Goal: Information Seeking & Learning: Find specific fact

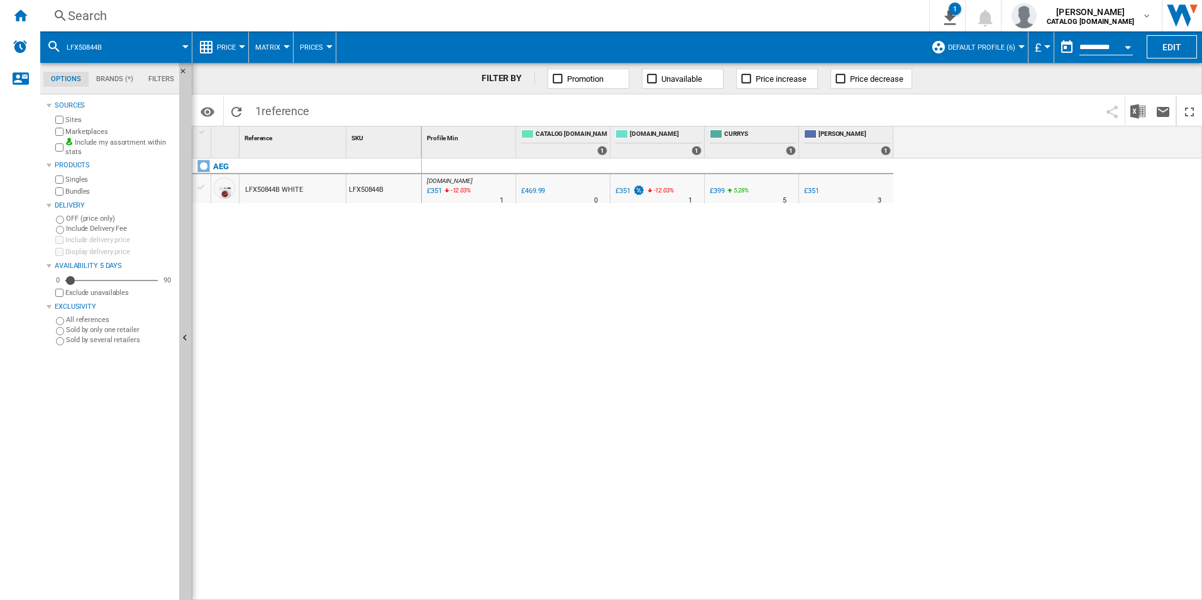
click at [849, 300] on div "[DOMAIN_NAME] : AO -25.3 % £351 -12.03 % N/A 1 [DOMAIN_NAME] : AO 0.0 % £469.99…" at bounding box center [812, 379] width 781 height 442
click at [591, 285] on div "[DOMAIN_NAME] : AO -25.3 % £351 -12.03 % N/A 1 [DOMAIN_NAME] : AO 0.0 % £469.99…" at bounding box center [812, 379] width 781 height 442
click at [325, 11] on div "Search" at bounding box center [482, 16] width 828 height 18
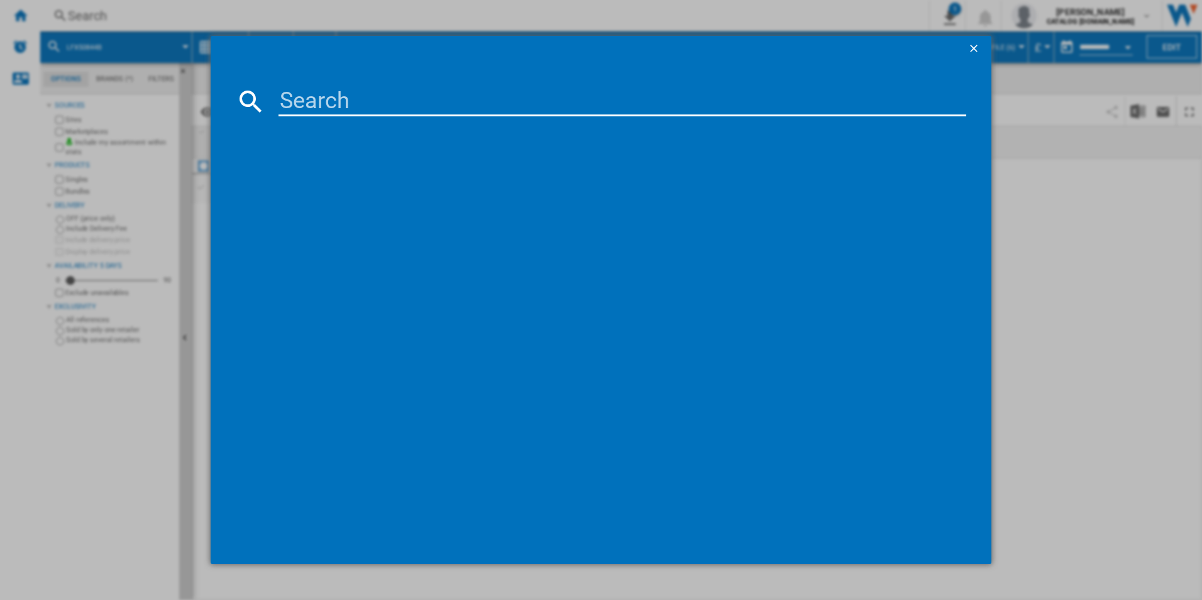
type input "LFX50844B"
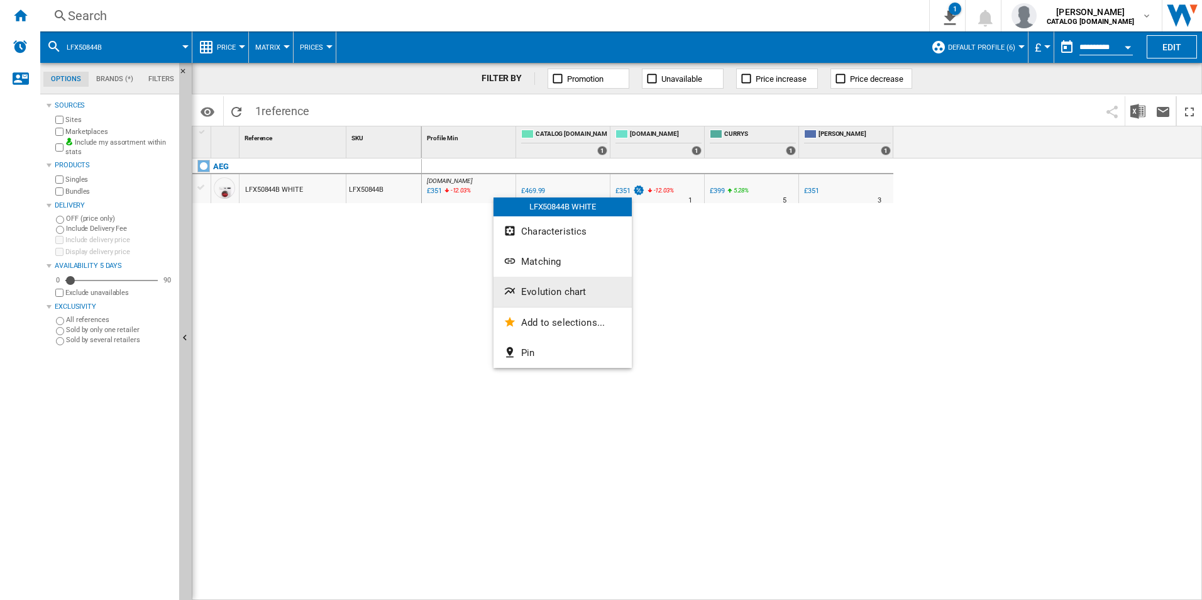
click at [520, 299] on button "Evolution chart" at bounding box center [562, 292] width 138 height 30
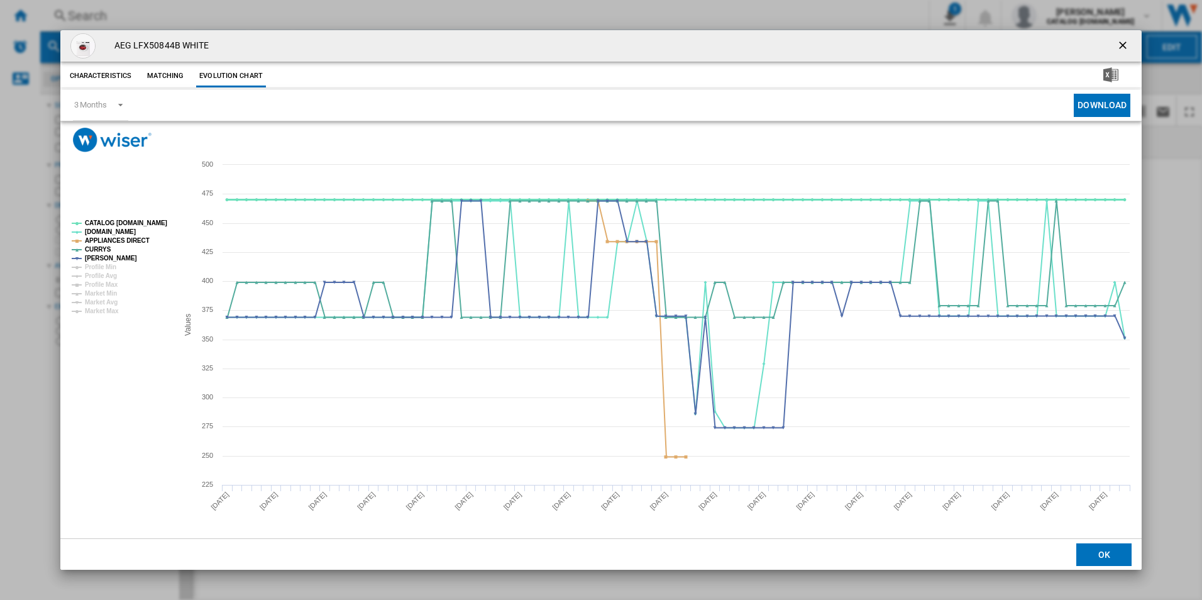
click at [157, 224] on tspan "CATALOG [DOMAIN_NAME]" at bounding box center [126, 222] width 82 height 7
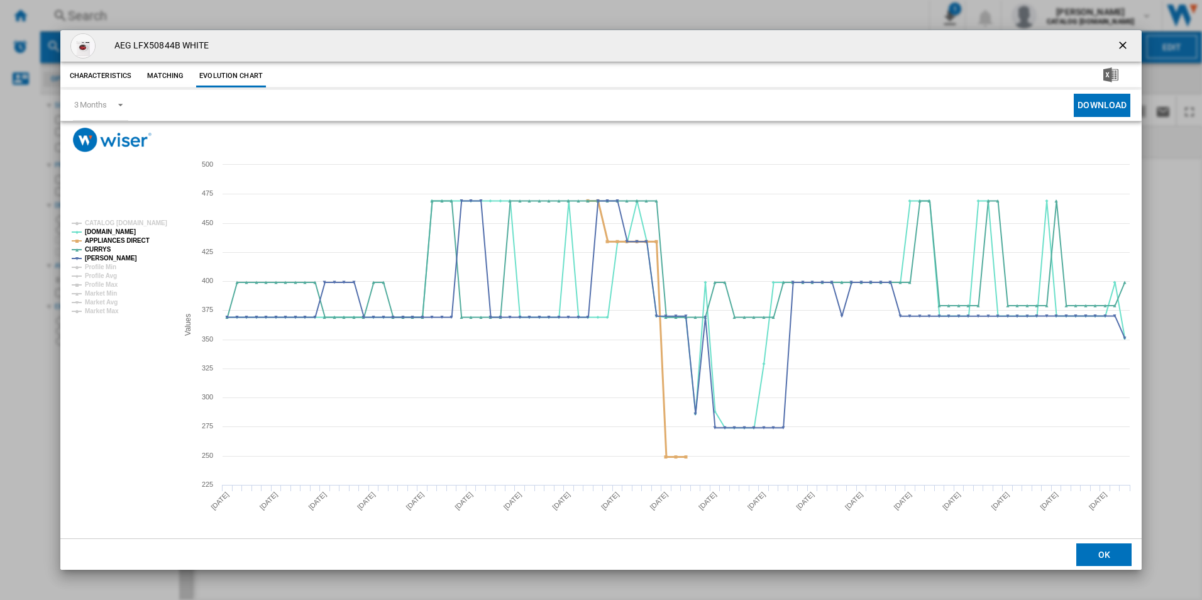
click at [134, 240] on tspan "APPLIANCES DIRECT" at bounding box center [117, 240] width 65 height 7
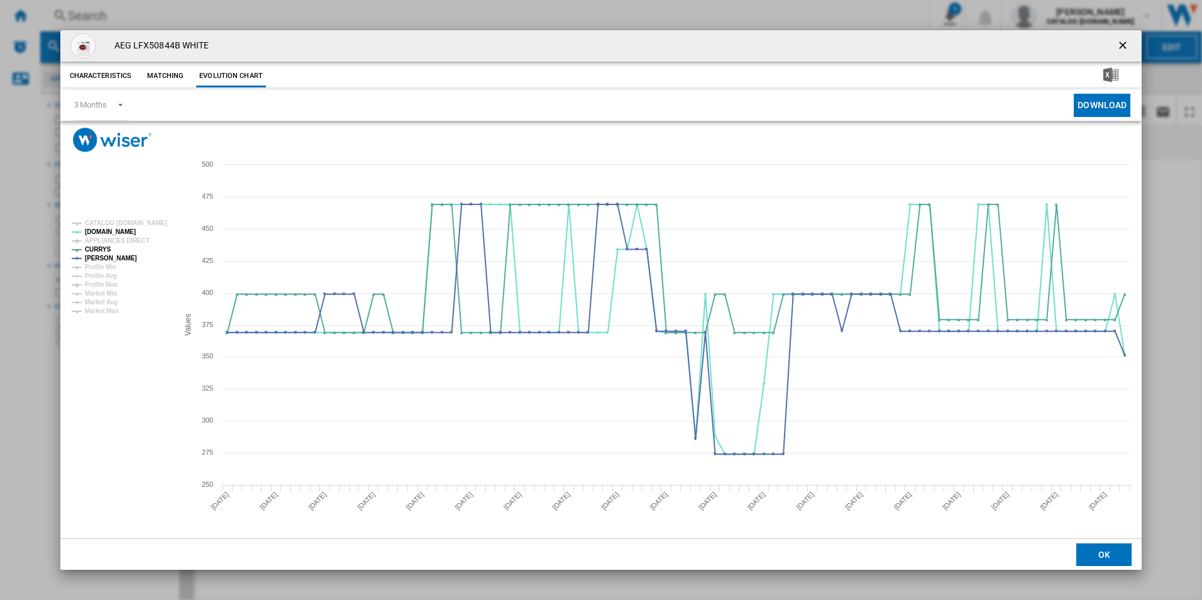
click at [1126, 44] on ng-md-icon "getI18NText('BUTTONS.CLOSE_DIALOG')" at bounding box center [1123, 46] width 15 height 15
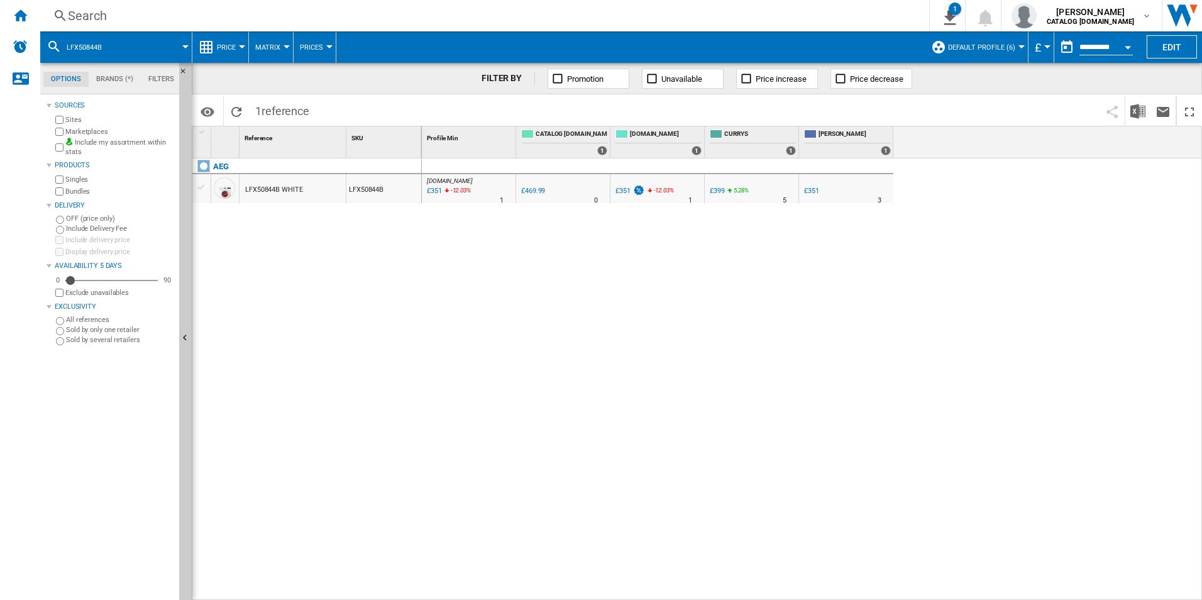
click at [696, 13] on div "Search" at bounding box center [482, 16] width 828 height 18
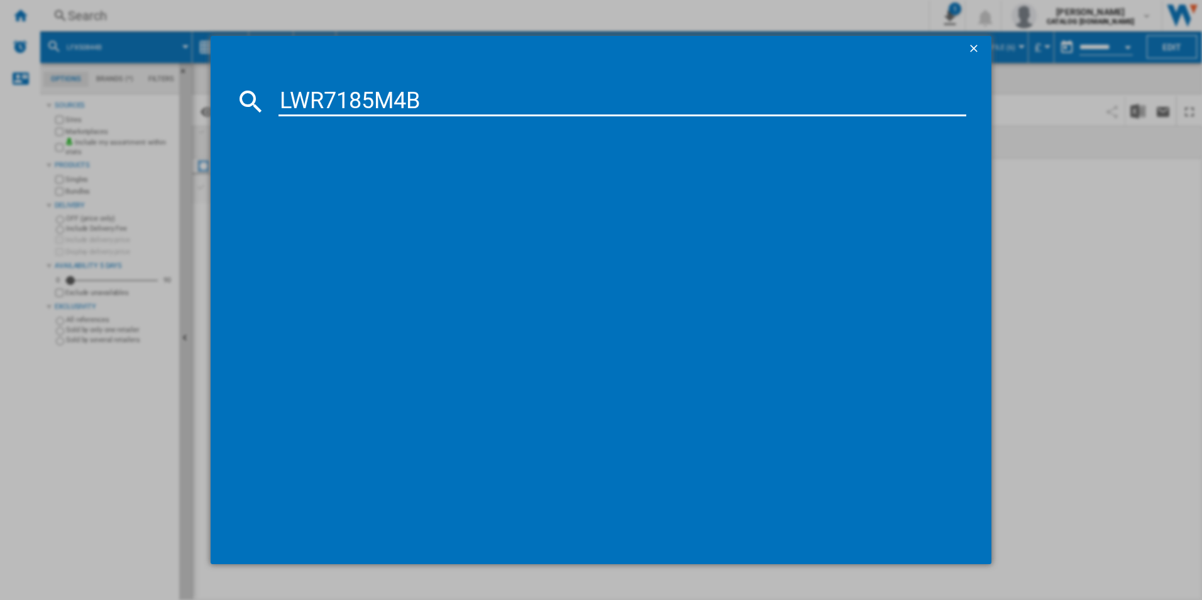
type input "LWR7185M4B"
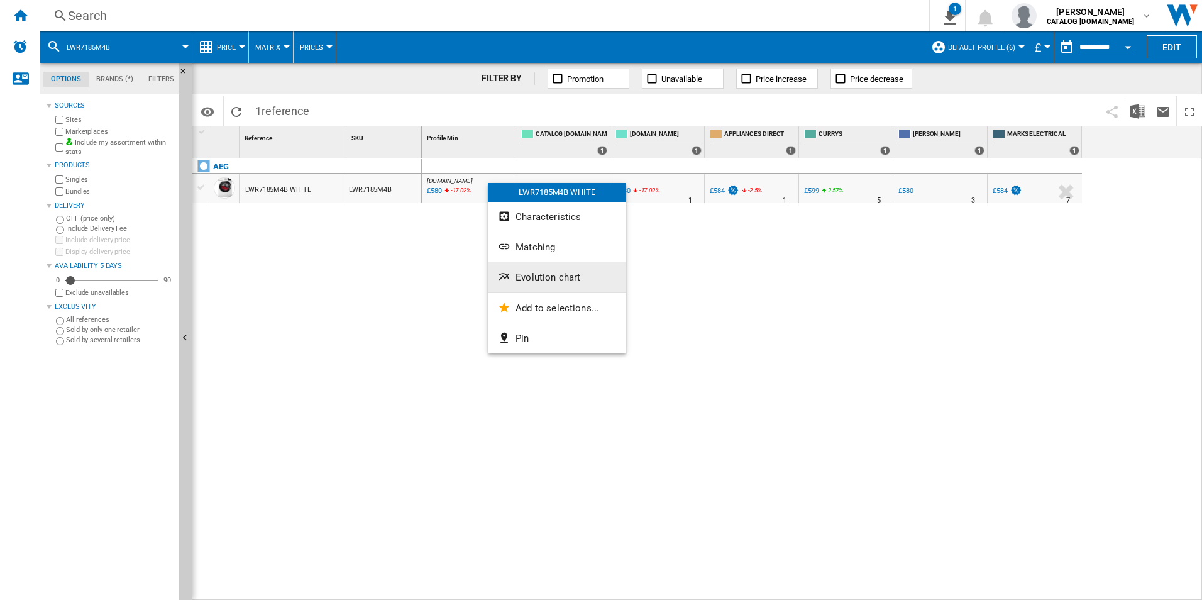
click at [533, 282] on span "Evolution chart" at bounding box center [547, 276] width 65 height 11
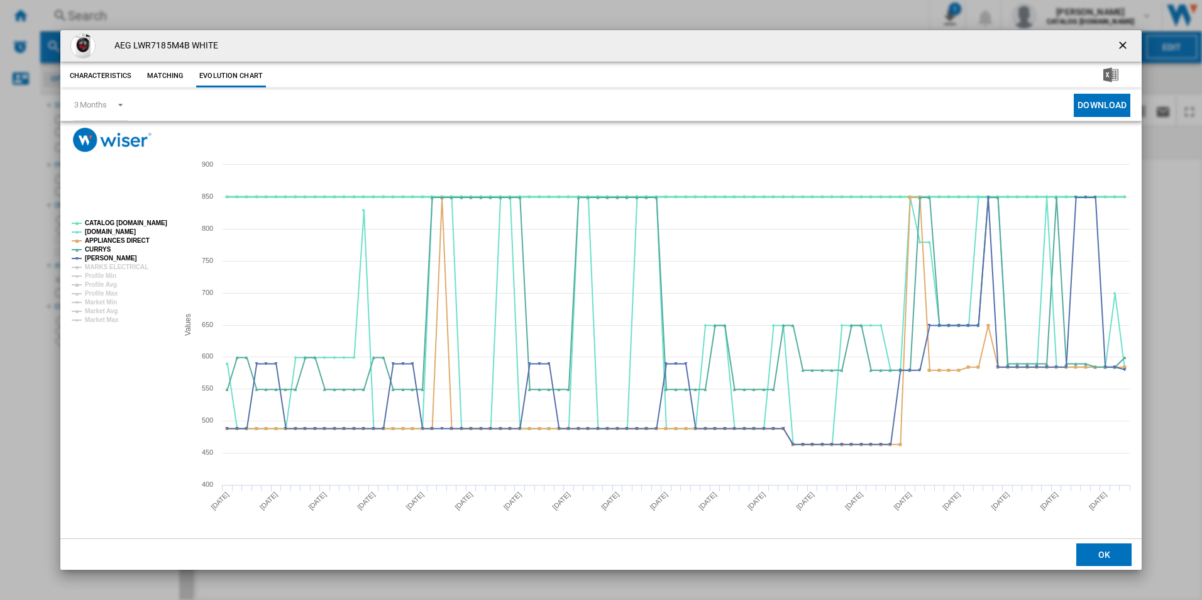
click at [148, 221] on tspan "CATALOG [DOMAIN_NAME]" at bounding box center [126, 222] width 82 height 7
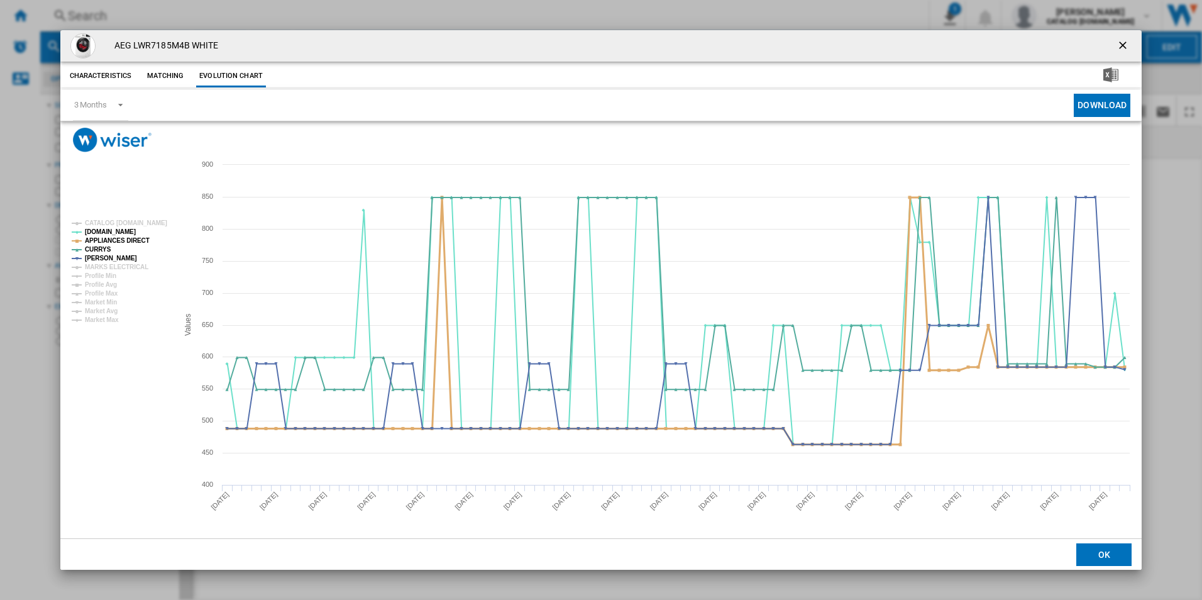
click at [125, 241] on tspan "APPLIANCES DIRECT" at bounding box center [117, 240] width 65 height 7
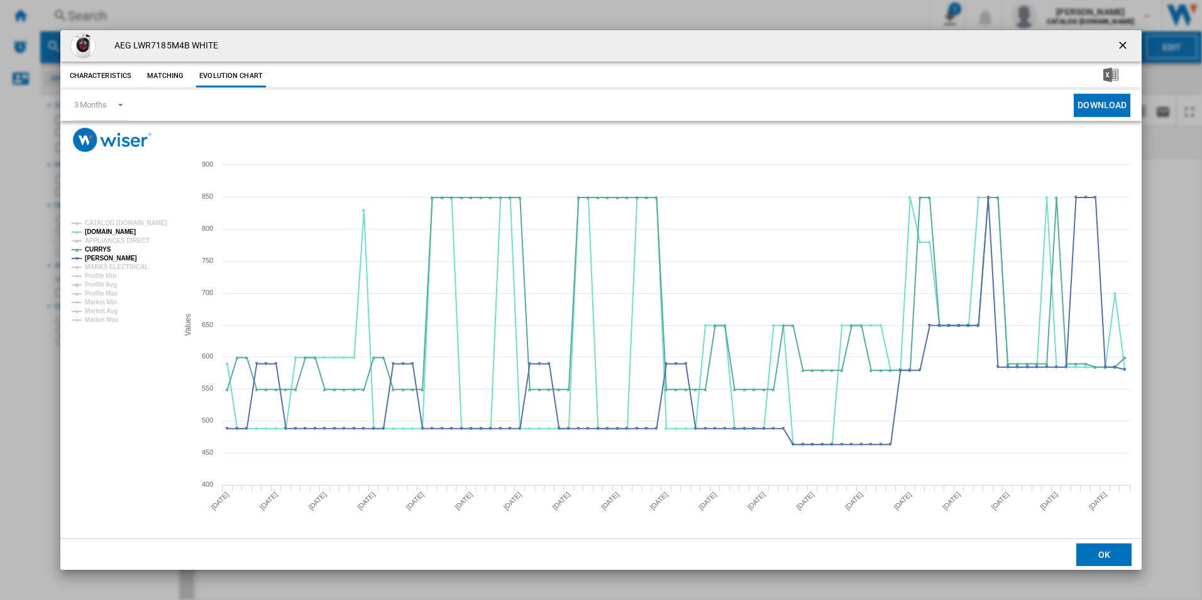
drag, startPoint x: 1125, startPoint y: 40, endPoint x: 1104, endPoint y: 42, distance: 21.5
click at [1125, 40] on ng-md-icon "getI18NText('BUTTONS.CLOSE_DIALOG')" at bounding box center [1123, 46] width 15 height 15
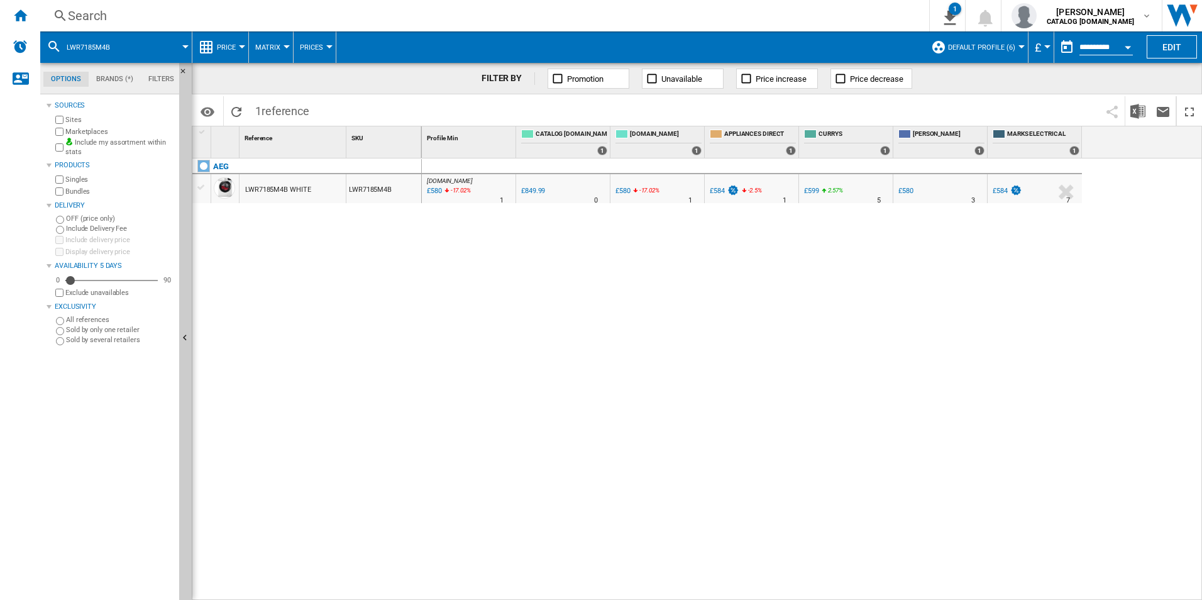
click at [805, 11] on div "Search" at bounding box center [482, 16] width 828 height 18
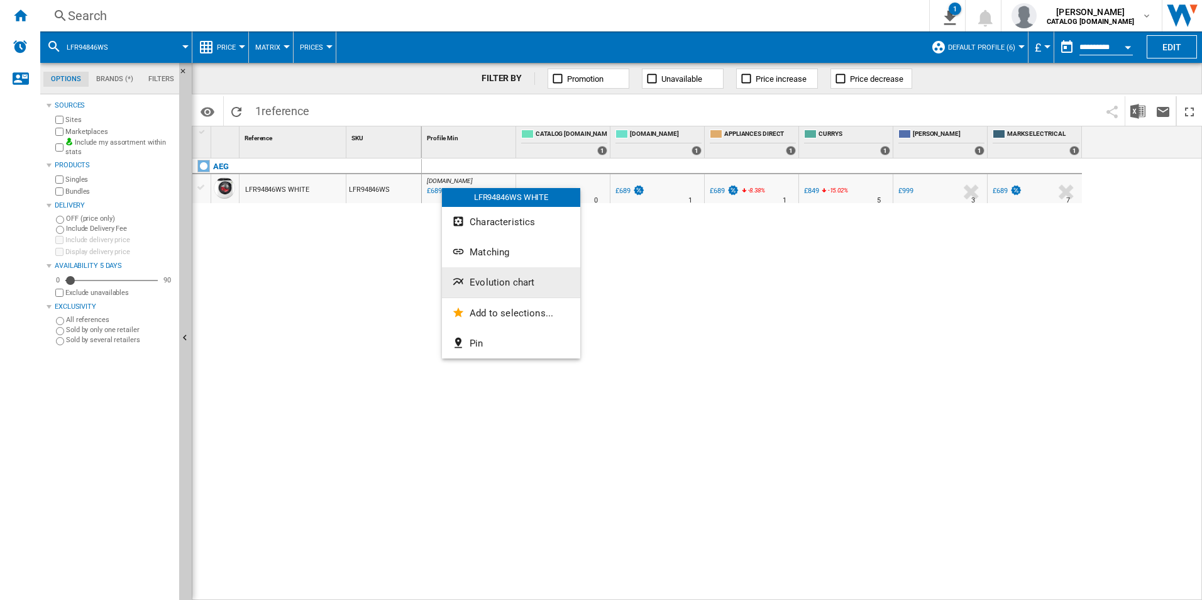
click at [499, 282] on span "Evolution chart" at bounding box center [501, 282] width 65 height 11
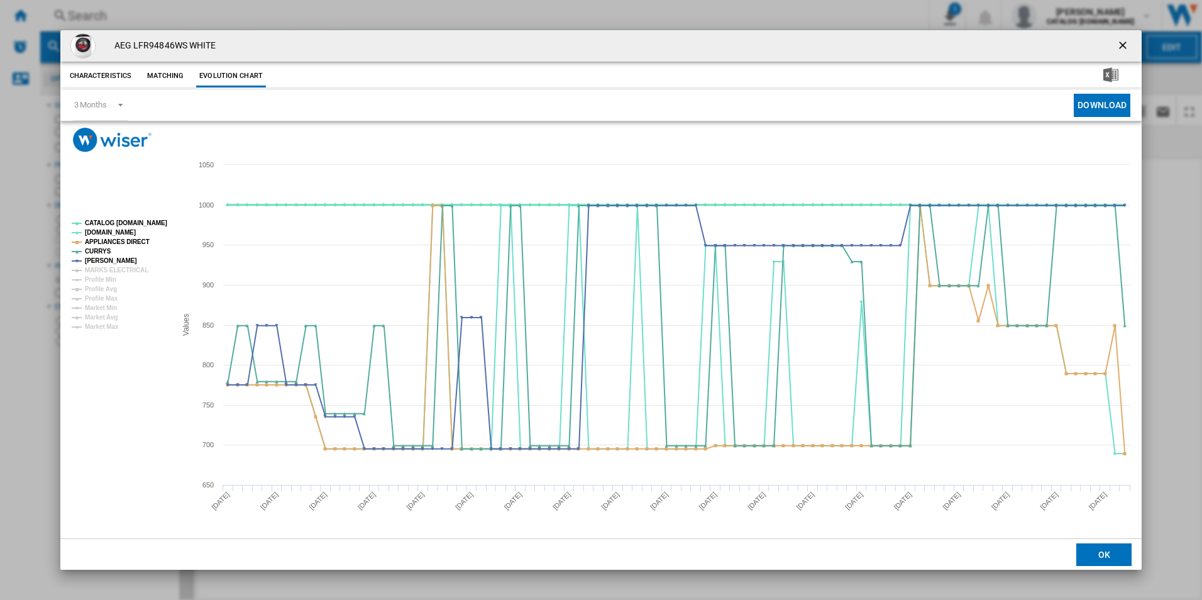
click at [140, 225] on tspan "CATALOG [DOMAIN_NAME]" at bounding box center [126, 222] width 82 height 7
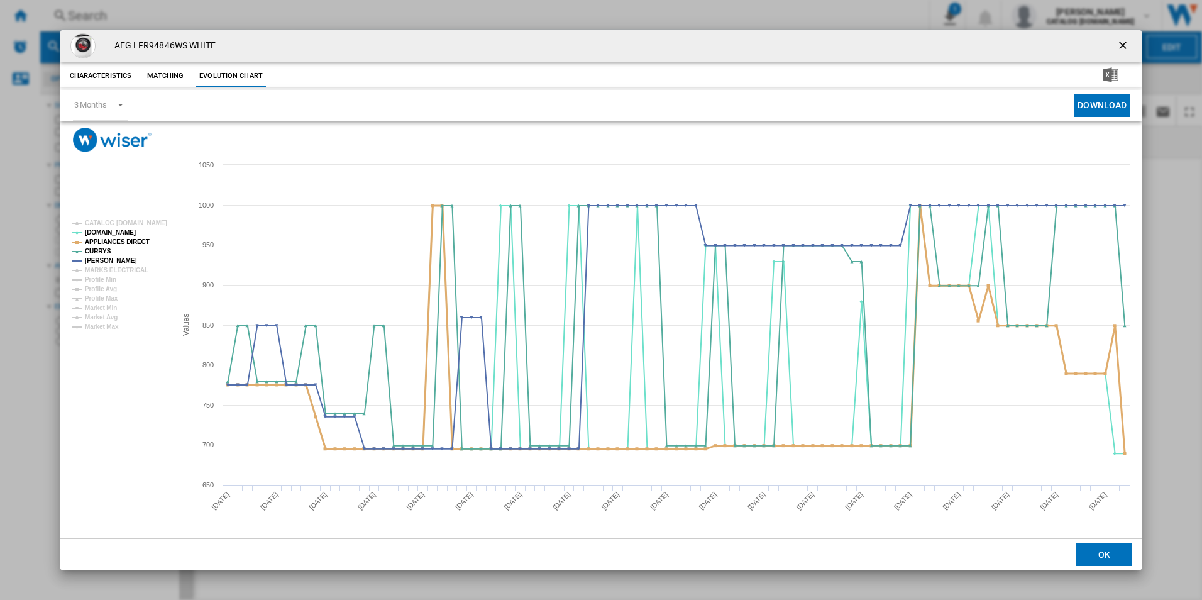
click at [120, 238] on tspan "APPLIANCES DIRECT" at bounding box center [117, 241] width 65 height 7
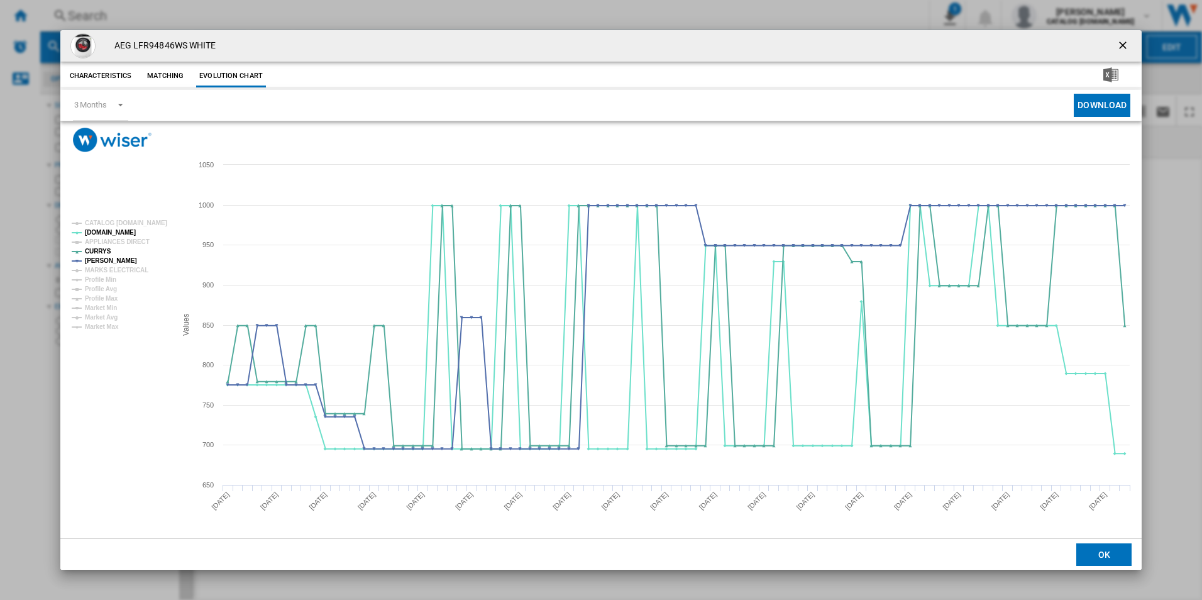
click at [1121, 49] on ng-md-icon "getI18NText('BUTTONS.CLOSE_DIALOG')" at bounding box center [1123, 46] width 15 height 15
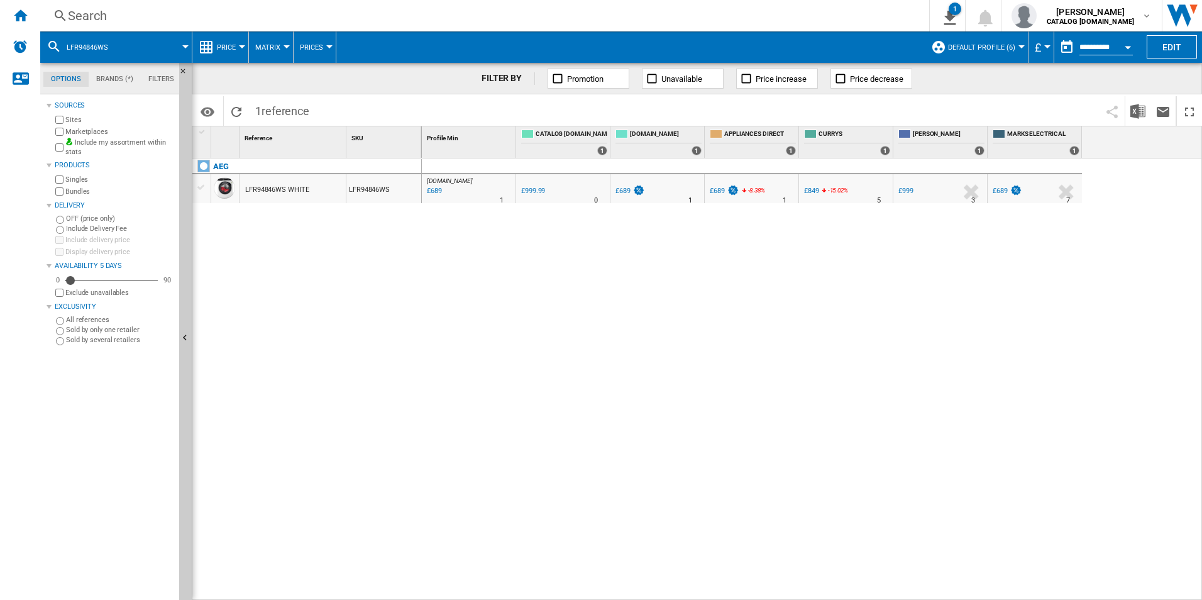
click at [649, 15] on div "Search" at bounding box center [482, 16] width 828 height 18
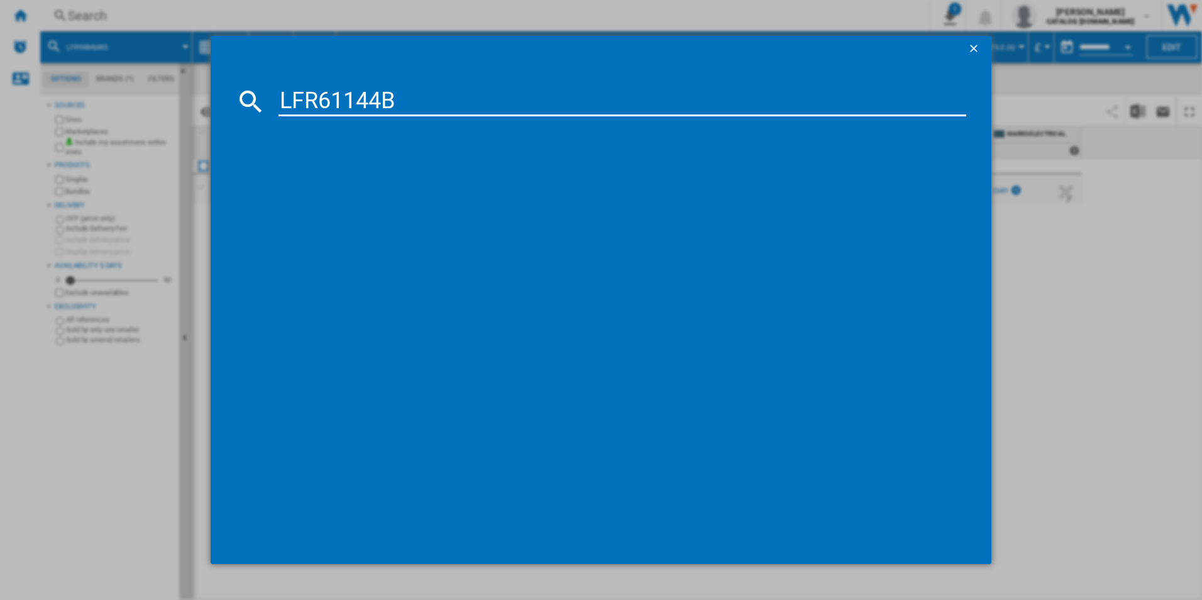
type input "LFR61144B"
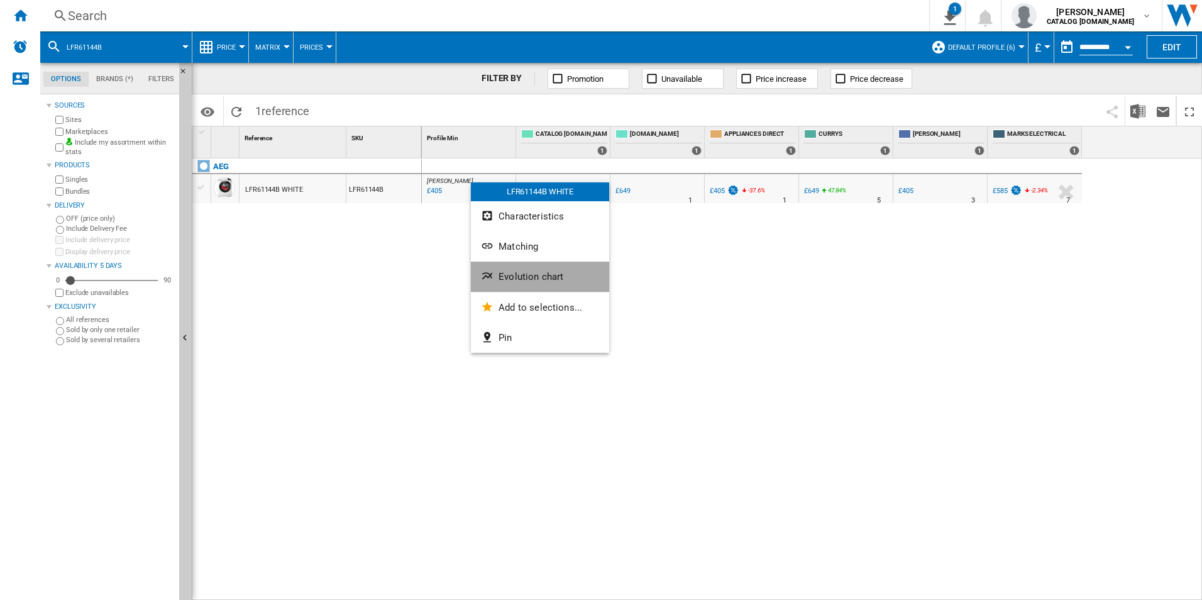
click at [500, 266] on button "Evolution chart" at bounding box center [540, 276] width 138 height 30
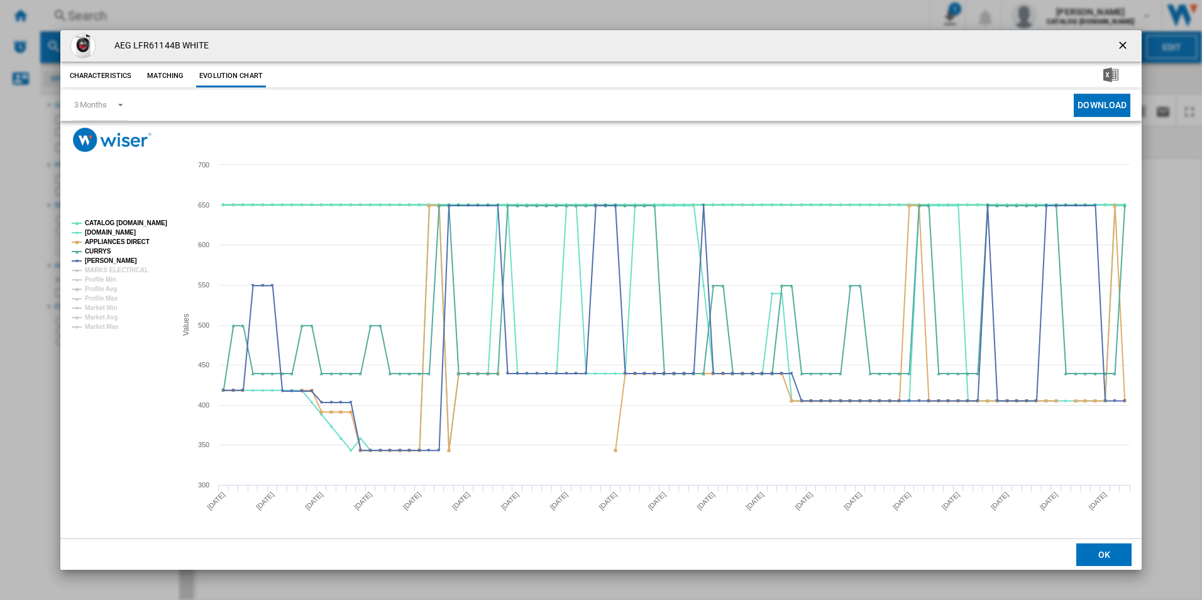
click at [130, 226] on tspan "CATALOG [DOMAIN_NAME]" at bounding box center [126, 222] width 82 height 7
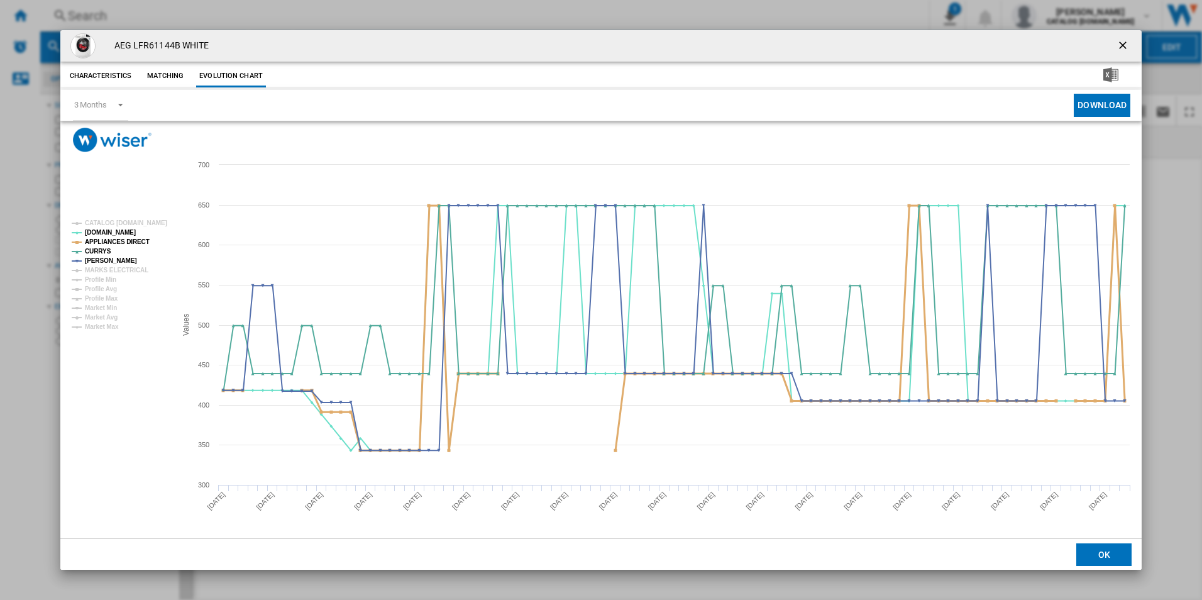
click at [134, 239] on tspan "APPLIANCES DIRECT" at bounding box center [117, 241] width 65 height 7
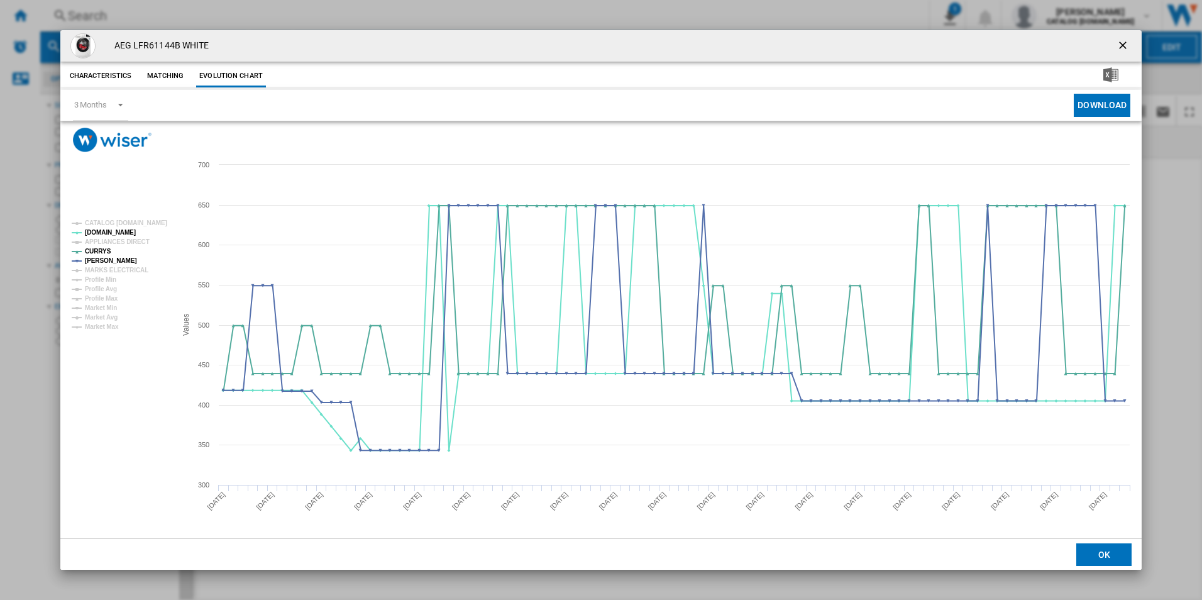
click at [1120, 44] on ng-md-icon "getI18NText('BUTTONS.CLOSE_DIALOG')" at bounding box center [1123, 46] width 15 height 15
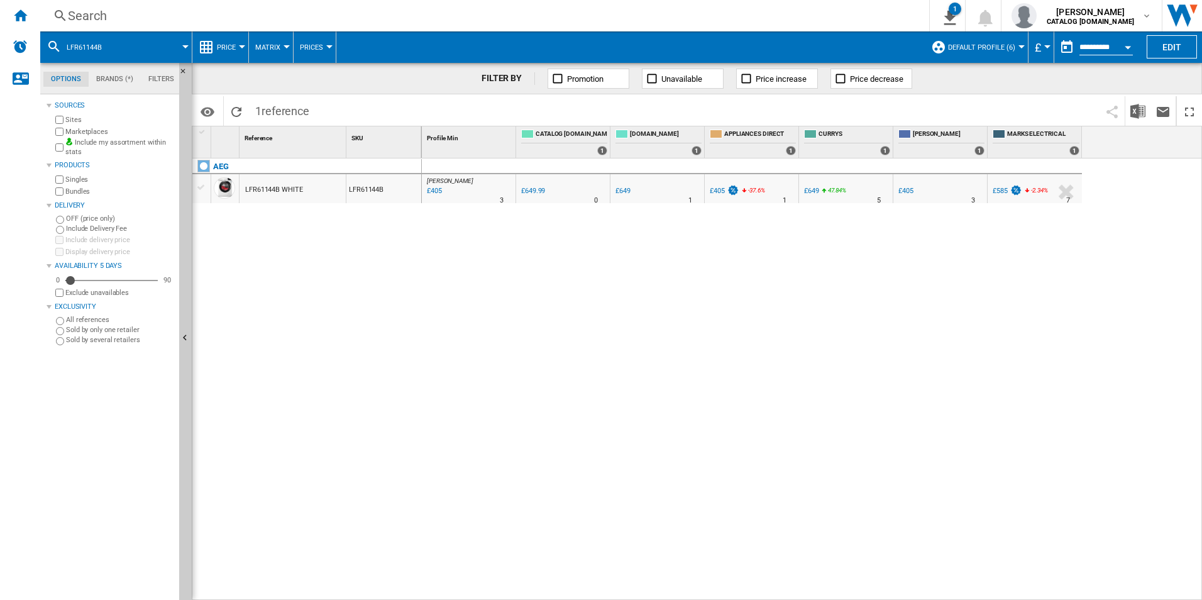
click at [718, 19] on div "Search" at bounding box center [482, 16] width 828 height 18
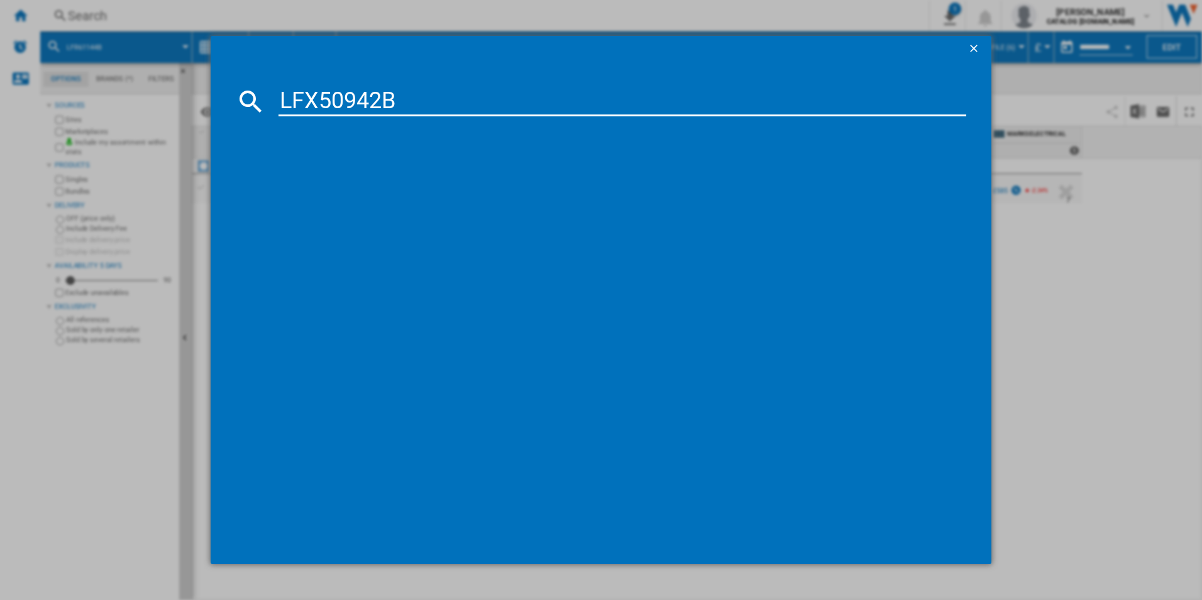
type input "LFX50942B"
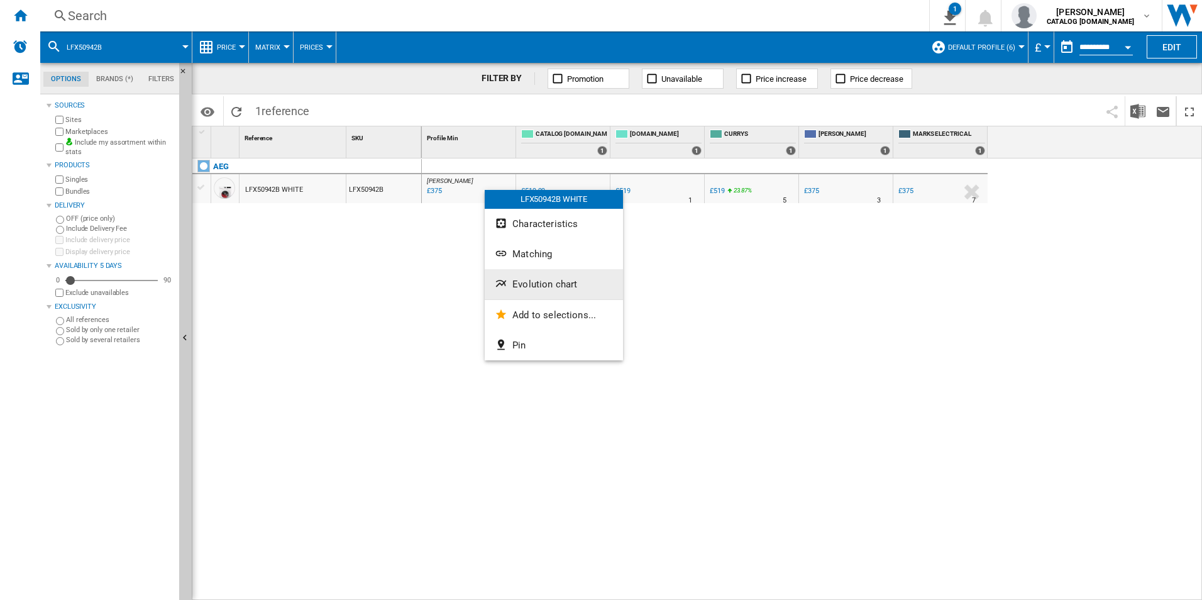
click at [533, 271] on button "Evolution chart" at bounding box center [554, 284] width 138 height 30
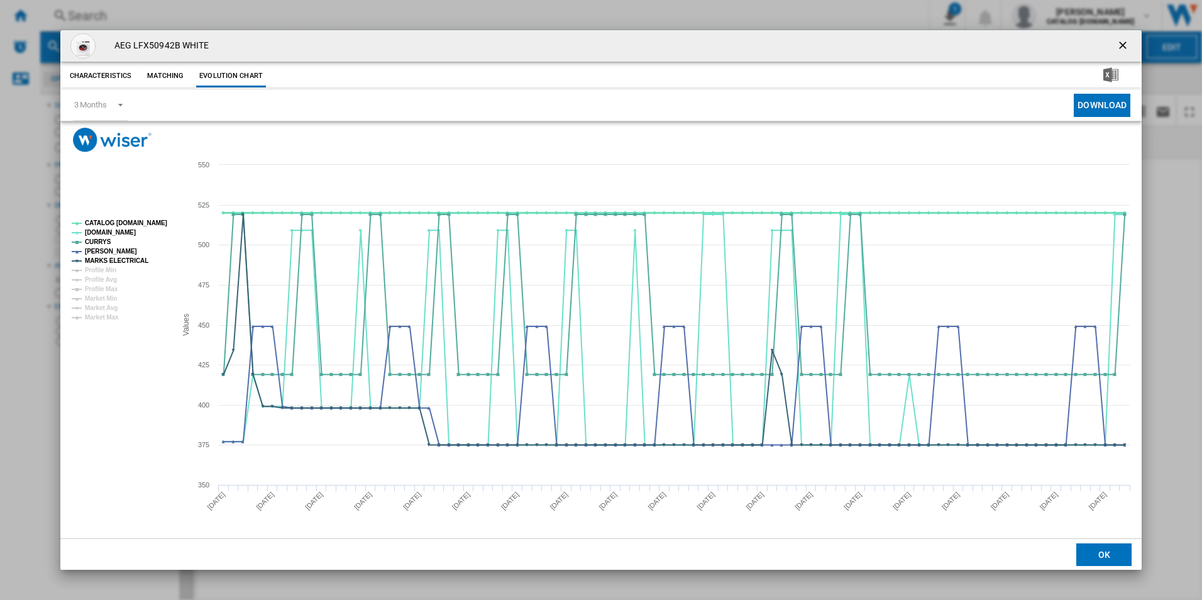
click at [156, 219] on tspan "CATALOG [DOMAIN_NAME]" at bounding box center [126, 222] width 82 height 7
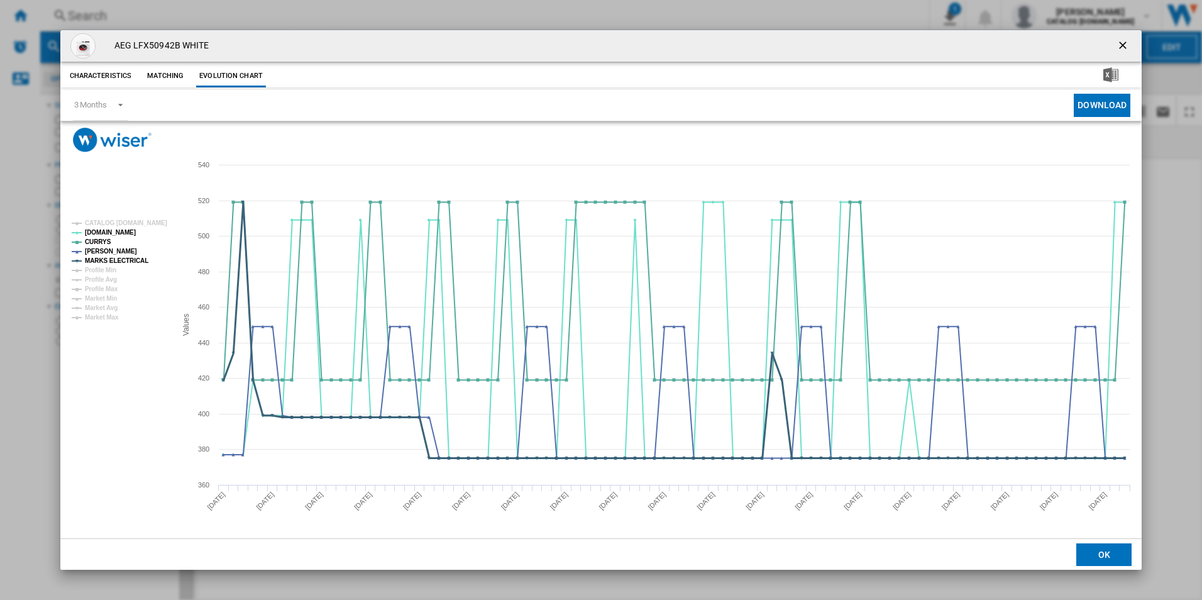
click at [131, 260] on tspan "MARKS ELECTRICAL" at bounding box center [116, 260] width 63 height 7
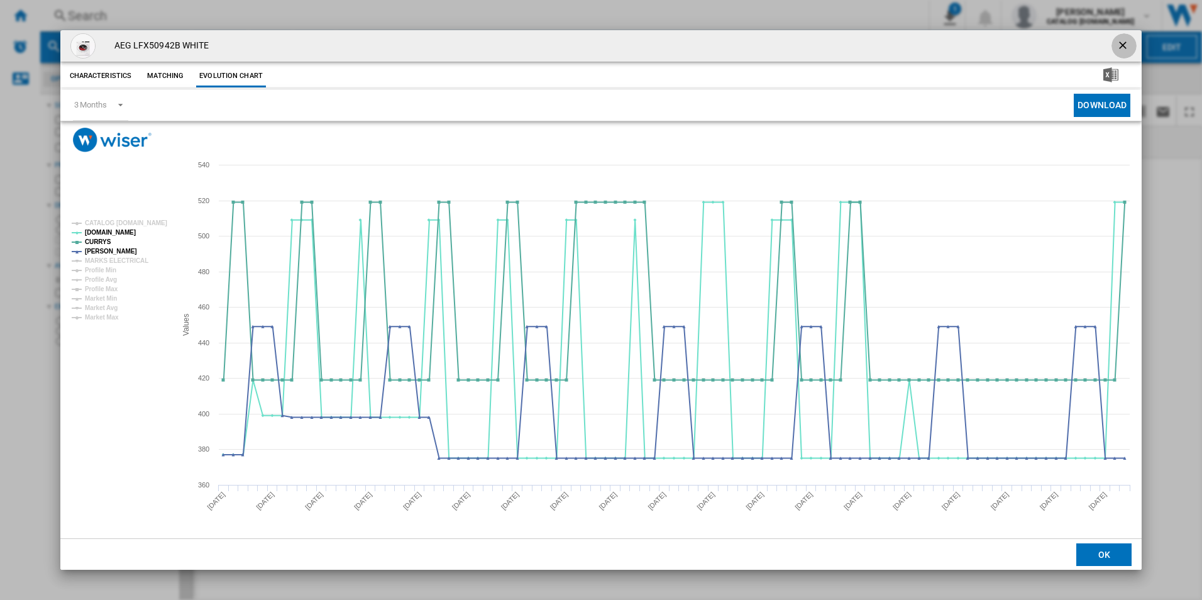
drag, startPoint x: 1121, startPoint y: 38, endPoint x: 1053, endPoint y: 58, distance: 70.6
click at [1120, 37] on button "Product popup" at bounding box center [1123, 45] width 25 height 25
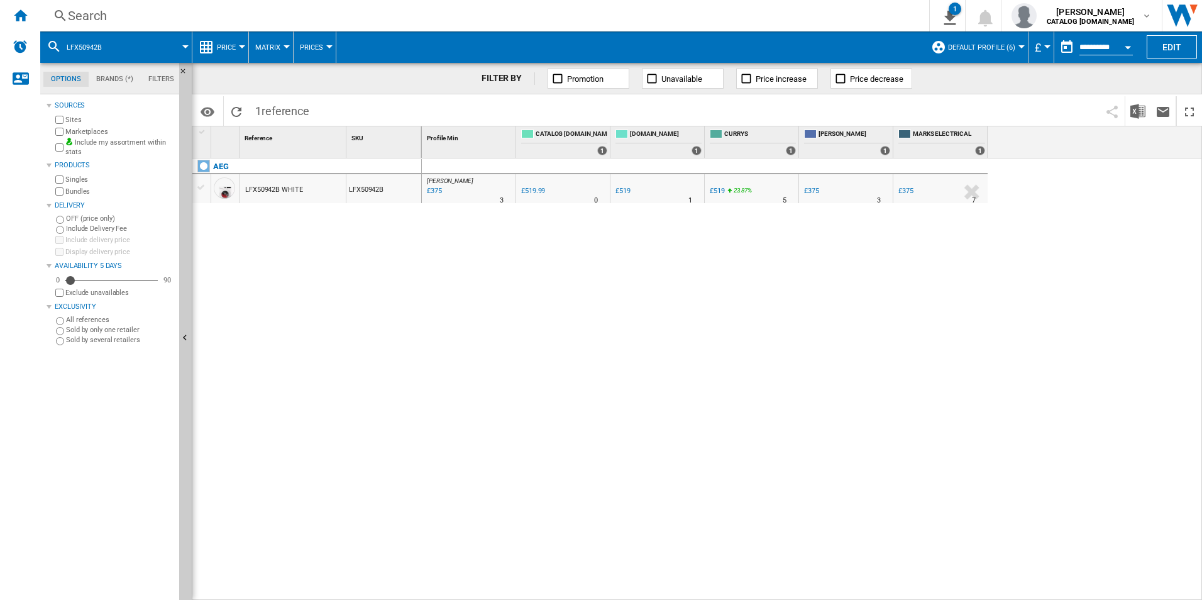
click at [778, 15] on div "Search" at bounding box center [482, 16] width 828 height 18
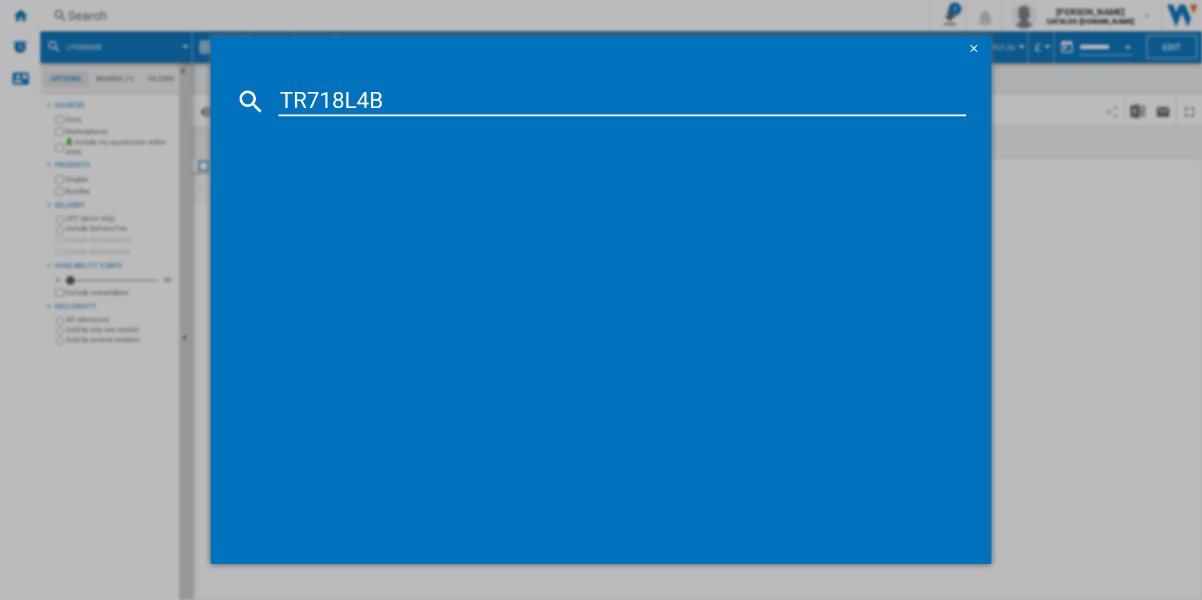
type input "TR718L4B"
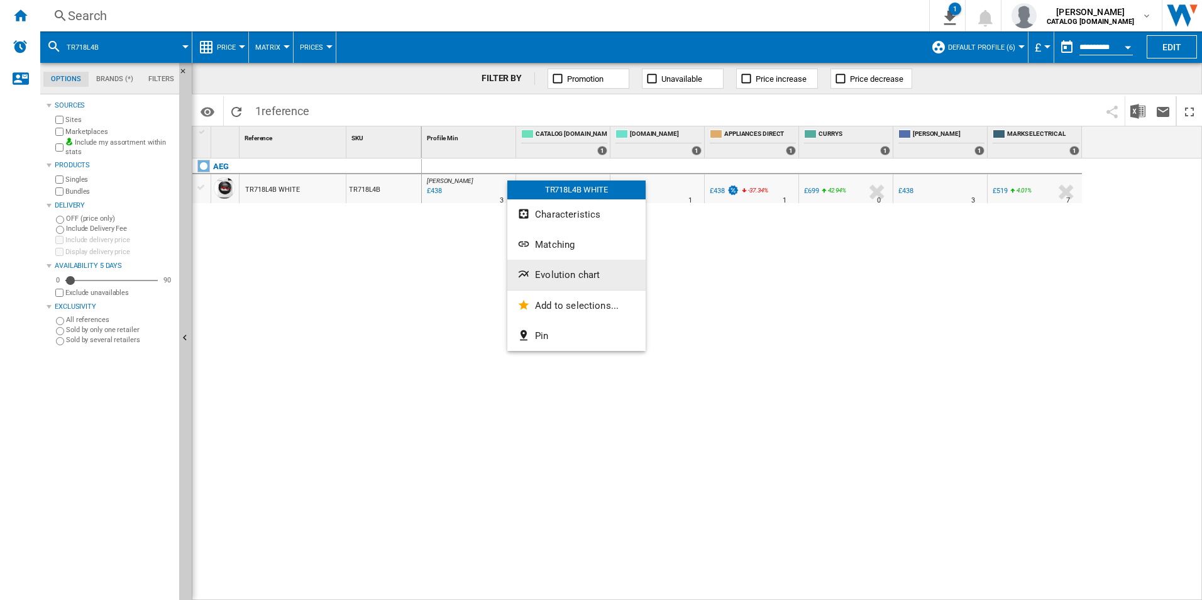
click at [560, 274] on span "Evolution chart" at bounding box center [567, 274] width 65 height 11
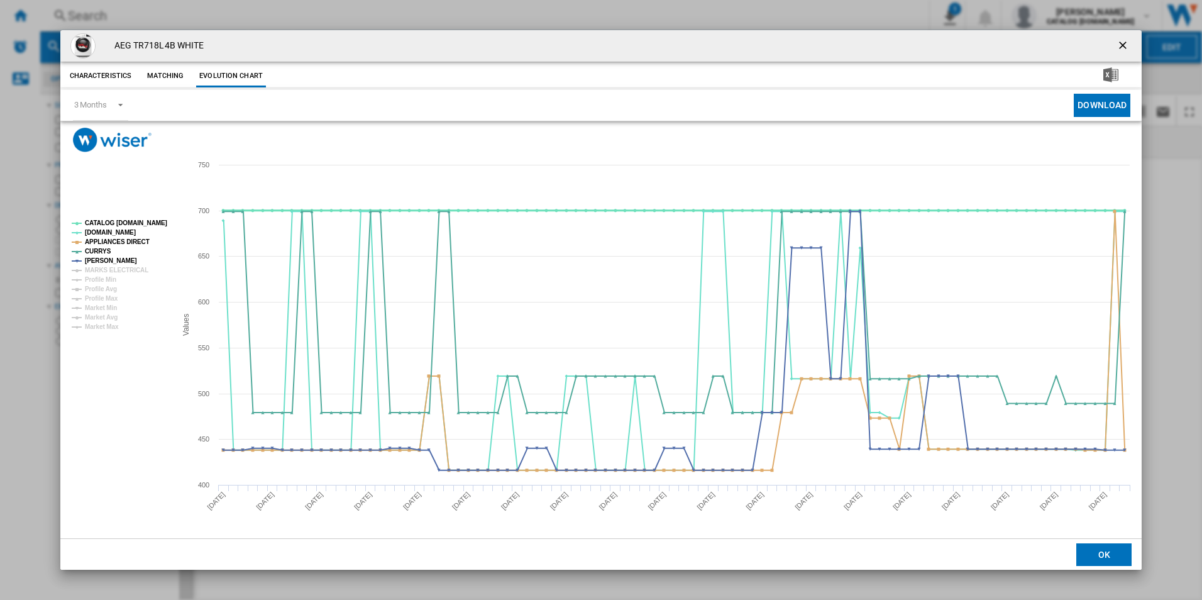
click at [157, 222] on tspan "CATALOG [DOMAIN_NAME]" at bounding box center [126, 222] width 82 height 7
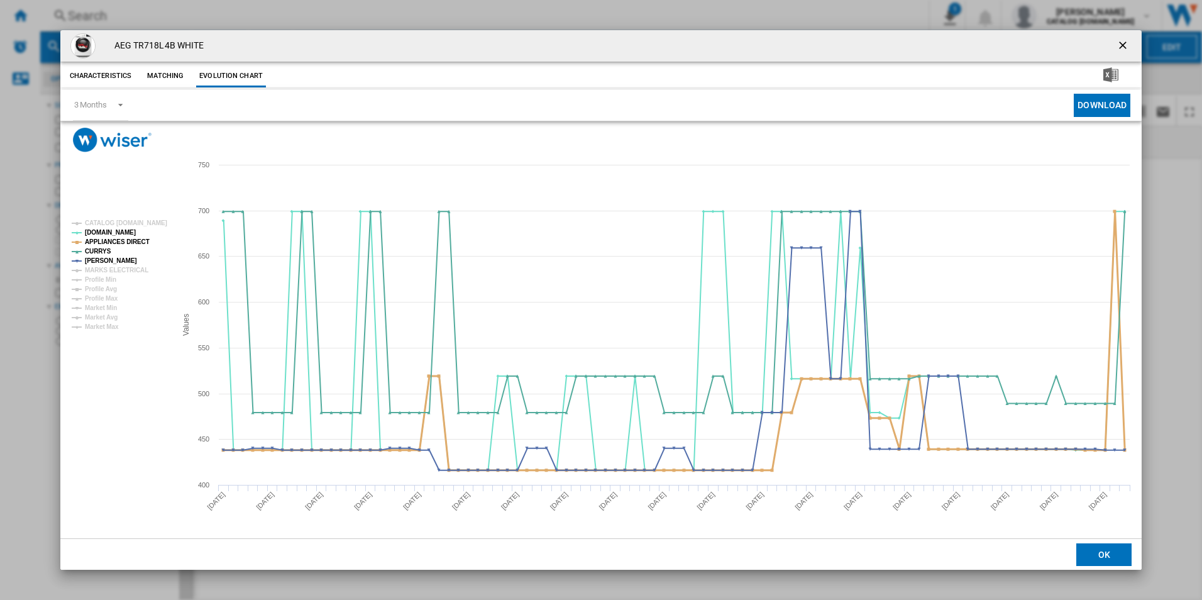
click at [138, 238] on tspan "APPLIANCES DIRECT" at bounding box center [117, 241] width 65 height 7
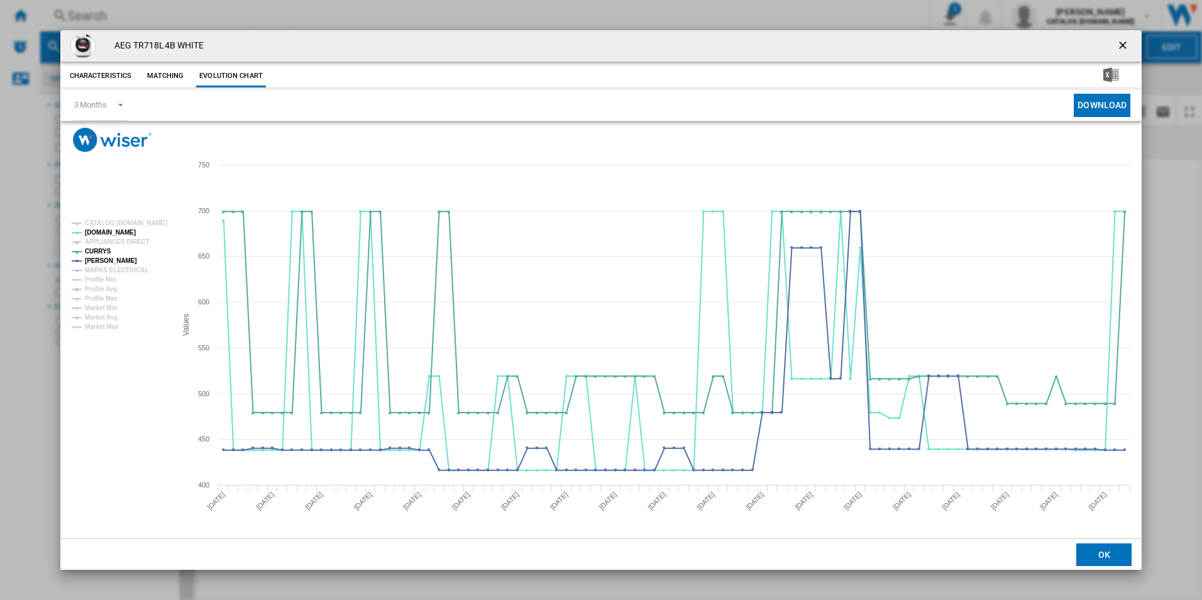
click at [1122, 46] on ng-md-icon "getI18NText('BUTTONS.CLOSE_DIALOG')" at bounding box center [1123, 46] width 15 height 15
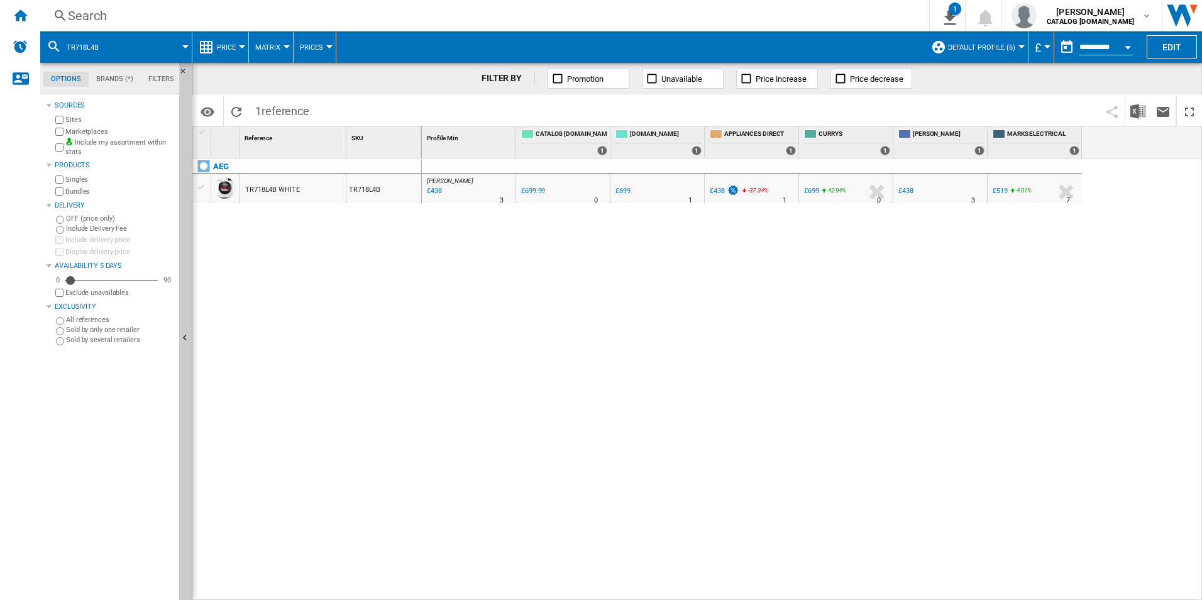
click at [854, 20] on div "Search" at bounding box center [482, 16] width 828 height 18
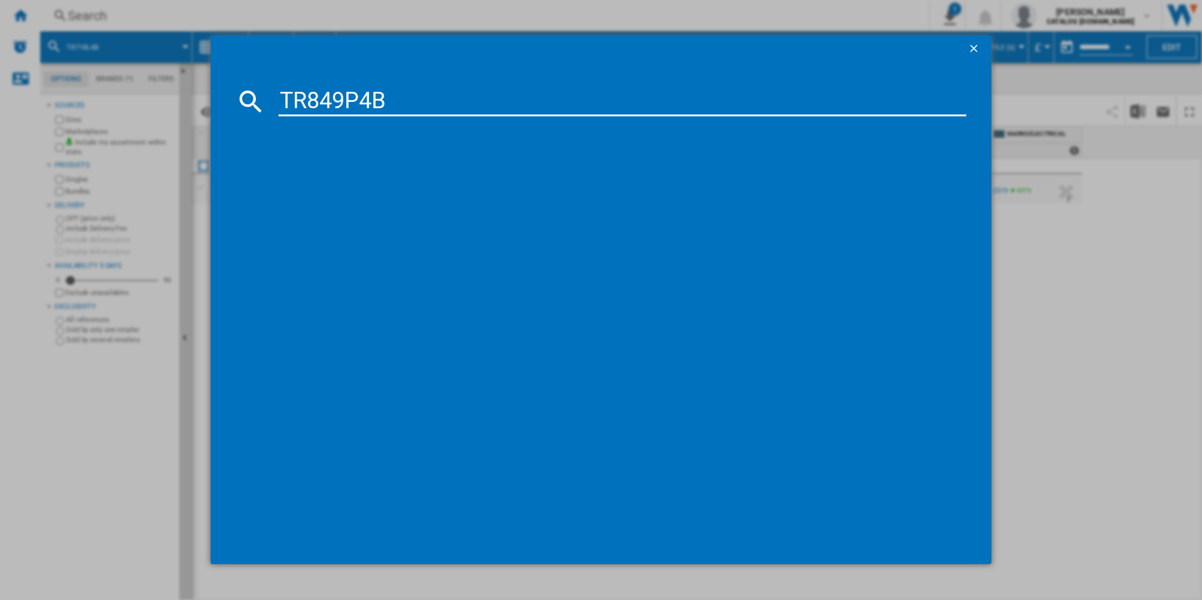
type input "TR849P4B"
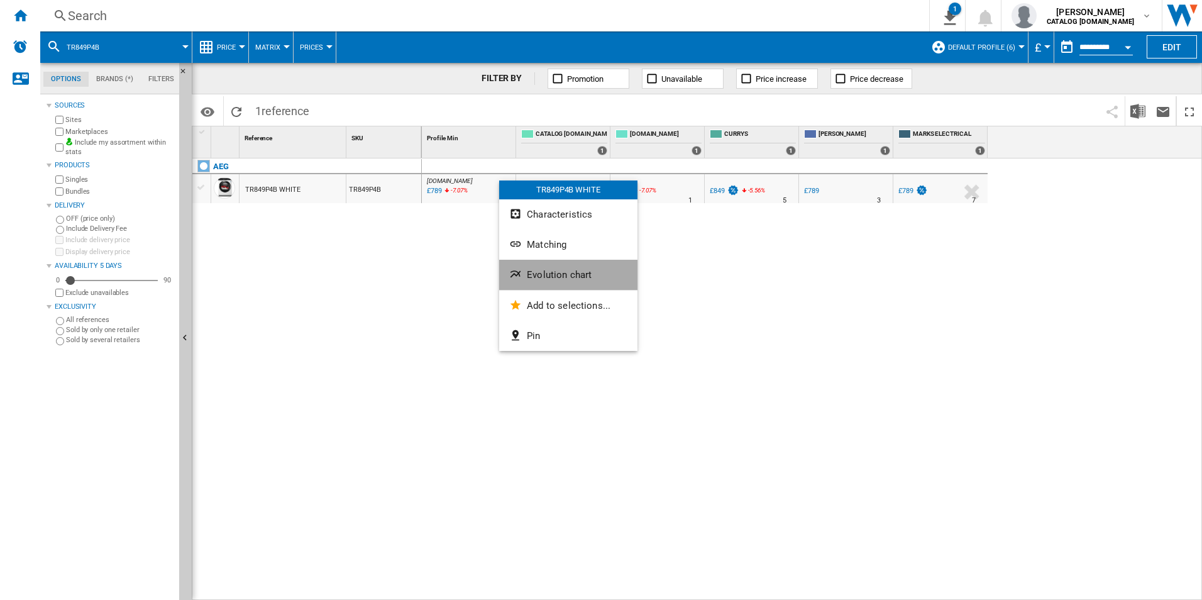
click at [545, 276] on span "Evolution chart" at bounding box center [559, 274] width 65 height 11
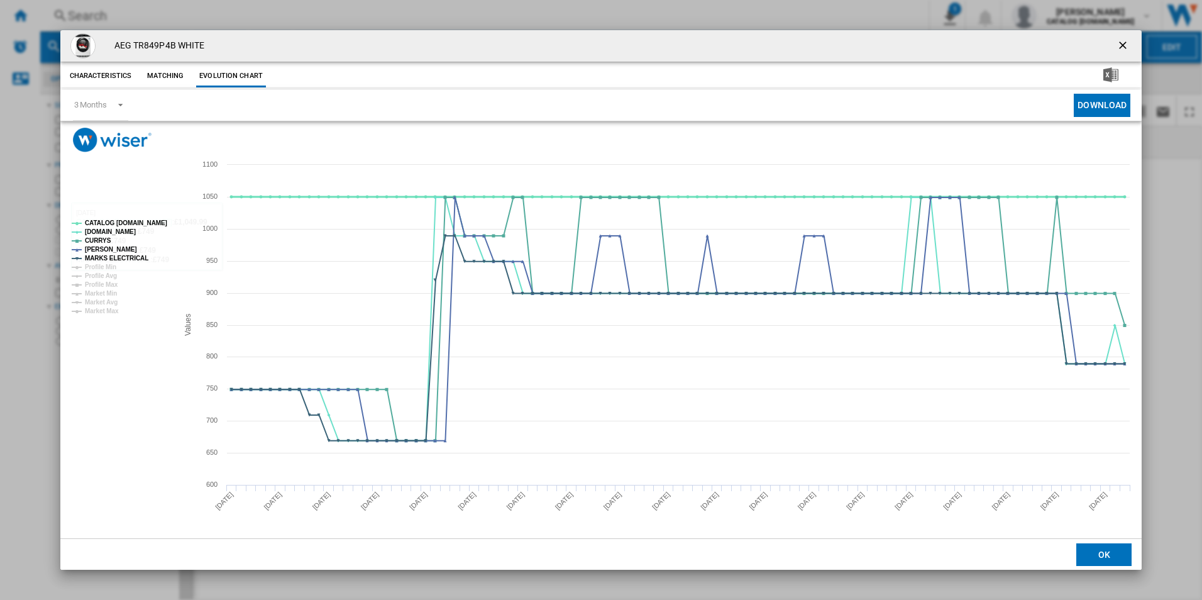
click at [160, 223] on tspan "CATALOG [DOMAIN_NAME]" at bounding box center [126, 222] width 82 height 7
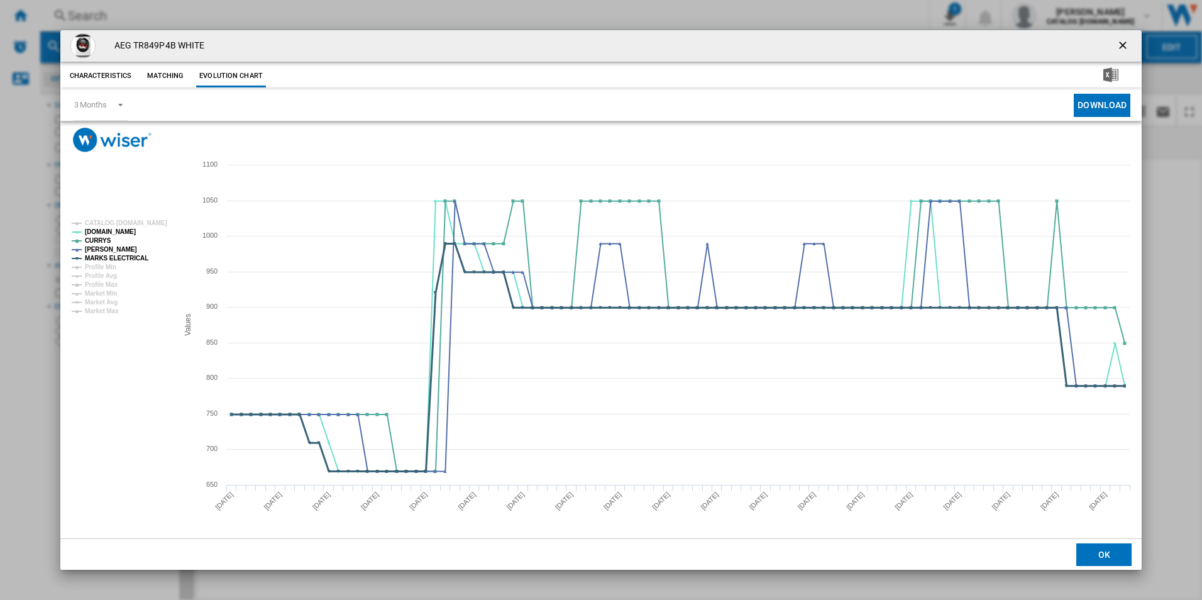
click at [134, 261] on tspan "MARKS ELECTRICAL" at bounding box center [116, 258] width 63 height 7
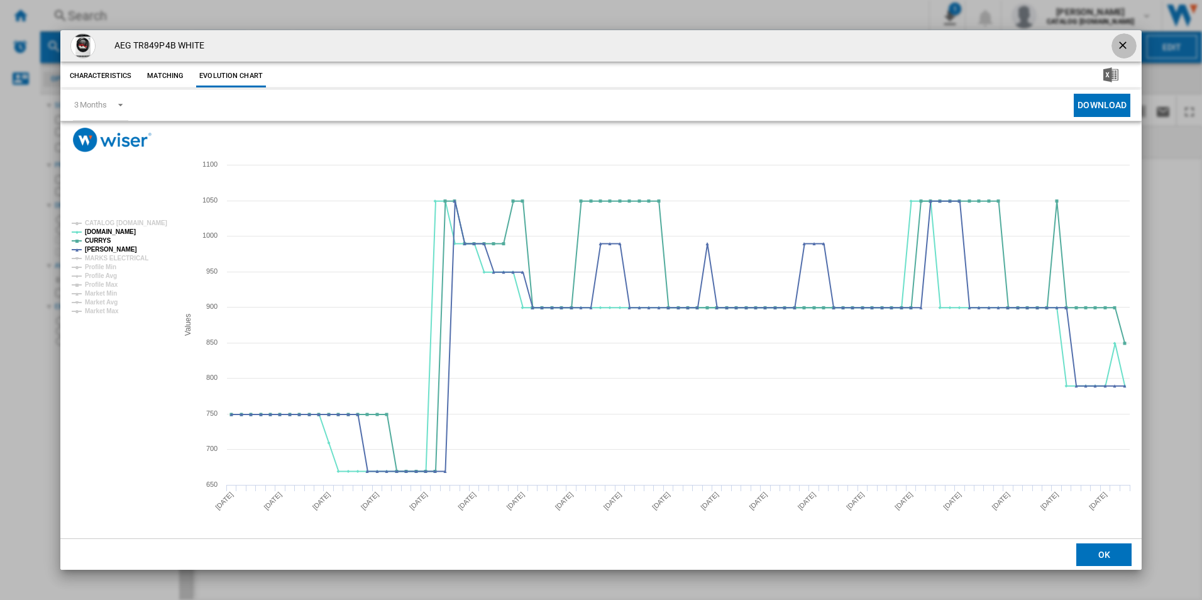
click at [1122, 43] on ng-md-icon "getI18NText('BUTTONS.CLOSE_DIALOG')" at bounding box center [1123, 46] width 15 height 15
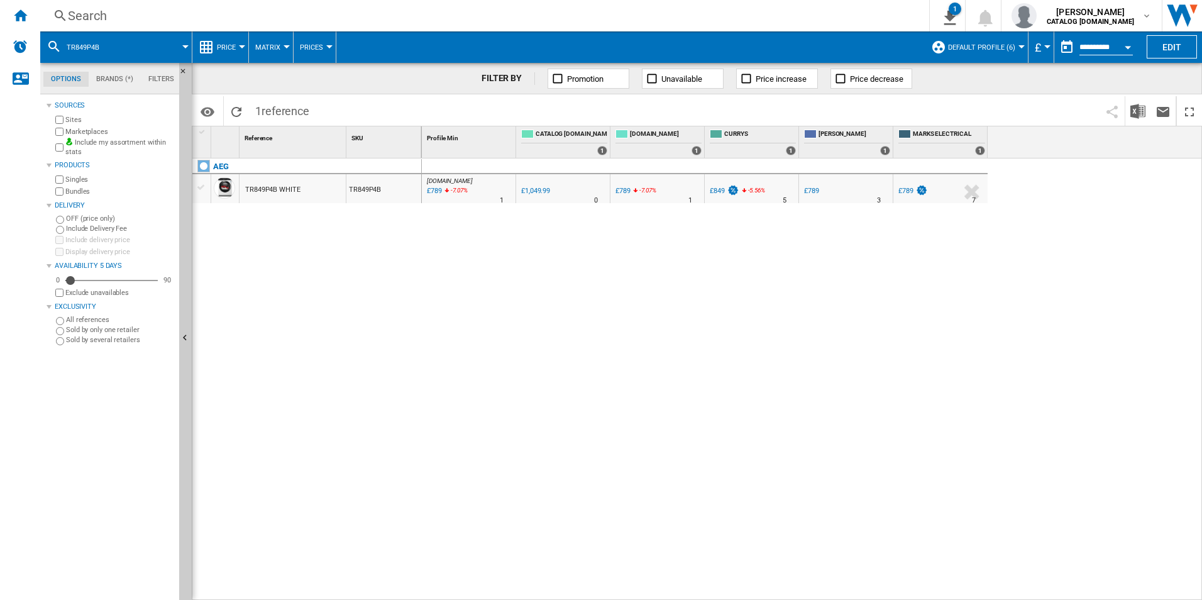
click at [706, 16] on div "Search" at bounding box center [482, 16] width 828 height 18
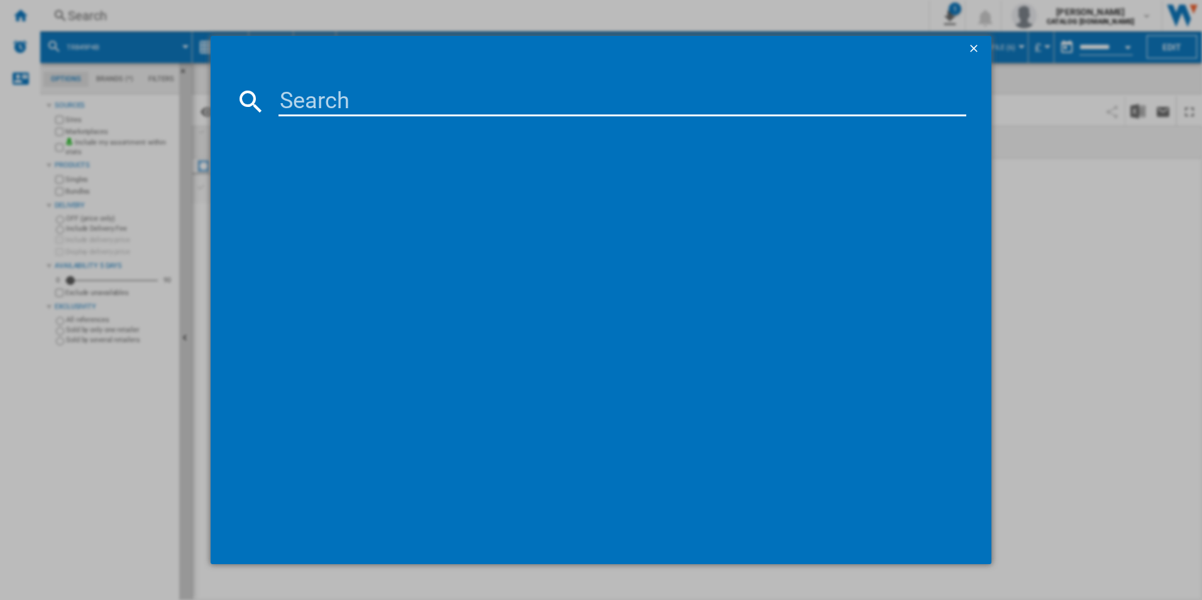
type input "LFR61944B"
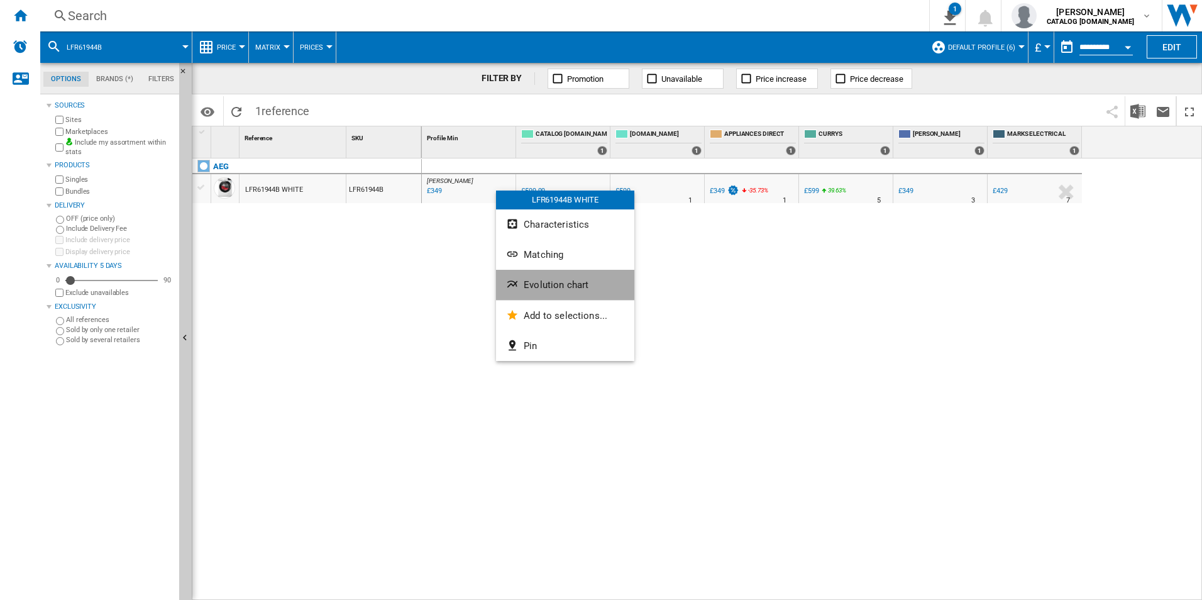
click at [557, 292] on button "Evolution chart" at bounding box center [565, 285] width 138 height 30
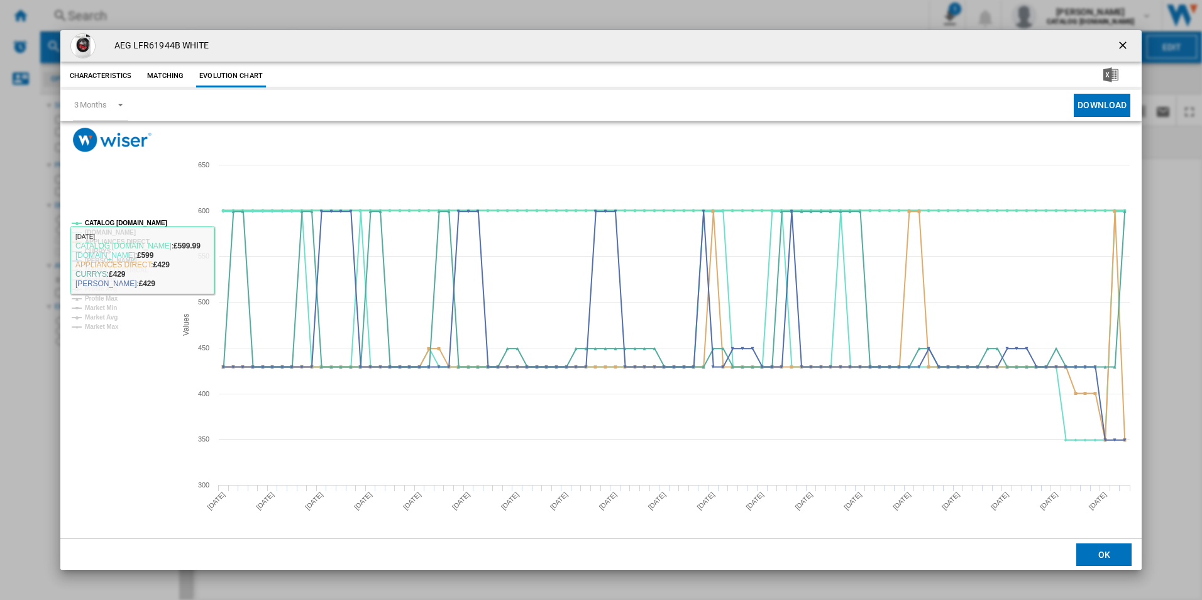
click at [144, 219] on tspan "CATALOG [DOMAIN_NAME]" at bounding box center [126, 222] width 82 height 7
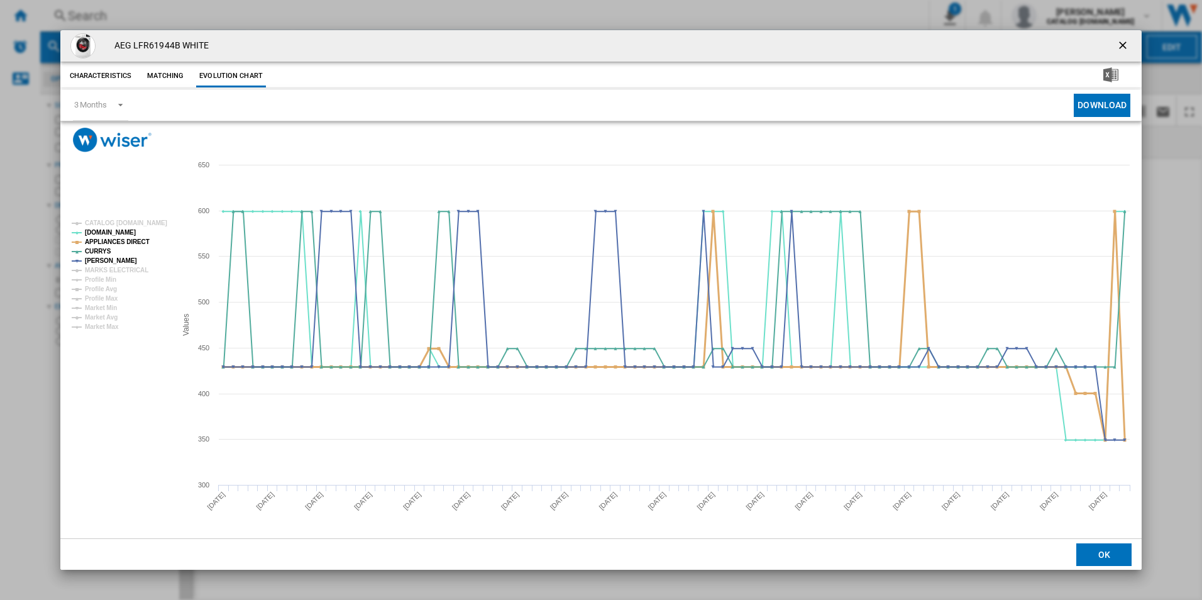
click at [138, 241] on tspan "APPLIANCES DIRECT" at bounding box center [117, 241] width 65 height 7
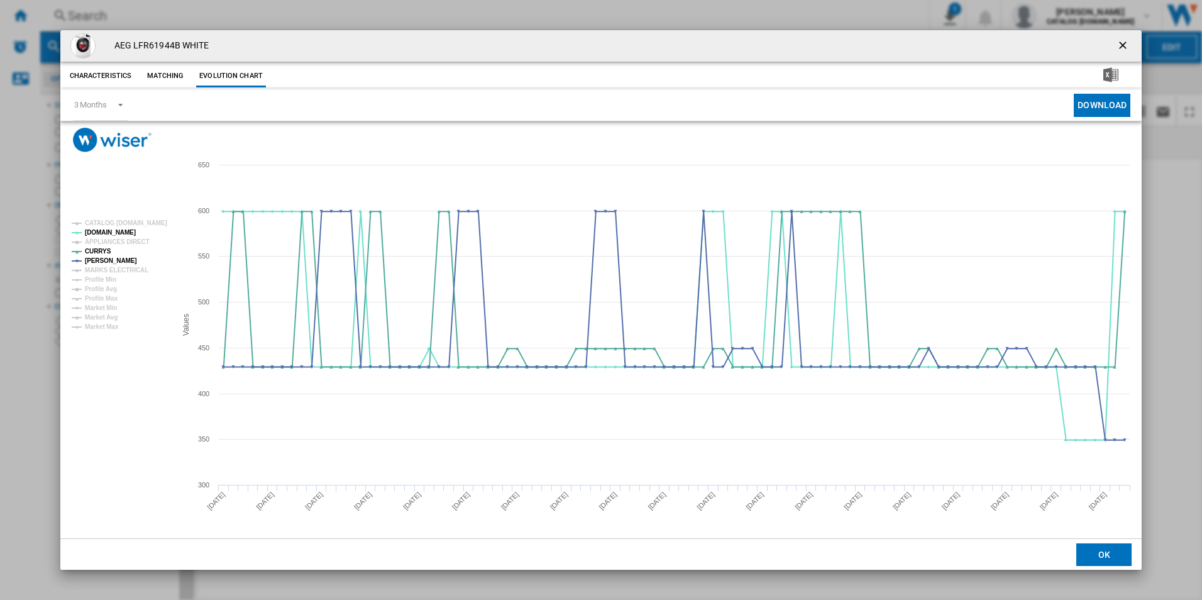
drag, startPoint x: 1123, startPoint y: 52, endPoint x: 1098, endPoint y: 50, distance: 25.2
click at [1123, 52] on ng-md-icon "getI18NText('BUTTONS.CLOSE_DIALOG')" at bounding box center [1123, 46] width 15 height 15
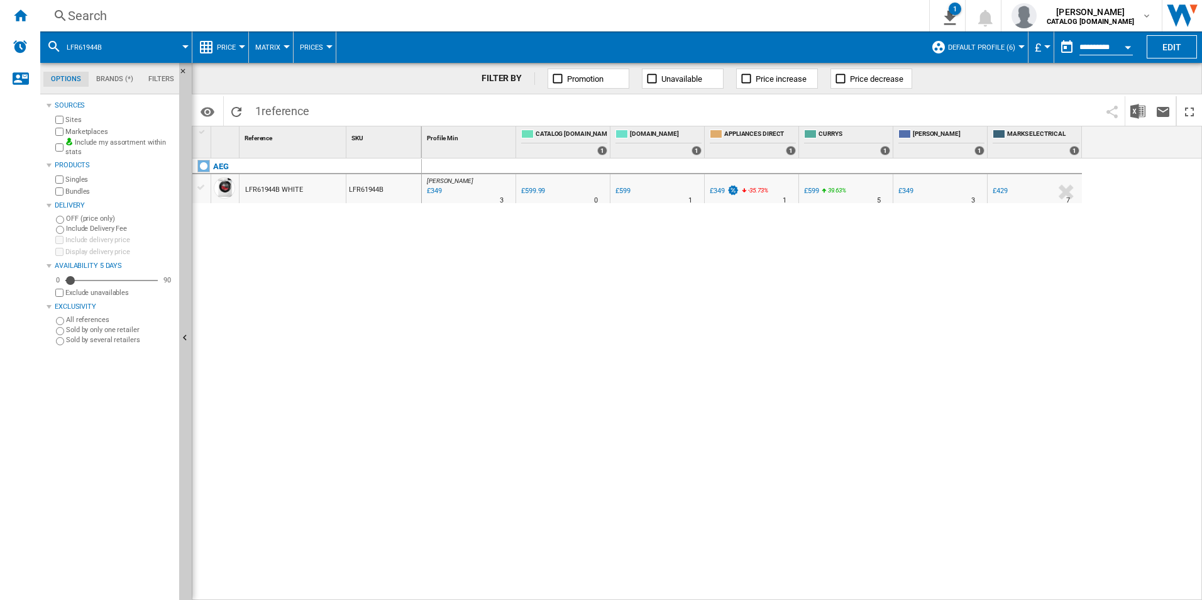
click at [795, 13] on div "Search" at bounding box center [482, 16] width 828 height 18
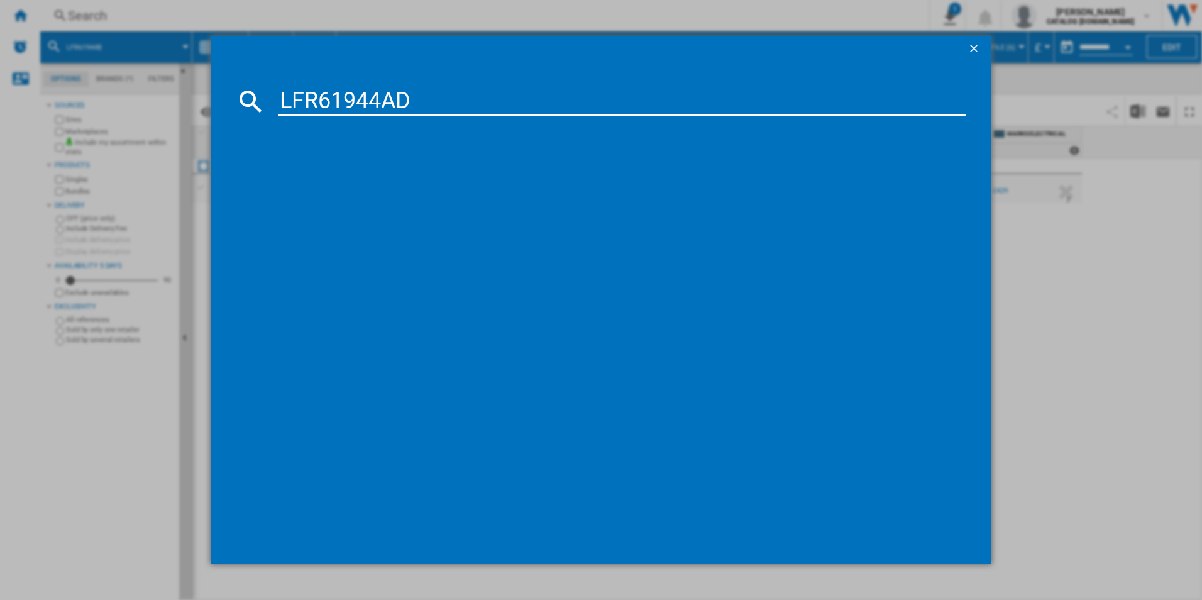
type input "LFR61944AD"
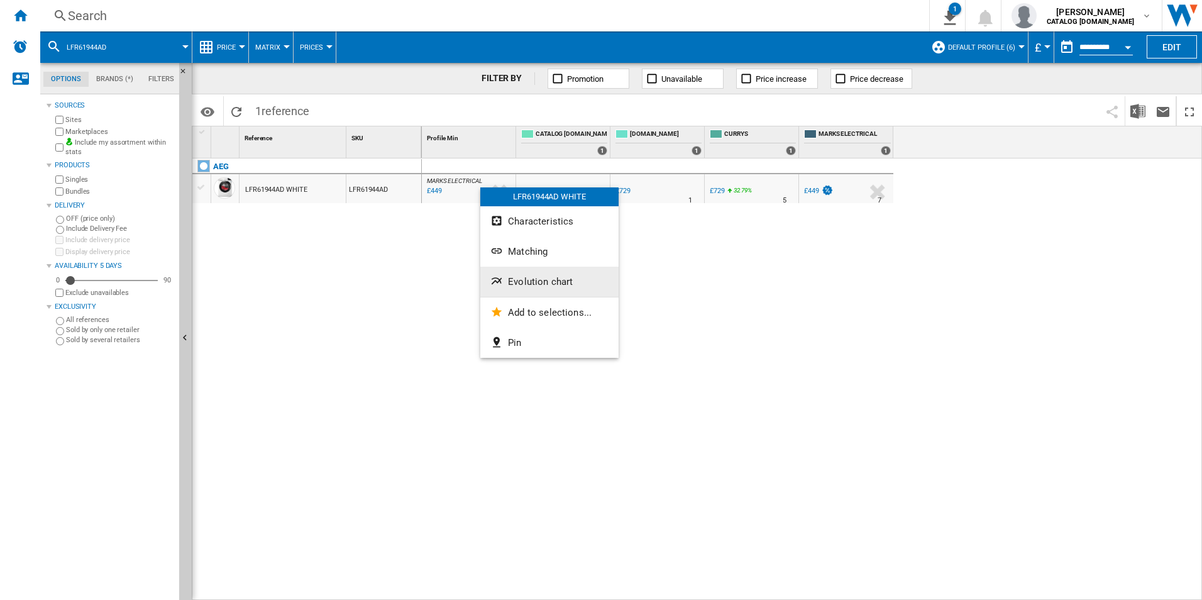
click at [549, 284] on span "Evolution chart" at bounding box center [540, 281] width 65 height 11
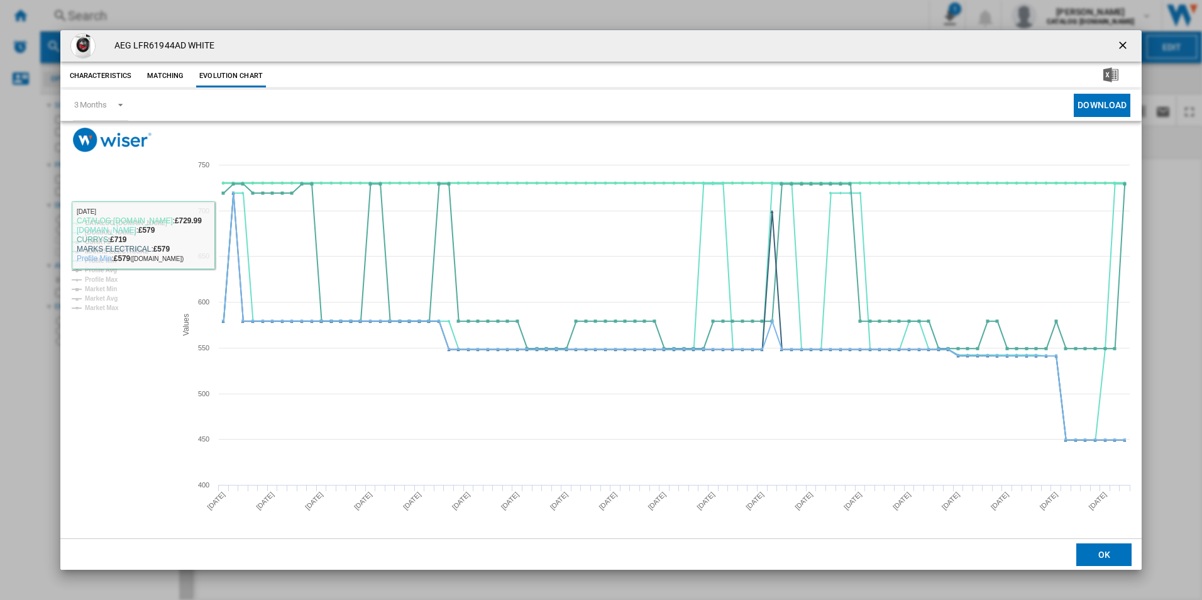
click at [140, 224] on tspan "CATALOG [DOMAIN_NAME]" at bounding box center [126, 222] width 82 height 7
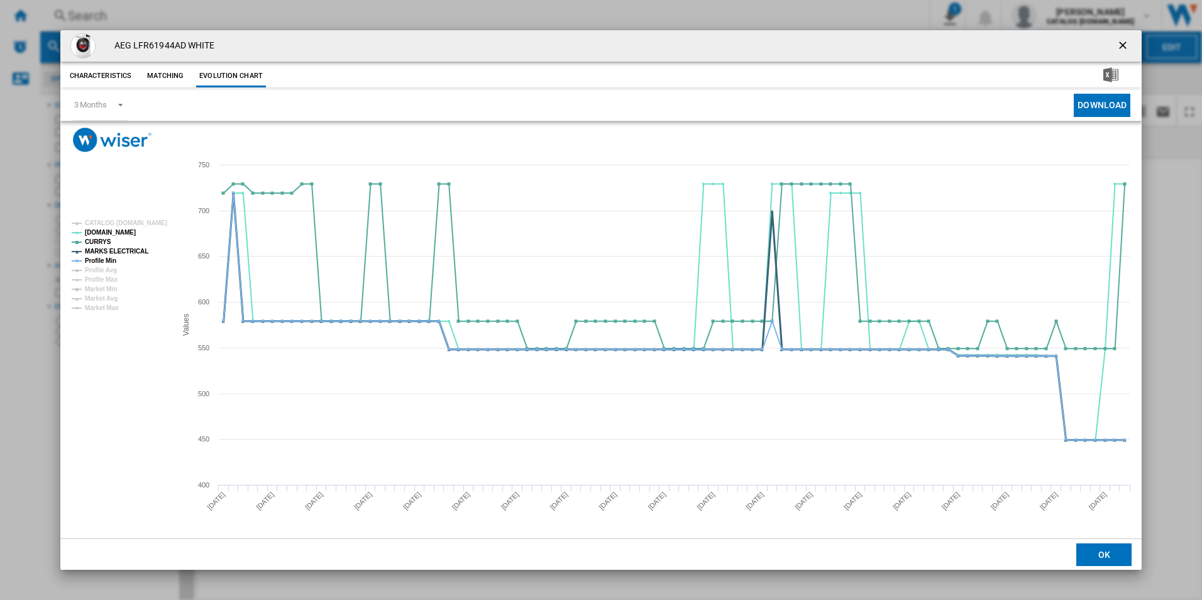
click at [139, 249] on tspan "MARKS ELECTRICAL" at bounding box center [116, 251] width 63 height 7
click at [114, 257] on tspan "Profile Min" at bounding box center [100, 260] width 31 height 7
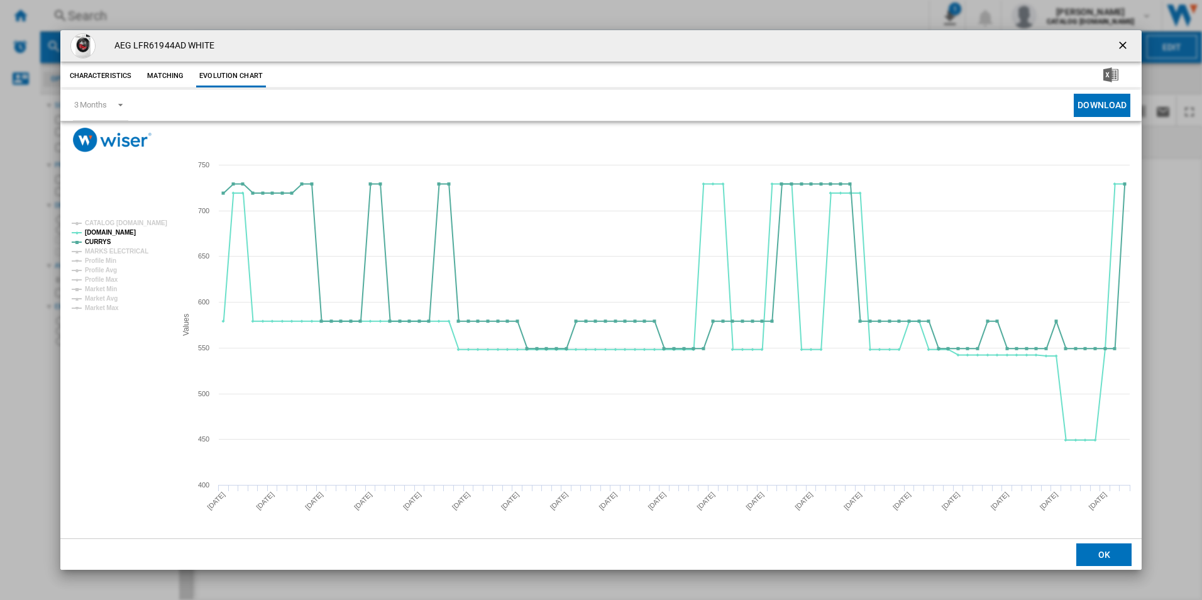
drag, startPoint x: 1125, startPoint y: 42, endPoint x: 1088, endPoint y: 37, distance: 37.4
click at [1125, 42] on ng-md-icon "getI18NText('BUTTONS.CLOSE_DIALOG')" at bounding box center [1123, 46] width 15 height 15
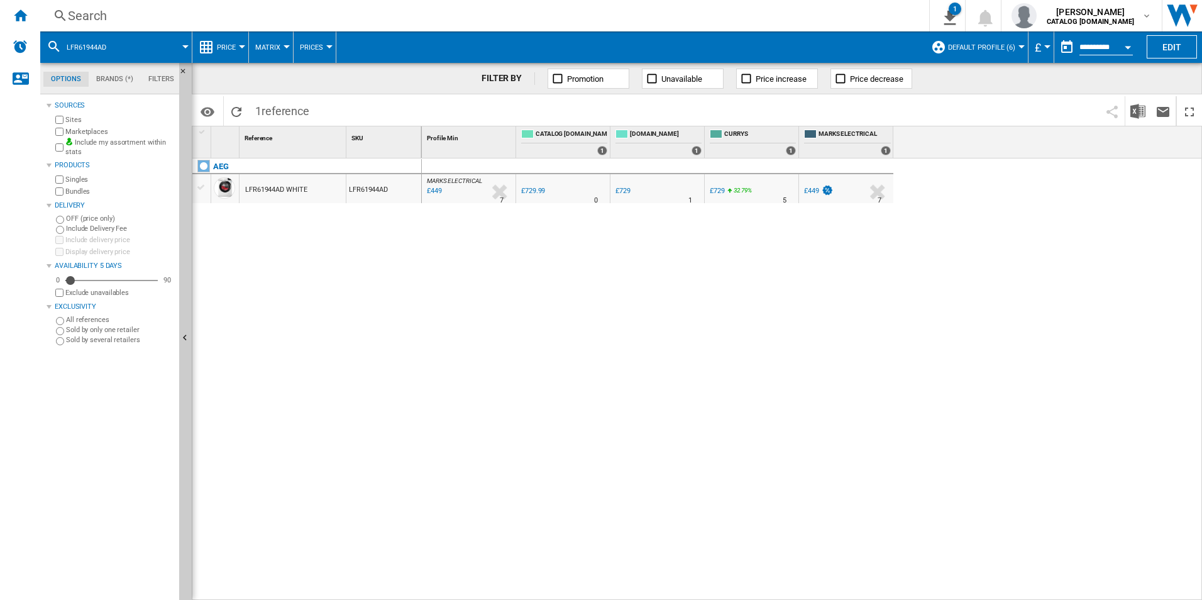
click at [781, 8] on div "Search" at bounding box center [482, 16] width 828 height 18
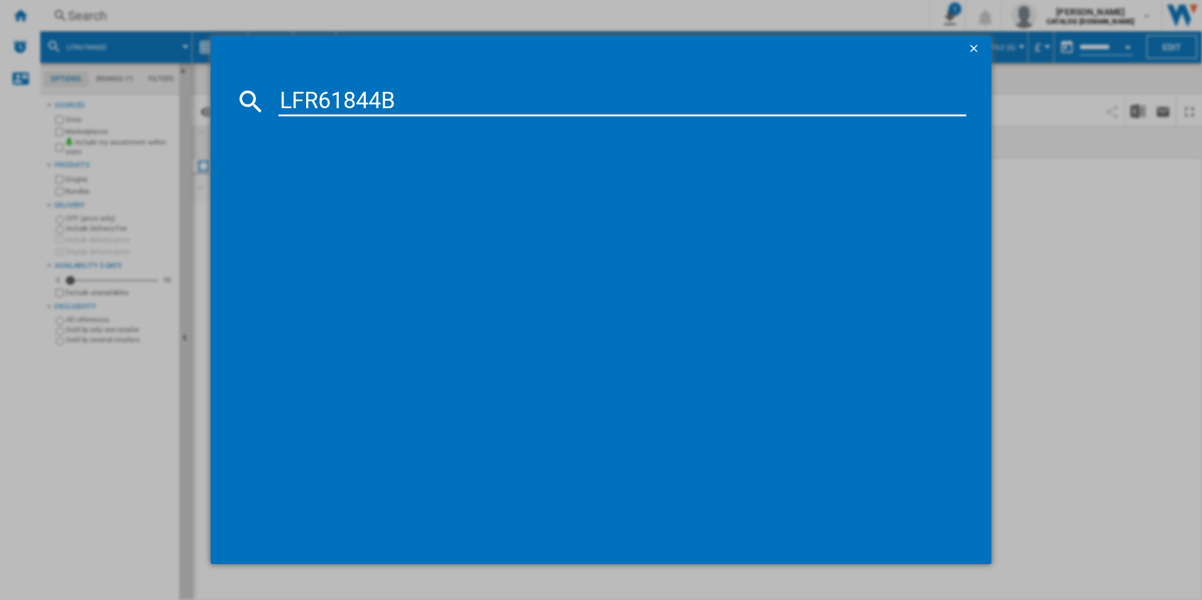
type input "LFR61844B"
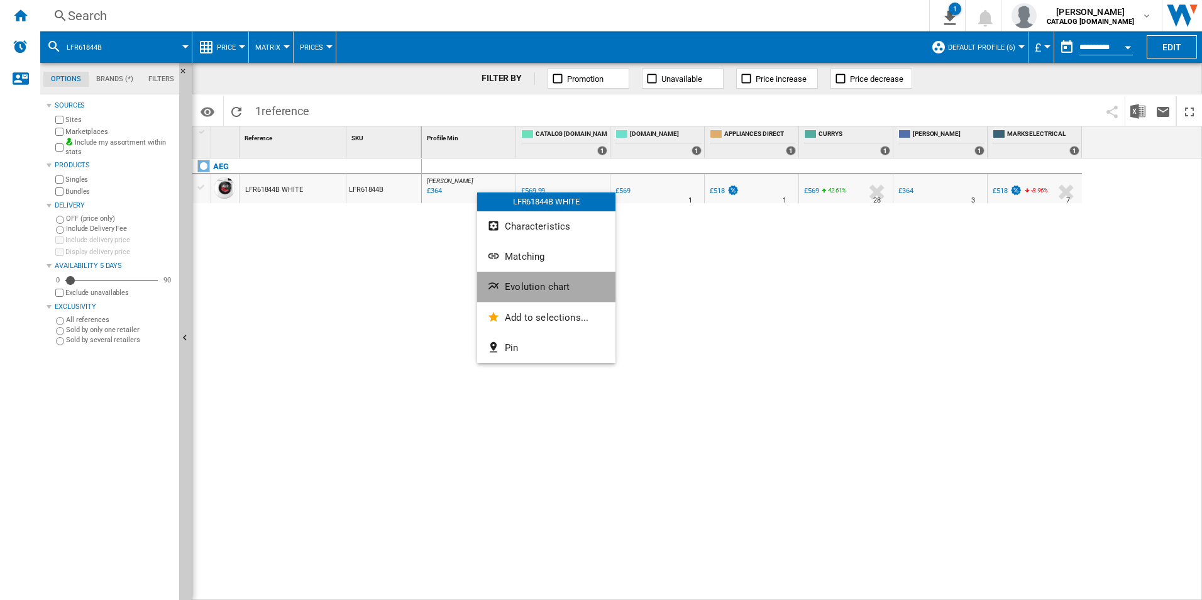
click at [513, 278] on button "Evolution chart" at bounding box center [546, 286] width 138 height 30
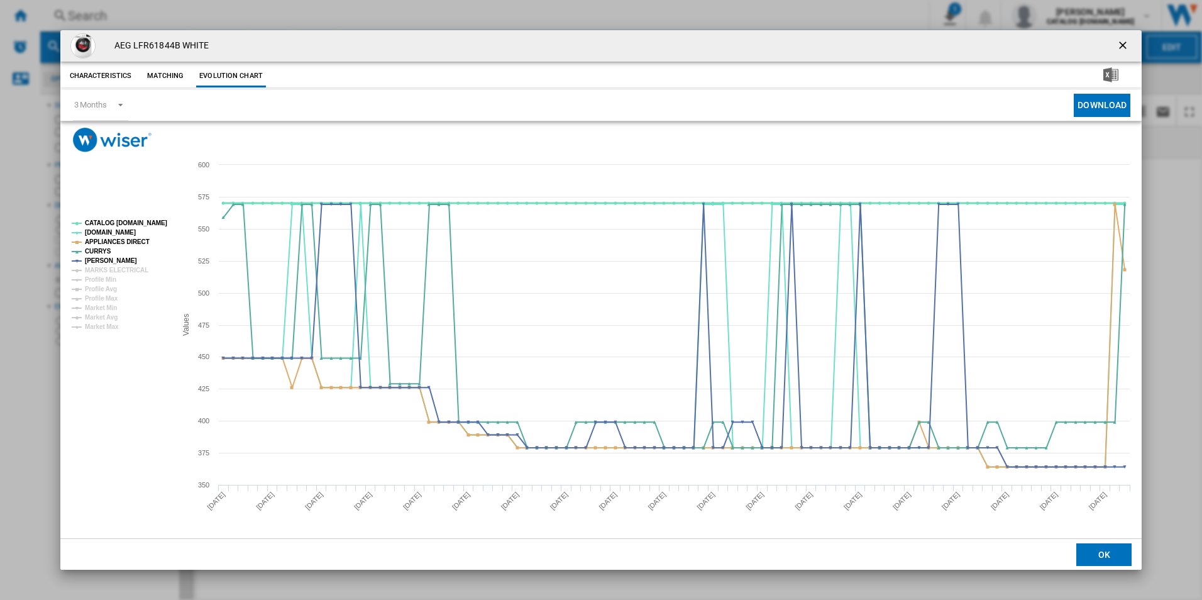
click at [160, 226] on tspan "CATALOG [DOMAIN_NAME]" at bounding box center [126, 222] width 82 height 7
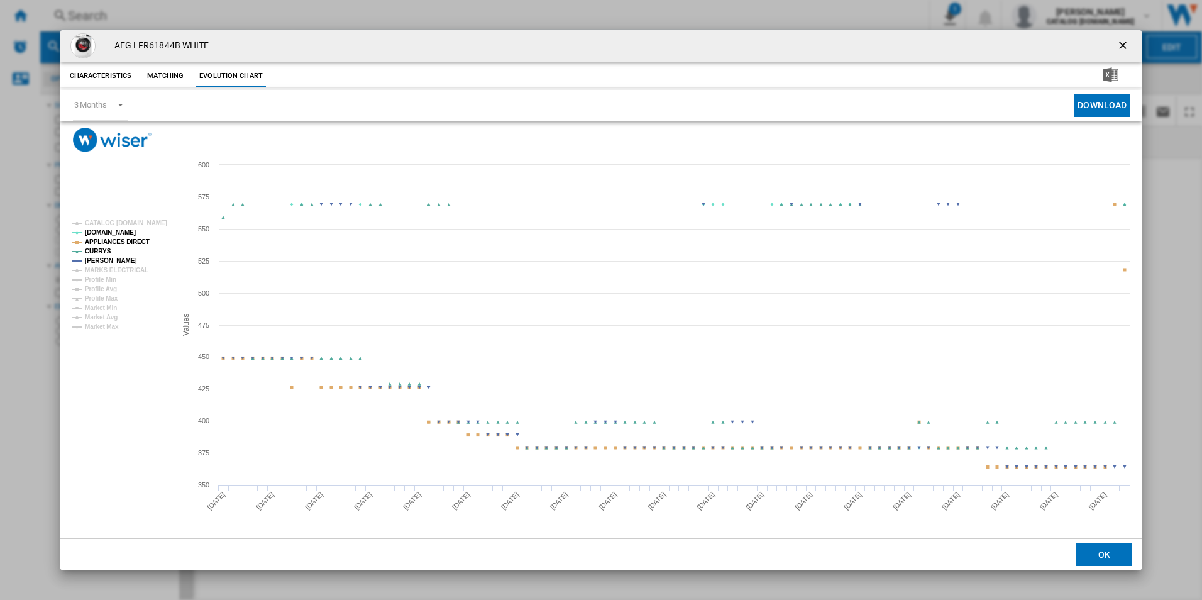
click at [135, 245] on tspan "APPLIANCES DIRECT" at bounding box center [117, 241] width 65 height 7
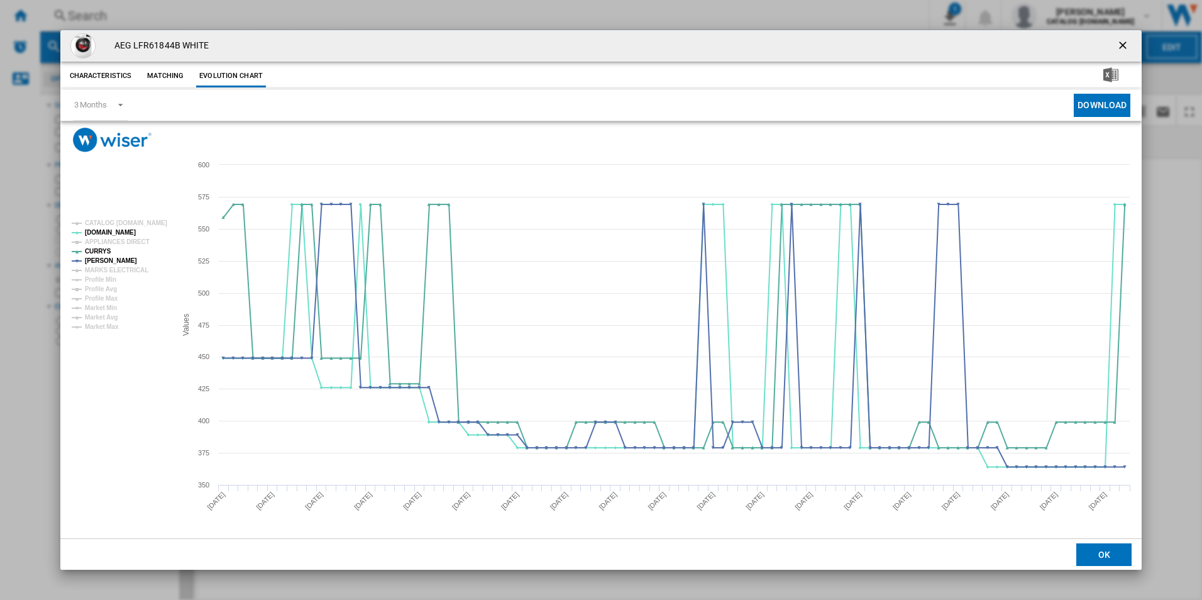
drag, startPoint x: 1121, startPoint y: 45, endPoint x: 1080, endPoint y: 45, distance: 40.2
click at [1121, 45] on ng-md-icon "getI18NText('BUTTONS.CLOSE_DIALOG')" at bounding box center [1123, 46] width 15 height 15
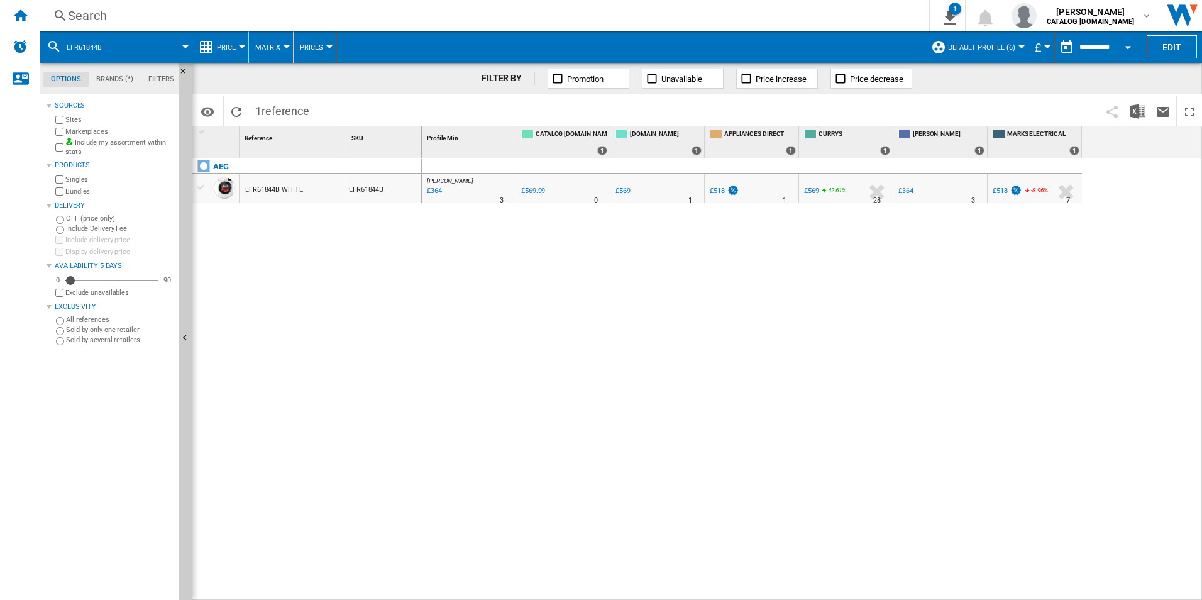
click at [756, 15] on div "Search" at bounding box center [482, 16] width 828 height 18
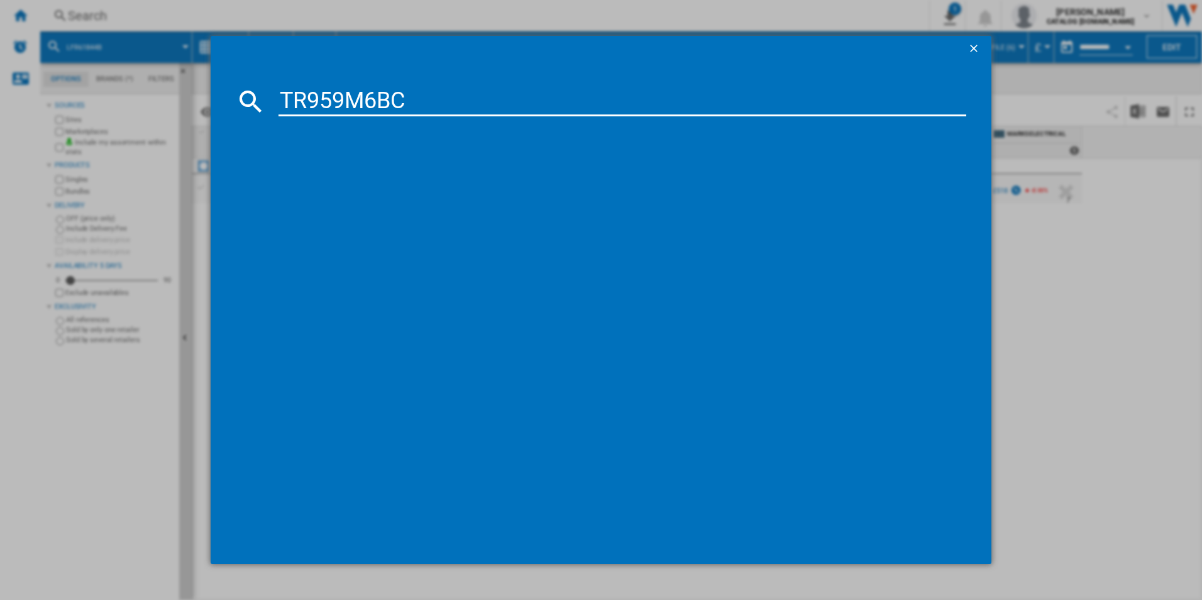
type input "TR959M6BC"
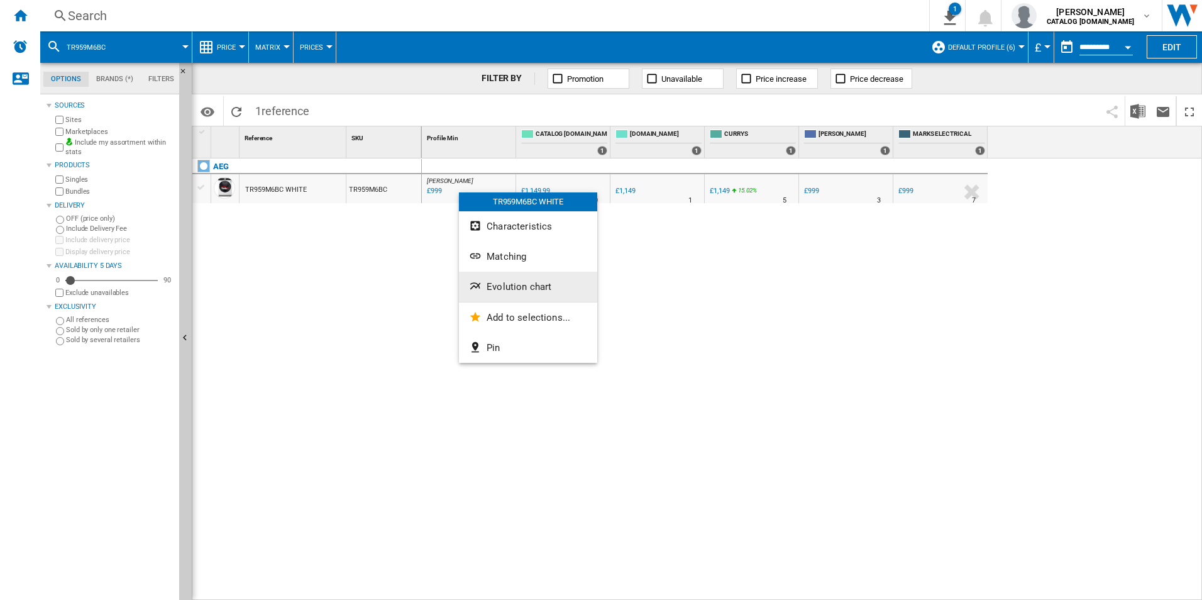
click at [503, 292] on span "Evolution chart" at bounding box center [518, 286] width 65 height 11
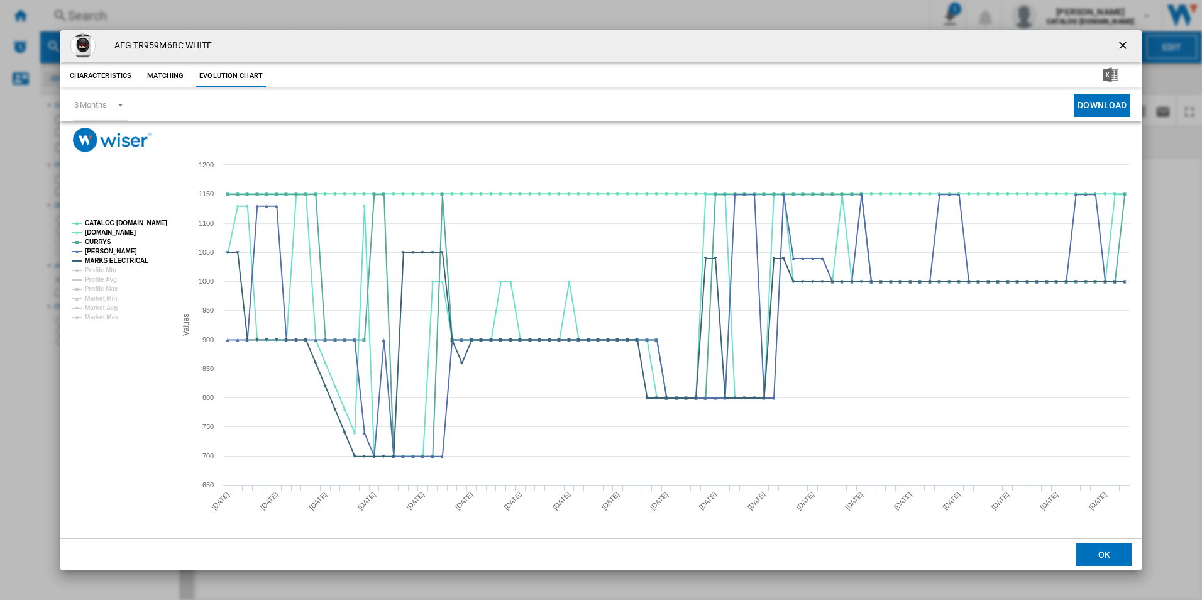
click at [146, 216] on rect "Product popup" at bounding box center [119, 270] width 104 height 111
click at [146, 220] on tspan "CATALOG [DOMAIN_NAME]" at bounding box center [126, 222] width 82 height 7
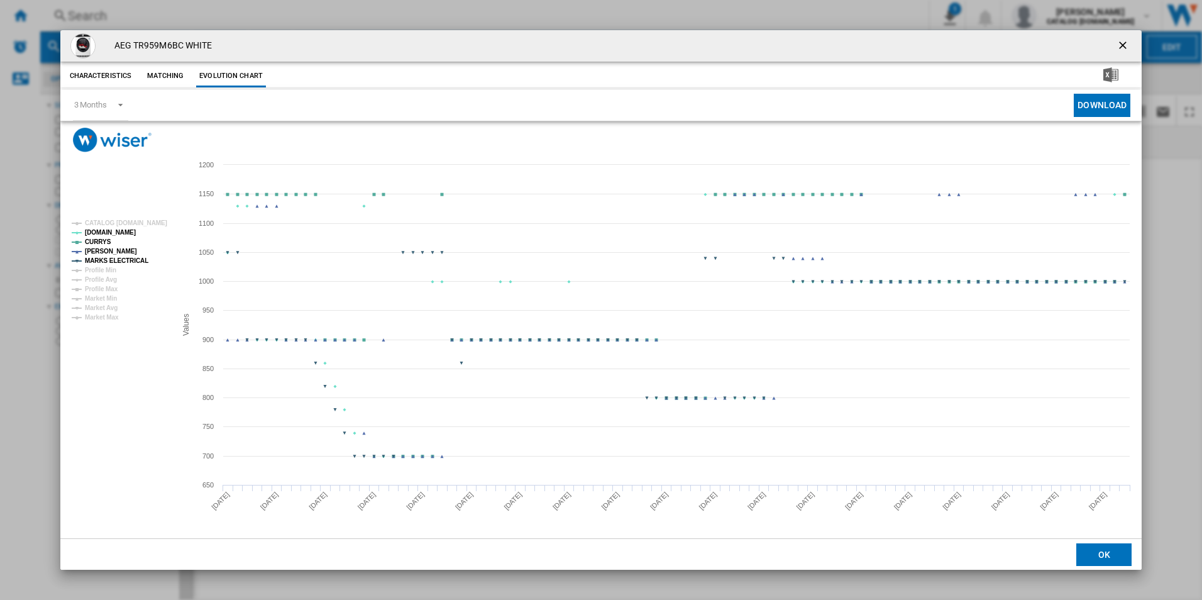
click at [135, 260] on tspan "MARKS ELECTRICAL" at bounding box center [116, 260] width 63 height 7
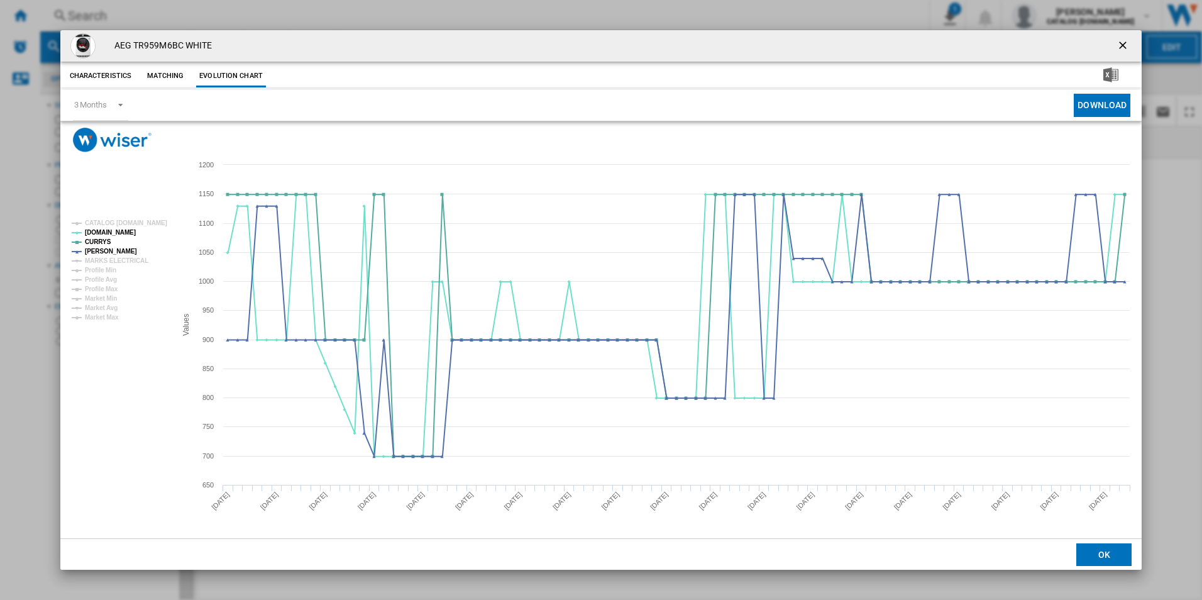
drag, startPoint x: 1125, startPoint y: 41, endPoint x: 1060, endPoint y: 45, distance: 65.4
click at [1125, 41] on ng-md-icon "getI18NText('BUTTONS.CLOSE_DIALOG')" at bounding box center [1123, 46] width 15 height 15
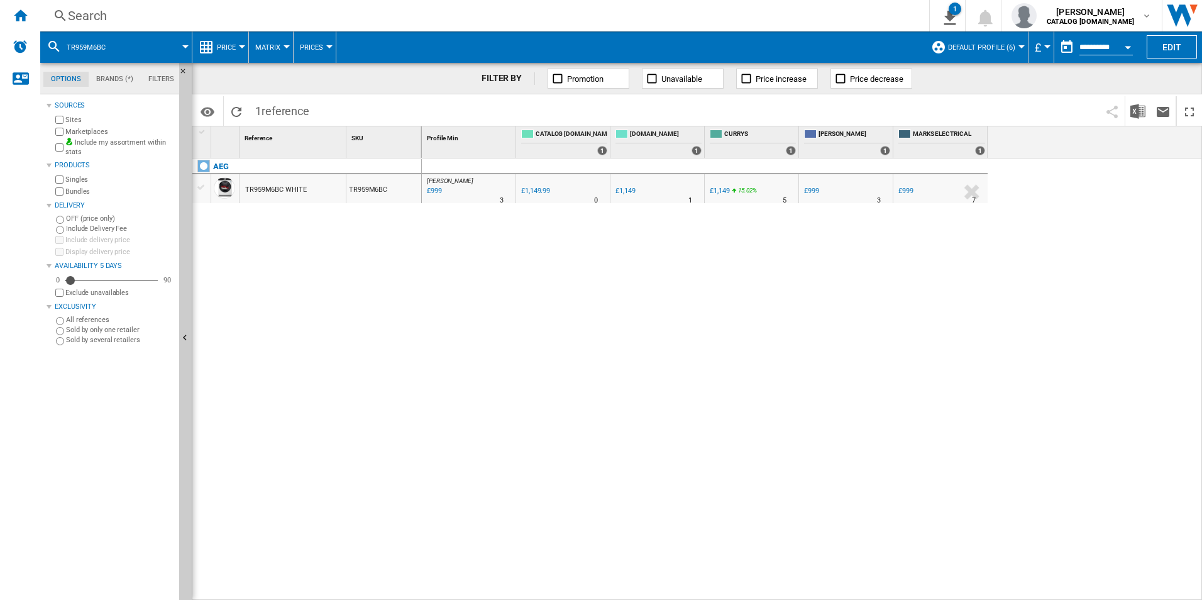
click at [786, 17] on div "Search" at bounding box center [482, 16] width 828 height 18
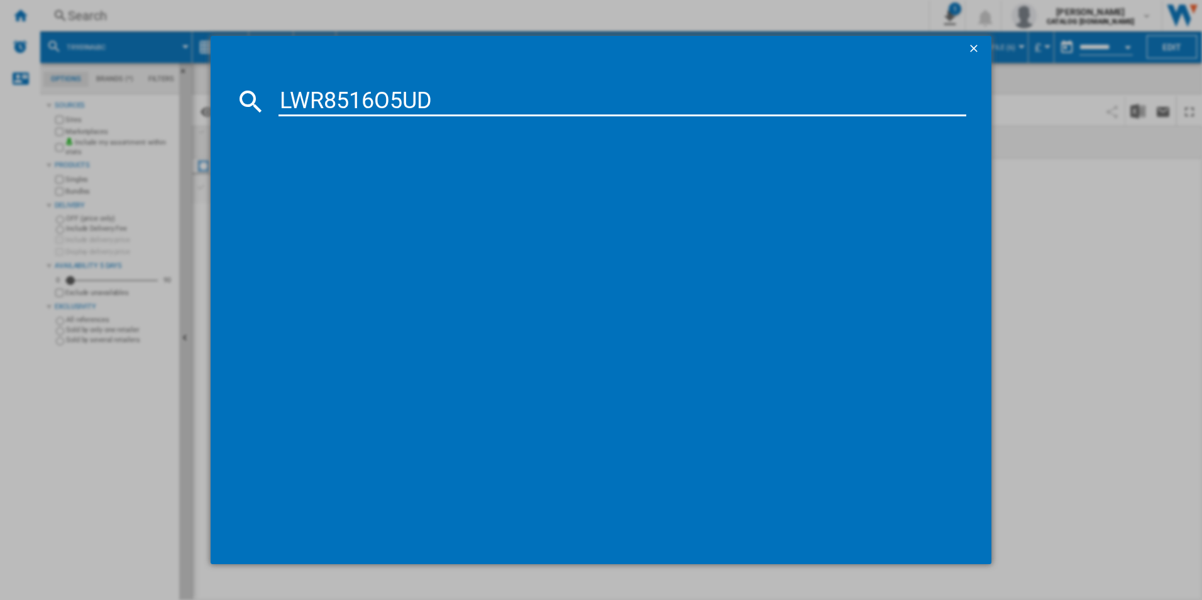
type input "LWR8516O5UD"
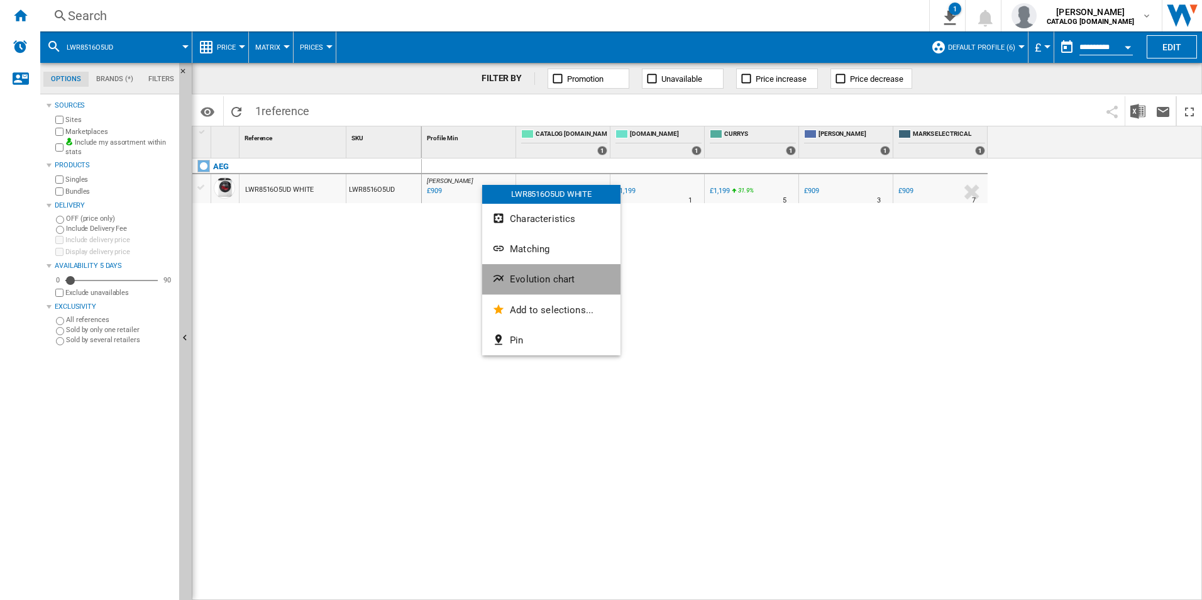
click at [525, 278] on span "Evolution chart" at bounding box center [542, 278] width 65 height 11
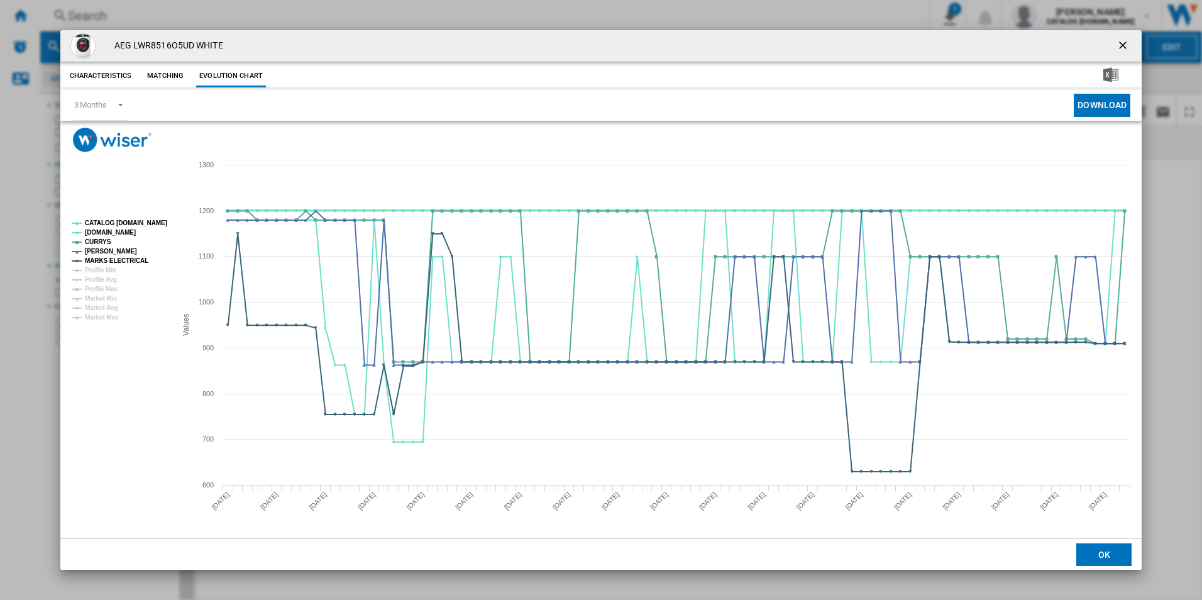
click at [160, 221] on tspan "CATALOG [DOMAIN_NAME]" at bounding box center [126, 222] width 82 height 7
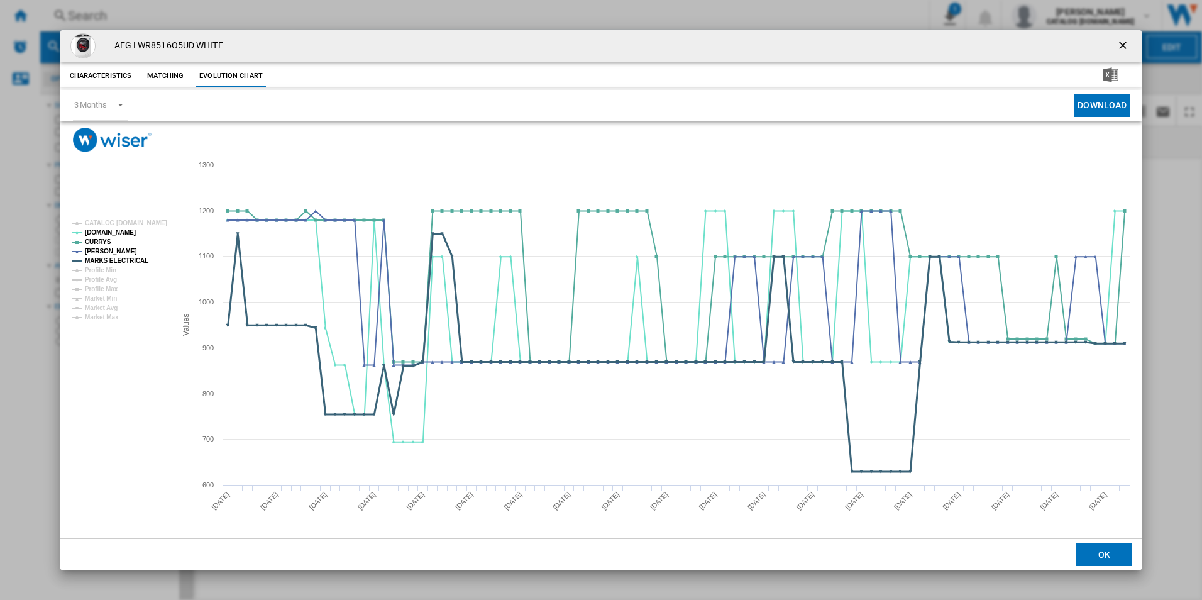
click at [129, 261] on tspan "MARKS ELECTRICAL" at bounding box center [116, 260] width 63 height 7
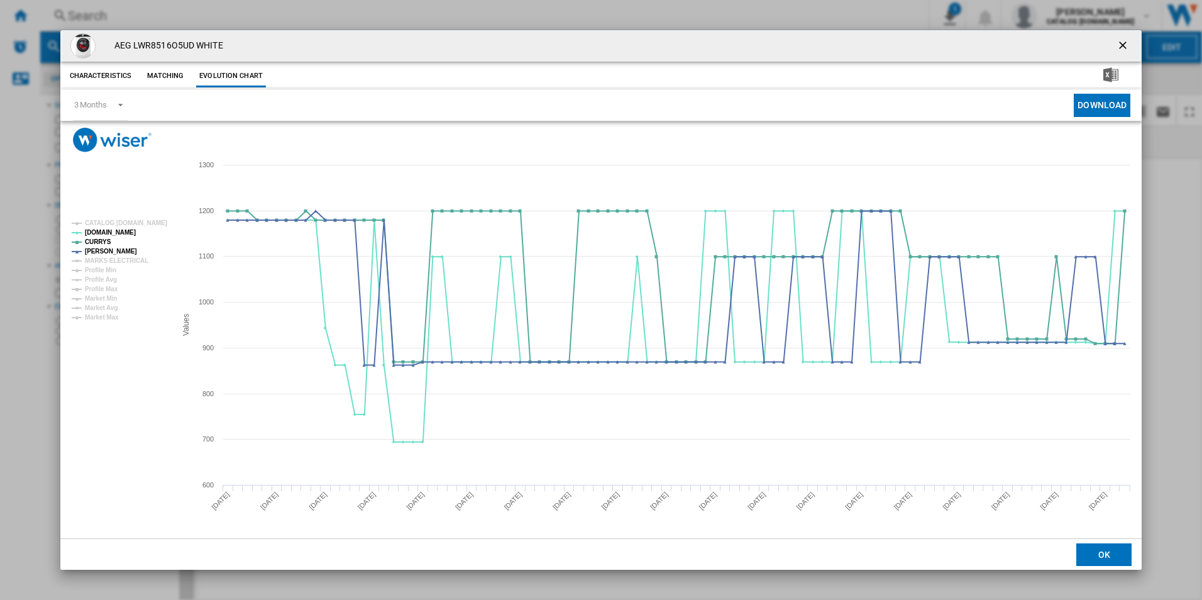
drag, startPoint x: 1122, startPoint y: 46, endPoint x: 1073, endPoint y: 44, distance: 49.7
click at [1122, 46] on ng-md-icon "getI18NText('BUTTONS.CLOSE_DIALOG')" at bounding box center [1123, 46] width 15 height 15
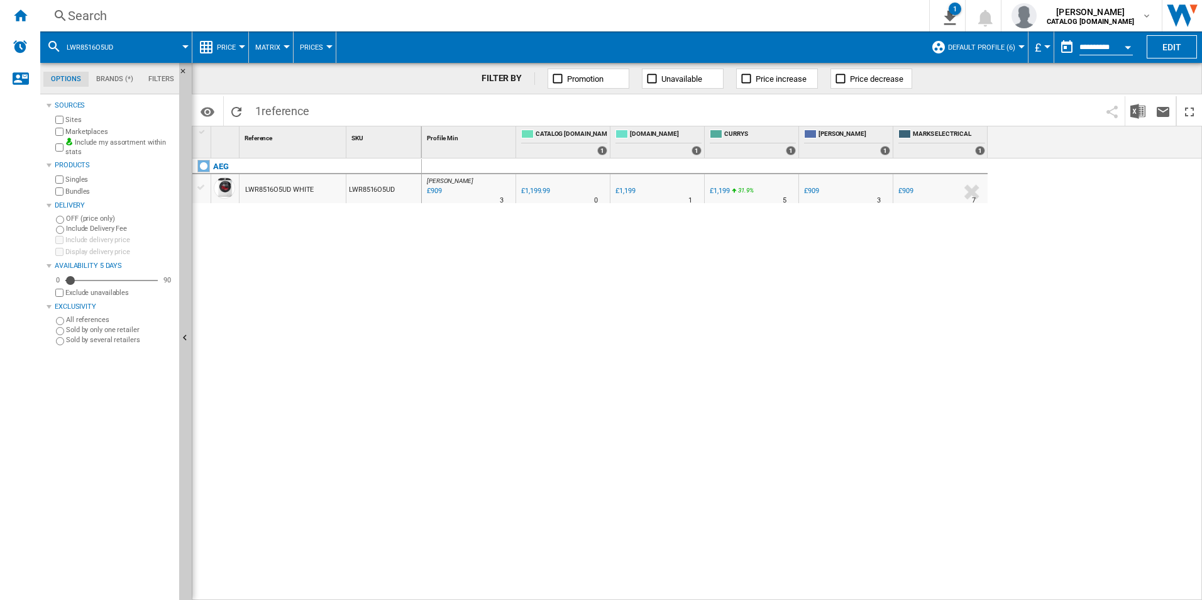
click at [812, 9] on div "Search" at bounding box center [482, 16] width 828 height 18
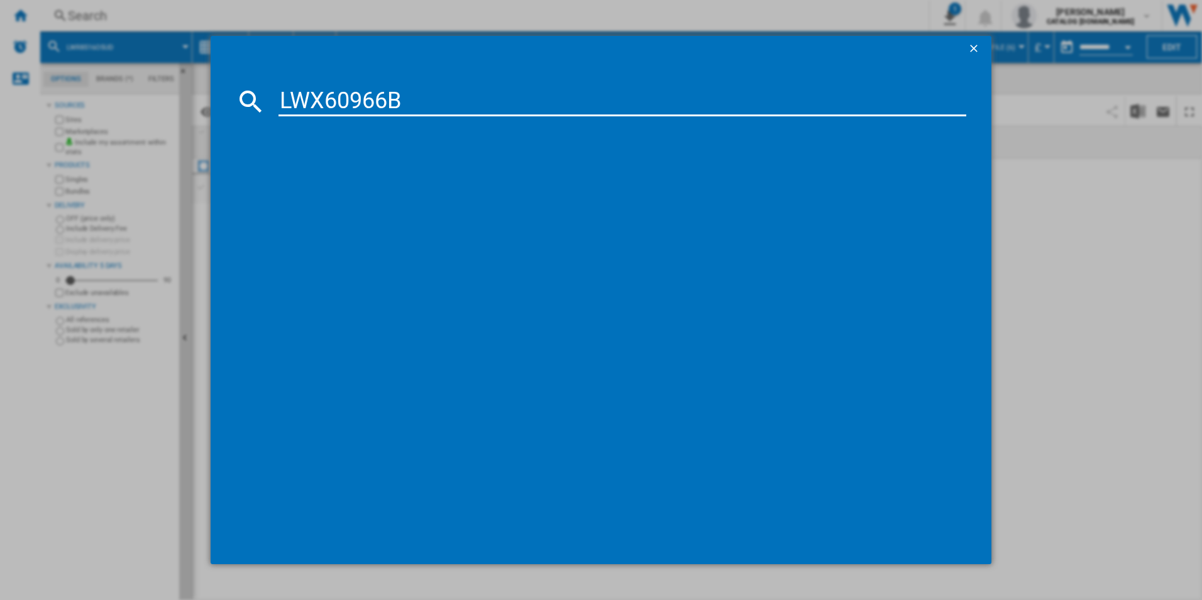
type input "LWX60966B"
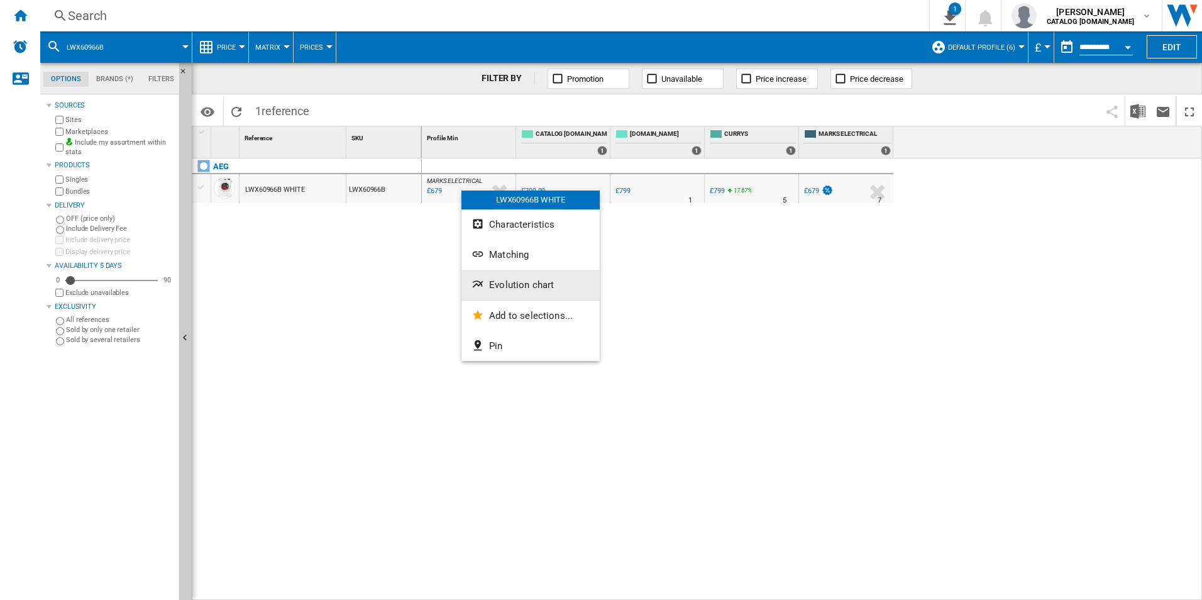
click at [504, 290] on button "Evolution chart" at bounding box center [530, 285] width 138 height 30
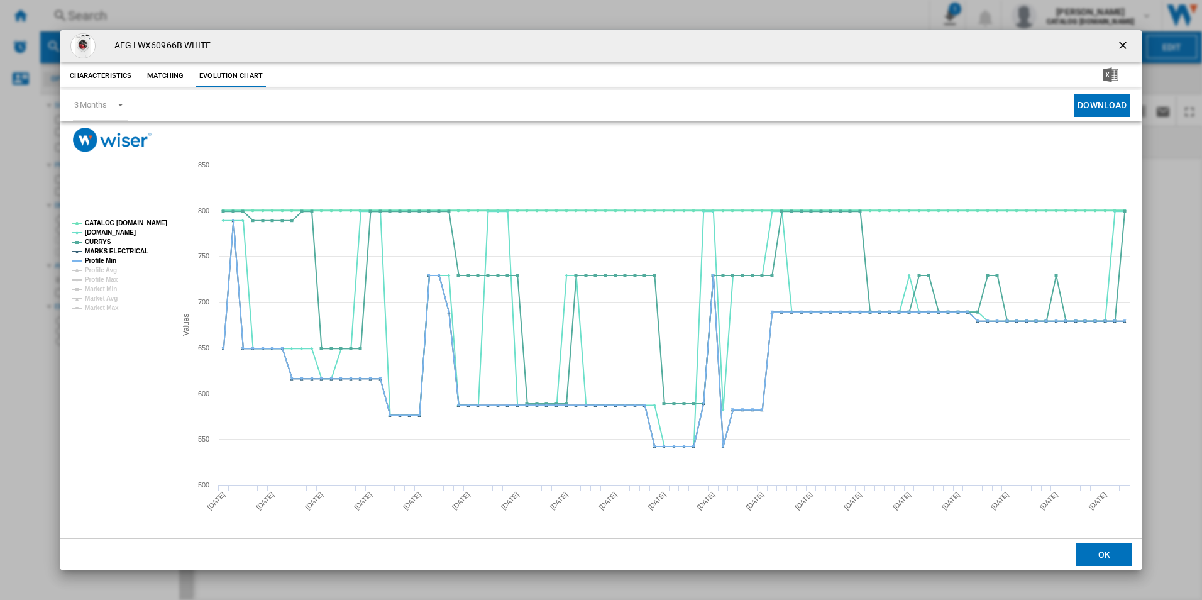
click at [151, 226] on tspan "CATALOG [DOMAIN_NAME]" at bounding box center [126, 222] width 82 height 7
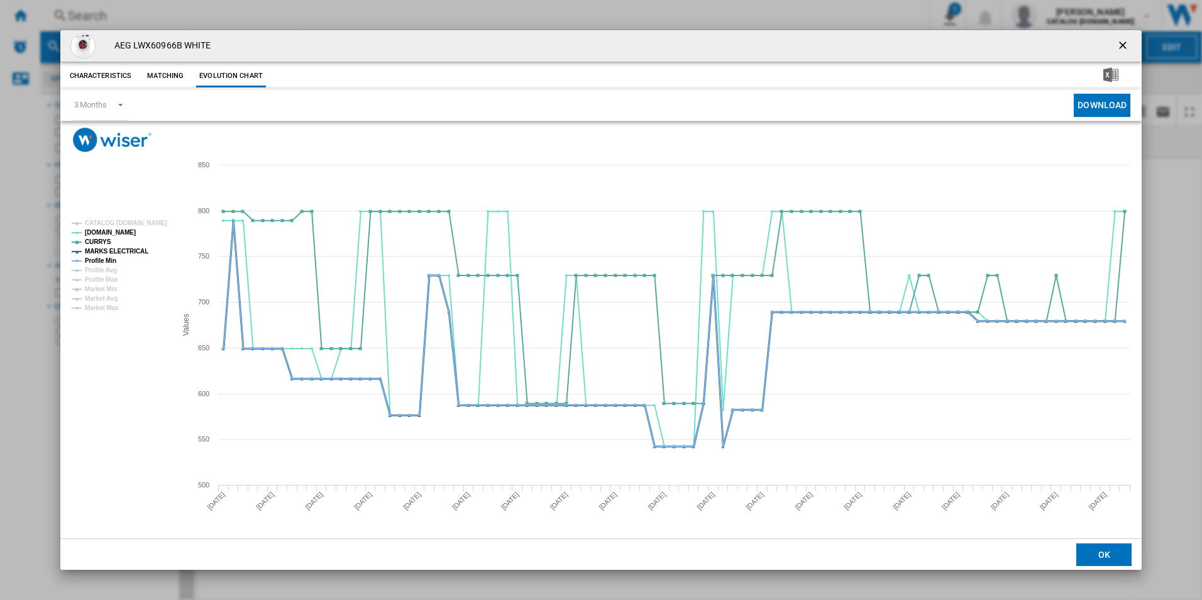
click at [118, 252] on tspan "MARKS ELECTRICAL" at bounding box center [116, 251] width 63 height 7
click at [112, 257] on tspan "Profile Min" at bounding box center [100, 260] width 31 height 7
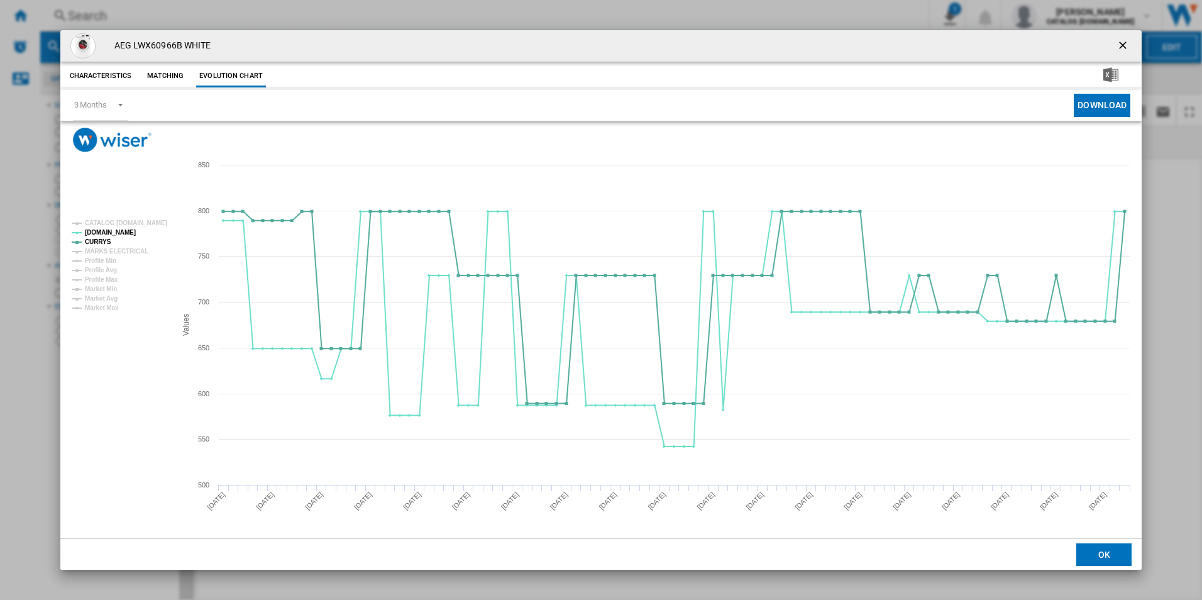
drag, startPoint x: 1120, startPoint y: 48, endPoint x: 1044, endPoint y: 36, distance: 77.0
click at [1120, 48] on ng-md-icon "getI18NText('BUTTONS.CLOSE_DIALOG')" at bounding box center [1123, 46] width 15 height 15
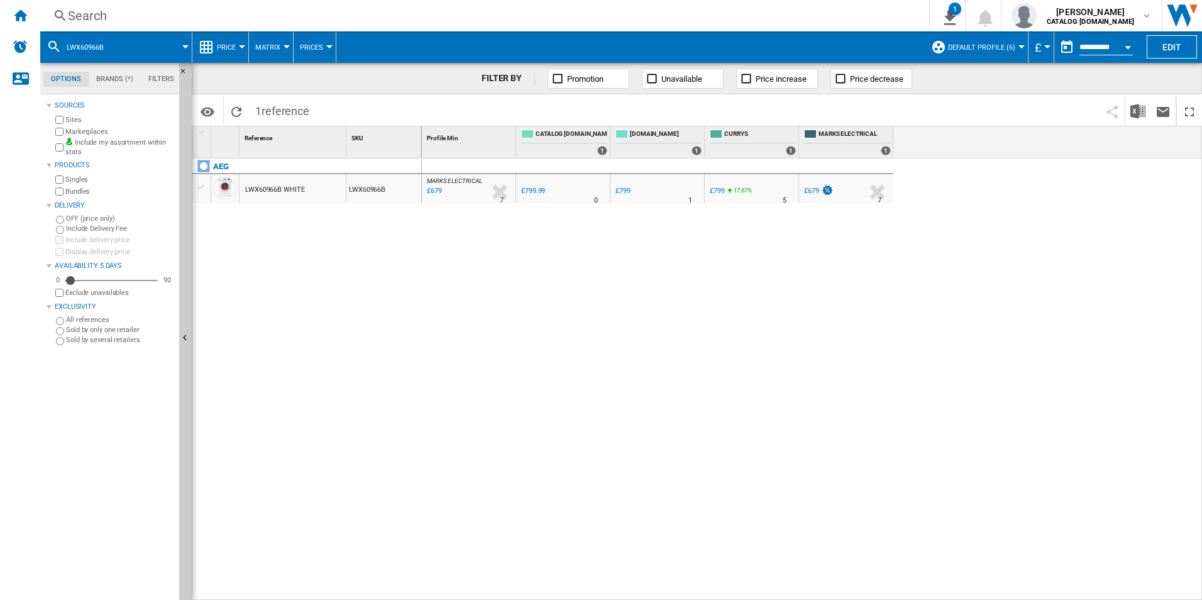
click at [808, 18] on div "Search" at bounding box center [482, 16] width 828 height 18
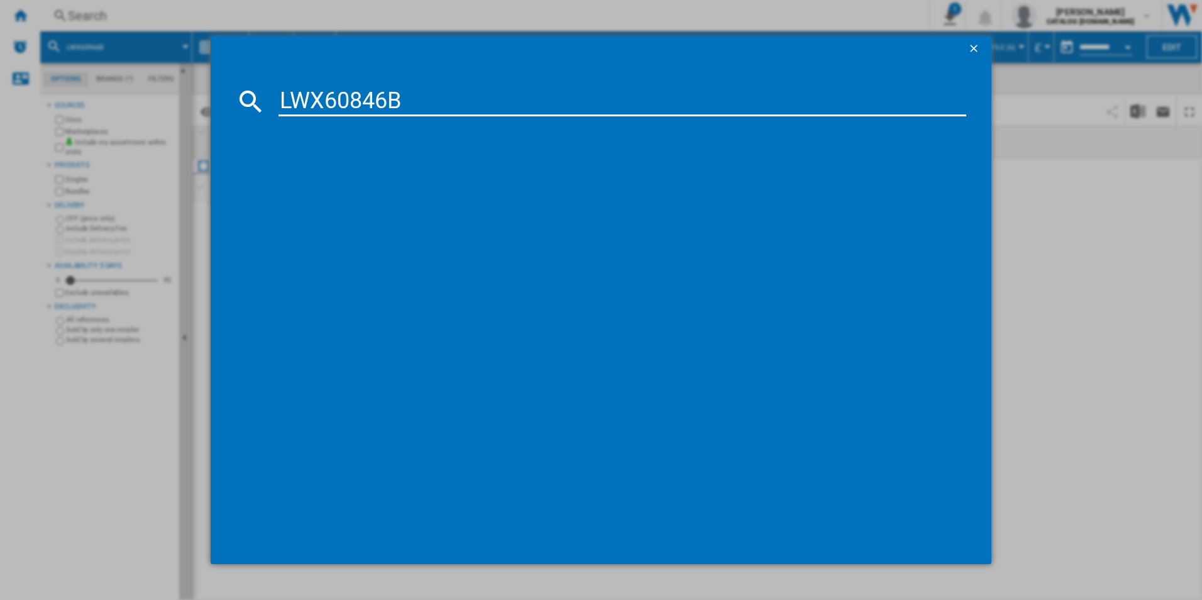
type input "LWX60846B"
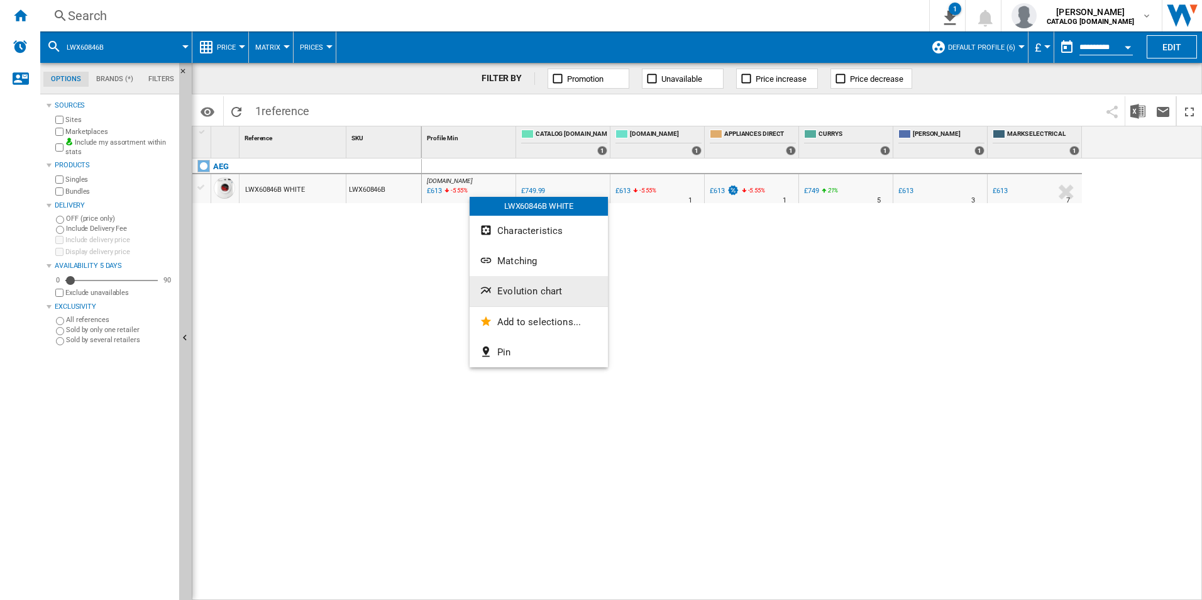
click at [515, 290] on span "Evolution chart" at bounding box center [529, 290] width 65 height 11
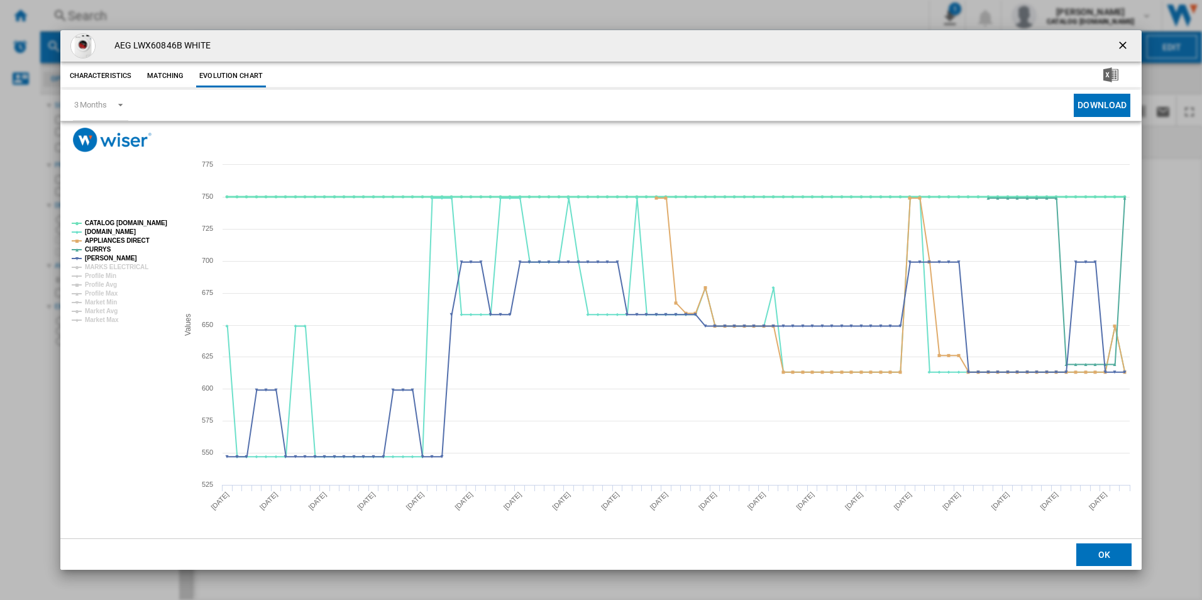
click at [158, 220] on tspan "CATALOG [DOMAIN_NAME]" at bounding box center [126, 222] width 82 height 7
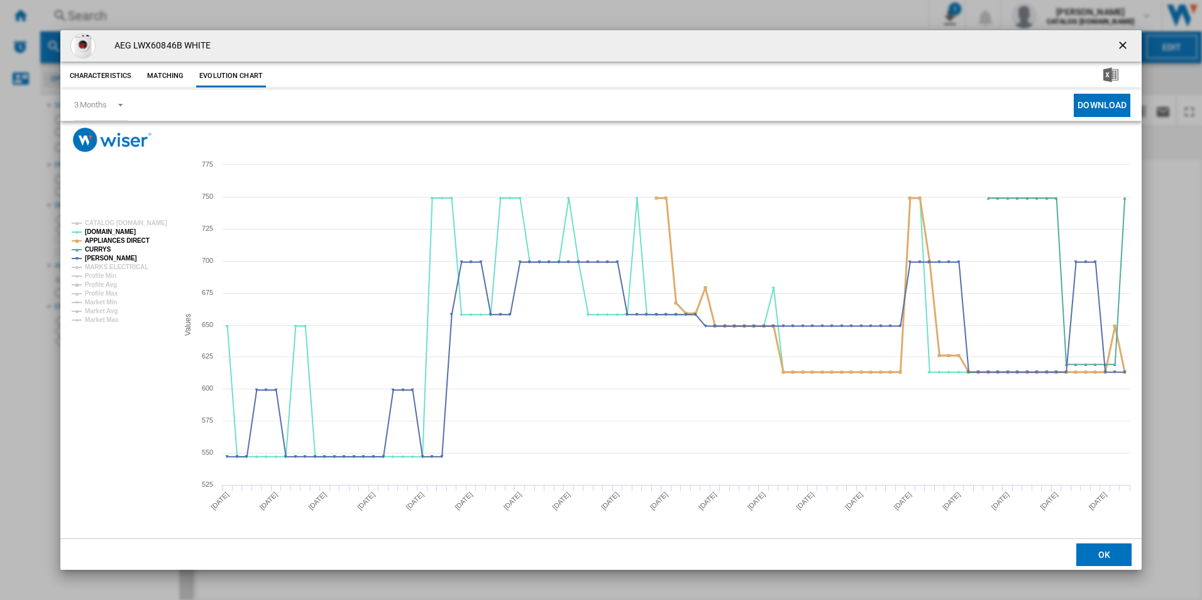
click at [129, 241] on tspan "APPLIANCES DIRECT" at bounding box center [117, 240] width 65 height 7
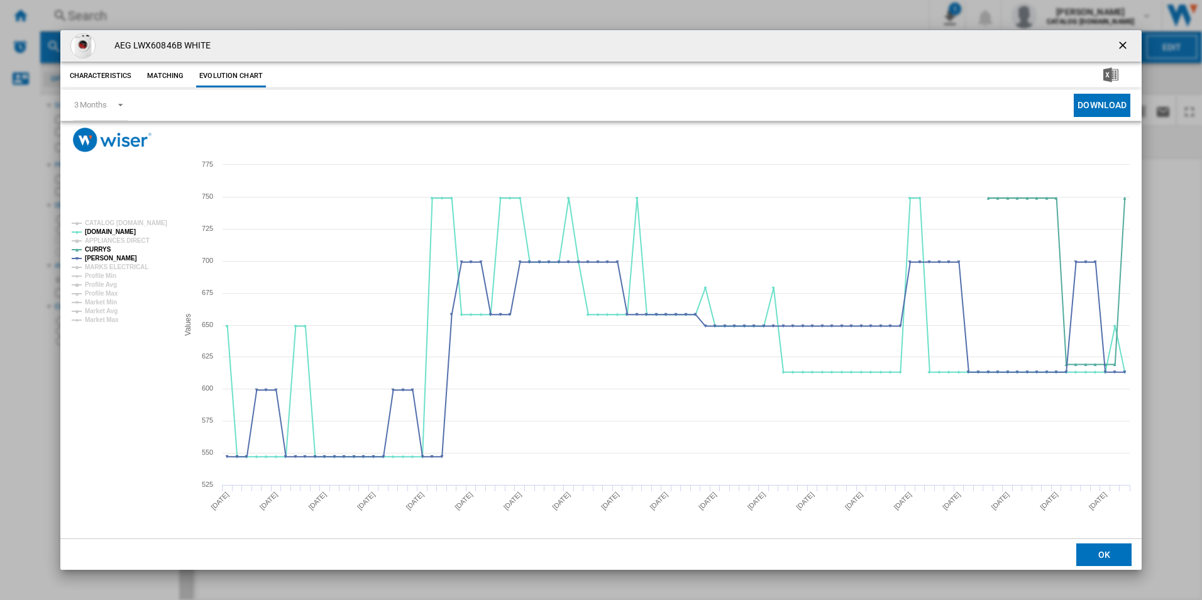
click at [1124, 47] on ng-md-icon "getI18NText('BUTTONS.CLOSE_DIALOG')" at bounding box center [1123, 46] width 15 height 15
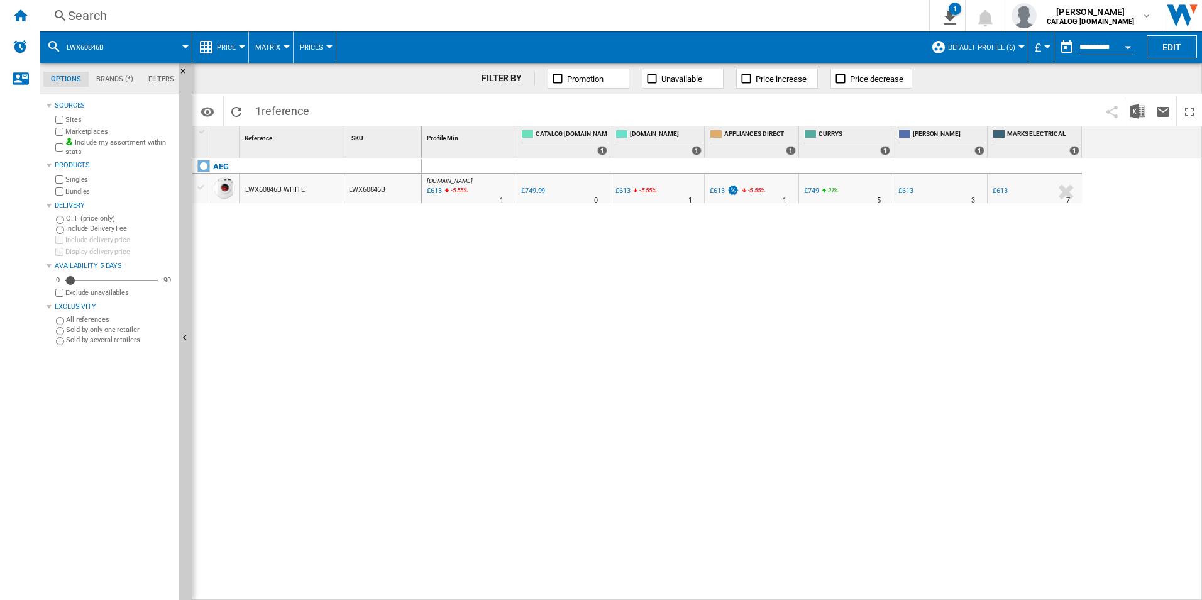
click at [743, 8] on div "Search" at bounding box center [482, 16] width 828 height 18
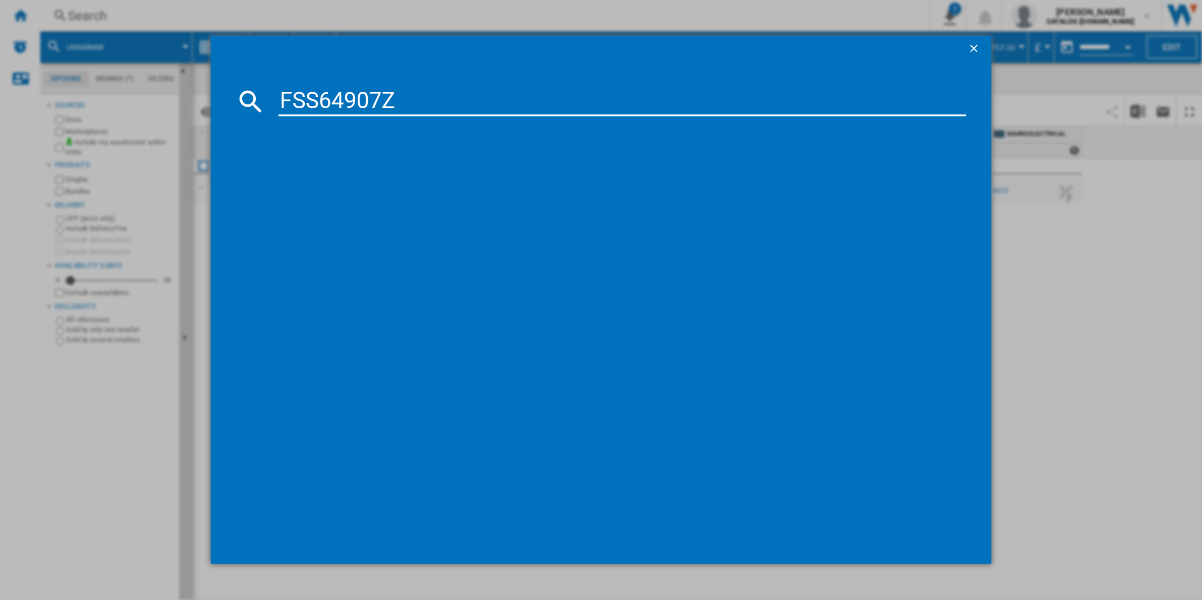
type input "FSS64907Z"
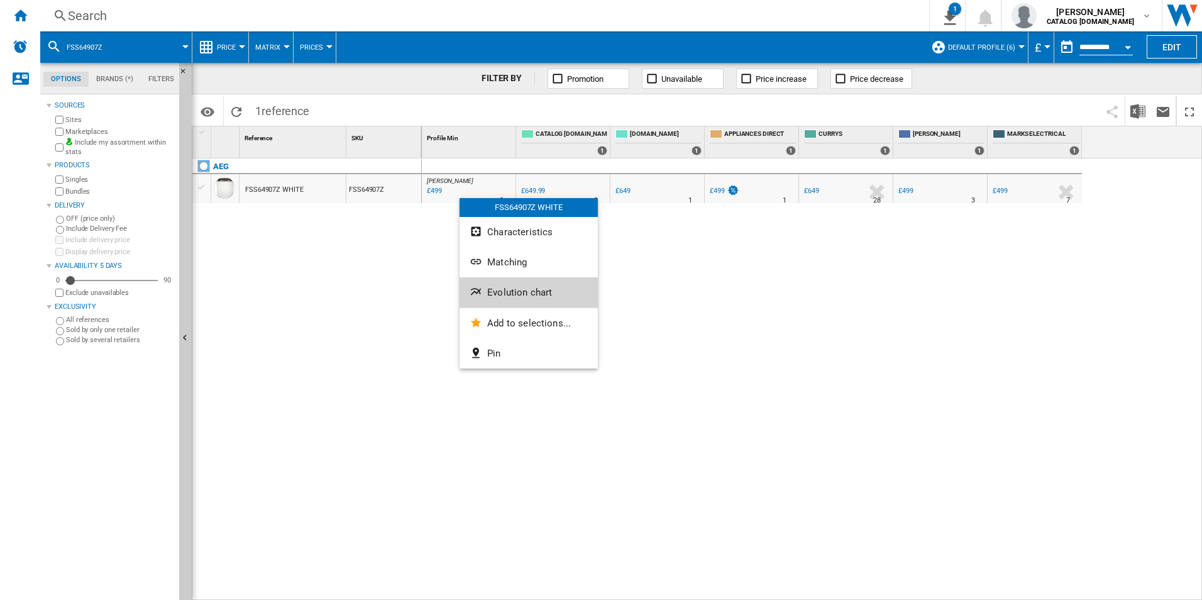
click at [505, 283] on button "Evolution chart" at bounding box center [528, 292] width 138 height 30
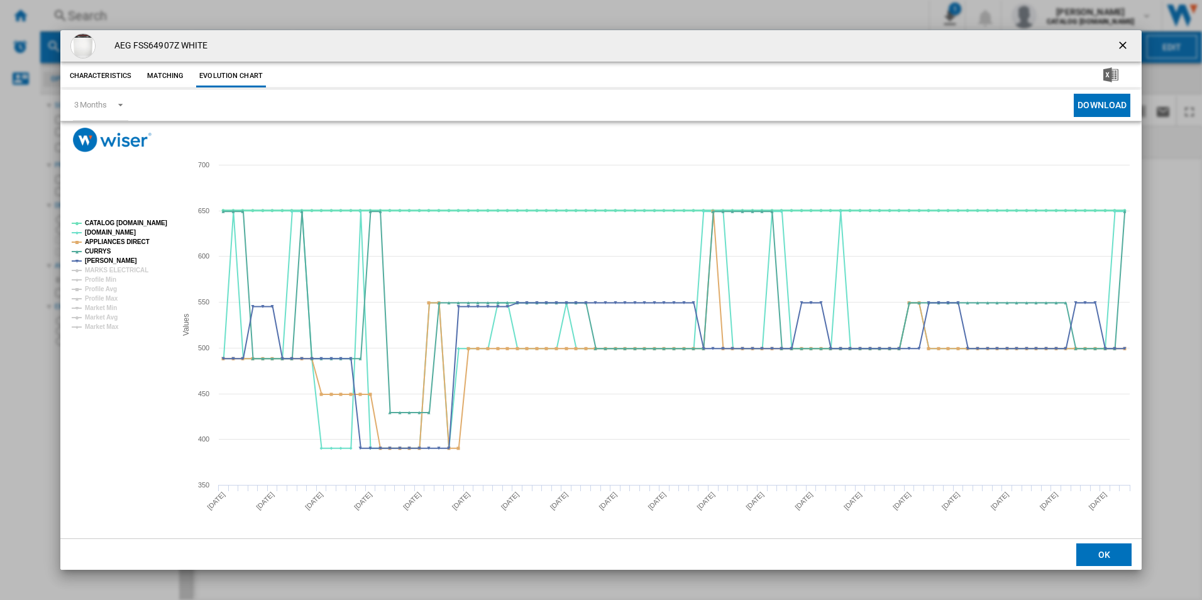
click at [153, 225] on tspan "CATALOG [DOMAIN_NAME]" at bounding box center [126, 222] width 82 height 7
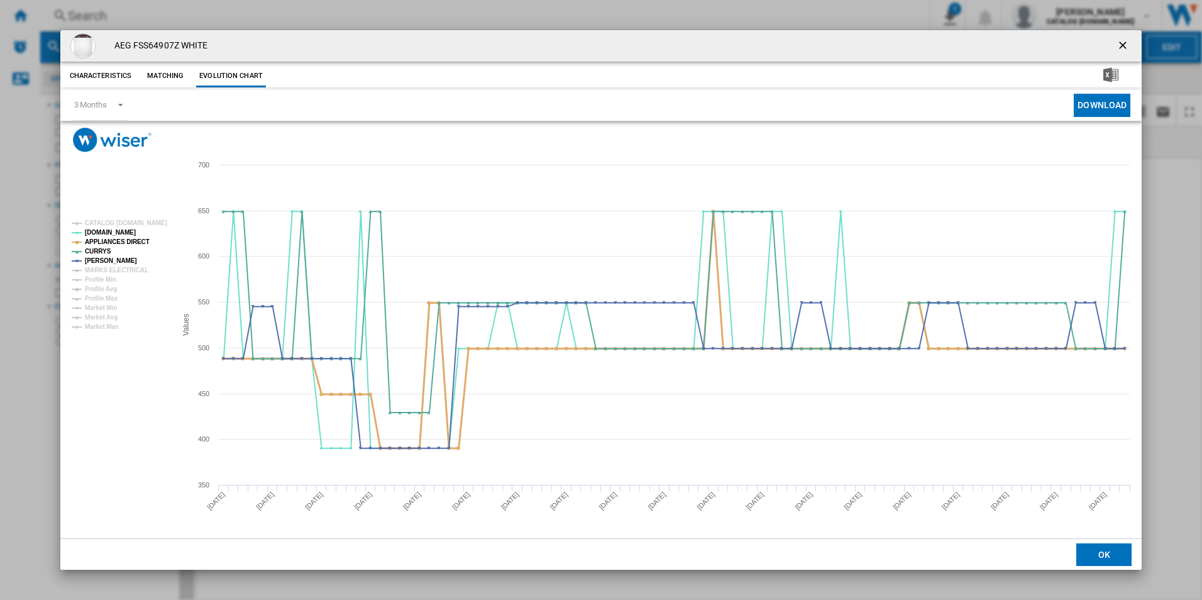
click at [134, 242] on tspan "APPLIANCES DIRECT" at bounding box center [117, 241] width 65 height 7
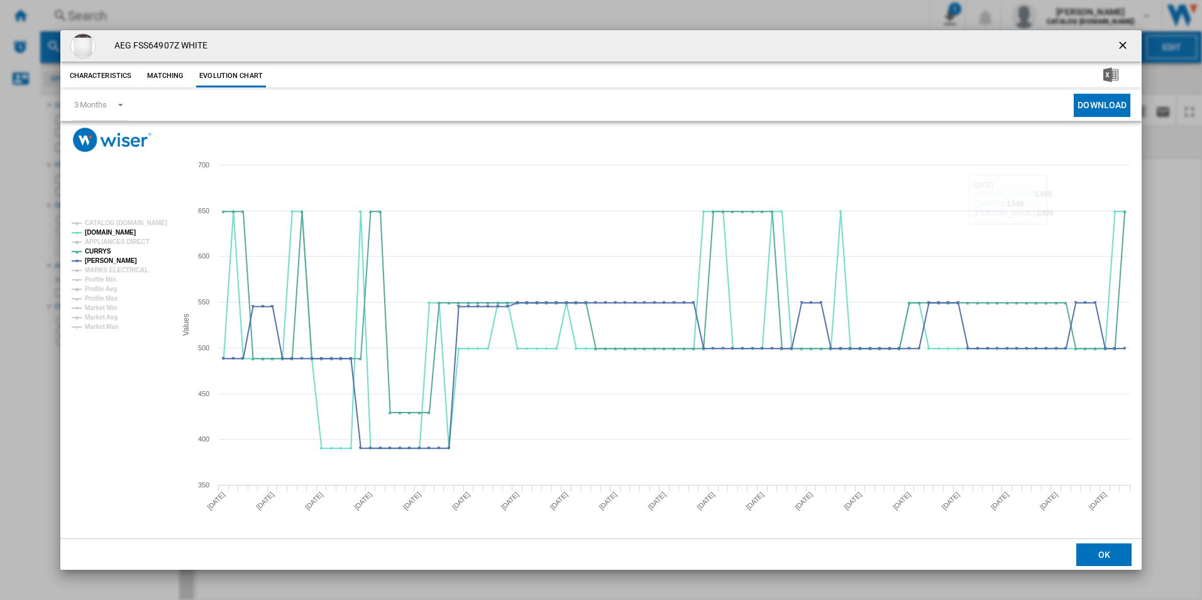
drag, startPoint x: 1121, startPoint y: 48, endPoint x: 957, endPoint y: 75, distance: 166.1
click at [1121, 48] on ng-md-icon "getI18NText('BUTTONS.CLOSE_DIALOG')" at bounding box center [1123, 46] width 15 height 15
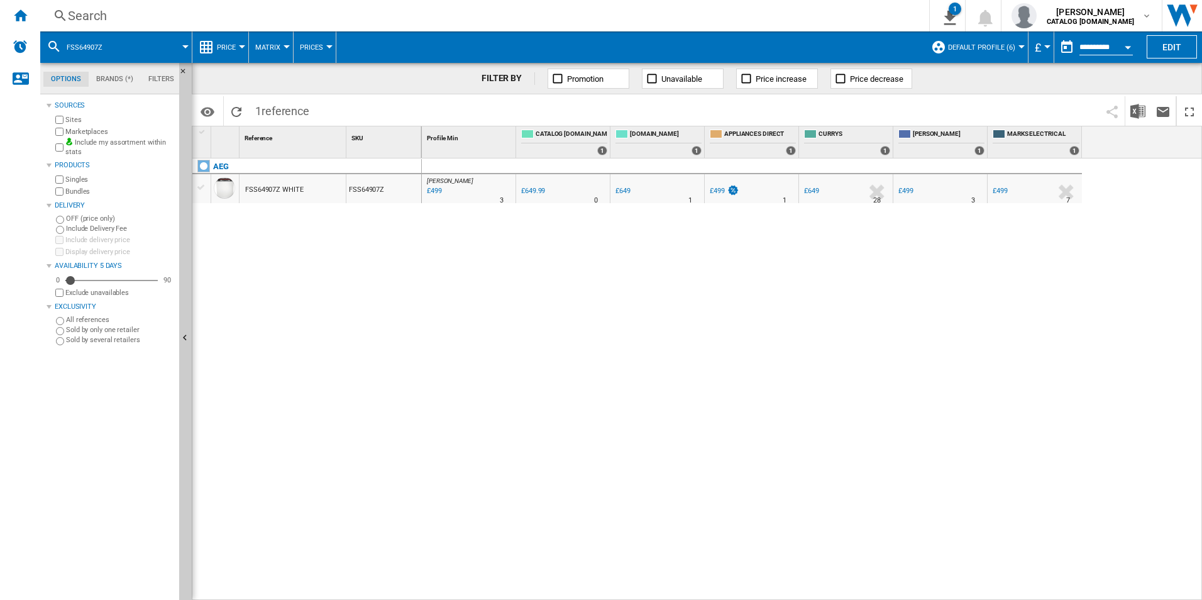
click at [716, 15] on div "Search" at bounding box center [482, 16] width 828 height 18
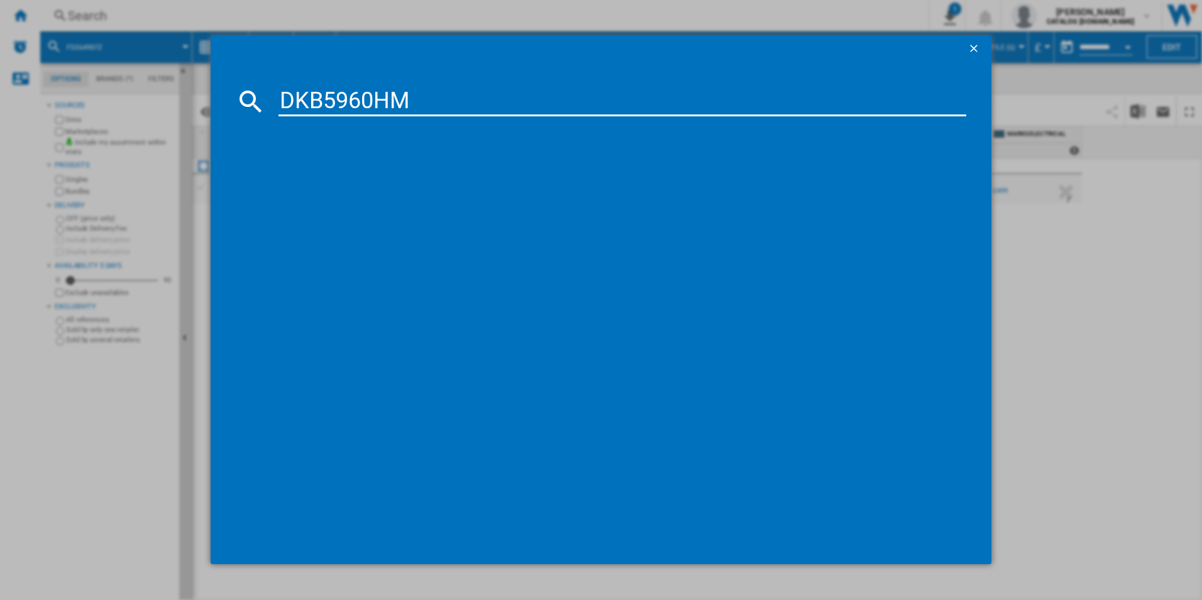
type input "DKB5960HM"
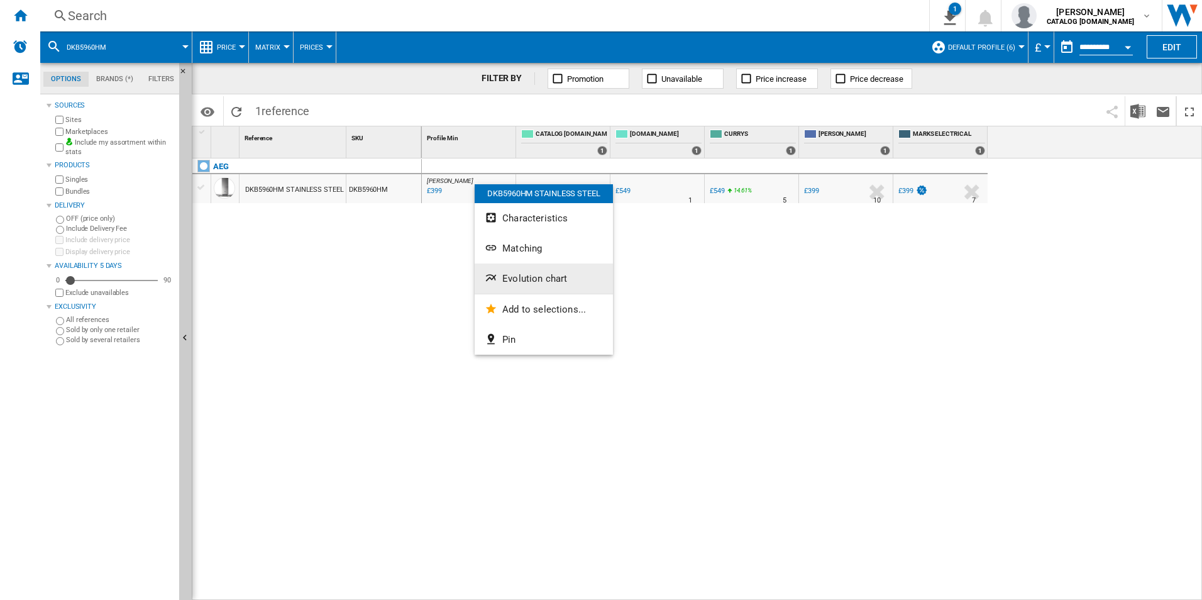
click at [516, 281] on span "Evolution chart" at bounding box center [534, 278] width 65 height 11
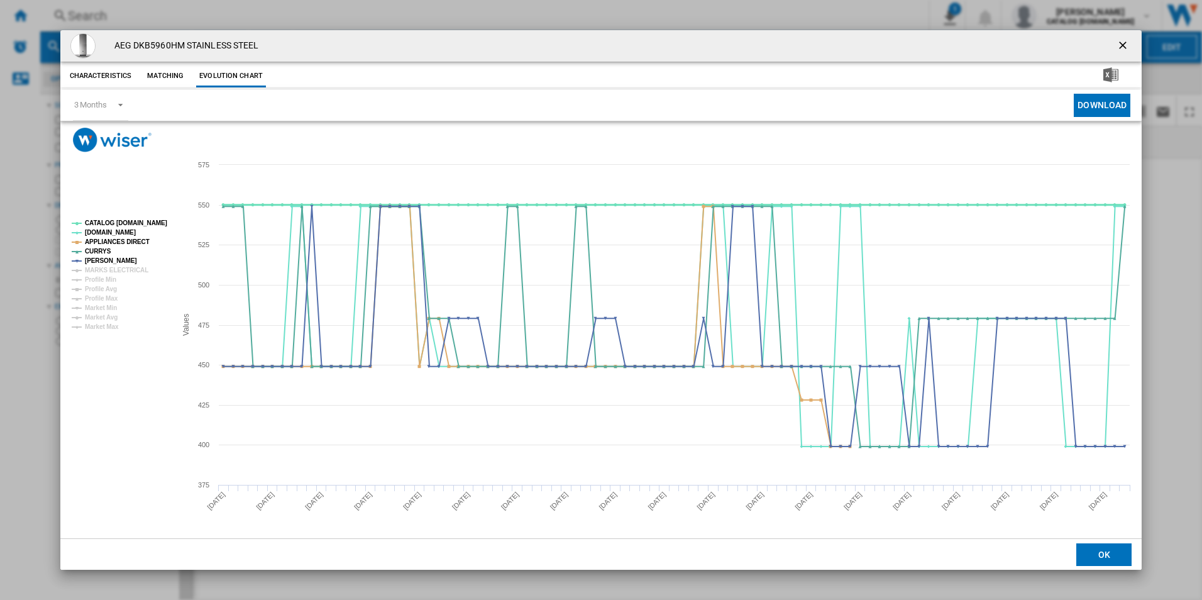
click at [149, 223] on tspan "CATALOG [DOMAIN_NAME]" at bounding box center [126, 222] width 82 height 7
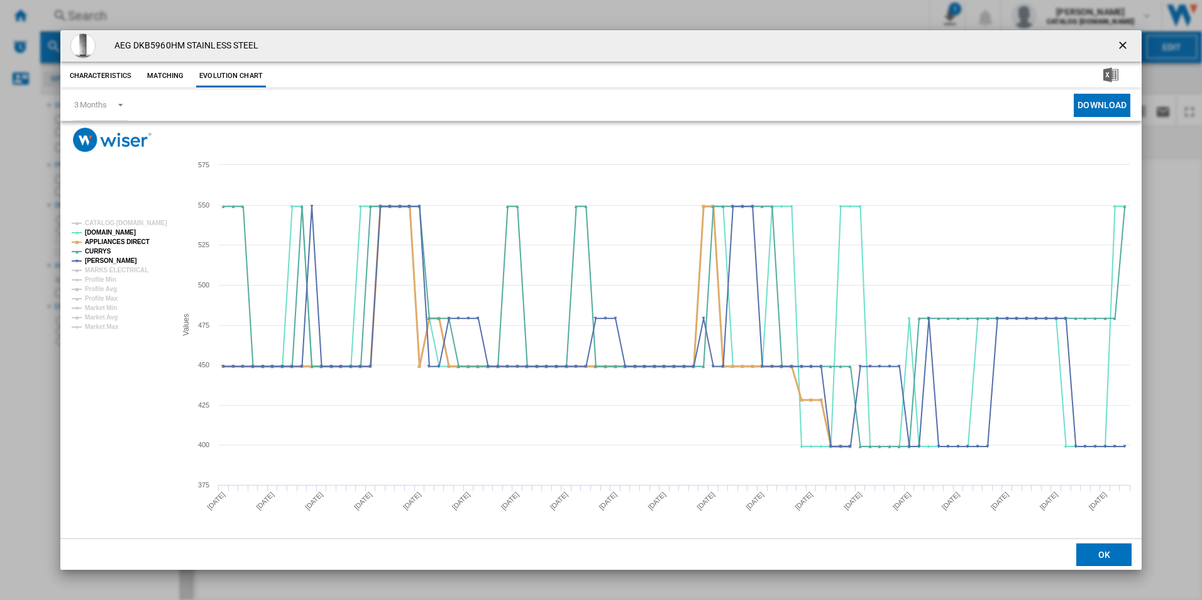
click at [131, 240] on tspan "APPLIANCES DIRECT" at bounding box center [117, 241] width 65 height 7
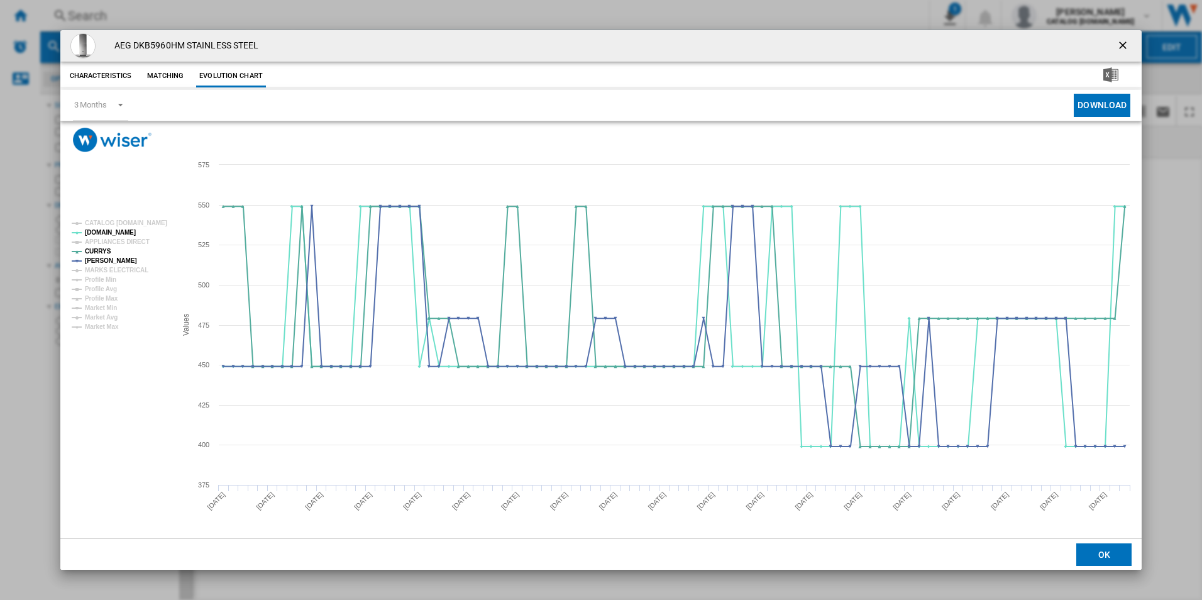
drag, startPoint x: 1121, startPoint y: 47, endPoint x: 1109, endPoint y: 48, distance: 12.0
click at [1121, 47] on ng-md-icon "getI18NText('BUTTONS.CLOSE_DIALOG')" at bounding box center [1123, 46] width 15 height 15
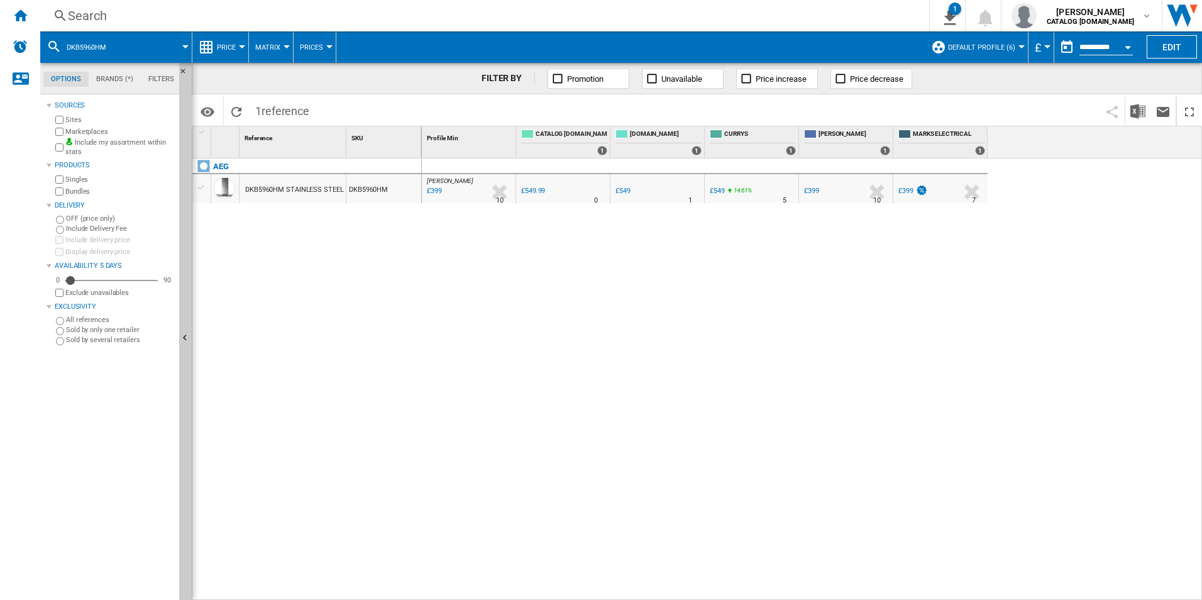
click at [762, 16] on div "Search" at bounding box center [482, 16] width 828 height 18
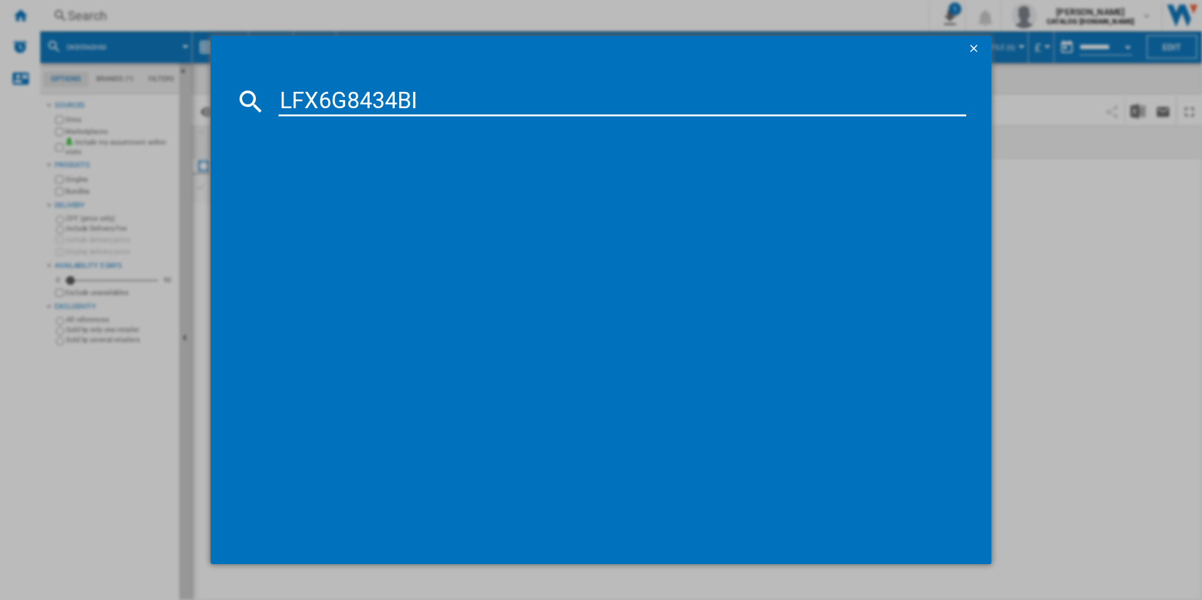
type input "LFX6G8434BI"
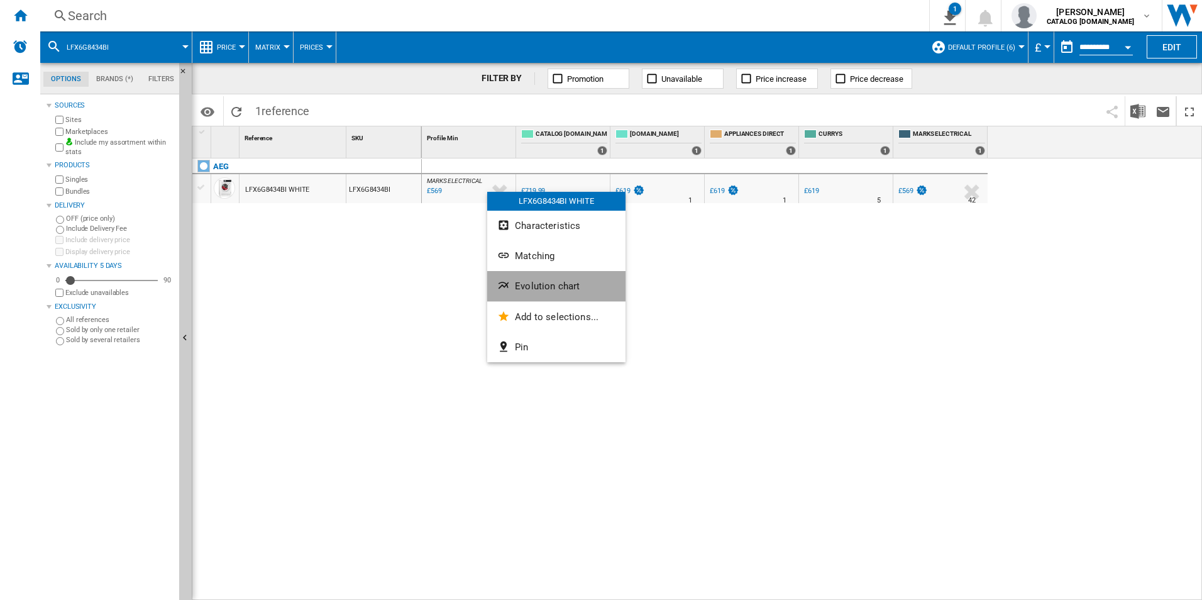
click at [553, 297] on button "Evolution chart" at bounding box center [556, 286] width 138 height 30
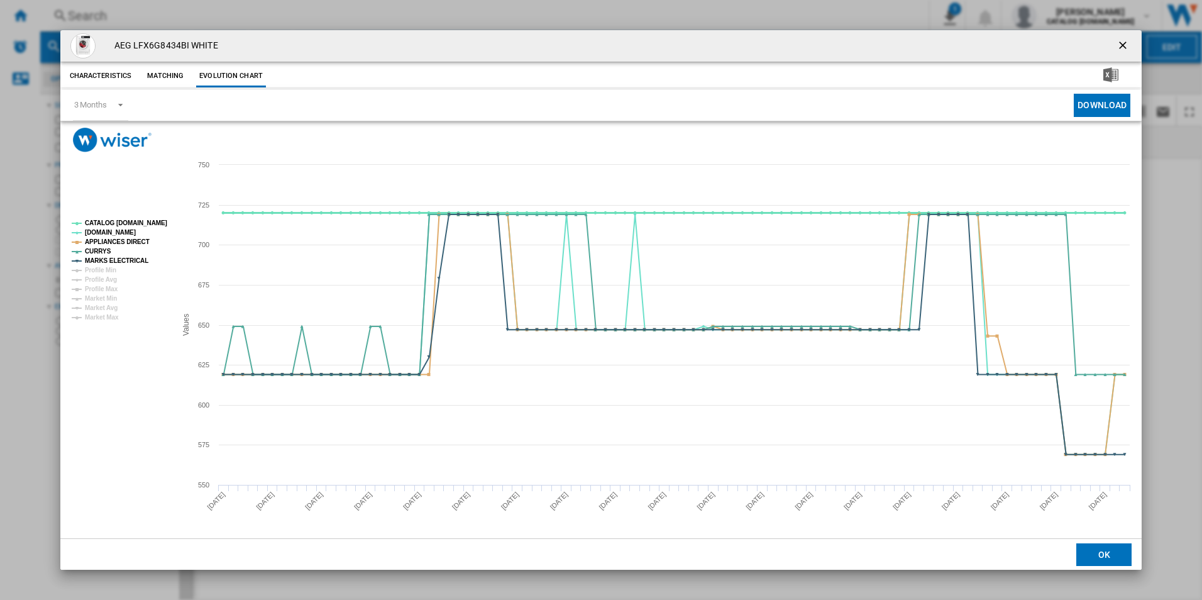
click at [154, 220] on tspan "CATALOG [DOMAIN_NAME]" at bounding box center [126, 222] width 82 height 7
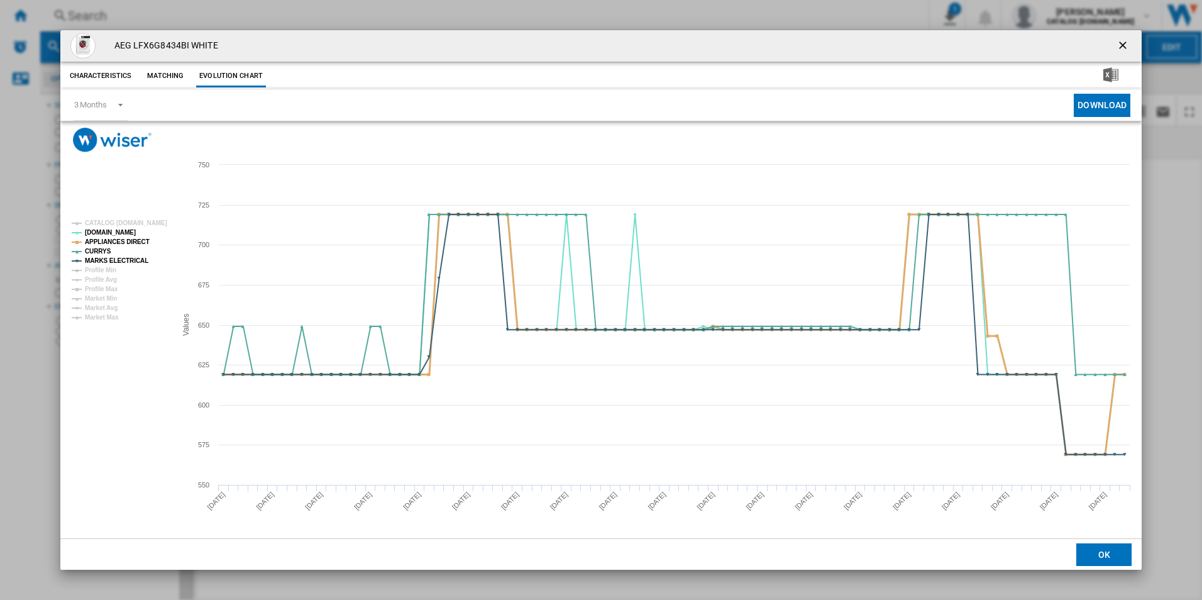
click at [138, 238] on tspan "APPLIANCES DIRECT" at bounding box center [117, 241] width 65 height 7
click at [134, 260] on tspan "MARKS ELECTRICAL" at bounding box center [116, 260] width 63 height 7
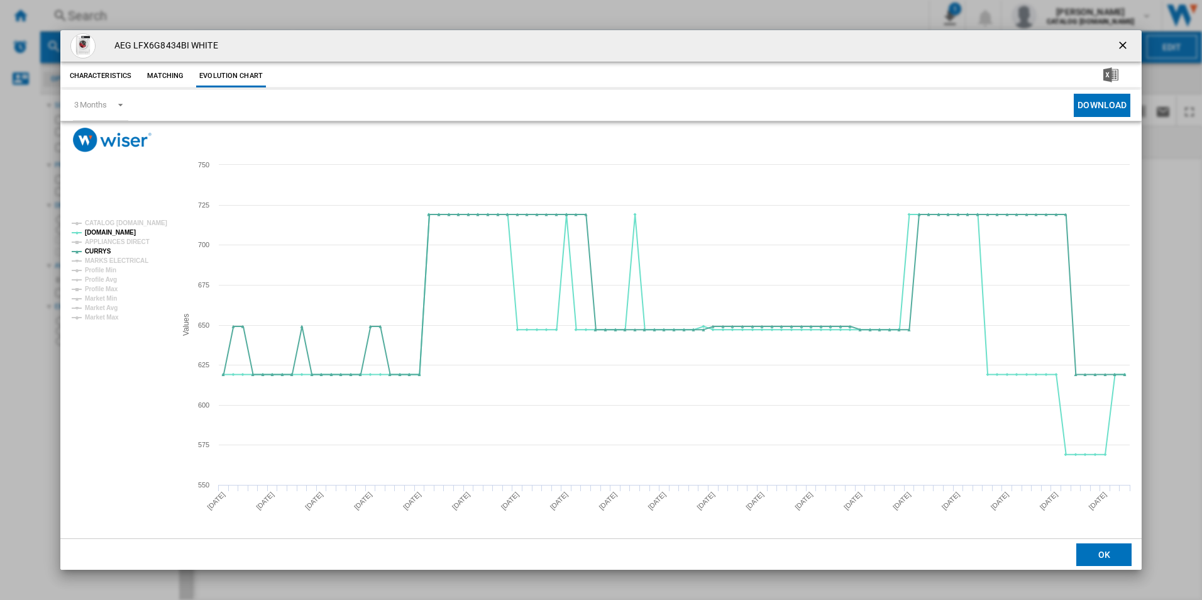
drag, startPoint x: 1126, startPoint y: 47, endPoint x: 1056, endPoint y: 42, distance: 69.9
click at [1126, 47] on ng-md-icon "getI18NText('BUTTONS.CLOSE_DIALOG')" at bounding box center [1123, 46] width 15 height 15
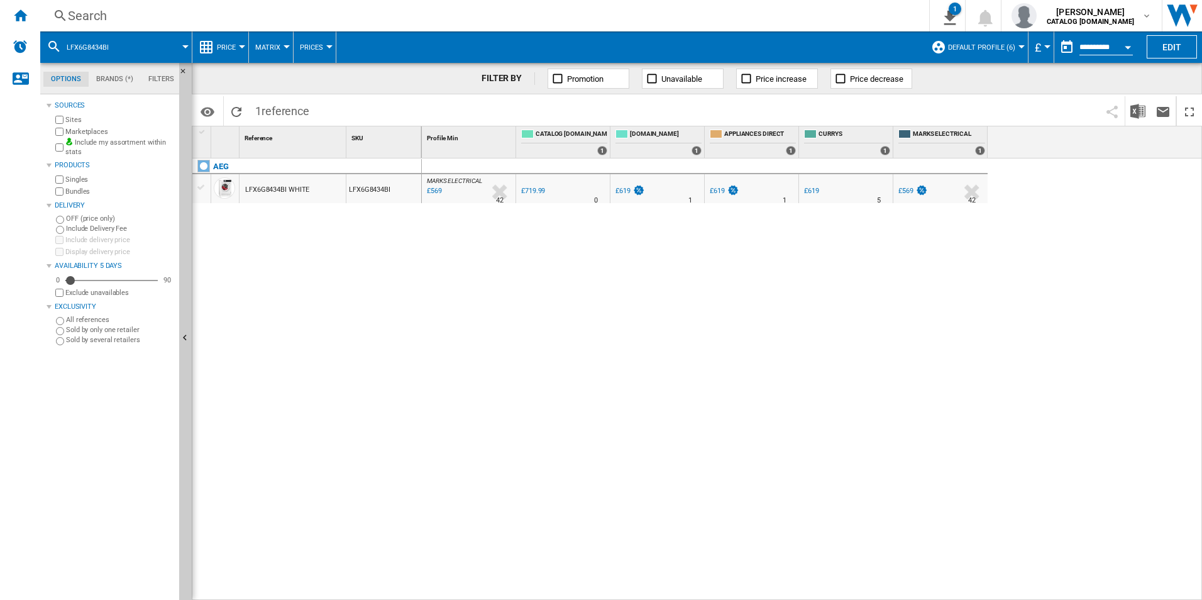
click at [855, 13] on div "Search" at bounding box center [482, 16] width 828 height 18
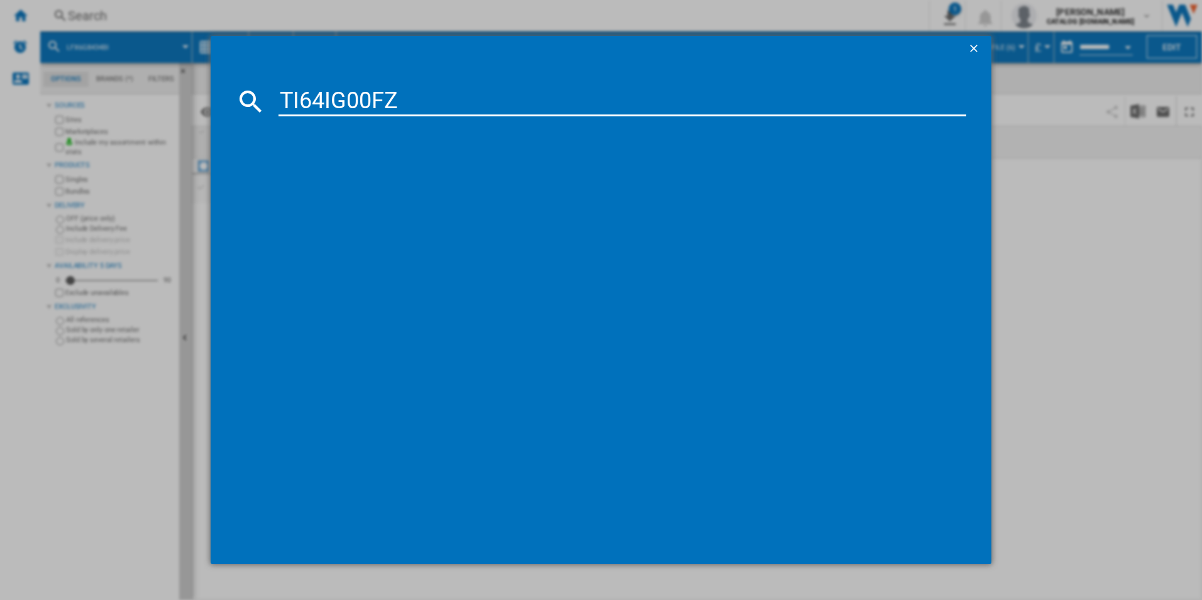
type input "TI64IG00FZ"
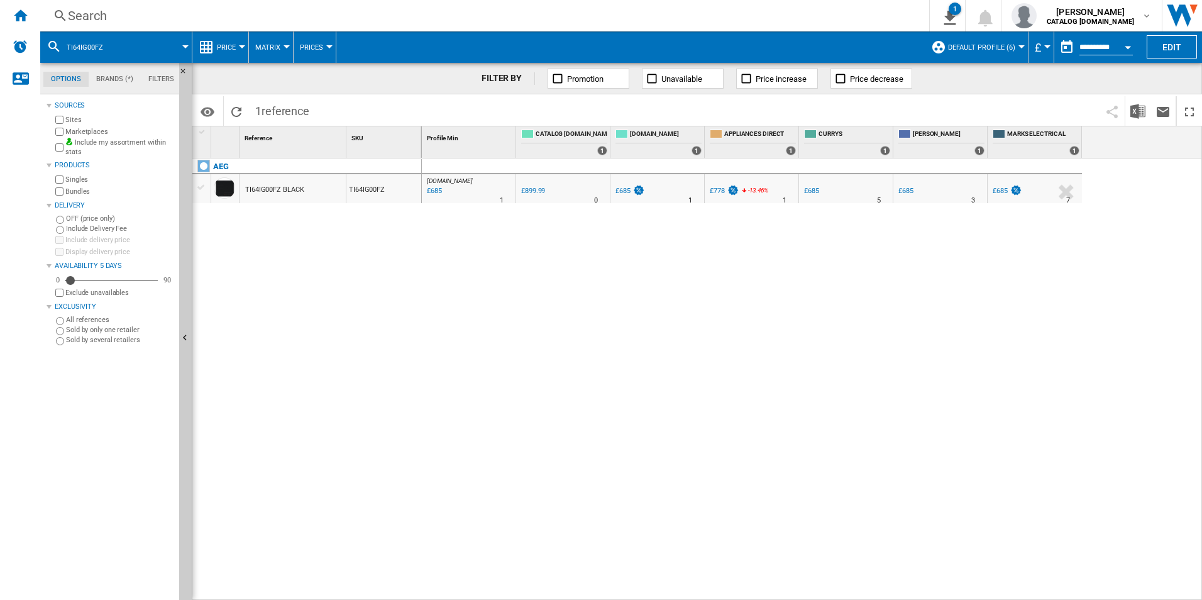
drag, startPoint x: 477, startPoint y: 180, endPoint x: 366, endPoint y: 278, distance: 147.8
click at [365, 282] on div at bounding box center [601, 300] width 1202 height 600
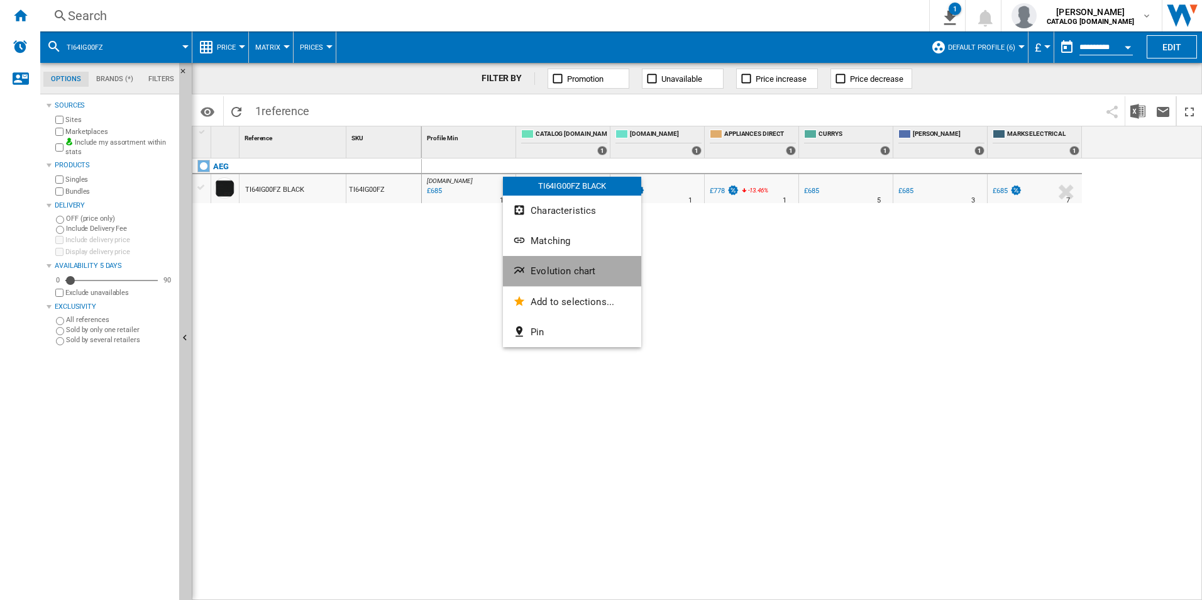
click at [532, 260] on button "Evolution chart" at bounding box center [572, 271] width 138 height 30
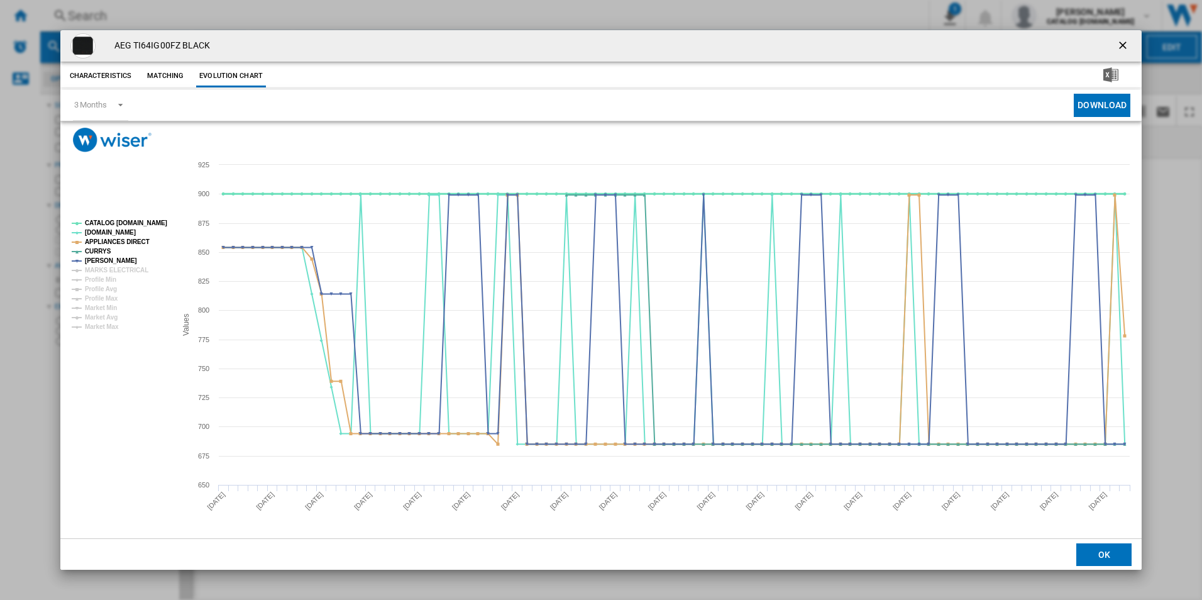
click at [148, 223] on tspan "CATALOG [DOMAIN_NAME]" at bounding box center [126, 222] width 82 height 7
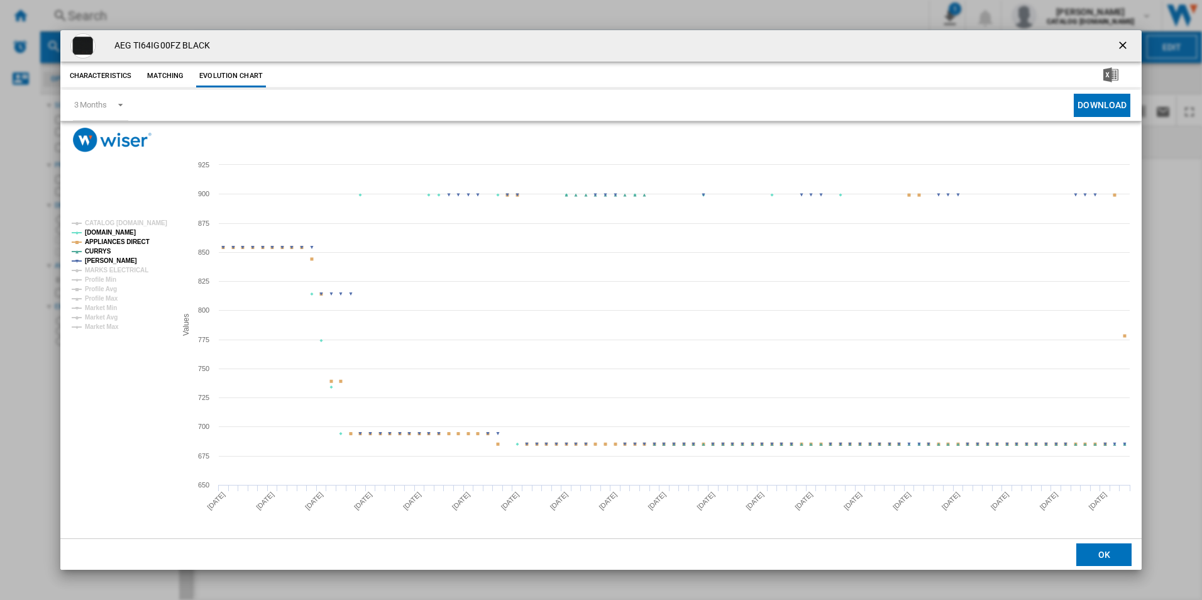
click at [138, 238] on tspan "APPLIANCES DIRECT" at bounding box center [117, 241] width 65 height 7
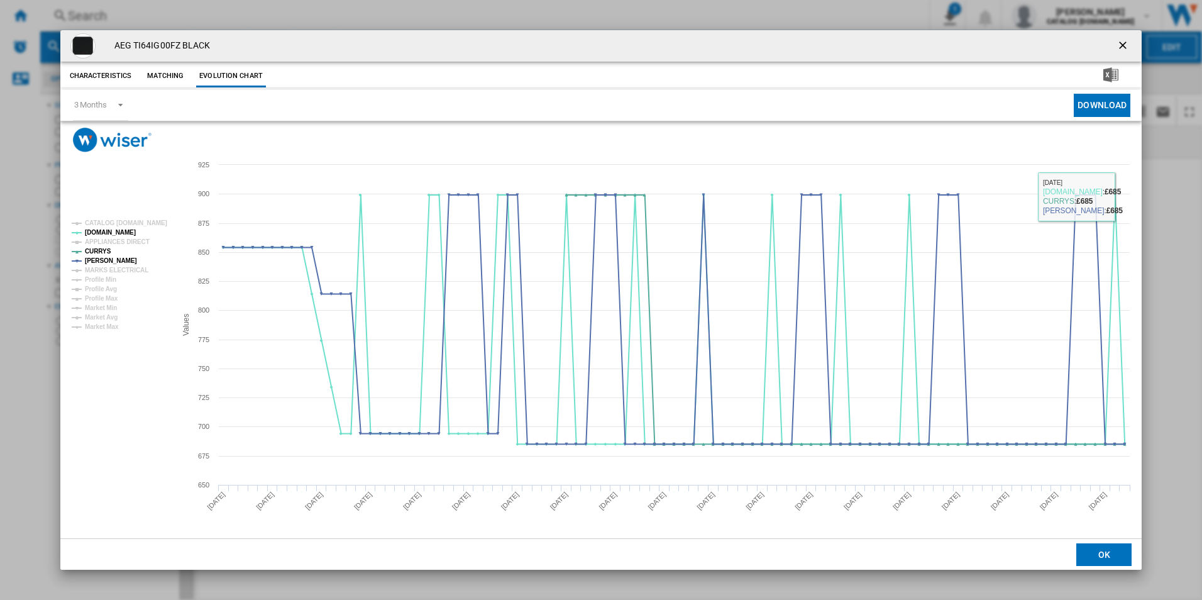
drag, startPoint x: 1120, startPoint y: 43, endPoint x: 1110, endPoint y: 41, distance: 9.8
click at [1120, 43] on ng-md-icon "getI18NText('BUTTONS.CLOSE_DIALOG')" at bounding box center [1123, 46] width 15 height 15
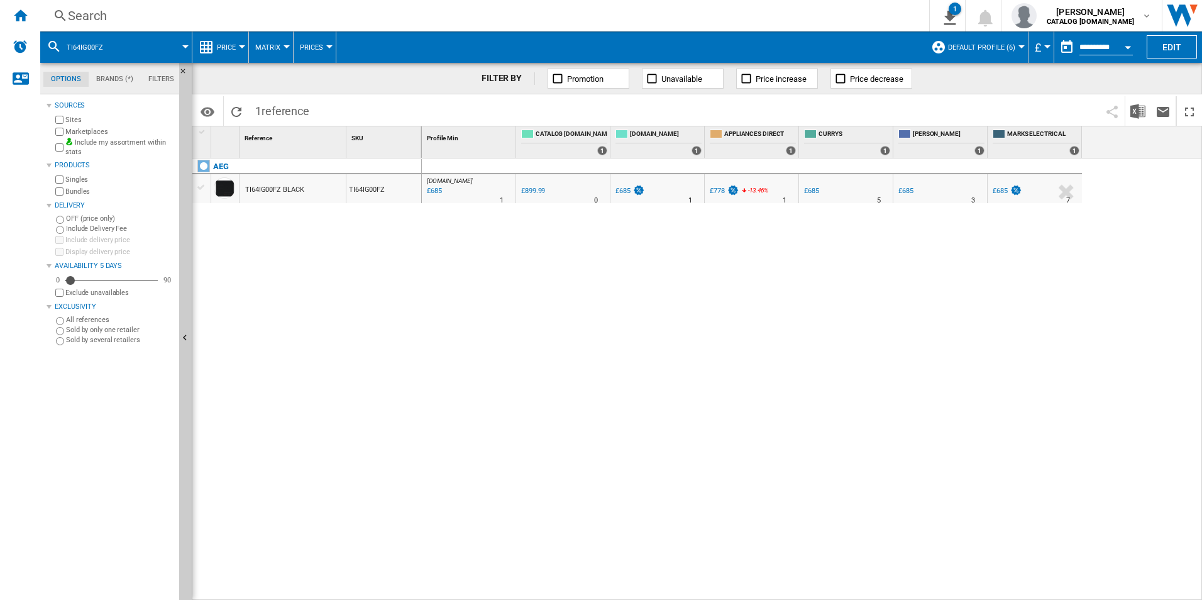
click at [785, 15] on div "Search" at bounding box center [482, 16] width 828 height 18
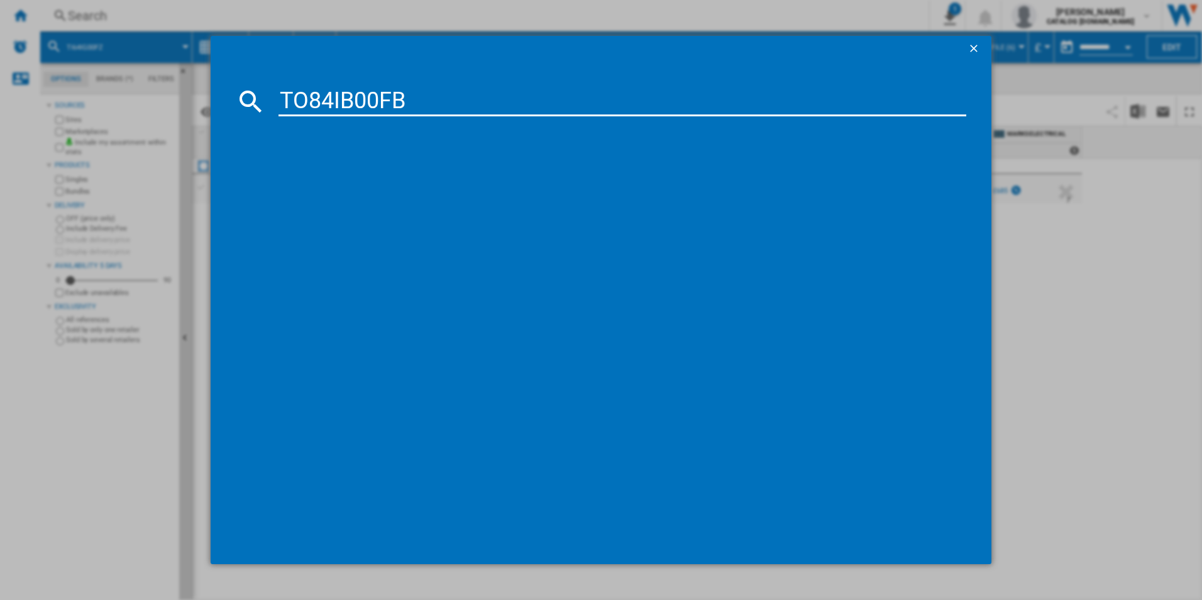
type input "TO84IB00FB"
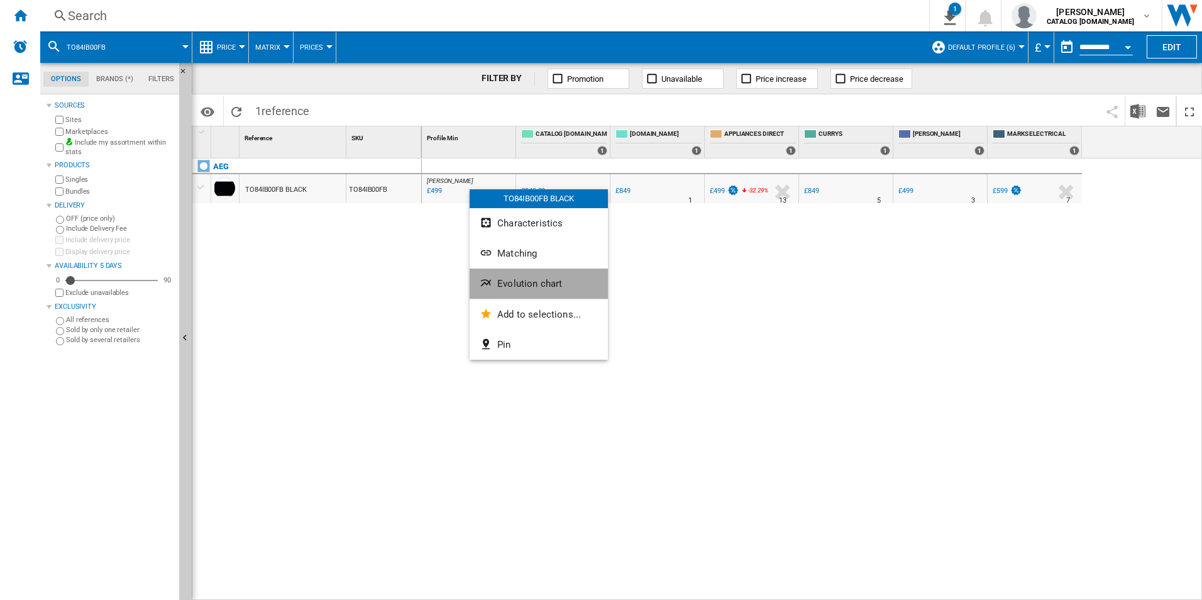
click at [530, 289] on button "Evolution chart" at bounding box center [538, 283] width 138 height 30
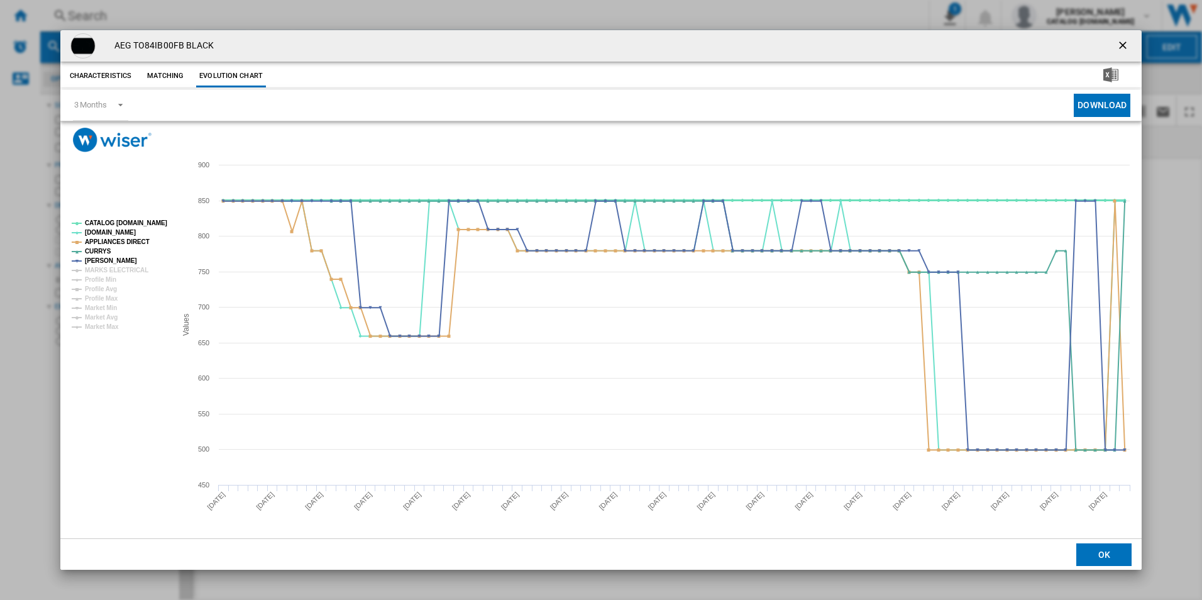
click at [150, 219] on tspan "CATALOG [DOMAIN_NAME]" at bounding box center [126, 222] width 82 height 7
click at [129, 241] on tspan "APPLIANCES DIRECT" at bounding box center [117, 241] width 65 height 7
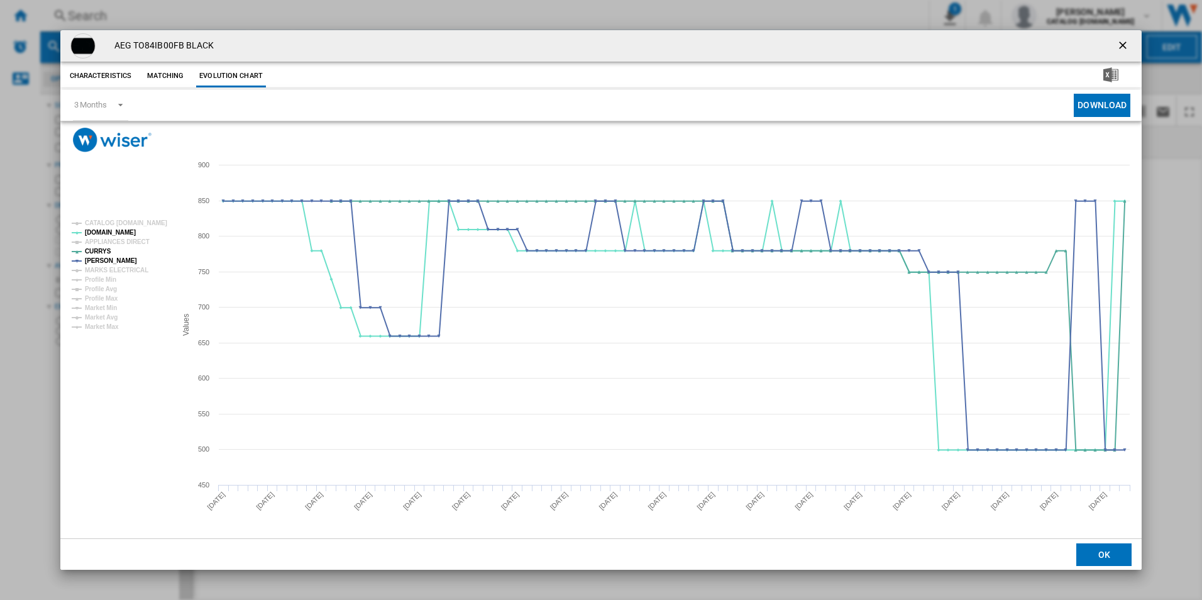
drag, startPoint x: 1126, startPoint y: 41, endPoint x: 1079, endPoint y: 43, distance: 46.5
click at [1126, 41] on ng-md-icon "getI18NText('BUTTONS.CLOSE_DIALOG')" at bounding box center [1123, 46] width 15 height 15
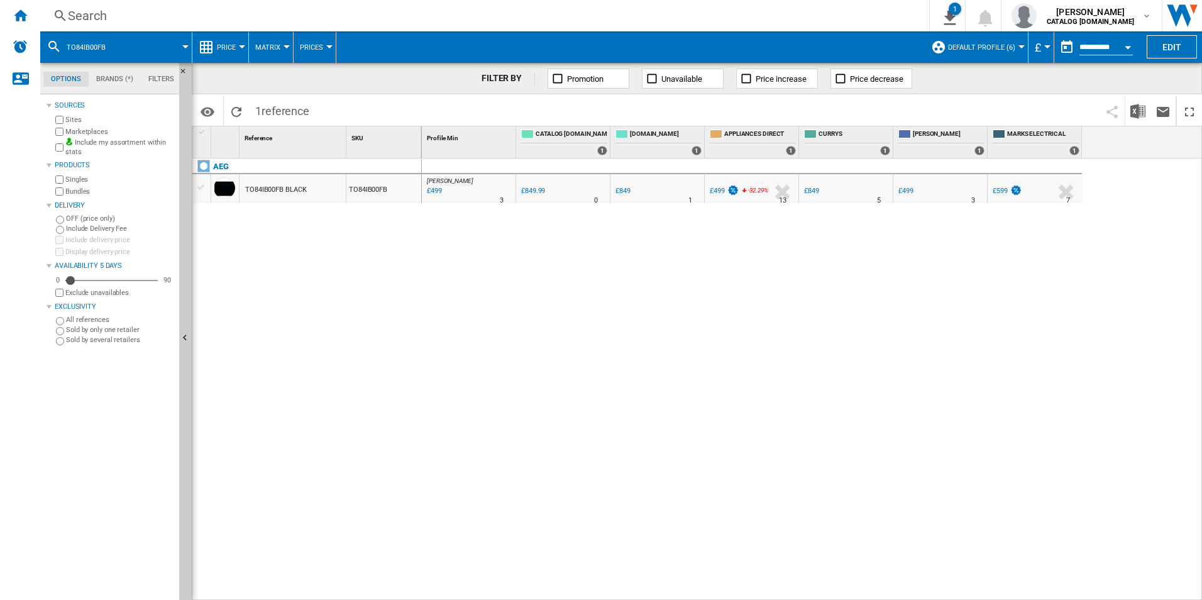
click at [668, 18] on div "Search" at bounding box center [482, 16] width 828 height 18
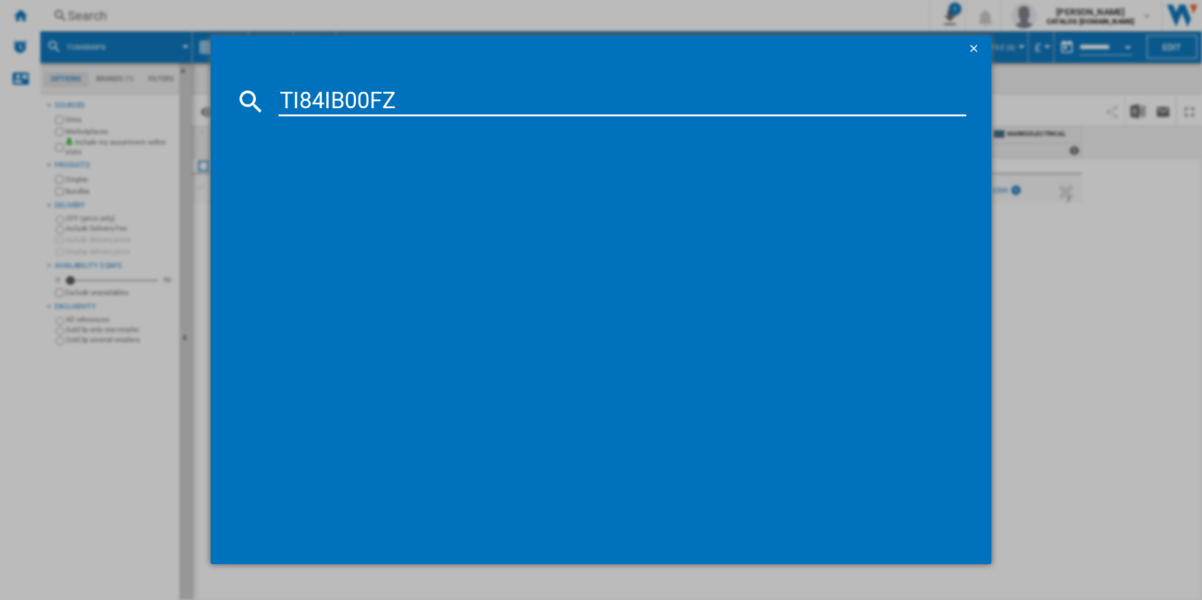
type input "TI84IB00FZ"
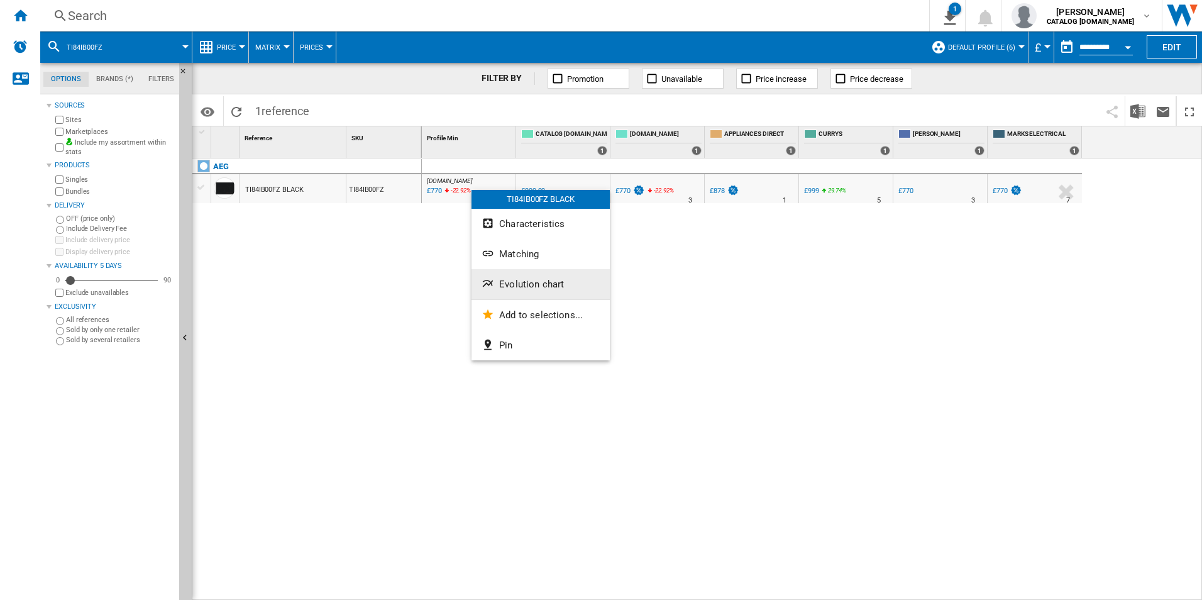
drag, startPoint x: 542, startPoint y: 276, endPoint x: 534, endPoint y: 279, distance: 8.2
click at [534, 279] on span "Evolution chart" at bounding box center [531, 283] width 65 height 11
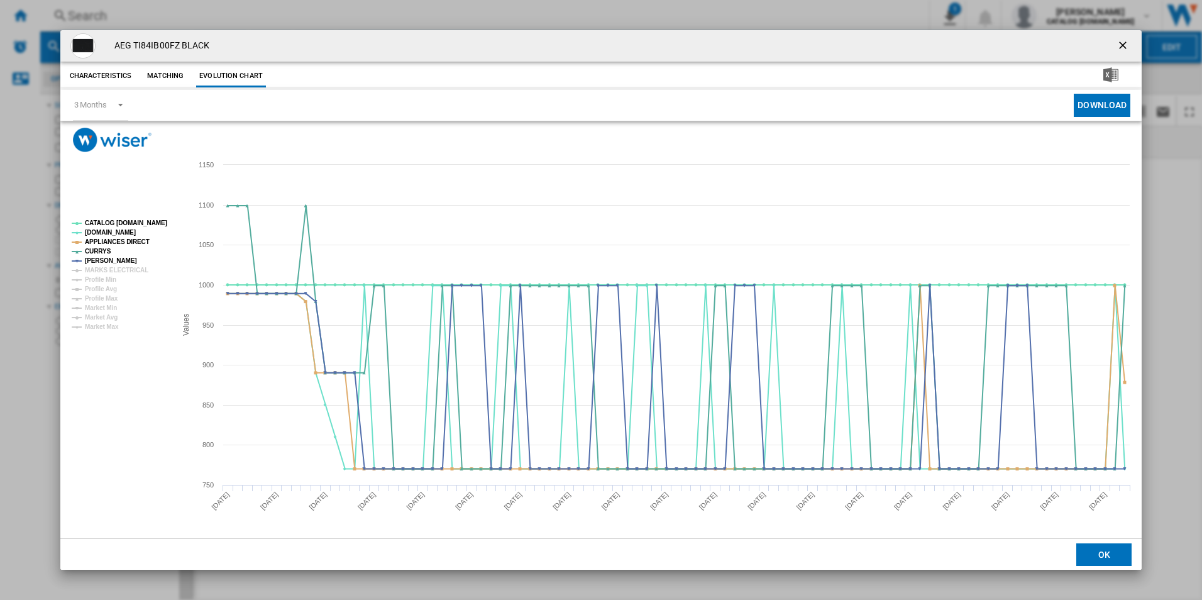
click at [165, 222] on rect "Product popup" at bounding box center [119, 275] width 104 height 120
click at [128, 239] on tspan "APPLIANCES DIRECT" at bounding box center [117, 241] width 65 height 7
click at [148, 220] on tspan "CATALOG [DOMAIN_NAME]" at bounding box center [126, 222] width 82 height 7
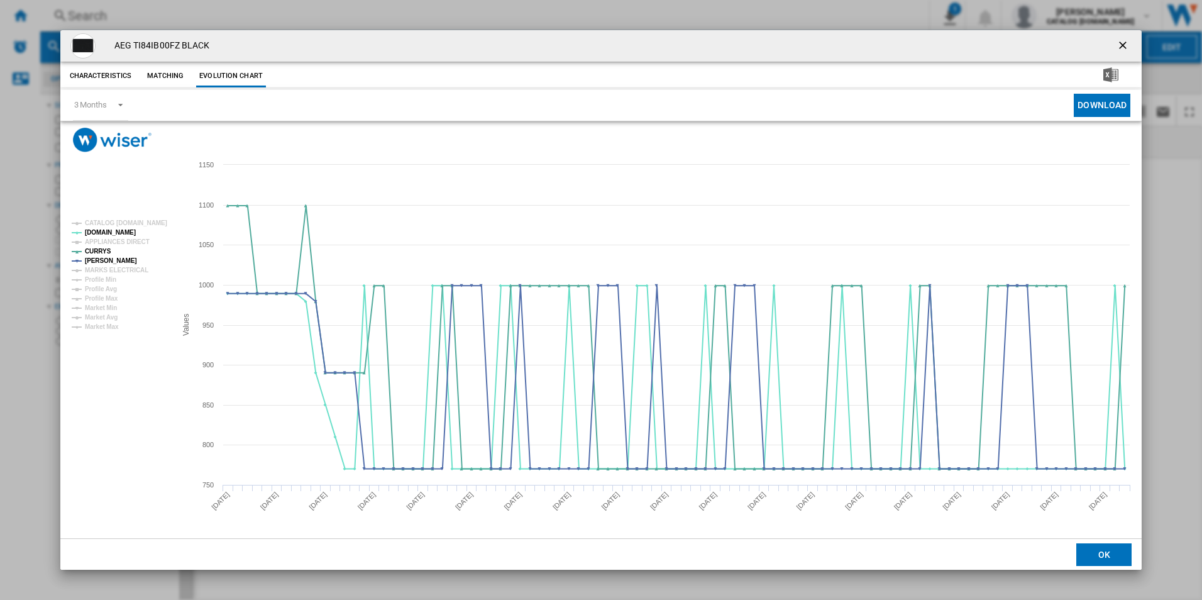
drag, startPoint x: 1127, startPoint y: 45, endPoint x: 1114, endPoint y: 42, distance: 13.6
click at [1127, 45] on ng-md-icon "getI18NText('BUTTONS.CLOSE_DIALOG')" at bounding box center [1123, 46] width 15 height 15
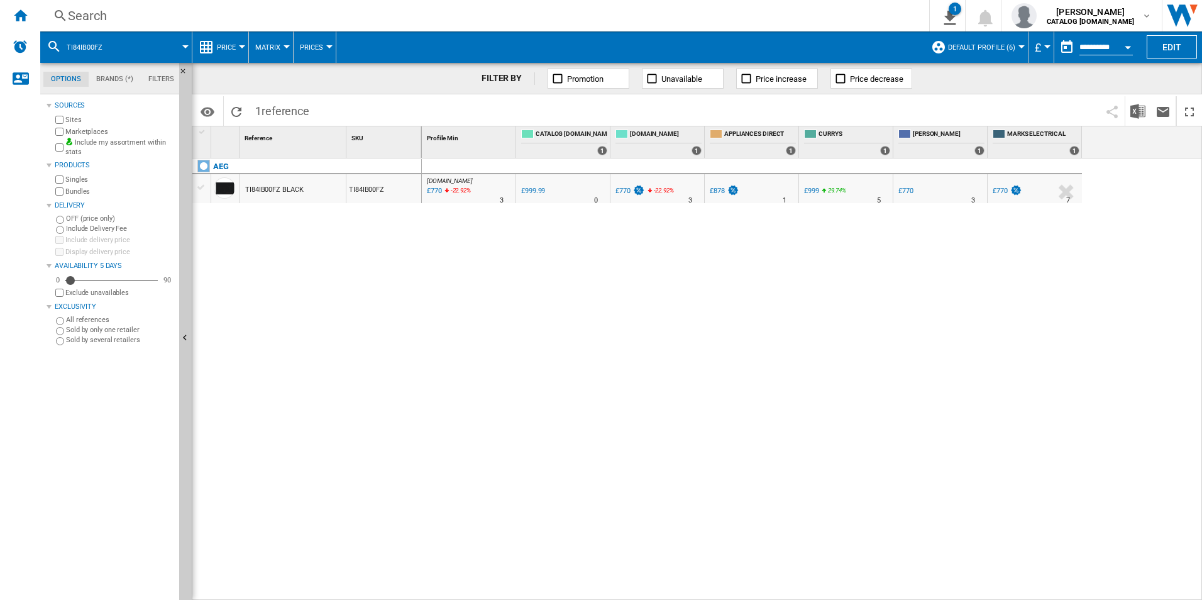
click at [727, 21] on div "Search" at bounding box center [482, 16] width 828 height 18
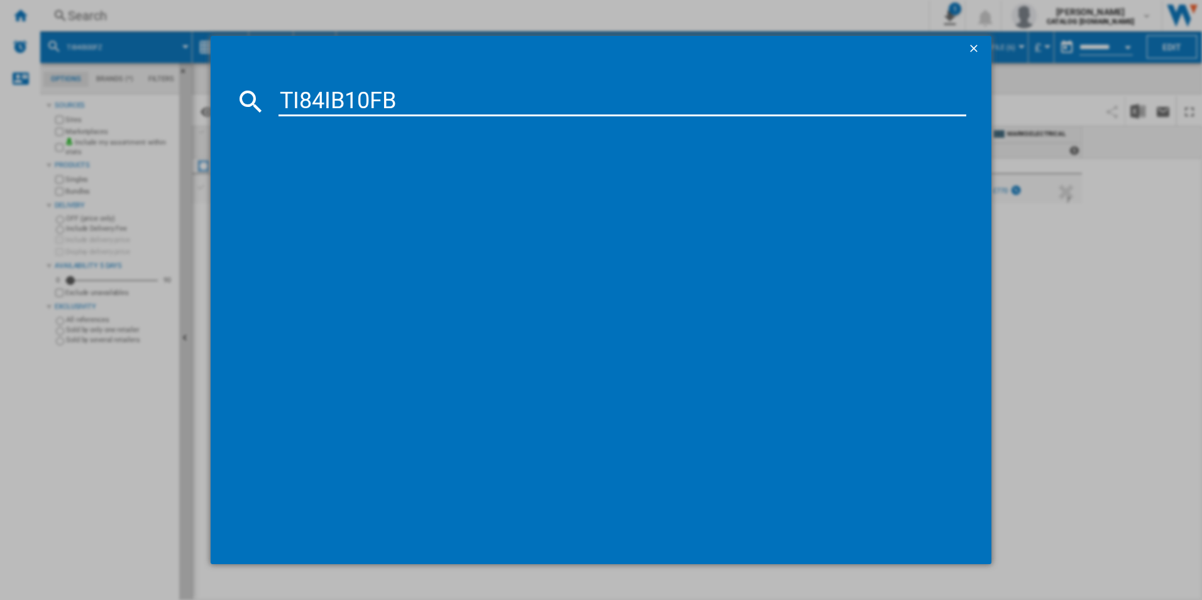
type input "TI84IB10FB"
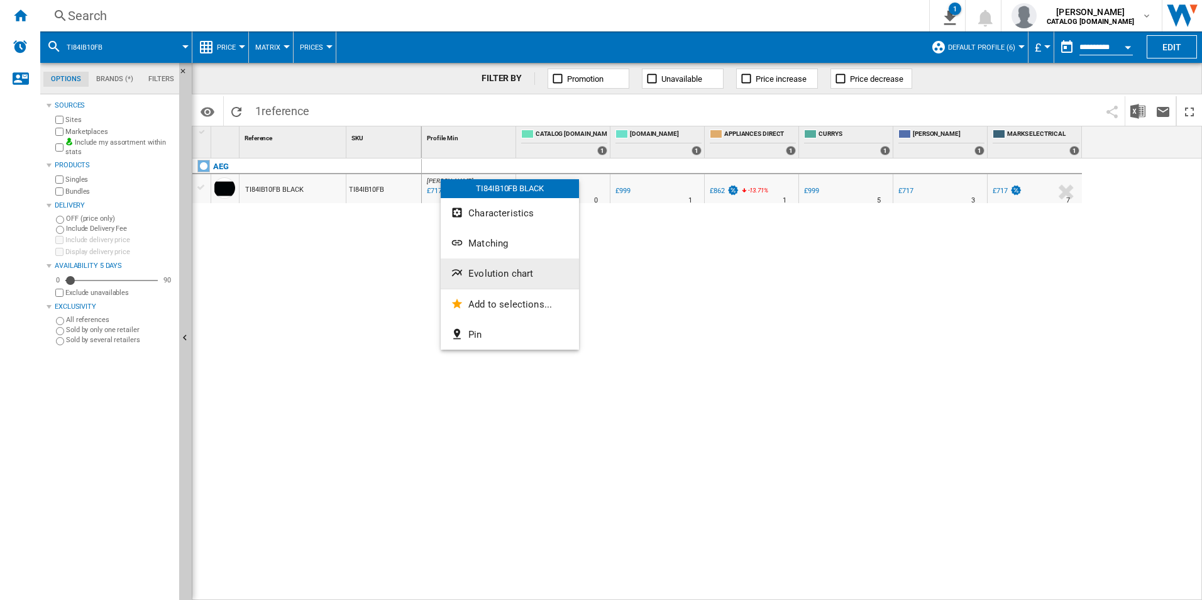
click at [515, 264] on button "Evolution chart" at bounding box center [510, 273] width 138 height 30
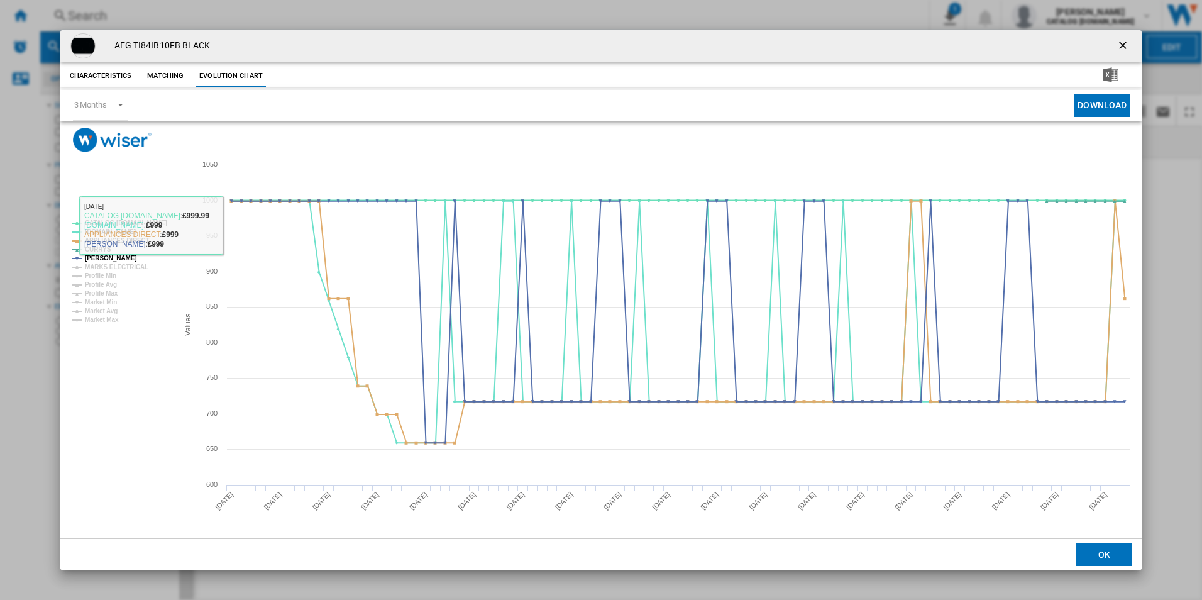
click at [193, 229] on rect "Product popup" at bounding box center [601, 345] width 1082 height 386
click at [143, 223] on tspan "CATALOG [DOMAIN_NAME]" at bounding box center [126, 222] width 82 height 7
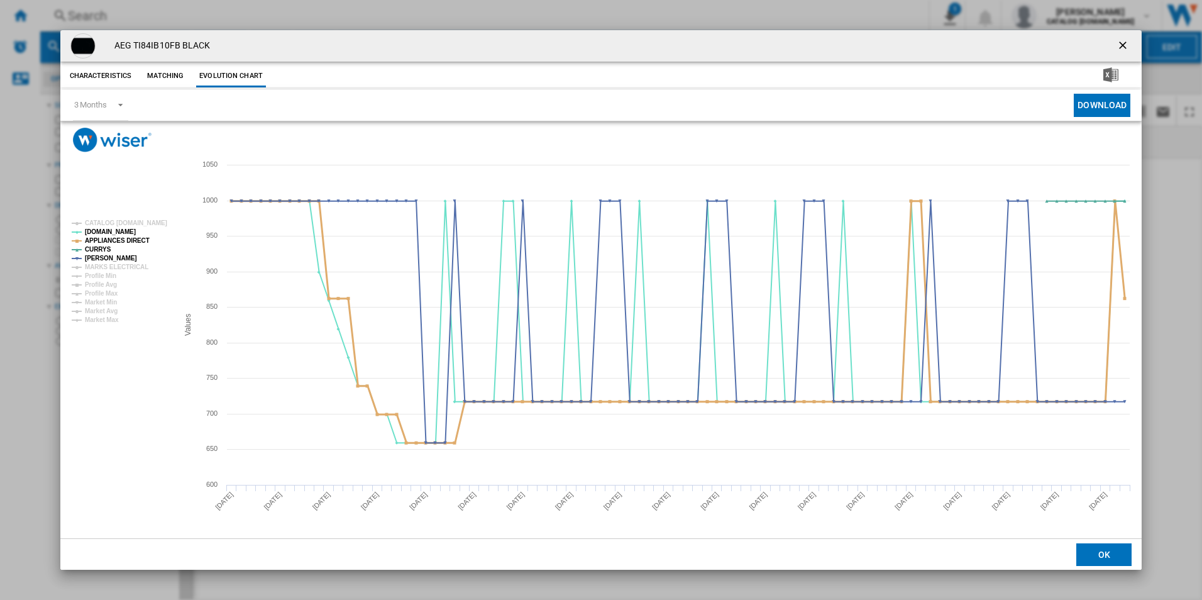
click at [137, 238] on tspan "APPLIANCES DIRECT" at bounding box center [117, 240] width 65 height 7
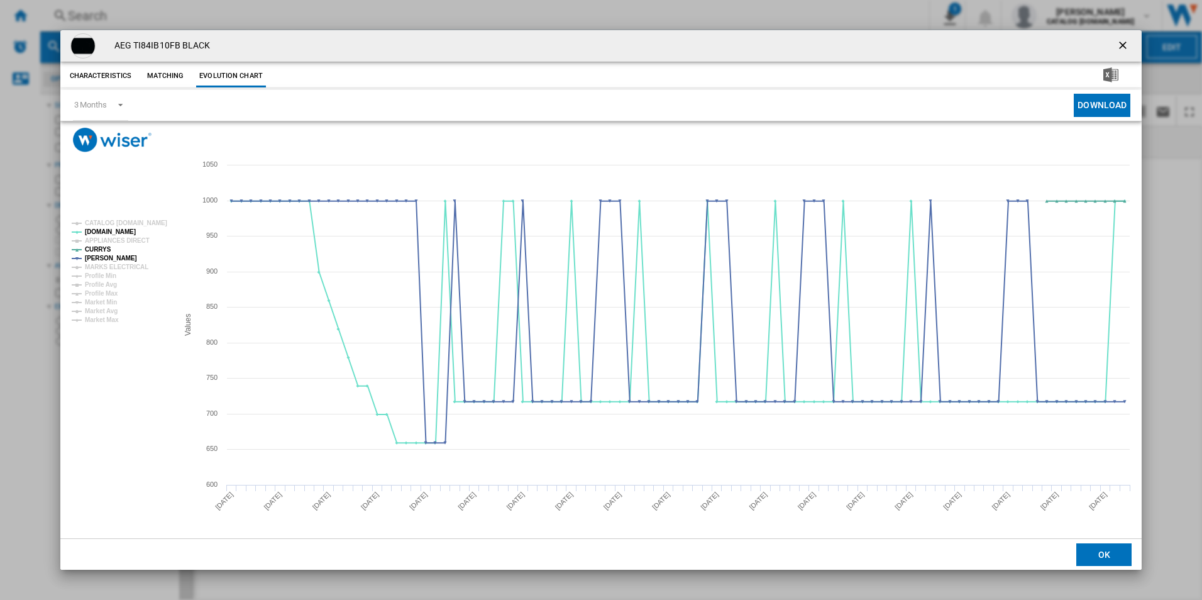
click at [1122, 41] on ng-md-icon "getI18NText('BUTTONS.CLOSE_DIALOG')" at bounding box center [1123, 46] width 15 height 15
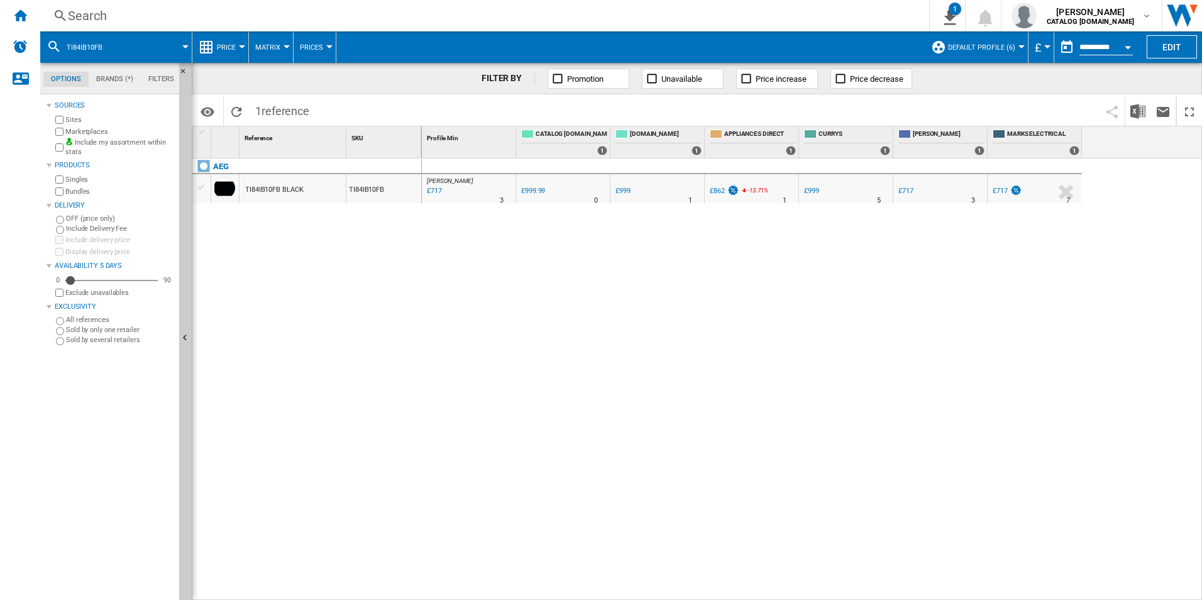
click at [760, 19] on div "Search" at bounding box center [482, 16] width 828 height 18
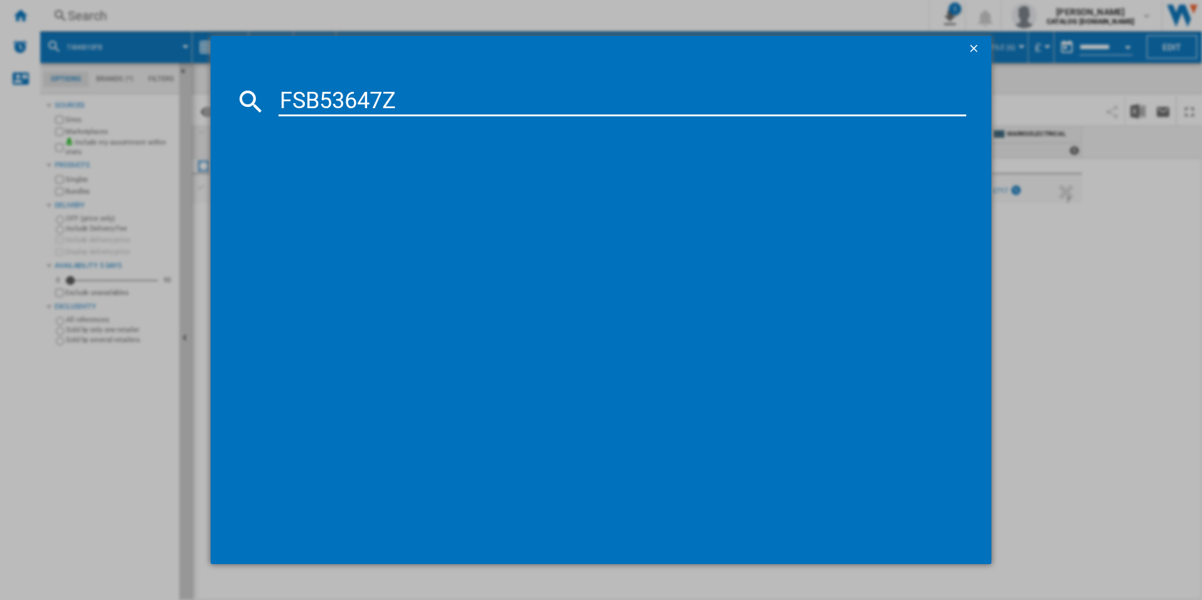
type input "FSB53647Z"
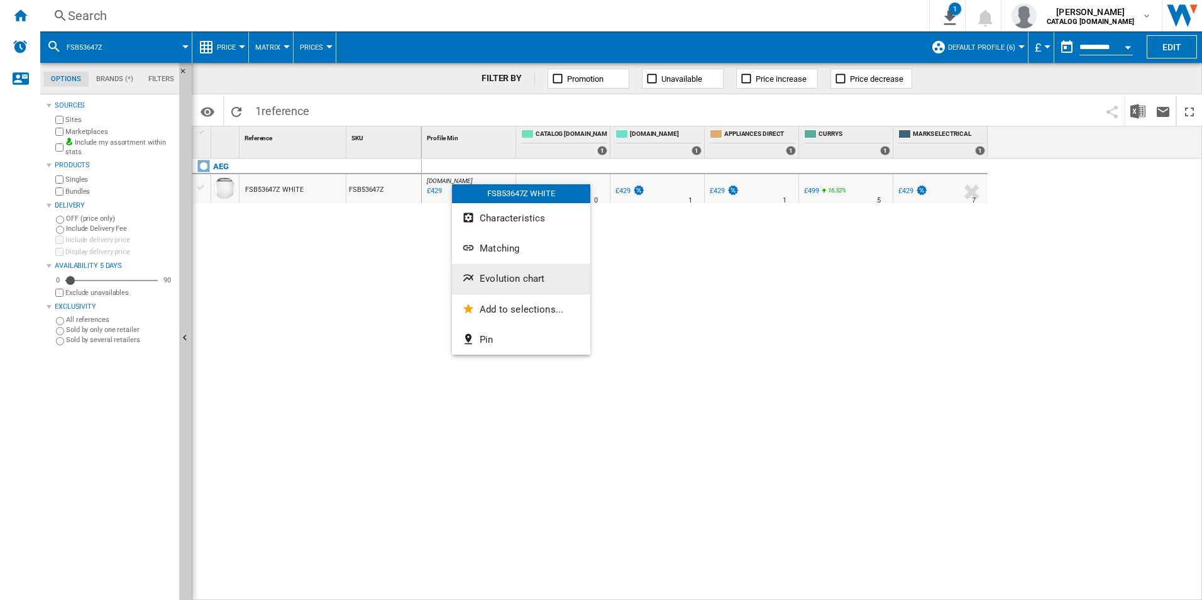
click at [481, 288] on button "Evolution chart" at bounding box center [521, 278] width 138 height 30
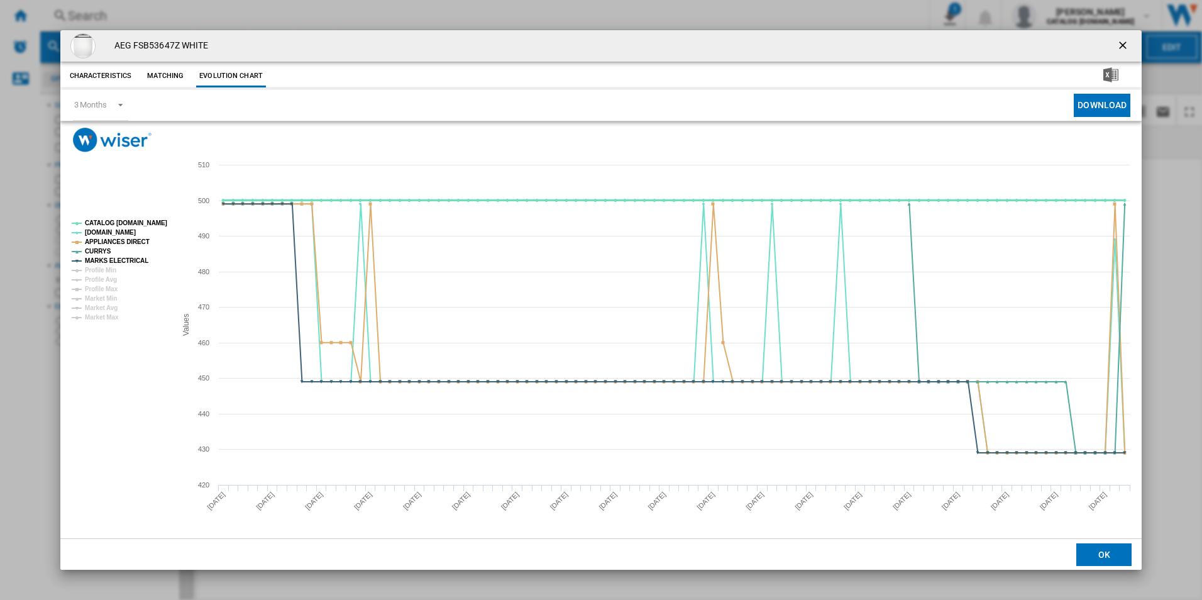
click at [143, 224] on tspan "CATALOG [DOMAIN_NAME]" at bounding box center [126, 222] width 82 height 7
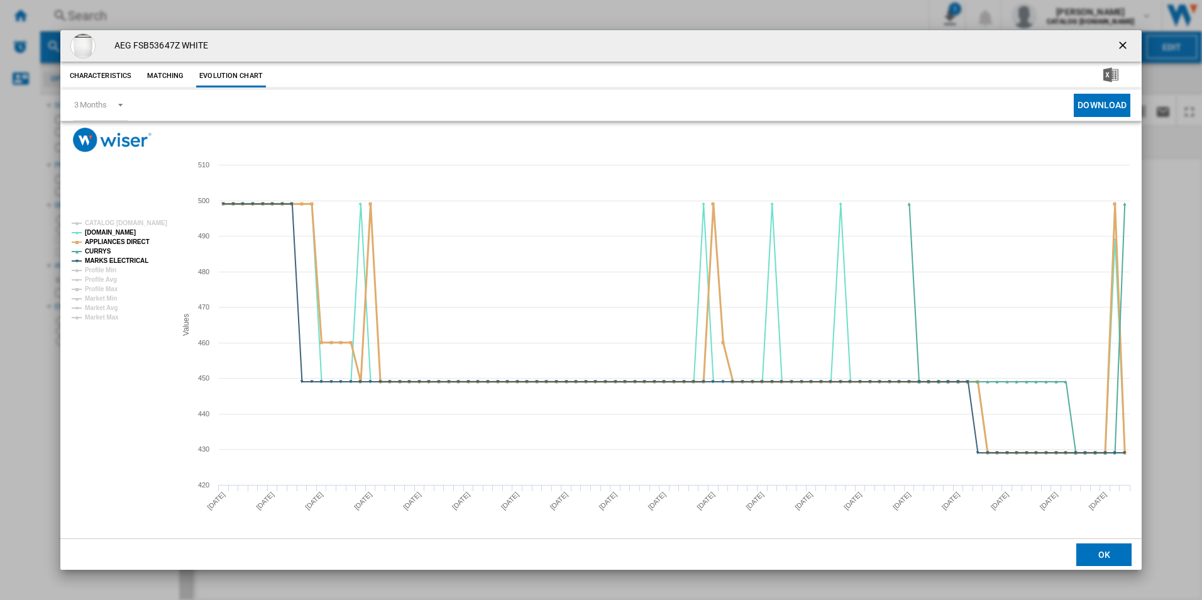
click at [139, 238] on tspan "APPLIANCES DIRECT" at bounding box center [117, 241] width 65 height 7
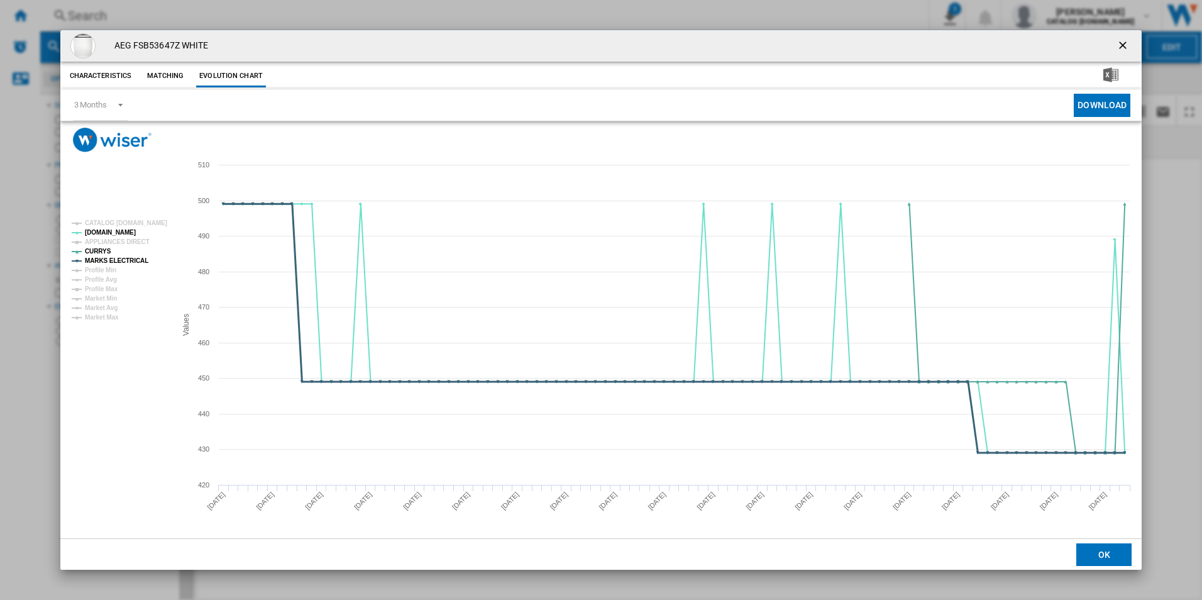
click at [136, 260] on tspan "MARKS ELECTRICAL" at bounding box center [116, 260] width 63 height 7
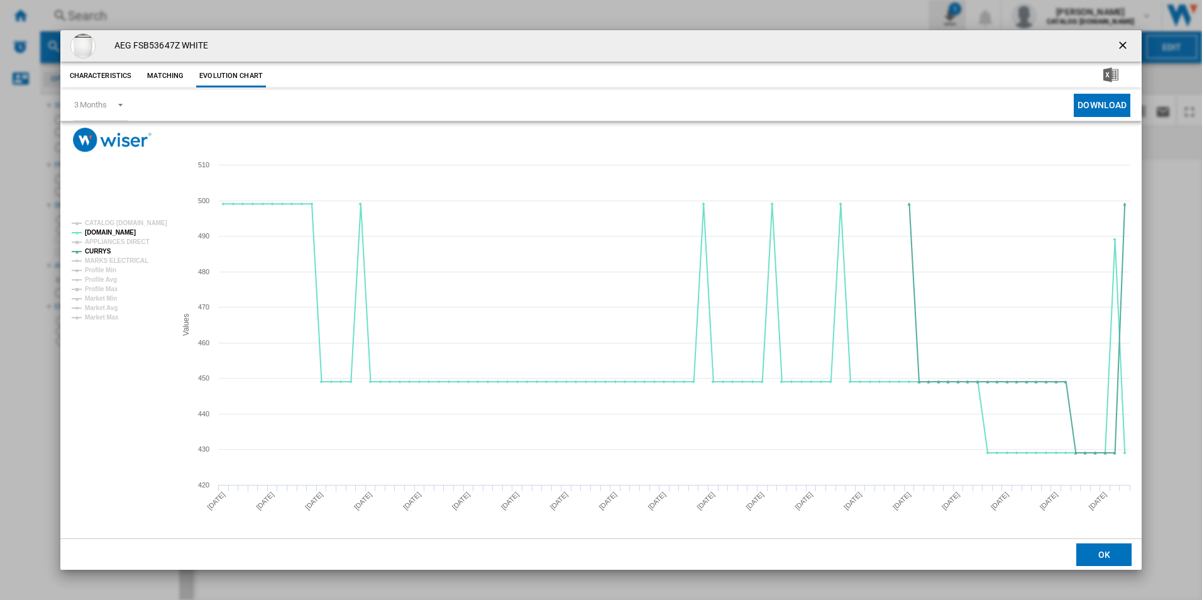
click at [1124, 44] on ng-md-icon "getI18NText('BUTTONS.CLOSE_DIALOG')" at bounding box center [1123, 46] width 15 height 15
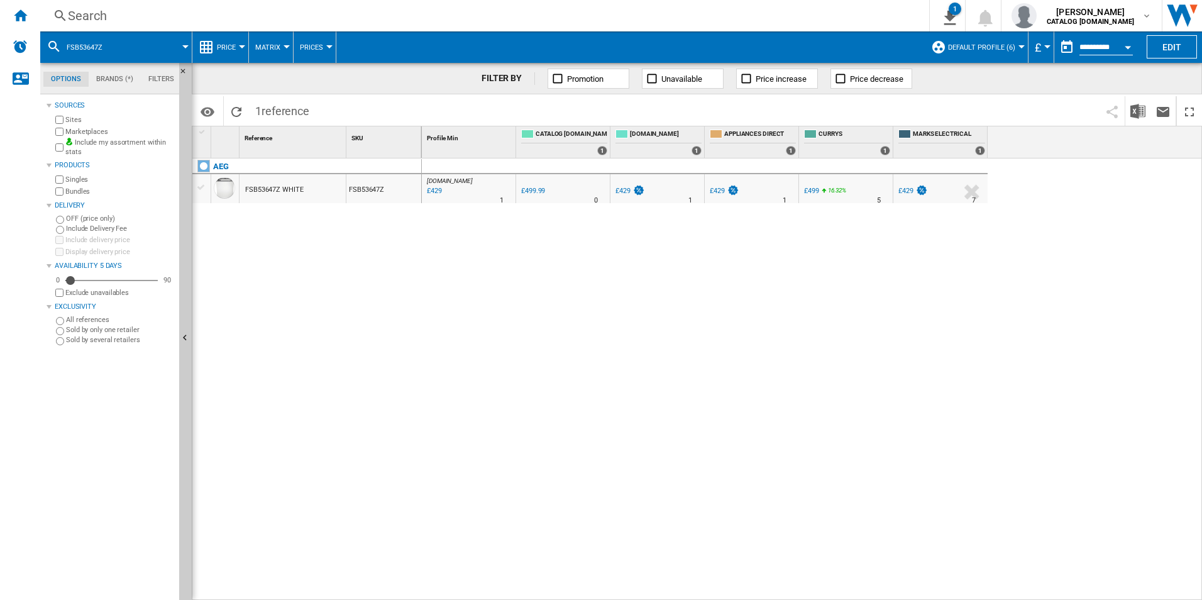
click at [644, 16] on div "Search" at bounding box center [482, 16] width 828 height 18
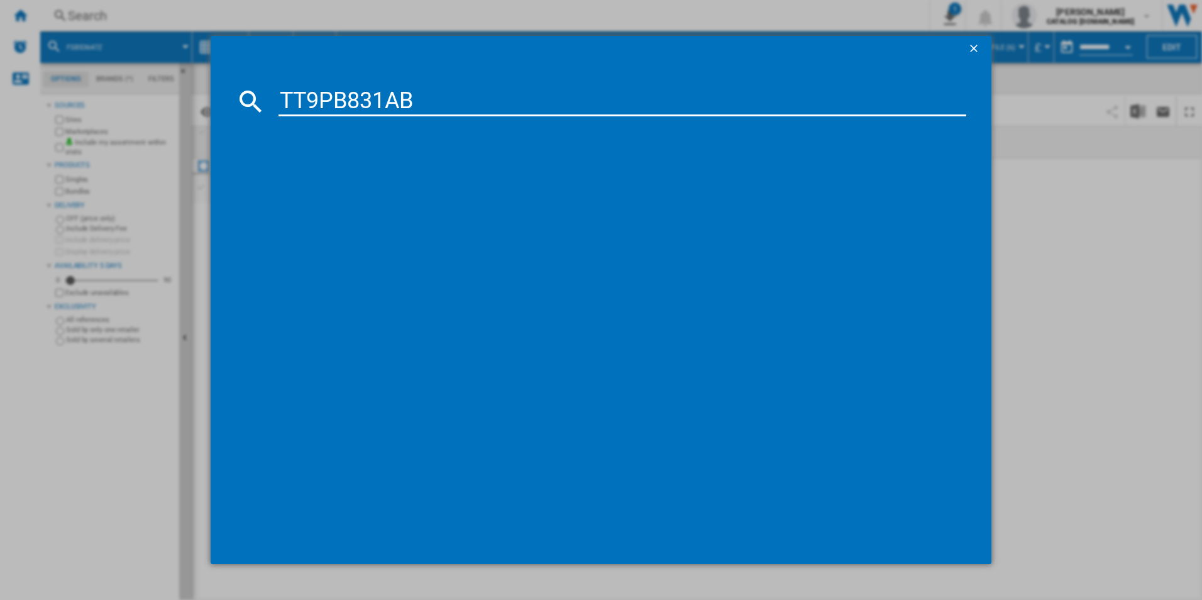
type input "TT9PB831AB"
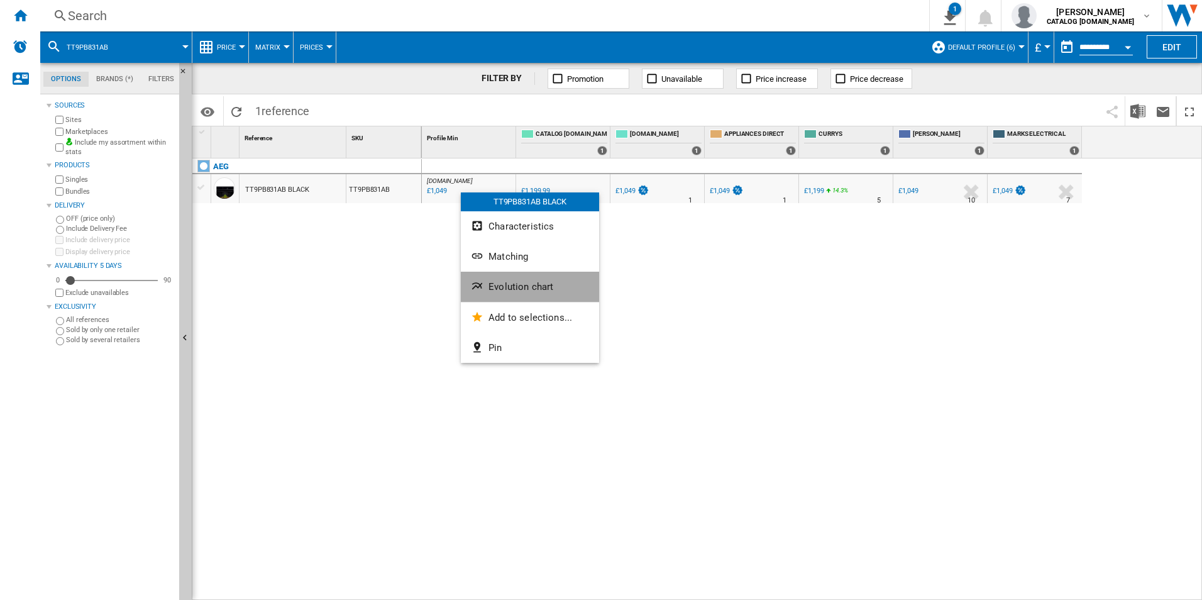
click at [503, 276] on button "Evolution chart" at bounding box center [530, 286] width 138 height 30
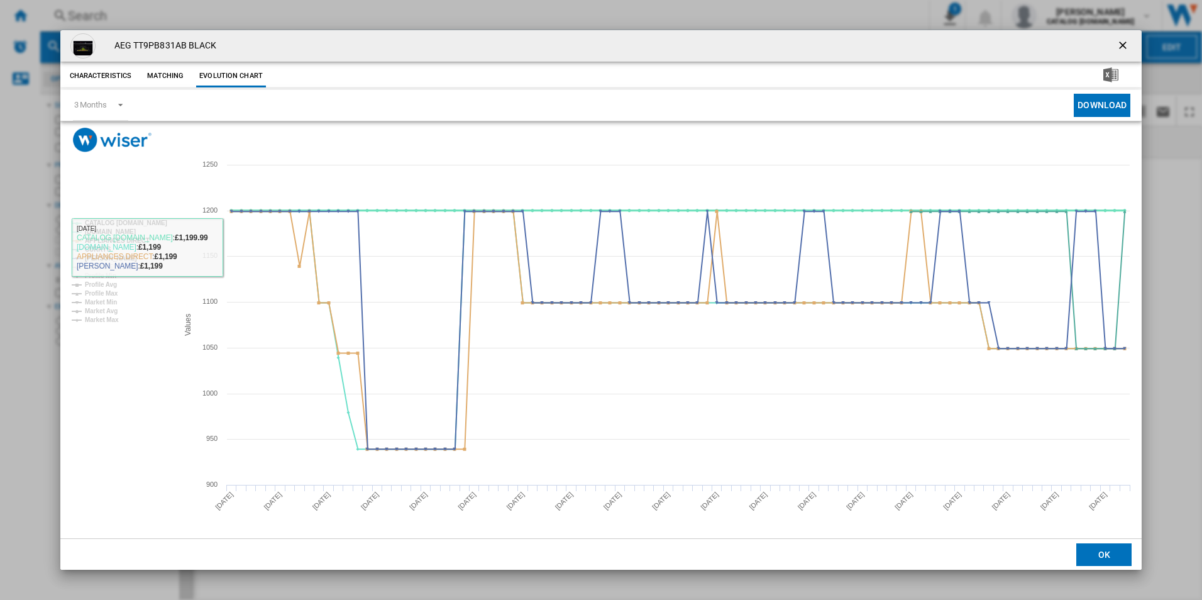
click at [155, 221] on tspan "CATALOG [DOMAIN_NAME]" at bounding box center [126, 222] width 82 height 7
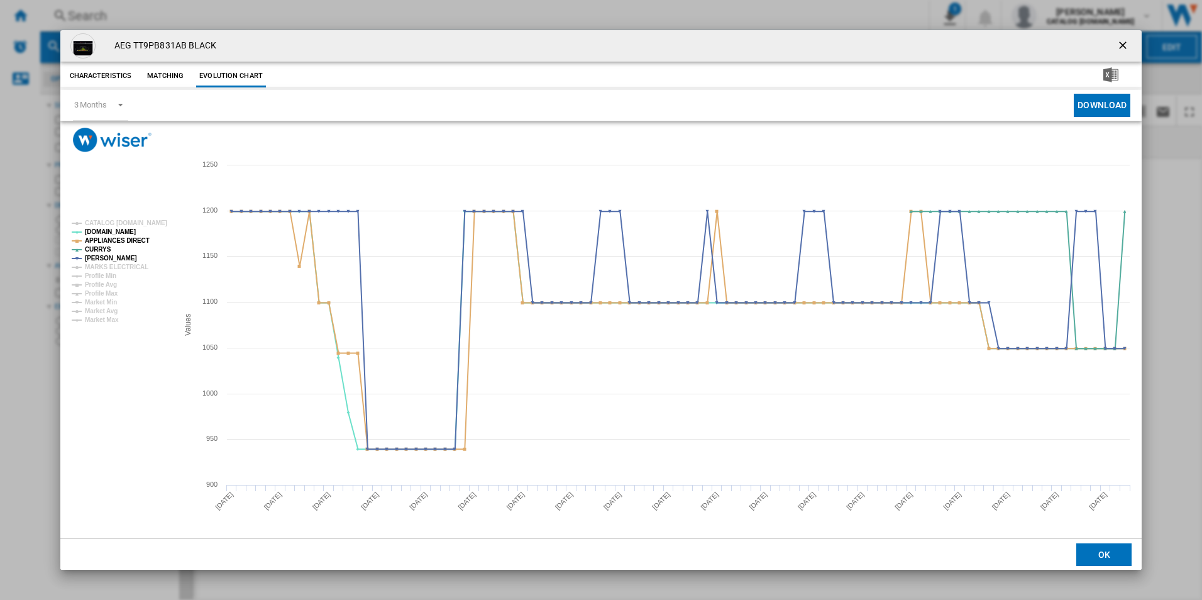
click at [136, 234] on rect "Product popup" at bounding box center [120, 271] width 106 height 112
click at [133, 233] on rect "Product popup" at bounding box center [120, 271] width 106 height 112
click at [135, 240] on tspan "APPLIANCES DIRECT" at bounding box center [117, 240] width 65 height 7
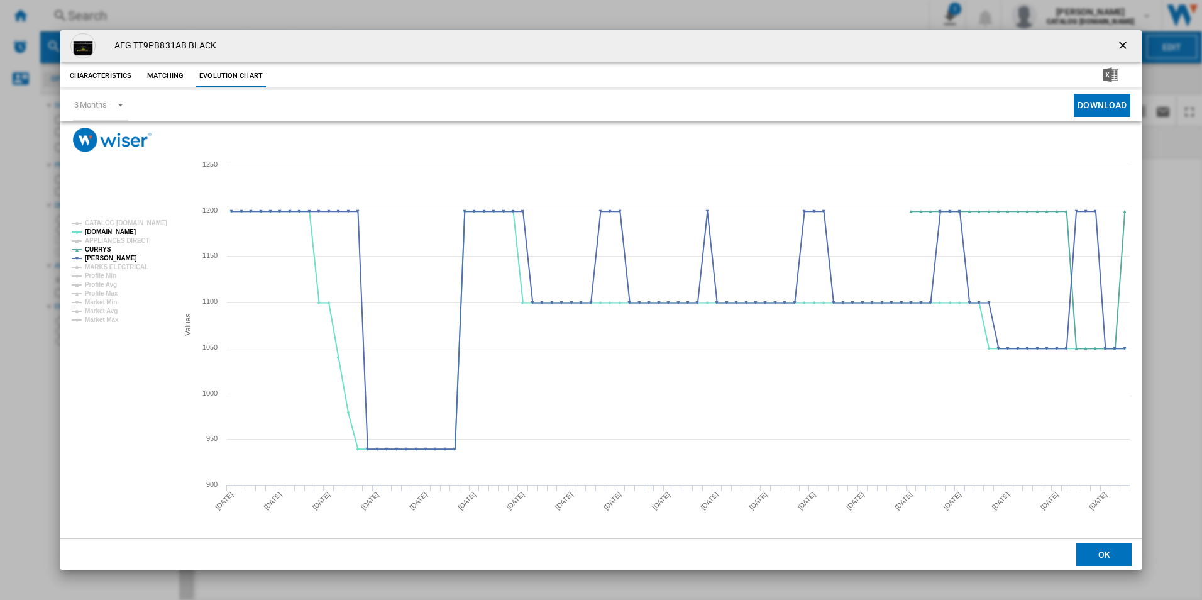
drag, startPoint x: 1120, startPoint y: 47, endPoint x: 996, endPoint y: 31, distance: 124.8
click at [1120, 47] on ng-md-icon "getI18NText('BUTTONS.CLOSE_DIALOG')" at bounding box center [1123, 46] width 15 height 15
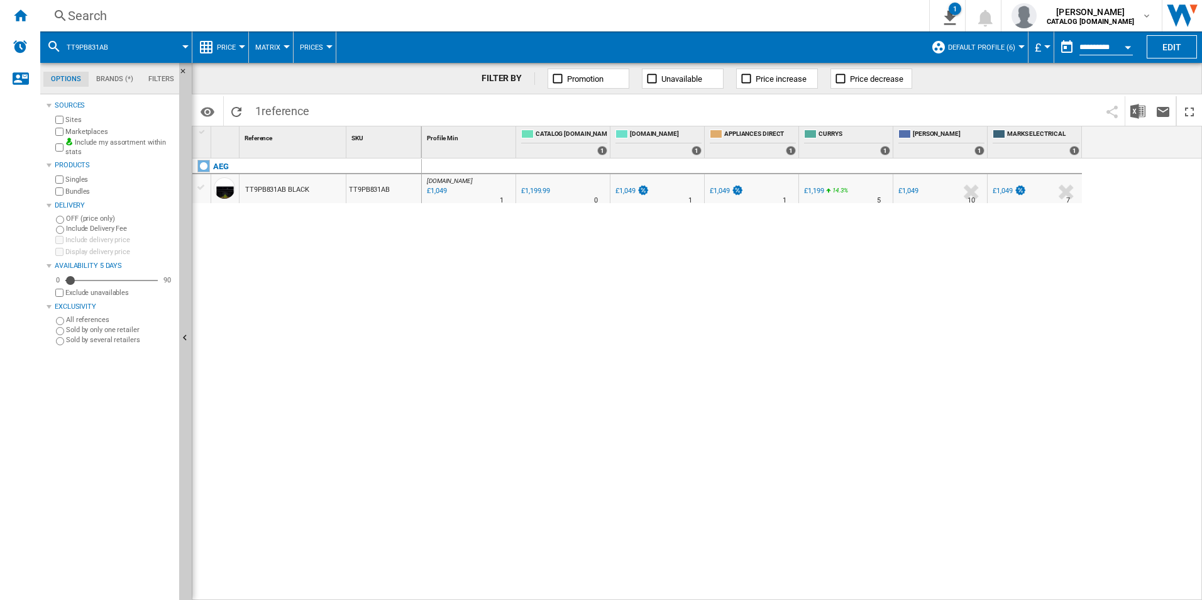
click at [840, 10] on div "Search" at bounding box center [482, 16] width 828 height 18
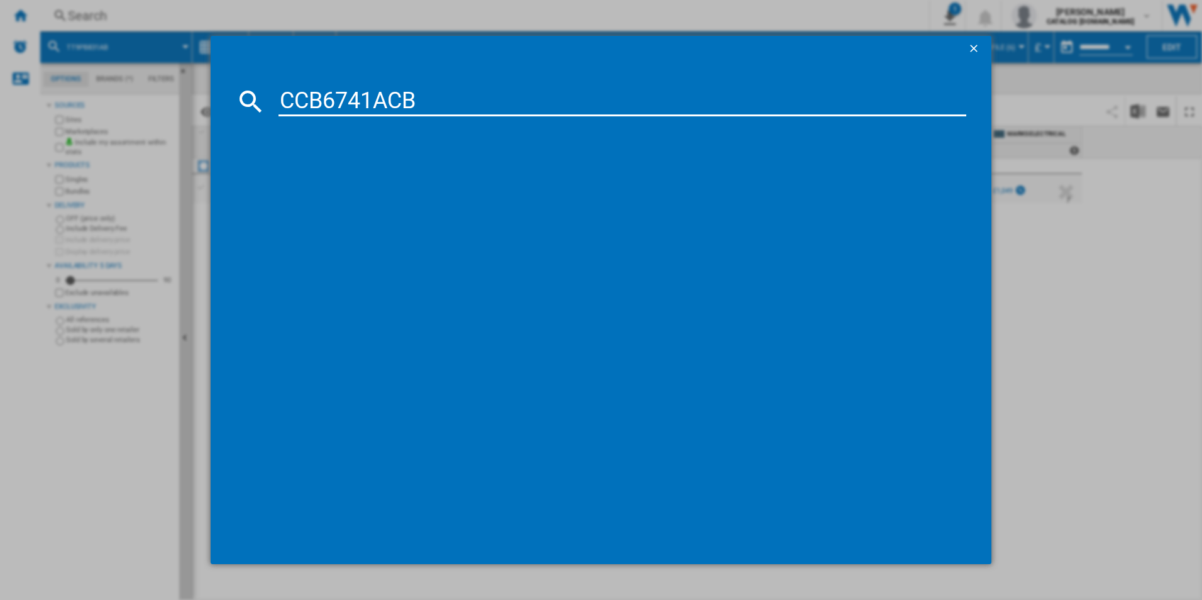
type input "CCB6741ACB"
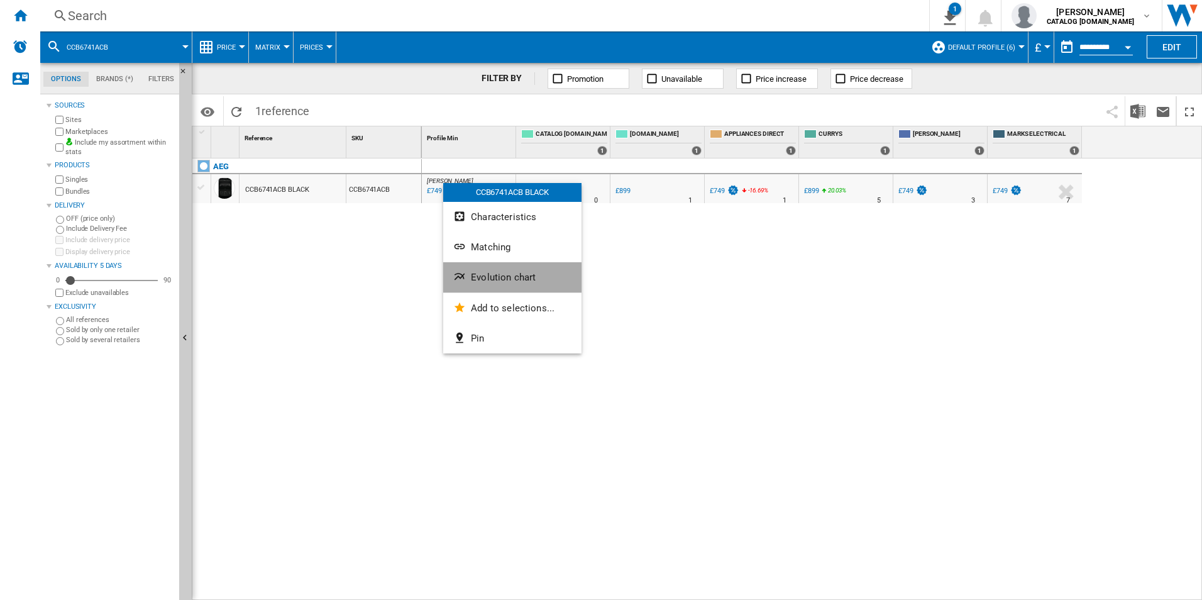
click at [507, 273] on span "Evolution chart" at bounding box center [503, 276] width 65 height 11
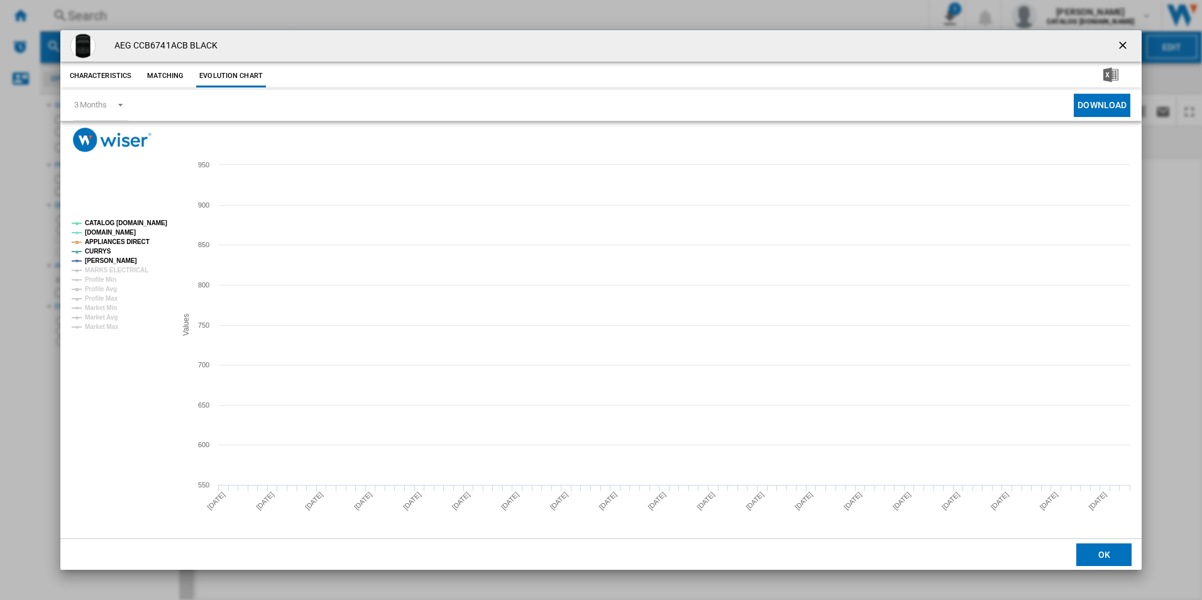
click at [148, 220] on tspan "CATALOG [DOMAIN_NAME]" at bounding box center [126, 222] width 82 height 7
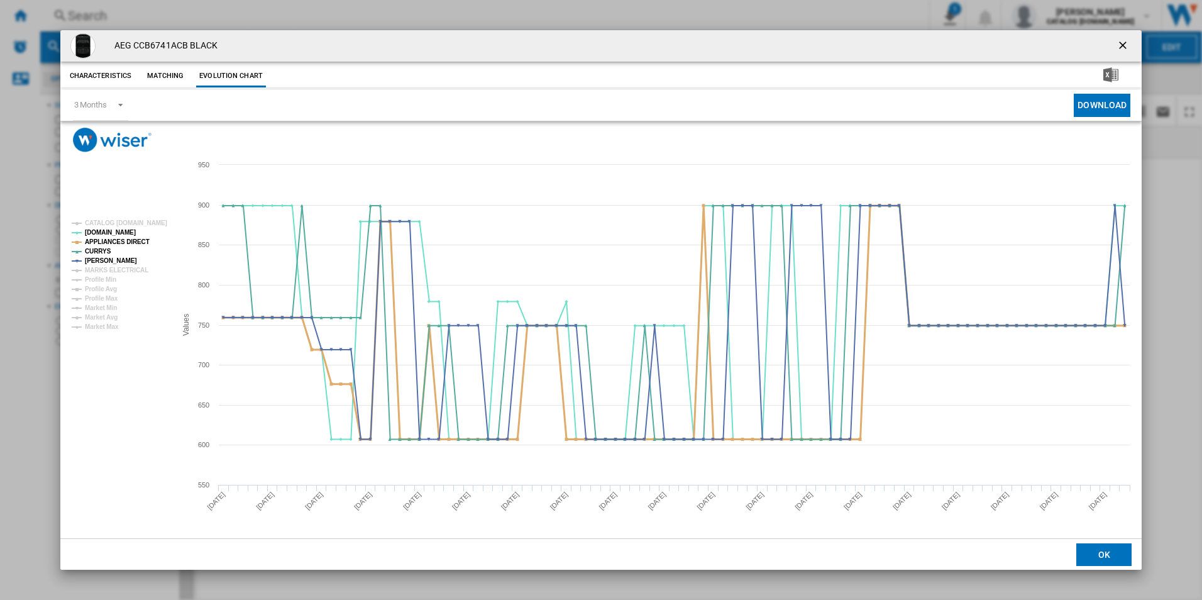
click at [138, 240] on tspan "APPLIANCES DIRECT" at bounding box center [117, 241] width 65 height 7
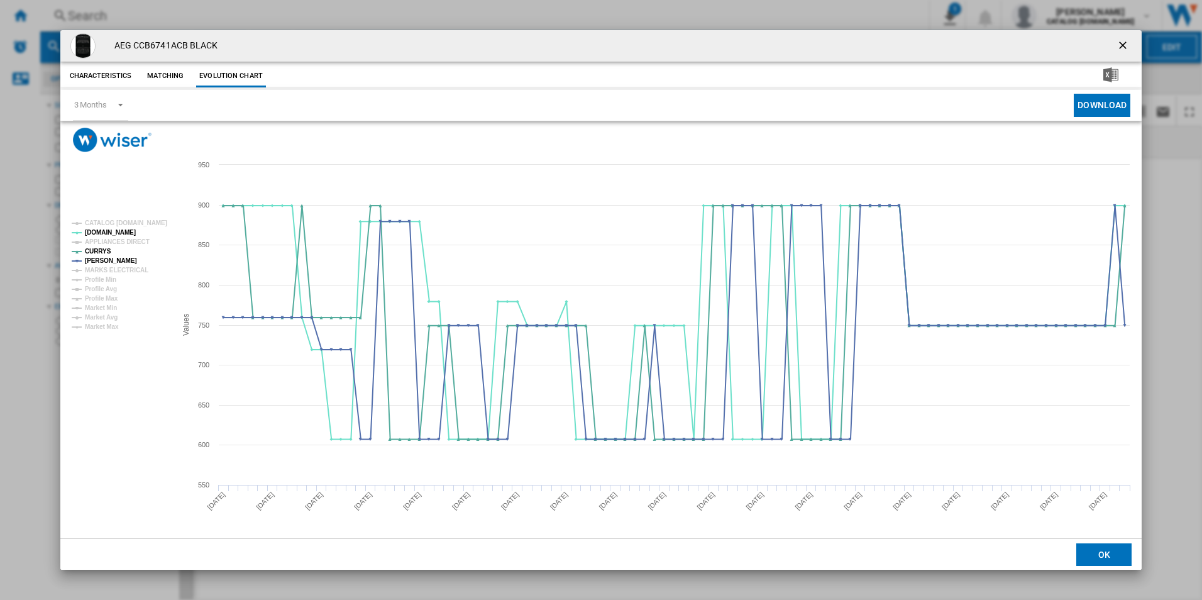
drag, startPoint x: 1121, startPoint y: 44, endPoint x: 1087, endPoint y: 38, distance: 34.5
click at [1121, 44] on ng-md-icon "getI18NText('BUTTONS.CLOSE_DIALOG')" at bounding box center [1123, 46] width 15 height 15
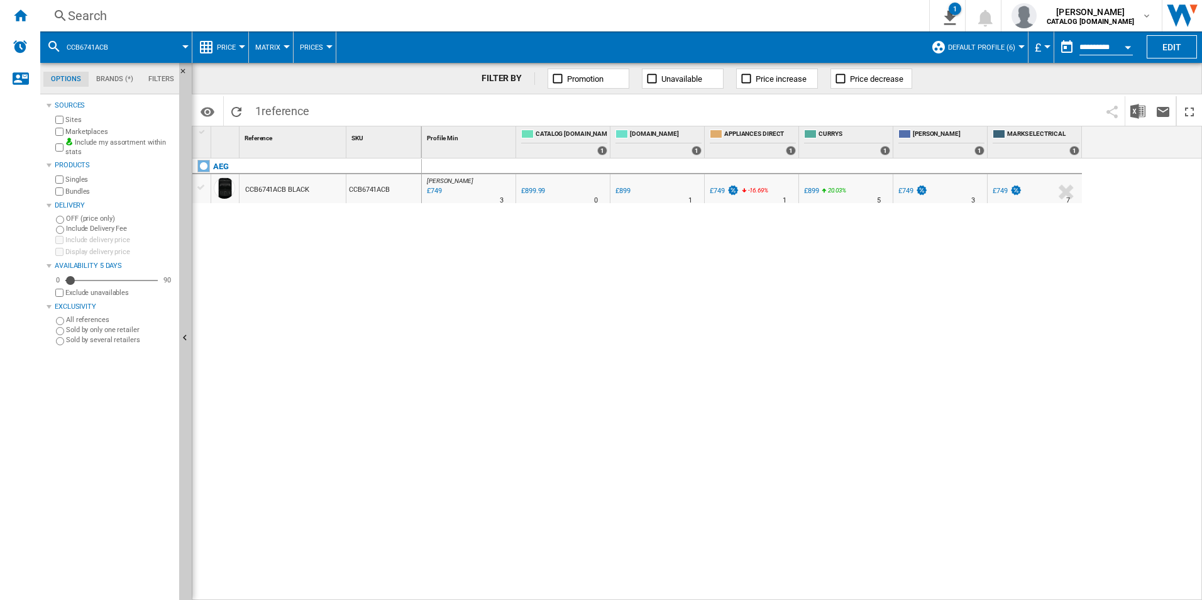
click at [679, 11] on div "Search" at bounding box center [482, 16] width 828 height 18
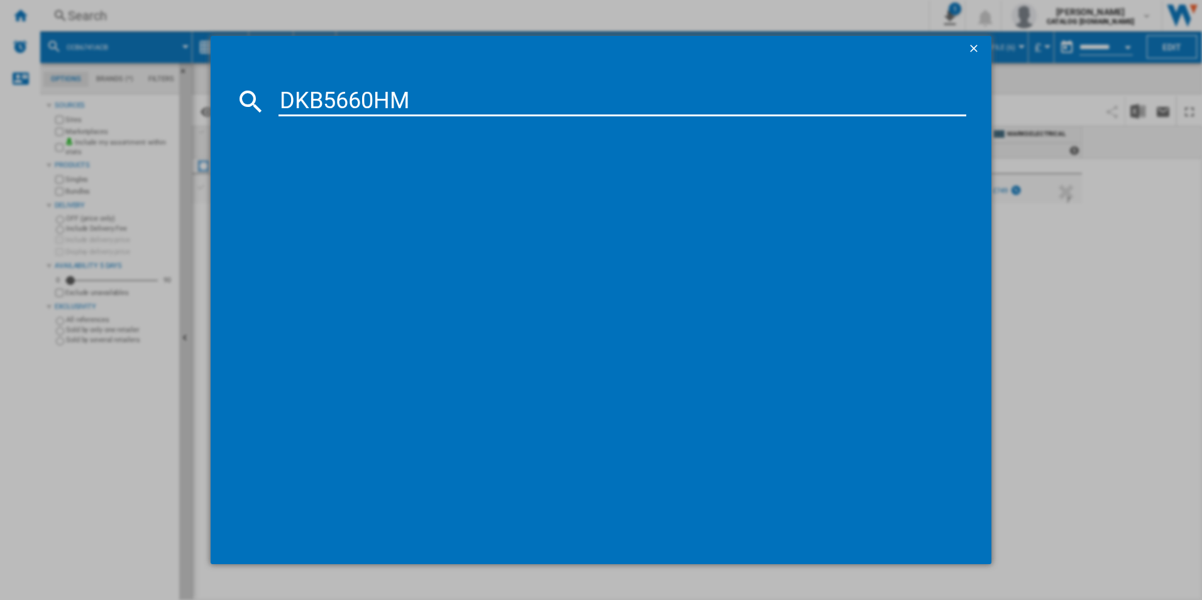
type input "DKB5660HM"
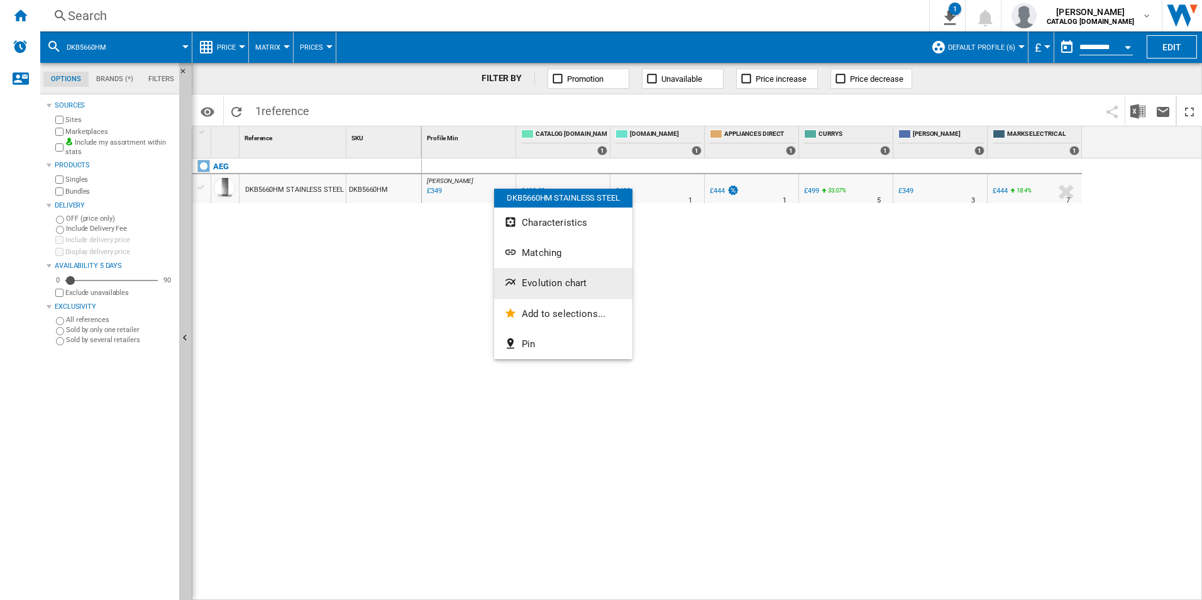
click at [584, 288] on button "Evolution chart" at bounding box center [563, 283] width 138 height 30
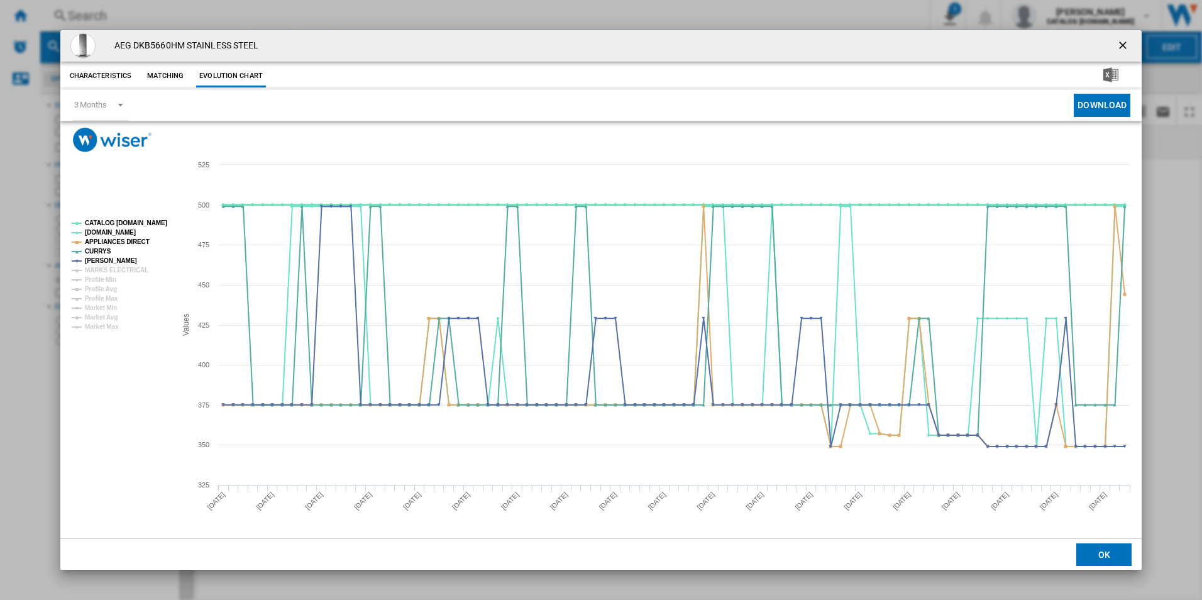
click at [145, 219] on tspan "CATALOG [DOMAIN_NAME]" at bounding box center [126, 222] width 82 height 7
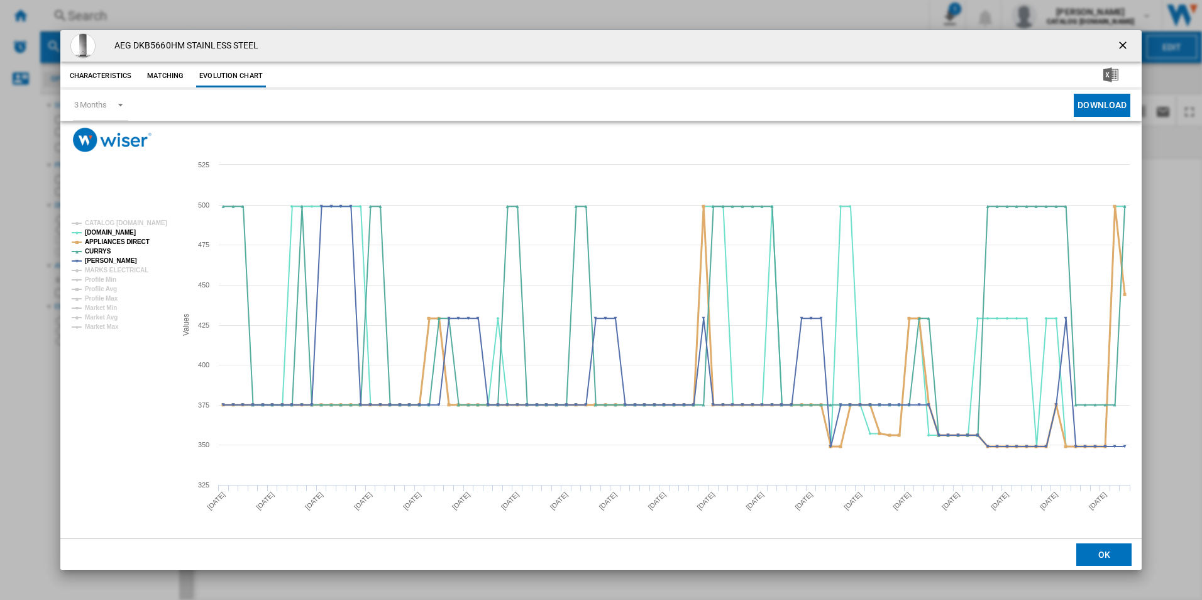
click at [133, 238] on tspan "APPLIANCES DIRECT" at bounding box center [117, 241] width 65 height 7
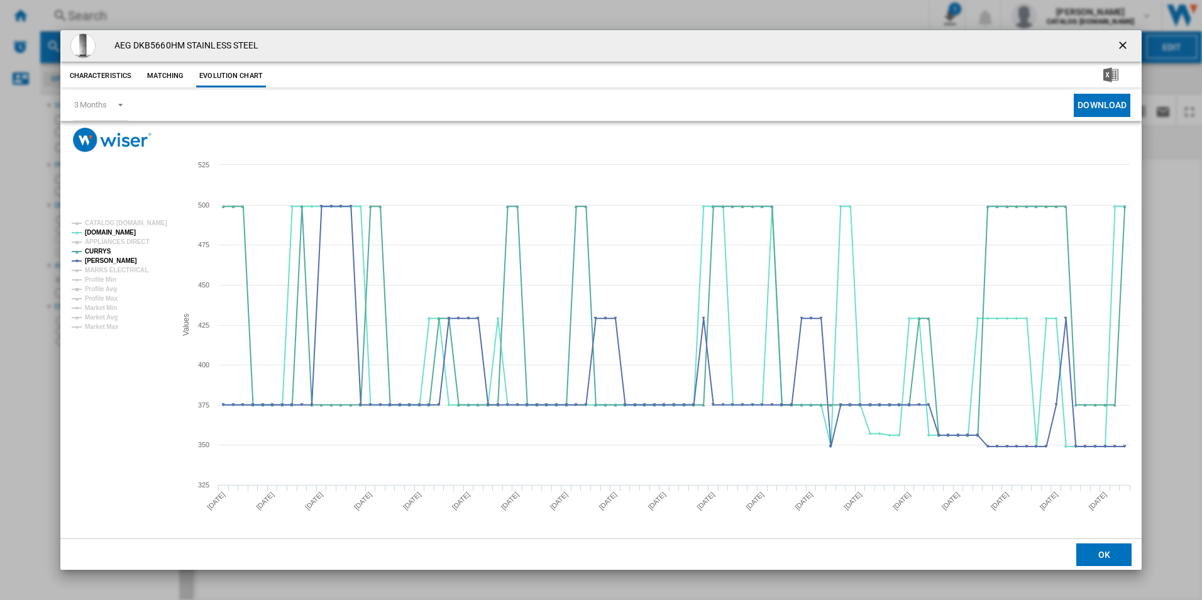
drag, startPoint x: 1123, startPoint y: 43, endPoint x: 1055, endPoint y: 43, distance: 68.5
click at [1123, 43] on ng-md-icon "getI18NText('BUTTONS.CLOSE_DIALOG')" at bounding box center [1123, 46] width 15 height 15
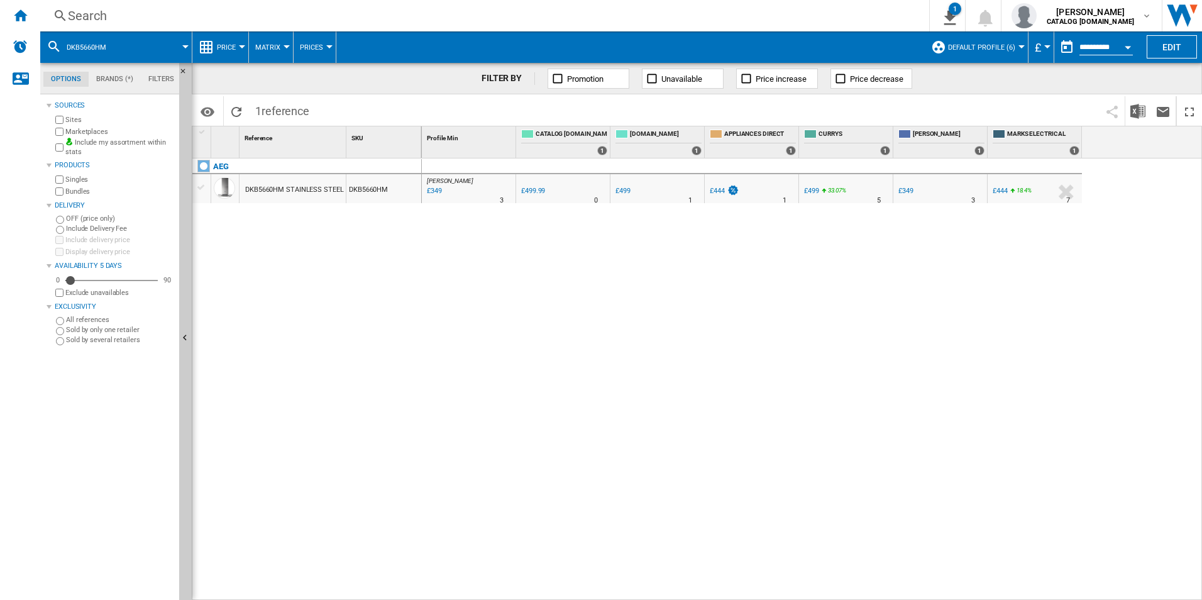
click at [801, 7] on div "Search" at bounding box center [482, 16] width 828 height 18
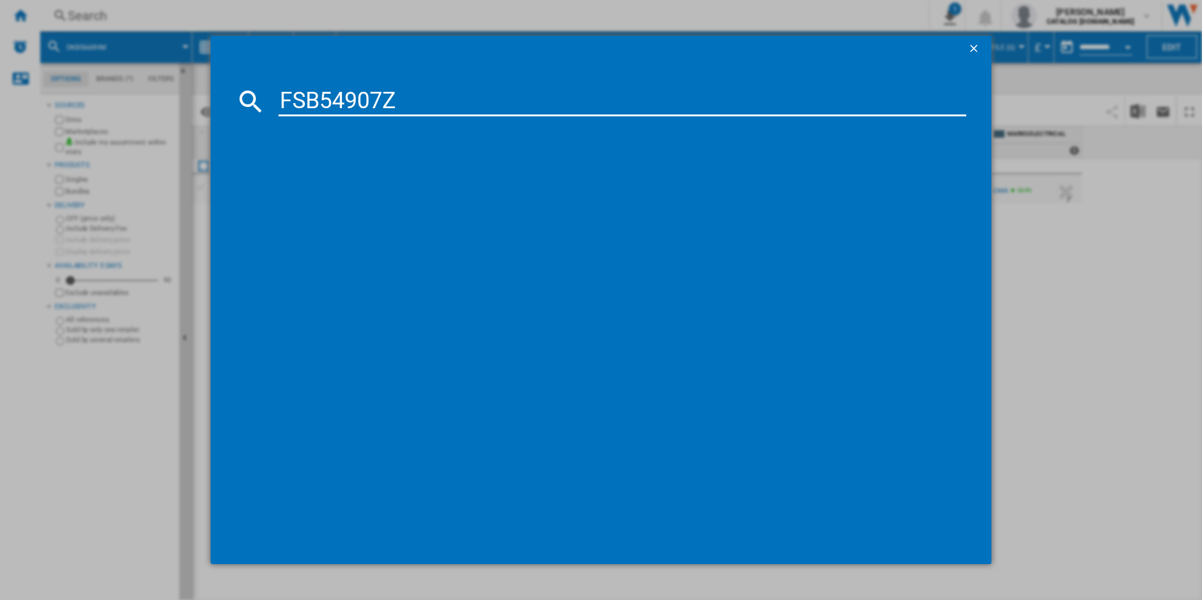
type input "FSB54907Z"
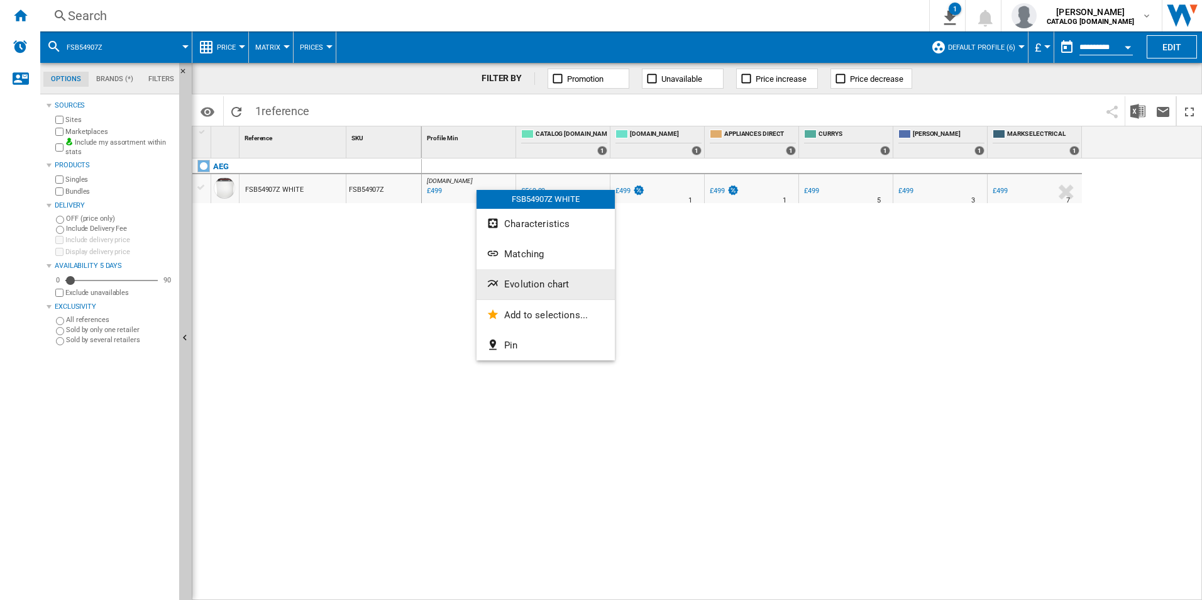
click at [517, 280] on span "Evolution chart" at bounding box center [536, 283] width 65 height 11
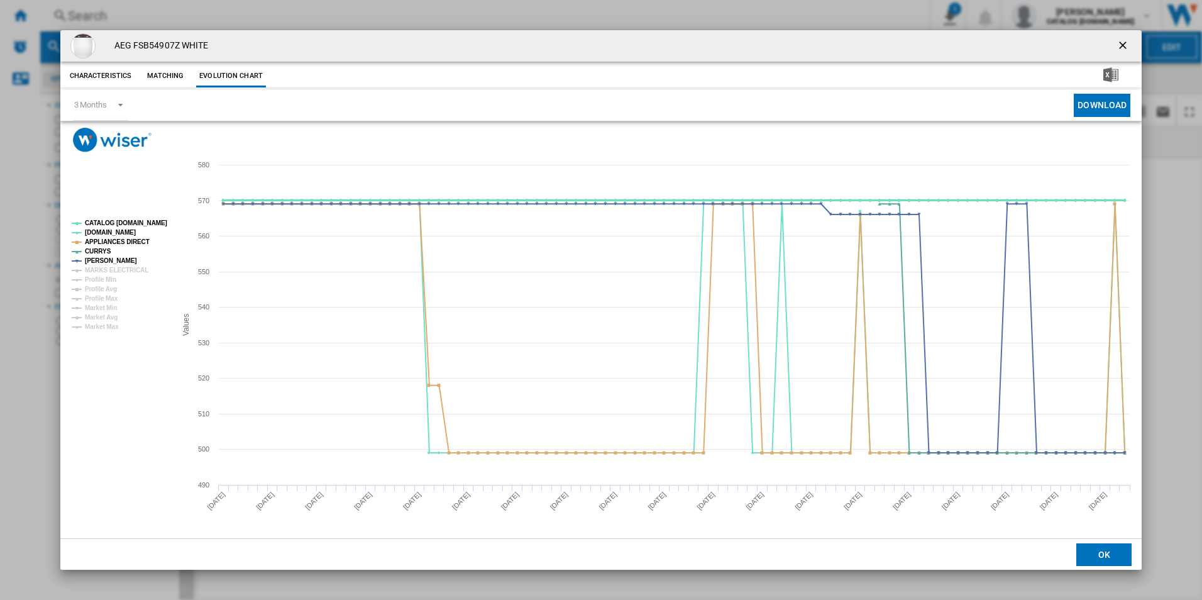
click at [152, 219] on tspan "CATALOG [DOMAIN_NAME]" at bounding box center [126, 222] width 82 height 7
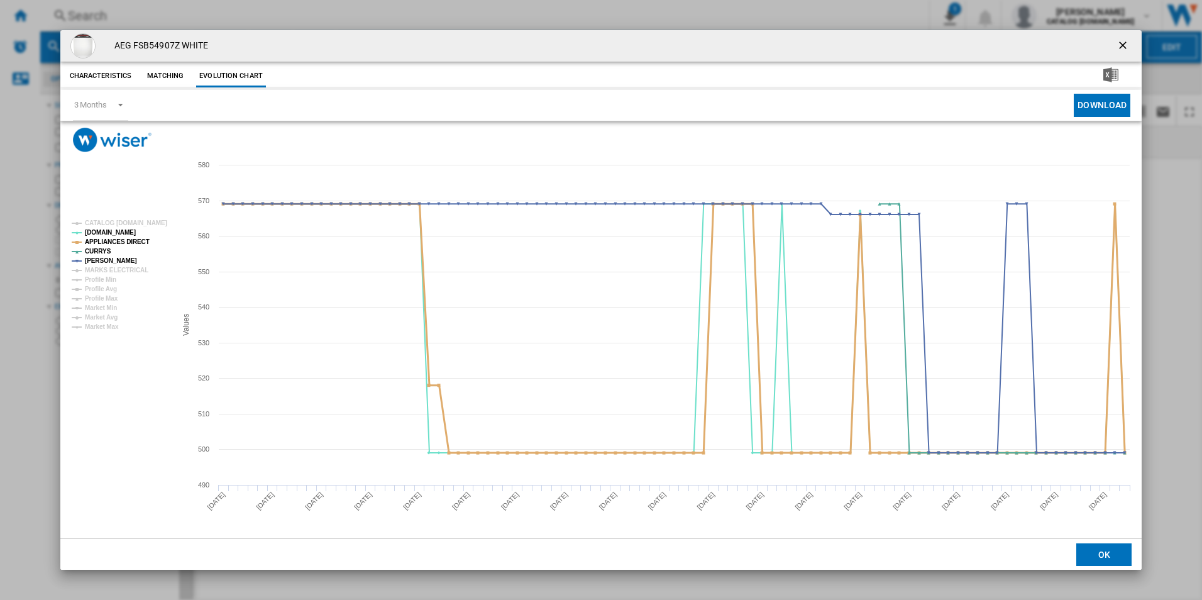
click at [128, 239] on tspan "APPLIANCES DIRECT" at bounding box center [117, 241] width 65 height 7
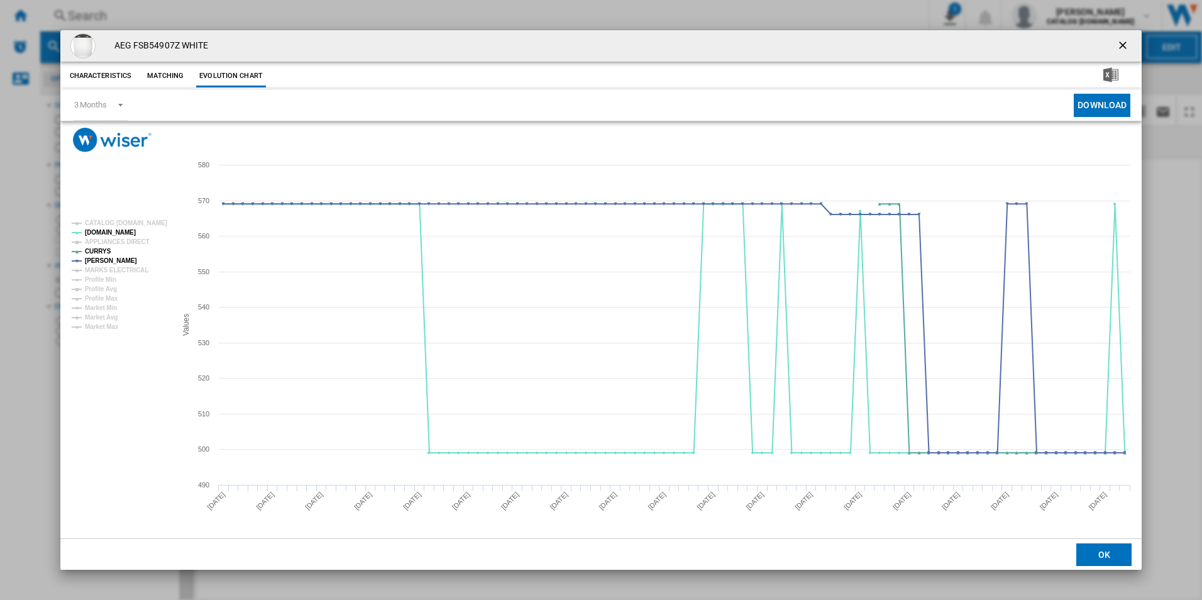
drag, startPoint x: 1124, startPoint y: 46, endPoint x: 987, endPoint y: 44, distance: 137.6
click at [1124, 46] on ng-md-icon "getI18NText('BUTTONS.CLOSE_DIALOG')" at bounding box center [1123, 46] width 15 height 15
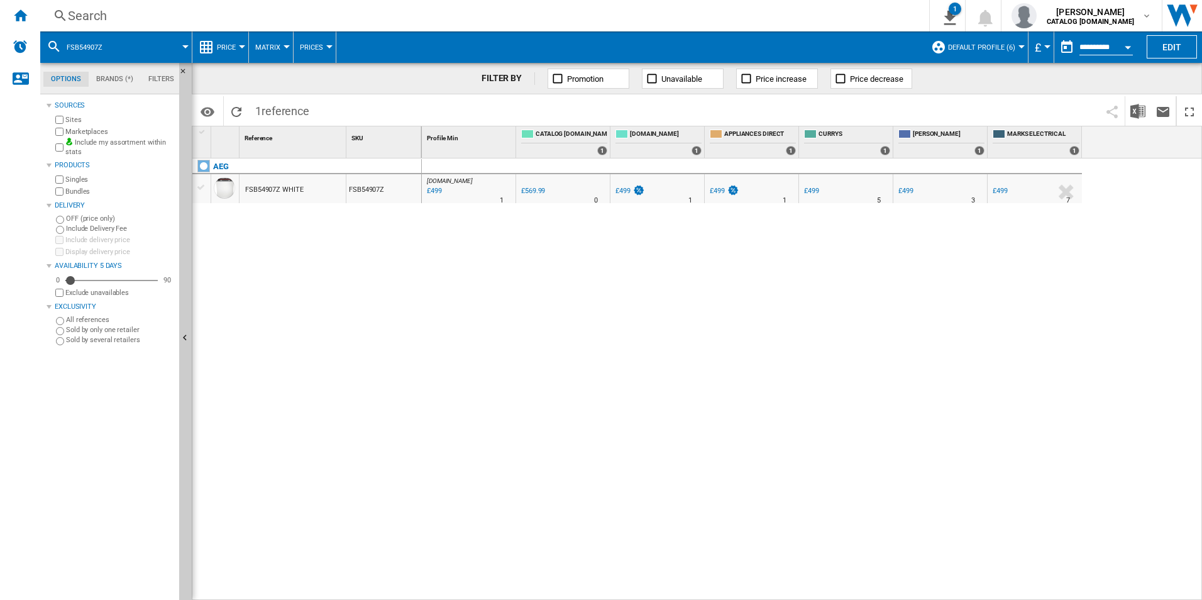
click at [738, 11] on div "Search" at bounding box center [482, 16] width 828 height 18
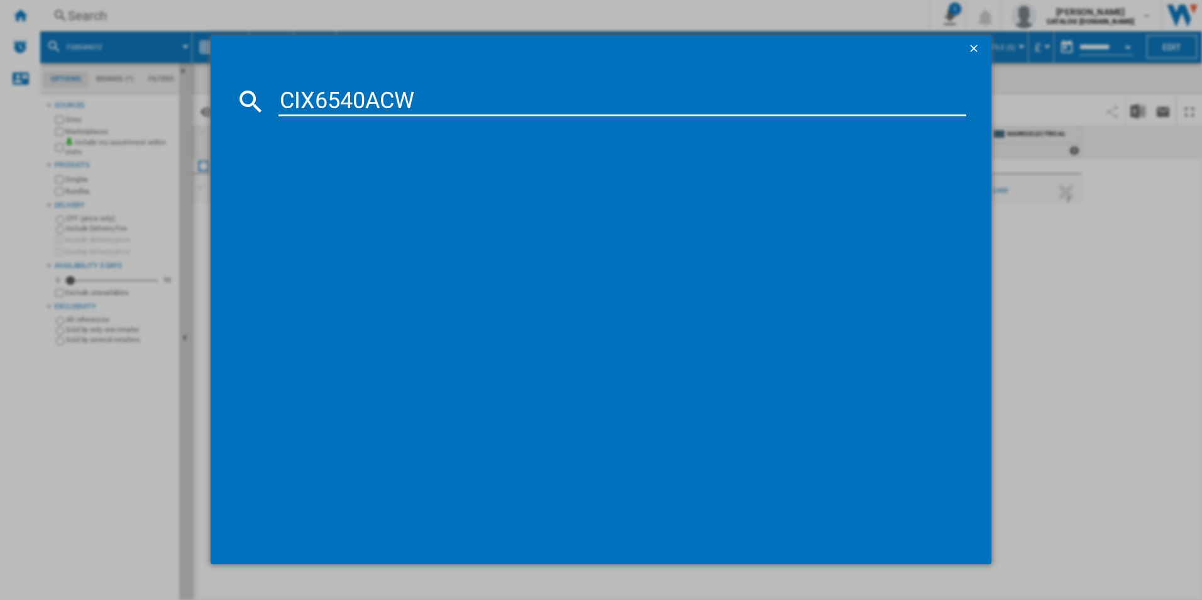
type input "CIX6540ACW"
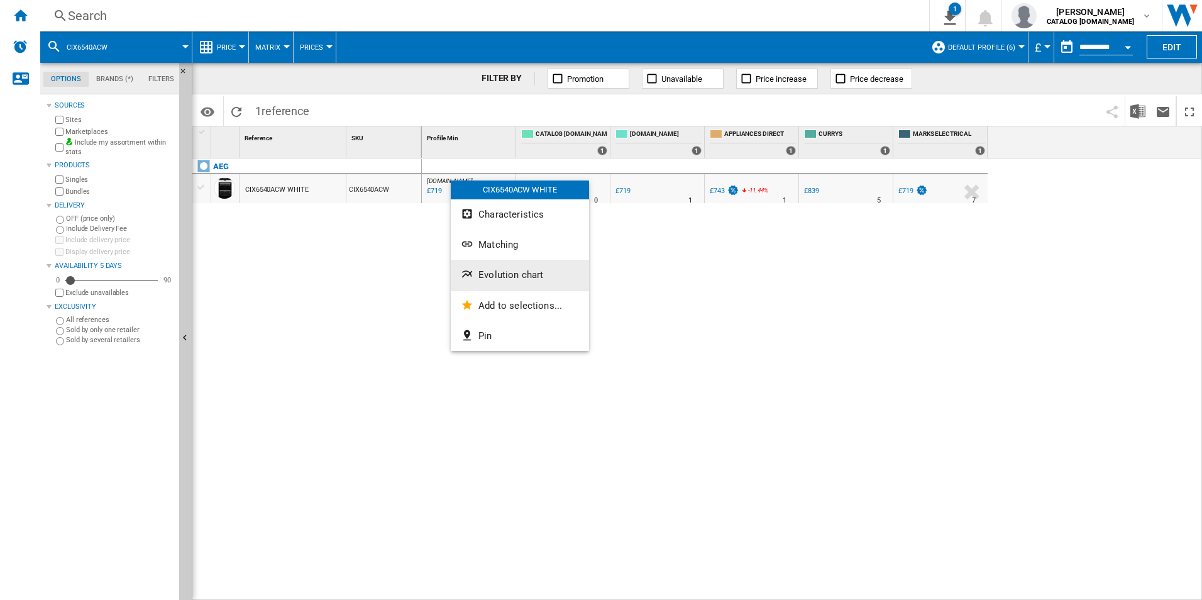
click at [502, 274] on span "Evolution chart" at bounding box center [510, 274] width 65 height 11
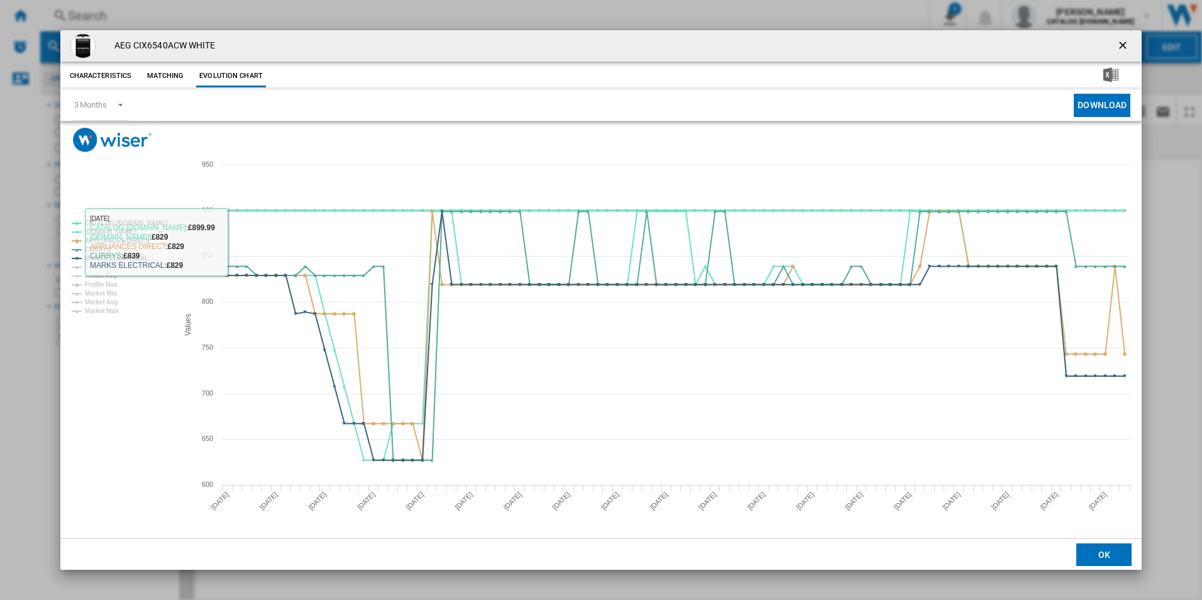
click at [148, 226] on tspan "CATALOG [DOMAIN_NAME]" at bounding box center [126, 222] width 82 height 7
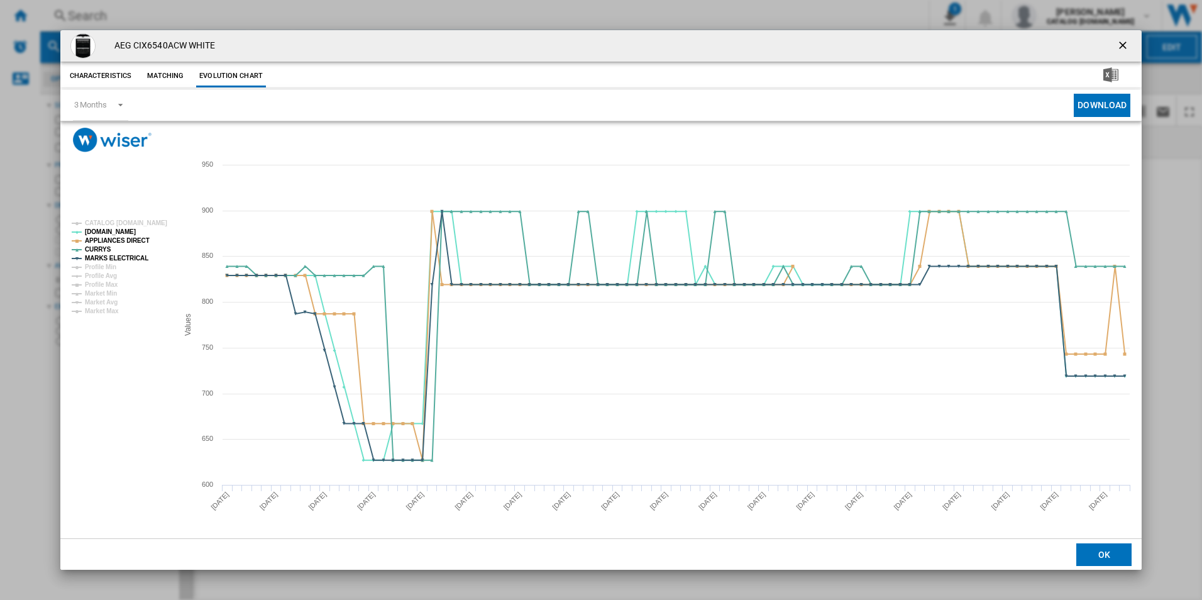
click at [123, 247] on rect "Product popup" at bounding box center [120, 267] width 106 height 104
click at [127, 243] on tspan "APPLIANCES DIRECT" at bounding box center [117, 240] width 65 height 7
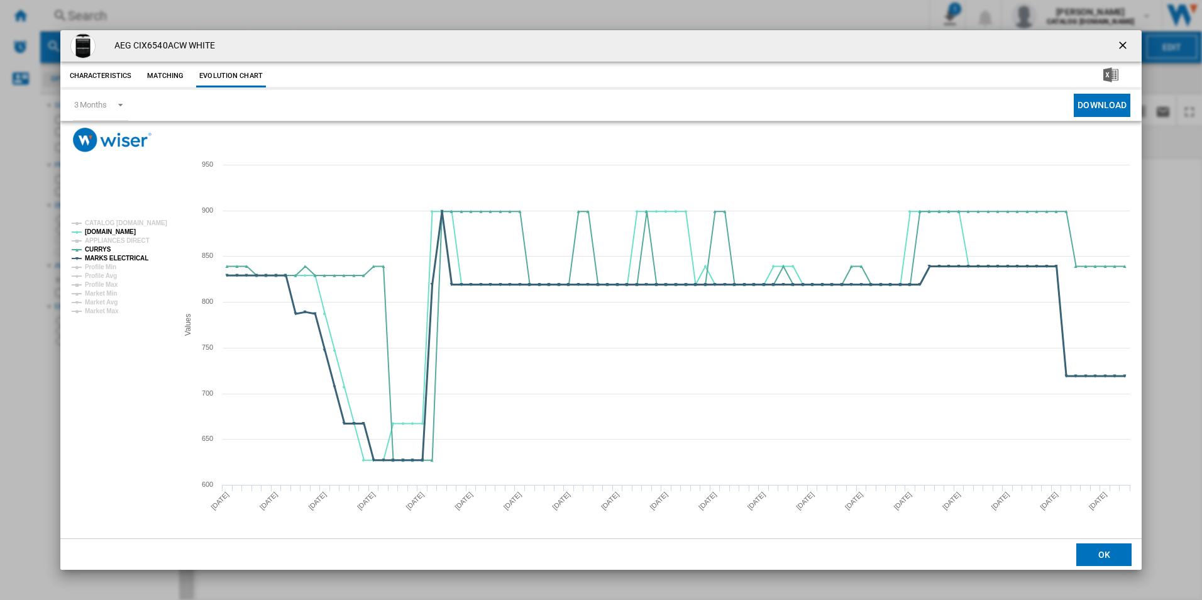
click at [131, 255] on tspan "MARKS ELECTRICAL" at bounding box center [116, 258] width 63 height 7
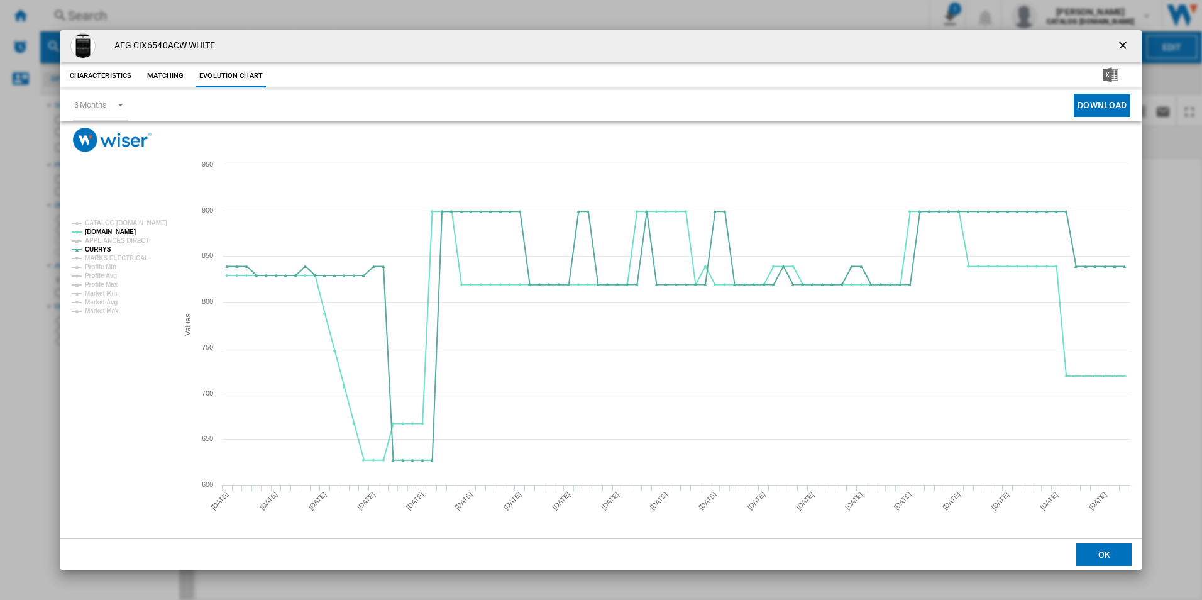
drag, startPoint x: 1119, startPoint y: 46, endPoint x: 910, endPoint y: 39, distance: 209.4
click at [1119, 46] on ng-md-icon "getI18NText('BUTTONS.CLOSE_DIALOG')" at bounding box center [1123, 46] width 15 height 15
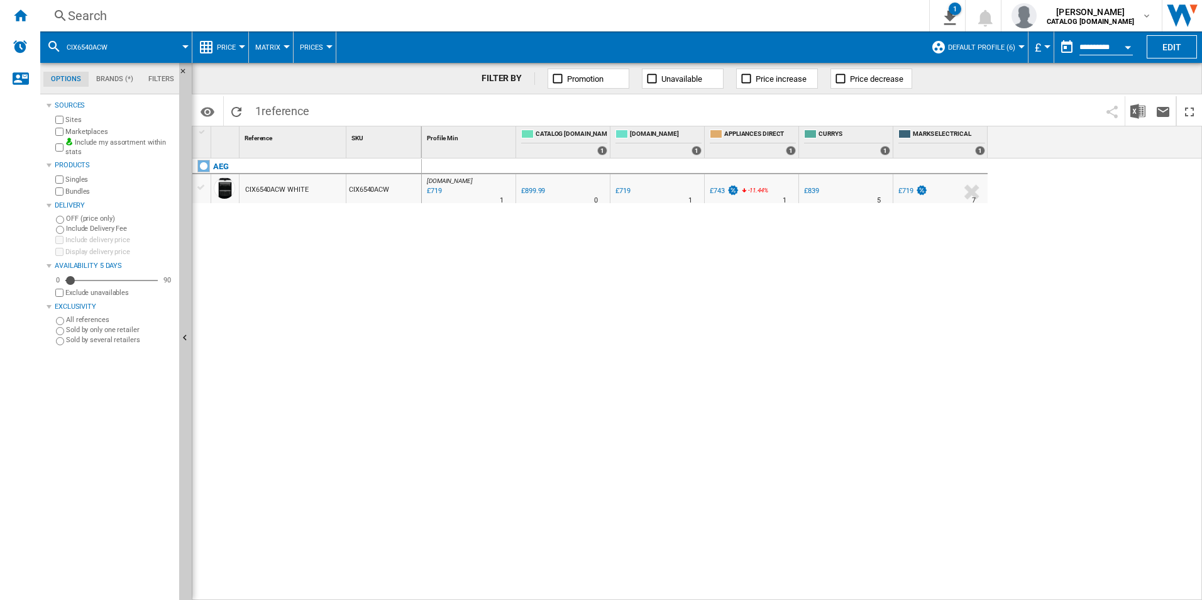
click at [737, 14] on div "Search" at bounding box center [482, 16] width 828 height 18
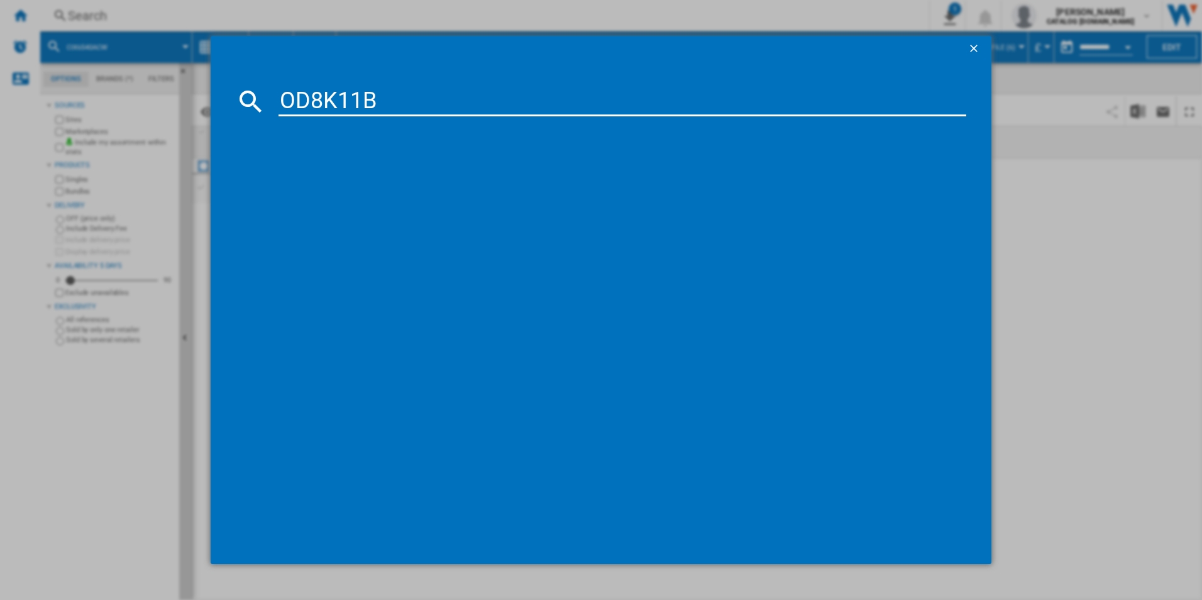
type input "OD8K11B"
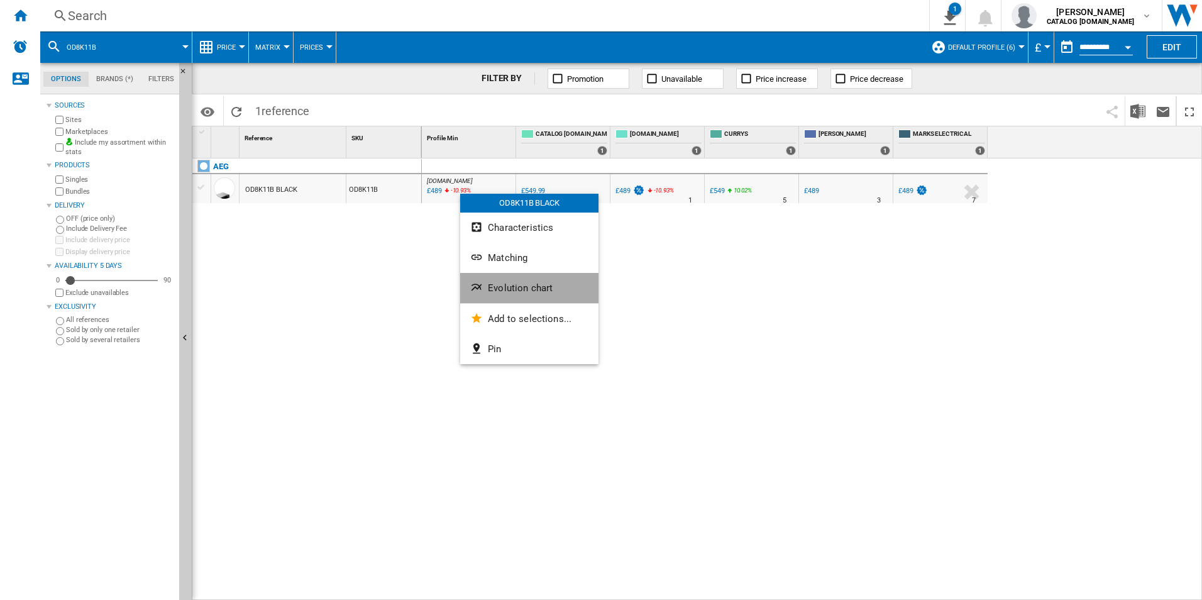
click at [535, 297] on button "Evolution chart" at bounding box center [529, 288] width 138 height 30
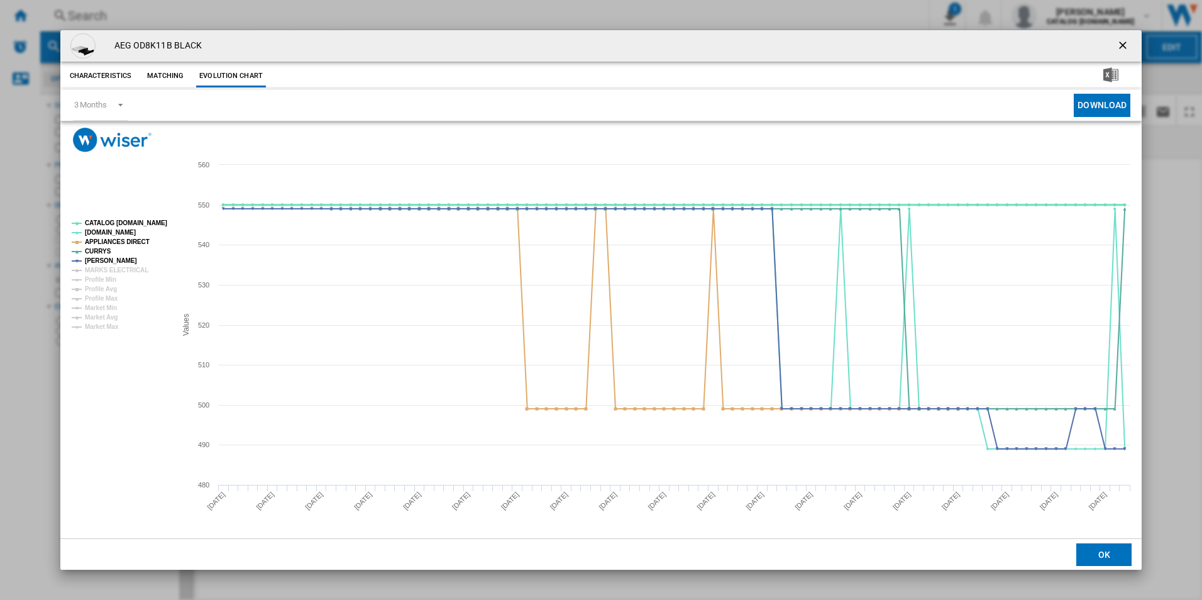
click at [141, 220] on tspan "CATALOG [DOMAIN_NAME]" at bounding box center [126, 222] width 82 height 7
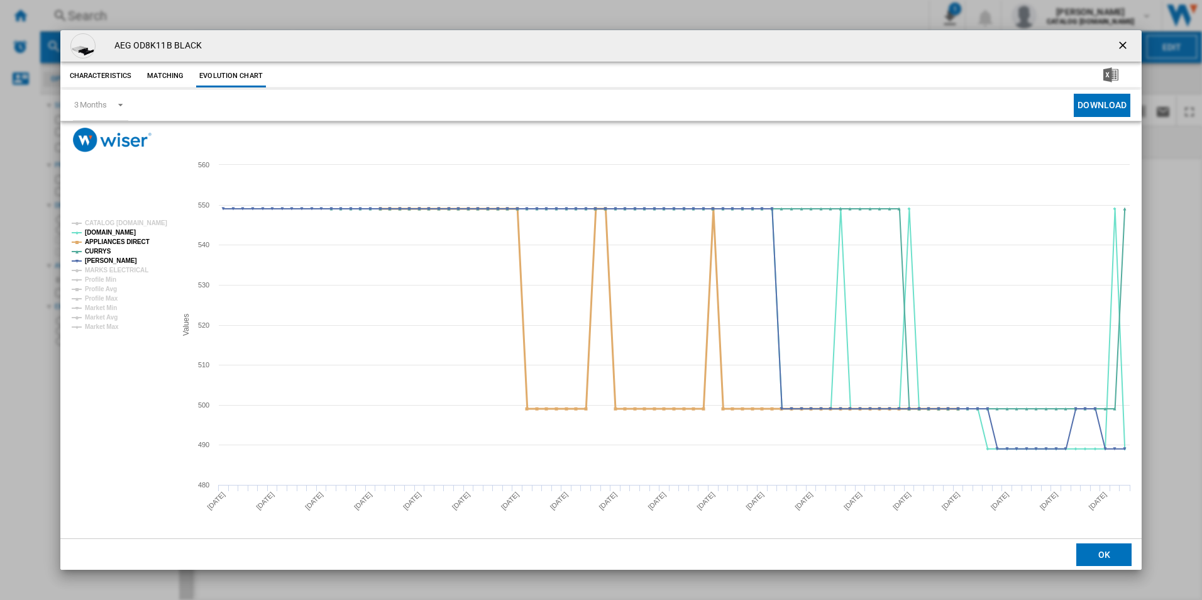
click at [133, 241] on tspan "APPLIANCES DIRECT" at bounding box center [117, 241] width 65 height 7
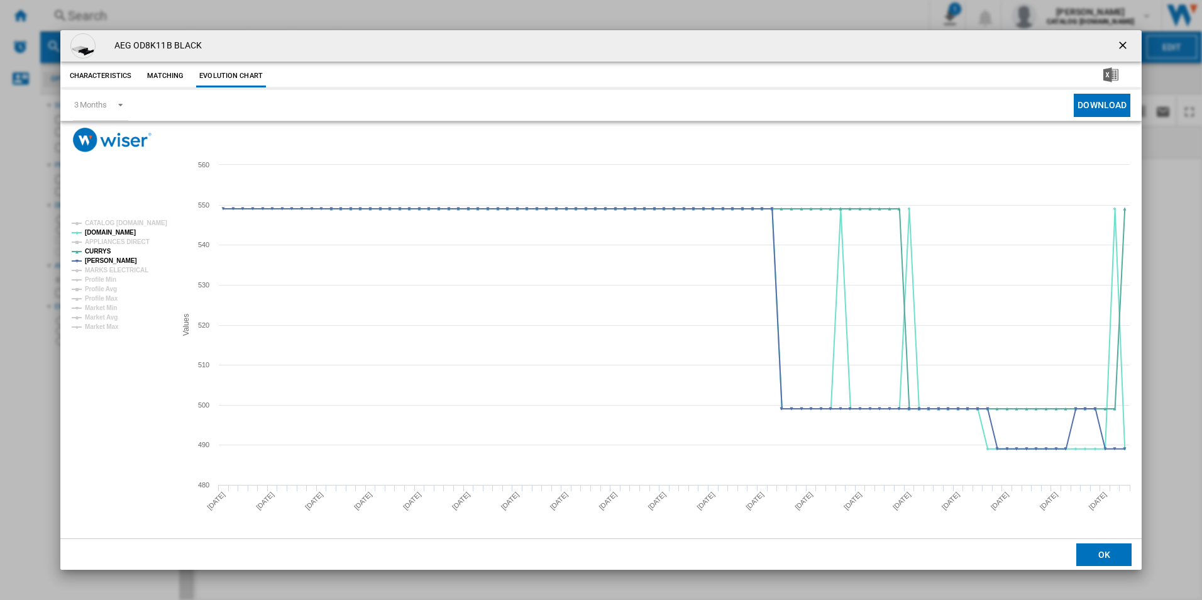
drag, startPoint x: 1121, startPoint y: 47, endPoint x: 1044, endPoint y: 45, distance: 77.3
click at [1121, 47] on ng-md-icon "getI18NText('BUTTONS.CLOSE_DIALOG')" at bounding box center [1123, 46] width 15 height 15
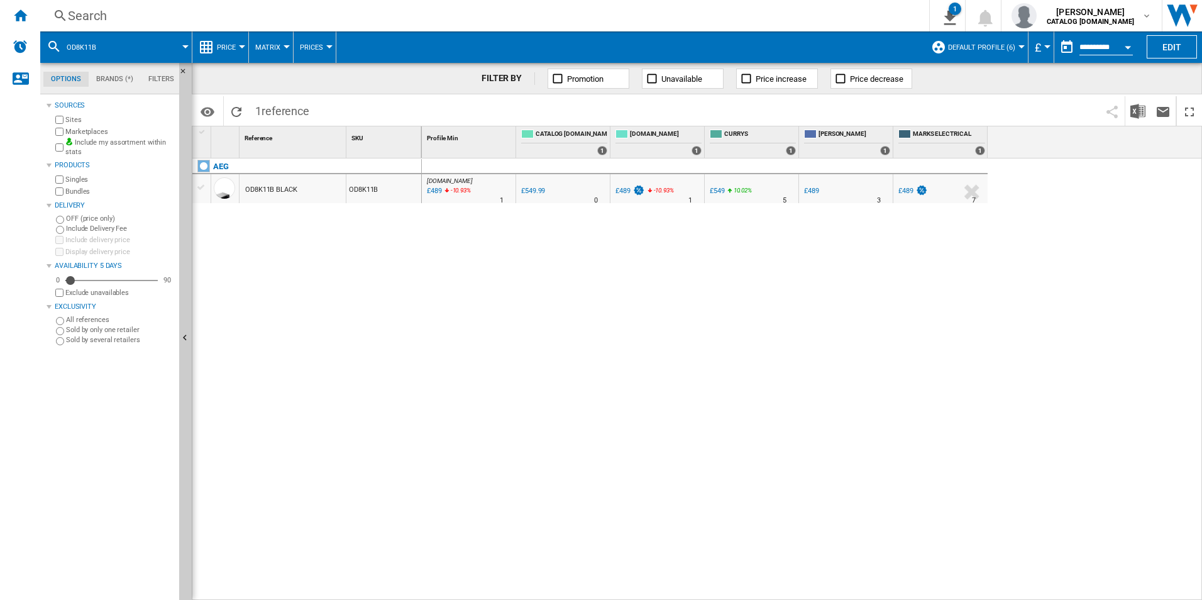
click at [812, 16] on div "Search" at bounding box center [482, 16] width 828 height 18
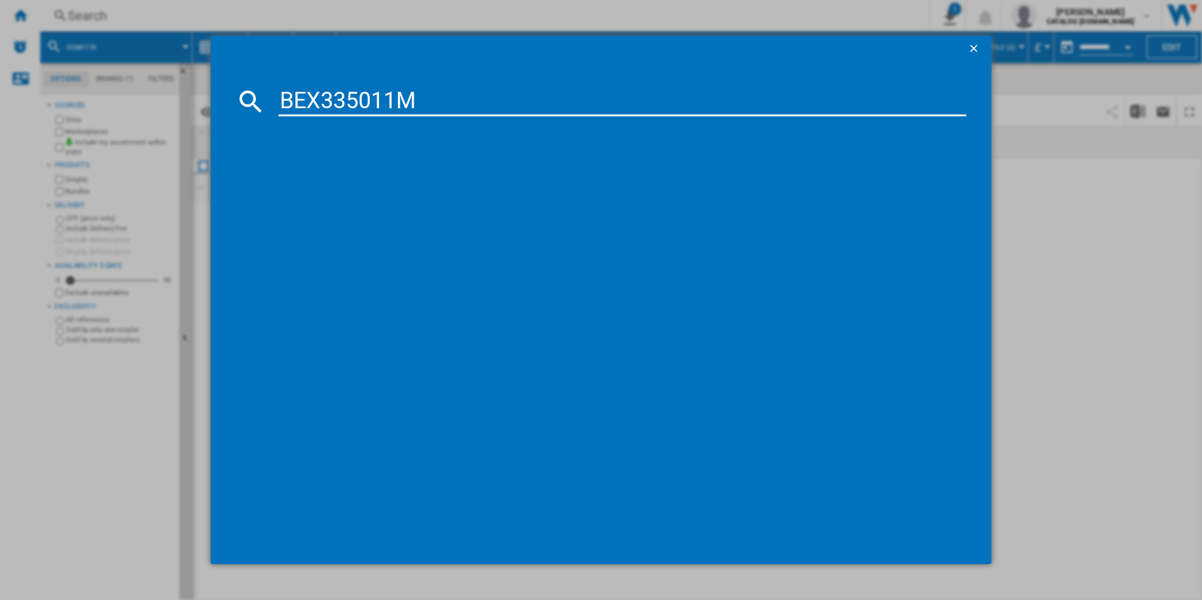
type input "BEX335011M"
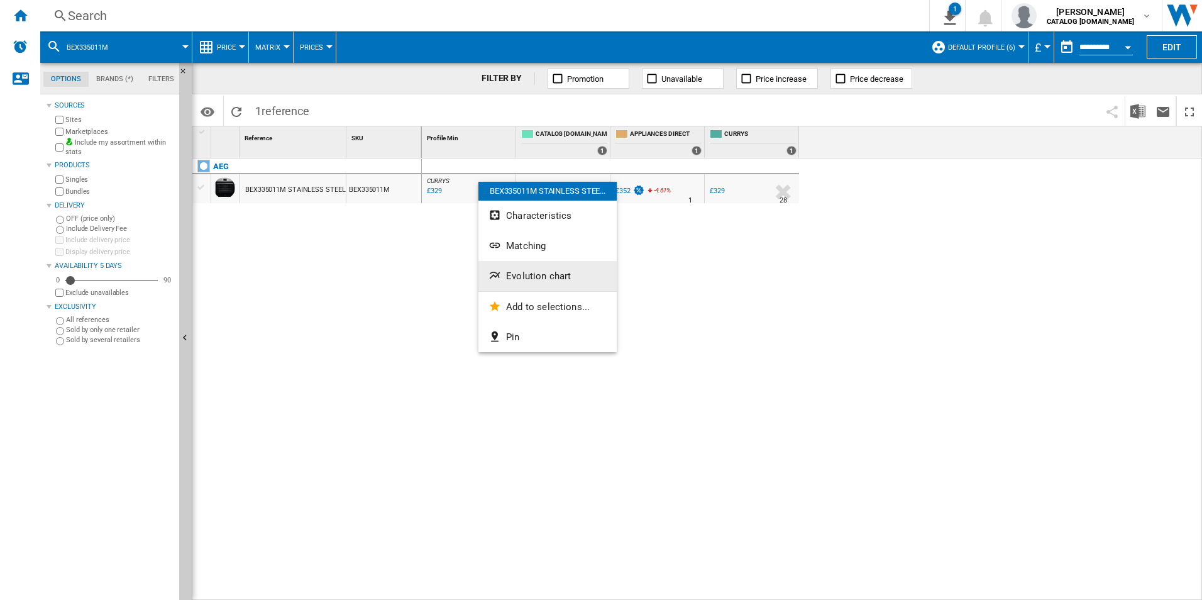
click at [510, 269] on button "Evolution chart" at bounding box center [547, 276] width 138 height 30
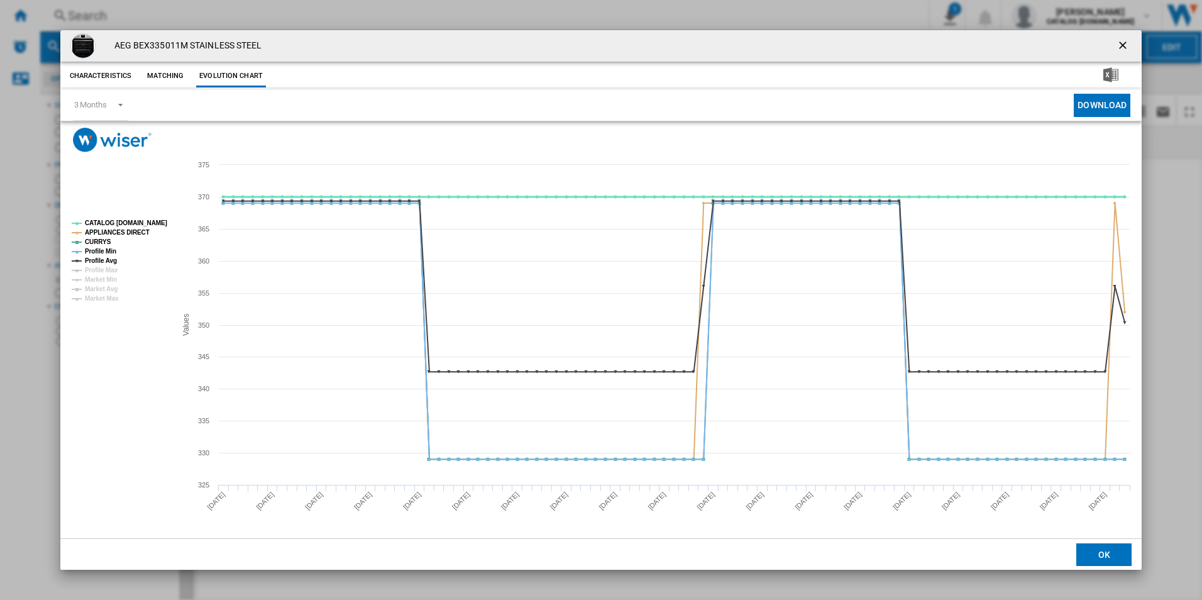
click at [140, 223] on tspan "CATALOG [DOMAIN_NAME]" at bounding box center [126, 222] width 82 height 7
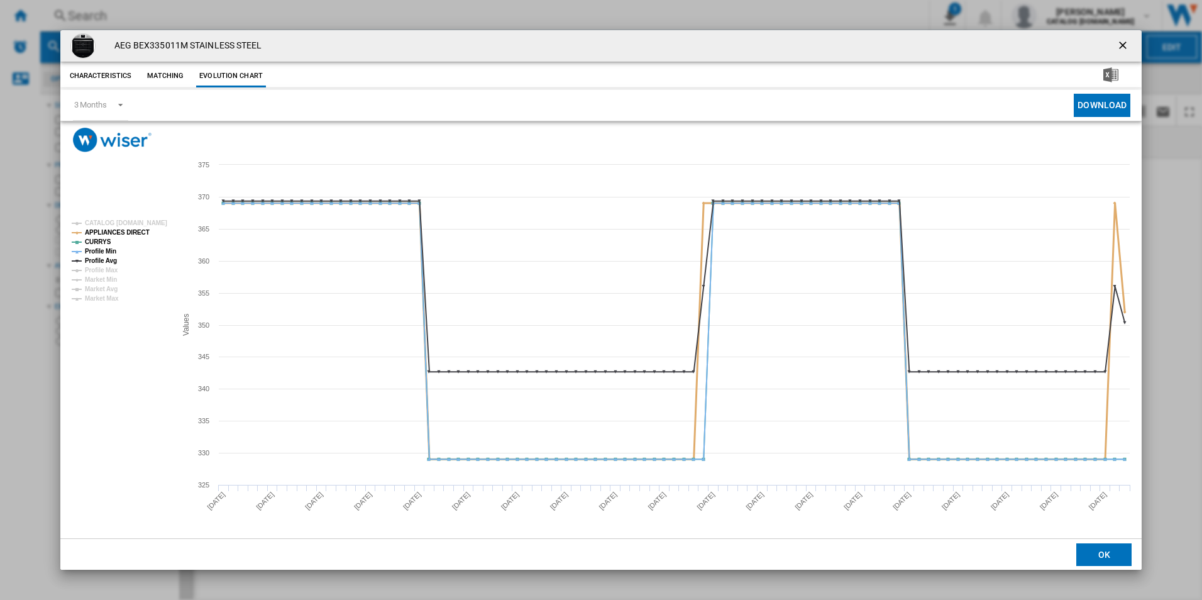
click at [131, 233] on tspan "APPLIANCES DIRECT" at bounding box center [117, 232] width 65 height 7
click at [114, 252] on tspan "Profile Min" at bounding box center [100, 251] width 31 height 7
click at [112, 259] on tspan "Profile Avg" at bounding box center [101, 260] width 32 height 7
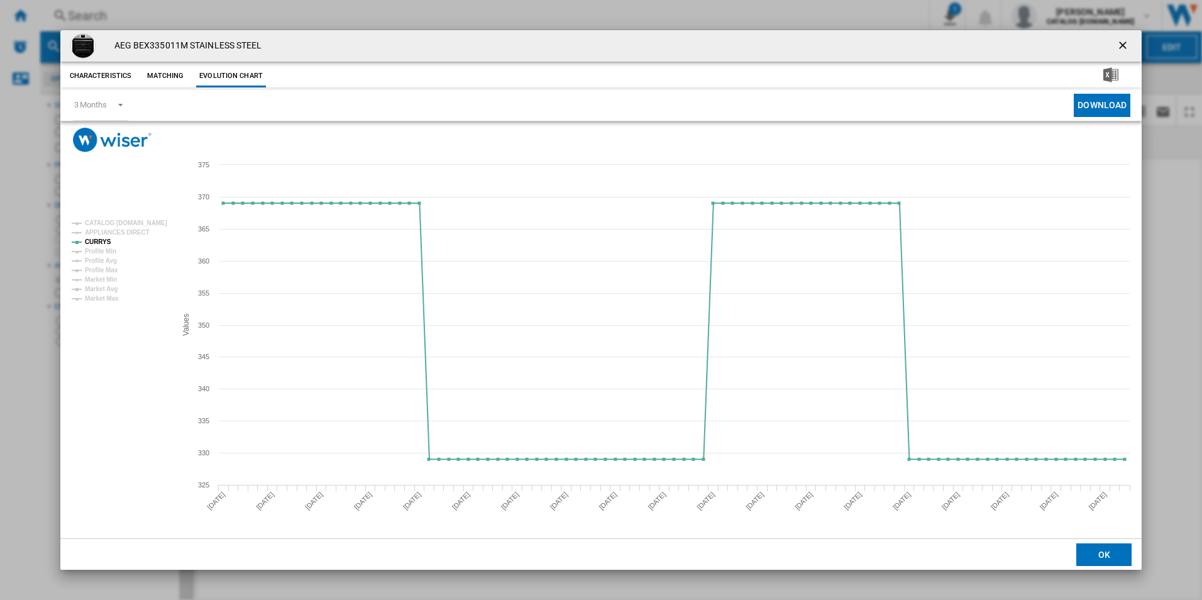
drag, startPoint x: 1124, startPoint y: 38, endPoint x: 1107, endPoint y: 47, distance: 20.0
click at [1124, 38] on button "Product popup" at bounding box center [1123, 45] width 25 height 25
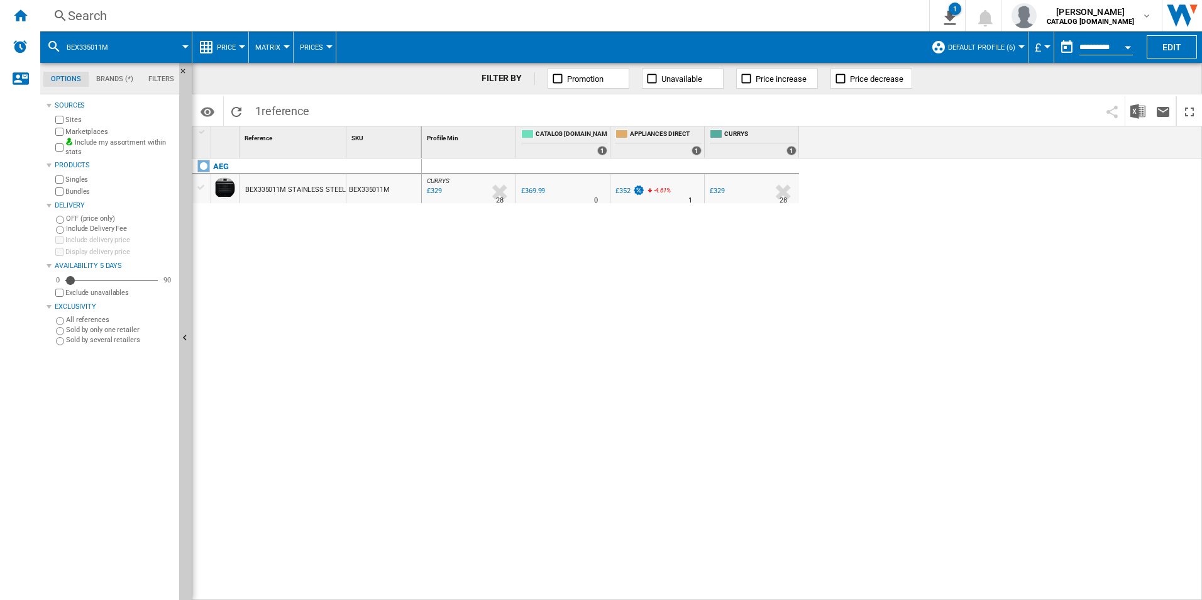
click at [766, 24] on div "Search" at bounding box center [482, 16] width 828 height 18
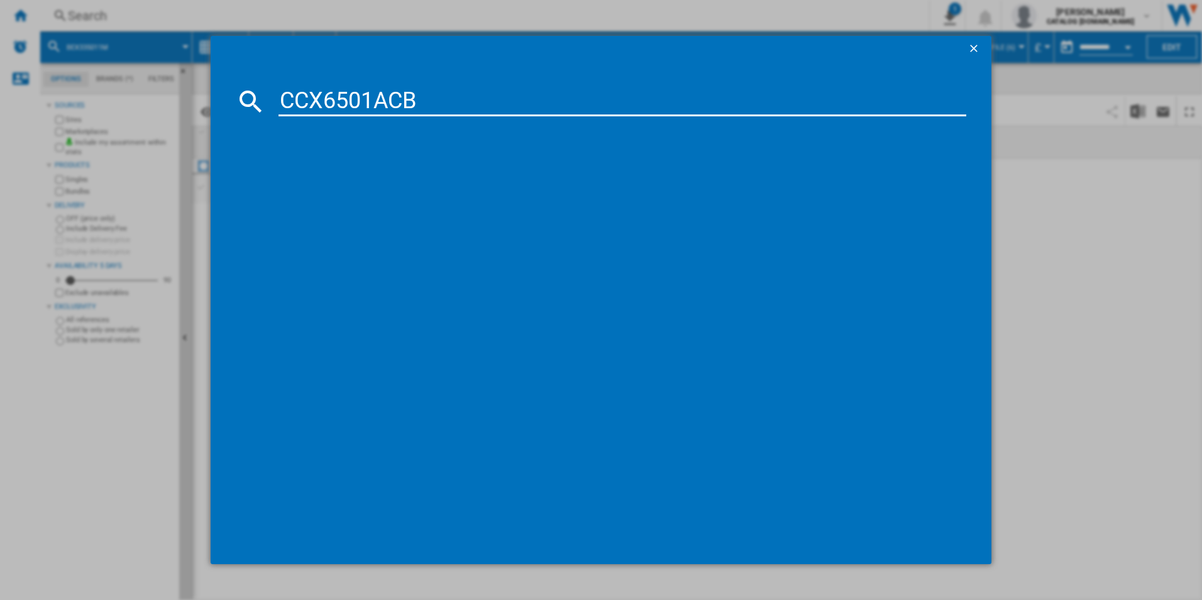
type input "CCX6501ACB"
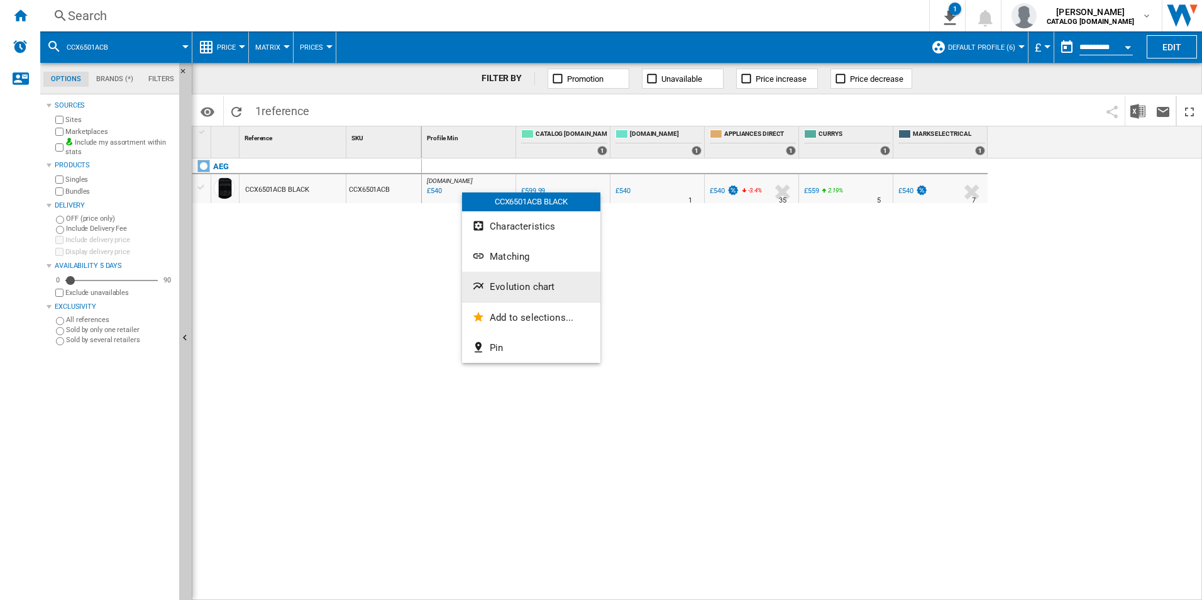
click at [512, 286] on span "Evolution chart" at bounding box center [522, 286] width 65 height 11
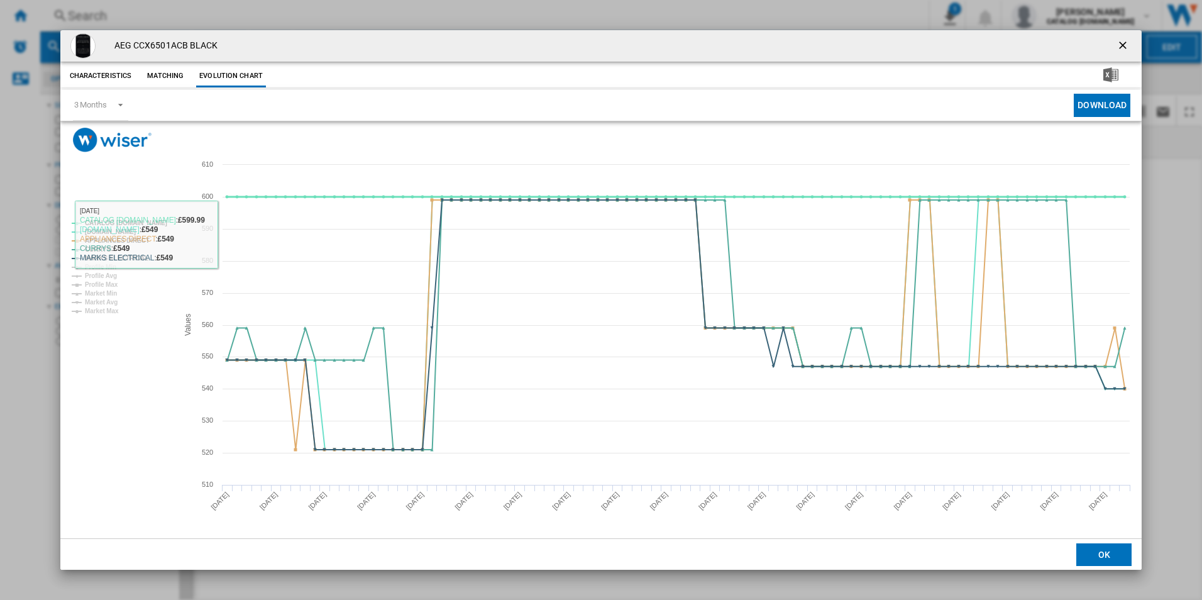
click at [154, 224] on tspan "CATALOG [DOMAIN_NAME]" at bounding box center [126, 222] width 82 height 7
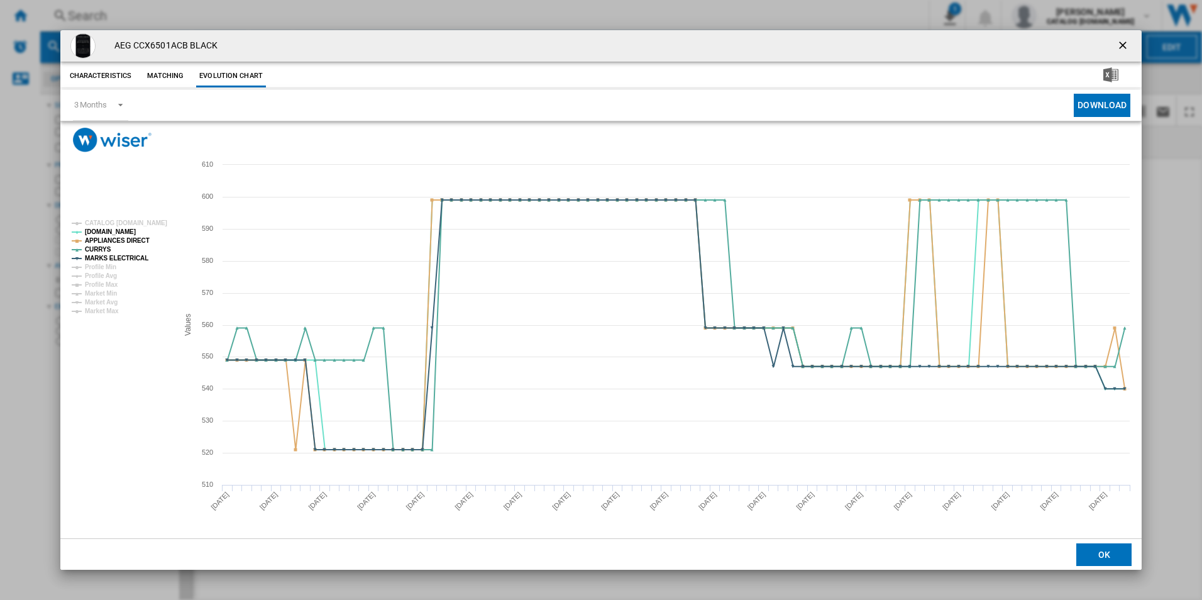
click at [121, 246] on rect "Product popup" at bounding box center [120, 267] width 106 height 104
click at [125, 244] on tspan "APPLIANCES DIRECT" at bounding box center [117, 240] width 65 height 7
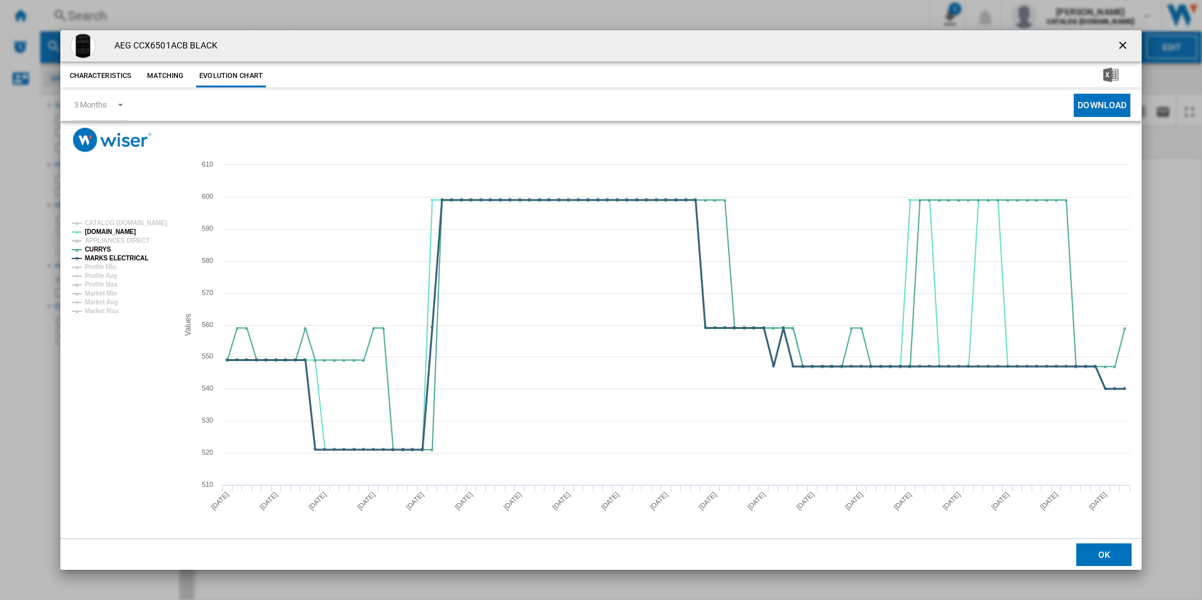
click at [133, 255] on tspan "MARKS ELECTRICAL" at bounding box center [116, 258] width 63 height 7
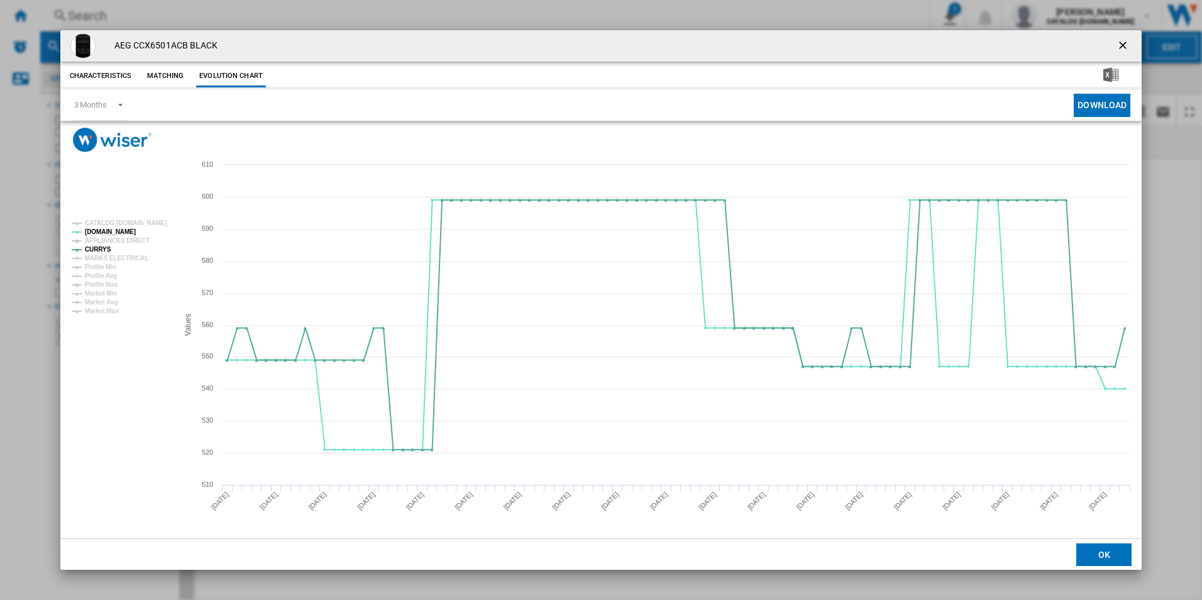
drag, startPoint x: 1124, startPoint y: 50, endPoint x: 1087, endPoint y: 45, distance: 37.5
click at [1121, 50] on ng-md-icon "getI18NText('BUTTONS.CLOSE_DIALOG')" at bounding box center [1123, 46] width 15 height 15
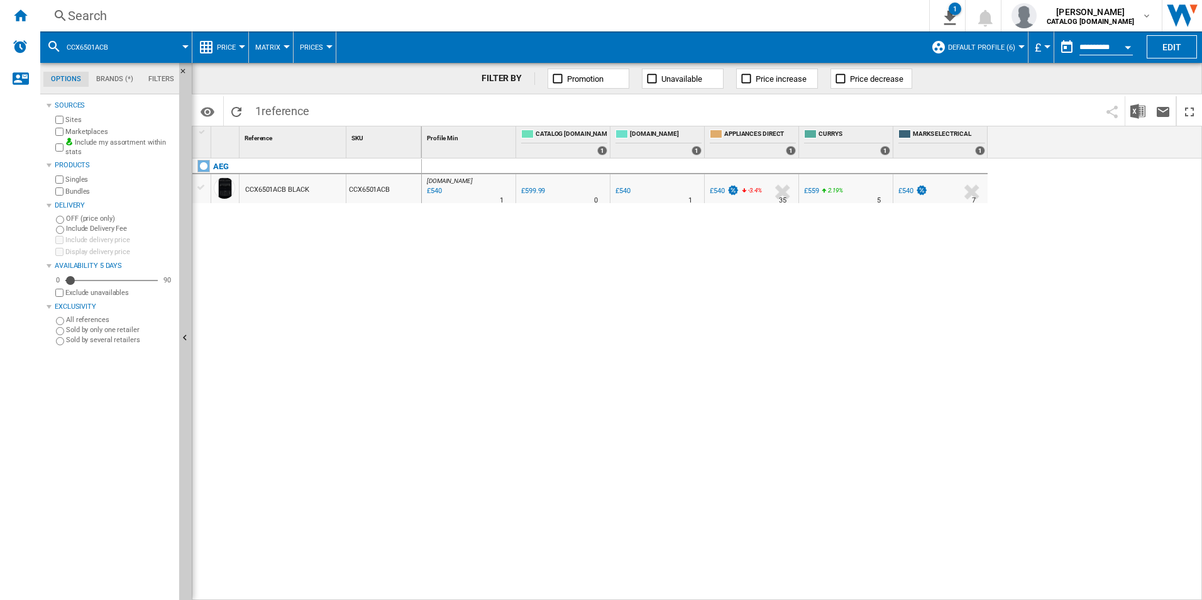
click at [777, 6] on div "Search Search 0 1 adam barber CATALOG ELECTROLUX.UK CATALOG ELECTROLUX.UK My se…" at bounding box center [620, 15] width 1161 height 31
click at [775, 7] on div "Search" at bounding box center [482, 16] width 828 height 18
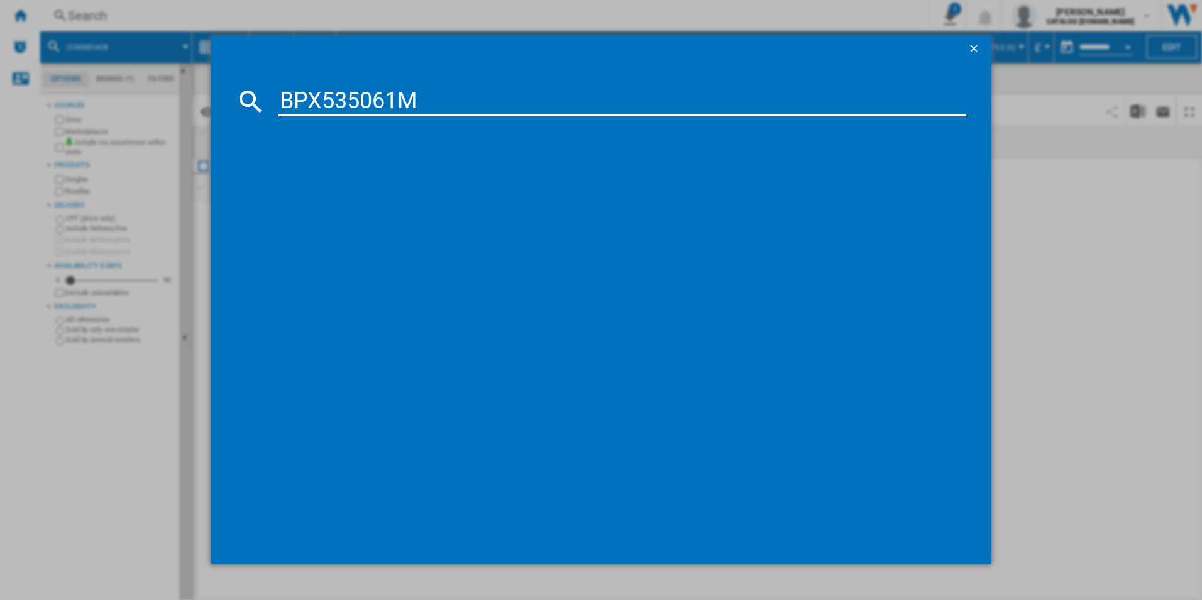
type input "BPX535061M"
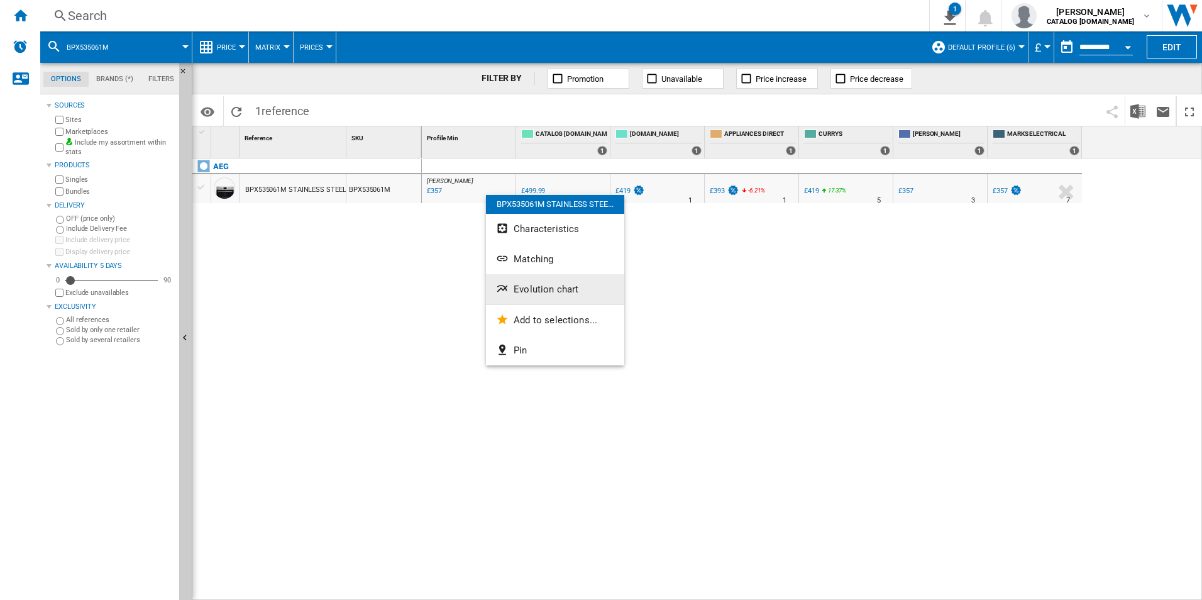
click at [532, 287] on span "Evolution chart" at bounding box center [545, 288] width 65 height 11
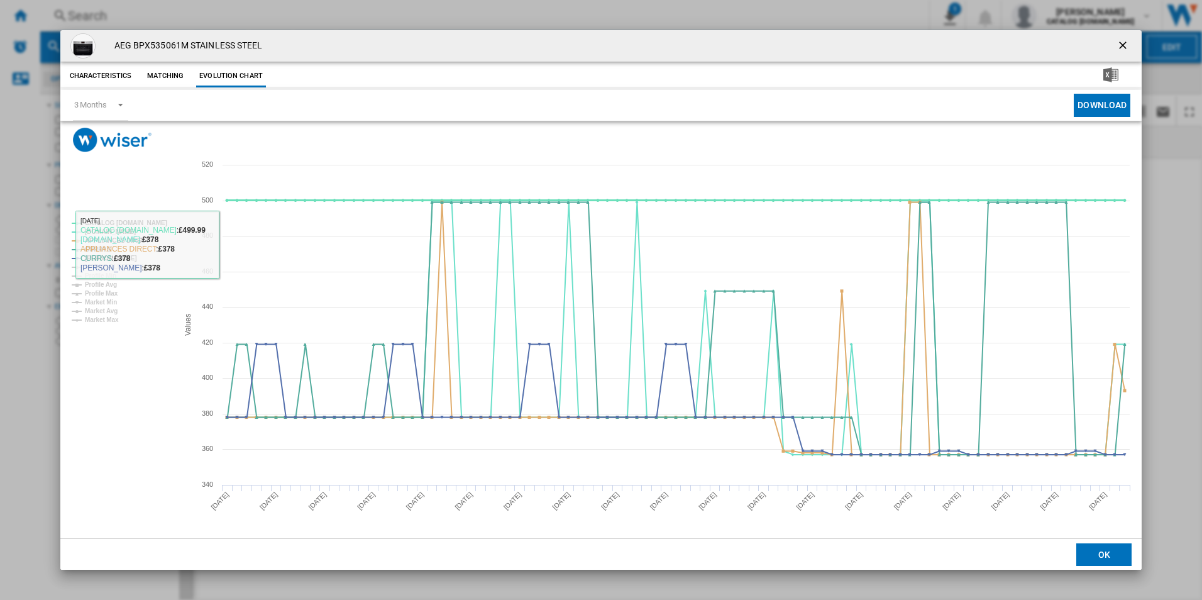
click at [150, 221] on tspan "CATALOG [DOMAIN_NAME]" at bounding box center [126, 222] width 82 height 7
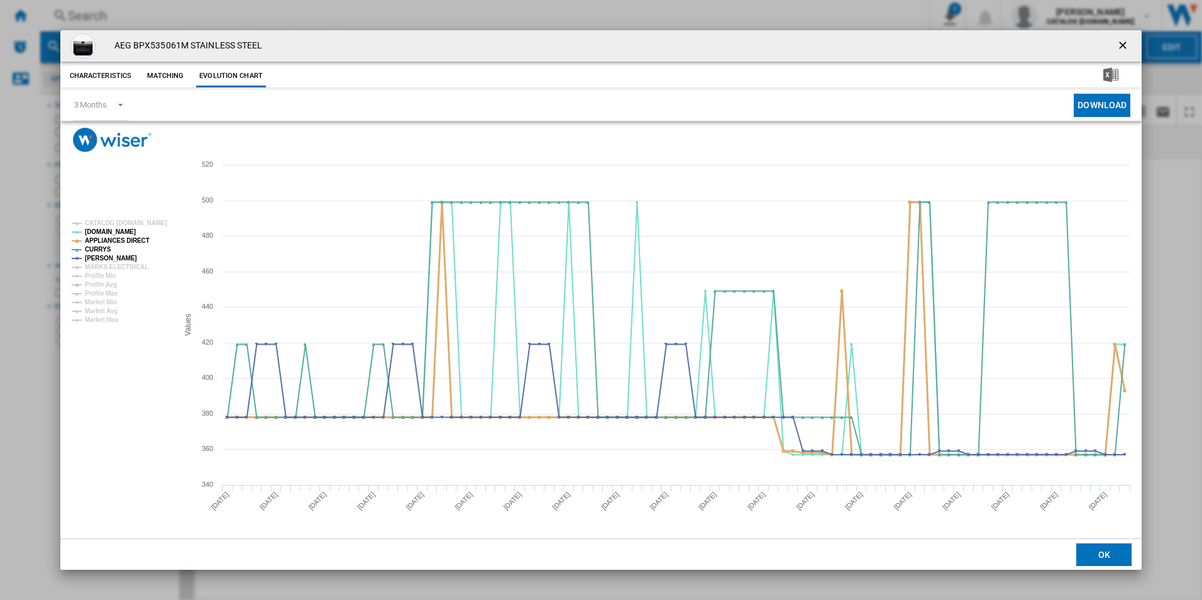
click at [114, 244] on tspan "APPLIANCES DIRECT" at bounding box center [117, 240] width 65 height 7
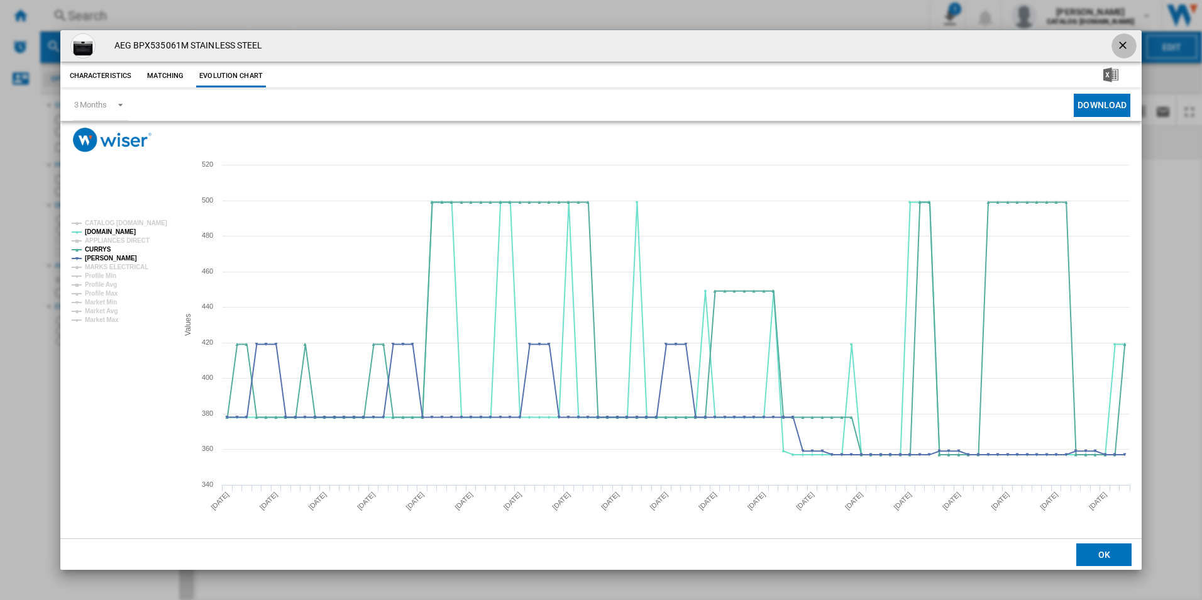
click at [1121, 40] on ng-md-icon "getI18NText('BUTTONS.CLOSE_DIALOG')" at bounding box center [1123, 46] width 15 height 15
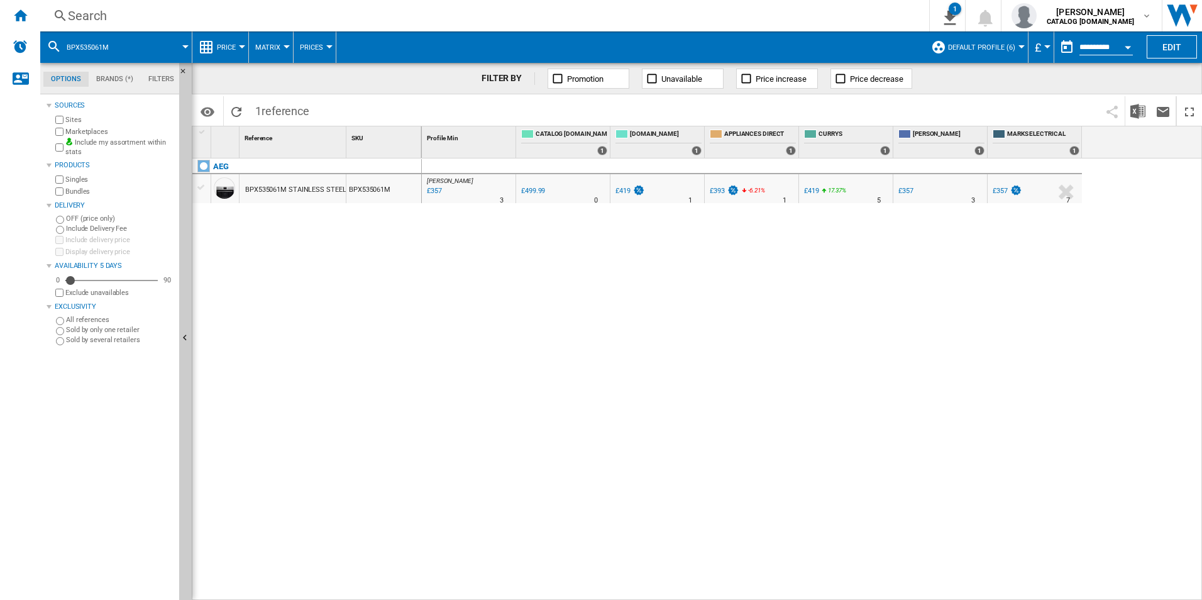
click at [781, 7] on div "Search" at bounding box center [482, 16] width 828 height 18
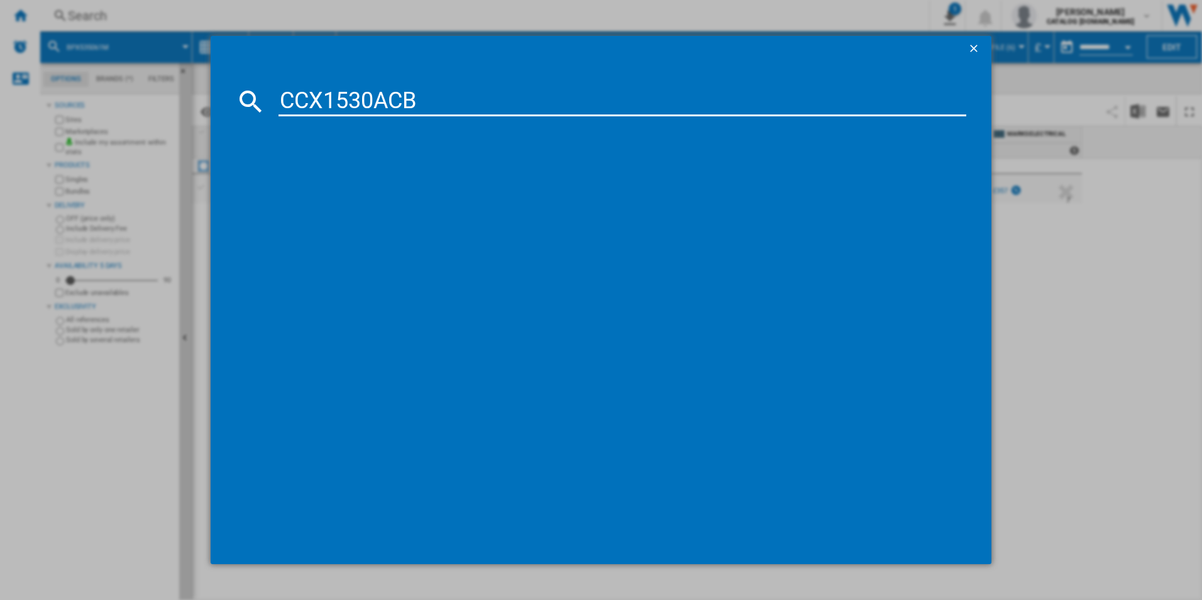
type input "CCX1530ACB"
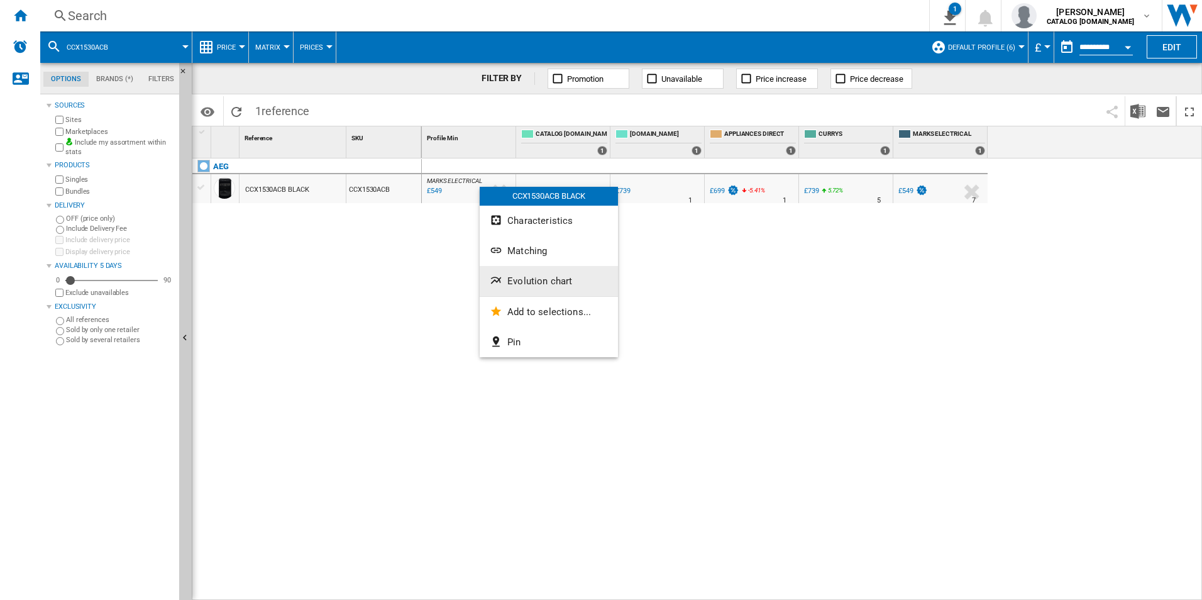
click at [514, 275] on button "Evolution chart" at bounding box center [549, 281] width 138 height 30
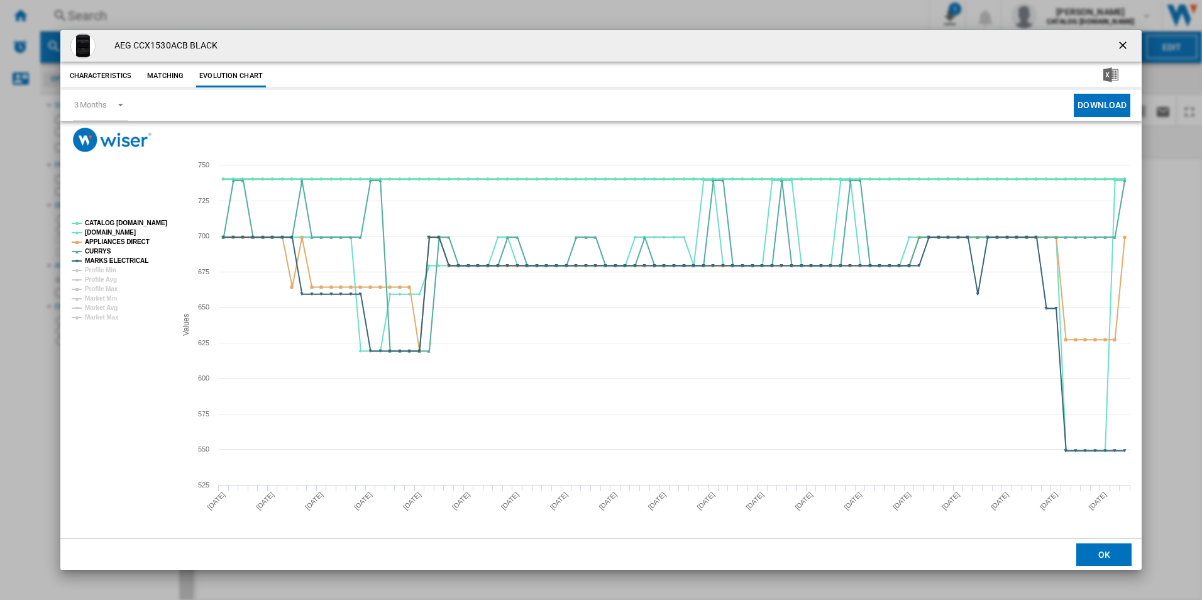
click at [121, 222] on tspan "CATALOG [DOMAIN_NAME]" at bounding box center [126, 222] width 82 height 7
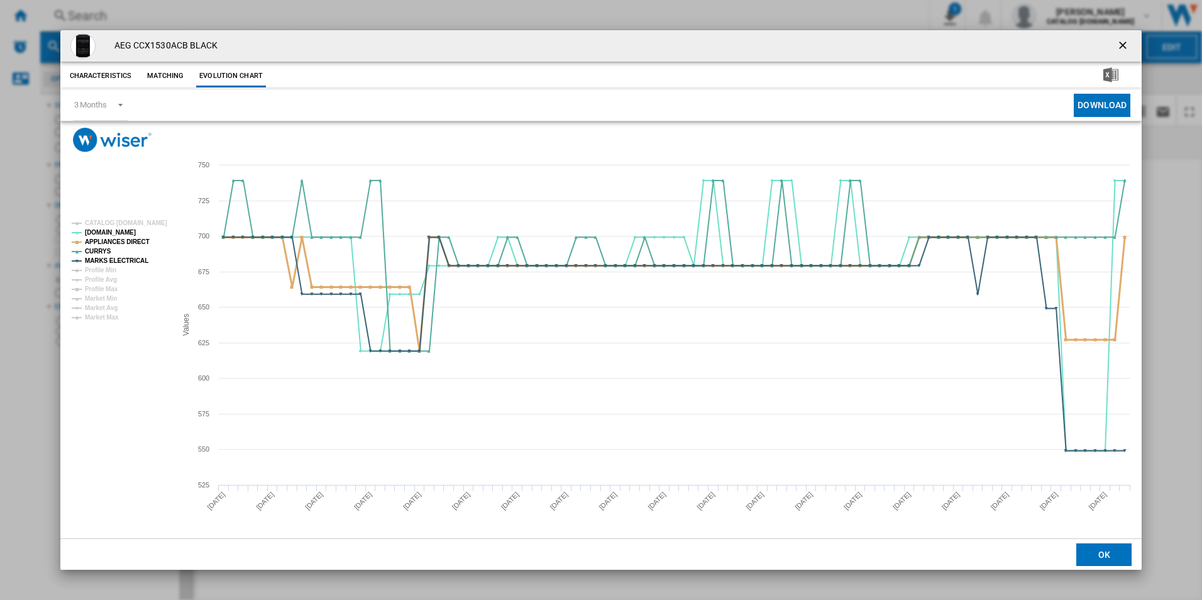
click at [123, 238] on tspan "APPLIANCES DIRECT" at bounding box center [117, 241] width 65 height 7
click at [135, 264] on tspan "MARKS ELECTRICAL" at bounding box center [116, 260] width 63 height 7
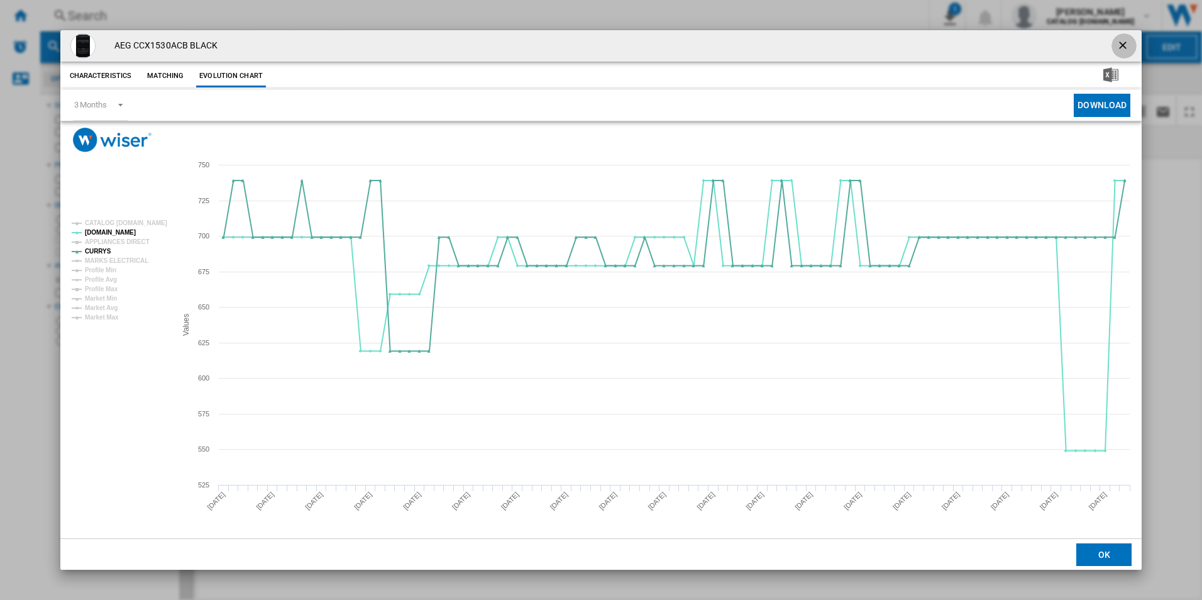
click at [1121, 47] on ng-md-icon "getI18NText('BUTTONS.CLOSE_DIALOG')" at bounding box center [1123, 46] width 15 height 15
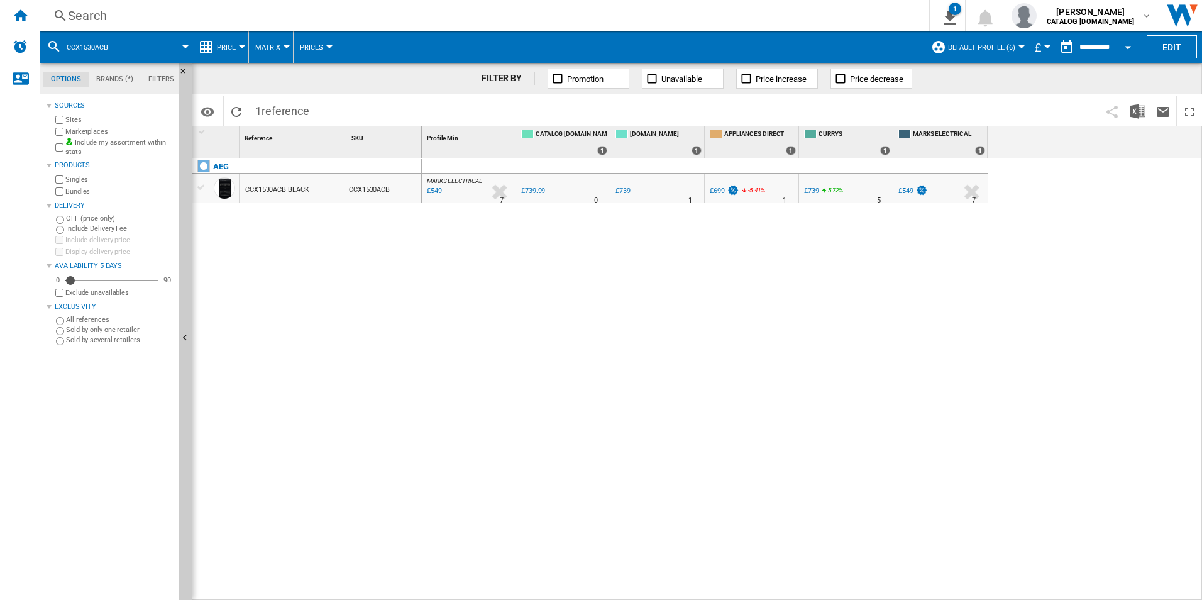
click at [747, 19] on div "Search" at bounding box center [482, 16] width 828 height 18
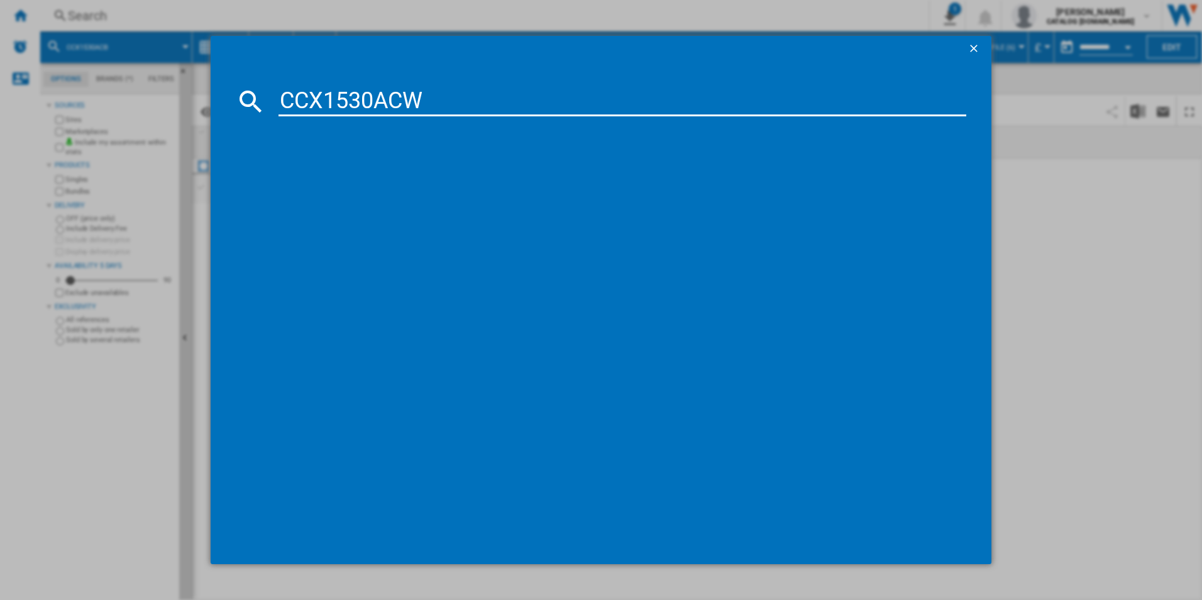
type input "CCX1530ACW"
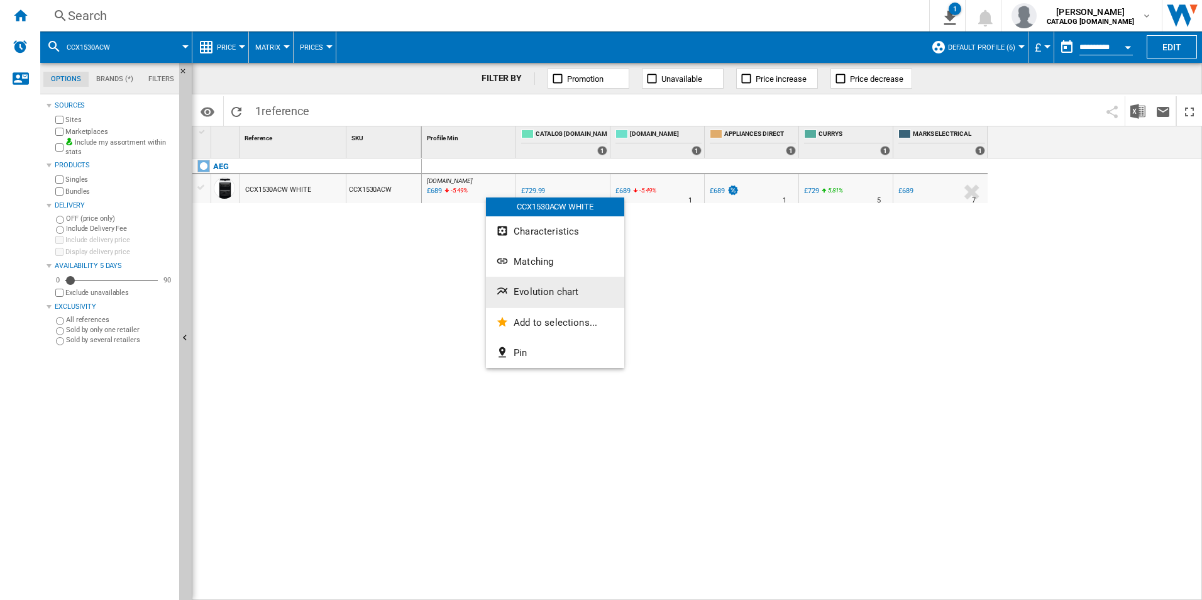
click at [534, 297] on button "Evolution chart" at bounding box center [555, 292] width 138 height 30
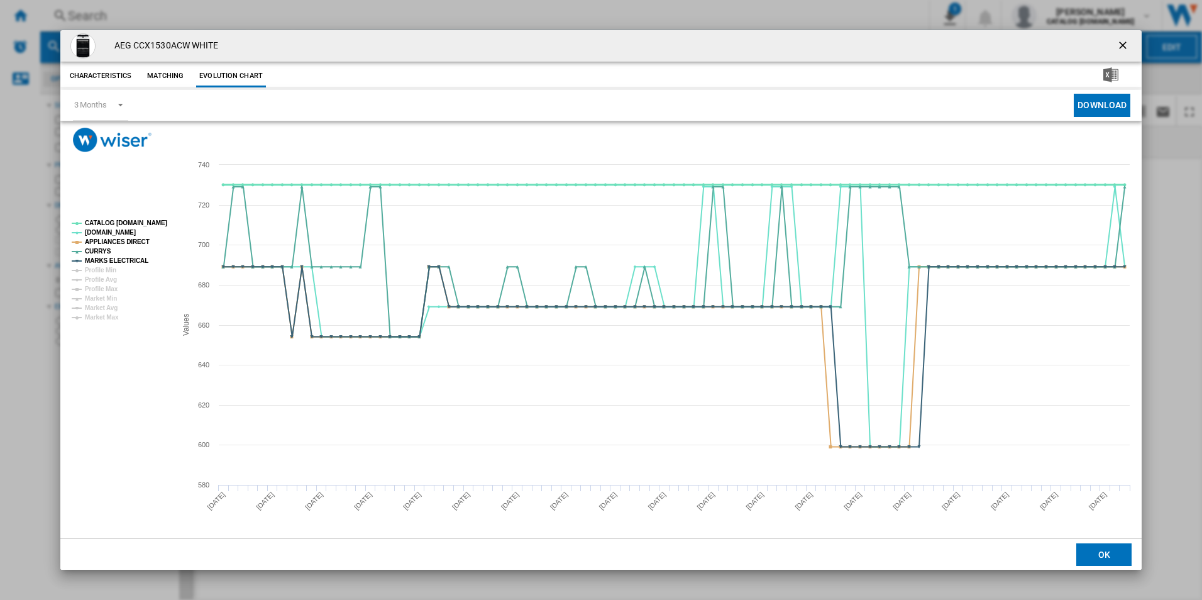
click at [140, 220] on tspan "CATALOG [DOMAIN_NAME]" at bounding box center [126, 222] width 82 height 7
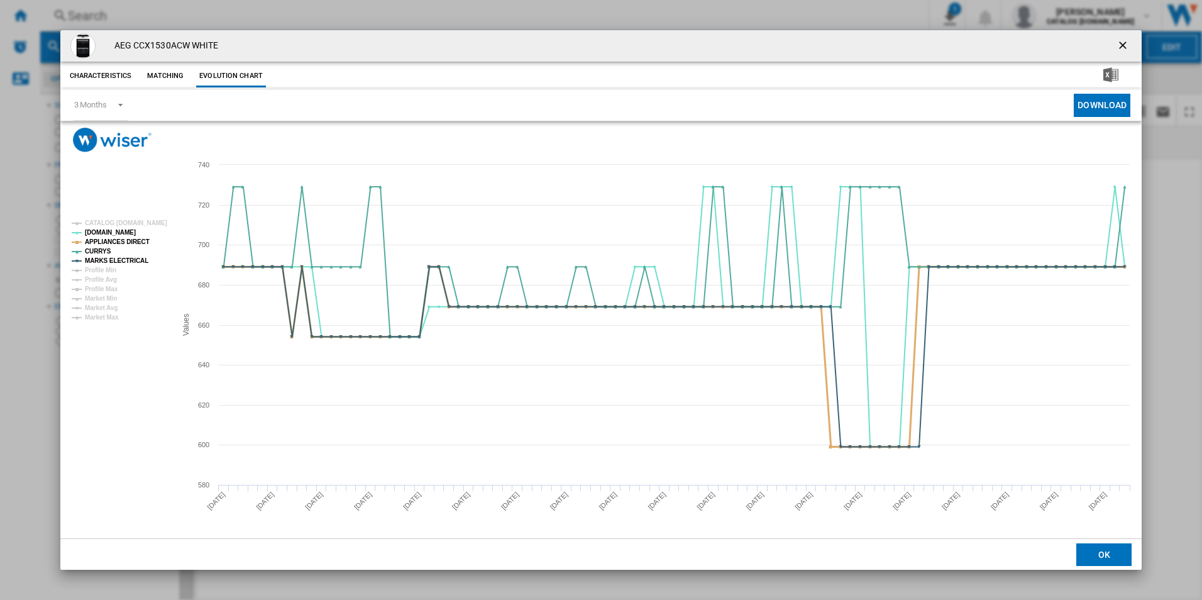
click at [127, 243] on tspan "APPLIANCES DIRECT" at bounding box center [117, 241] width 65 height 7
click at [131, 257] on tspan "MARKS ELECTRICAL" at bounding box center [116, 260] width 63 height 7
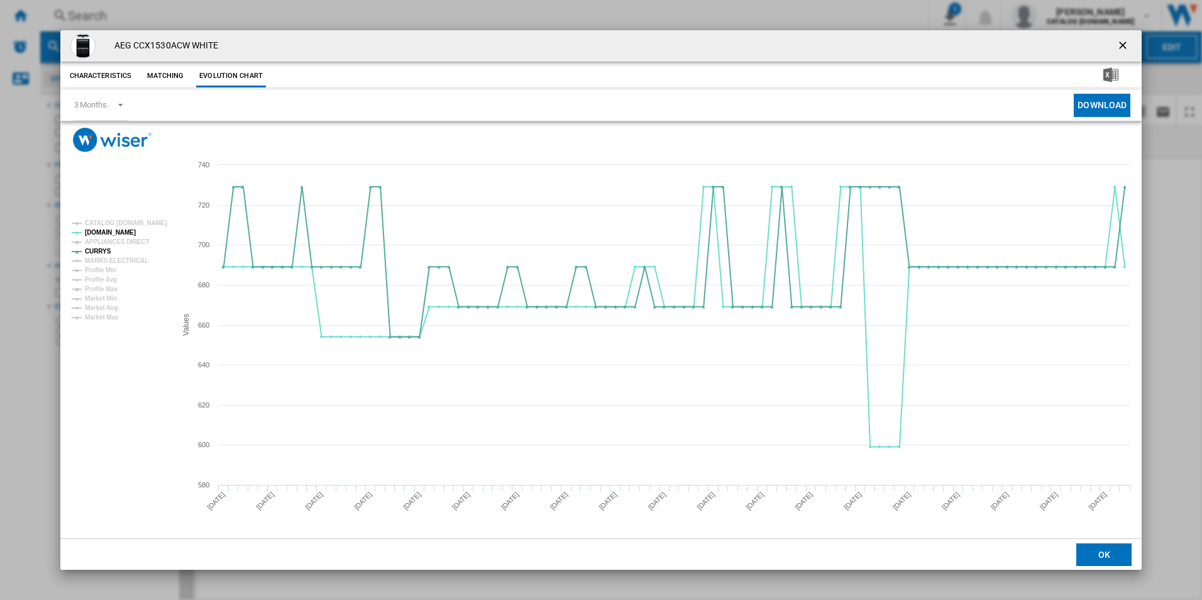
click at [1117, 42] on ng-md-icon "getI18NText('BUTTONS.CLOSE_DIALOG')" at bounding box center [1123, 46] width 15 height 15
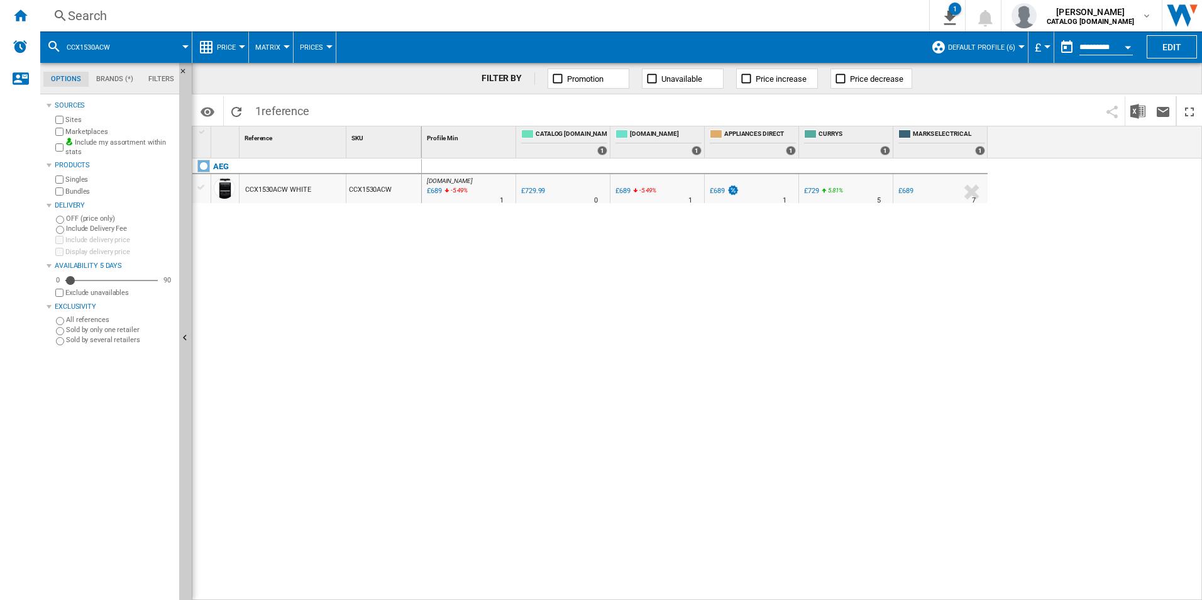
click at [638, 7] on div "Search" at bounding box center [482, 16] width 828 height 18
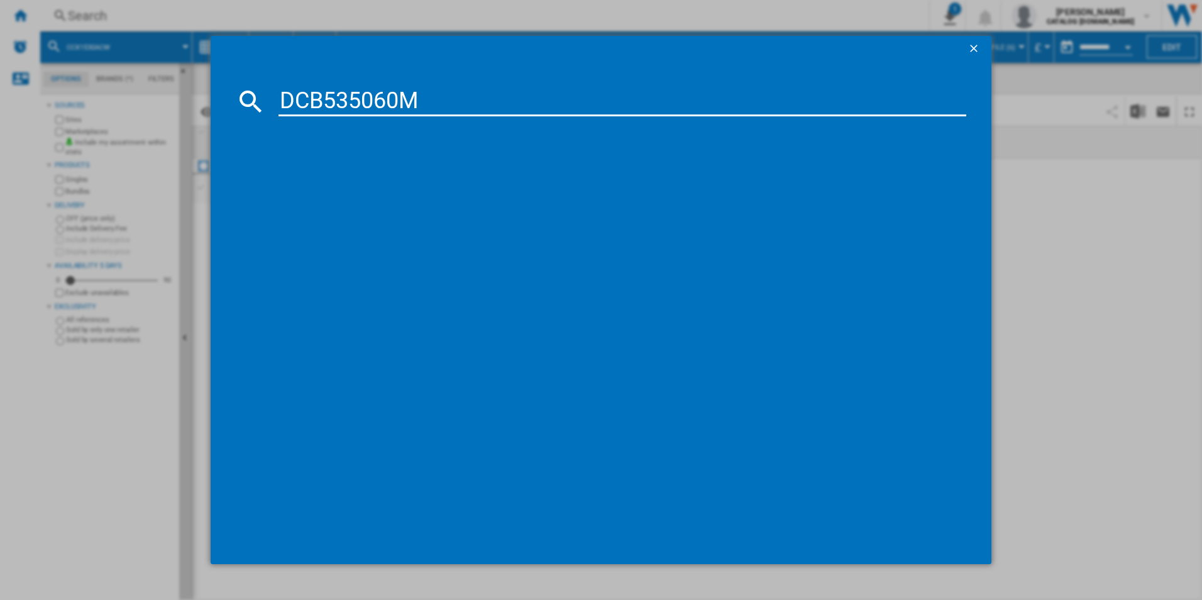
type input "DCB535060M"
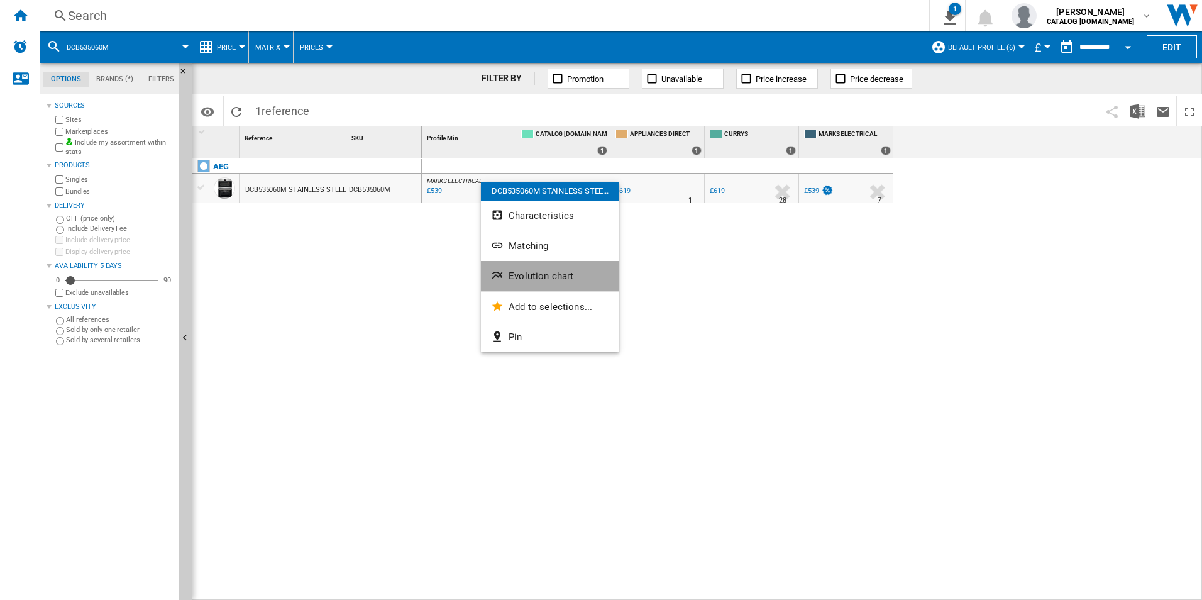
click at [515, 262] on button "Evolution chart" at bounding box center [550, 276] width 138 height 30
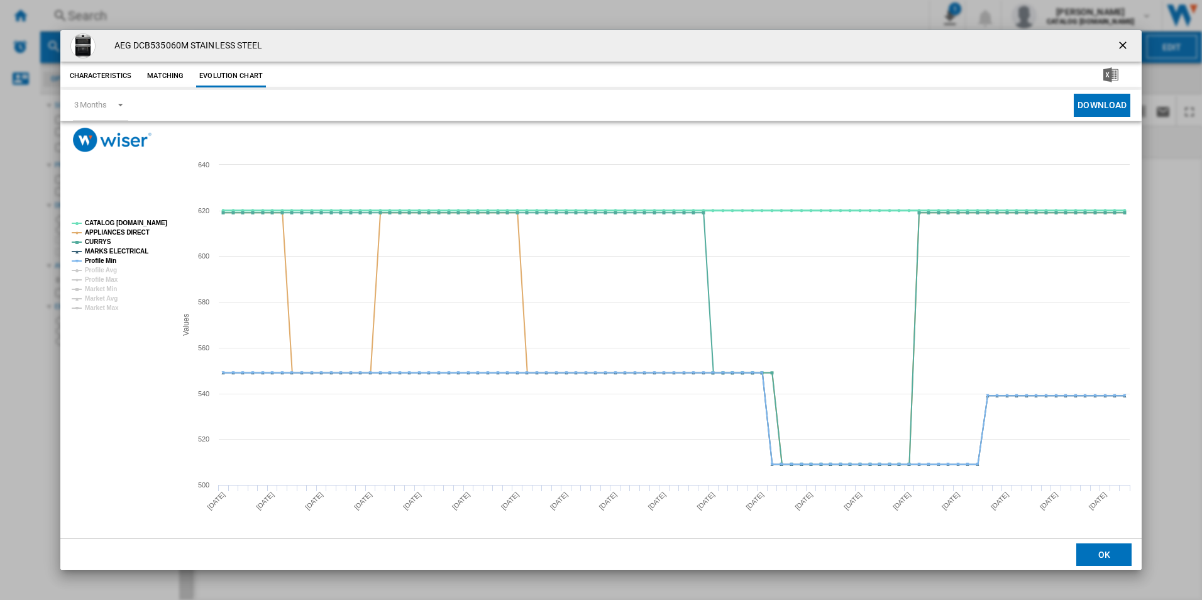
click at [140, 224] on tspan "CATALOG [DOMAIN_NAME]" at bounding box center [126, 222] width 82 height 7
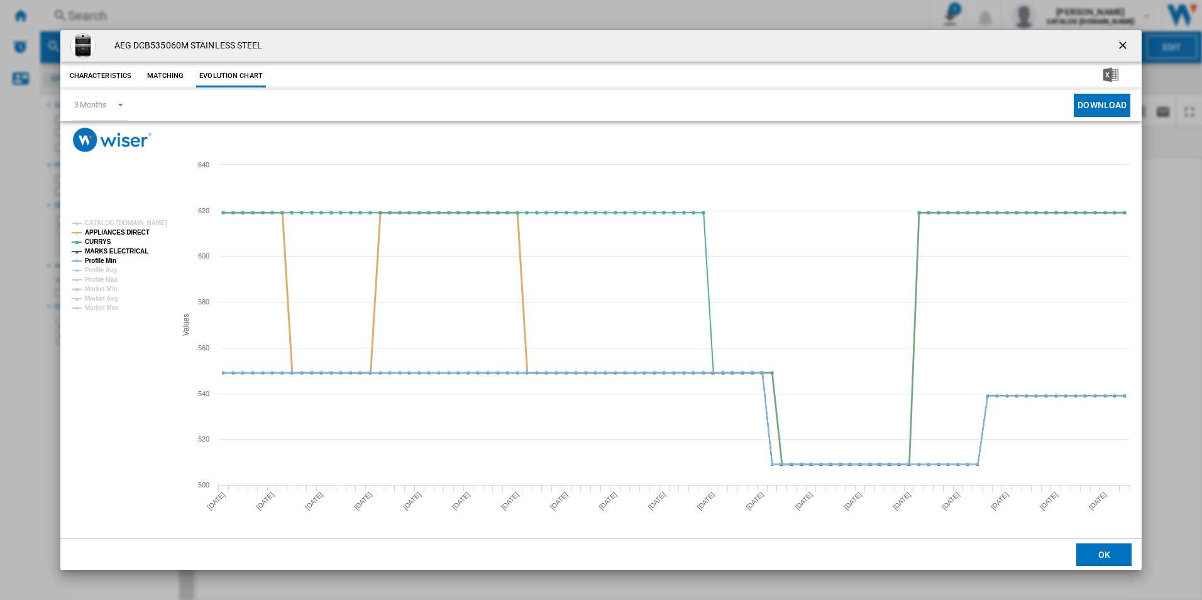
click at [137, 234] on tspan "APPLIANCES DIRECT" at bounding box center [117, 232] width 65 height 7
click at [137, 253] on tspan "MARKS ELECTRICAL" at bounding box center [116, 251] width 63 height 7
click at [108, 260] on tspan "Profile Min" at bounding box center [100, 260] width 31 height 7
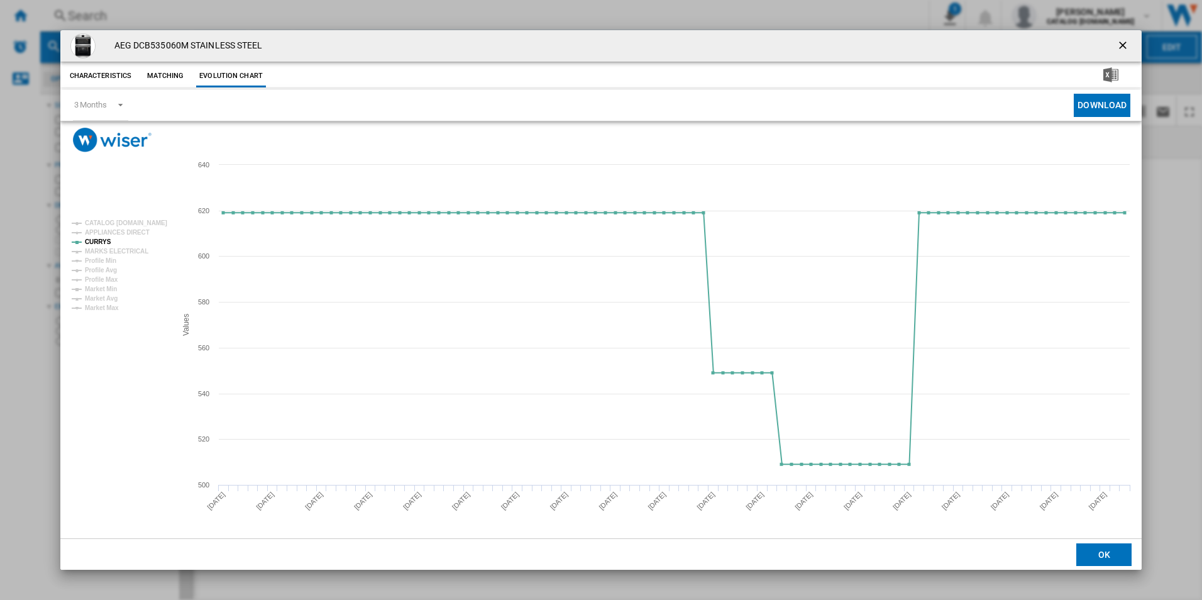
drag, startPoint x: 1121, startPoint y: 48, endPoint x: 1007, endPoint y: 32, distance: 114.8
click at [1121, 48] on ng-md-icon "getI18NText('BUTTONS.CLOSE_DIALOG')" at bounding box center [1123, 46] width 15 height 15
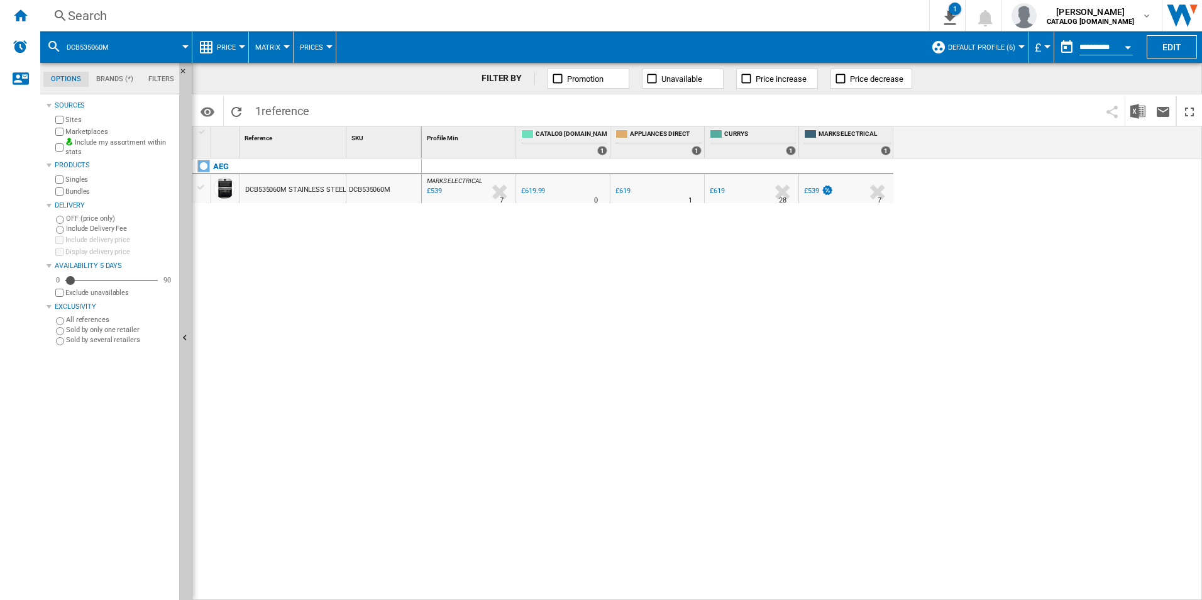
click at [797, 9] on div "Search" at bounding box center [482, 16] width 828 height 18
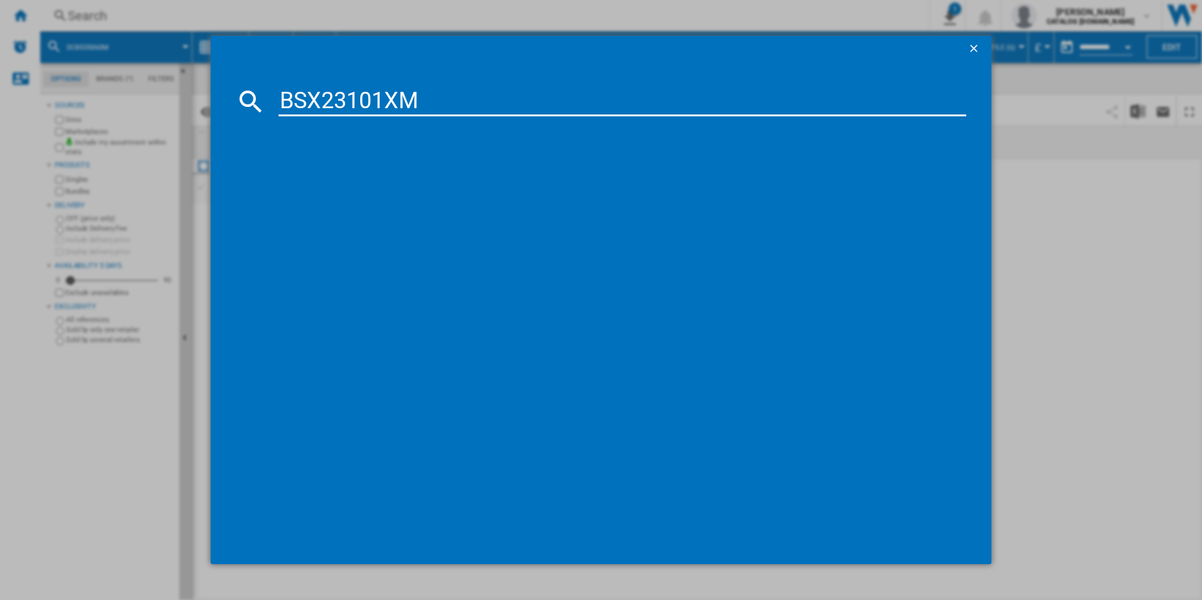
type input "BSX23101XM"
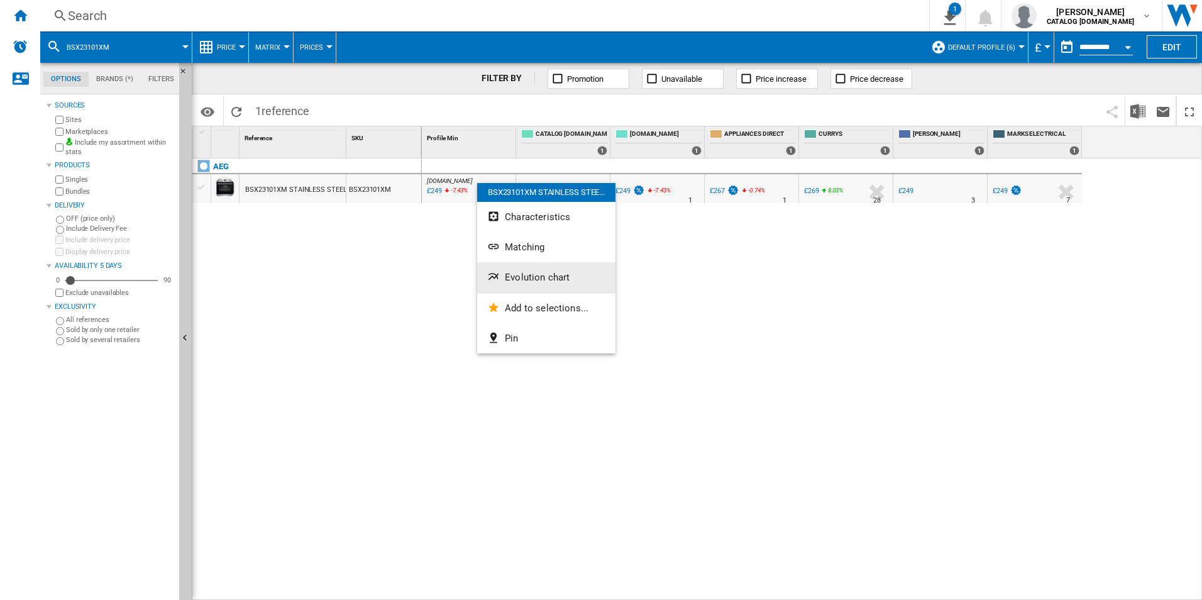
click at [535, 278] on span "Evolution chart" at bounding box center [537, 276] width 65 height 11
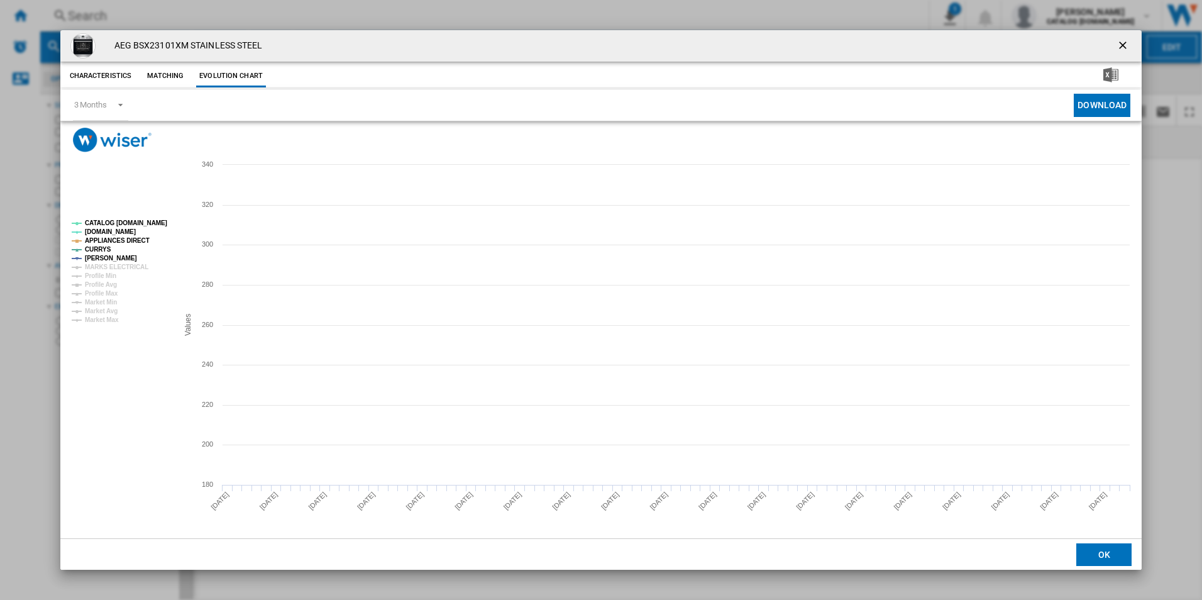
click at [129, 224] on tspan "CATALOG [DOMAIN_NAME]" at bounding box center [126, 222] width 82 height 7
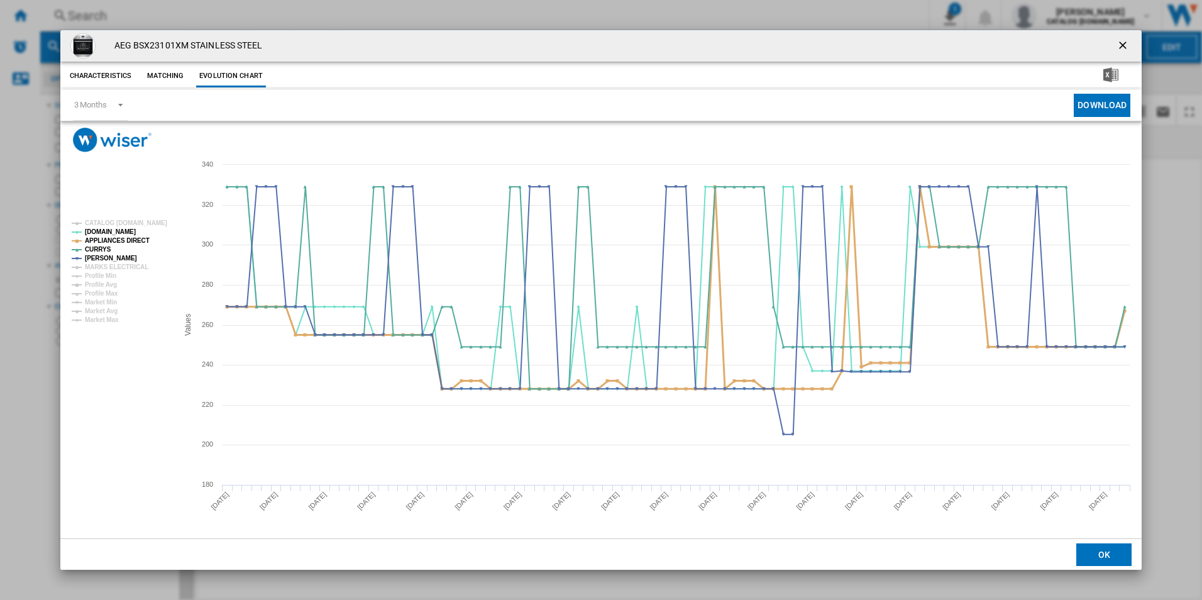
click at [129, 238] on tspan "APPLIANCES DIRECT" at bounding box center [117, 240] width 65 height 7
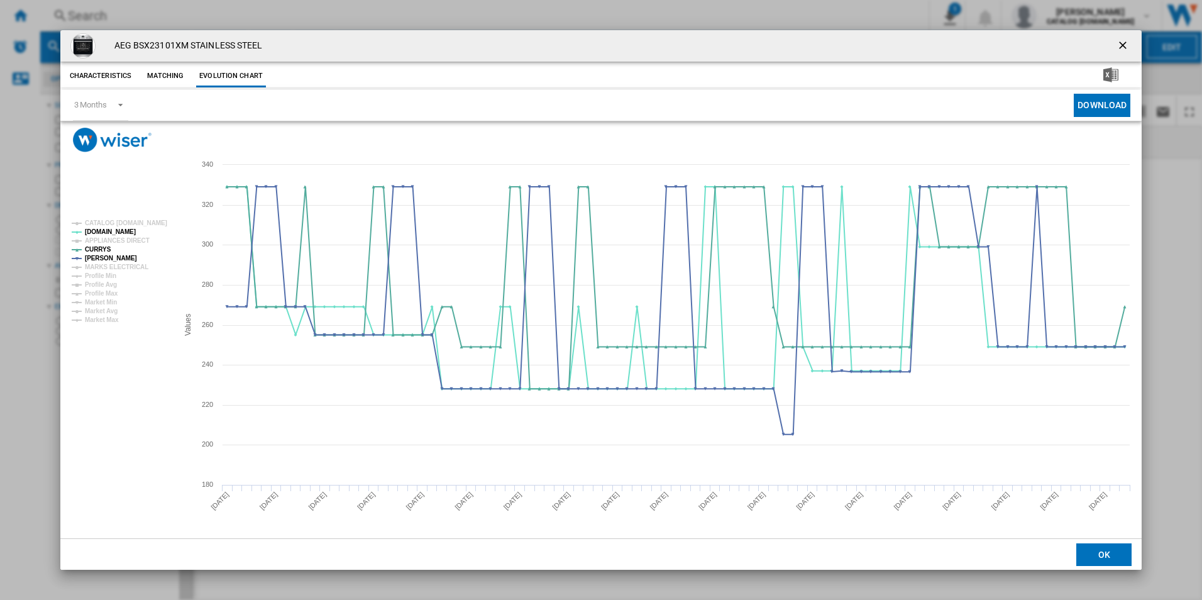
click at [1119, 40] on ng-md-icon "getI18NText('BUTTONS.CLOSE_DIALOG')" at bounding box center [1123, 46] width 15 height 15
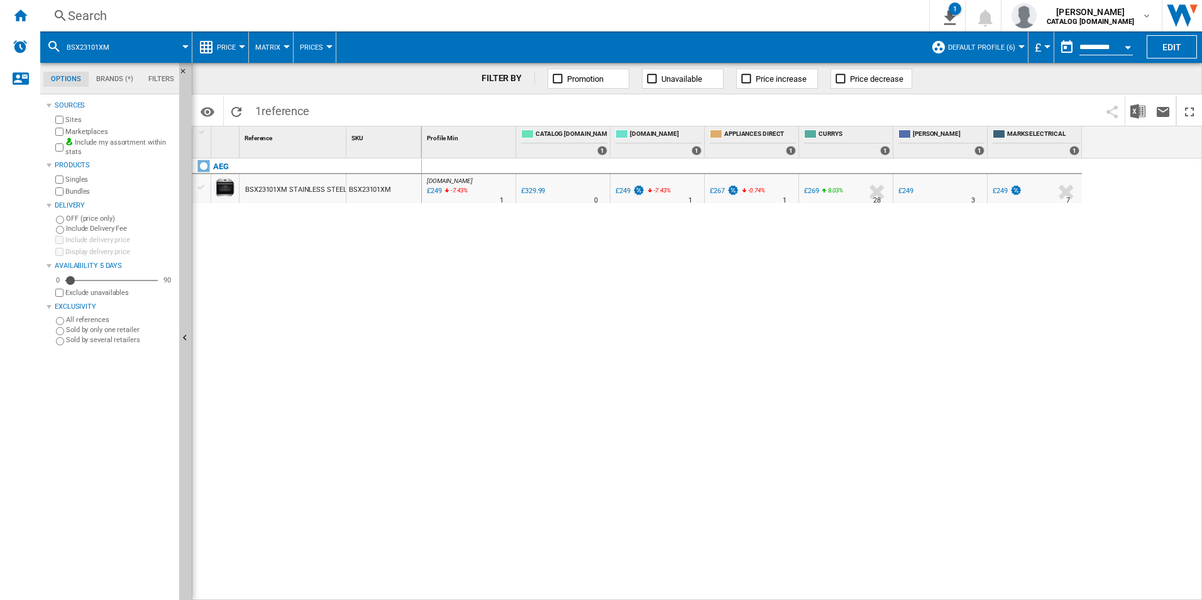
click at [758, 9] on div "Search" at bounding box center [482, 16] width 828 height 18
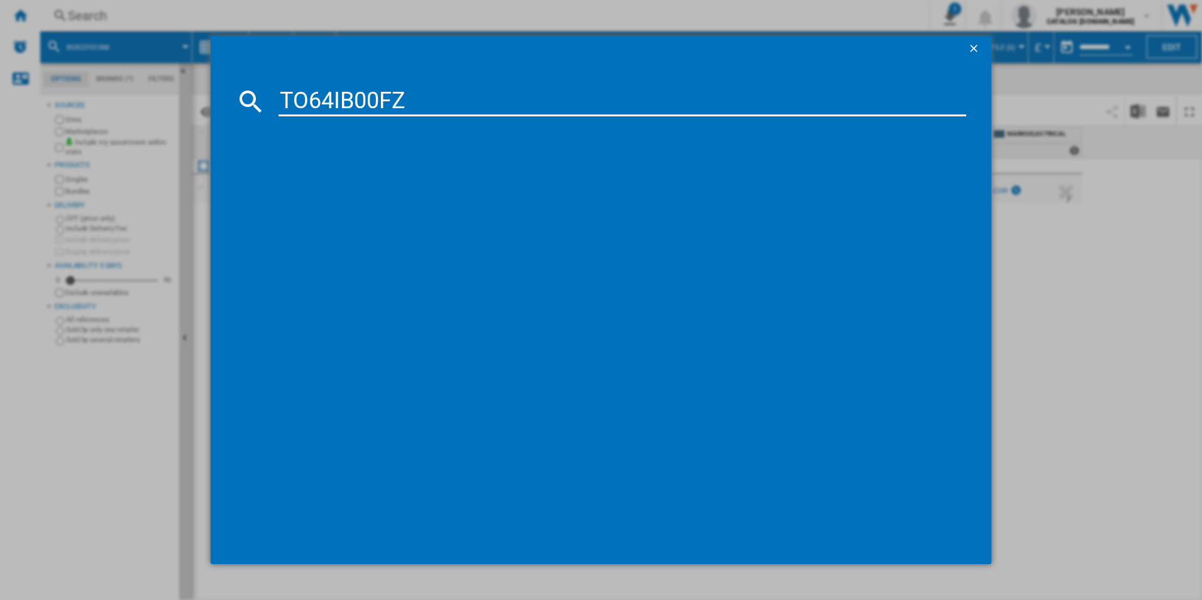
type input "TO64IB00FZ"
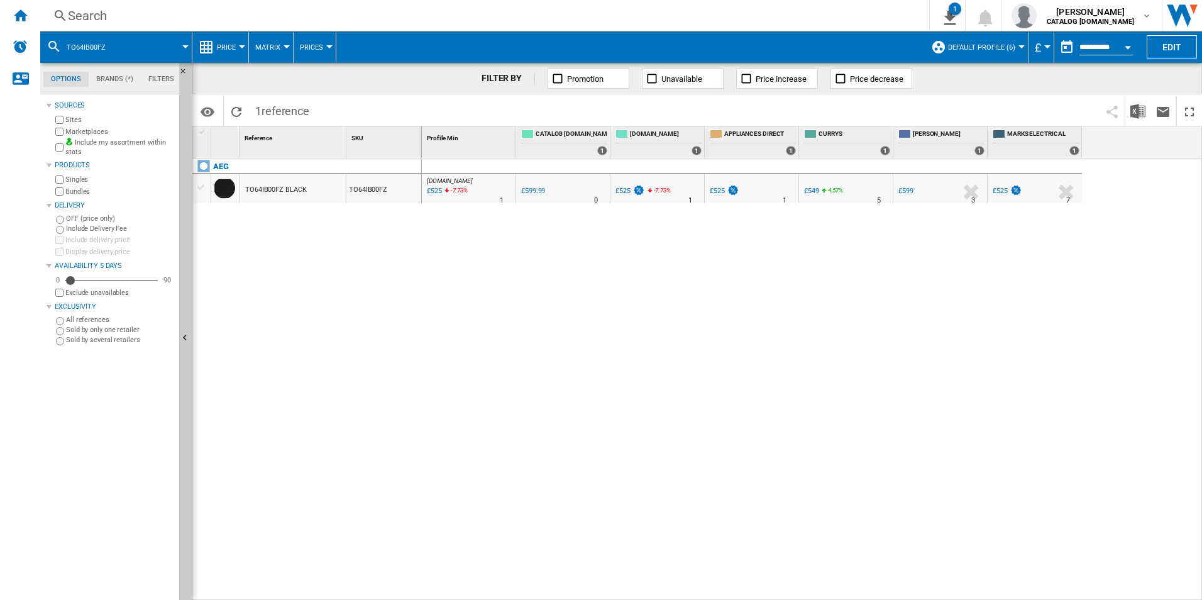
drag, startPoint x: 481, startPoint y: 185, endPoint x: 405, endPoint y: 250, distance: 100.3
click at [405, 250] on div at bounding box center [601, 300] width 1202 height 600
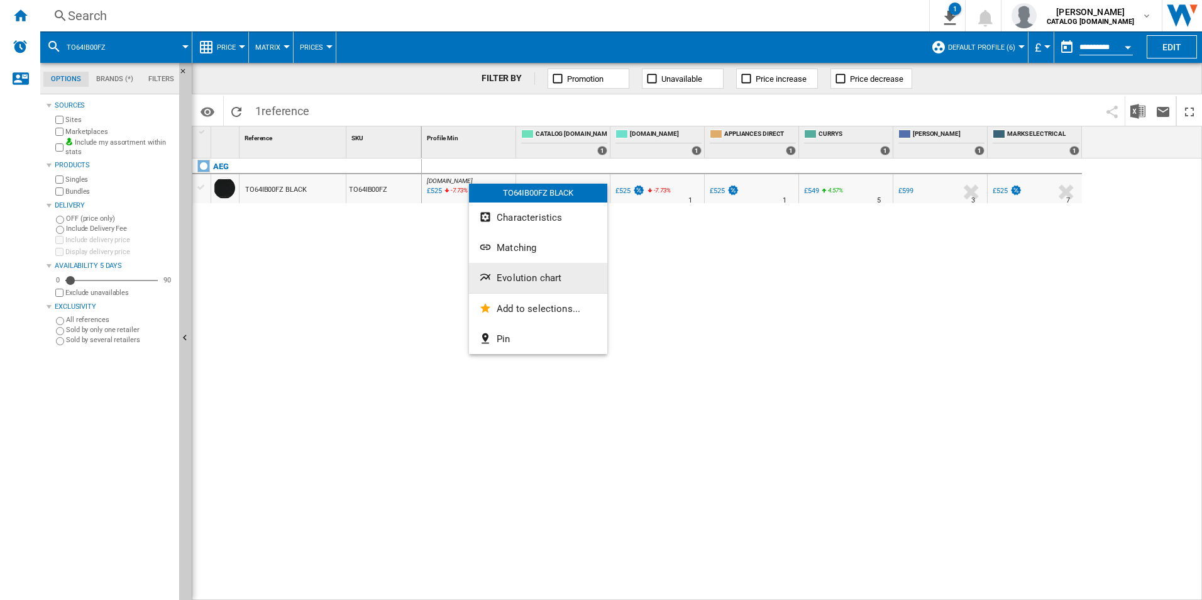
click at [495, 266] on button "Evolution chart" at bounding box center [538, 278] width 138 height 30
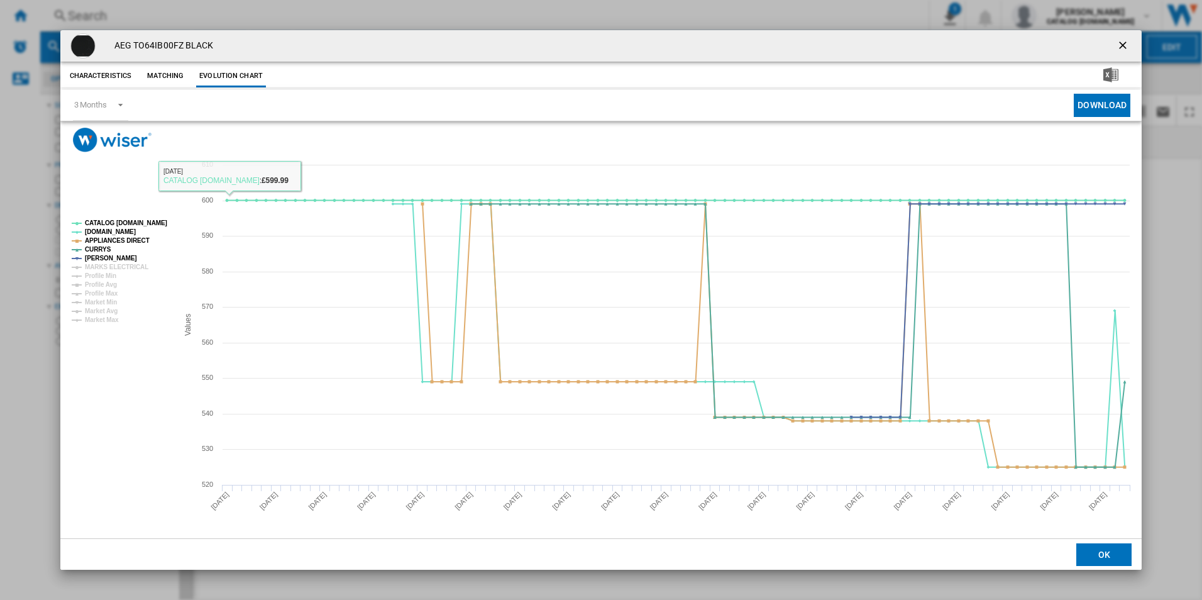
click at [162, 224] on tspan "CATALOG [DOMAIN_NAME]" at bounding box center [126, 222] width 82 height 7
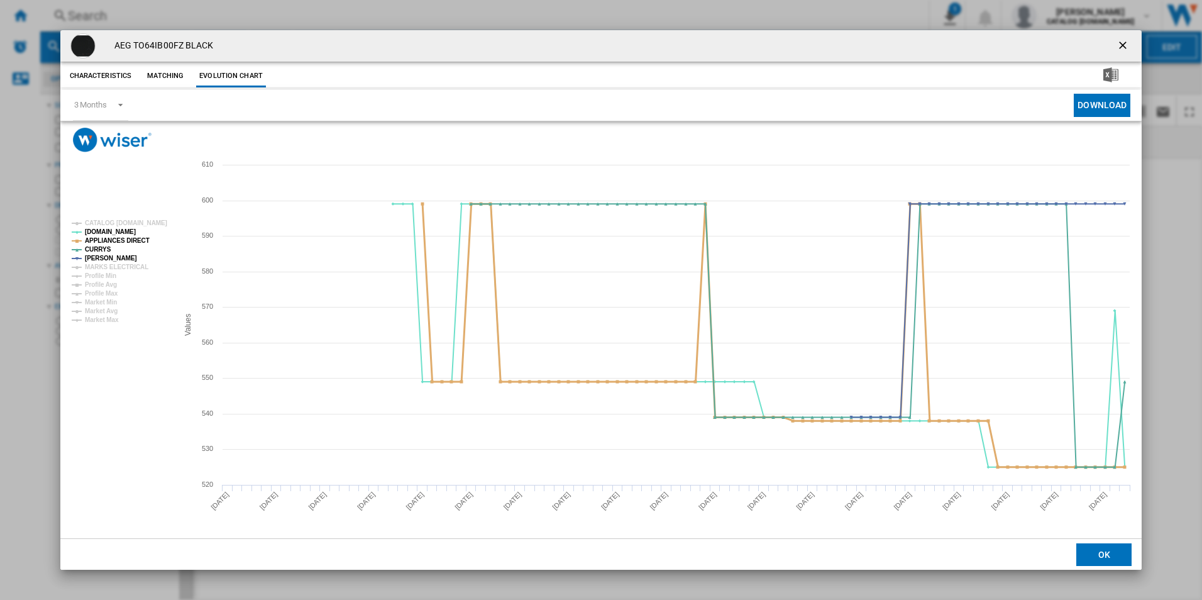
click at [130, 239] on tspan "APPLIANCES DIRECT" at bounding box center [117, 240] width 65 height 7
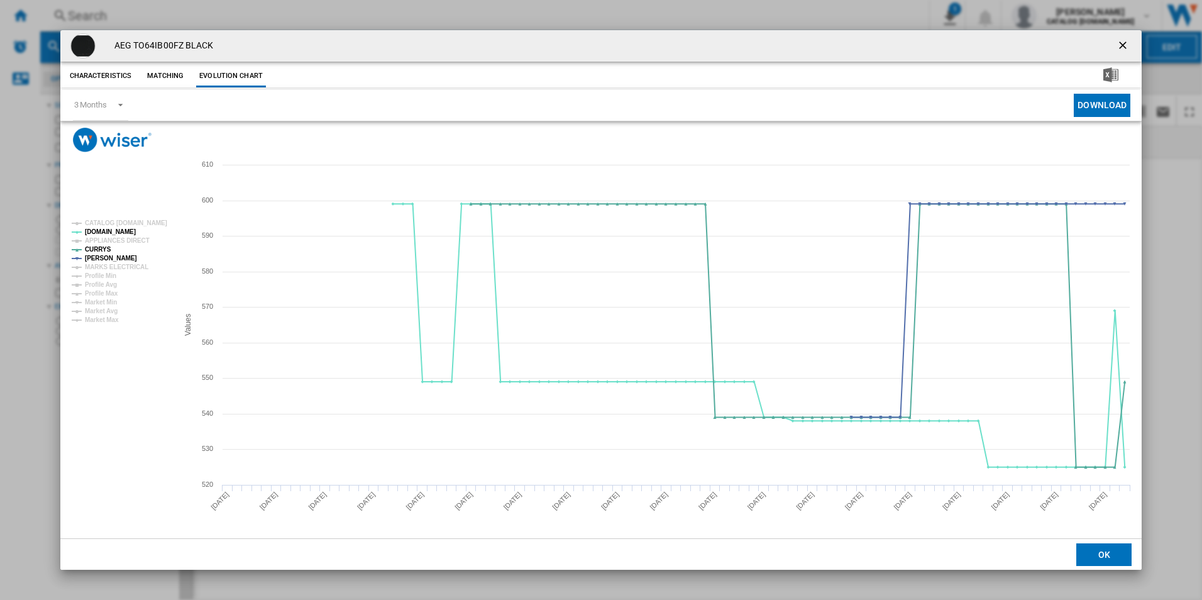
drag, startPoint x: 1122, startPoint y: 42, endPoint x: 943, endPoint y: 40, distance: 179.1
click at [1122, 42] on ng-md-icon "getI18NText('BUTTONS.CLOSE_DIALOG')" at bounding box center [1123, 46] width 15 height 15
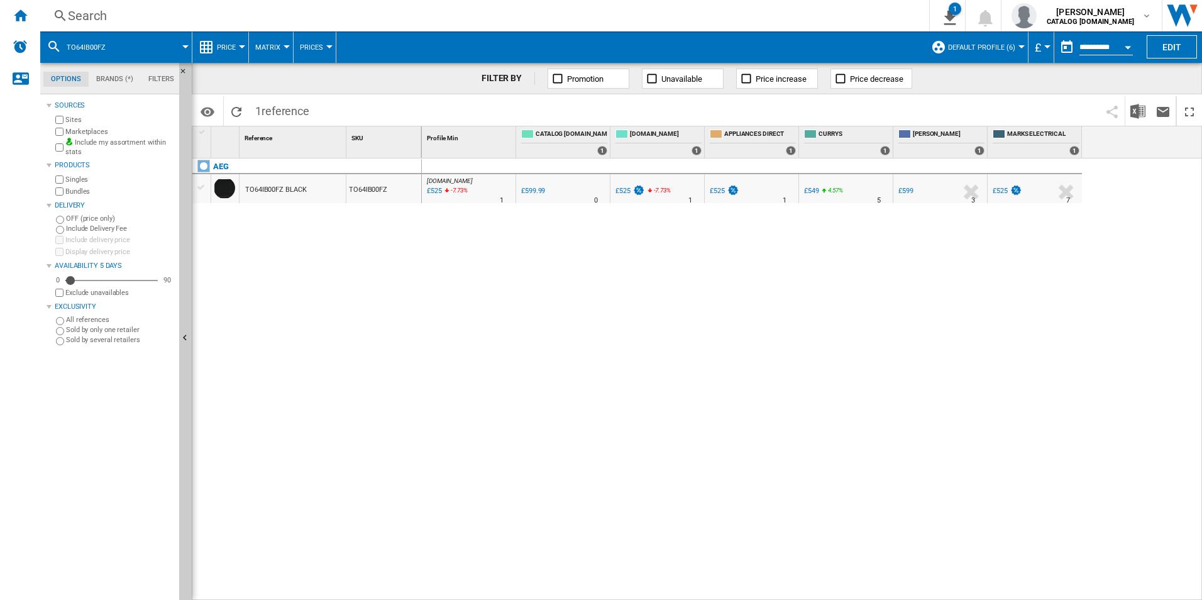
click at [674, 7] on div "Search" at bounding box center [482, 16] width 828 height 18
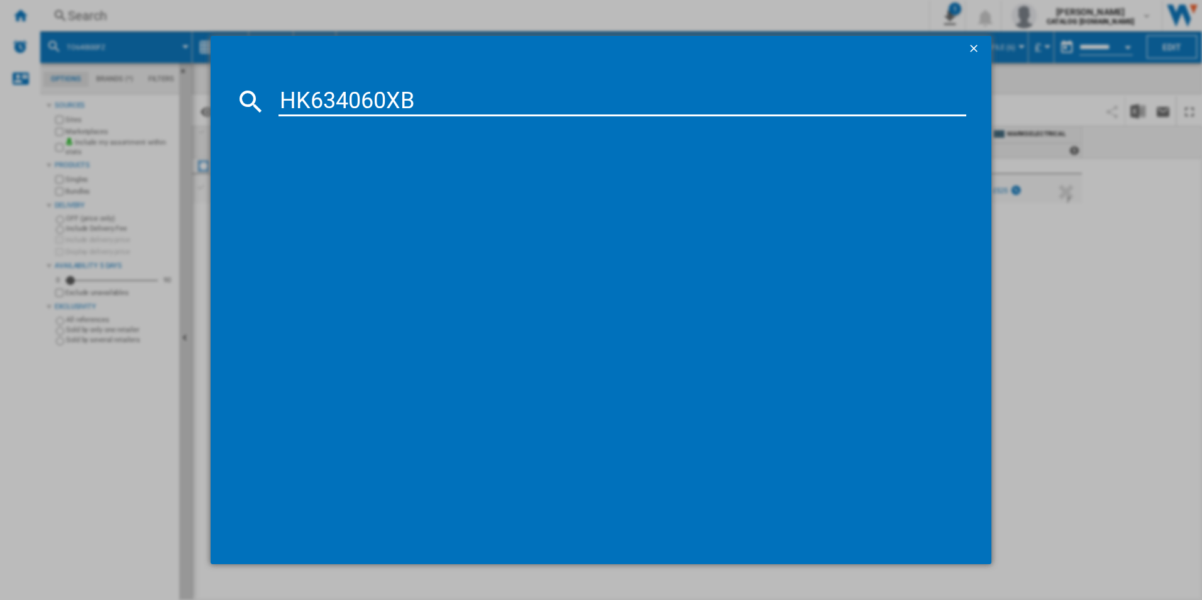
type input "HK634060XB"
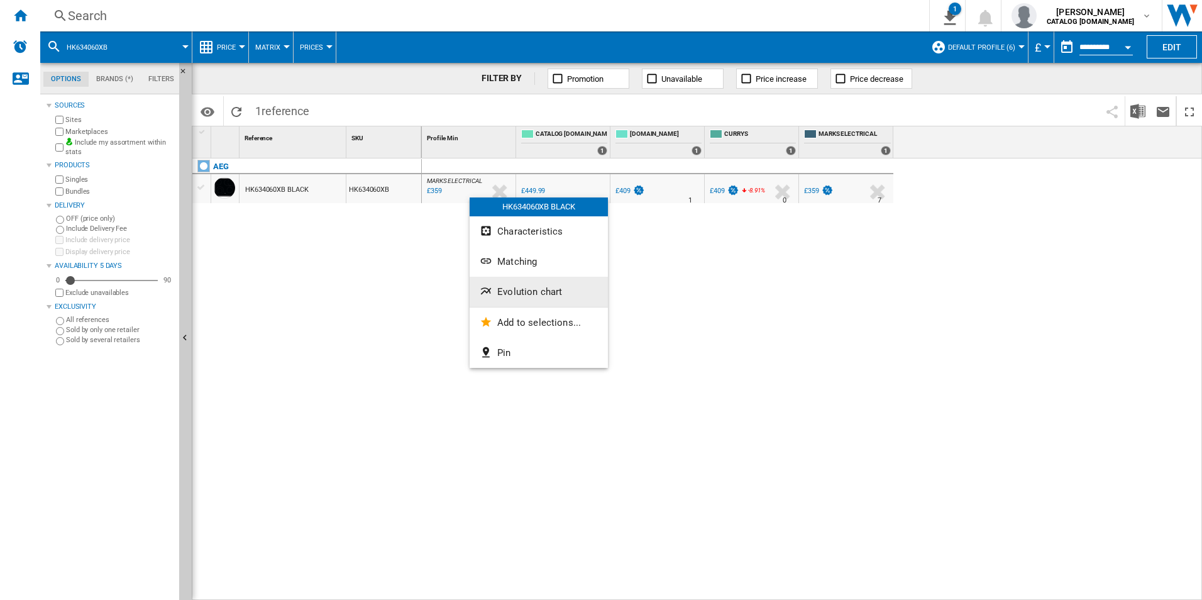
click at [505, 290] on span "Evolution chart" at bounding box center [529, 291] width 65 height 11
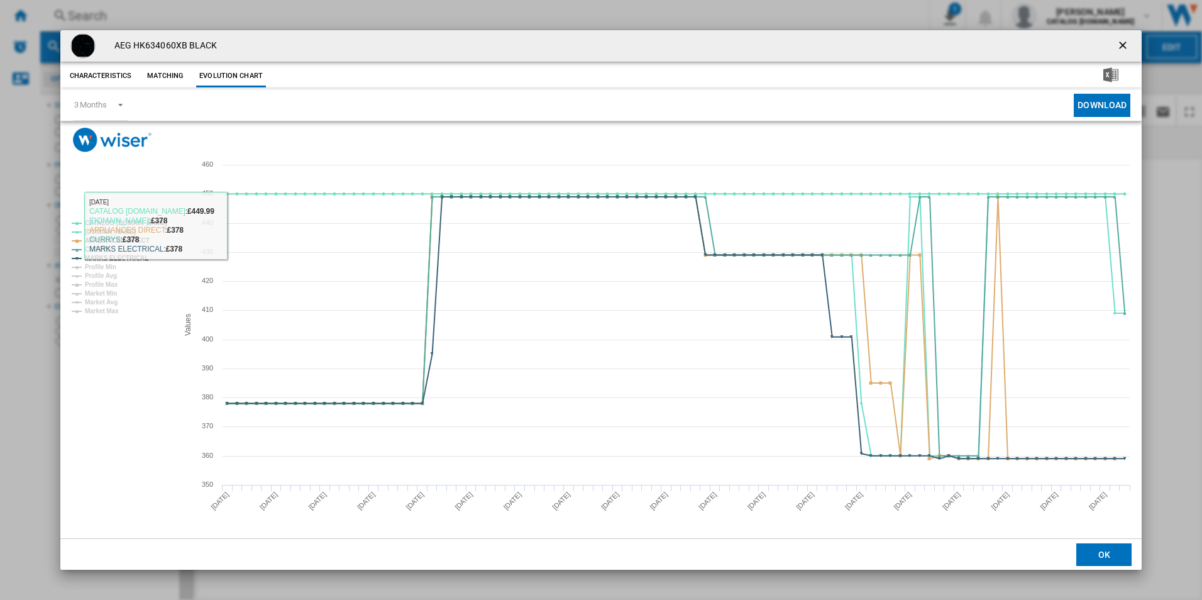
click at [150, 217] on rect "Product popup" at bounding box center [120, 267] width 106 height 104
click at [147, 224] on tspan "CATALOG [DOMAIN_NAME]" at bounding box center [126, 222] width 82 height 7
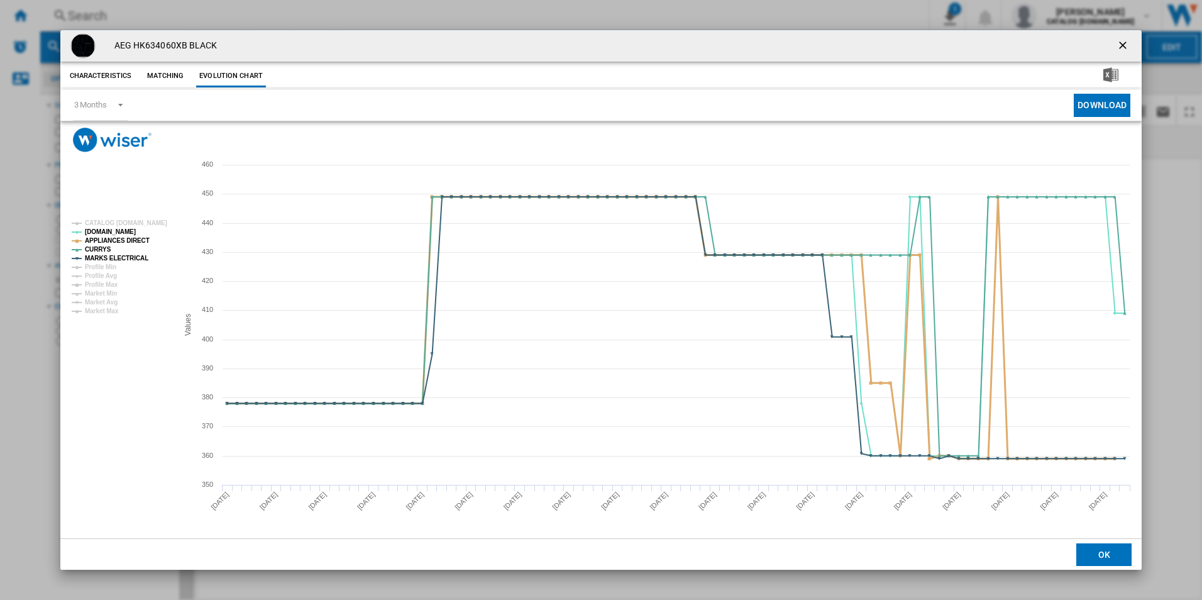
click at [134, 241] on tspan "APPLIANCES DIRECT" at bounding box center [117, 240] width 65 height 7
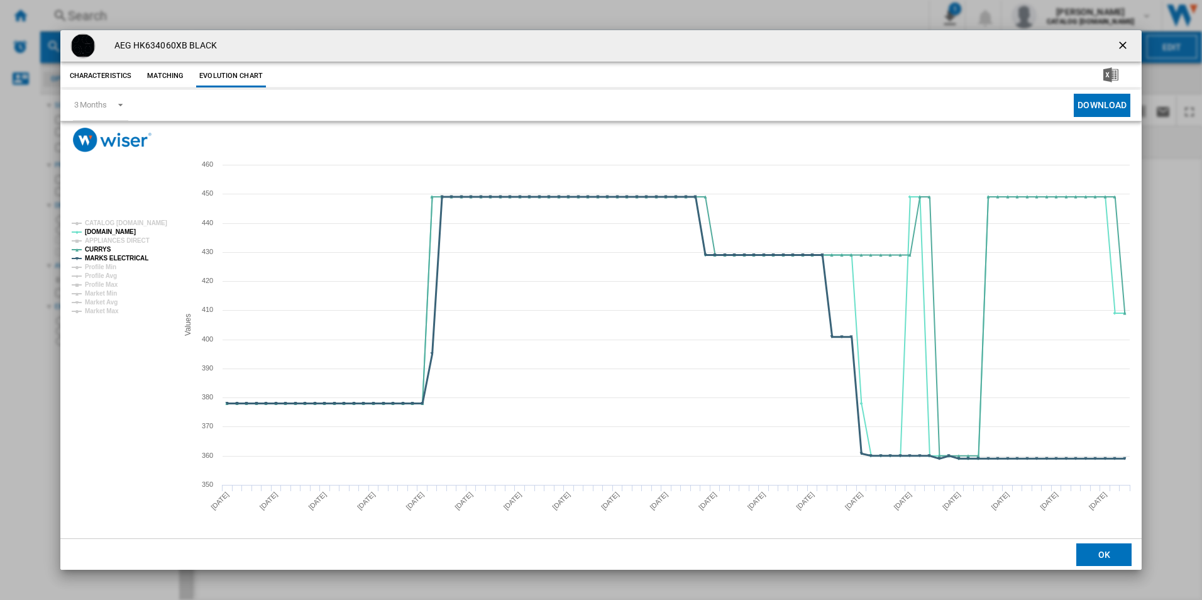
click at [131, 256] on tspan "MARKS ELECTRICAL" at bounding box center [116, 258] width 63 height 7
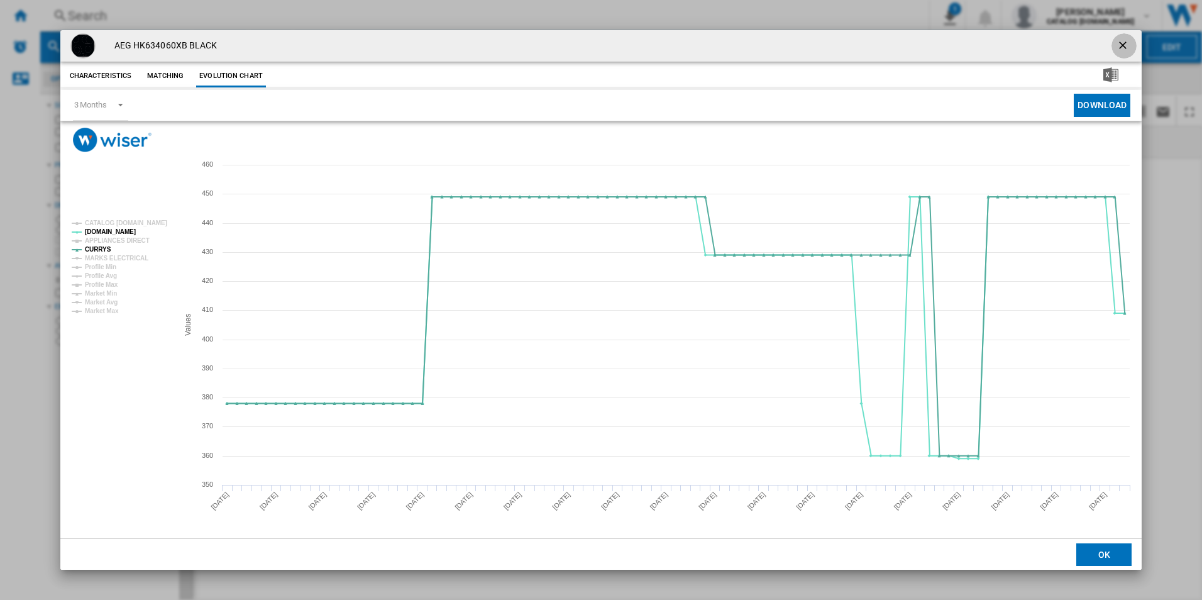
click at [1120, 49] on ng-md-icon "getI18NText('BUTTONS.CLOSE_DIALOG')" at bounding box center [1123, 46] width 15 height 15
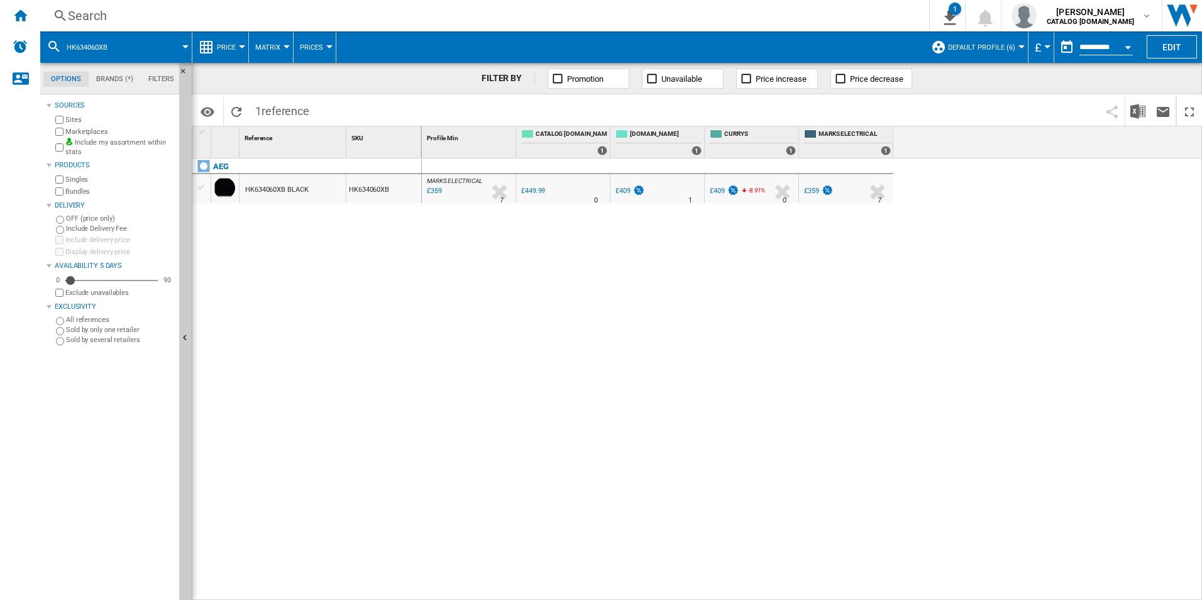
click at [810, 9] on div "Search" at bounding box center [482, 16] width 828 height 18
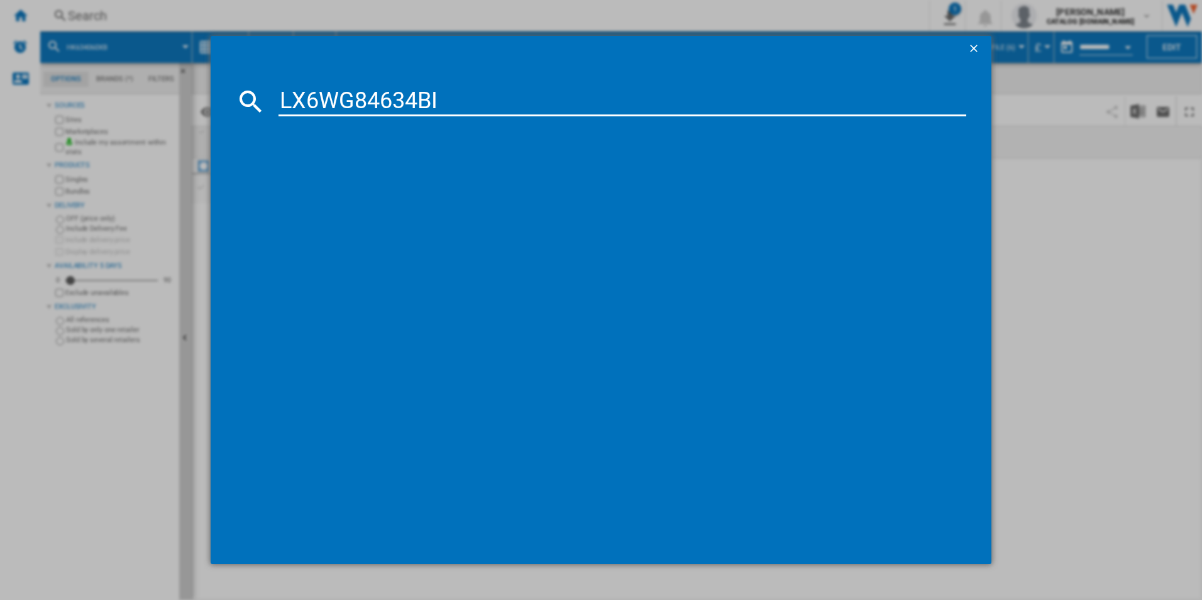
type input "LX6WG84634BI"
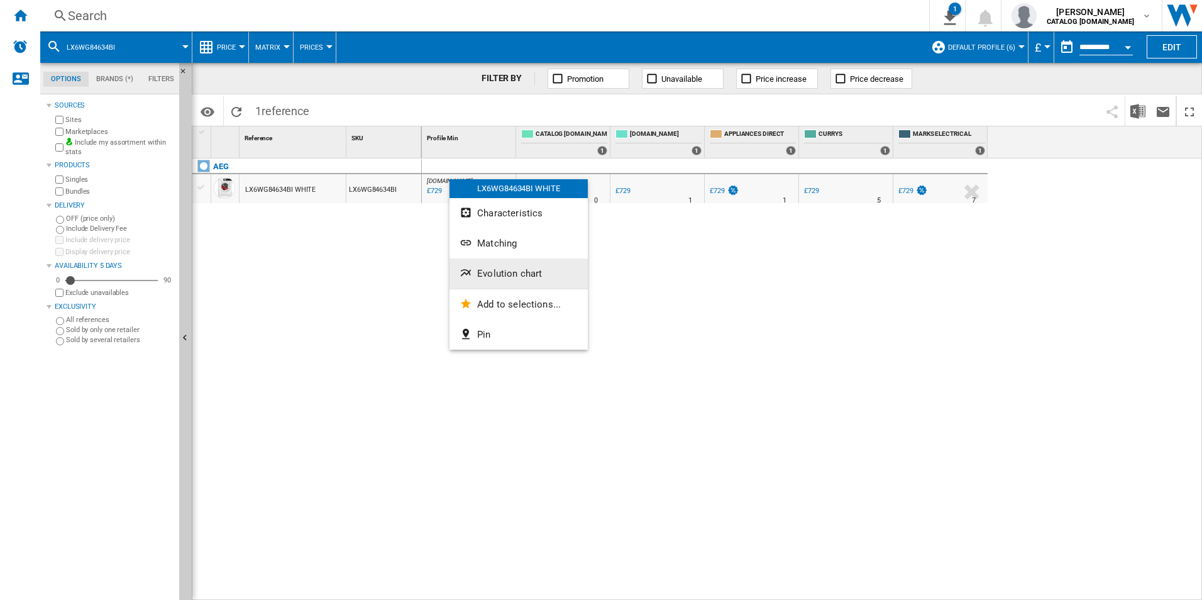
click at [529, 273] on span "Evolution chart" at bounding box center [509, 273] width 65 height 11
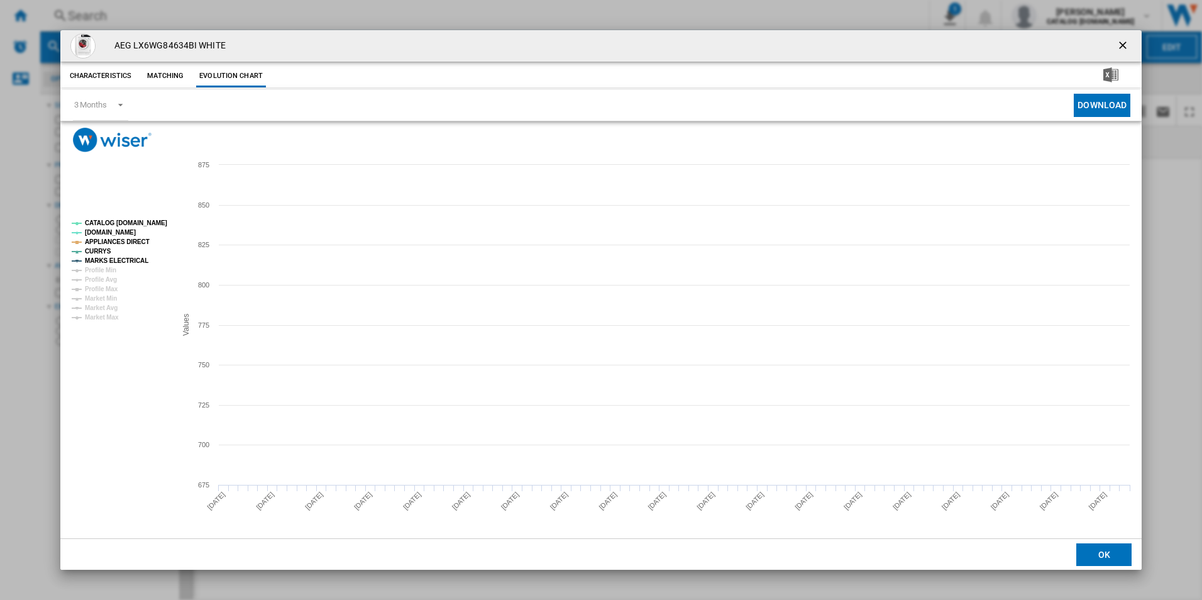
click at [154, 222] on tspan "CATALOG [DOMAIN_NAME]" at bounding box center [126, 222] width 82 height 7
click at [132, 238] on tspan "APPLIANCES DIRECT" at bounding box center [117, 241] width 65 height 7
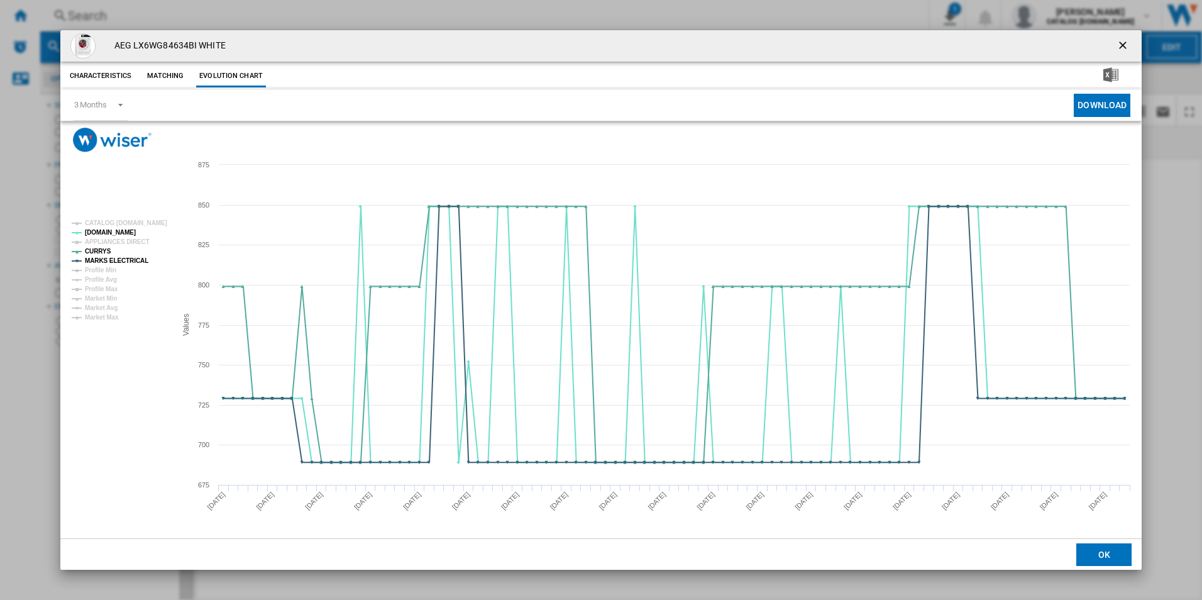
click at [136, 255] on rect "Product popup" at bounding box center [119, 270] width 104 height 111
click at [134, 259] on tspan "MARKS ELECTRICAL" at bounding box center [116, 260] width 63 height 7
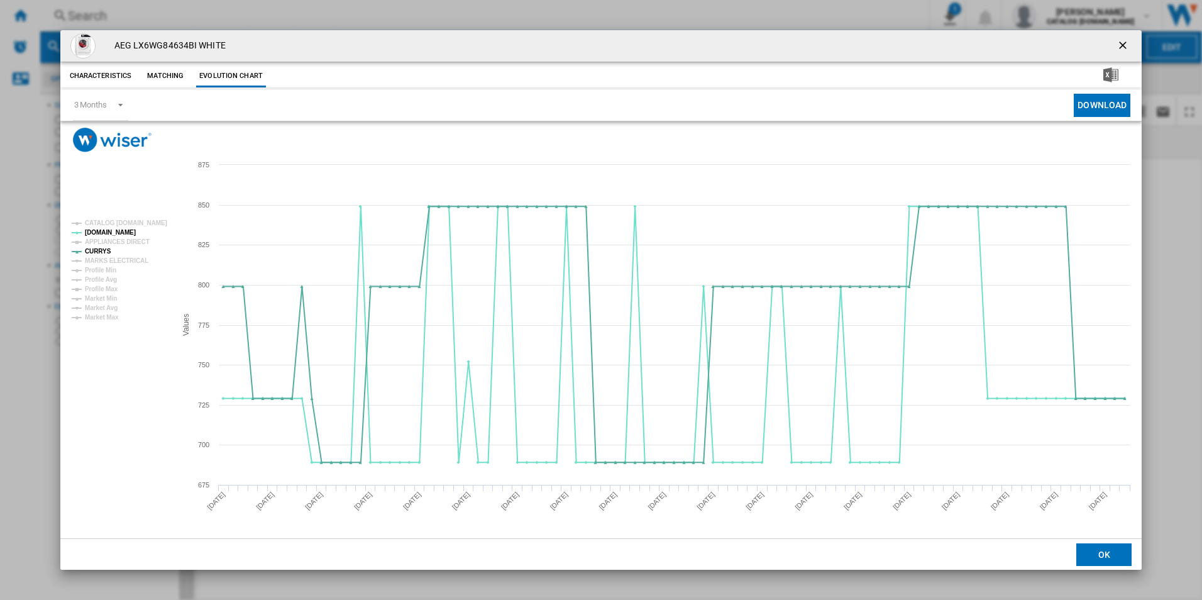
drag, startPoint x: 1124, startPoint y: 45, endPoint x: 1114, endPoint y: 41, distance: 11.3
click at [1124, 45] on ng-md-icon "getI18NText('BUTTONS.CLOSE_DIALOG')" at bounding box center [1123, 46] width 15 height 15
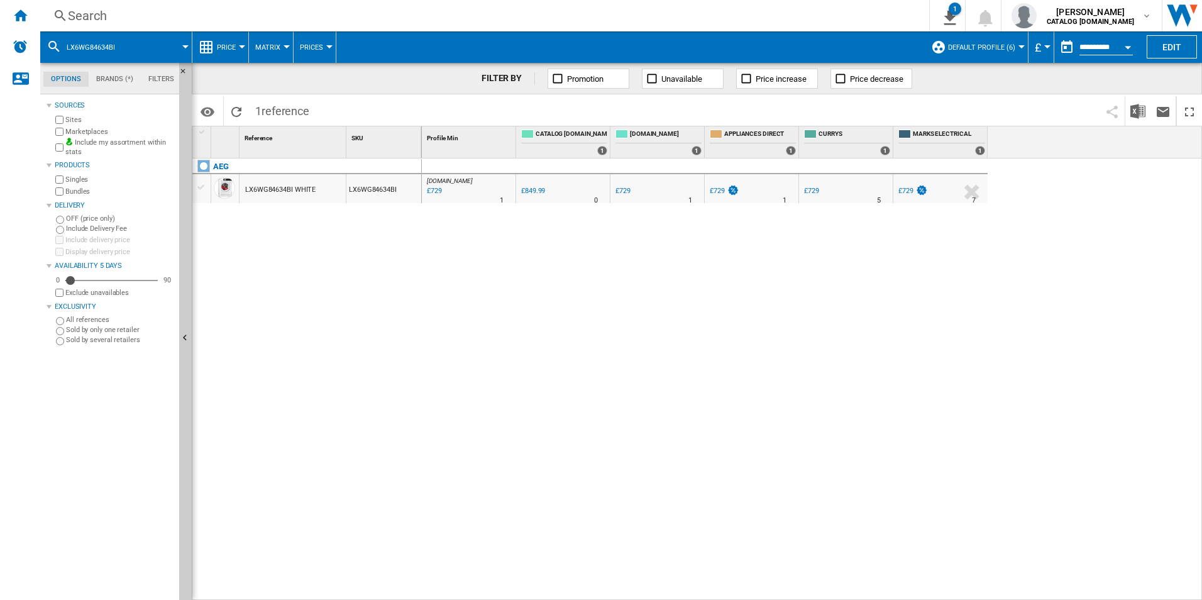
click at [760, 20] on div "Search" at bounding box center [482, 16] width 828 height 18
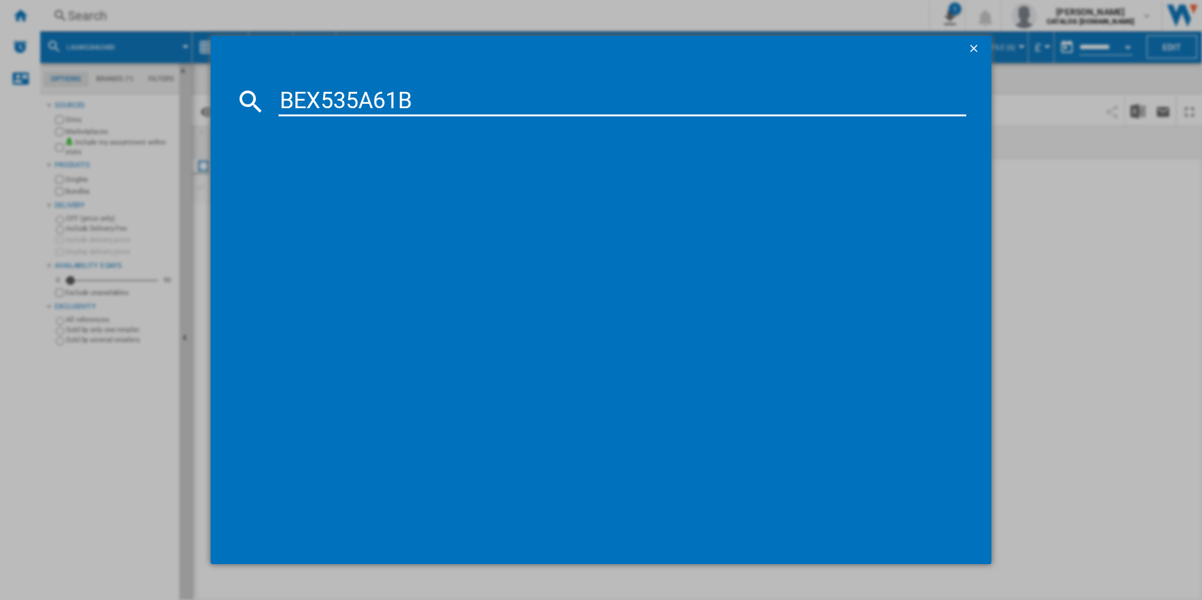
type input "BEX535A61B"
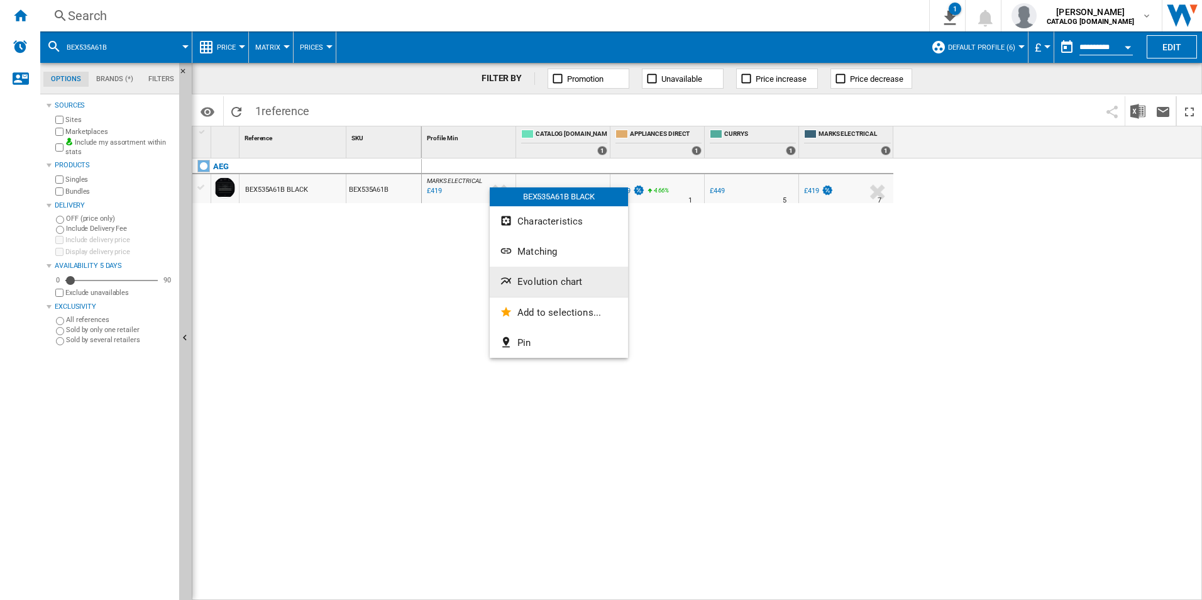
click at [530, 275] on button "Evolution chart" at bounding box center [559, 281] width 138 height 30
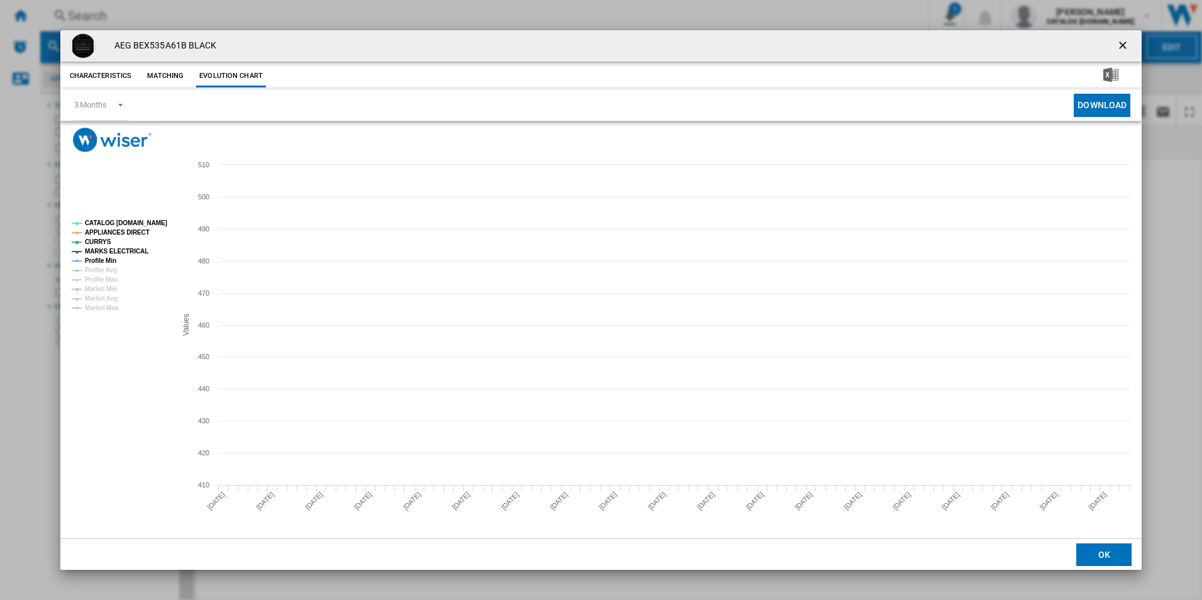
click at [148, 223] on tspan "CATALOG [DOMAIN_NAME]" at bounding box center [126, 222] width 82 height 7
click at [134, 229] on tspan "APPLIANCES DIRECT" at bounding box center [117, 232] width 65 height 7
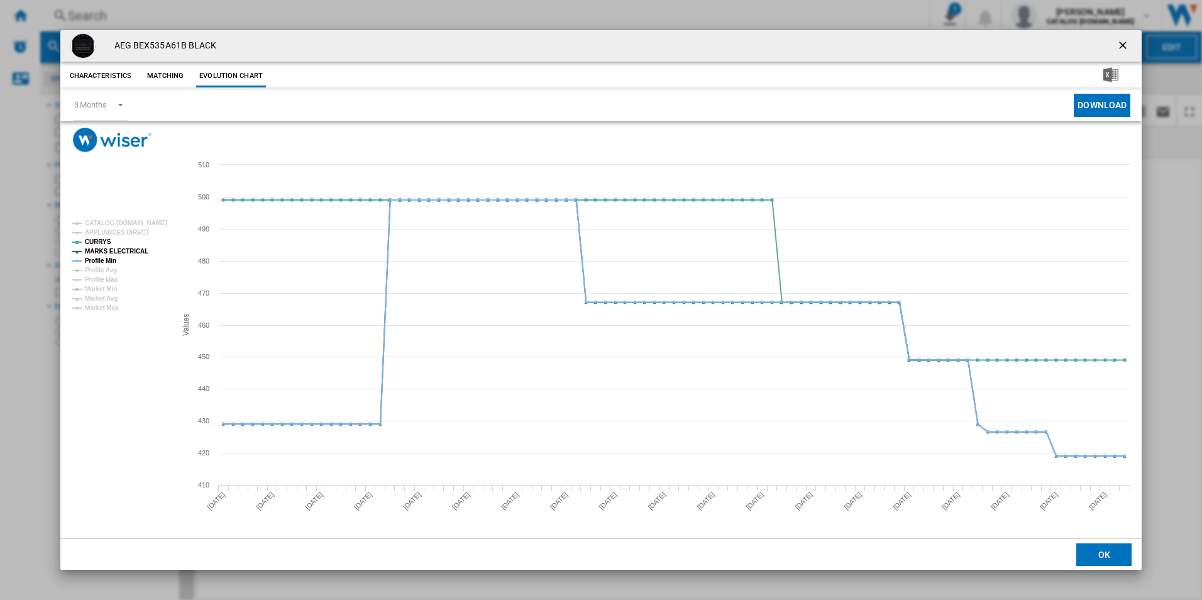
click at [133, 242] on rect "Product popup" at bounding box center [119, 265] width 104 height 101
click at [125, 252] on tspan "MARKS ELECTRICAL" at bounding box center [116, 251] width 63 height 7
click at [111, 257] on tspan "Profile Min" at bounding box center [100, 260] width 31 height 7
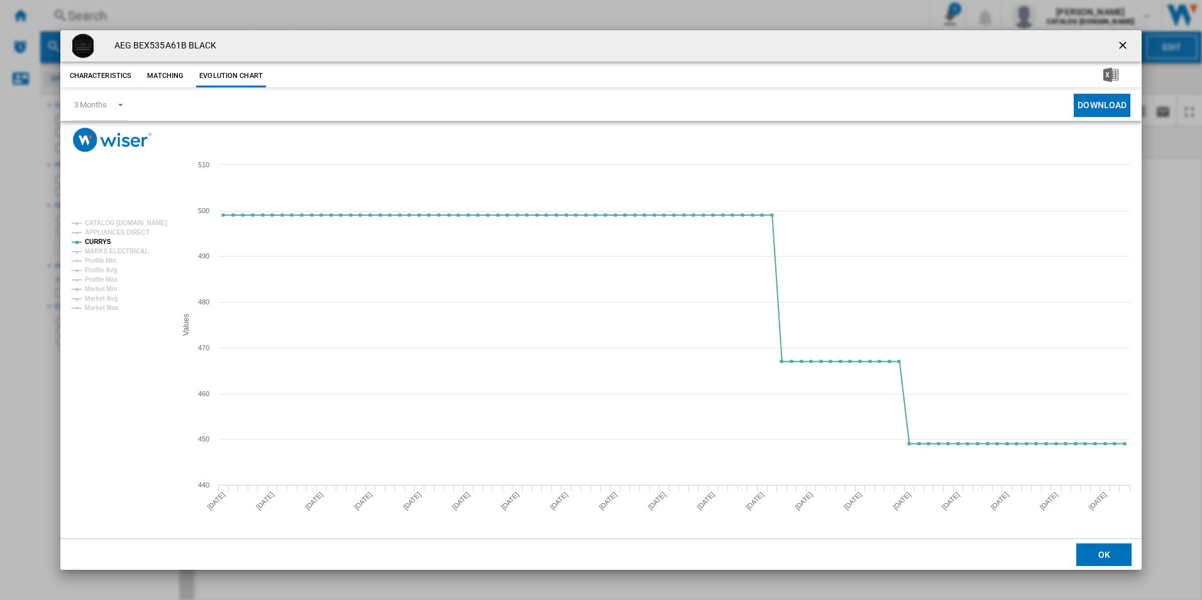
drag, startPoint x: 1118, startPoint y: 47, endPoint x: 997, endPoint y: 69, distance: 122.8
click at [1118, 47] on ng-md-icon "getI18NText('BUTTONS.CLOSE_DIALOG')" at bounding box center [1123, 46] width 15 height 15
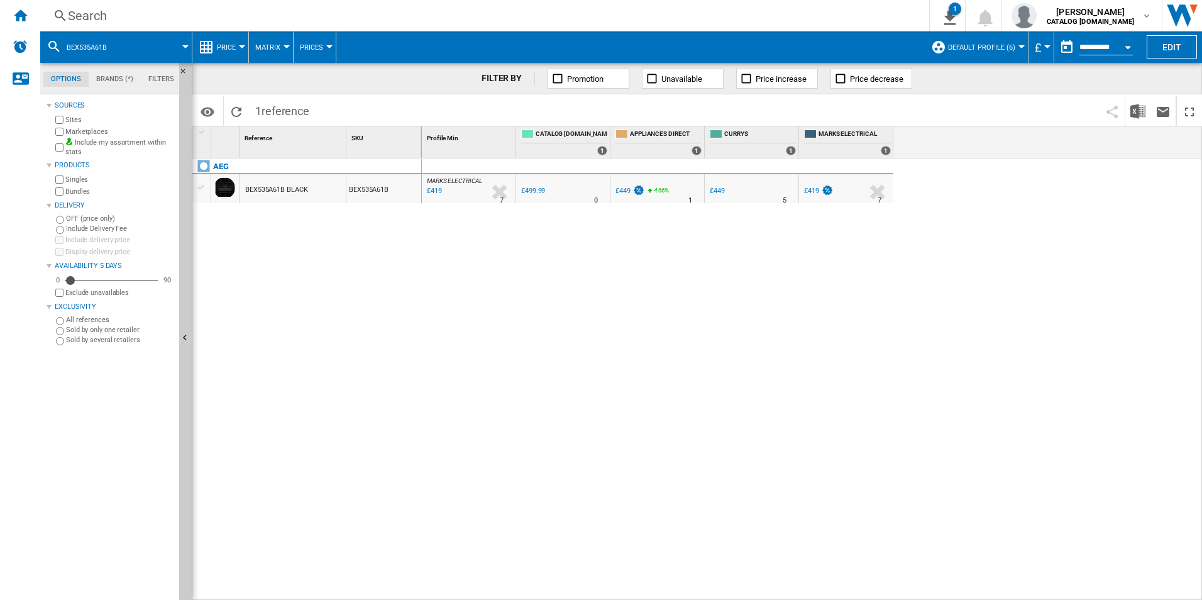
click at [747, 11] on div "Search" at bounding box center [482, 16] width 828 height 18
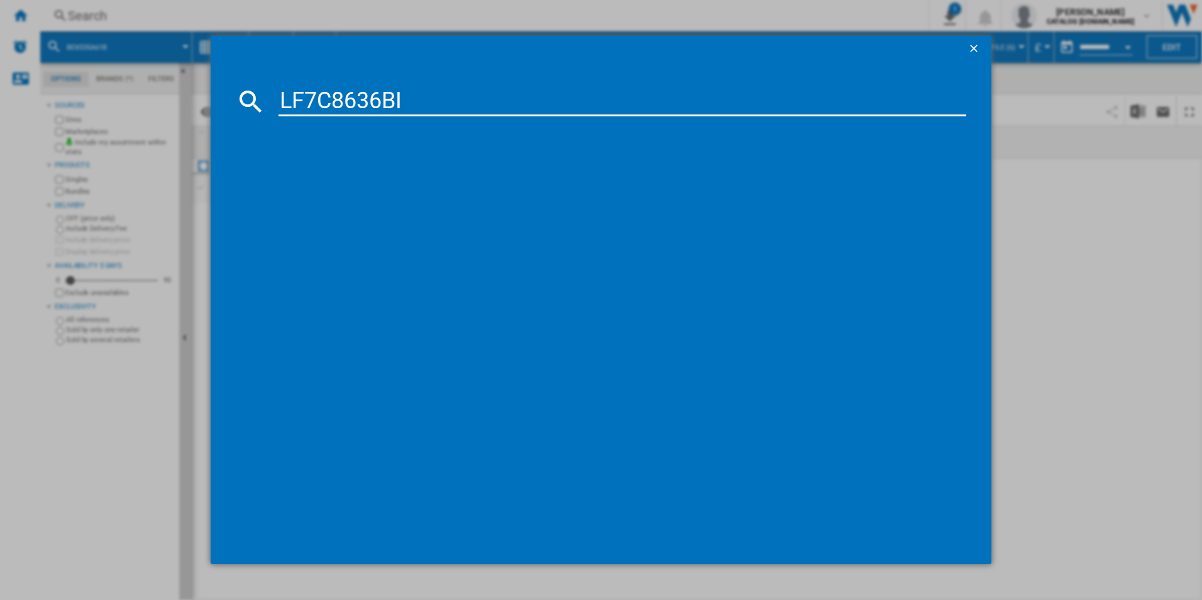
type input "LF7C8636BI"
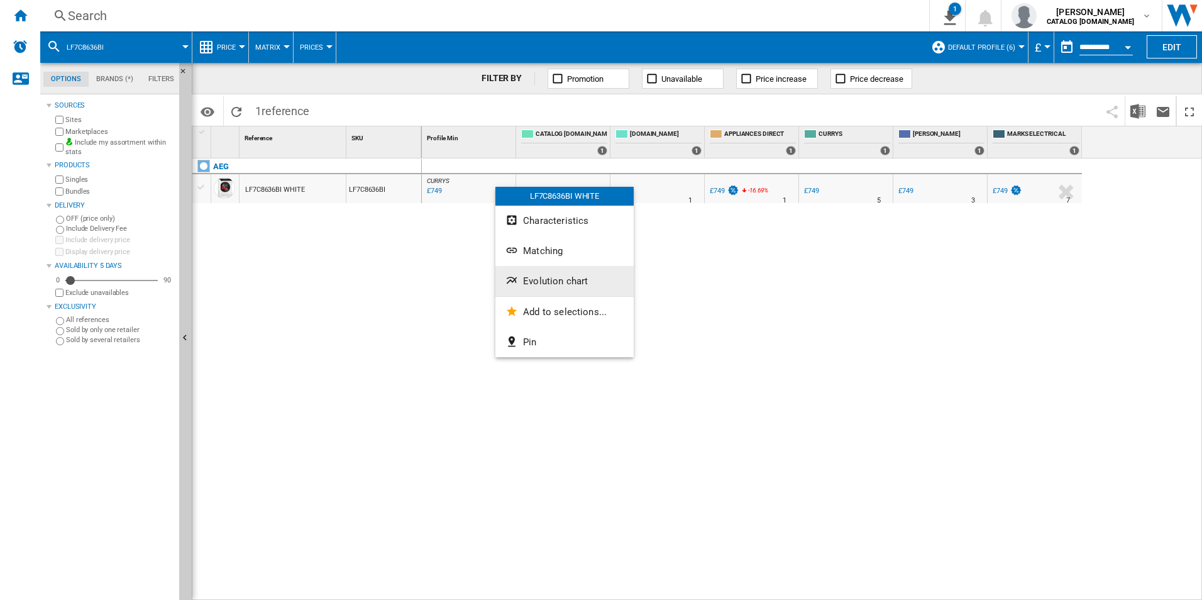
click at [583, 281] on span "Evolution chart" at bounding box center [555, 280] width 65 height 11
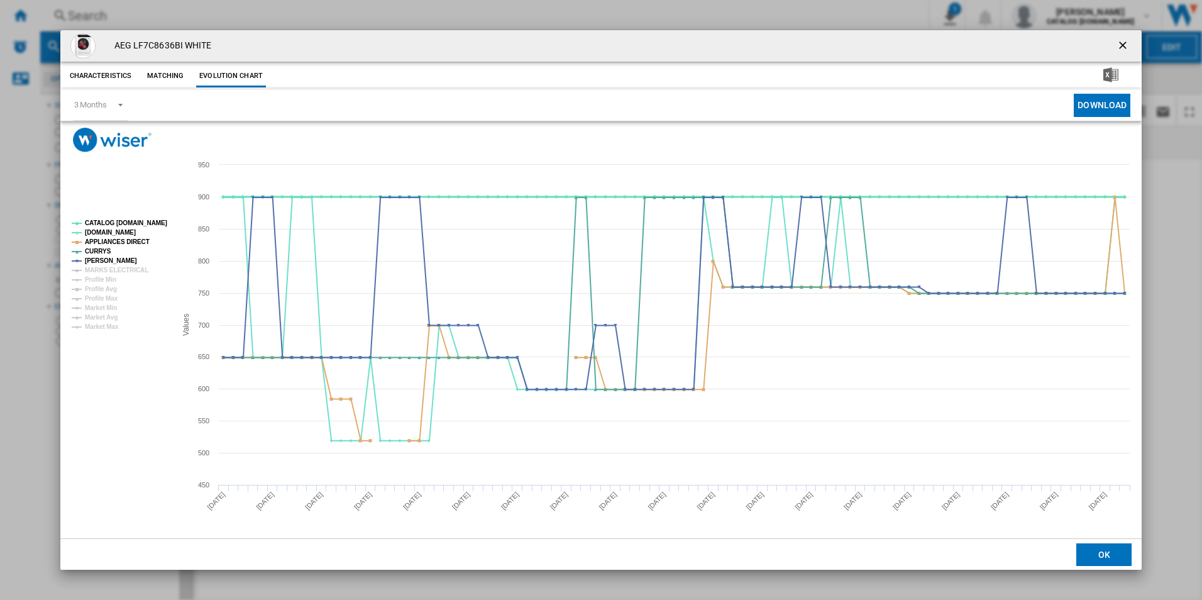
click at [155, 225] on tspan "CATALOG [DOMAIN_NAME]" at bounding box center [126, 222] width 82 height 7
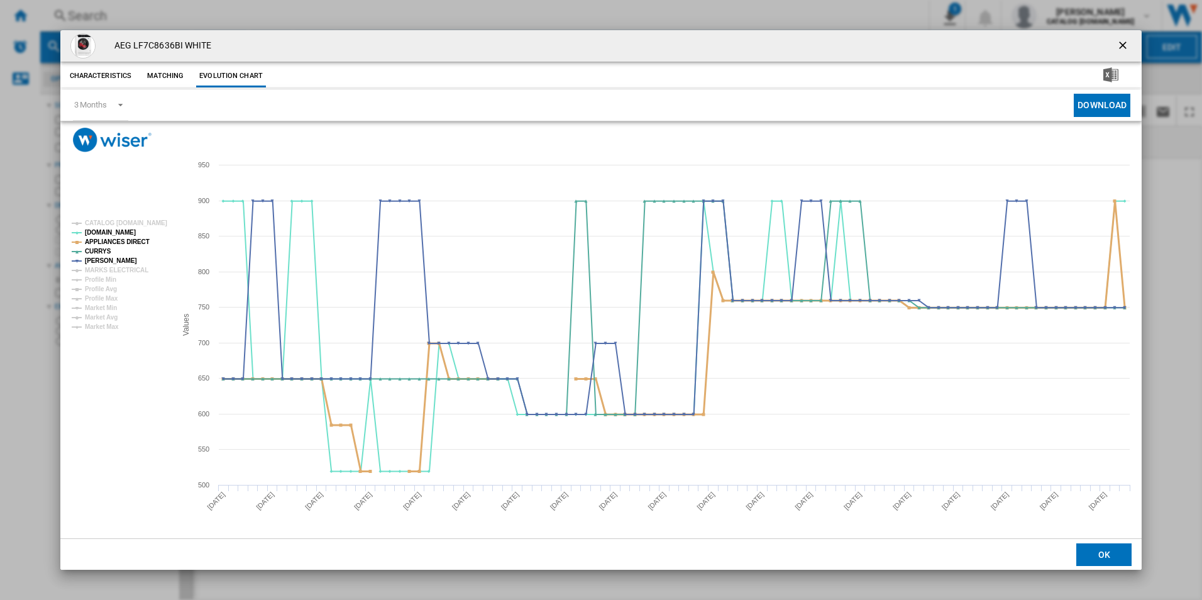
click at [133, 242] on tspan "APPLIANCES DIRECT" at bounding box center [117, 241] width 65 height 7
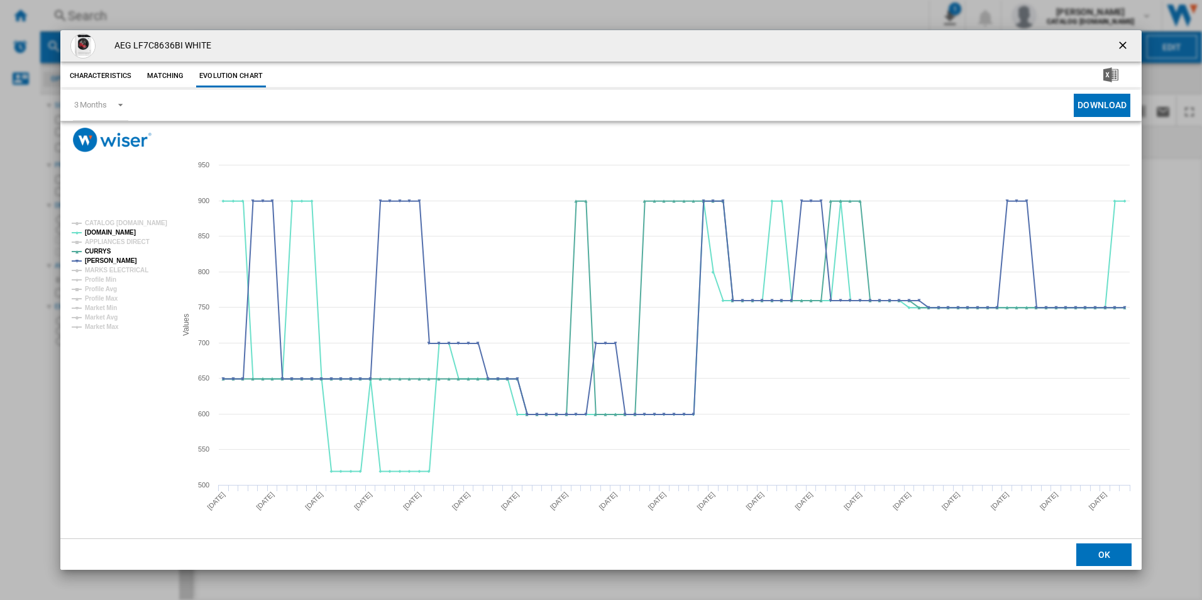
drag, startPoint x: 1124, startPoint y: 41, endPoint x: 1018, endPoint y: 35, distance: 105.8
click at [1122, 41] on ng-md-icon "getI18NText('BUTTONS.CLOSE_DIALOG')" at bounding box center [1123, 46] width 15 height 15
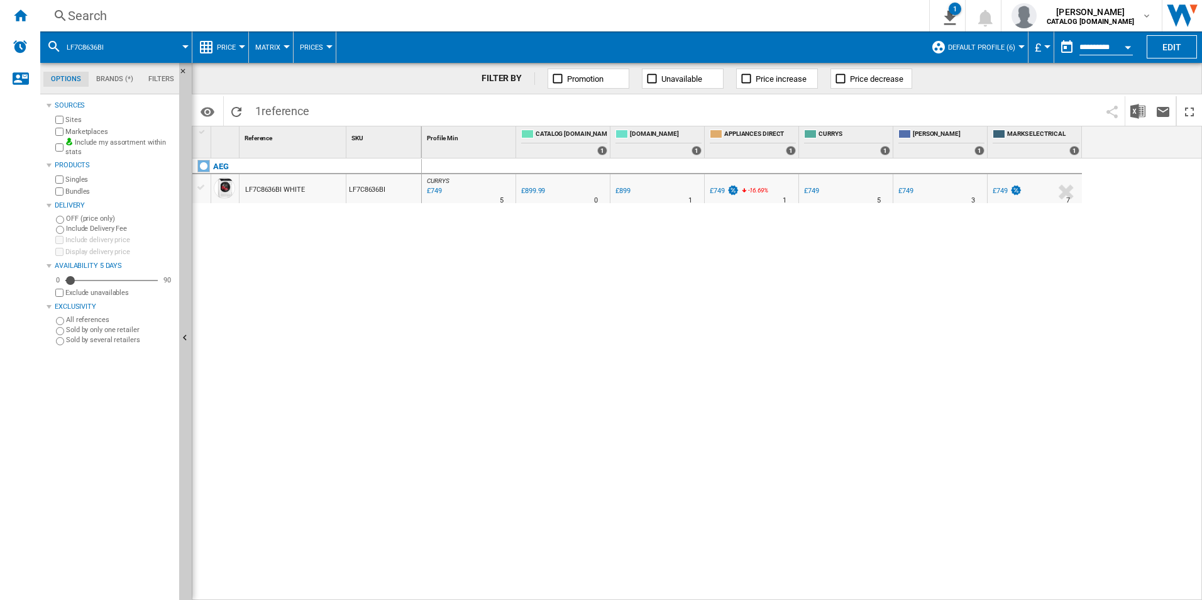
click at [789, 11] on div "Search" at bounding box center [482, 16] width 828 height 18
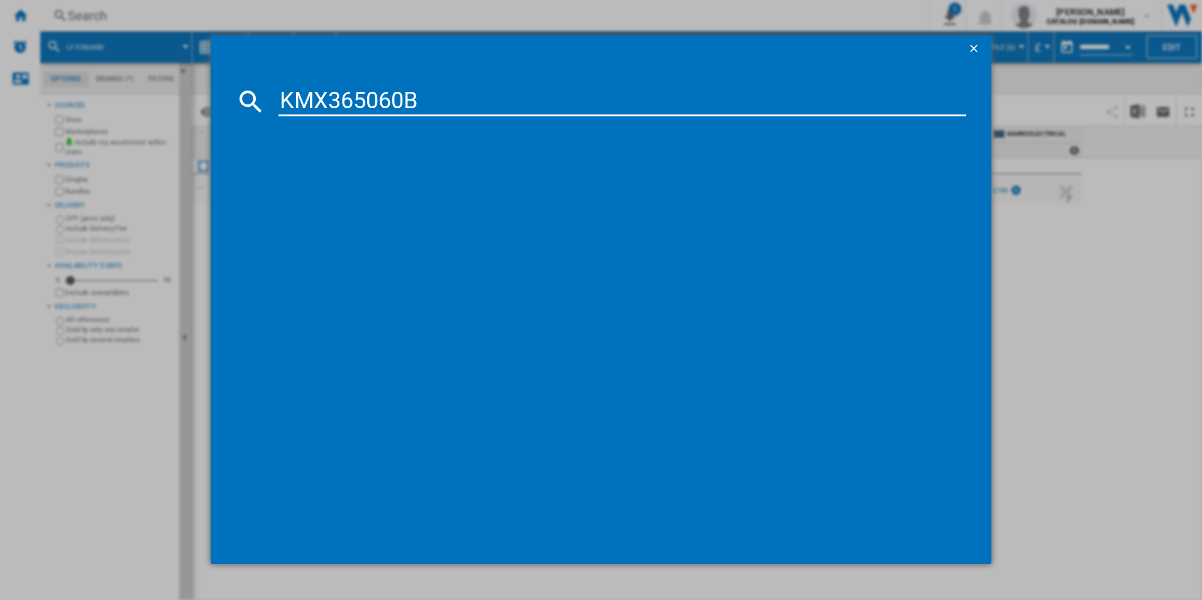
type input "KMX365060B"
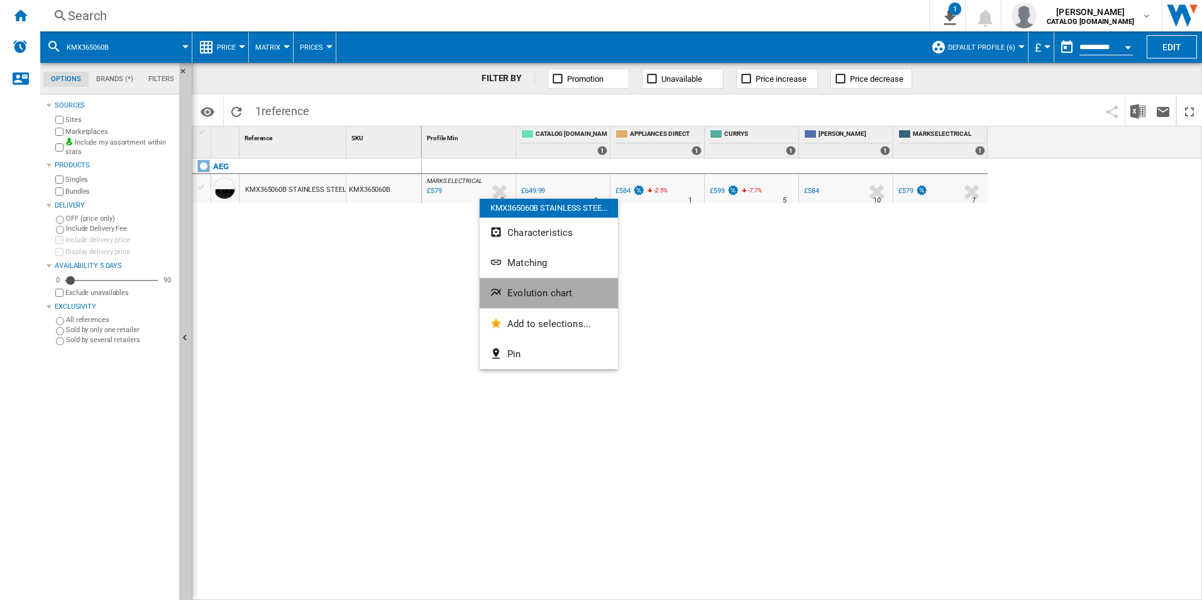
click at [535, 292] on span "Evolution chart" at bounding box center [539, 292] width 65 height 11
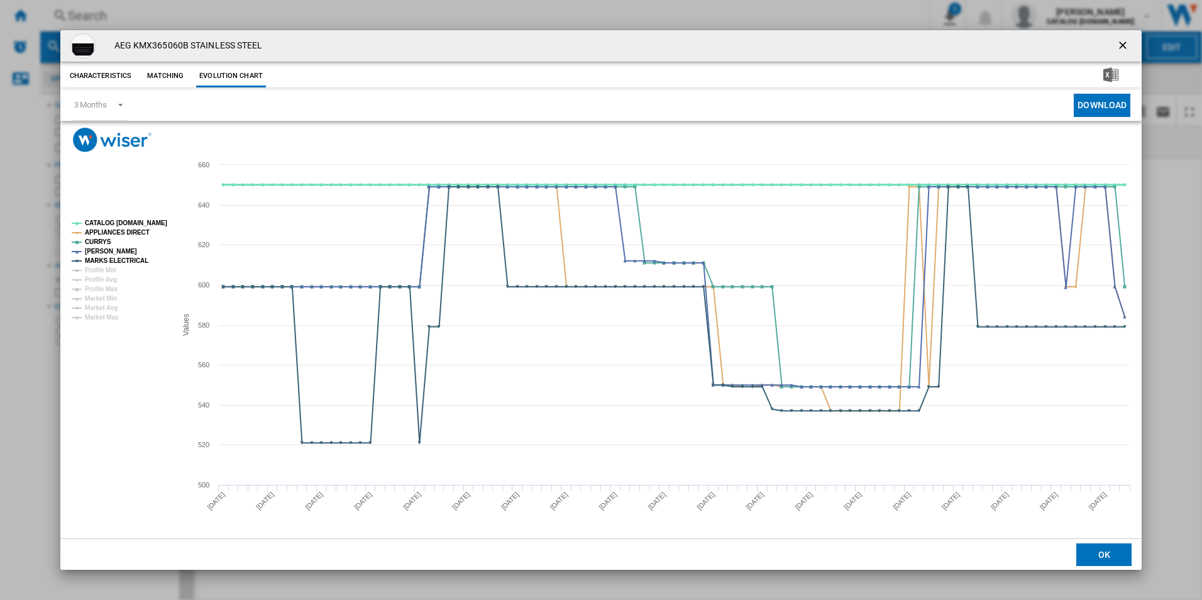
click at [146, 222] on tspan "CATALOG [DOMAIN_NAME]" at bounding box center [126, 222] width 82 height 7
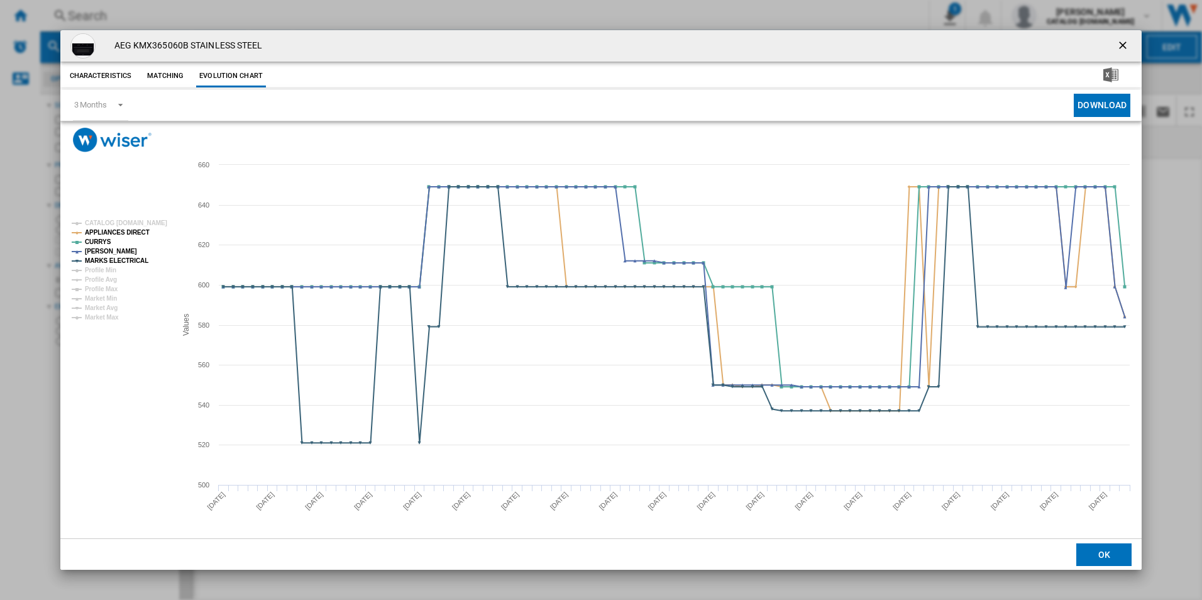
click at [145, 230] on rect "Product popup" at bounding box center [119, 270] width 104 height 111
click at [136, 232] on tspan "APPLIANCES DIRECT" at bounding box center [117, 232] width 65 height 7
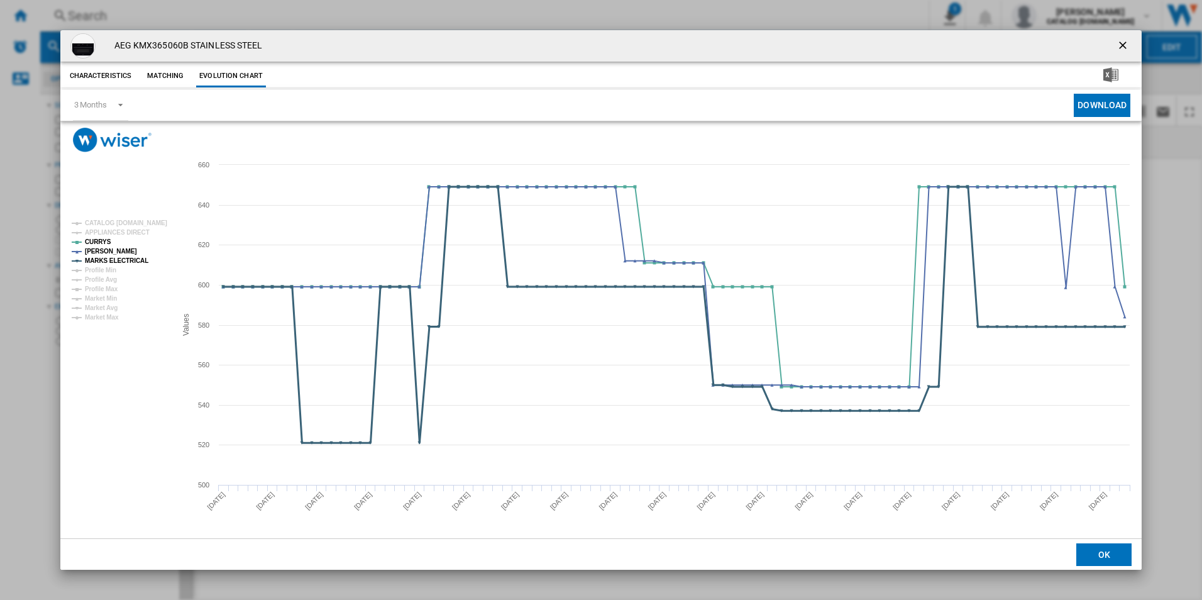
click at [133, 257] on tspan "MARKS ELECTRICAL" at bounding box center [116, 260] width 63 height 7
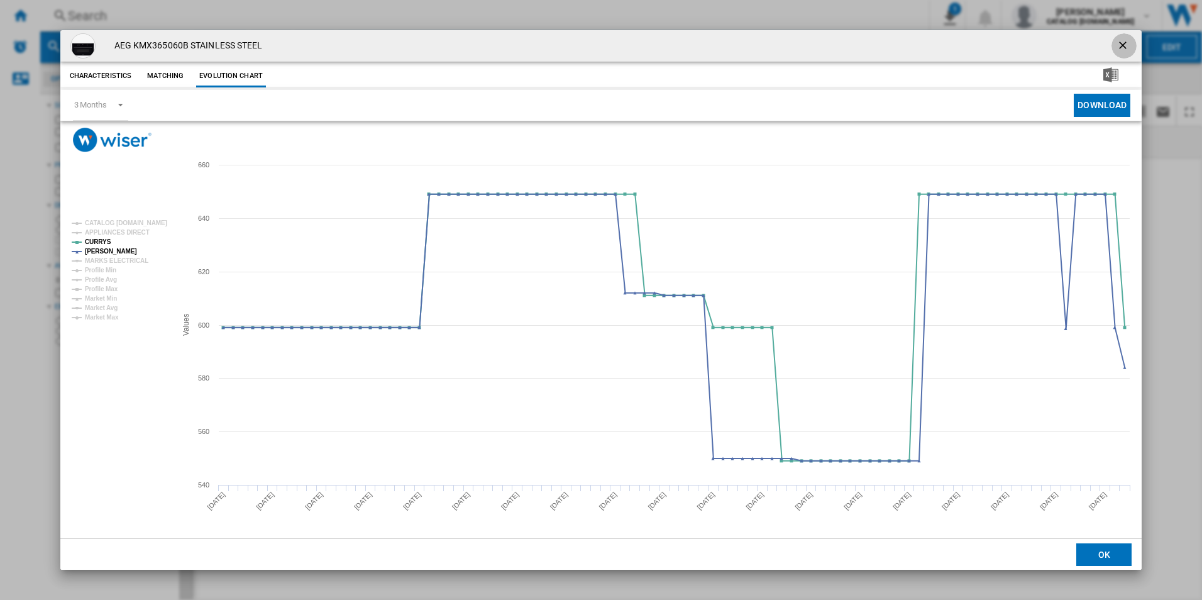
click at [1124, 40] on ng-md-icon "getI18NText('BUTTONS.CLOSE_DIALOG')" at bounding box center [1123, 46] width 15 height 15
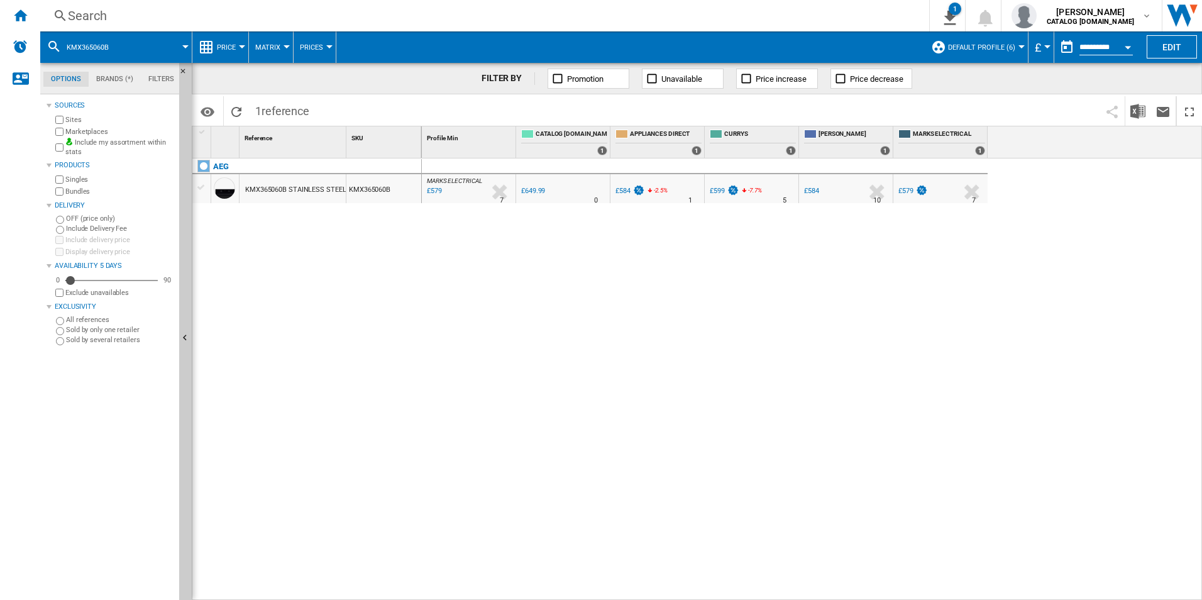
click at [806, 2] on div "Search Search 0 1 adam barber CATALOG ELECTROLUX.UK CATALOG ELECTROLUX.UK My se…" at bounding box center [620, 15] width 1161 height 31
click at [806, 5] on div "Search Search 0 1 adam barber CATALOG ELECTROLUX.UK CATALOG ELECTROLUX.UK My se…" at bounding box center [620, 15] width 1161 height 31
click at [807, 26] on div "Search Search 0 1 adam barber CATALOG ELECTROLUX.UK CATALOG ELECTROLUX.UK My se…" at bounding box center [620, 15] width 1161 height 31
click at [804, 19] on div "Search" at bounding box center [482, 16] width 828 height 18
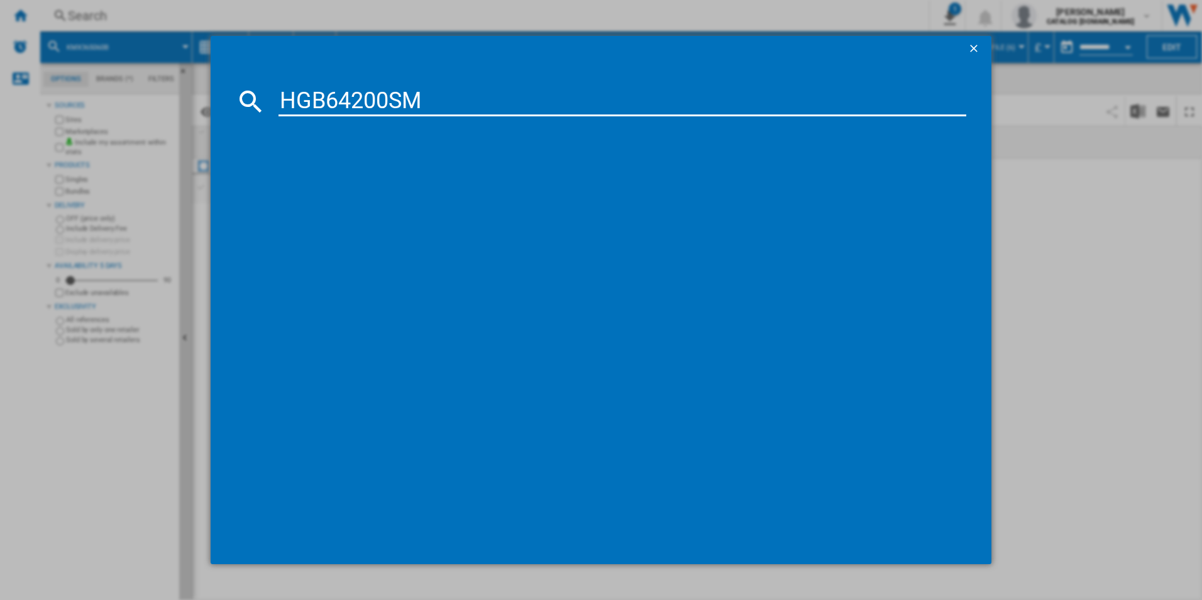
type input "HGB64200SM"
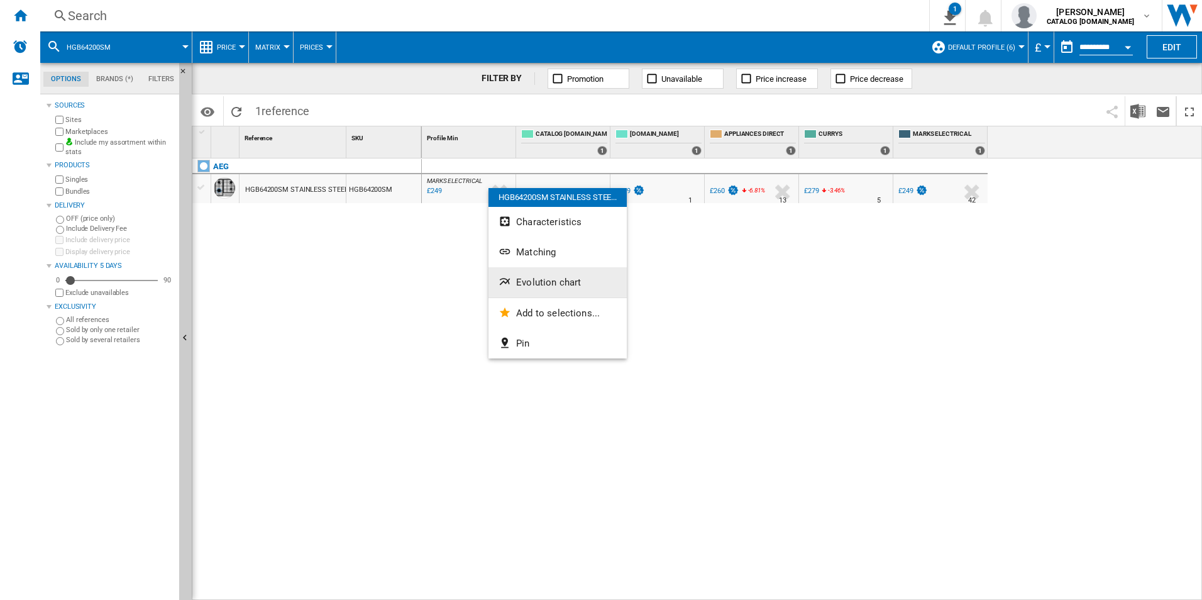
click at [547, 273] on button "Evolution chart" at bounding box center [557, 282] width 138 height 30
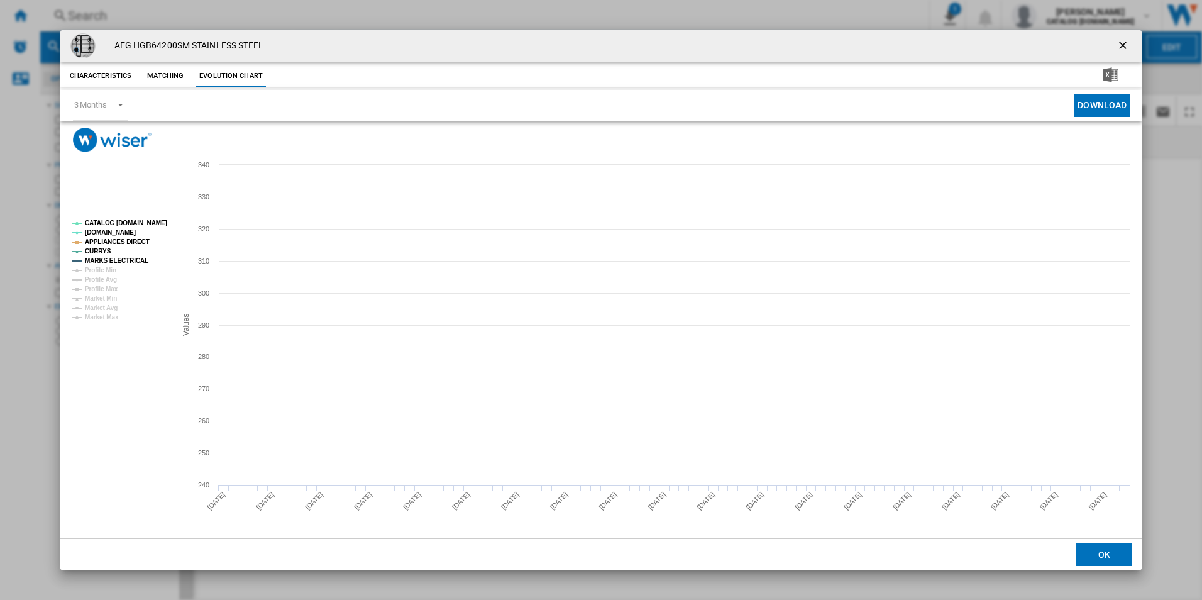
click at [147, 224] on tspan "CATALOG [DOMAIN_NAME]" at bounding box center [126, 222] width 82 height 7
click at [136, 244] on tspan "APPLIANCES DIRECT" at bounding box center [117, 241] width 65 height 7
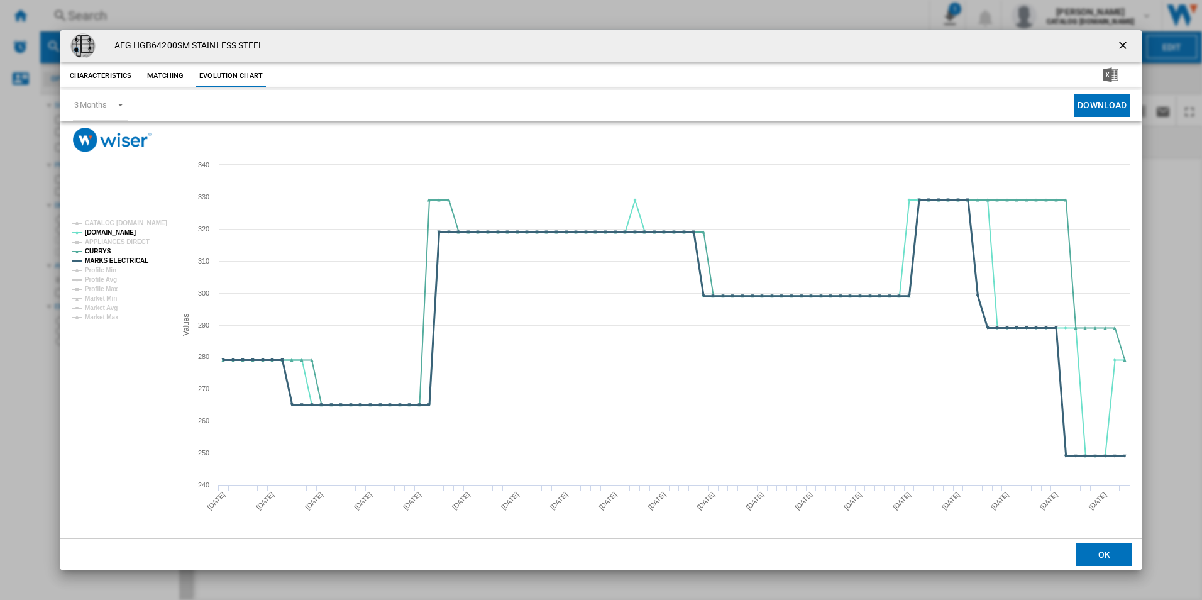
click at [136, 258] on tspan "MARKS ELECTRICAL" at bounding box center [116, 260] width 63 height 7
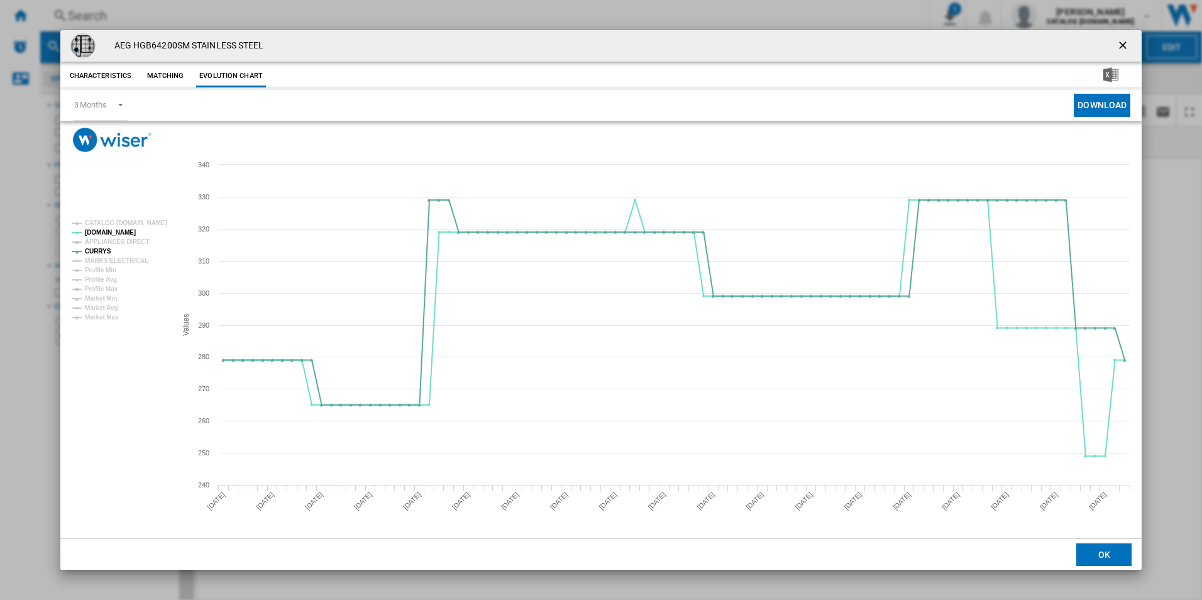
click at [1126, 45] on ng-md-icon "getI18NText('BUTTONS.CLOSE_DIALOG')" at bounding box center [1123, 46] width 15 height 15
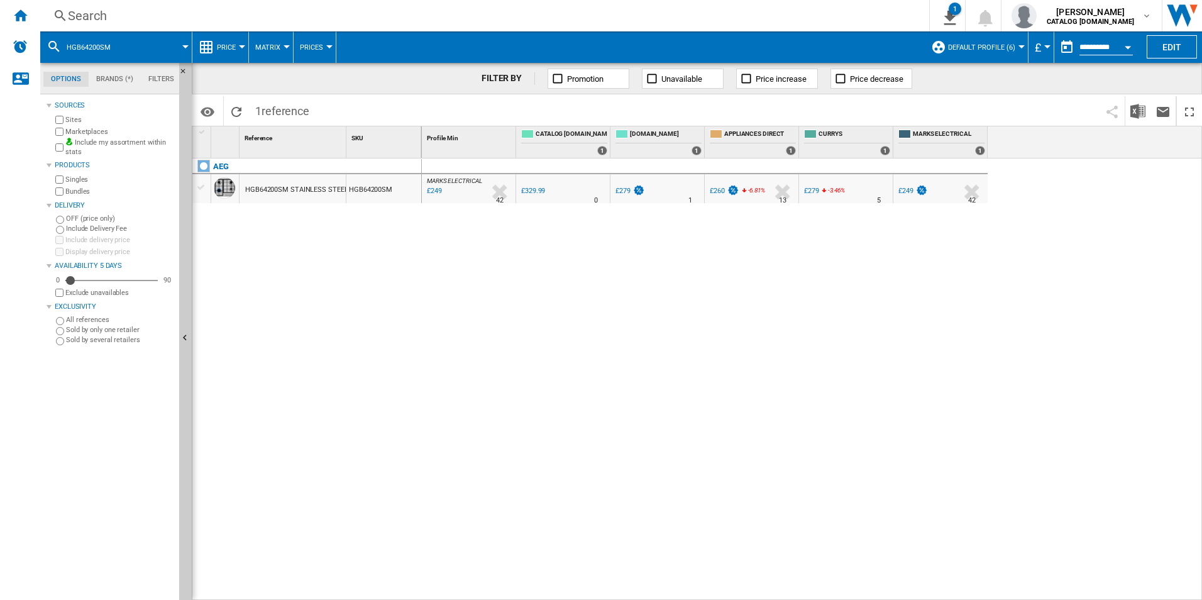
click at [673, 10] on div "Search" at bounding box center [482, 16] width 828 height 18
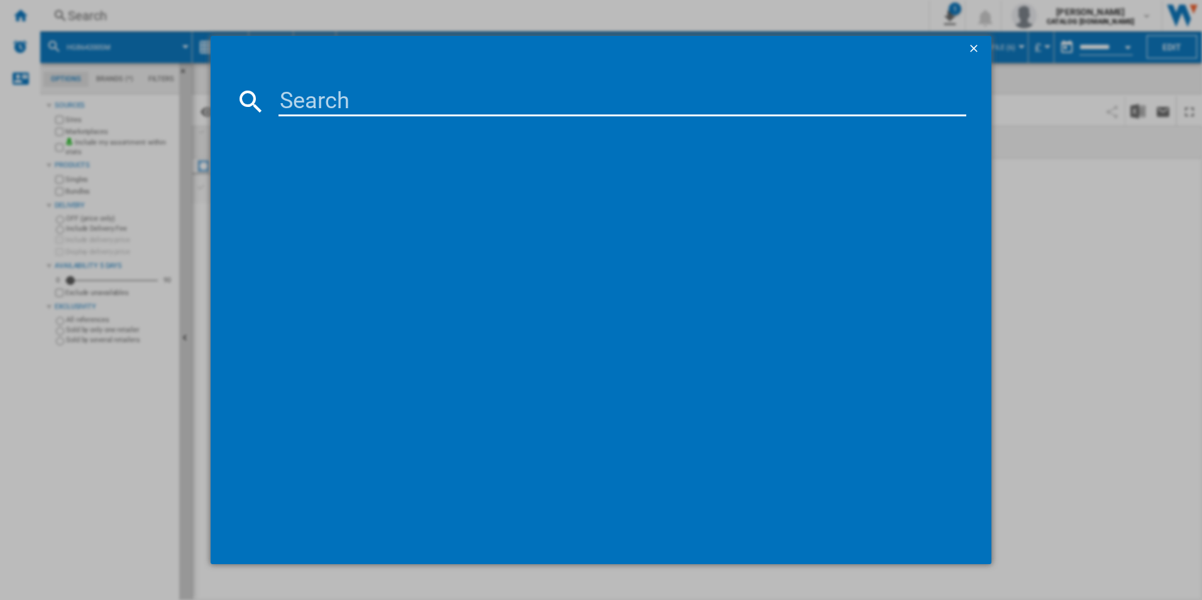
type input "CIB6743ACM"
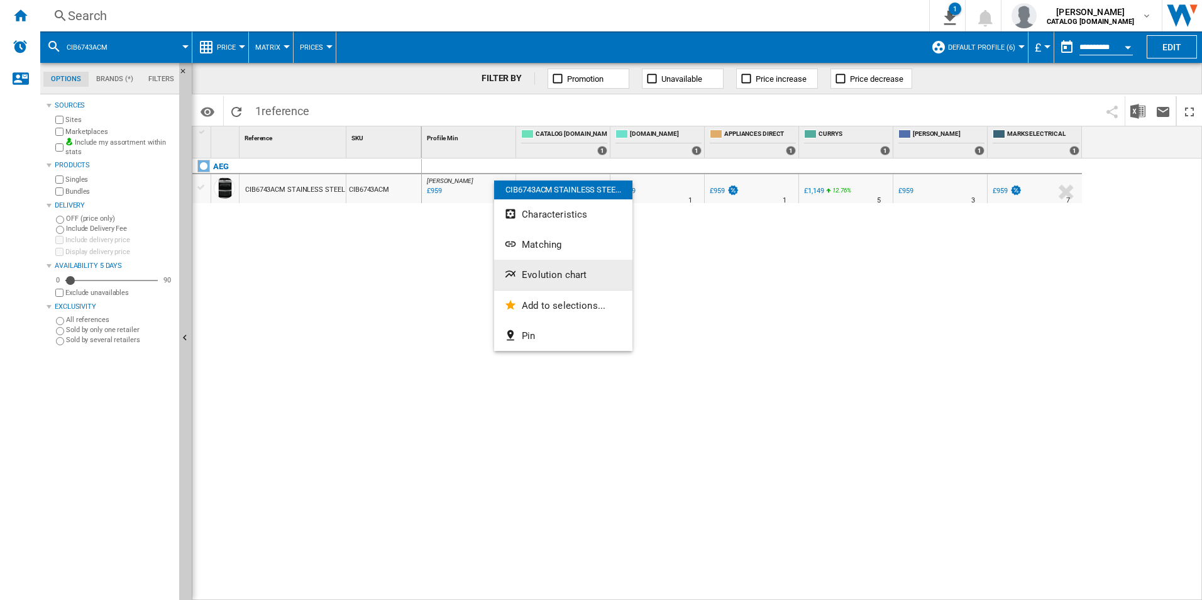
click at [511, 269] on ng-md-icon "Evolution chart" at bounding box center [511, 275] width 15 height 15
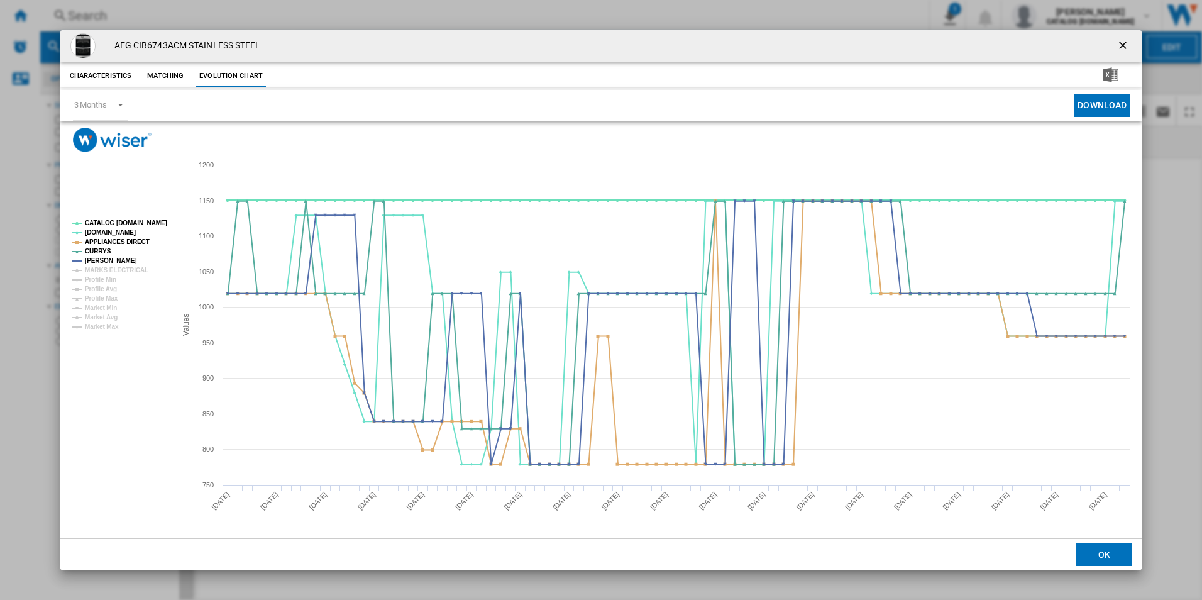
click at [140, 221] on tspan "CATALOG [DOMAIN_NAME]" at bounding box center [126, 222] width 82 height 7
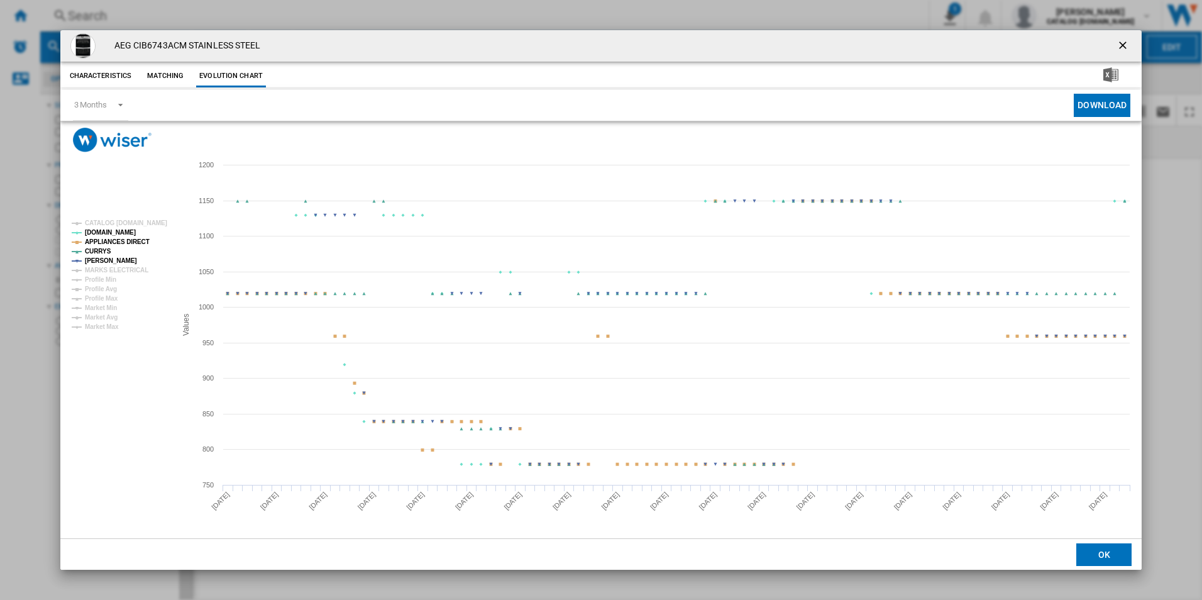
click at [137, 241] on tspan "APPLIANCES DIRECT" at bounding box center [117, 241] width 65 height 7
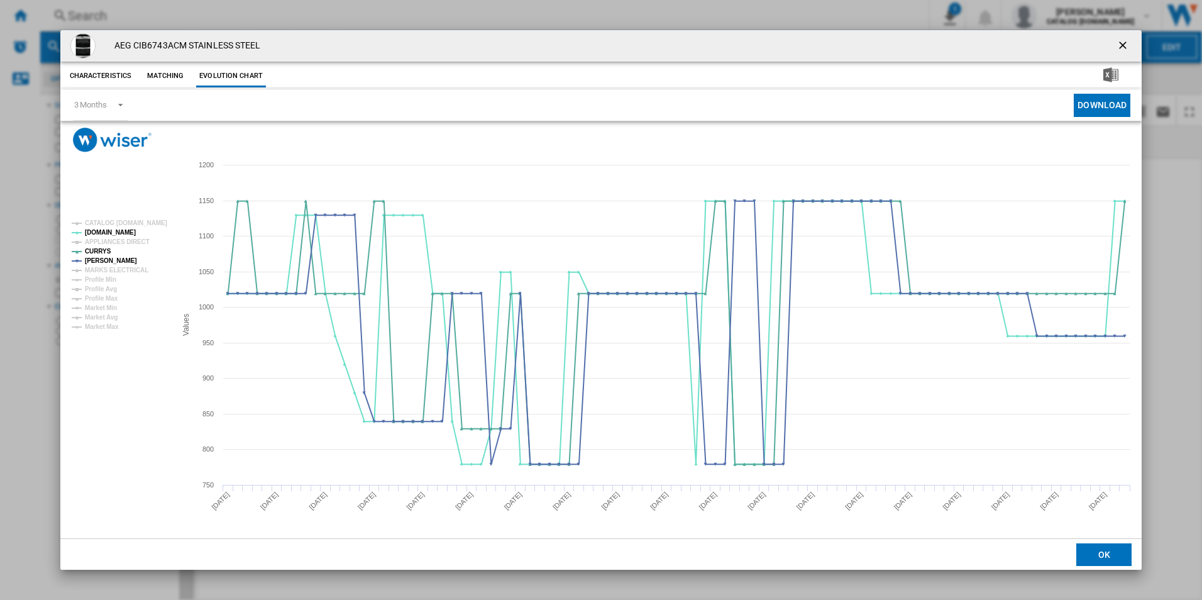
drag, startPoint x: 1123, startPoint y: 47, endPoint x: 1088, endPoint y: 36, distance: 36.0
click at [1123, 47] on ng-md-icon "getI18NText('BUTTONS.CLOSE_DIALOG')" at bounding box center [1123, 46] width 15 height 15
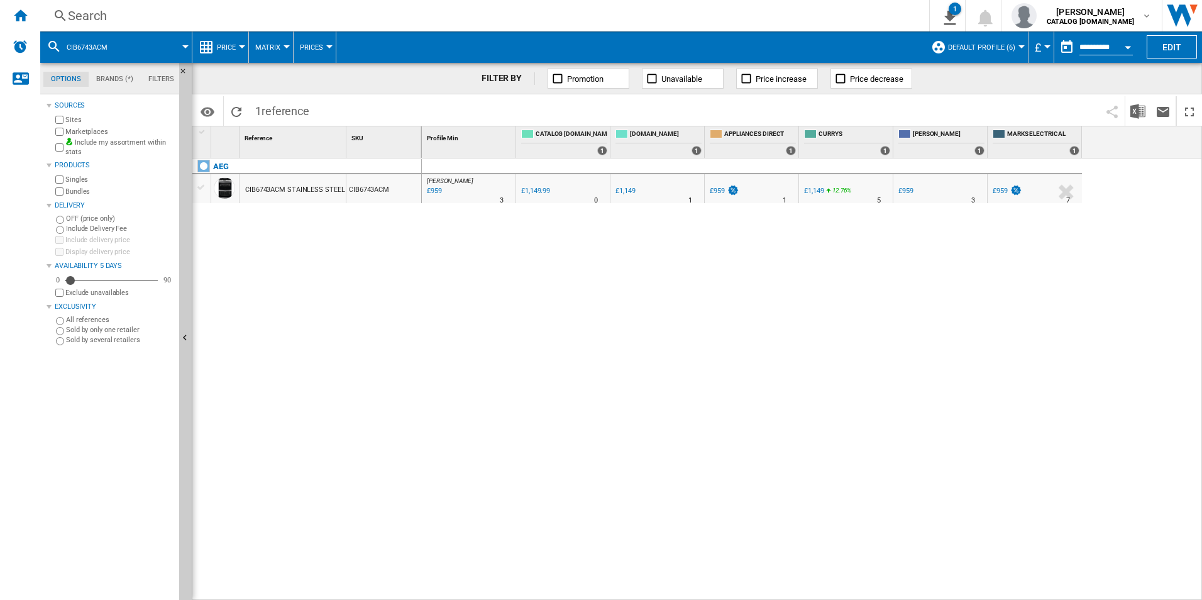
click at [743, 16] on div "Search" at bounding box center [482, 16] width 828 height 18
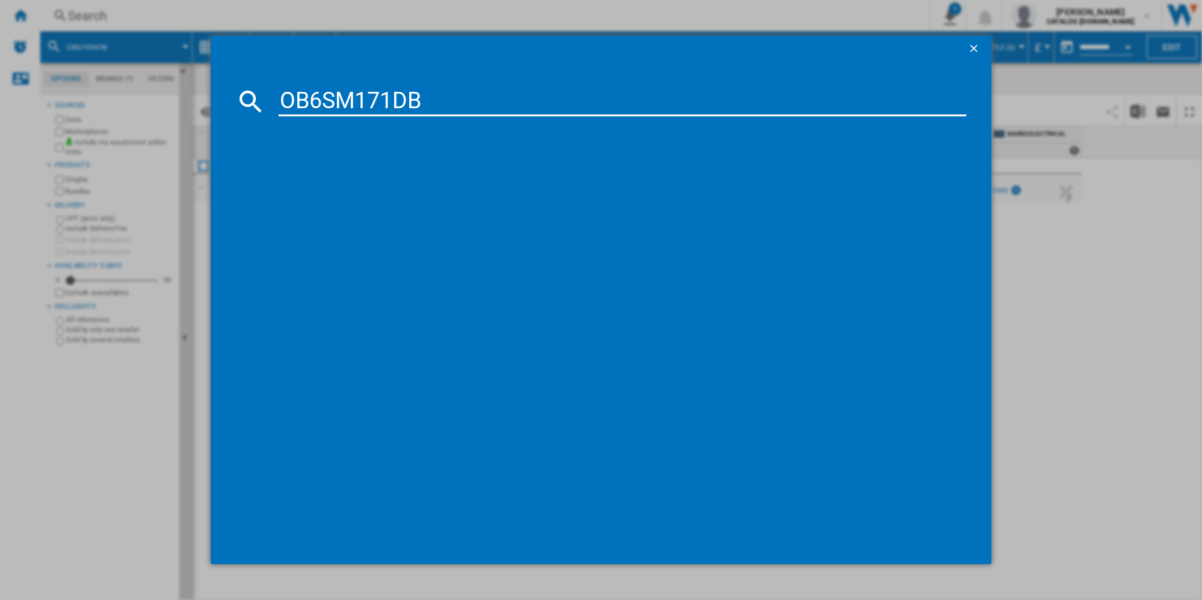
type input "OB6SM171DB"
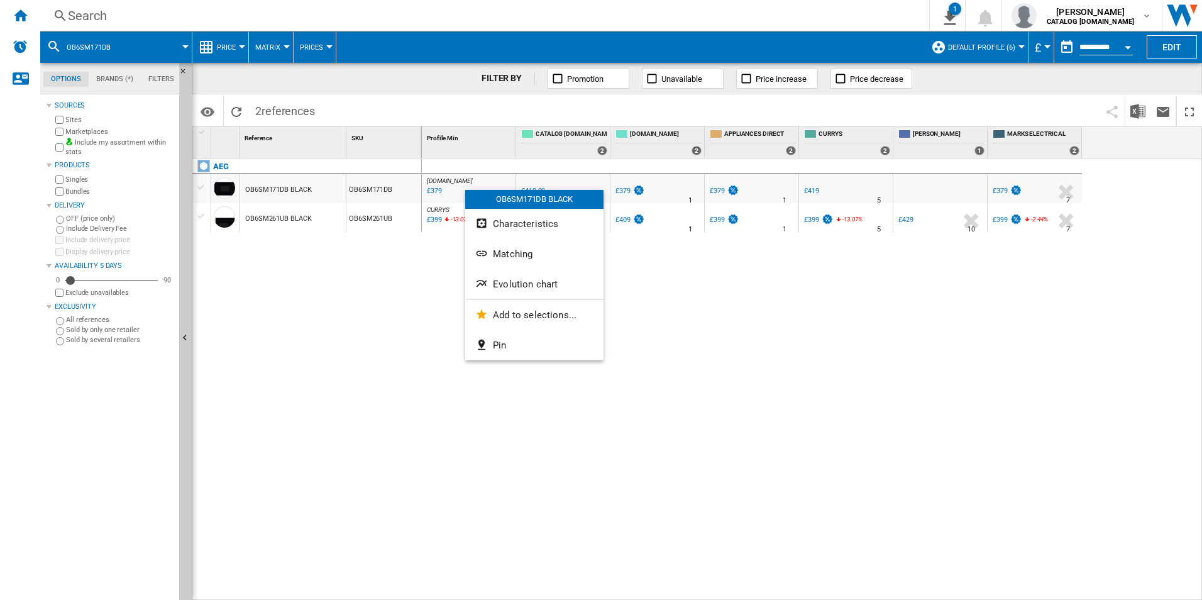
click at [385, 322] on div at bounding box center [601, 300] width 1202 height 600
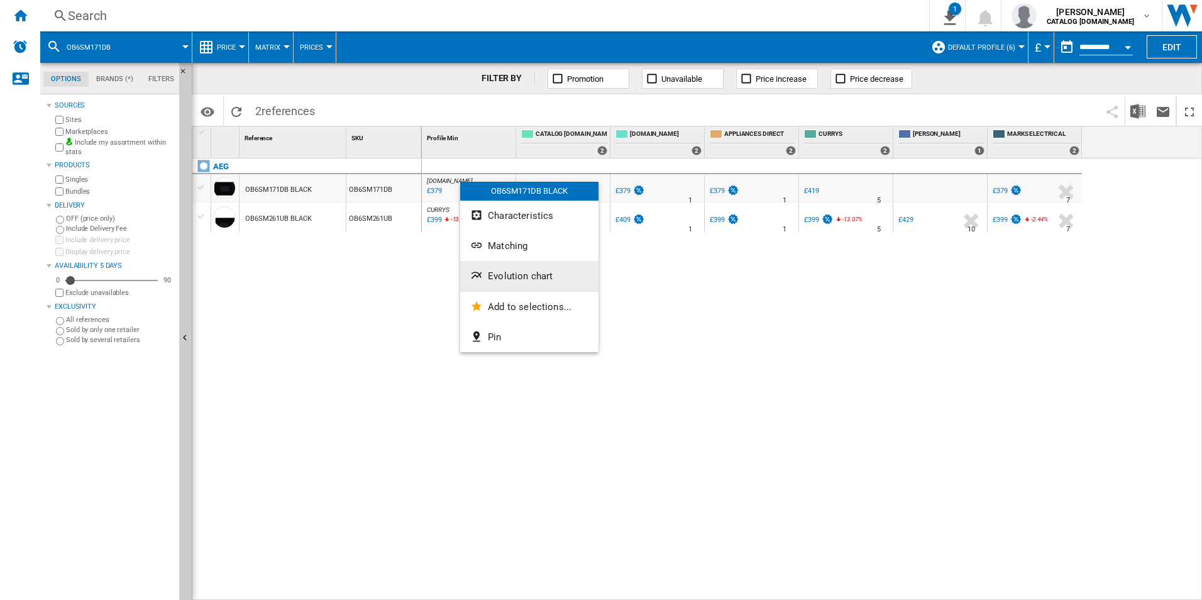
click at [491, 277] on span "Evolution chart" at bounding box center [520, 275] width 65 height 11
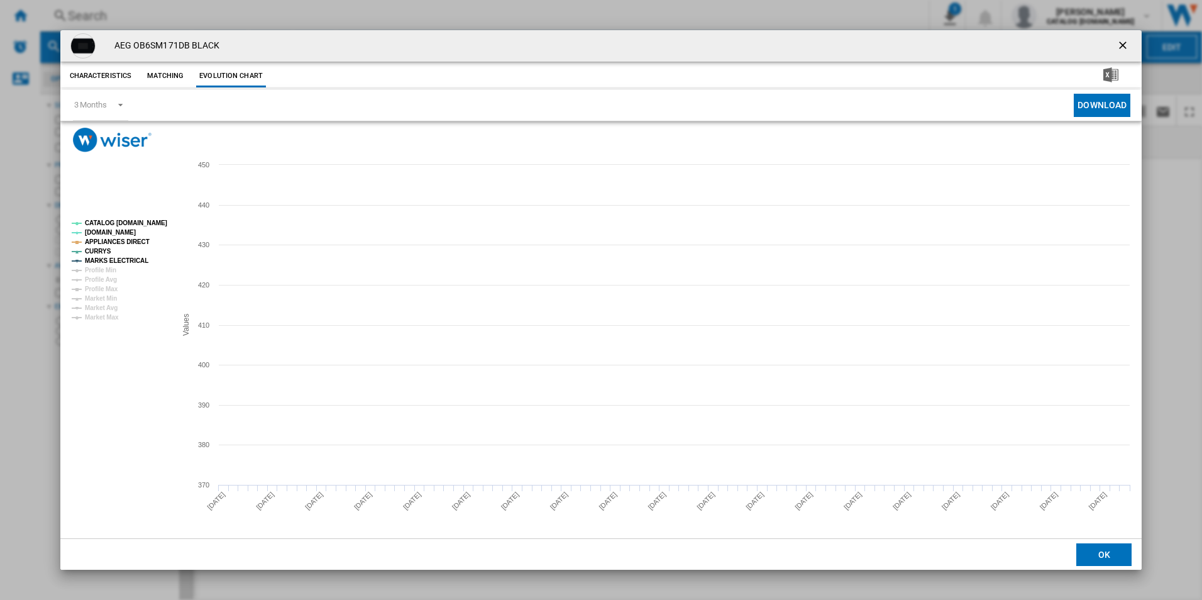
click at [153, 219] on tspan "CATALOG [DOMAIN_NAME]" at bounding box center [126, 222] width 82 height 7
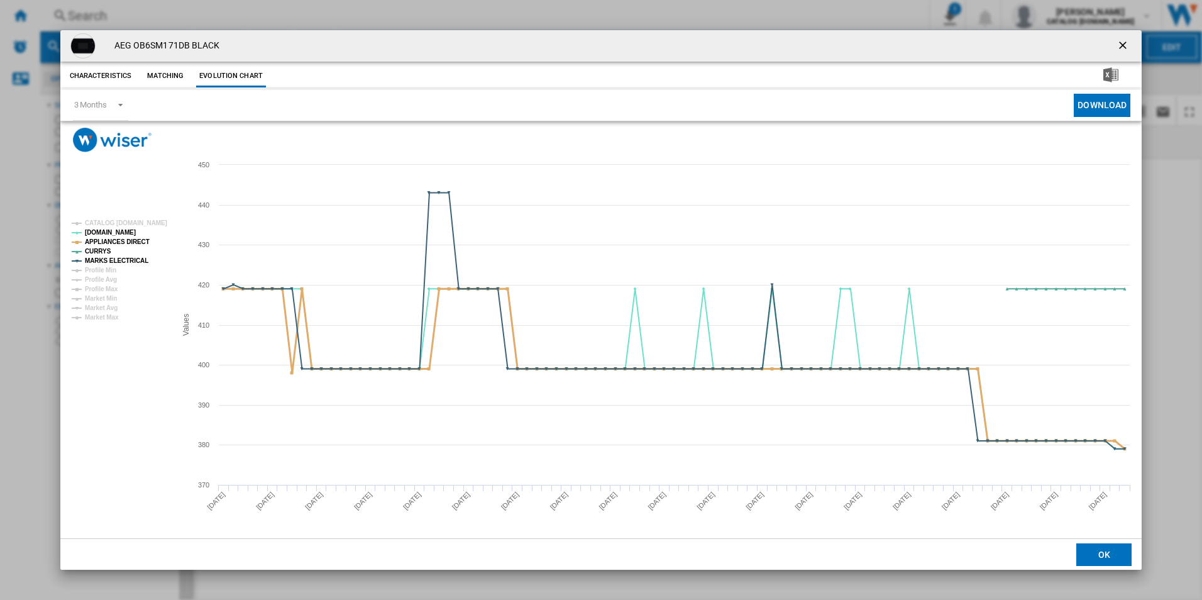
click at [134, 238] on tspan "APPLIANCES DIRECT" at bounding box center [117, 241] width 65 height 7
click at [134, 257] on tspan "MARKS ELECTRICAL" at bounding box center [116, 260] width 63 height 7
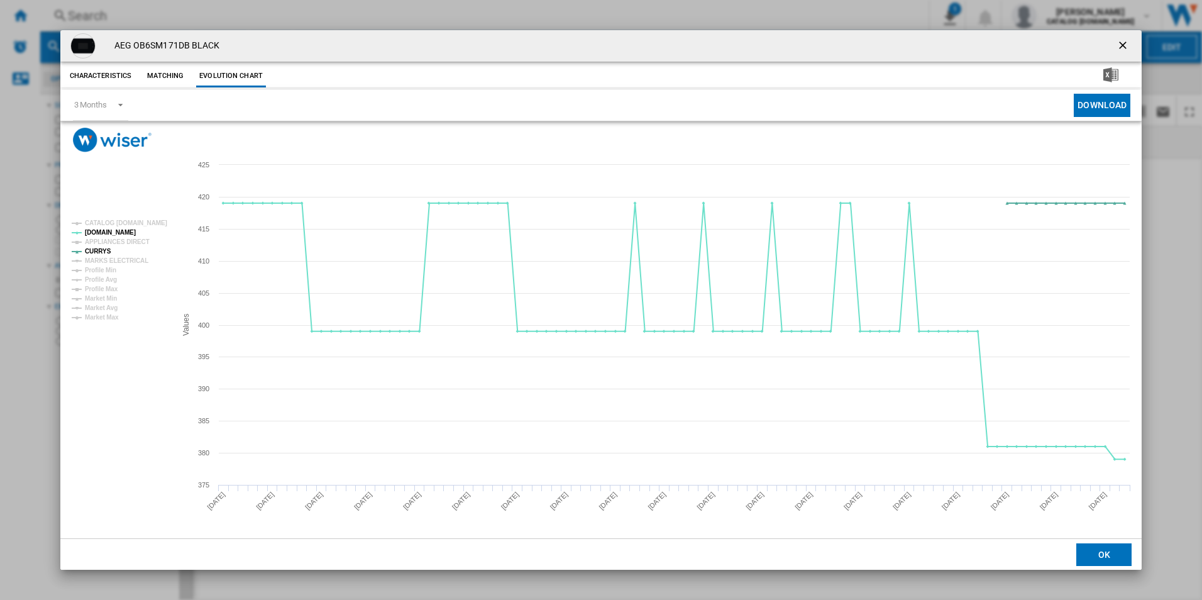
drag, startPoint x: 1127, startPoint y: 41, endPoint x: 1050, endPoint y: 42, distance: 77.3
click at [1127, 41] on ng-md-icon "getI18NText('BUTTONS.CLOSE_DIALOG')" at bounding box center [1123, 46] width 15 height 15
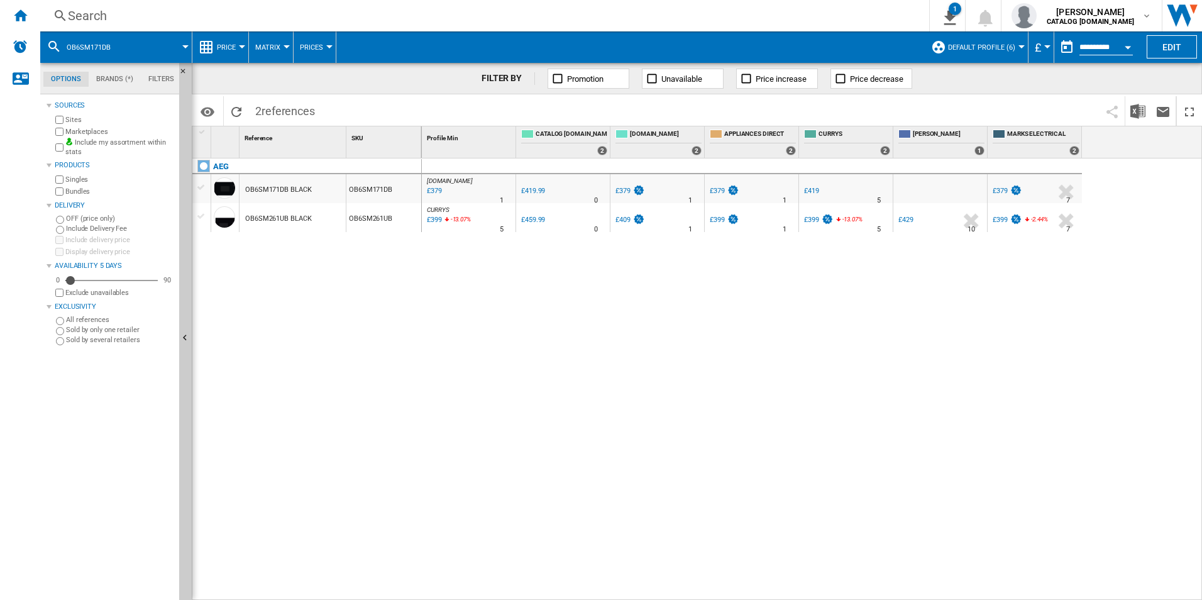
click at [778, 14] on div "Search" at bounding box center [482, 16] width 828 height 18
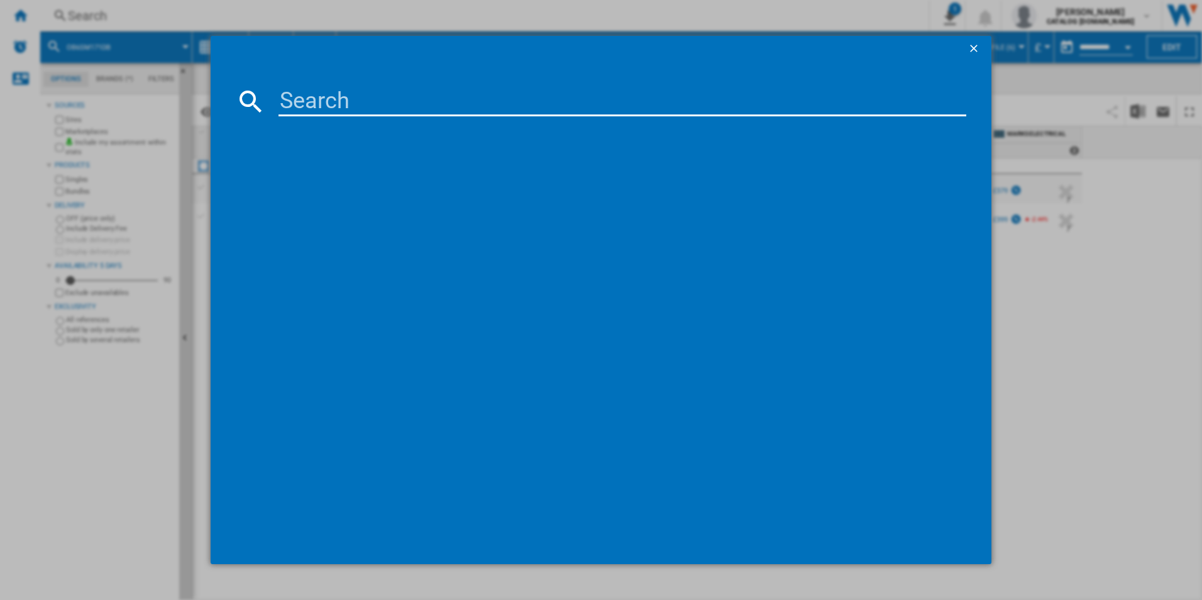
drag, startPoint x: 742, startPoint y: 80, endPoint x: 721, endPoint y: 73, distance: 21.5
click at [728, 78] on md-dialog-content at bounding box center [601, 312] width 781 height 503
click at [706, 102] on input at bounding box center [622, 101] width 688 height 30
paste input "DBX3950M"
type input "DBX3950M"
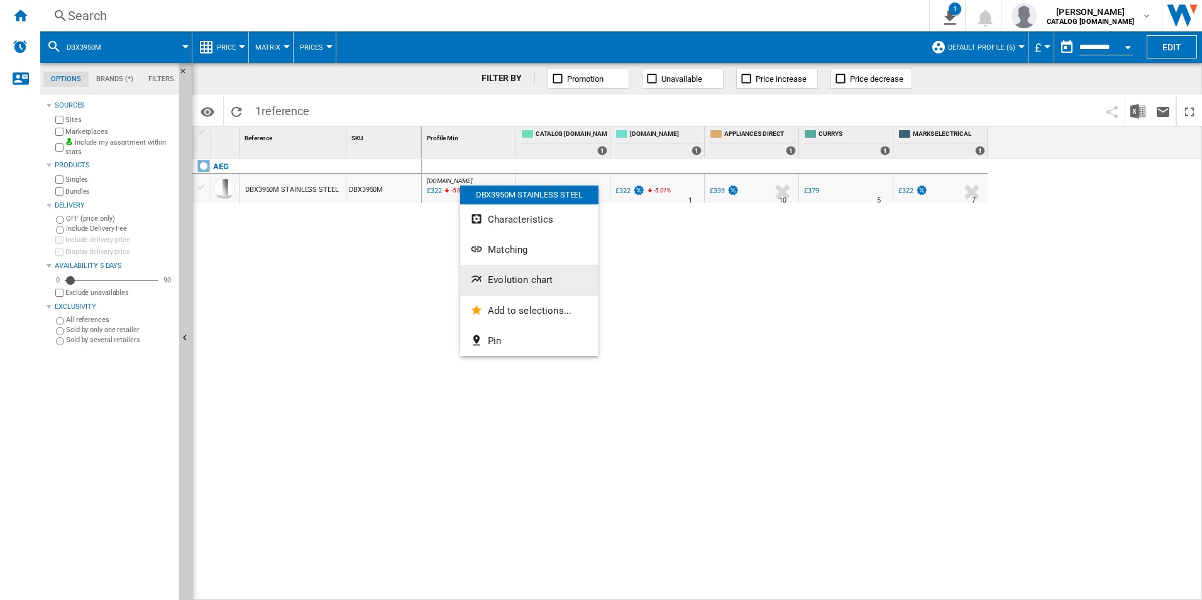
click at [494, 280] on span "Evolution chart" at bounding box center [520, 279] width 65 height 11
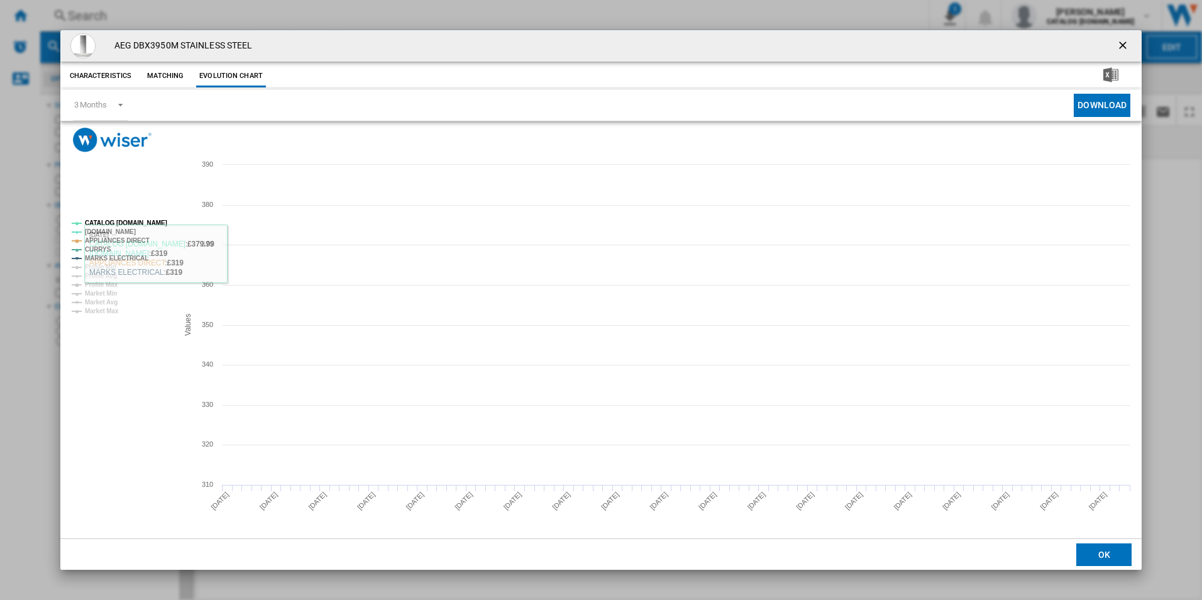
click at [141, 216] on rect "Product popup" at bounding box center [120, 267] width 106 height 104
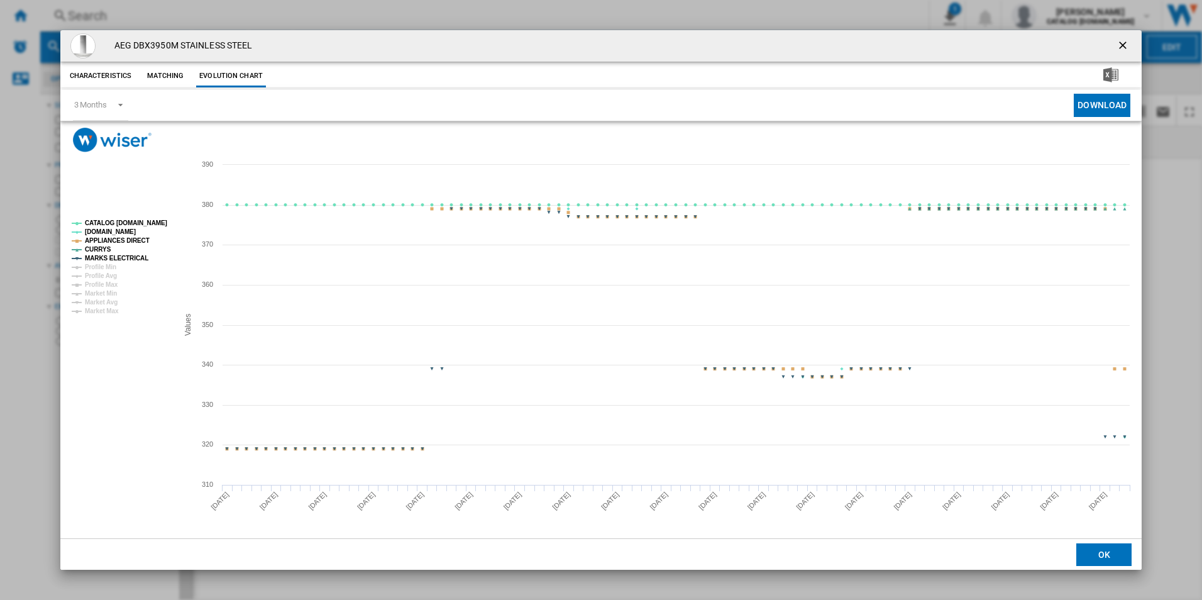
click at [143, 220] on tspan "CATALOG [DOMAIN_NAME]" at bounding box center [126, 222] width 82 height 7
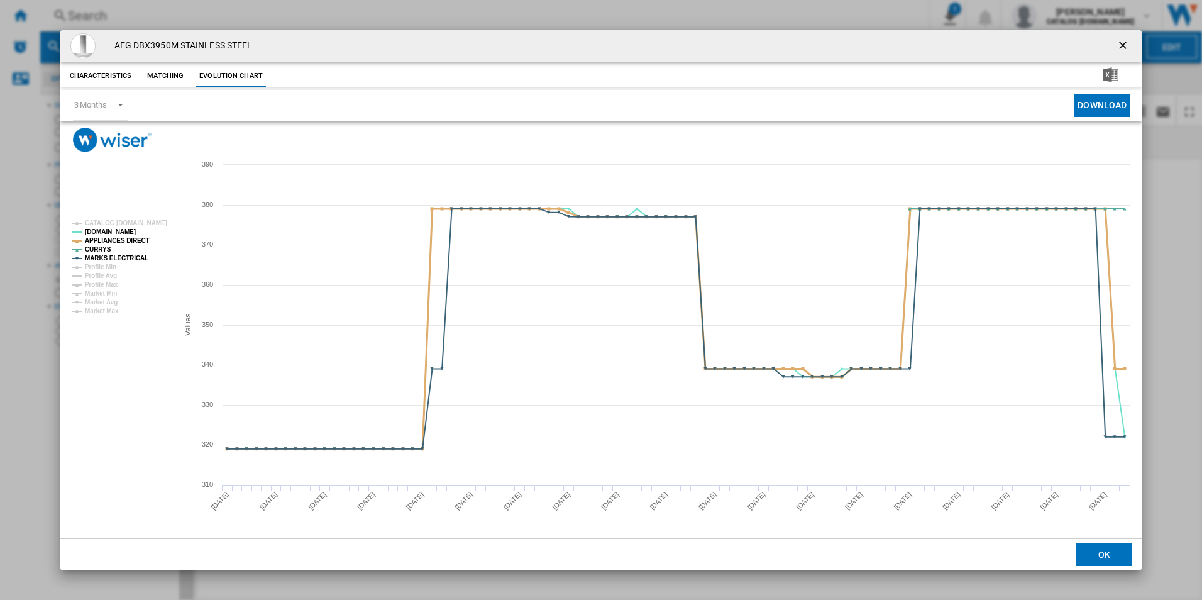
click at [141, 241] on tspan "APPLIANCES DIRECT" at bounding box center [117, 240] width 65 height 7
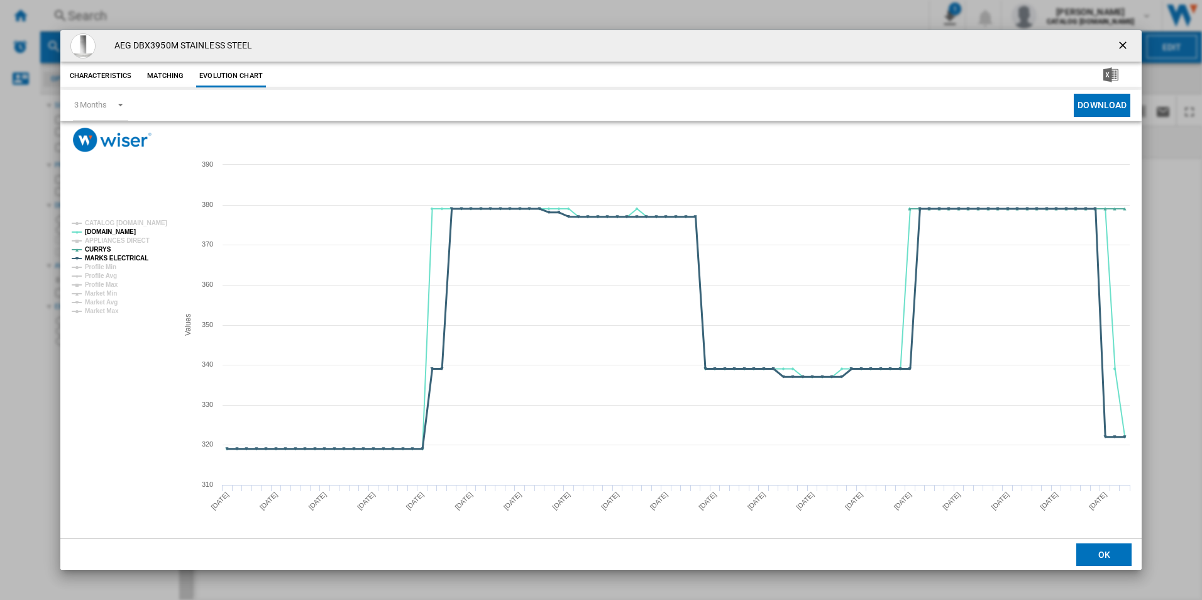
drag, startPoint x: 134, startPoint y: 256, endPoint x: 146, endPoint y: 260, distance: 12.7
click at [134, 256] on tspan "MARKS ELECTRICAL" at bounding box center [116, 258] width 63 height 7
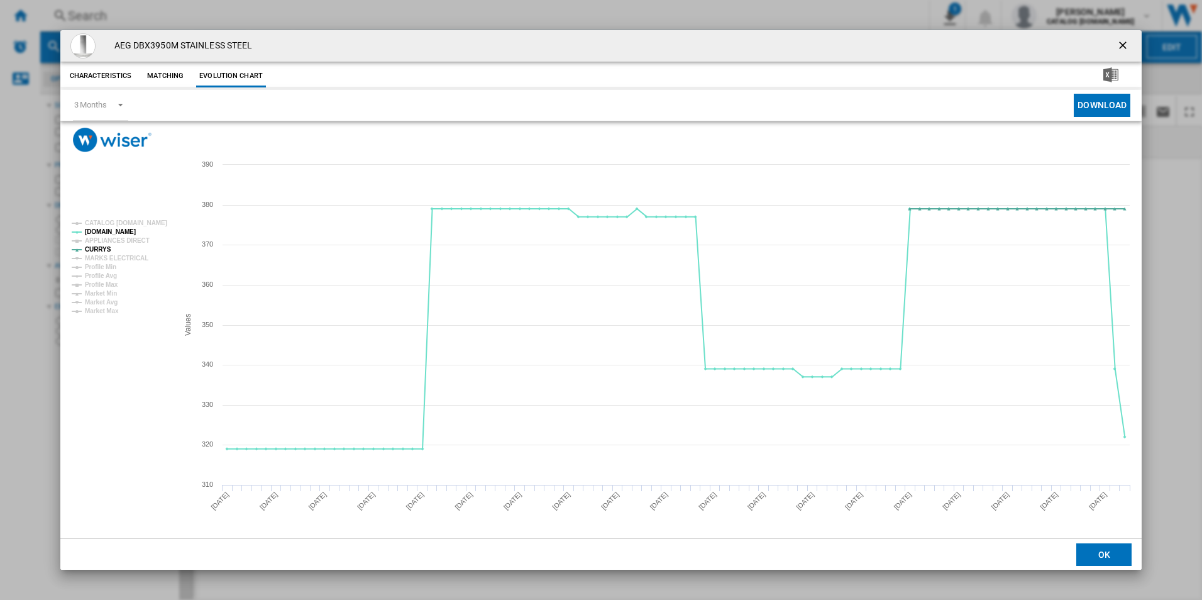
drag, startPoint x: 1121, startPoint y: 45, endPoint x: 987, endPoint y: 35, distance: 133.6
click at [1121, 45] on ng-md-icon "getI18NText('BUTTONS.CLOSE_DIALOG')" at bounding box center [1123, 46] width 15 height 15
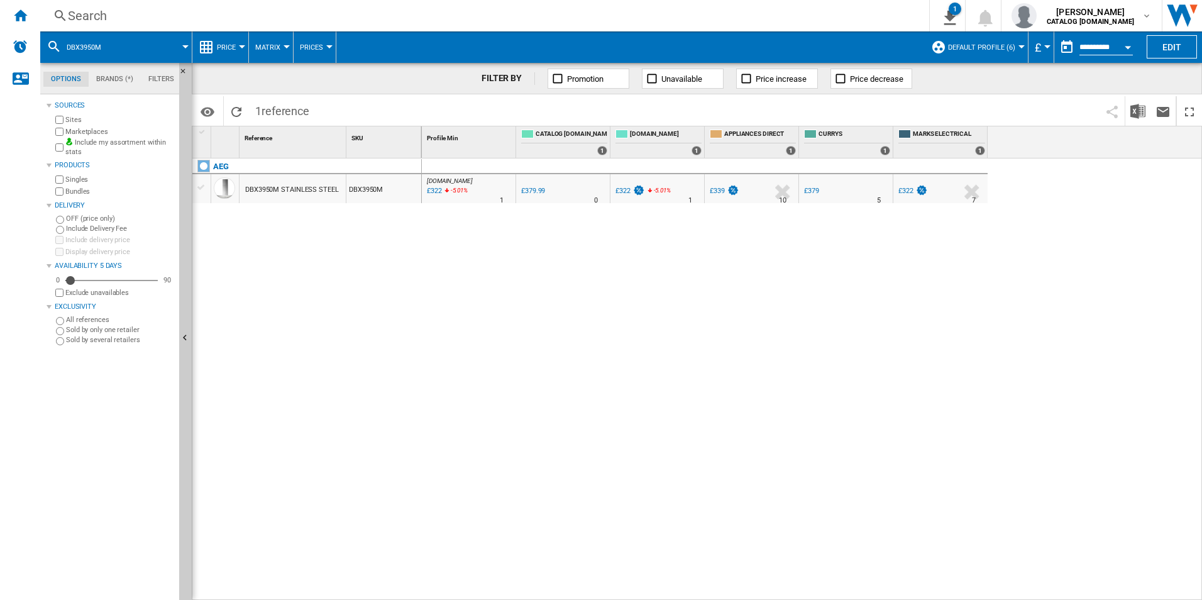
click at [764, 9] on div "Search" at bounding box center [482, 16] width 828 height 18
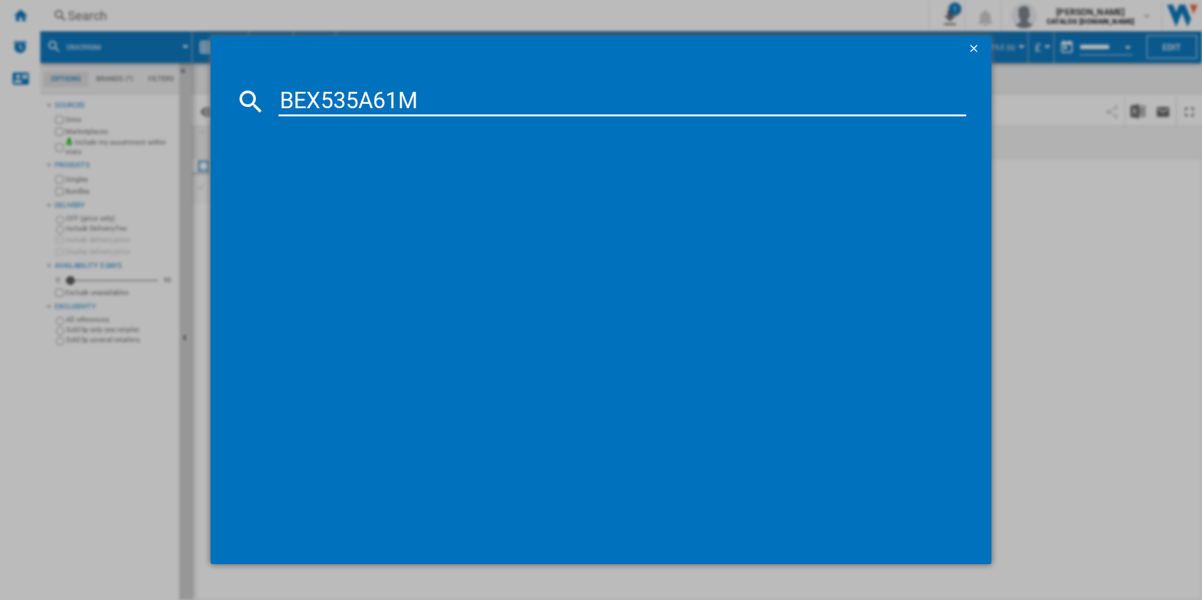
type input "BEX535A61M"
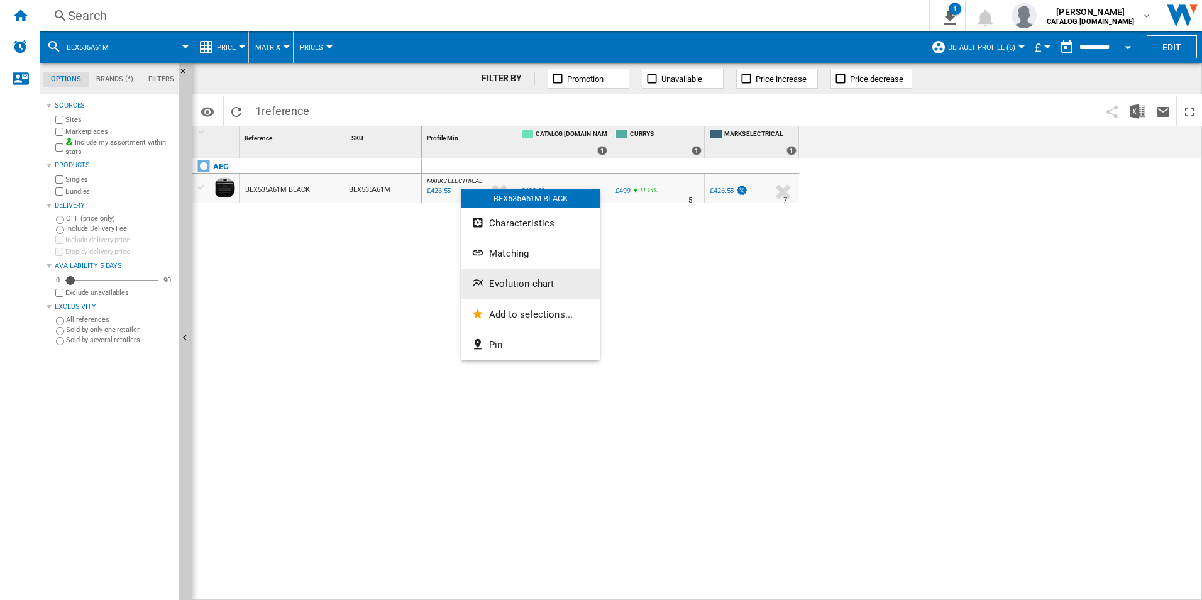
click at [507, 282] on span "Evolution chart" at bounding box center [521, 283] width 65 height 11
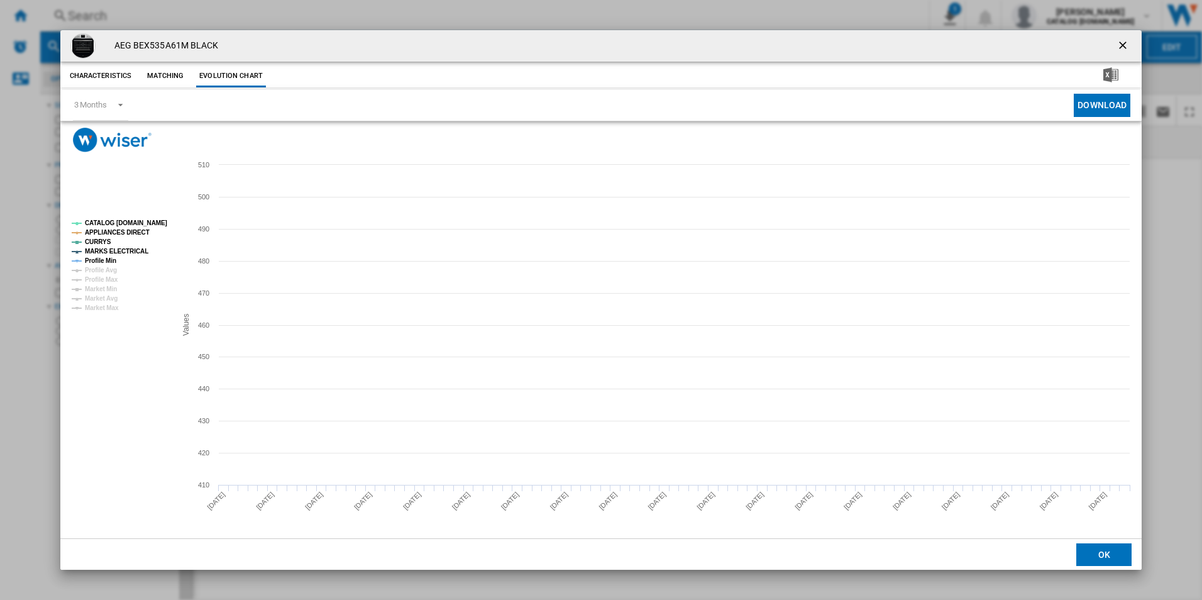
click at [140, 224] on tspan "CATALOG [DOMAIN_NAME]" at bounding box center [126, 222] width 82 height 7
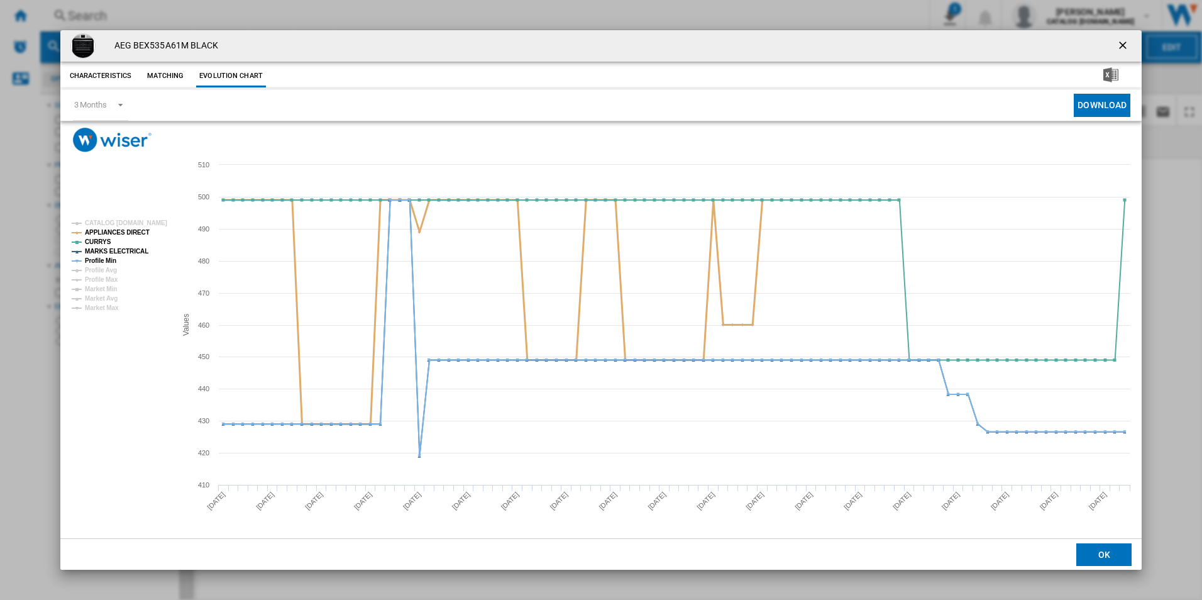
click at [132, 233] on tspan "APPLIANCES DIRECT" at bounding box center [117, 232] width 65 height 7
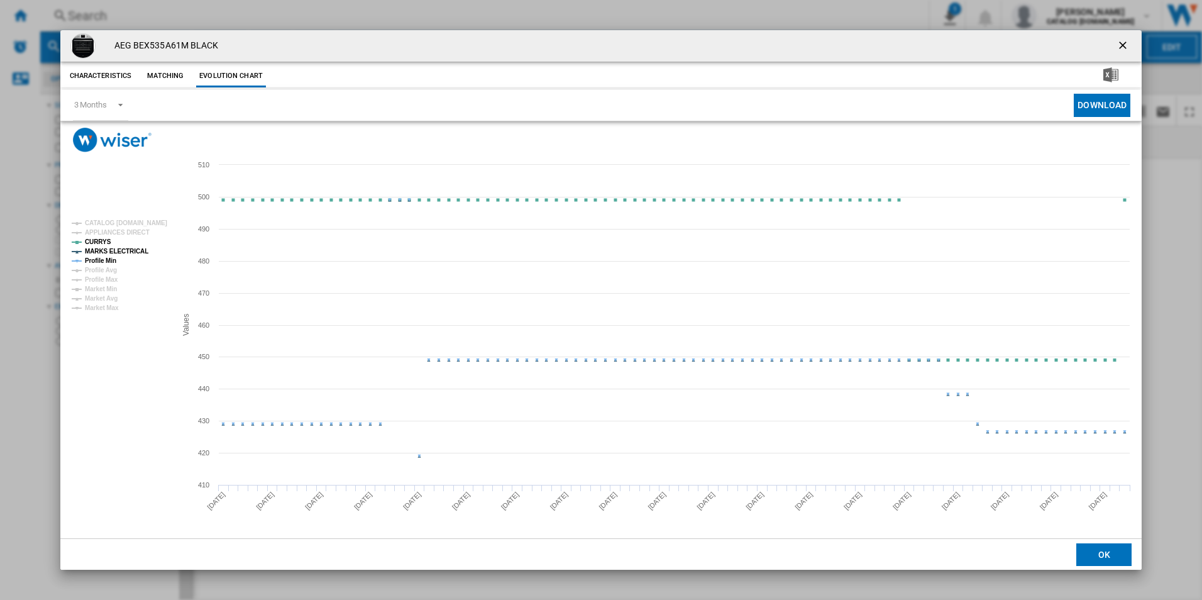
drag, startPoint x: 132, startPoint y: 252, endPoint x: 116, endPoint y: 255, distance: 16.5
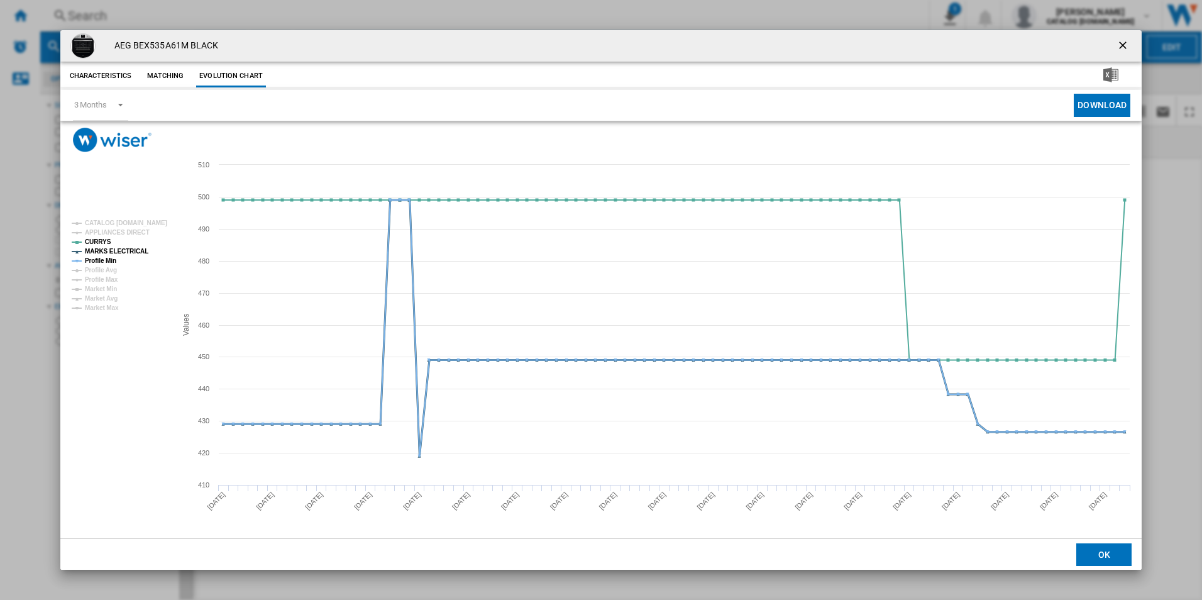
click at [131, 253] on tspan "MARKS ELECTRICAL" at bounding box center [116, 251] width 63 height 7
click at [106, 260] on tspan "Profile Min" at bounding box center [100, 260] width 31 height 7
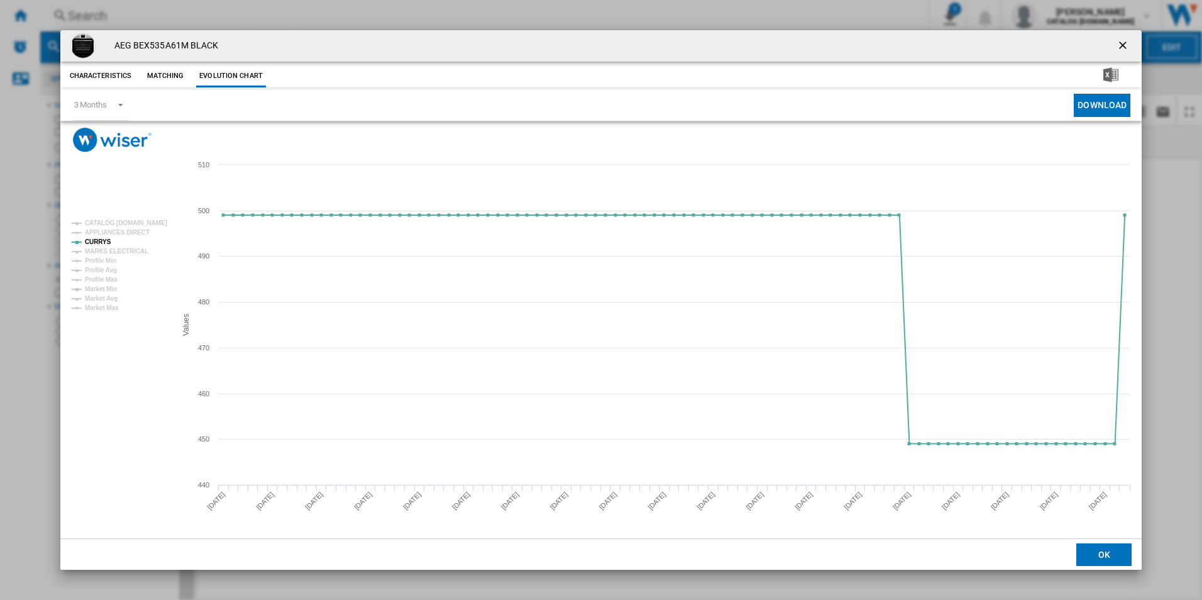
click at [1120, 47] on ng-md-icon "getI18NText('BUTTONS.CLOSE_DIALOG')" at bounding box center [1123, 46] width 15 height 15
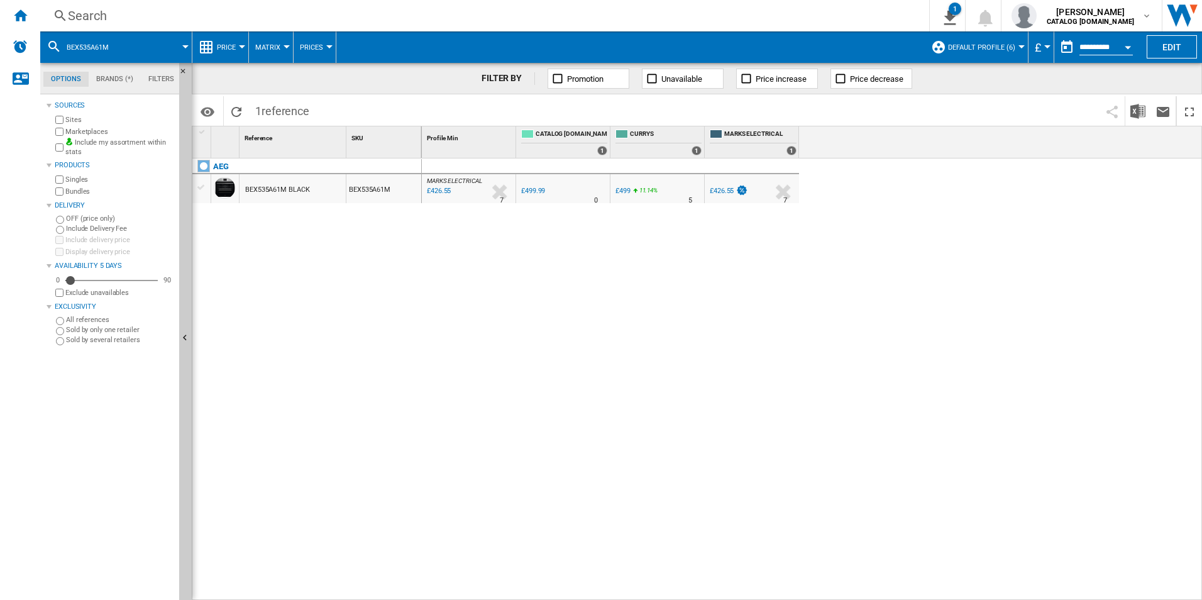
click at [813, 21] on div "Search" at bounding box center [482, 16] width 828 height 18
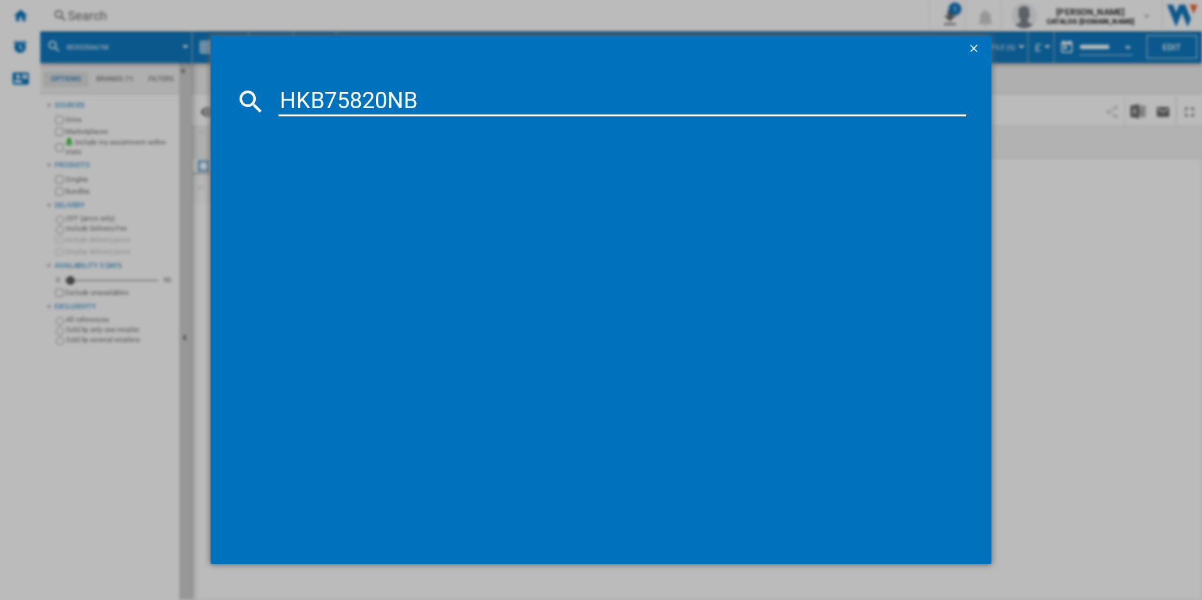
type input "HKB75820NB"
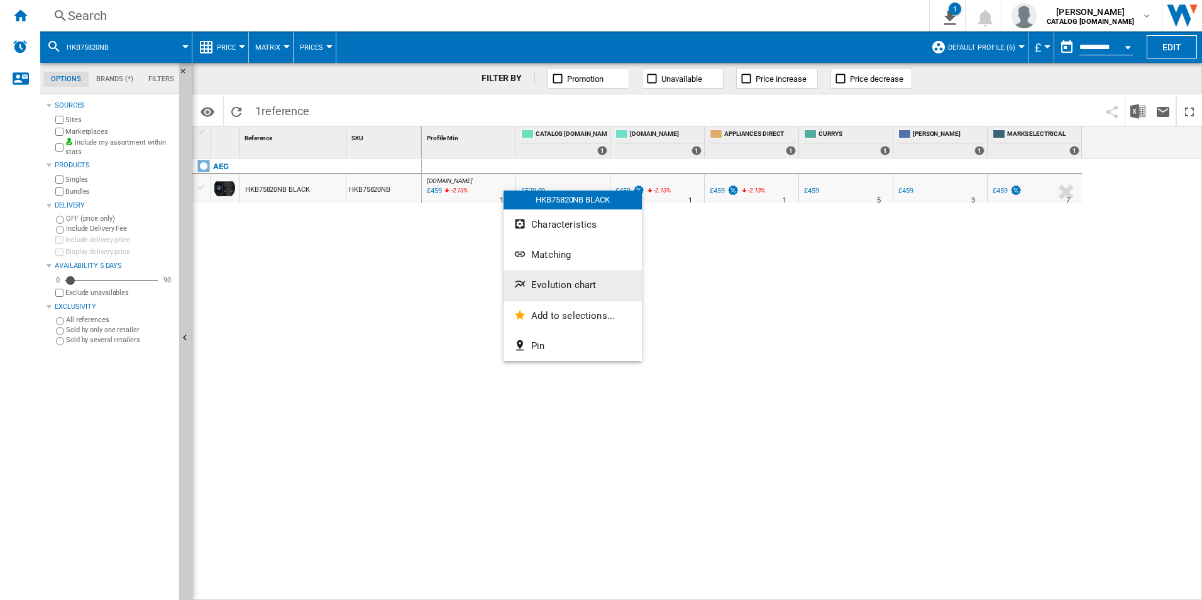
click at [542, 280] on span "Evolution chart" at bounding box center [563, 284] width 65 height 11
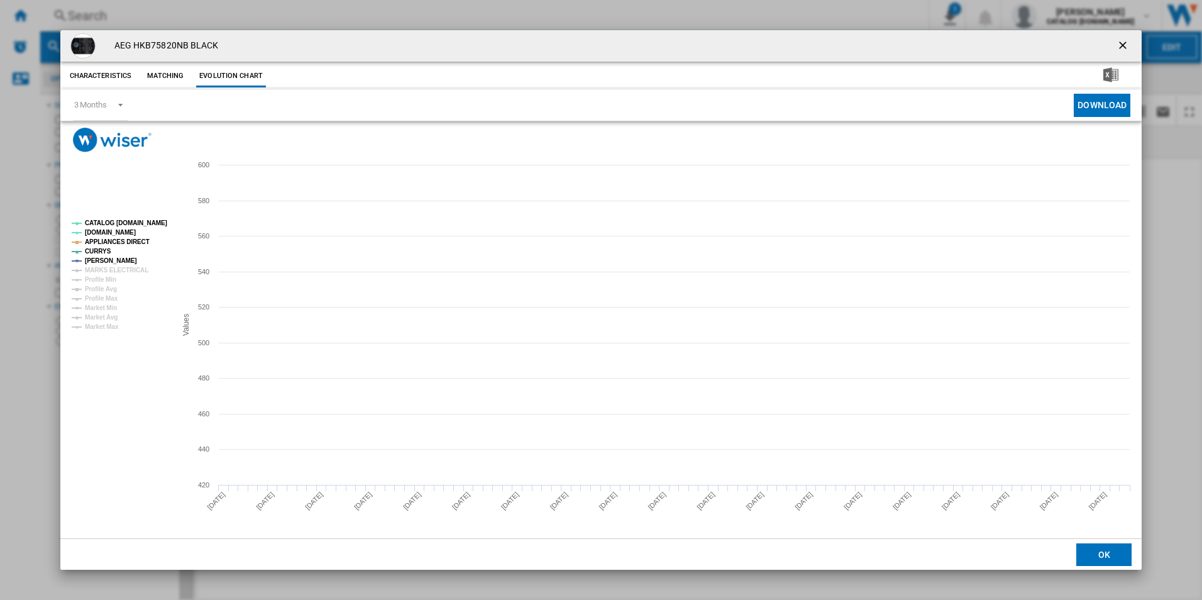
click at [156, 222] on tspan "CATALOG [DOMAIN_NAME]" at bounding box center [126, 222] width 82 height 7
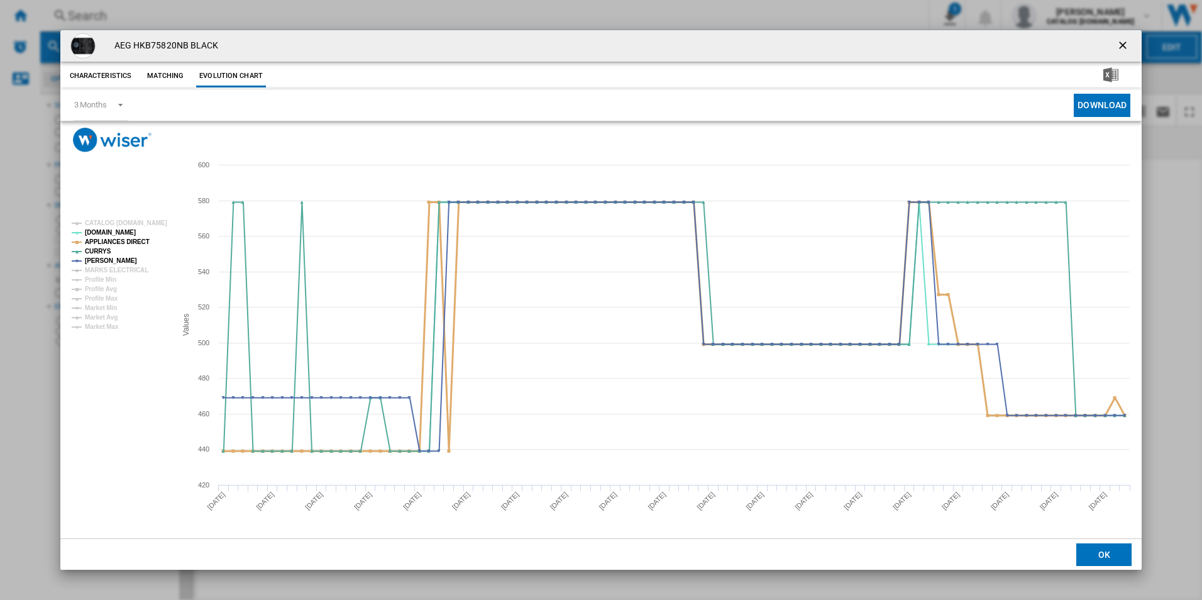
click at [133, 238] on tspan "APPLIANCES DIRECT" at bounding box center [117, 241] width 65 height 7
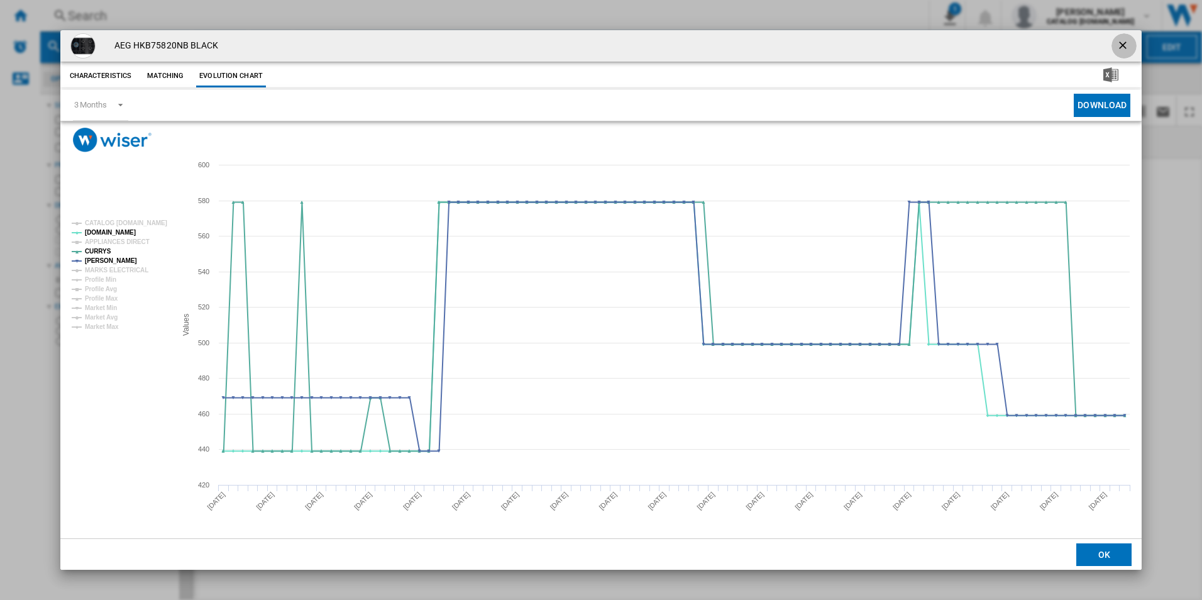
click at [1118, 41] on ng-md-icon "getI18NText('BUTTONS.CLOSE_DIALOG')" at bounding box center [1123, 46] width 15 height 15
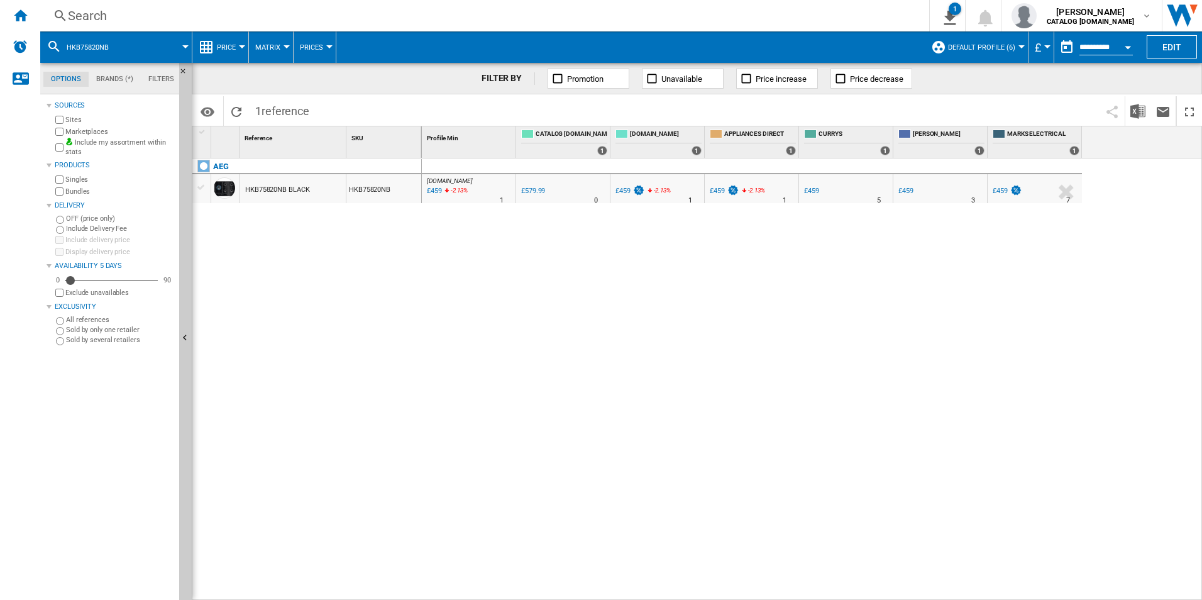
click at [726, 21] on div "Search" at bounding box center [482, 16] width 828 height 18
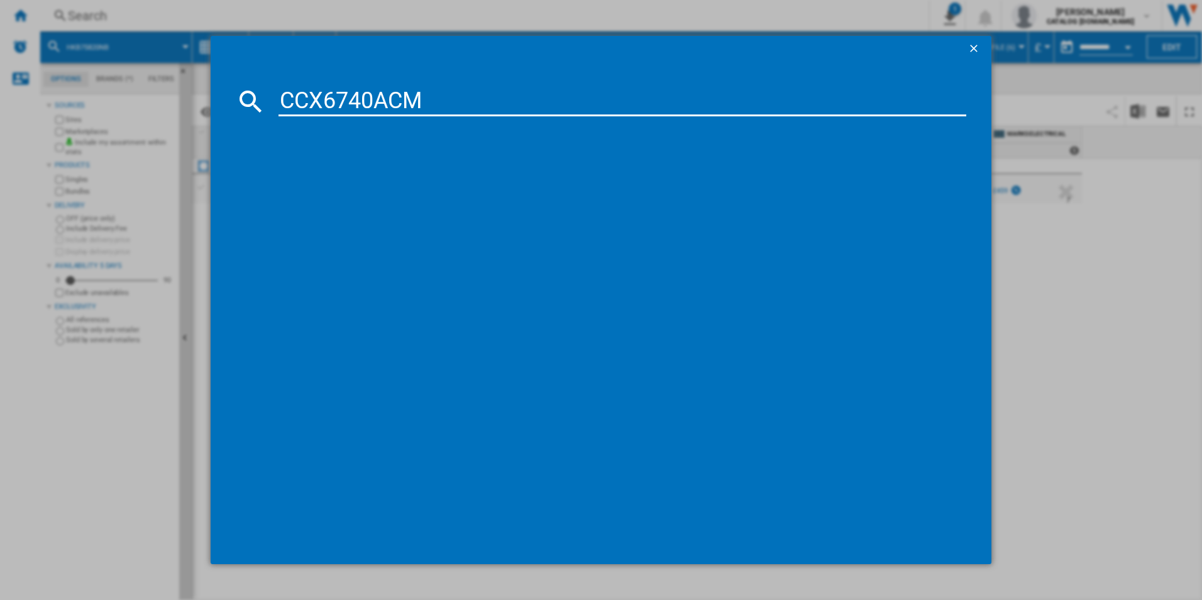
type input "CCX6740ACM"
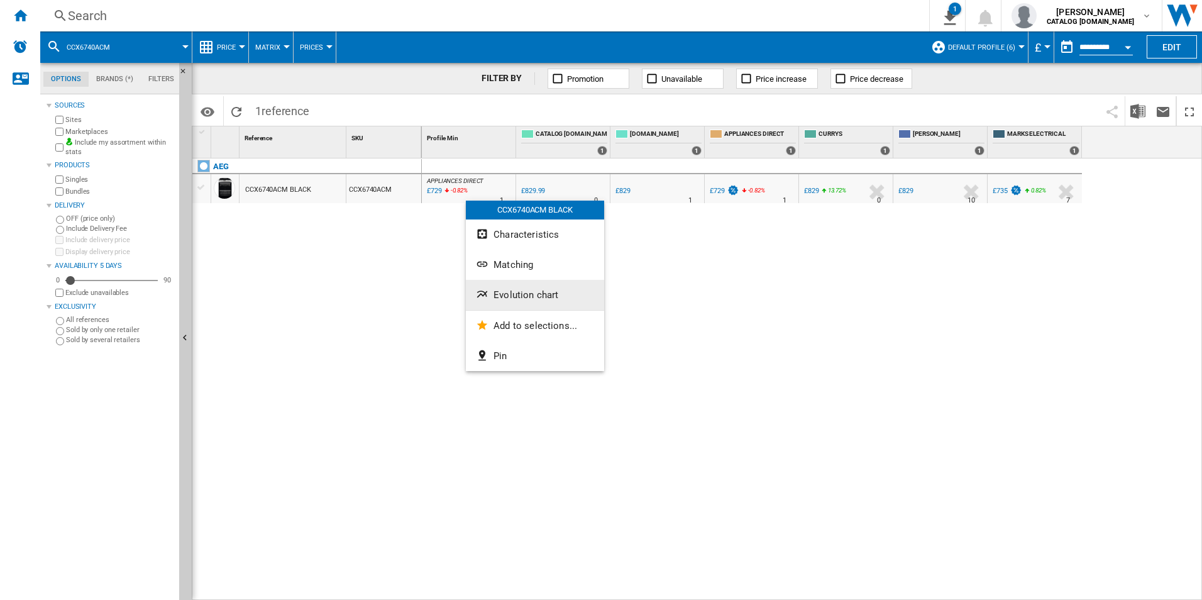
click at [509, 297] on span "Evolution chart" at bounding box center [525, 294] width 65 height 11
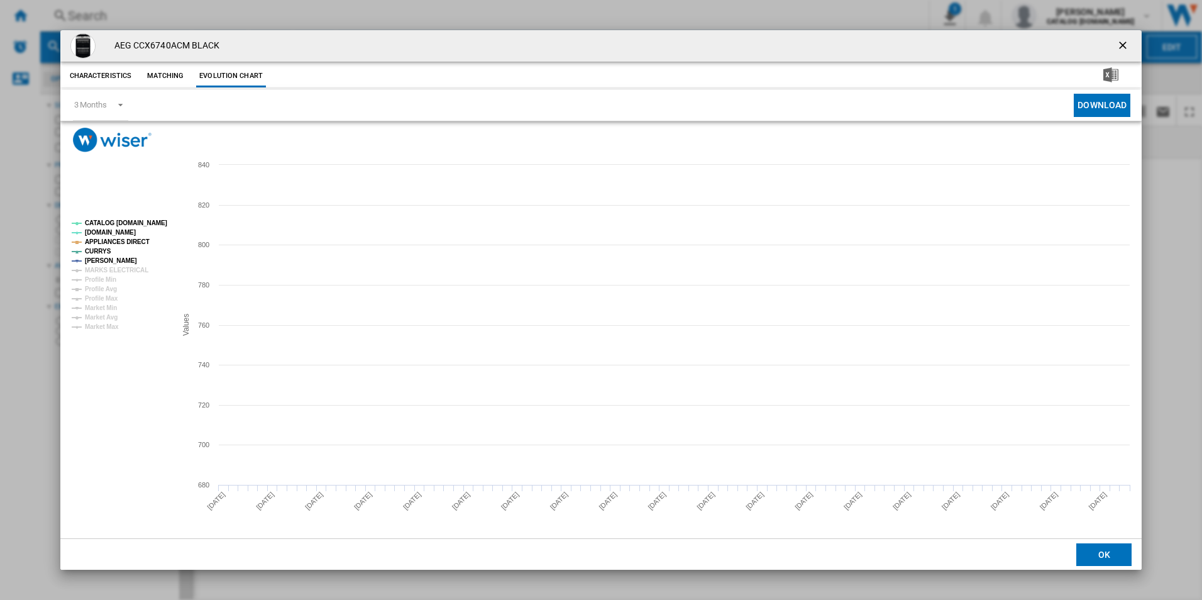
click at [140, 224] on tspan "CATALOG [DOMAIN_NAME]" at bounding box center [126, 222] width 82 height 7
click at [134, 241] on tspan "APPLIANCES DIRECT" at bounding box center [117, 241] width 65 height 7
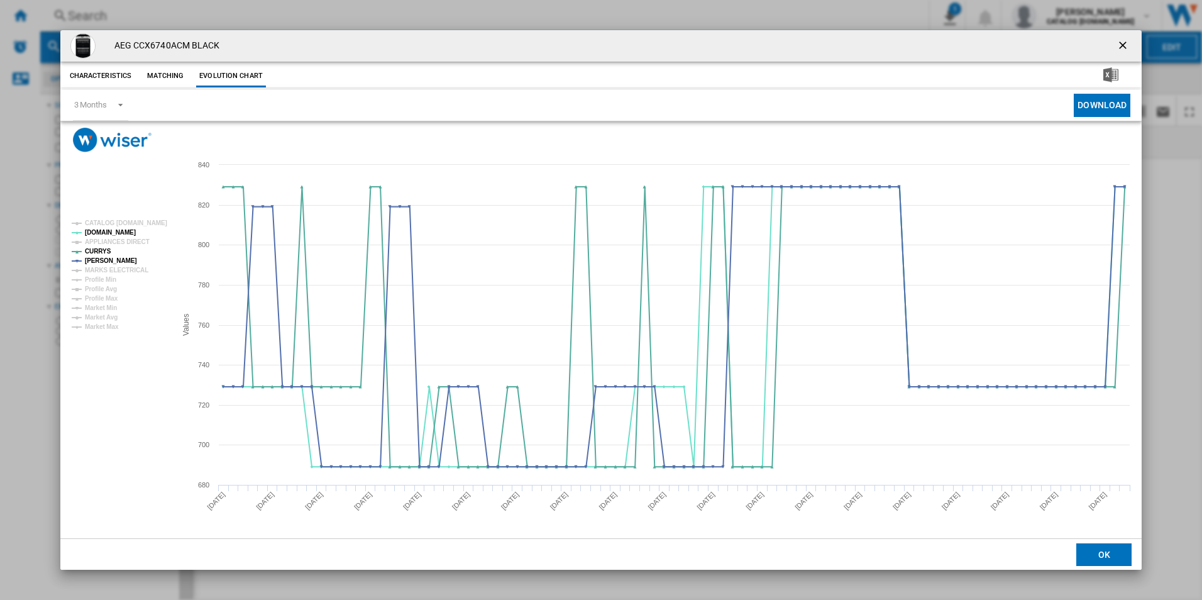
click at [1123, 47] on ng-md-icon "getI18NText('BUTTONS.CLOSE_DIALOG')" at bounding box center [1123, 46] width 15 height 15
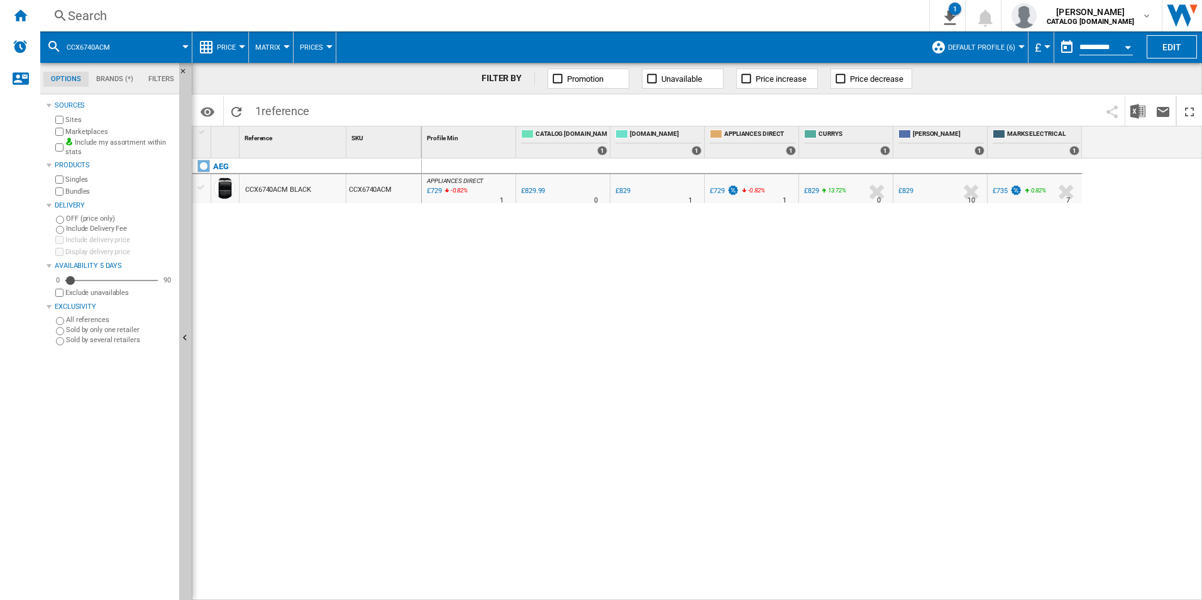
click at [716, 6] on div "Search Search 0 1 adam barber CATALOG ELECTROLUX.UK CATALOG ELECTROLUX.UK My se…" at bounding box center [620, 15] width 1161 height 31
click at [697, 16] on div "Search" at bounding box center [482, 16] width 828 height 18
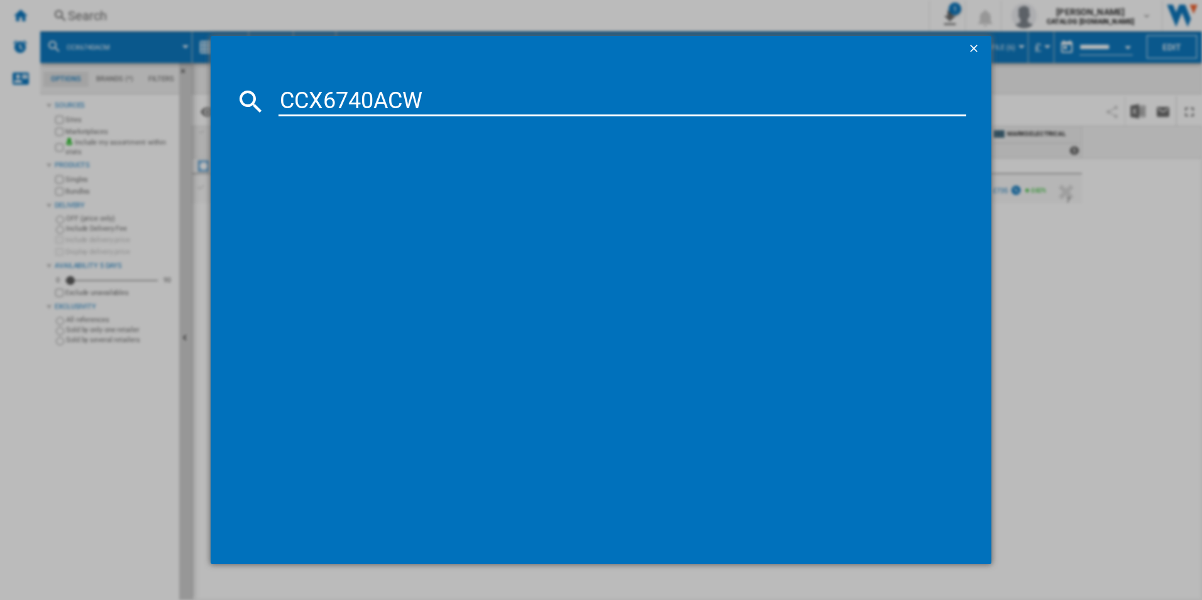
type input "CCX6740ACW"
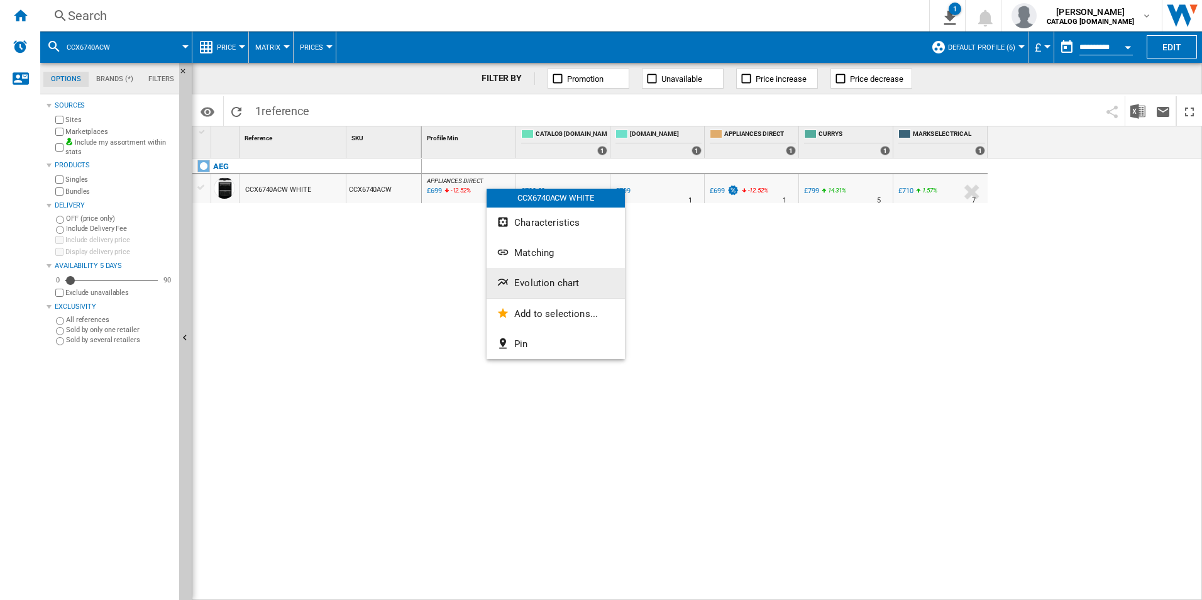
click at [528, 278] on span "Evolution chart" at bounding box center [546, 282] width 65 height 11
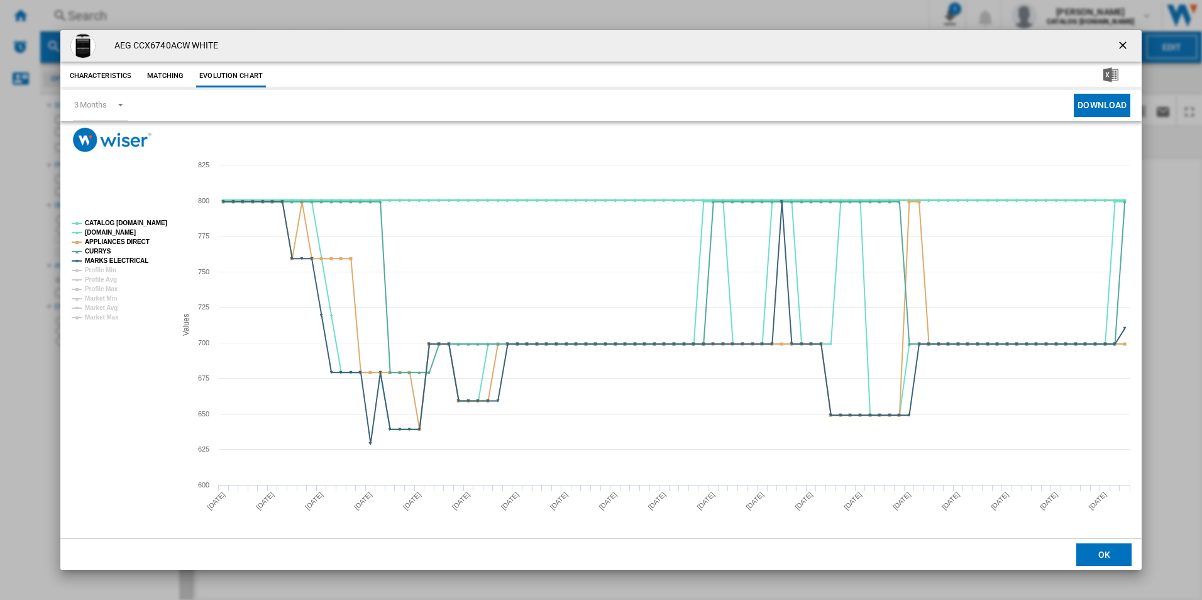
click at [156, 220] on tspan "CATALOG [DOMAIN_NAME]" at bounding box center [126, 222] width 82 height 7
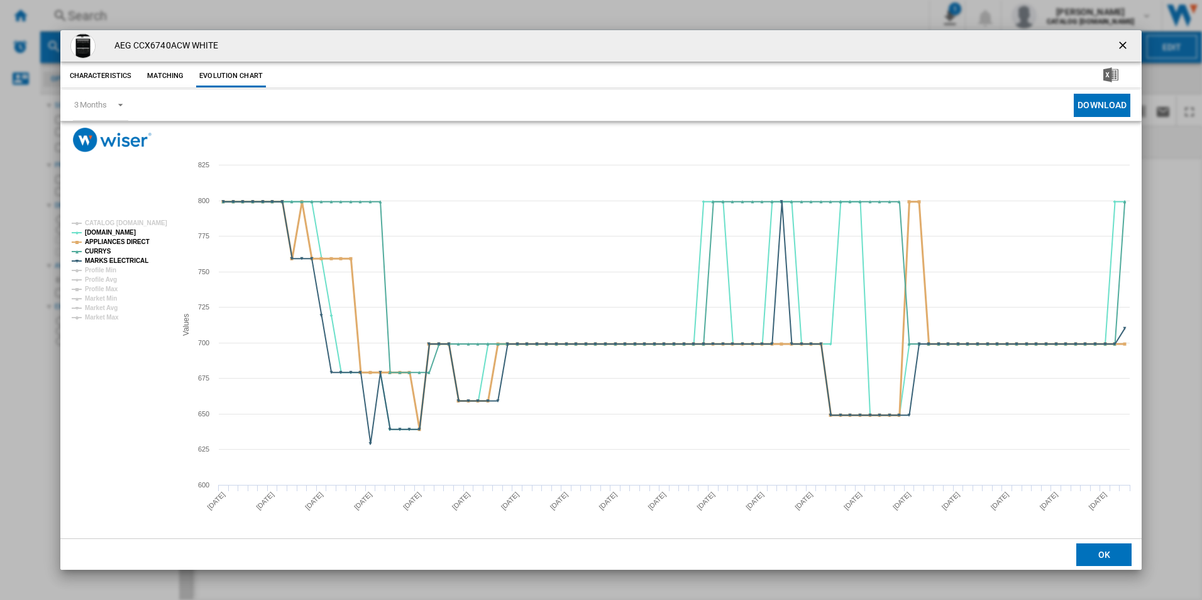
click at [128, 238] on tspan "APPLIANCES DIRECT" at bounding box center [117, 241] width 65 height 7
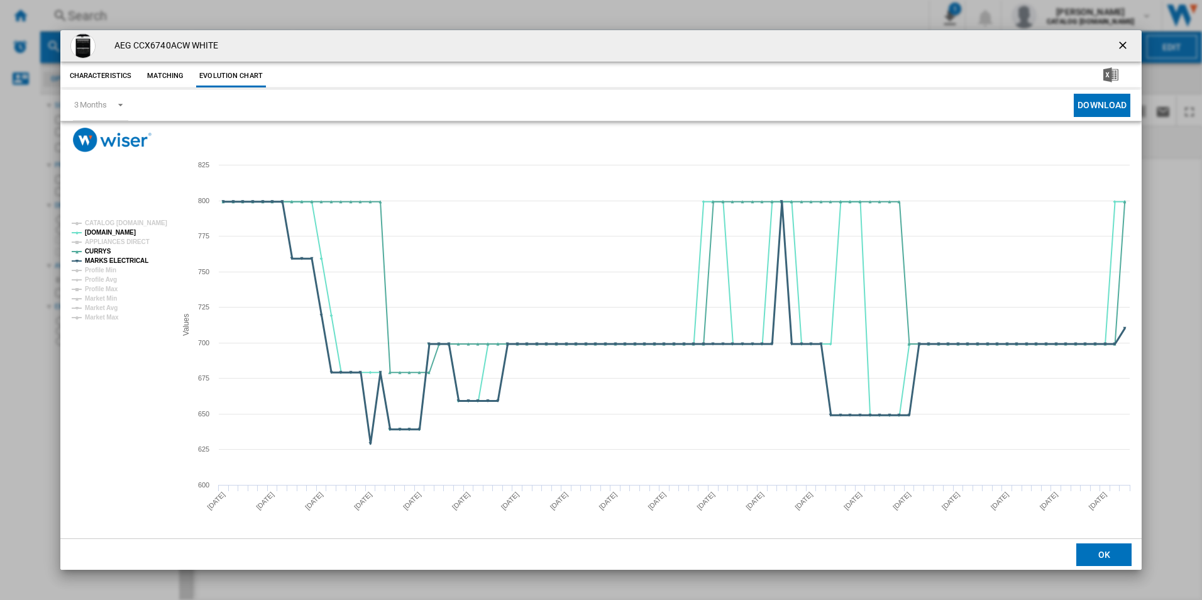
click at [128, 258] on tspan "MARKS ELECTRICAL" at bounding box center [116, 260] width 63 height 7
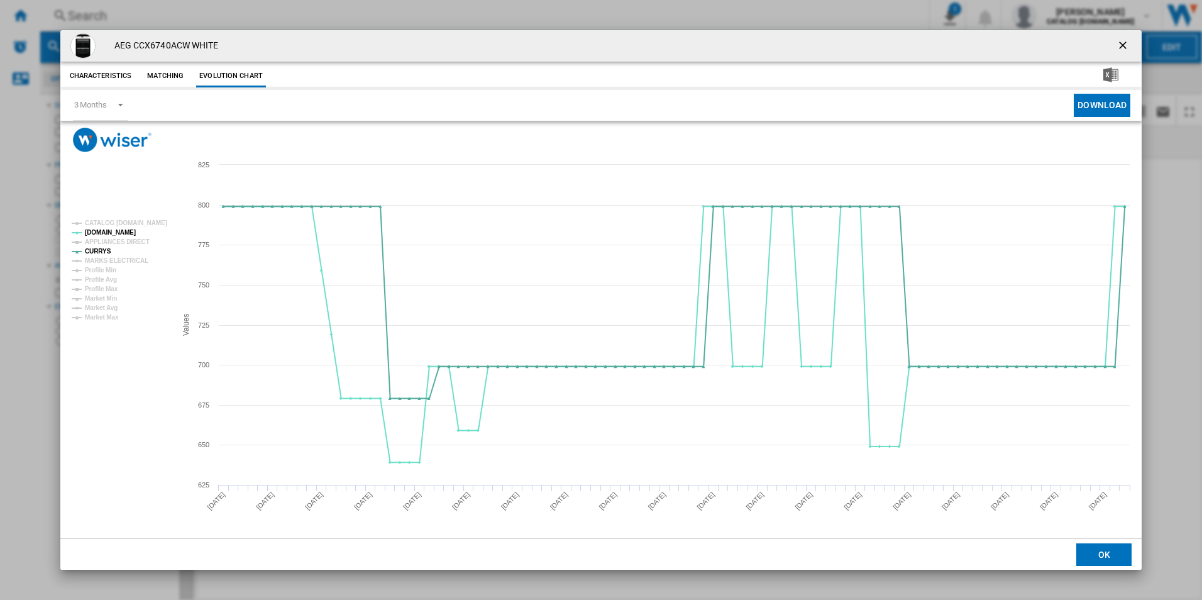
drag, startPoint x: 1121, startPoint y: 45, endPoint x: 820, endPoint y: 20, distance: 302.1
click at [1121, 45] on ng-md-icon "getI18NText('BUTTONS.CLOSE_DIALOG')" at bounding box center [1123, 46] width 15 height 15
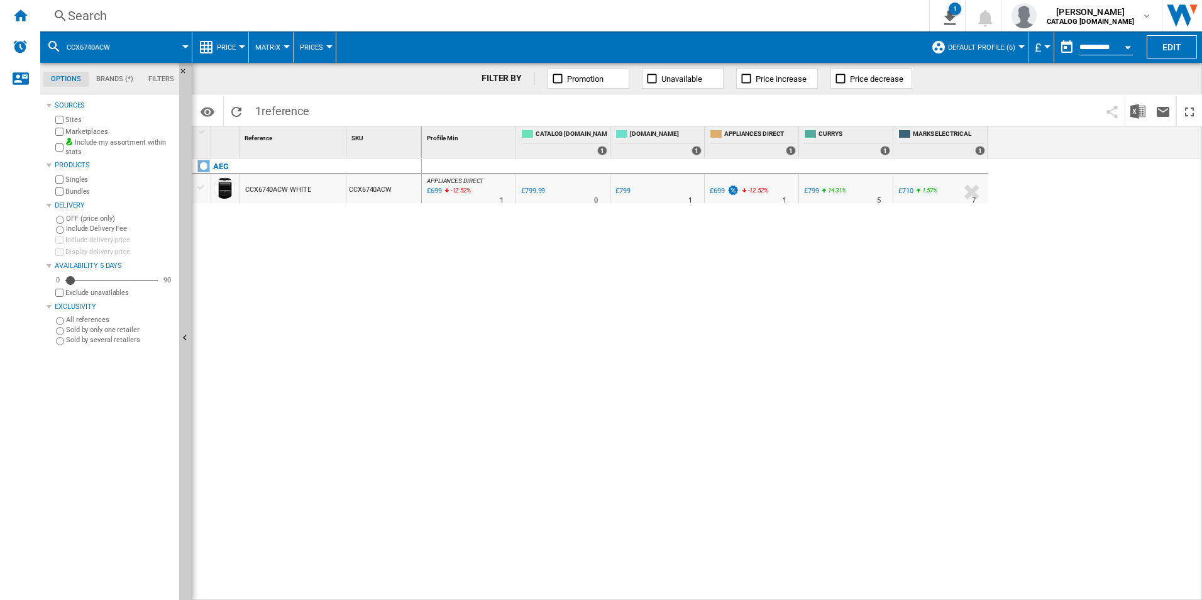
click at [689, 3] on div "Search Search 0 1 adam barber CATALOG ELECTROLUX.UK CATALOG ELECTROLUX.UK My se…" at bounding box center [620, 15] width 1161 height 31
click at [686, 13] on div "Search" at bounding box center [482, 16] width 828 height 18
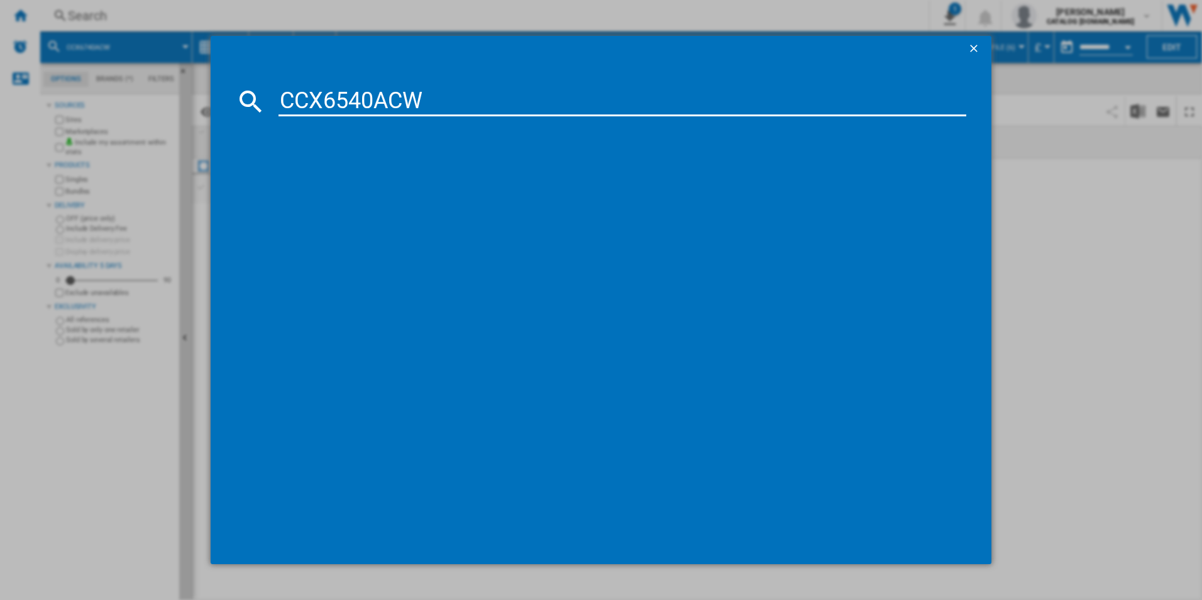
type input "CCX6540ACW"
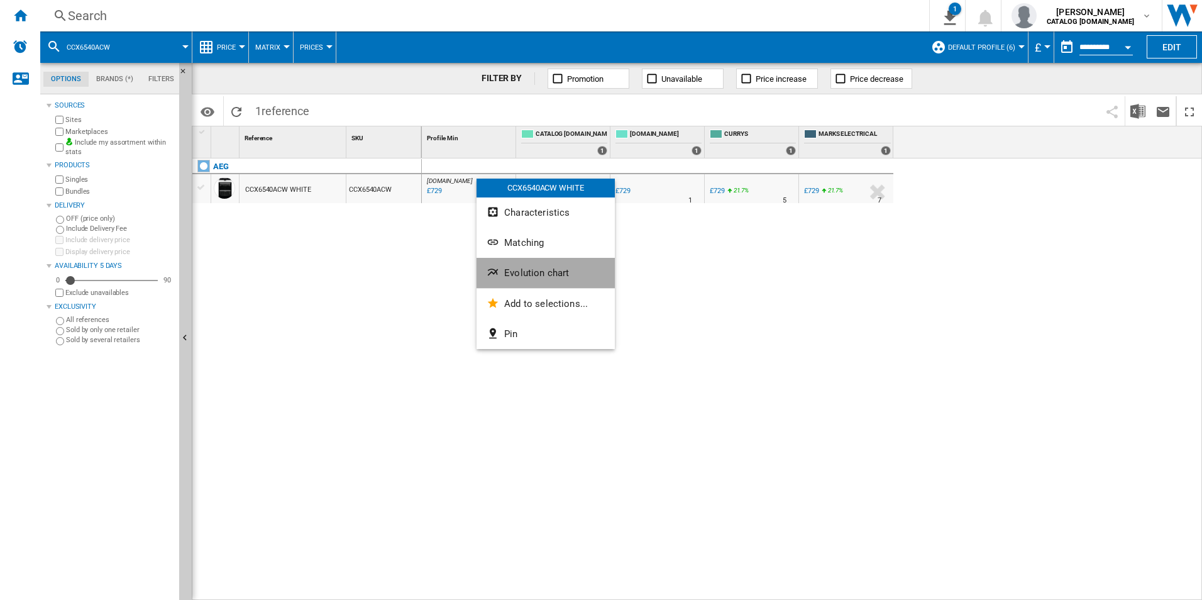
click at [512, 270] on span "Evolution chart" at bounding box center [536, 272] width 65 height 11
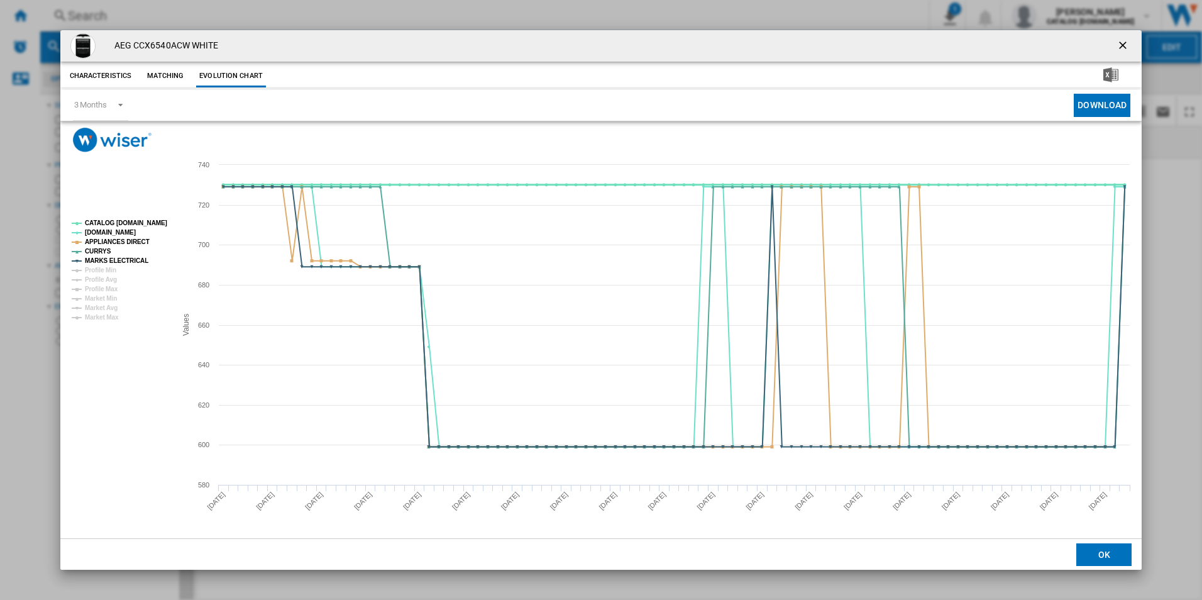
click at [138, 224] on tspan "CATALOG [DOMAIN_NAME]" at bounding box center [126, 222] width 82 height 7
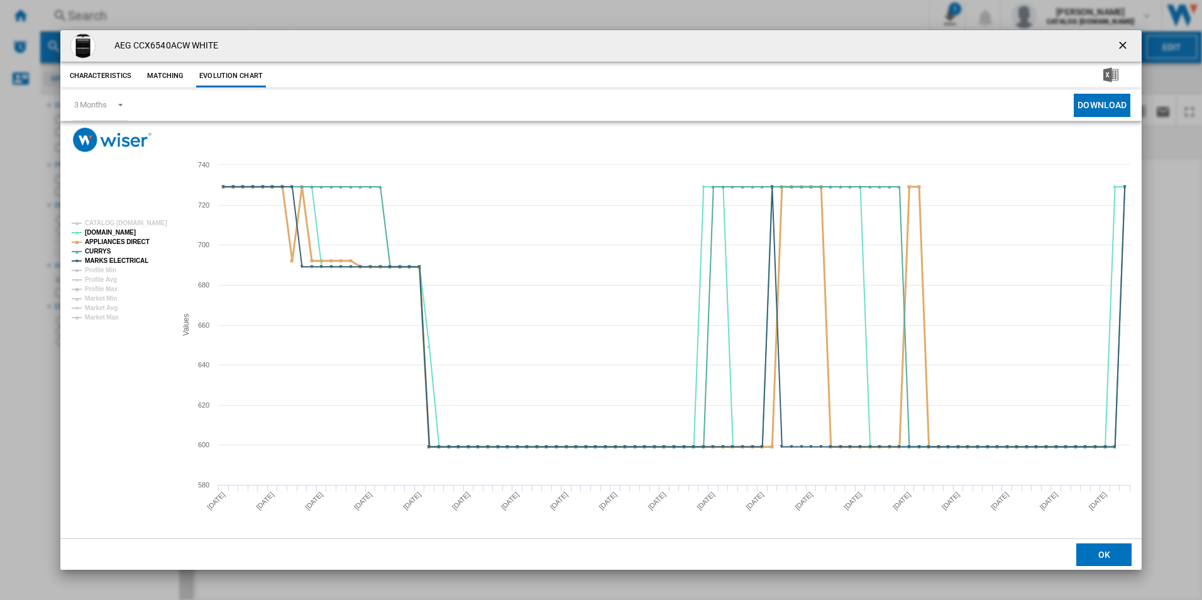
click at [136, 238] on tspan "APPLIANCES DIRECT" at bounding box center [117, 241] width 65 height 7
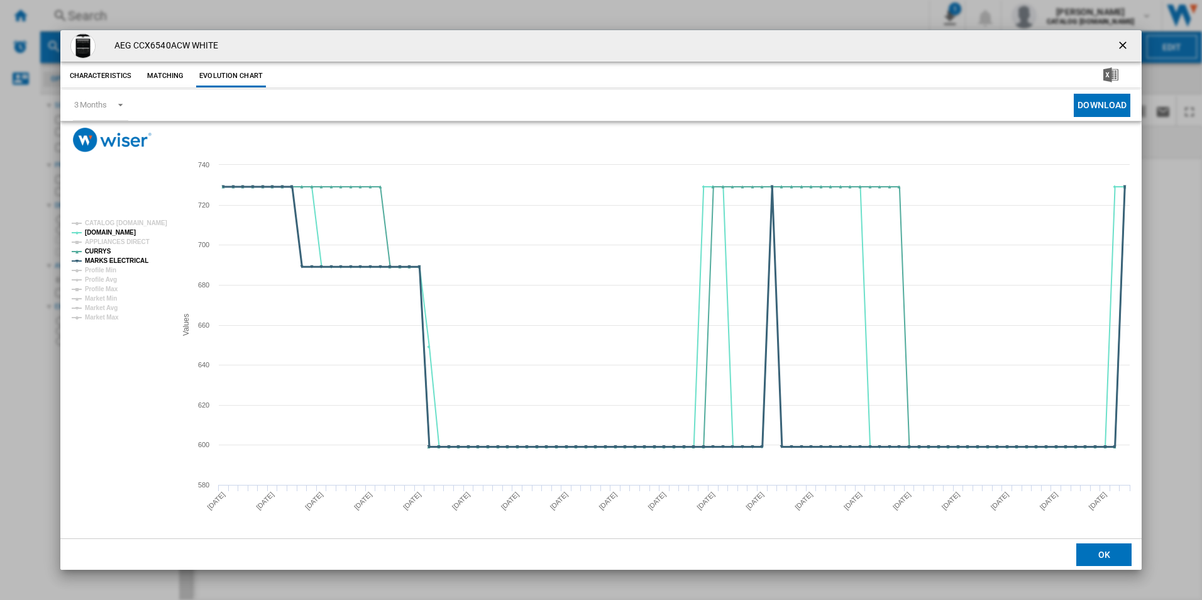
click at [136, 258] on tspan "MARKS ELECTRICAL" at bounding box center [116, 260] width 63 height 7
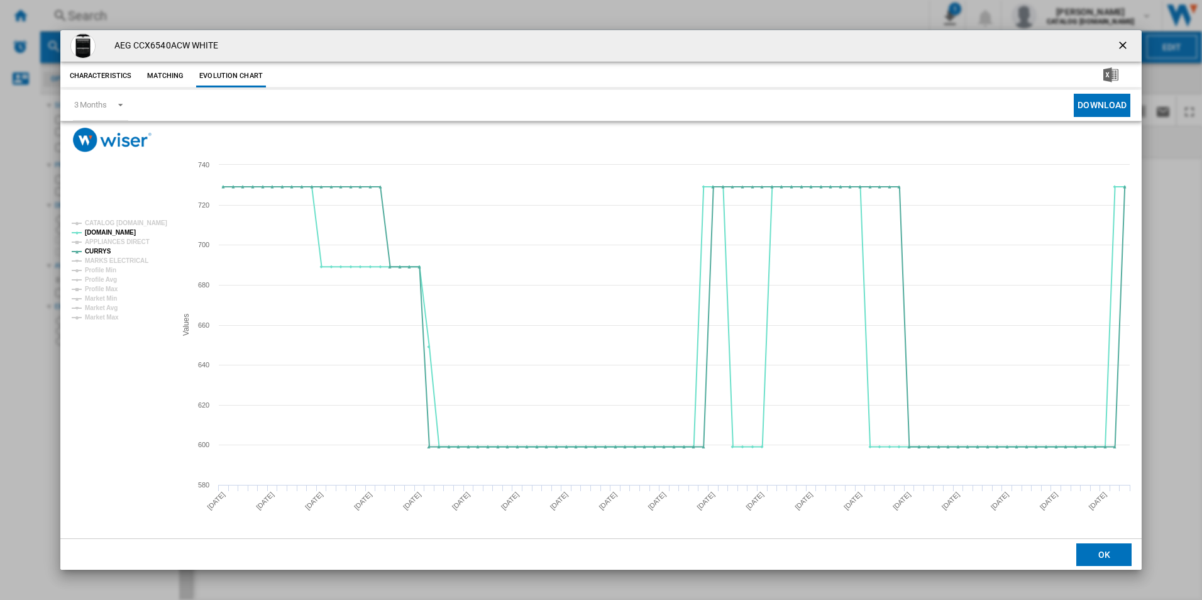
drag, startPoint x: 1117, startPoint y: 48, endPoint x: 826, endPoint y: 34, distance: 291.3
click at [1117, 48] on ng-md-icon "getI18NText('BUTTONS.CLOSE_DIALOG')" at bounding box center [1123, 46] width 15 height 15
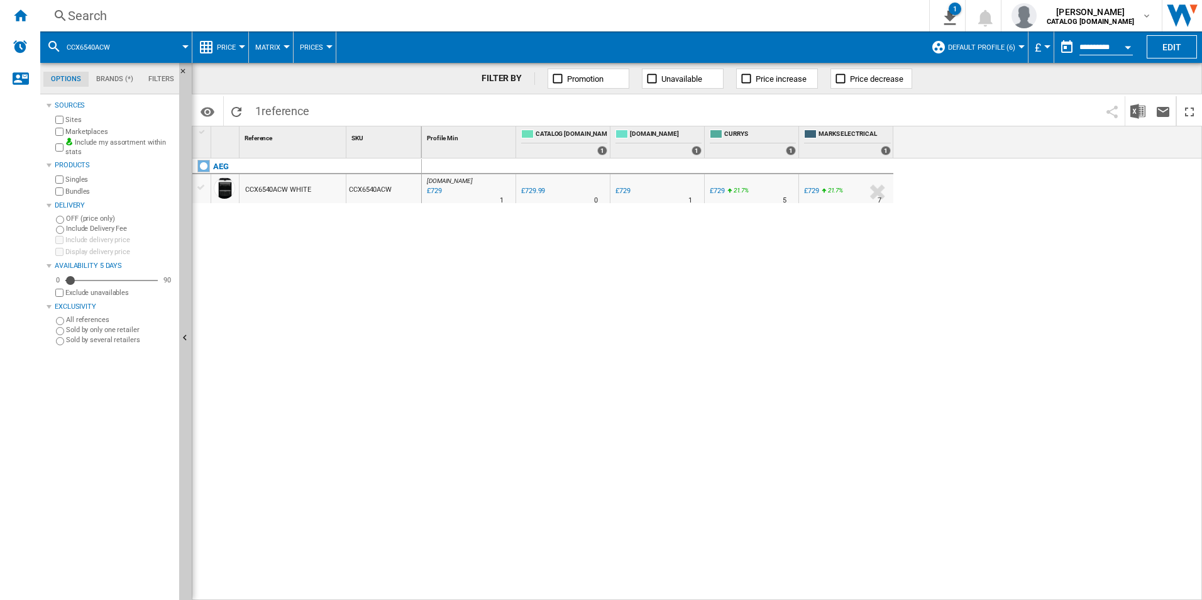
click at [731, 20] on div "Search" at bounding box center [482, 16] width 828 height 18
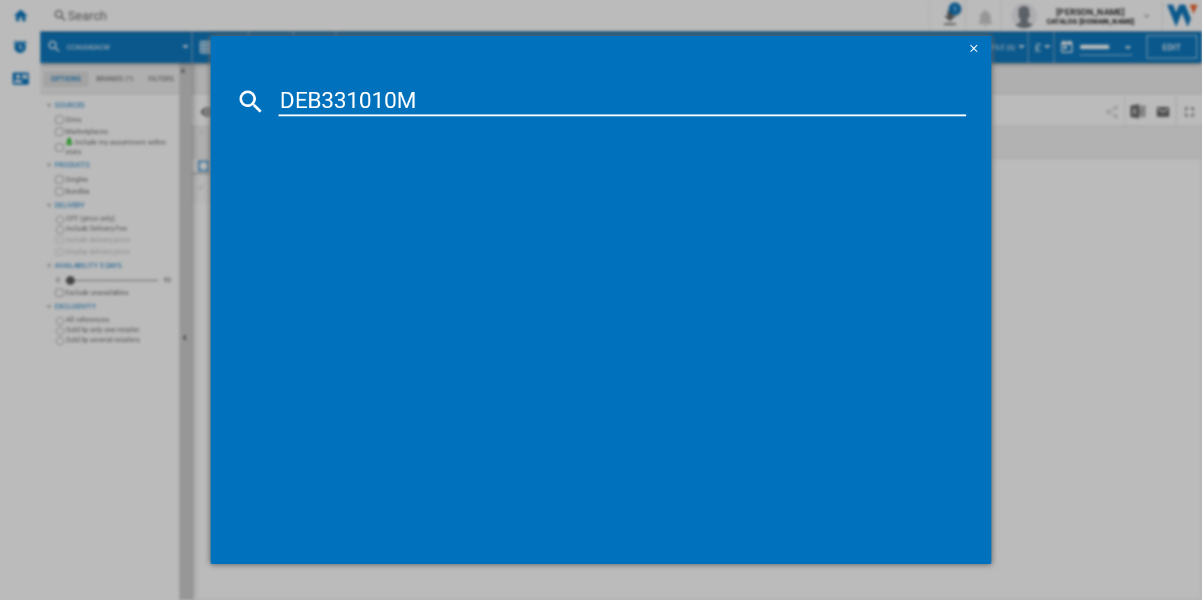
type input "DEB331010M"
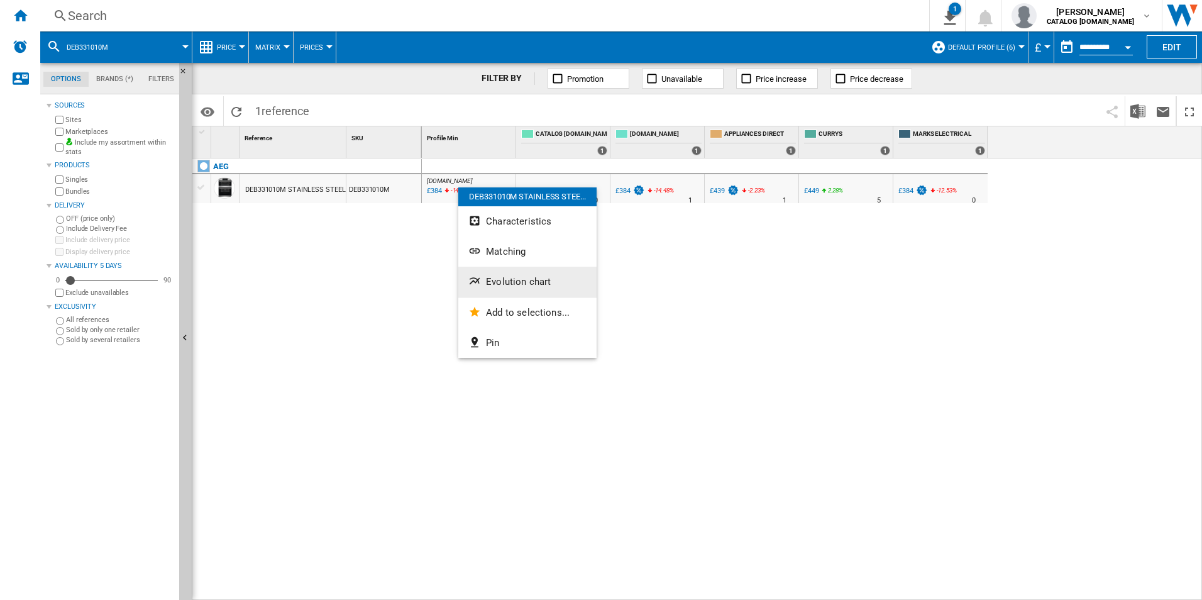
click at [529, 275] on button "Evolution chart" at bounding box center [527, 281] width 138 height 30
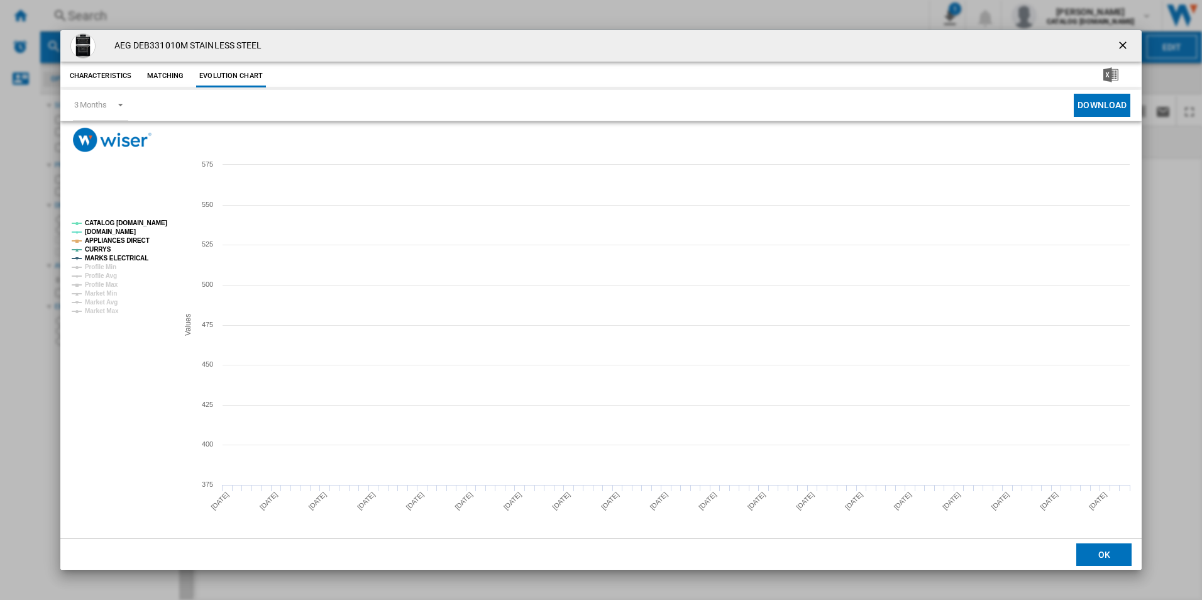
click at [157, 219] on tspan "CATALOG [DOMAIN_NAME]" at bounding box center [126, 222] width 82 height 7
click at [135, 238] on tspan "APPLIANCES DIRECT" at bounding box center [117, 240] width 65 height 7
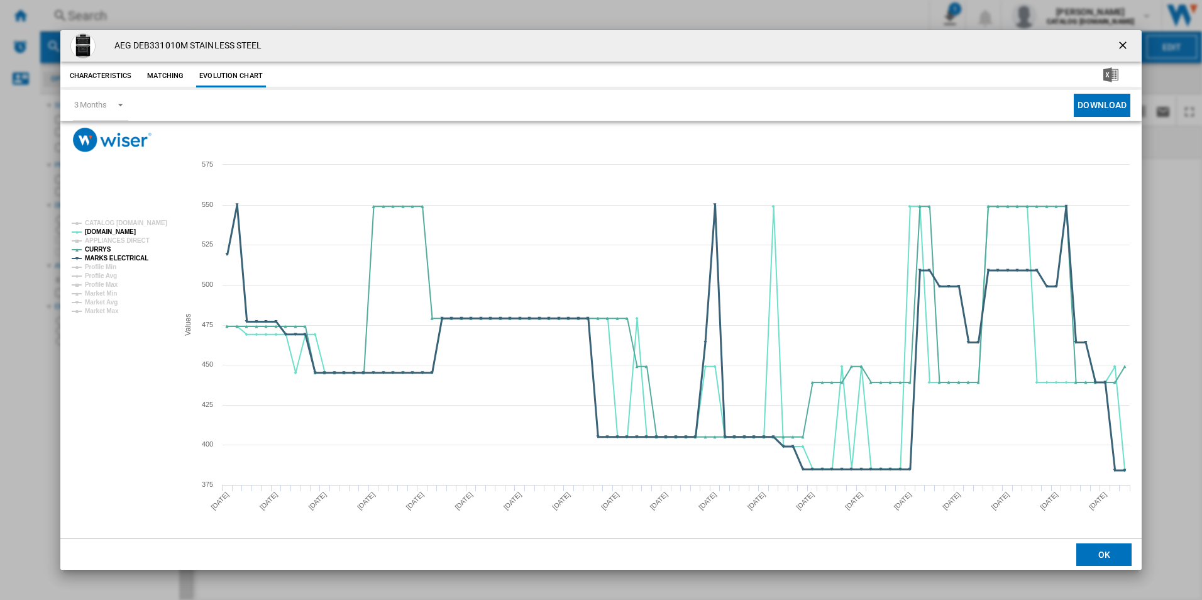
click at [133, 255] on tspan "MARKS ELECTRICAL" at bounding box center [116, 258] width 63 height 7
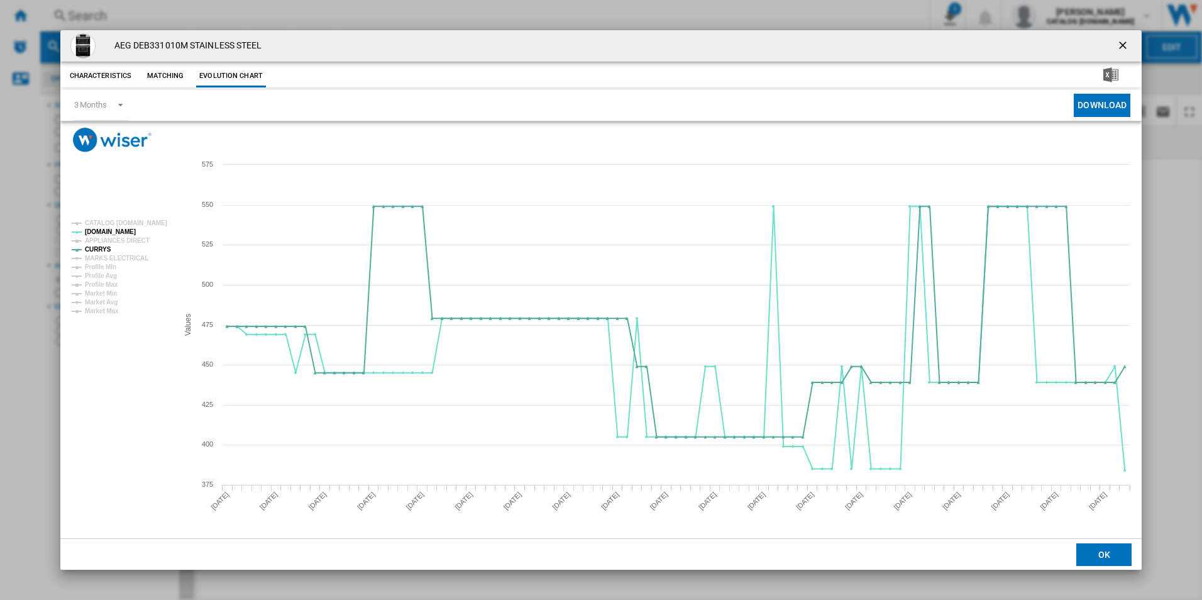
click at [1122, 45] on ng-md-icon "getI18NText('BUTTONS.CLOSE_DIALOG')" at bounding box center [1123, 46] width 15 height 15
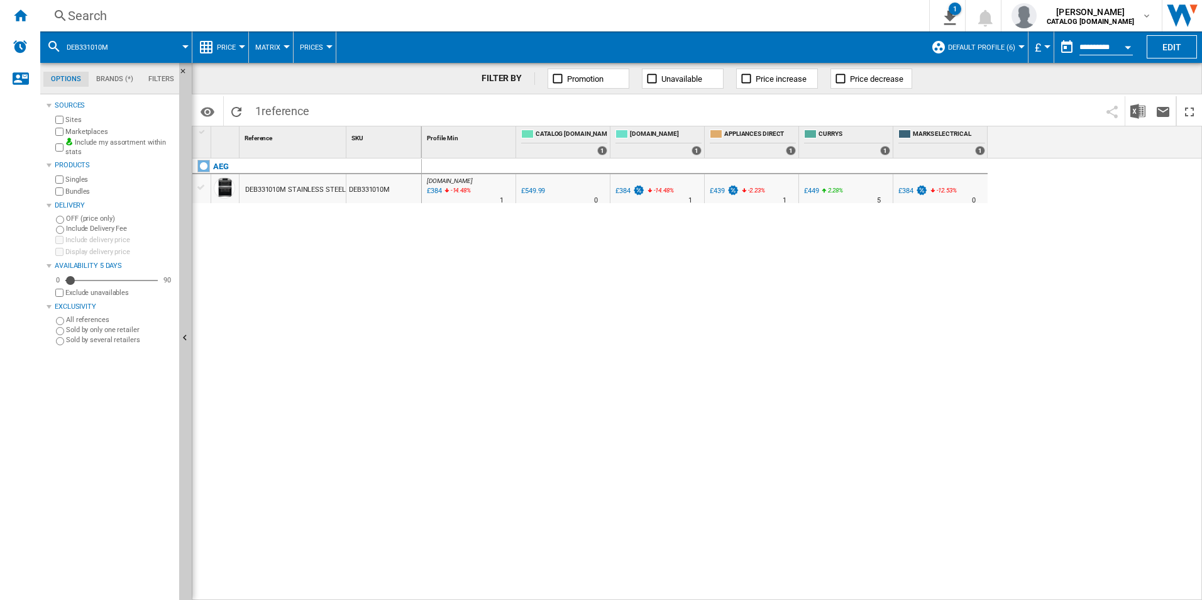
click at [652, 11] on div "Search" at bounding box center [482, 16] width 828 height 18
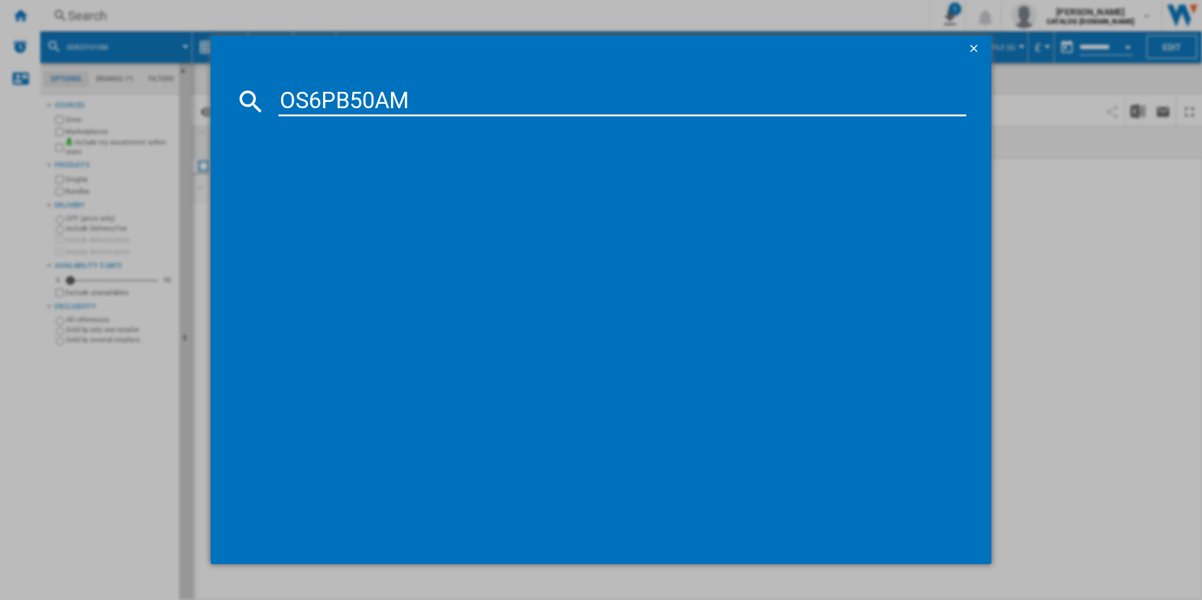
type input "OS6PB50AM"
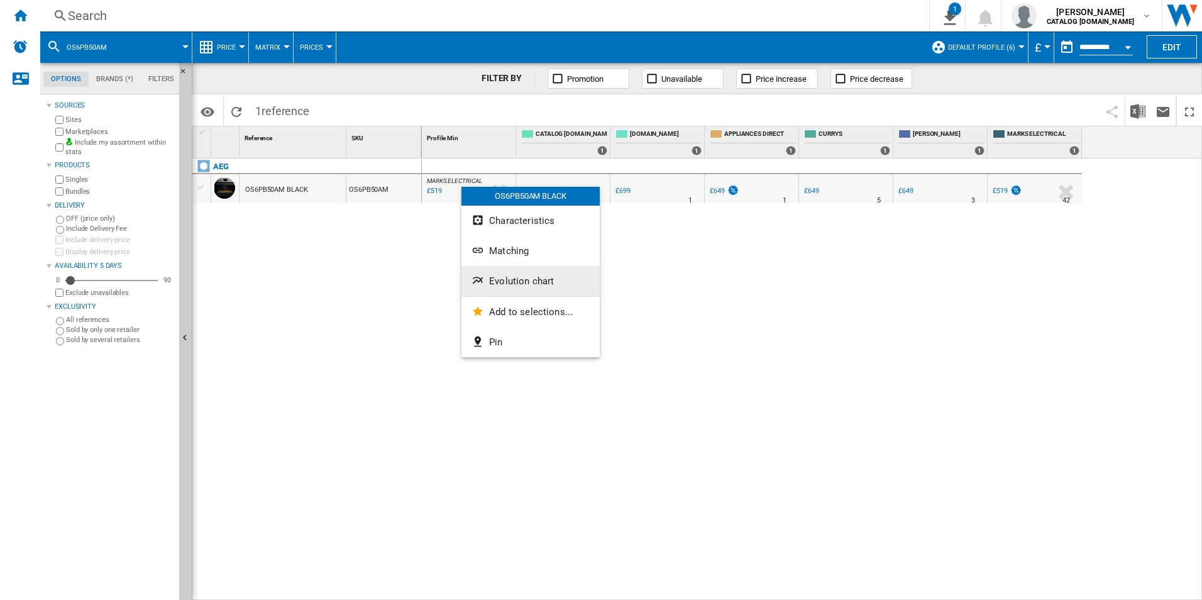
click at [522, 278] on span "Evolution chart" at bounding box center [521, 280] width 65 height 11
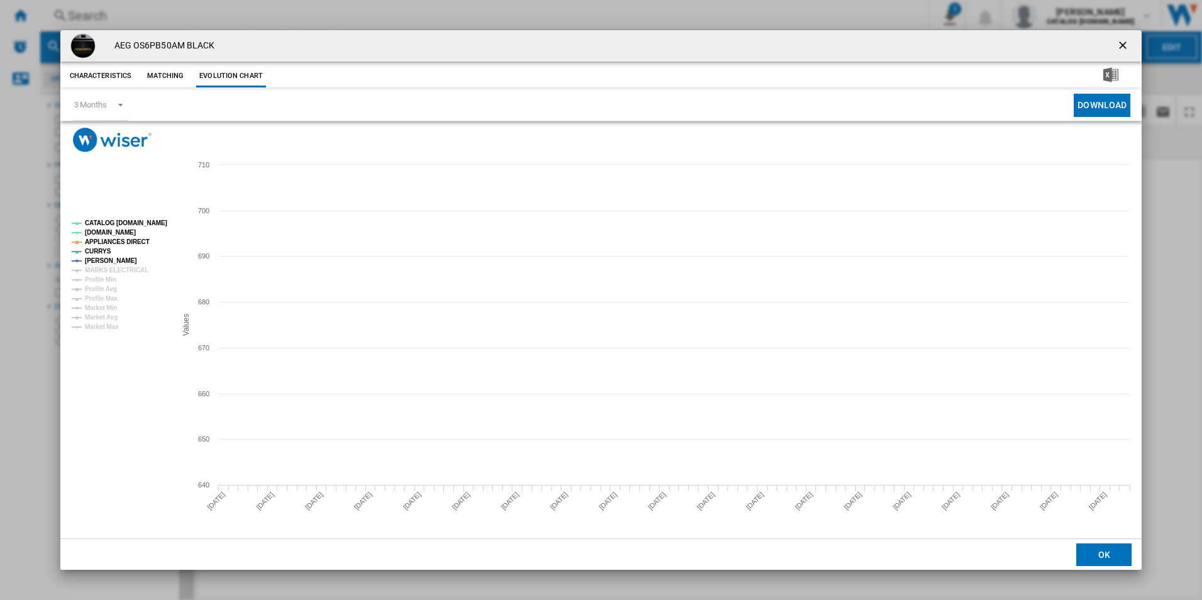
click at [161, 226] on tspan "CATALOG [DOMAIN_NAME]" at bounding box center [126, 222] width 82 height 7
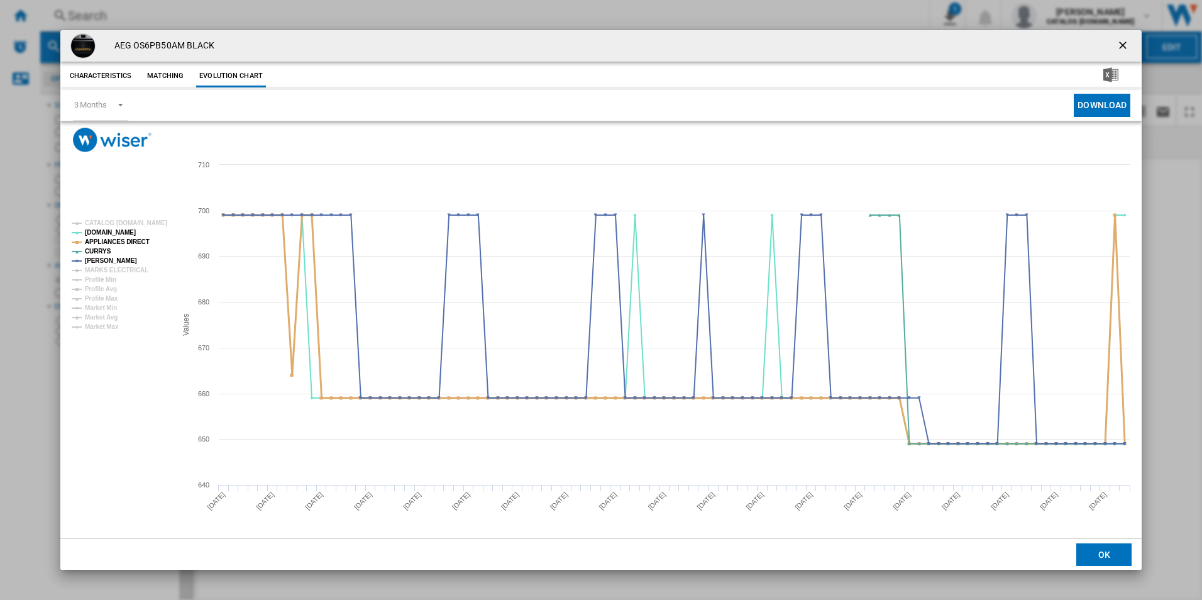
click at [136, 243] on tspan "APPLIANCES DIRECT" at bounding box center [117, 241] width 65 height 7
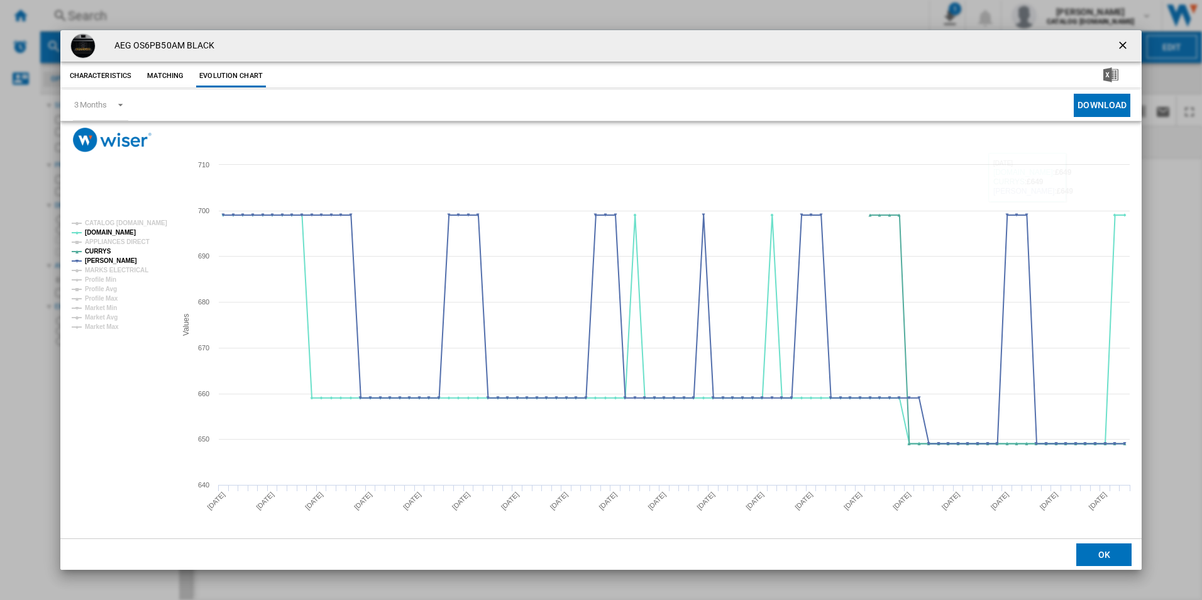
drag, startPoint x: 1123, startPoint y: 45, endPoint x: 874, endPoint y: 41, distance: 249.5
click at [1123, 45] on ng-md-icon "getI18NText('BUTTONS.CLOSE_DIALOG')" at bounding box center [1123, 46] width 15 height 15
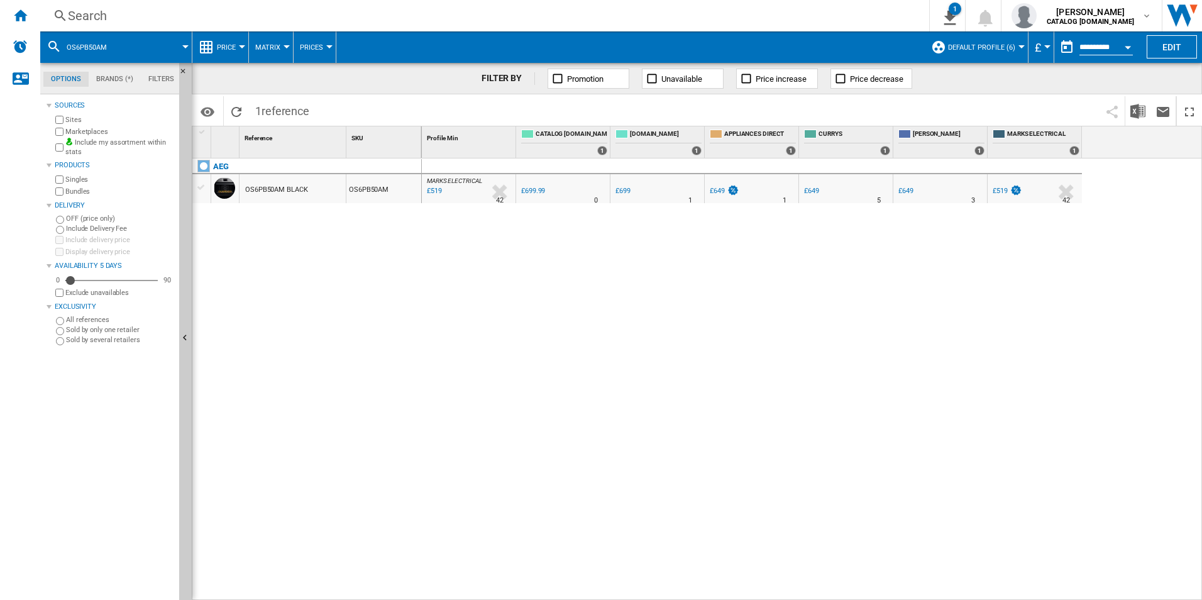
click at [760, 11] on div "Search" at bounding box center [482, 16] width 828 height 18
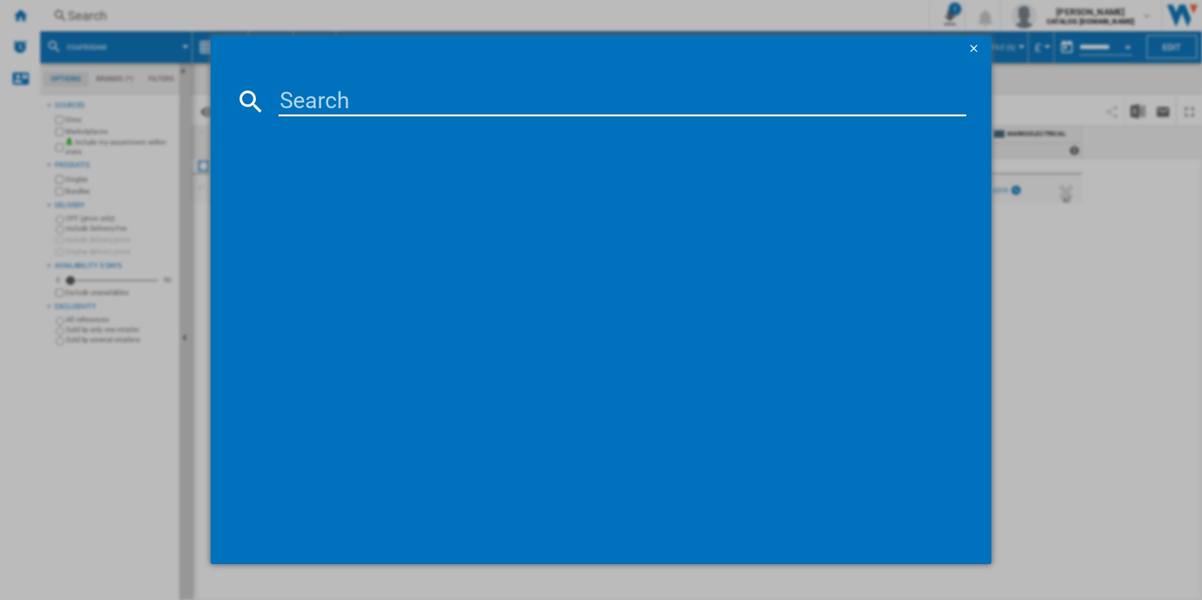
click at [675, 109] on input at bounding box center [622, 101] width 688 height 30
type input "TE7PB731AB"
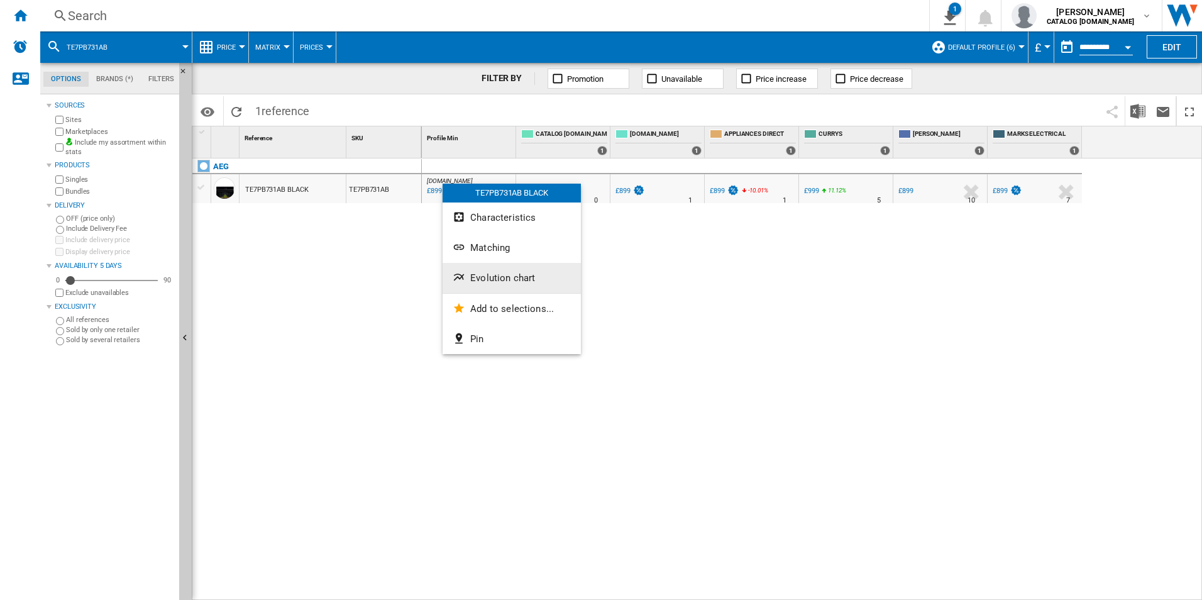
click at [512, 282] on span "Evolution chart" at bounding box center [502, 277] width 65 height 11
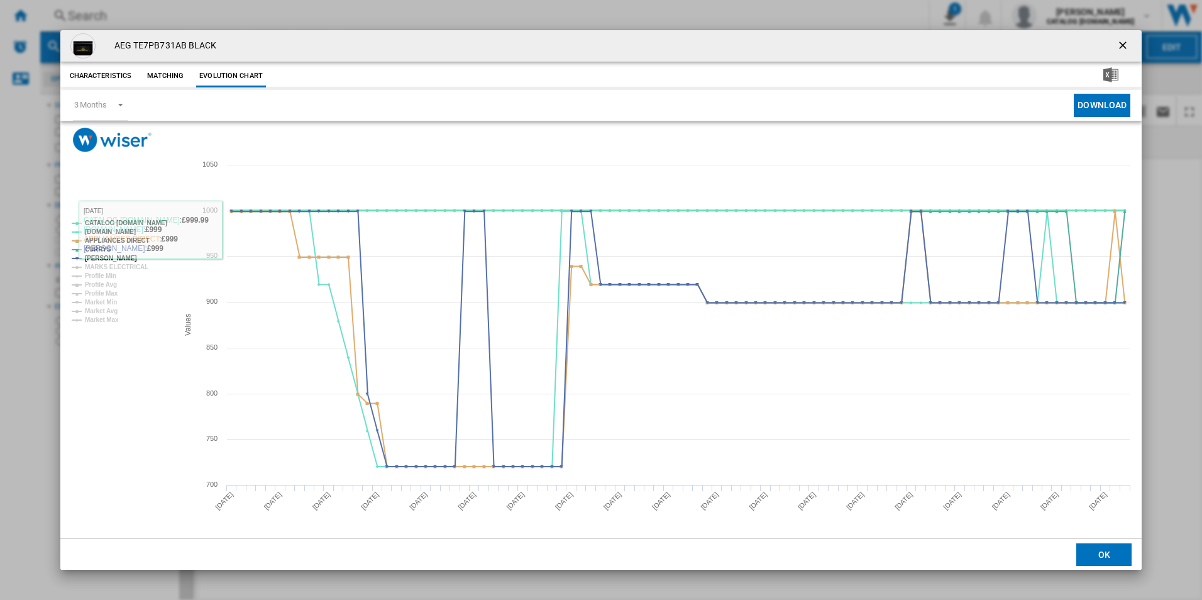
click at [149, 221] on tspan "CATALOG [DOMAIN_NAME]" at bounding box center [126, 222] width 82 height 7
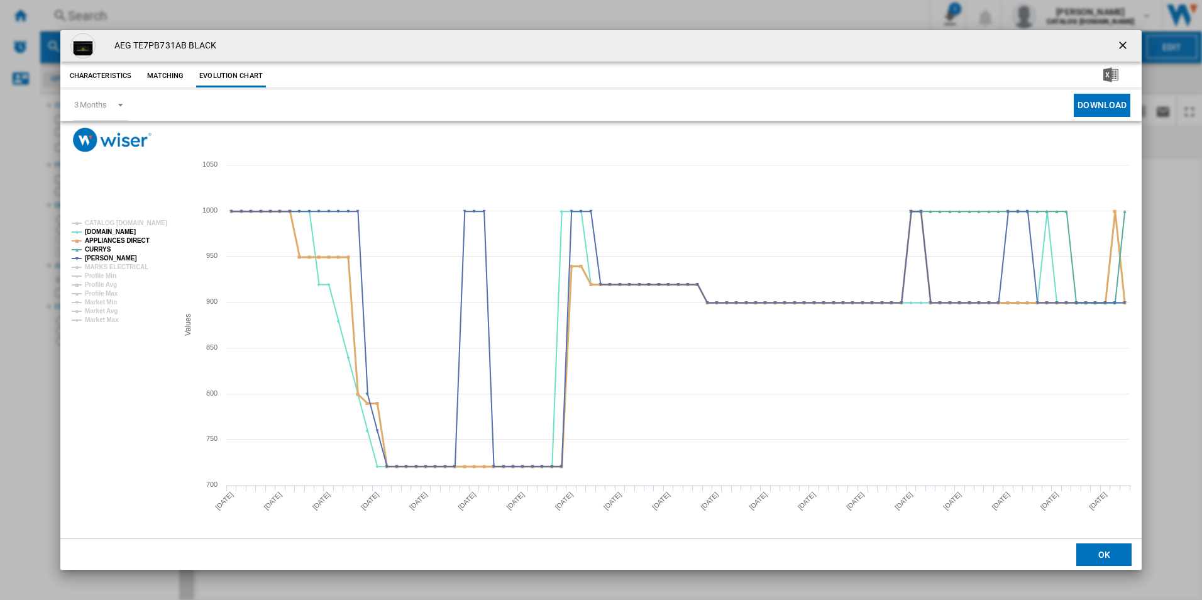
click at [133, 243] on tspan "APPLIANCES DIRECT" at bounding box center [117, 240] width 65 height 7
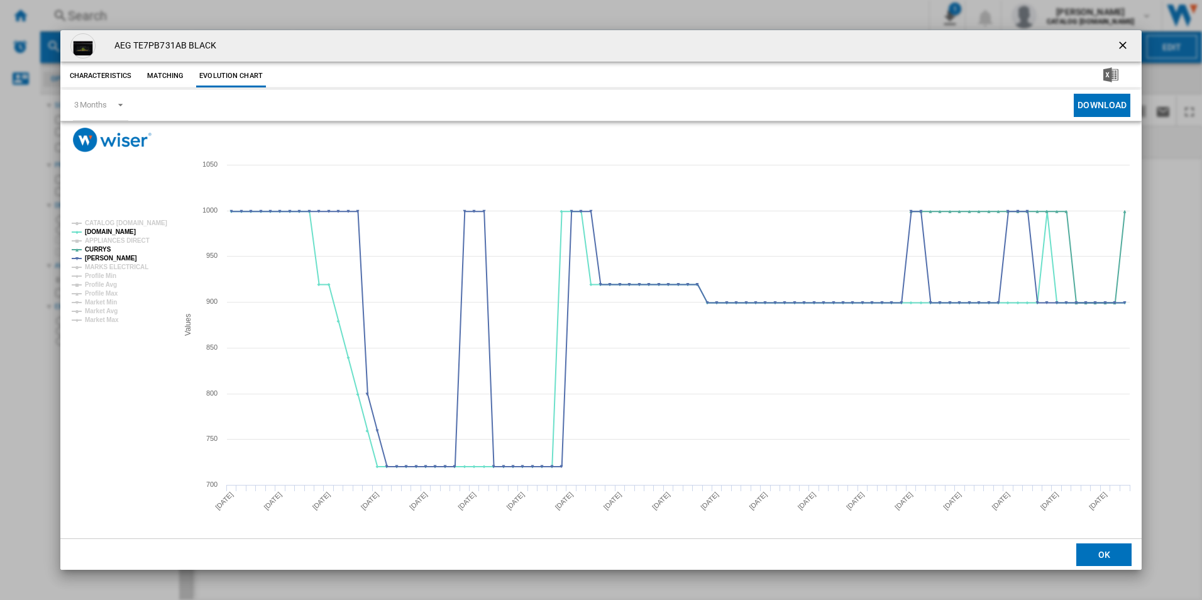
click at [1114, 47] on button "Product popup" at bounding box center [1123, 45] width 25 height 25
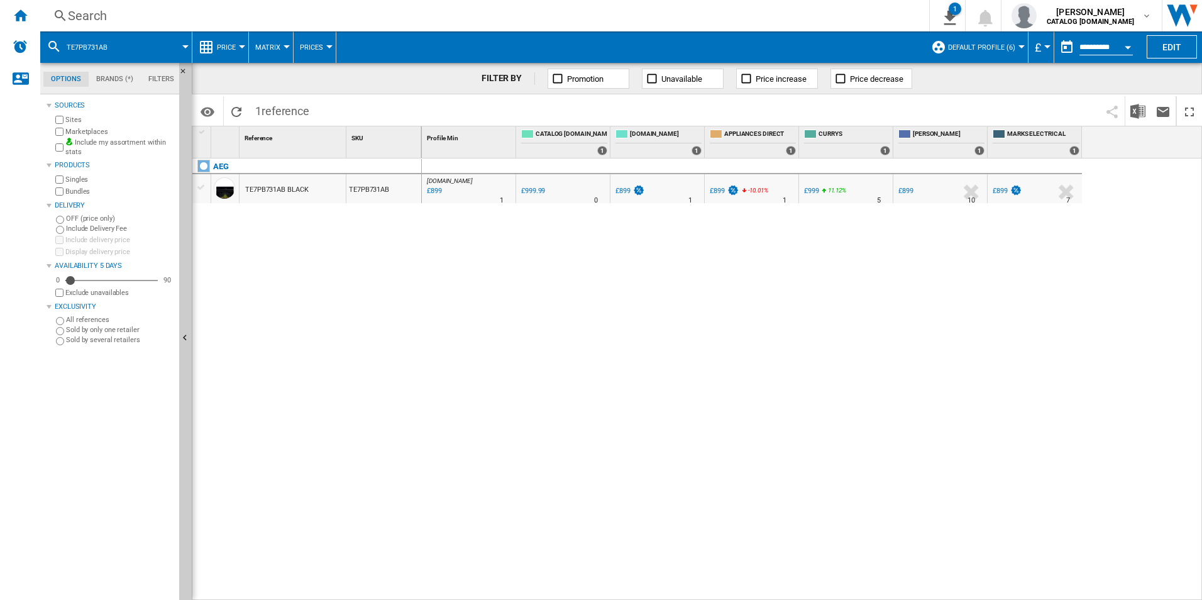
click at [633, 19] on div "Search" at bounding box center [482, 16] width 828 height 18
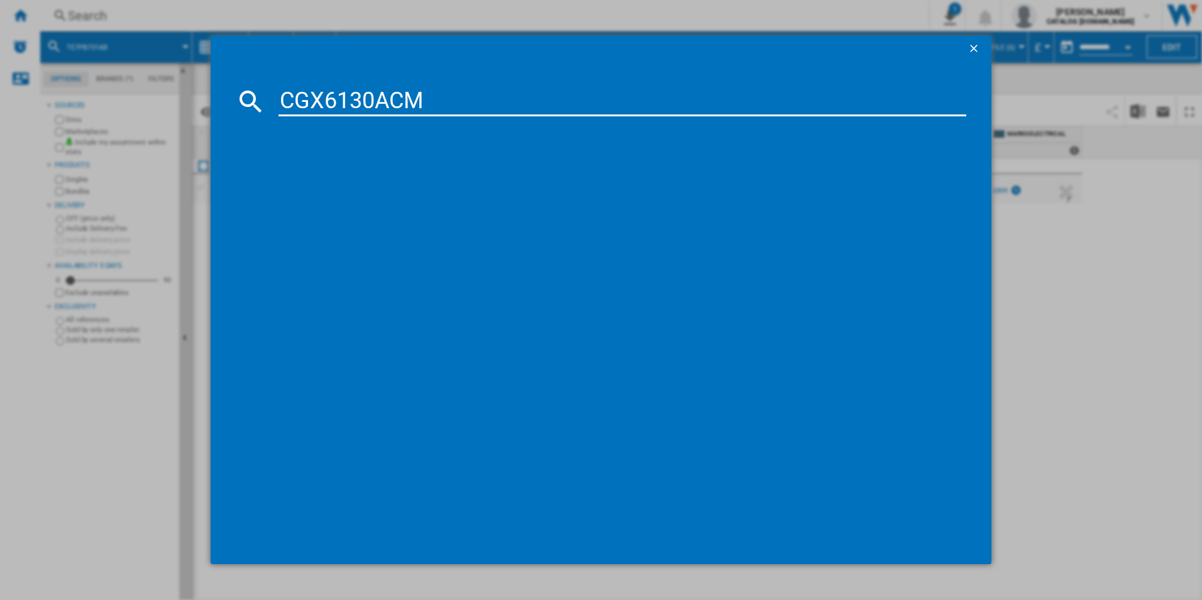
type input "CGX6130ACM"
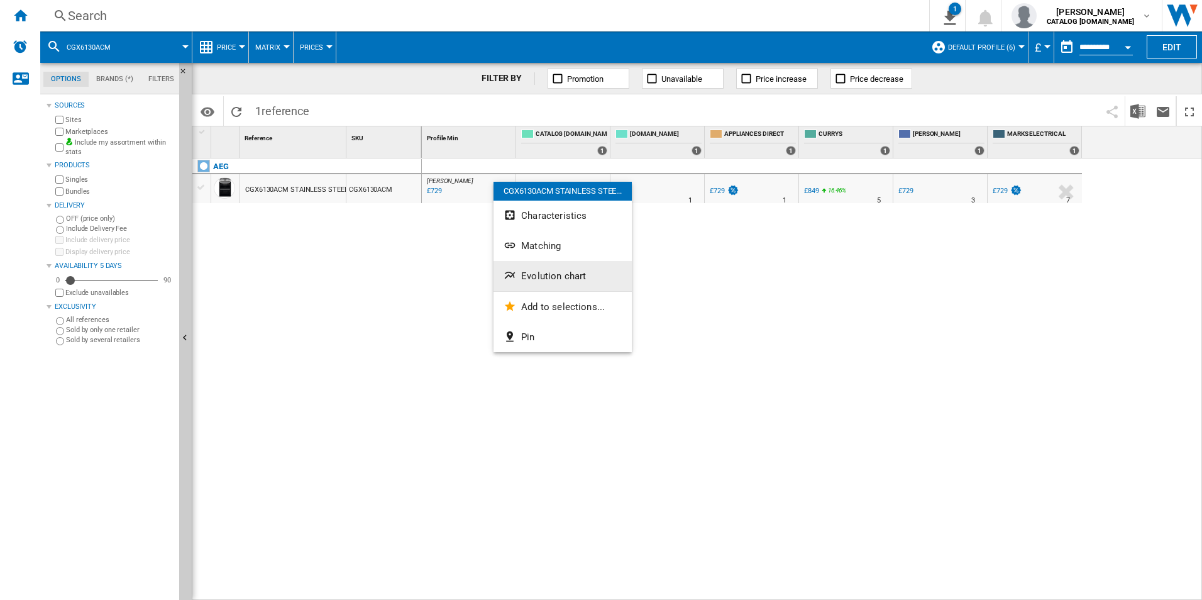
click at [527, 271] on span "Evolution chart" at bounding box center [553, 275] width 65 height 11
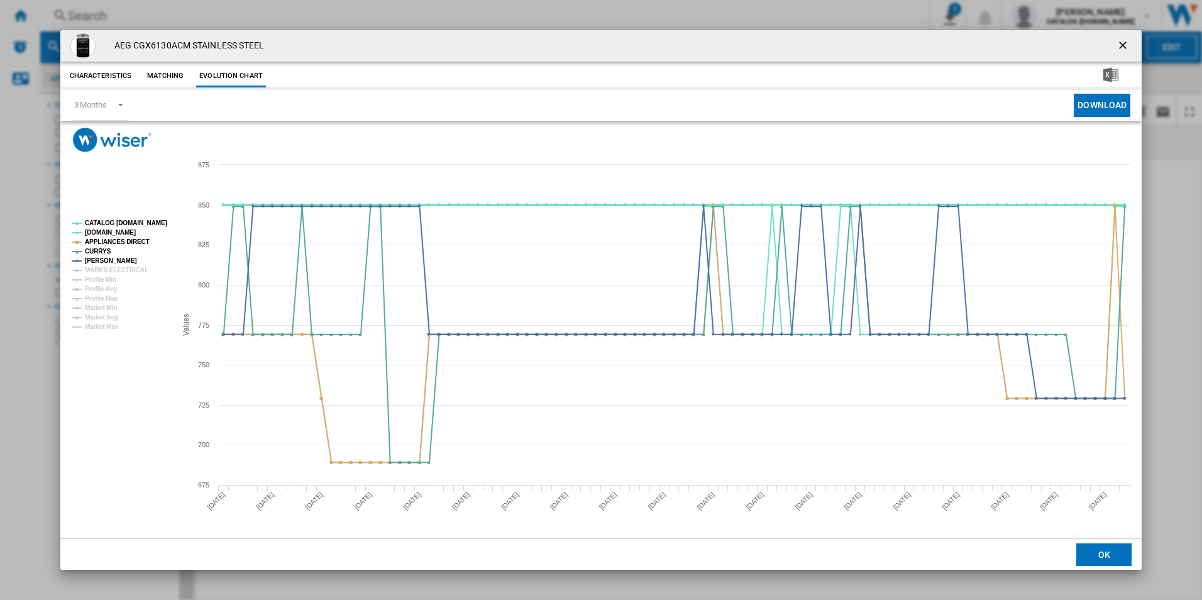
click at [148, 222] on tspan "CATALOG [DOMAIN_NAME]" at bounding box center [126, 222] width 82 height 7
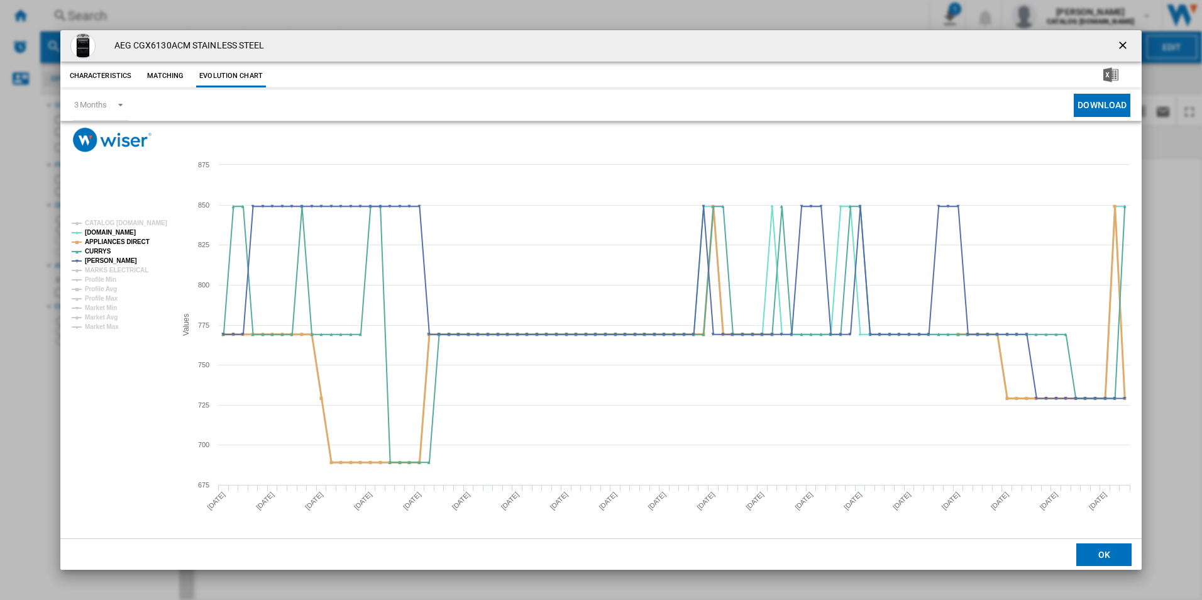
click at [136, 240] on tspan "APPLIANCES DIRECT" at bounding box center [117, 241] width 65 height 7
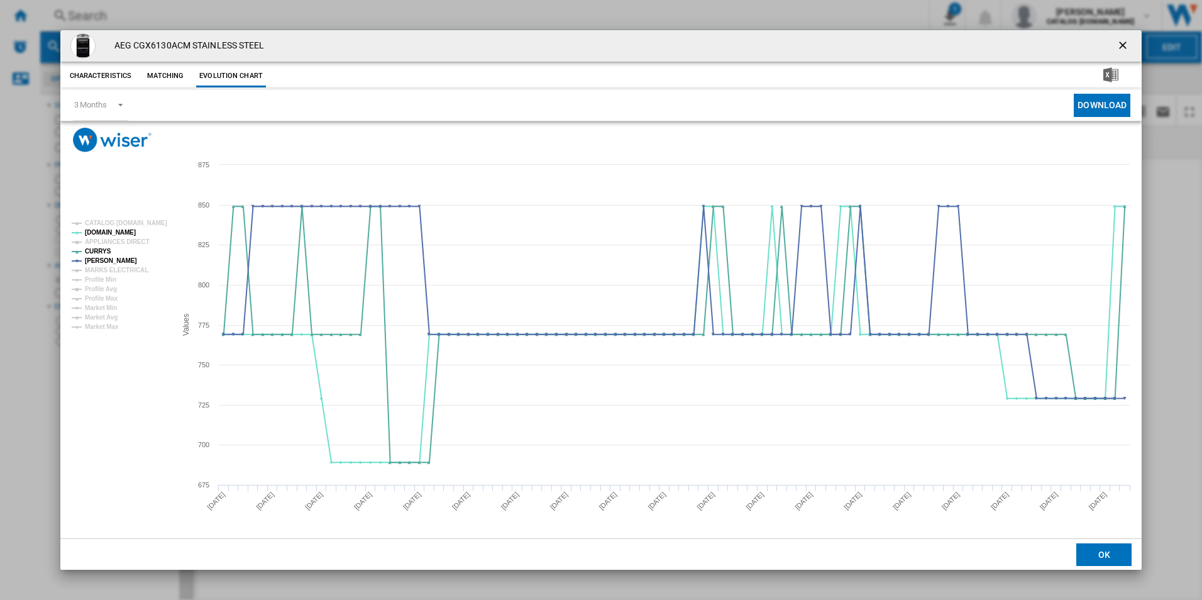
click at [1126, 46] on ng-md-icon "getI18NText('BUTTONS.CLOSE_DIALOG')" at bounding box center [1123, 46] width 15 height 15
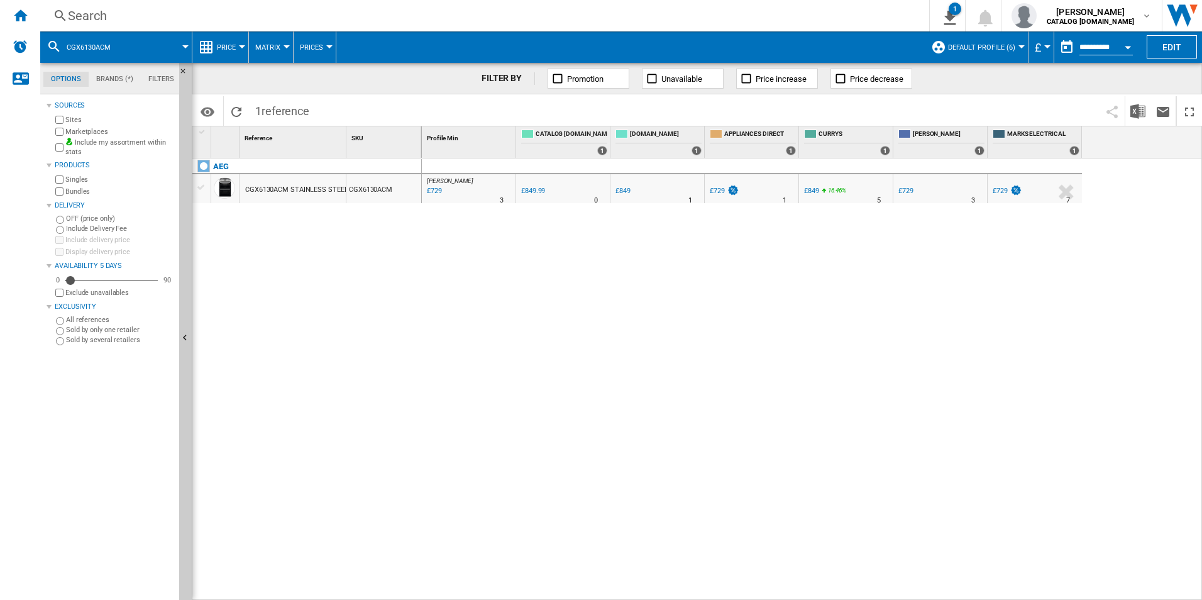
click at [762, 14] on div "Search" at bounding box center [482, 16] width 828 height 18
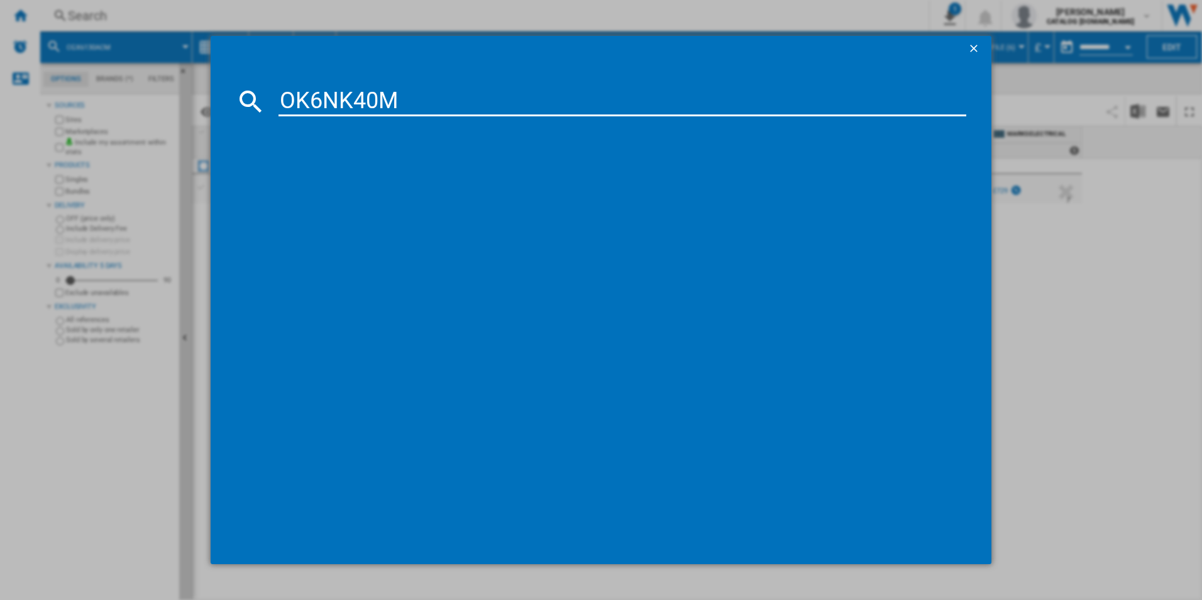
type input "OK6NK40M"
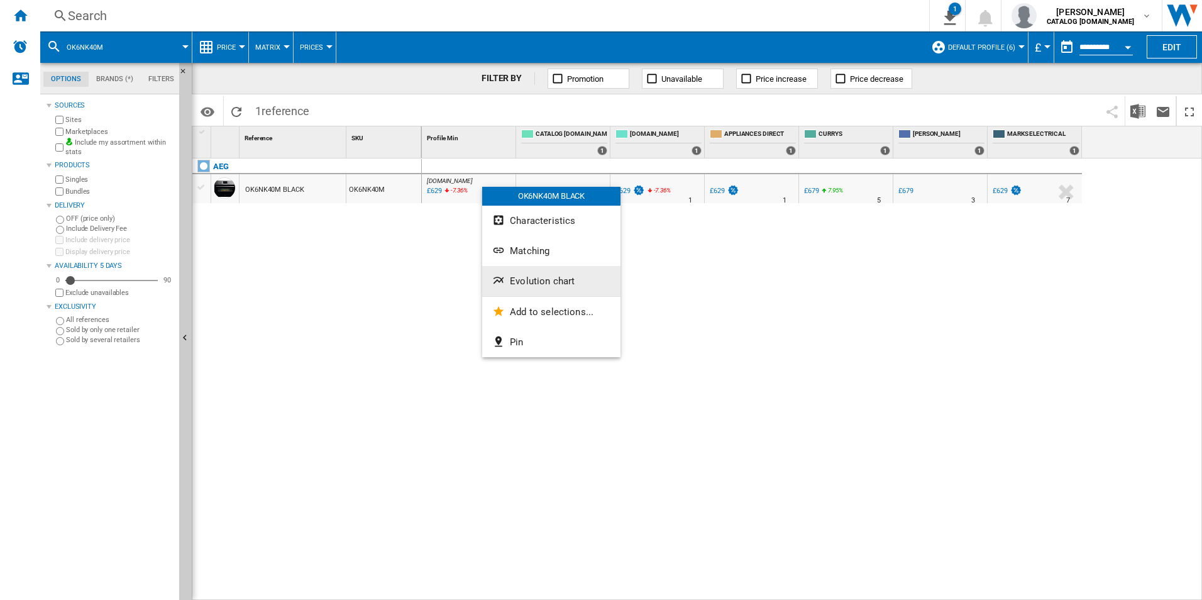
click at [523, 273] on button "Evolution chart" at bounding box center [551, 281] width 138 height 30
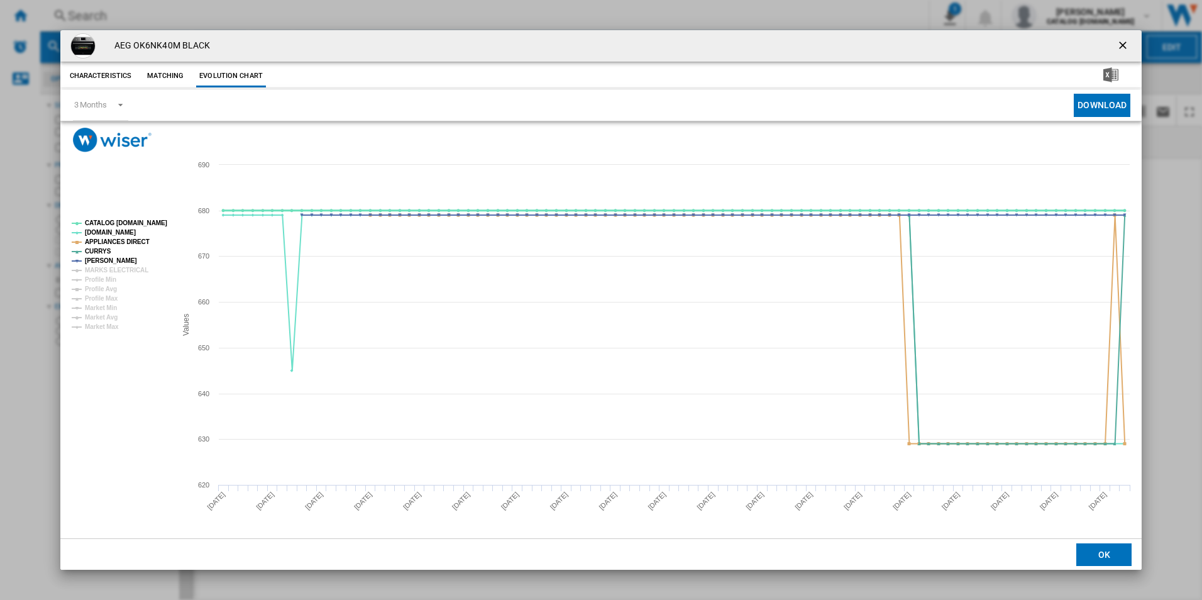
click at [150, 226] on tspan "CATALOG [DOMAIN_NAME]" at bounding box center [126, 222] width 82 height 7
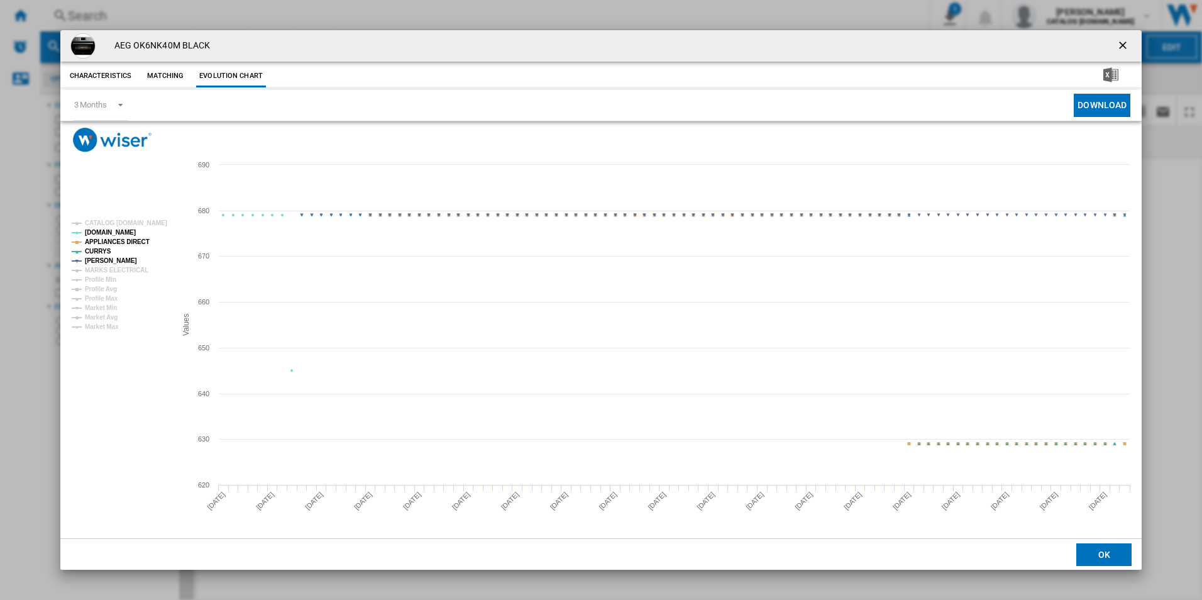
click at [128, 243] on tspan "APPLIANCES DIRECT" at bounding box center [117, 241] width 65 height 7
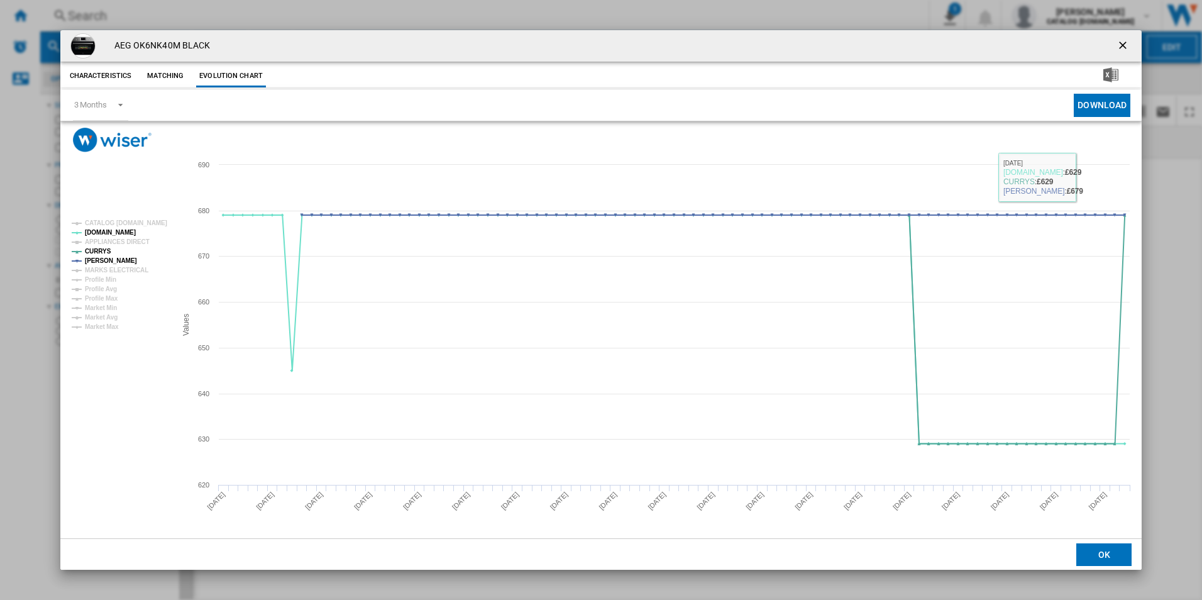
click at [1122, 48] on ng-md-icon "getI18NText('BUTTONS.CLOSE_DIALOG')" at bounding box center [1123, 46] width 15 height 15
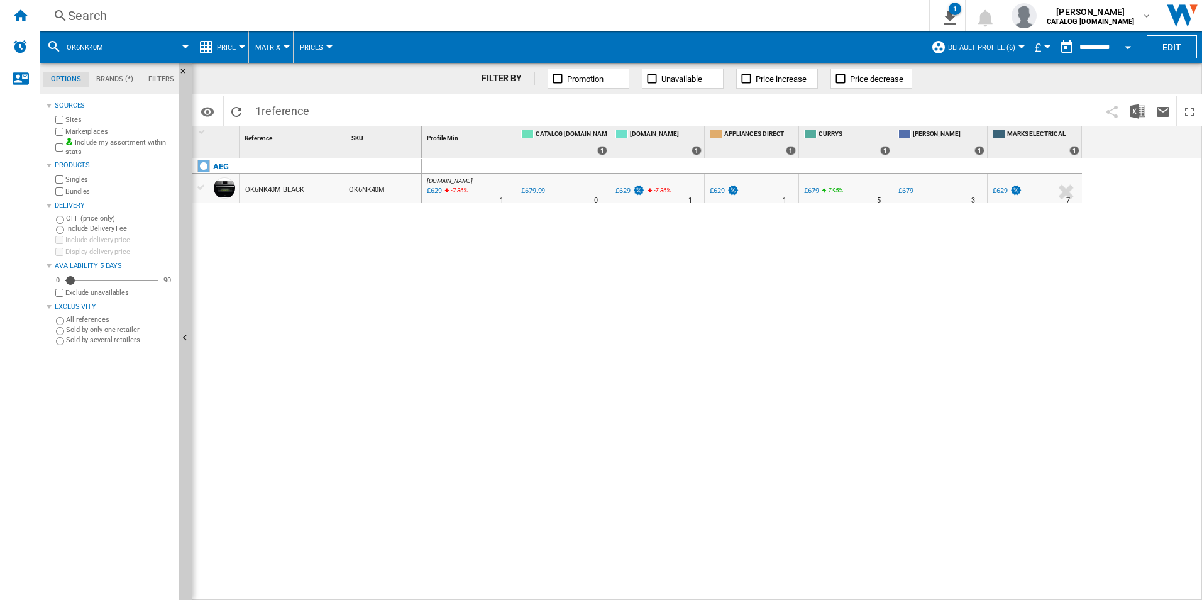
click at [769, 13] on div "Search" at bounding box center [482, 16] width 828 height 18
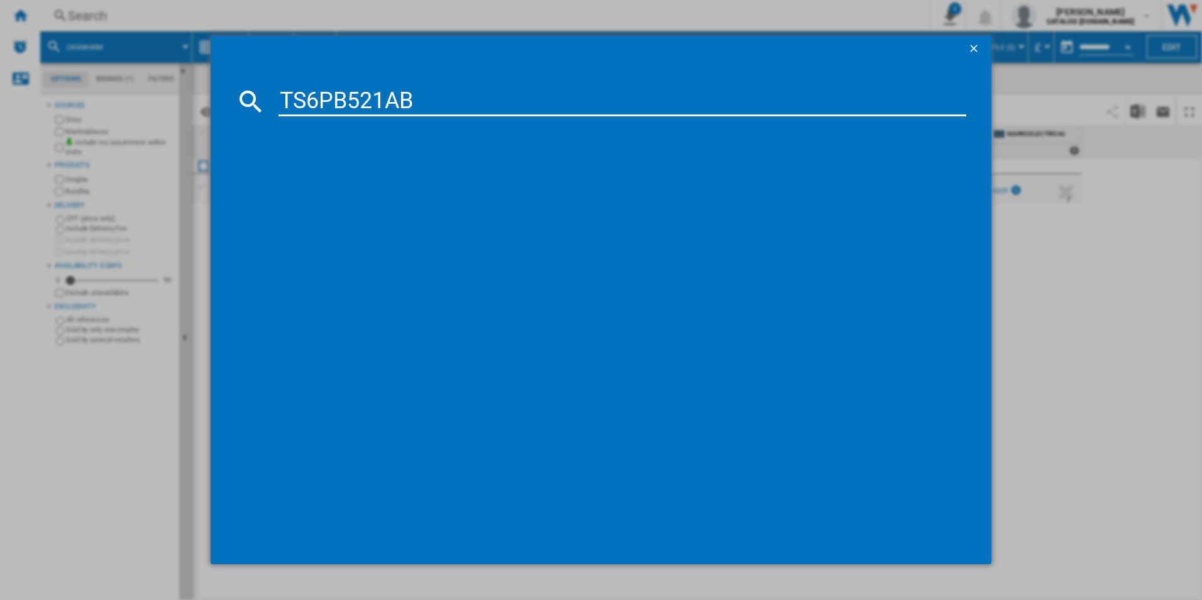
type input "TS6PB521AB"
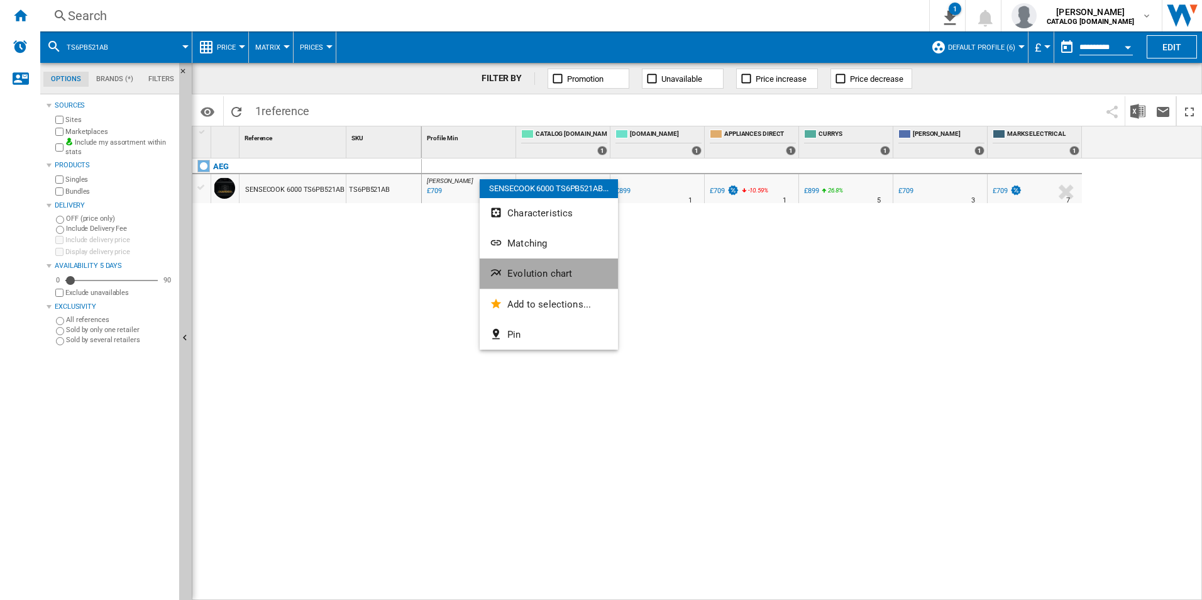
click at [538, 273] on span "Evolution chart" at bounding box center [539, 273] width 65 height 11
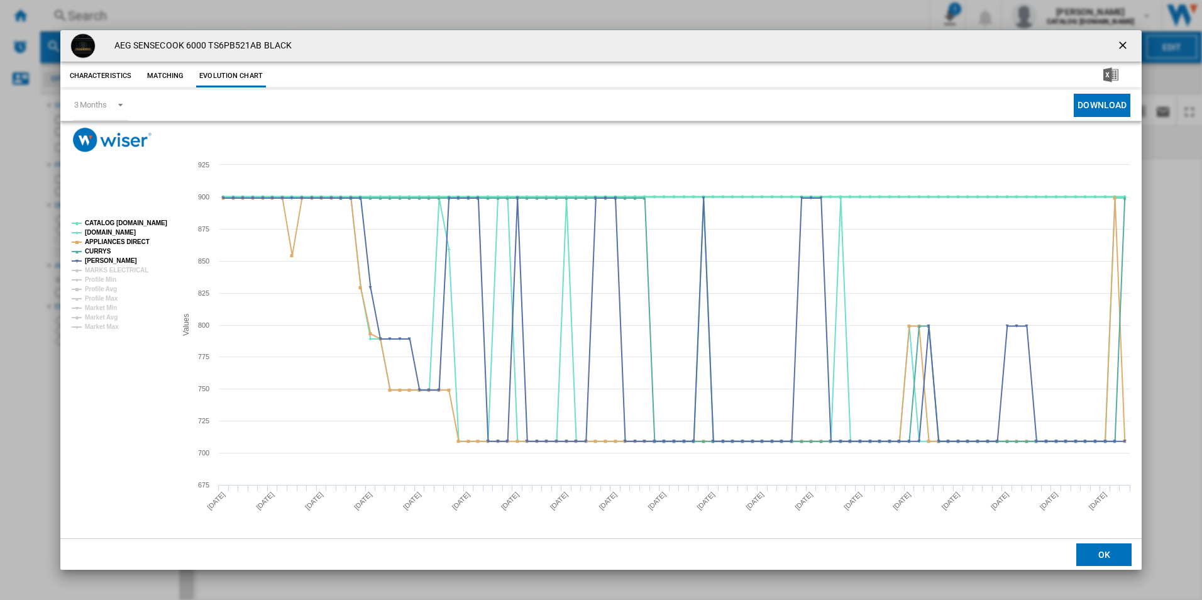
click at [155, 219] on tspan "CATALOG [DOMAIN_NAME]" at bounding box center [126, 222] width 82 height 7
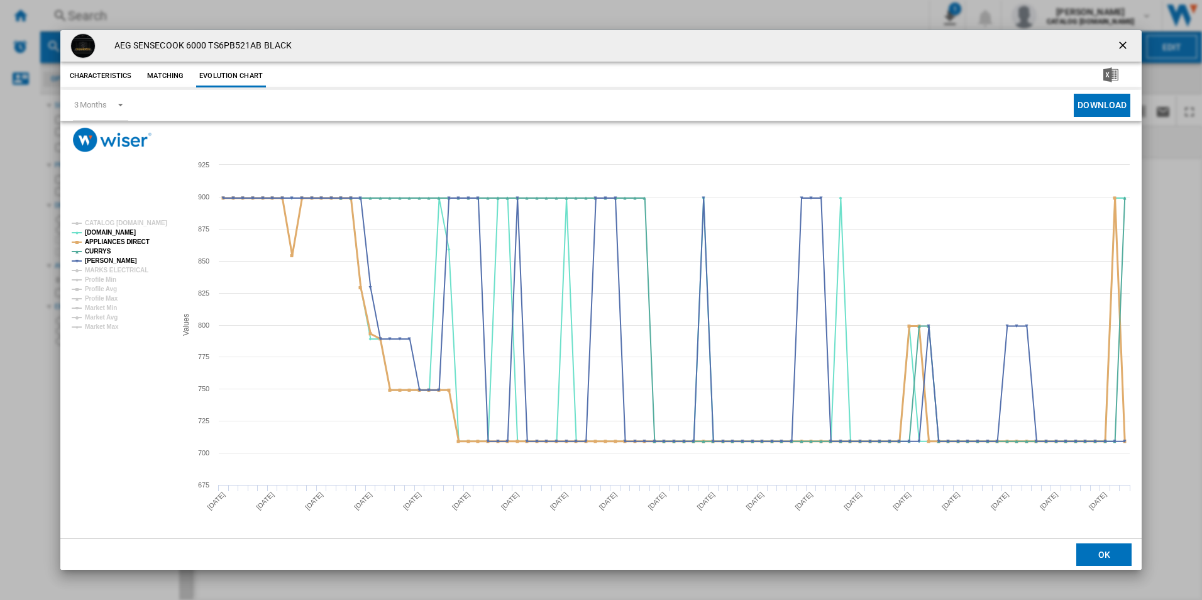
click at [121, 243] on tspan "APPLIANCES DIRECT" at bounding box center [117, 241] width 65 height 7
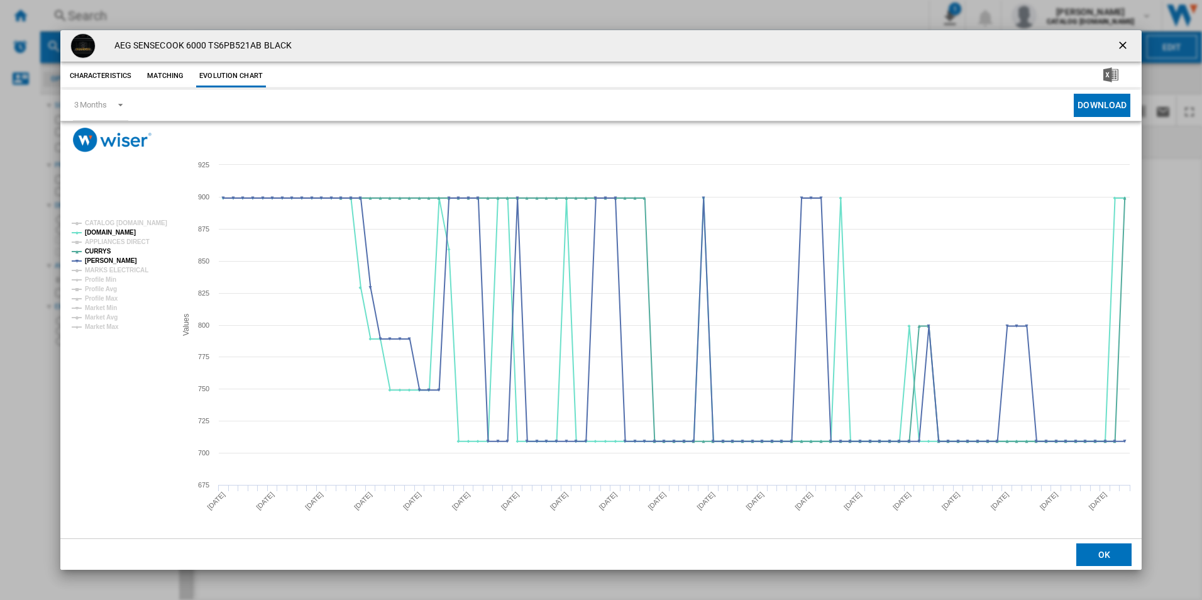
drag, startPoint x: 1122, startPoint y: 41, endPoint x: 871, endPoint y: 52, distance: 251.0
click at [1122, 41] on ng-md-icon "getI18NText('BUTTONS.CLOSE_DIALOG')" at bounding box center [1123, 46] width 15 height 15
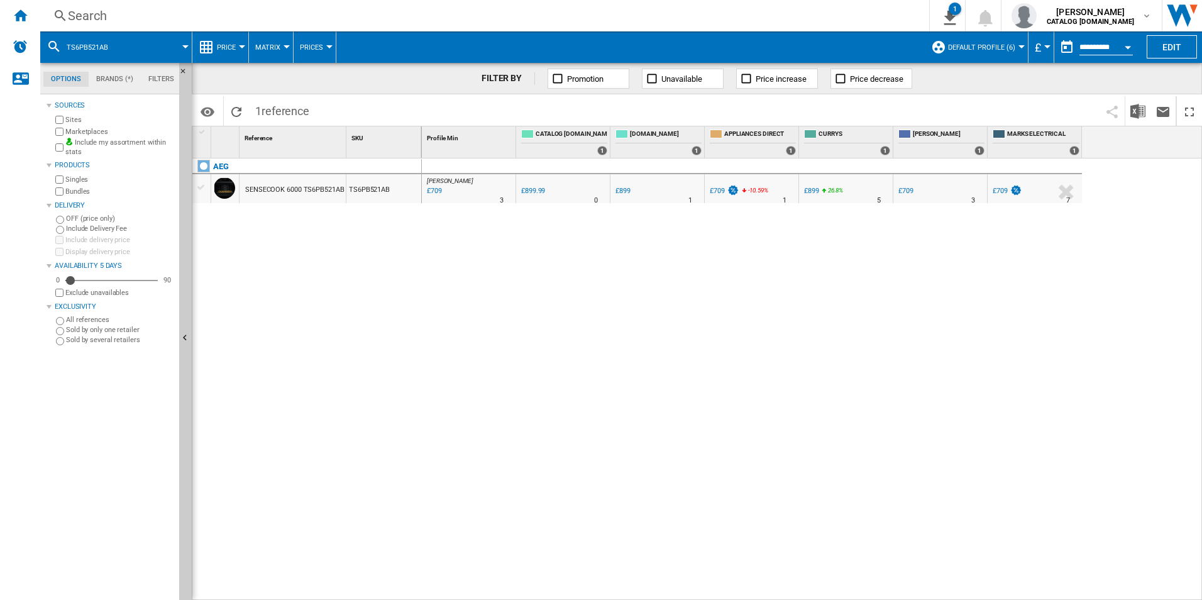
click at [660, 16] on div "Search" at bounding box center [482, 16] width 828 height 18
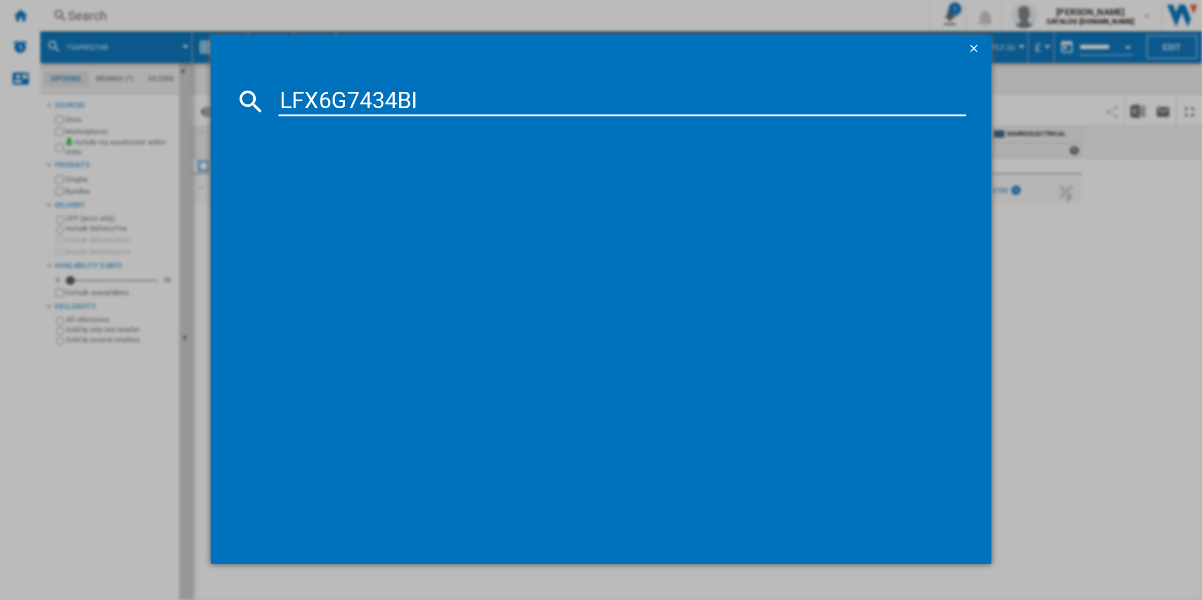
type input "LFX6G7434BI"
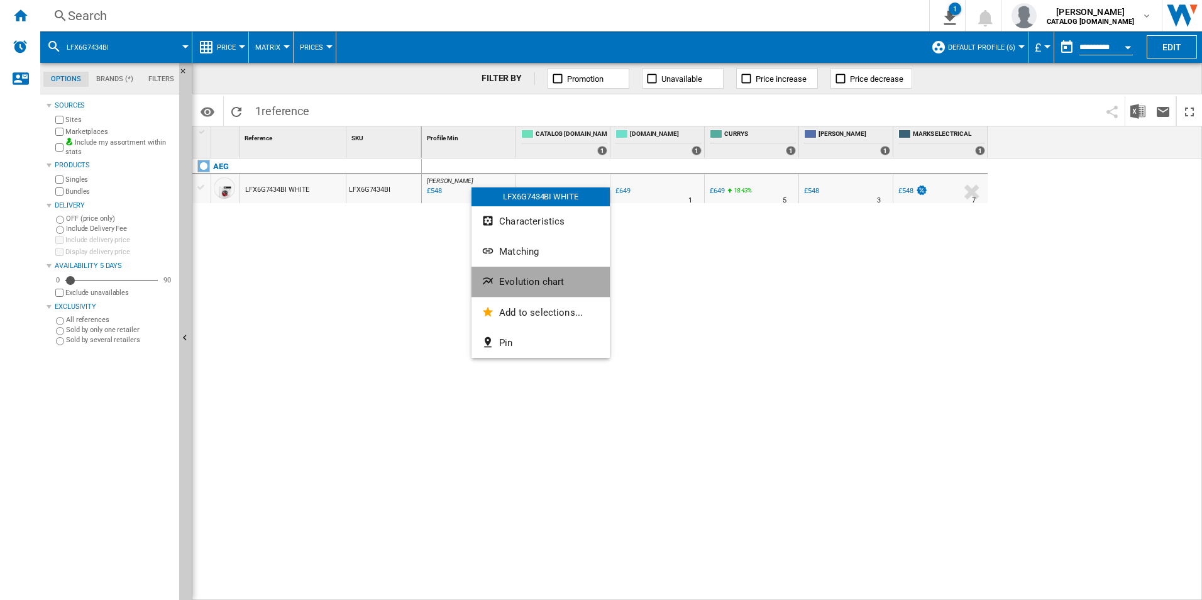
click at [533, 276] on span "Evolution chart" at bounding box center [531, 281] width 65 height 11
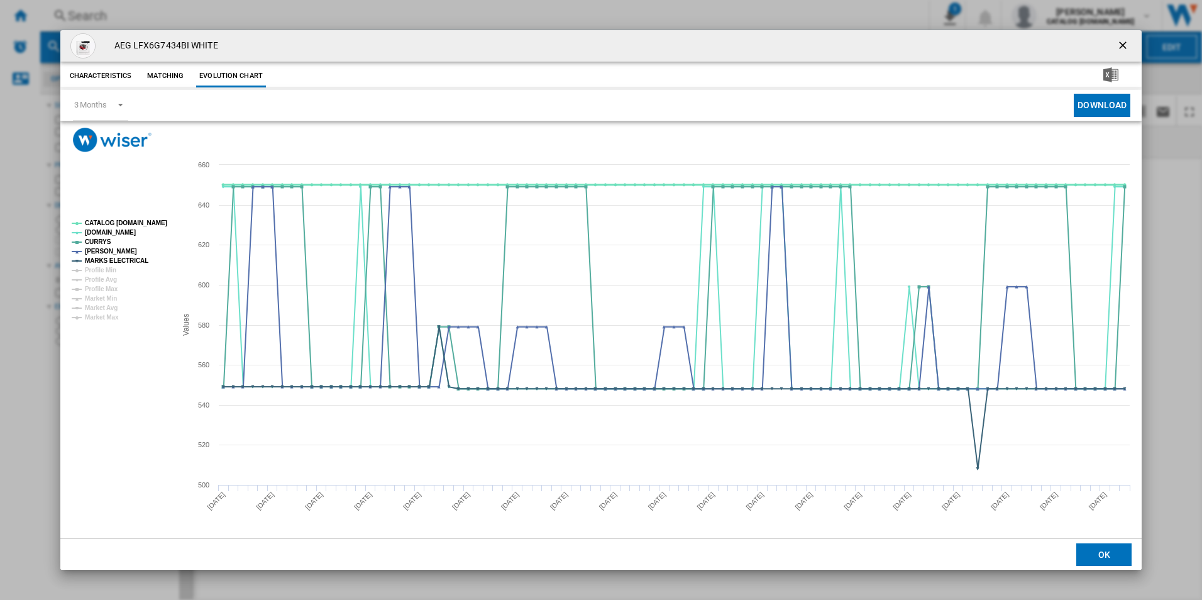
click at [140, 221] on tspan "CATALOG [DOMAIN_NAME]" at bounding box center [126, 222] width 82 height 7
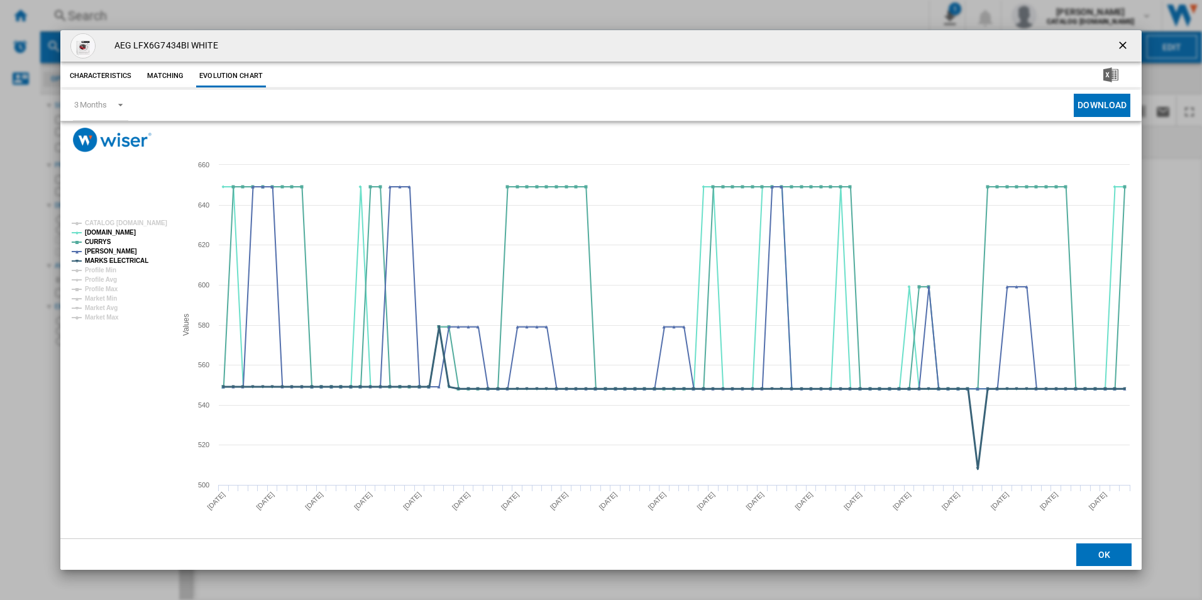
click at [129, 260] on tspan "MARKS ELECTRICAL" at bounding box center [116, 260] width 63 height 7
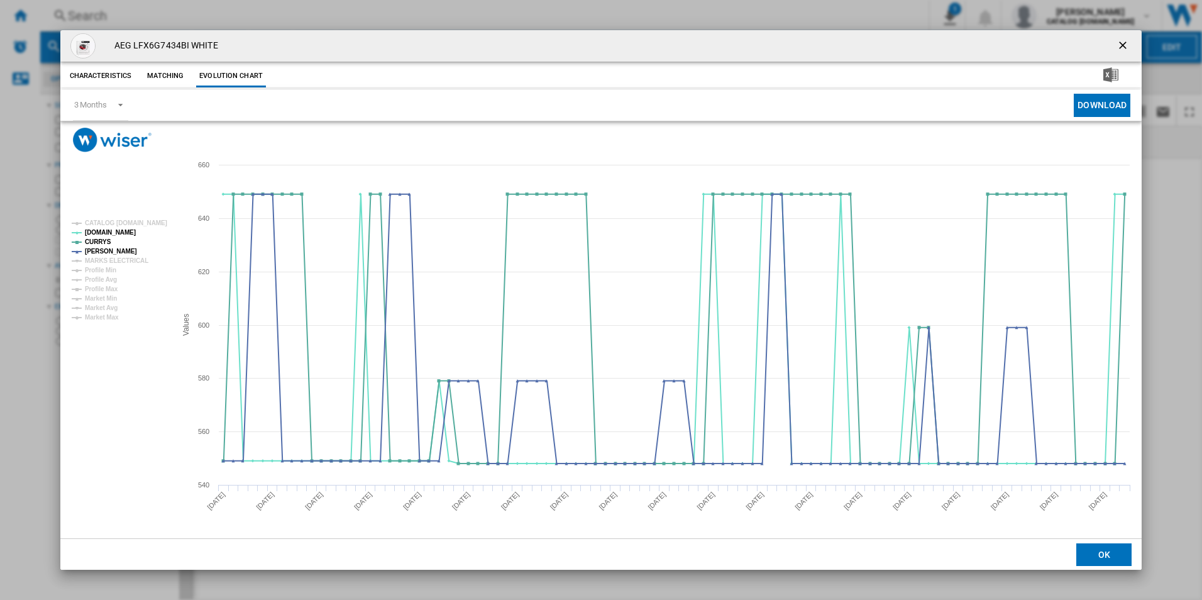
click at [1122, 45] on ng-md-icon "getI18NText('BUTTONS.CLOSE_DIALOG')" at bounding box center [1123, 46] width 15 height 15
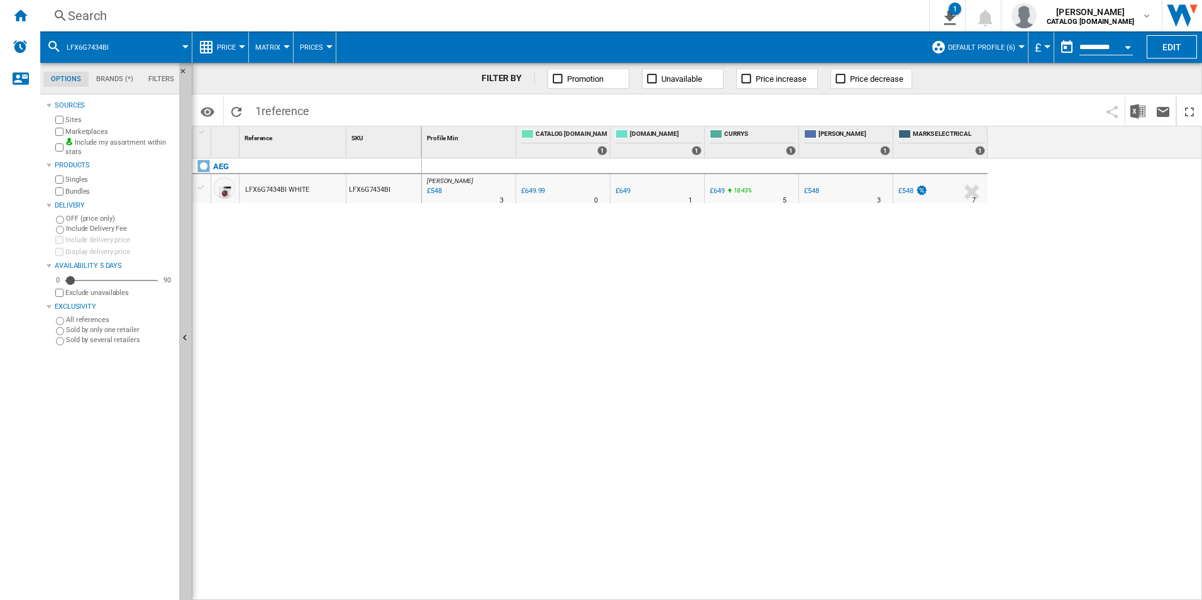
click at [755, 18] on div "Search" at bounding box center [482, 16] width 828 height 18
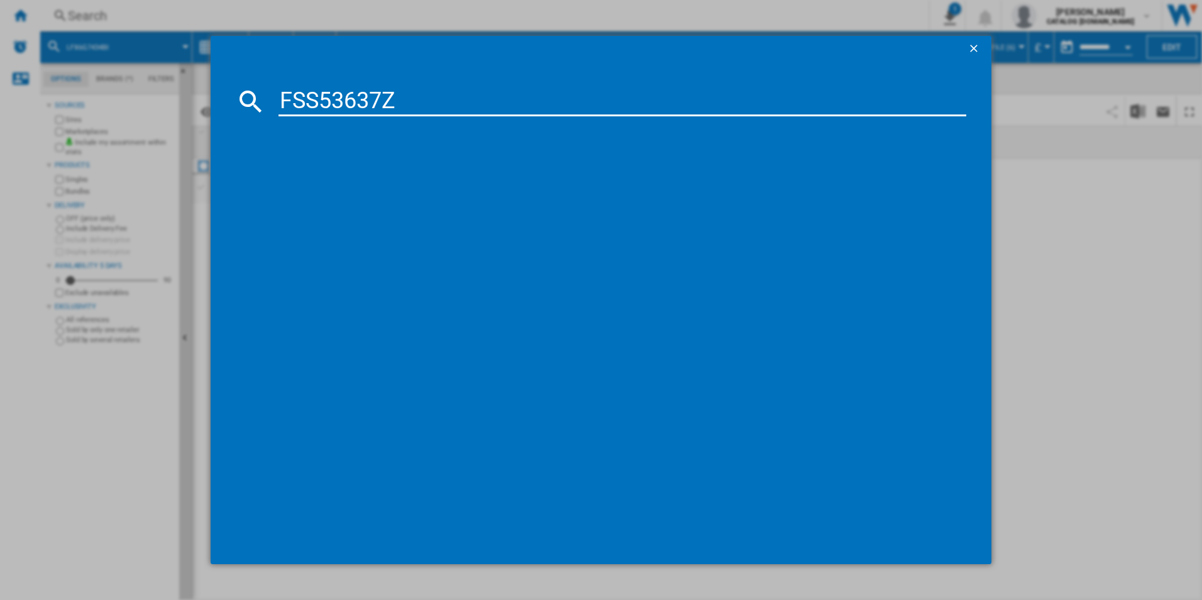
type input "FSS53637Z"
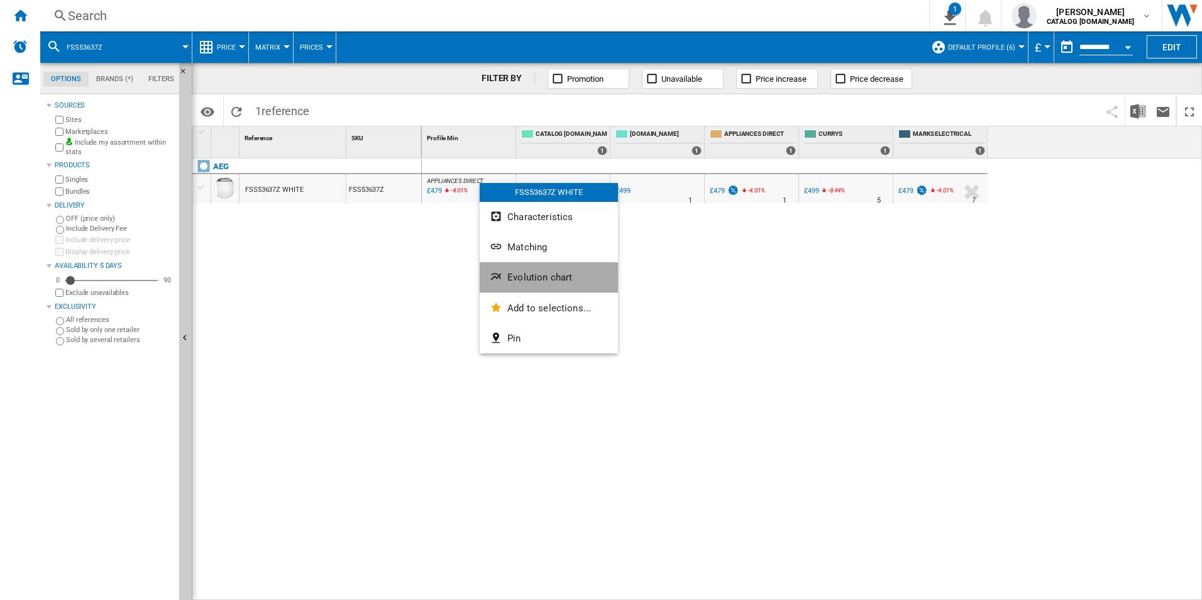
click at [520, 275] on span "Evolution chart" at bounding box center [539, 276] width 65 height 11
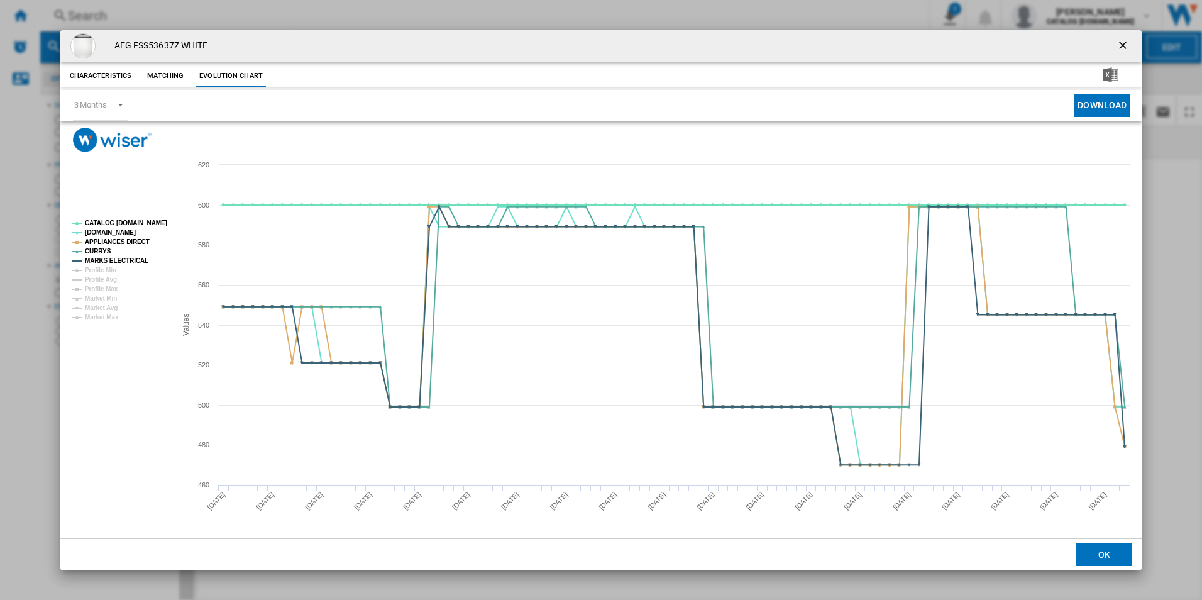
click at [151, 220] on tspan "CATALOG [DOMAIN_NAME]" at bounding box center [126, 222] width 82 height 7
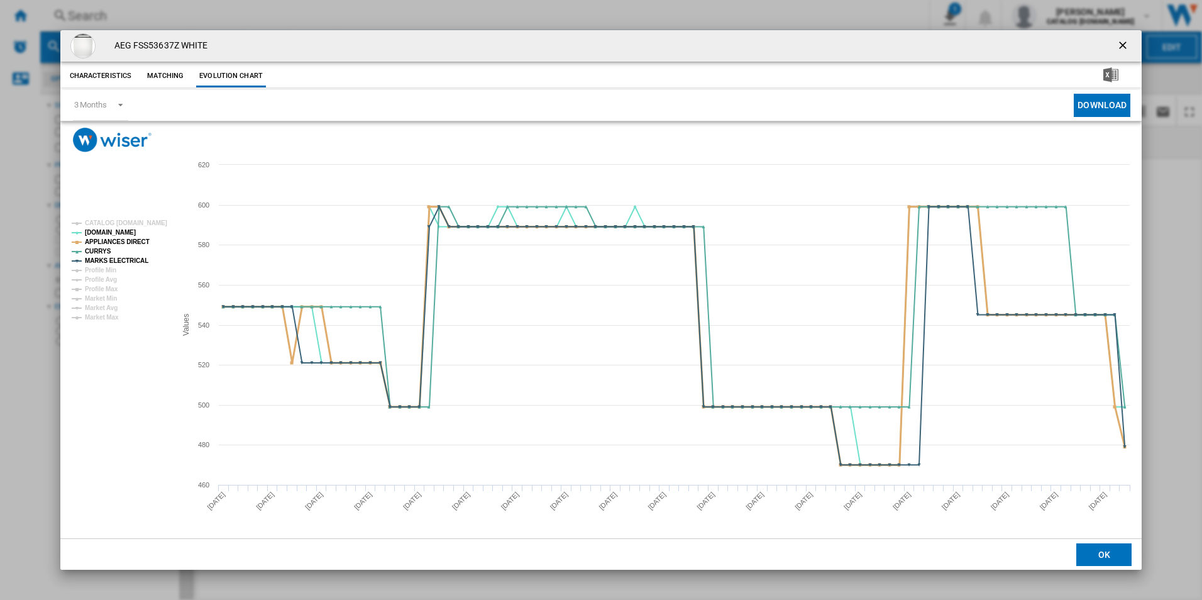
click at [135, 244] on tspan "APPLIANCES DIRECT" at bounding box center [117, 241] width 65 height 7
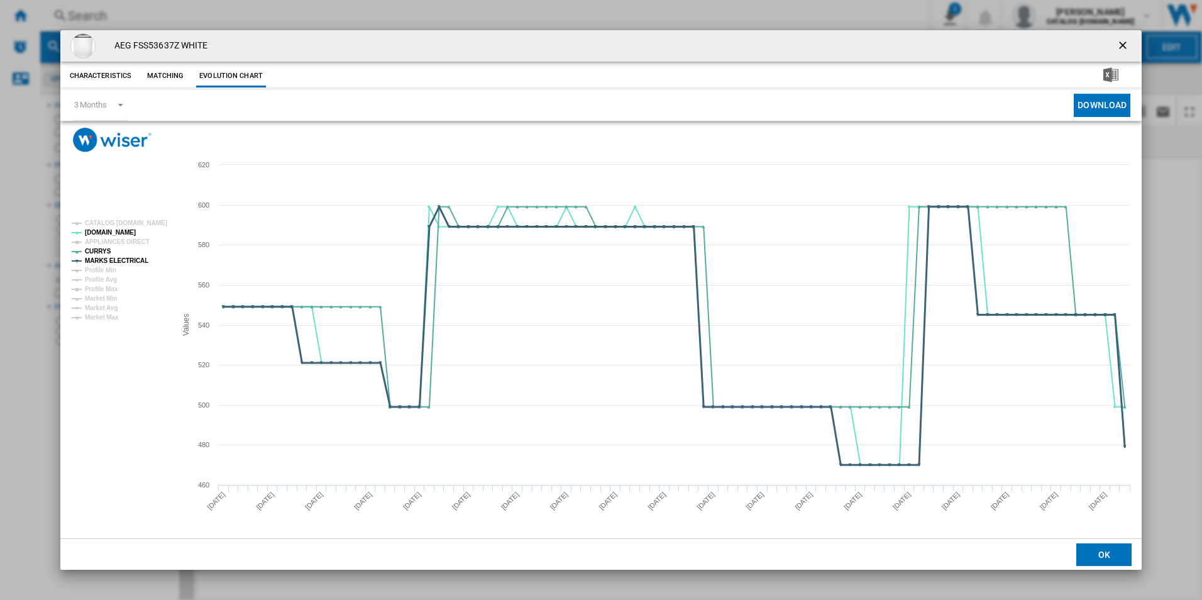
click at [134, 257] on tspan "MARKS ELECTRICAL" at bounding box center [116, 260] width 63 height 7
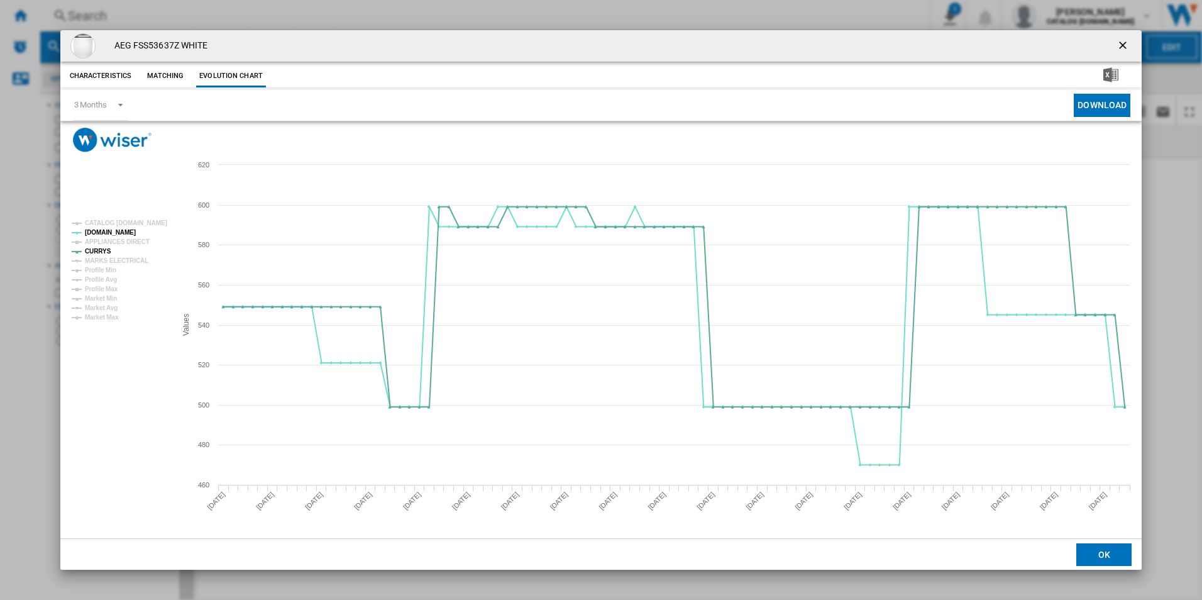
click at [1124, 45] on ng-md-icon "getI18NText('BUTTONS.CLOSE_DIALOG')" at bounding box center [1123, 46] width 15 height 15
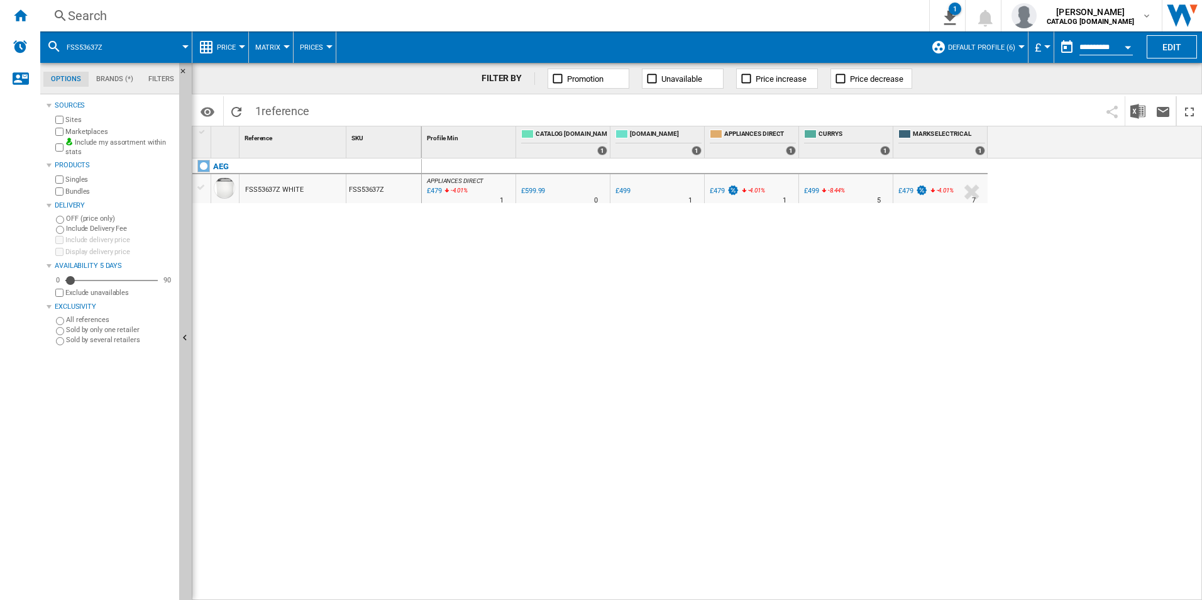
click at [776, 8] on div "Search" at bounding box center [482, 16] width 828 height 18
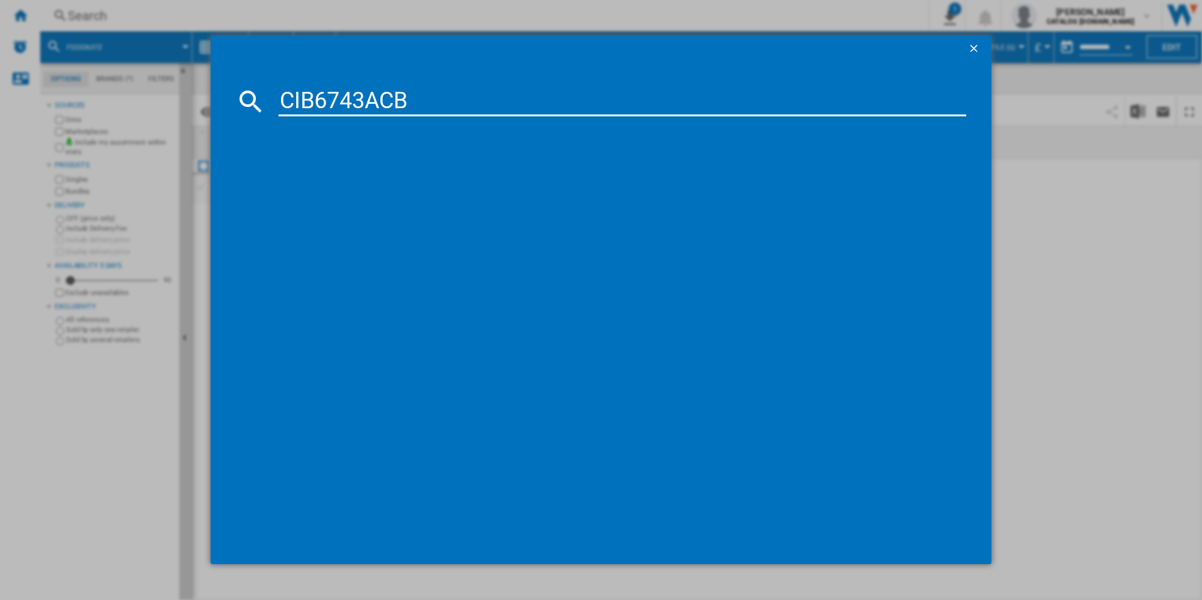
type input "CIB6743ACB"
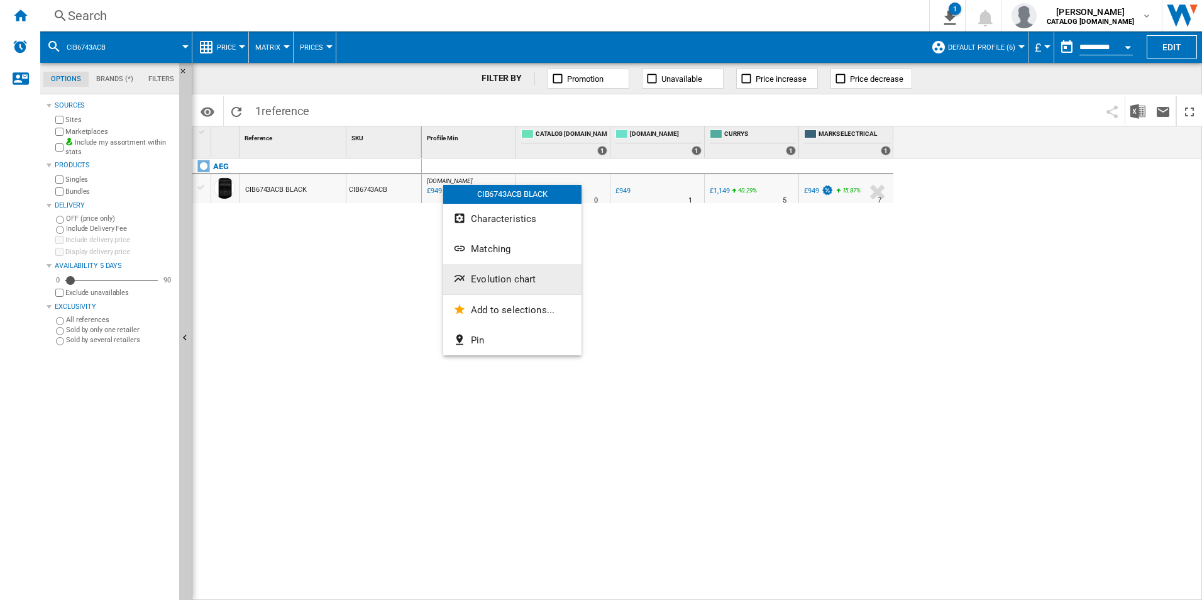
click at [511, 273] on button "Evolution chart" at bounding box center [512, 279] width 138 height 30
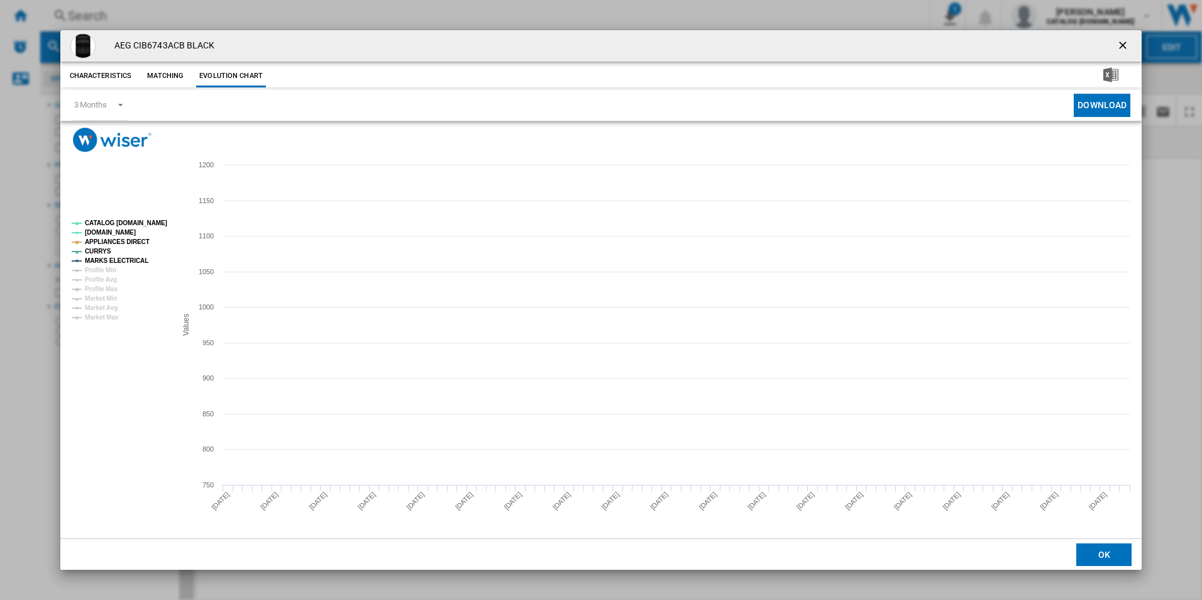
click at [144, 219] on tspan "CATALOG [DOMAIN_NAME]" at bounding box center [126, 222] width 82 height 7
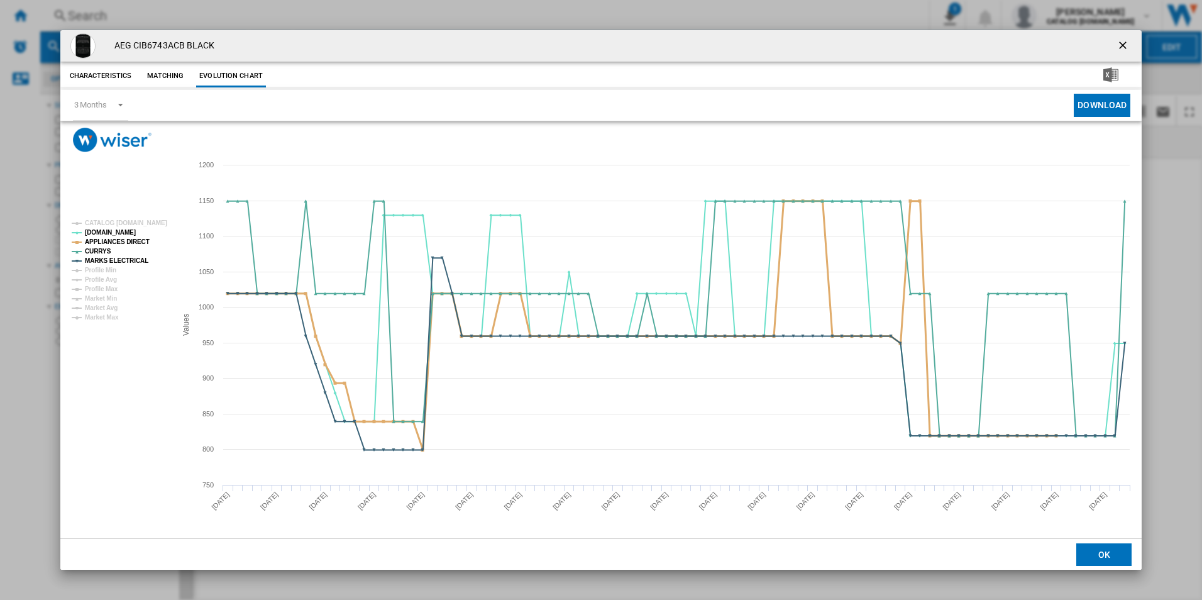
click at [140, 242] on tspan "APPLIANCES DIRECT" at bounding box center [117, 241] width 65 height 7
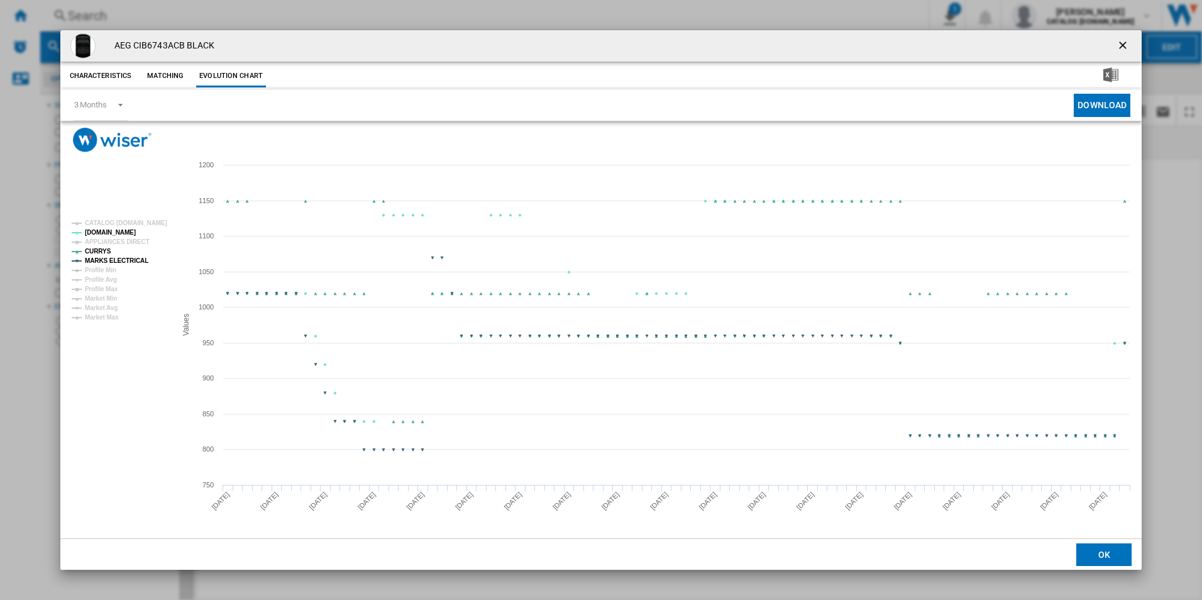
click at [135, 258] on tspan "MARKS ELECTRICAL" at bounding box center [116, 260] width 63 height 7
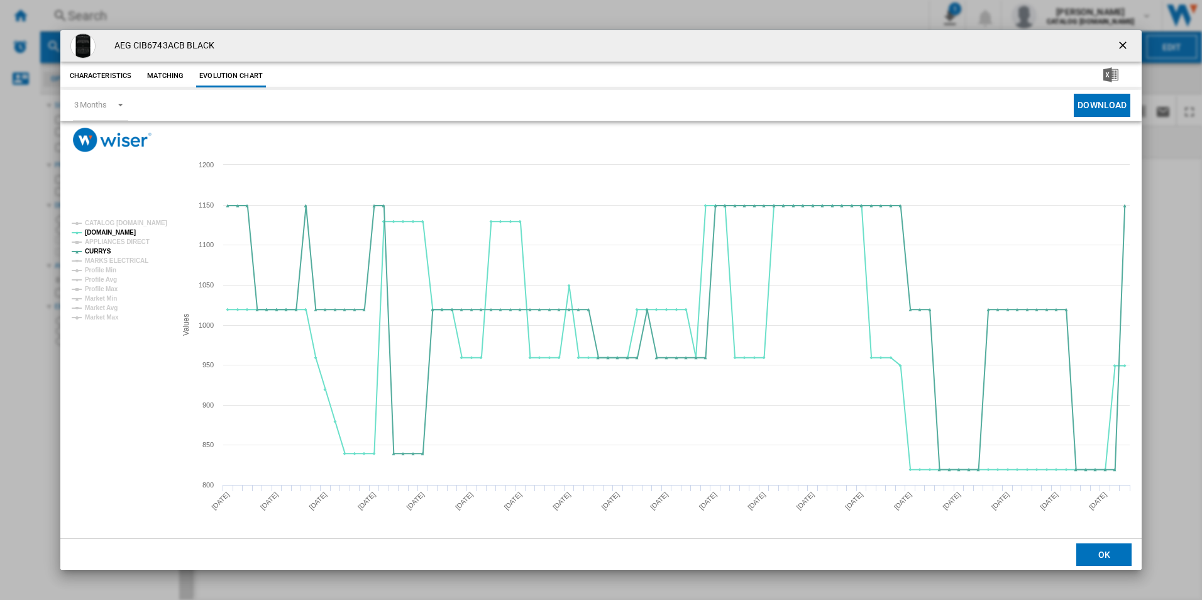
drag, startPoint x: 1119, startPoint y: 45, endPoint x: 955, endPoint y: 42, distance: 164.7
click at [1119, 45] on ng-md-icon "getI18NText('BUTTONS.CLOSE_DIALOG')" at bounding box center [1123, 46] width 15 height 15
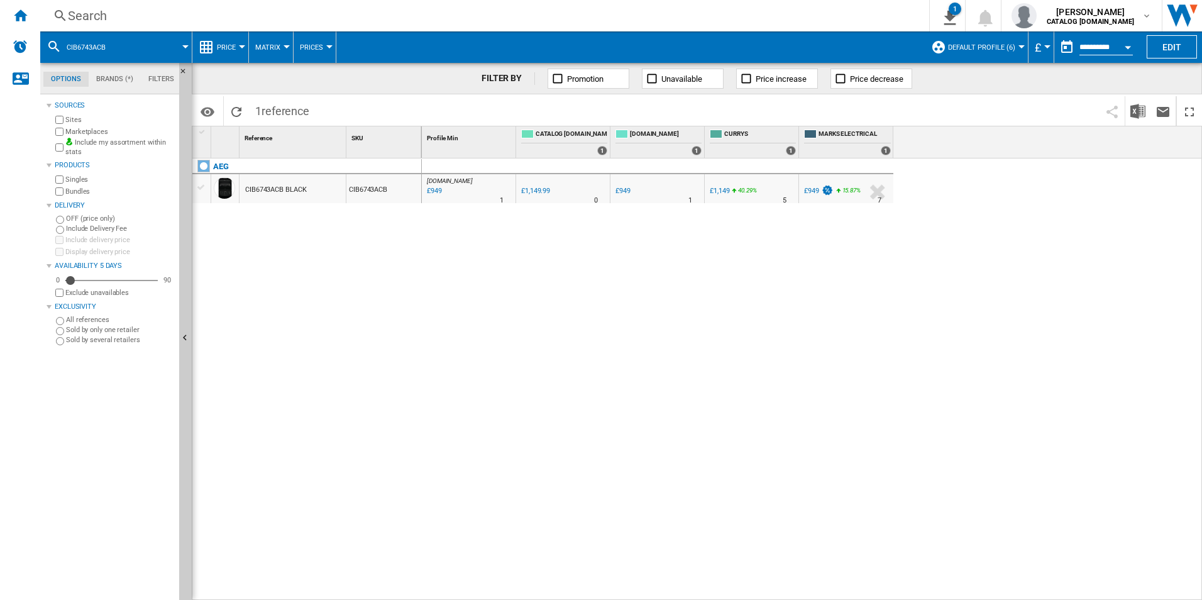
click at [790, 12] on div "Search" at bounding box center [482, 16] width 828 height 18
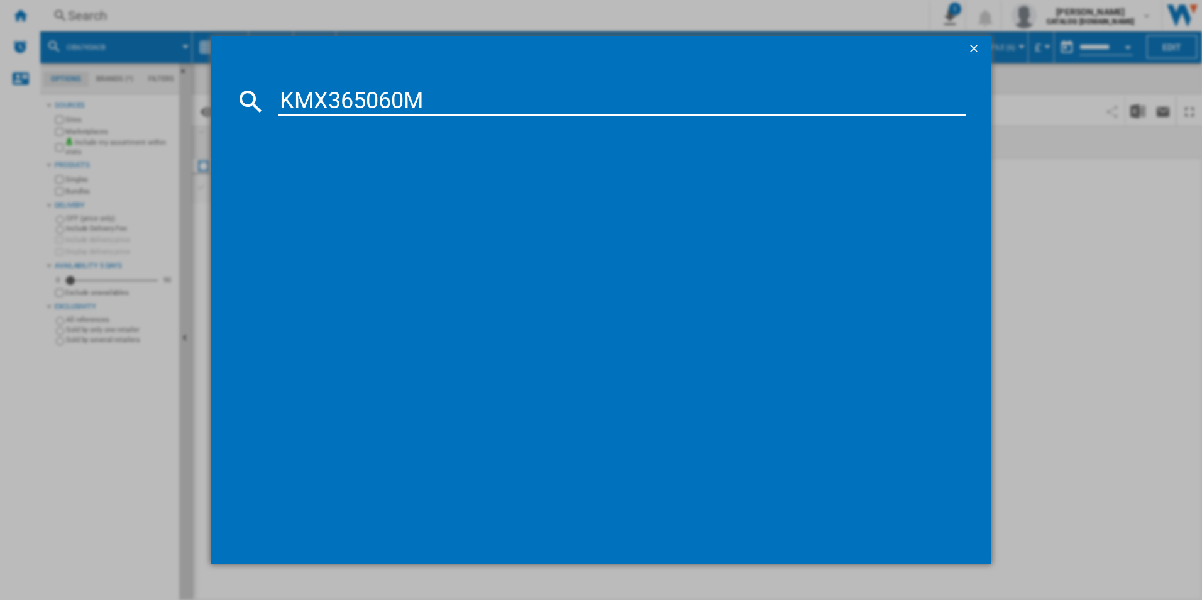
type input "KMX365060M"
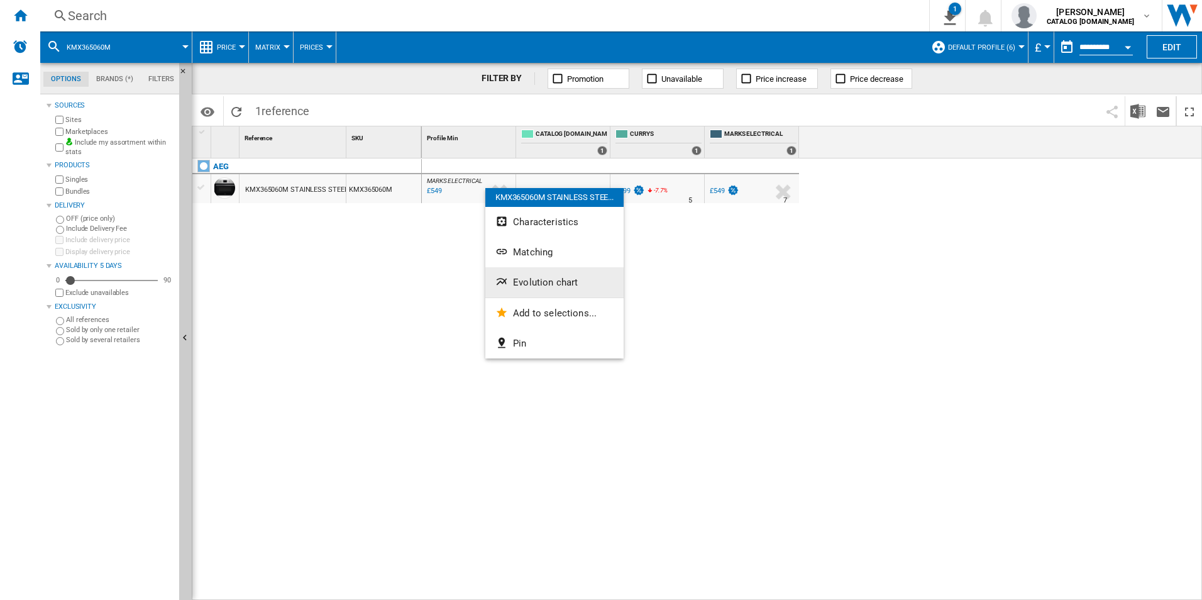
click at [537, 277] on span "Evolution chart" at bounding box center [545, 282] width 65 height 11
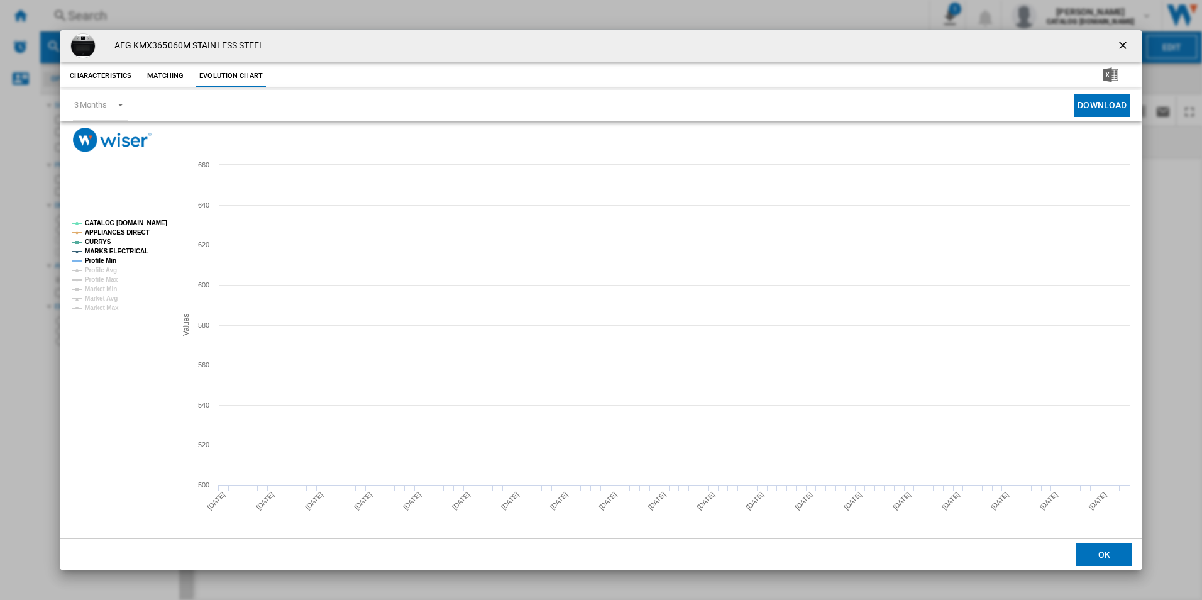
click at [151, 226] on tspan "CATALOG [DOMAIN_NAME]" at bounding box center [126, 222] width 82 height 7
click at [135, 231] on tspan "APPLIANCES DIRECT" at bounding box center [117, 232] width 65 height 7
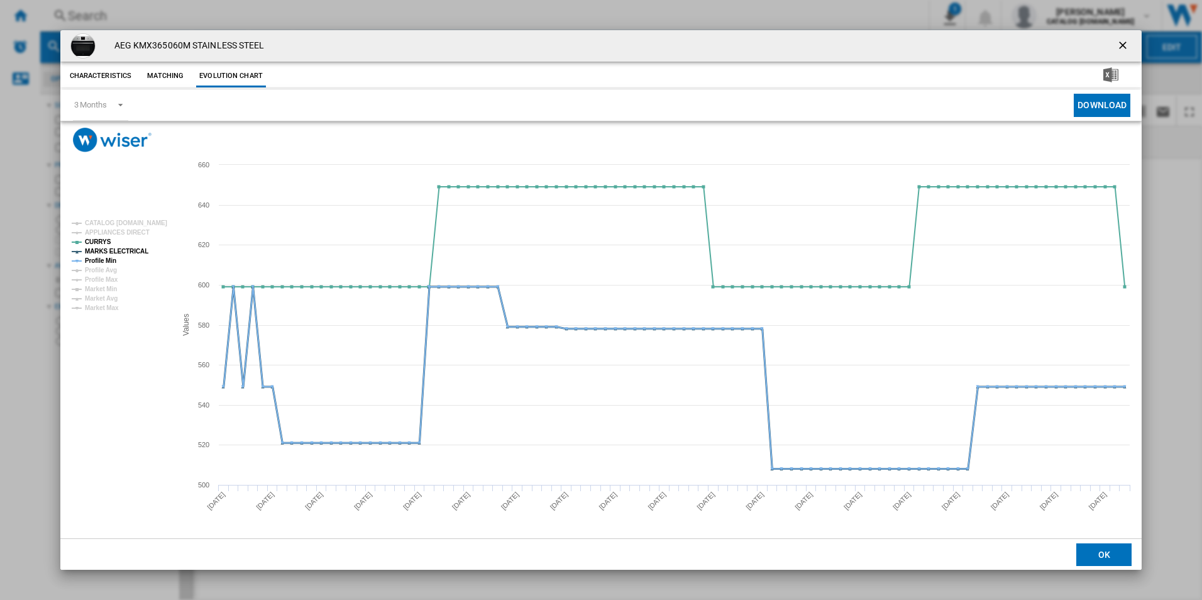
click at [131, 248] on tspan "MARKS ELECTRICAL" at bounding box center [116, 251] width 63 height 7
click at [113, 258] on tspan "Profile Min" at bounding box center [100, 260] width 31 height 7
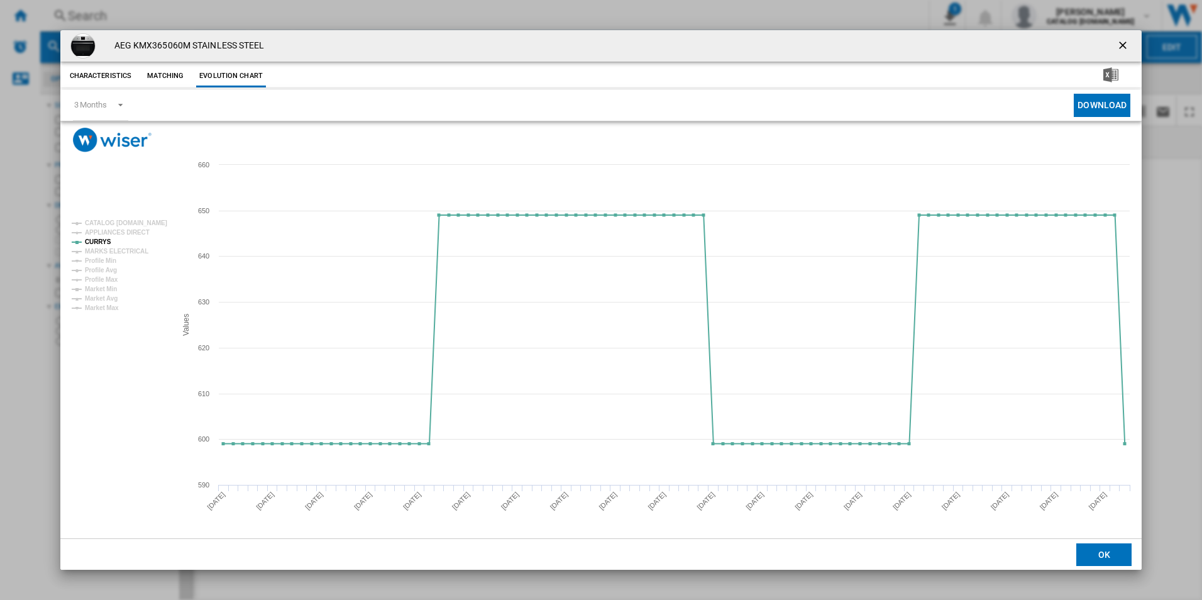
drag, startPoint x: 1124, startPoint y: 41, endPoint x: 957, endPoint y: 40, distance: 166.5
click at [1124, 41] on ng-md-icon "getI18NText('BUTTONS.CLOSE_DIALOG')" at bounding box center [1123, 46] width 15 height 15
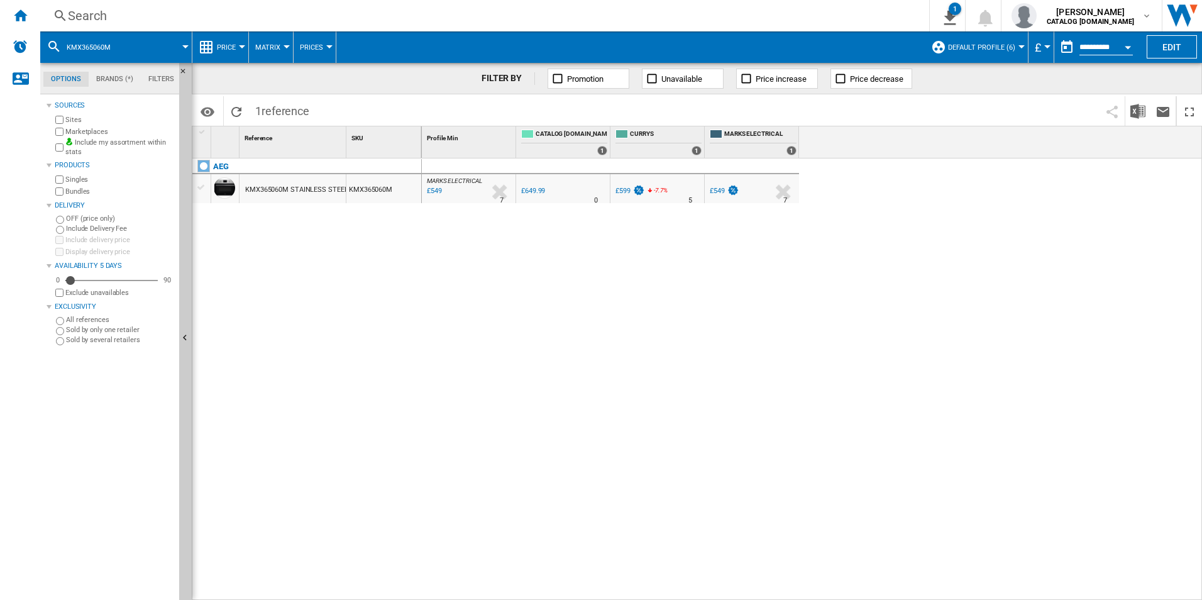
click at [789, 7] on div "Search" at bounding box center [482, 16] width 828 height 18
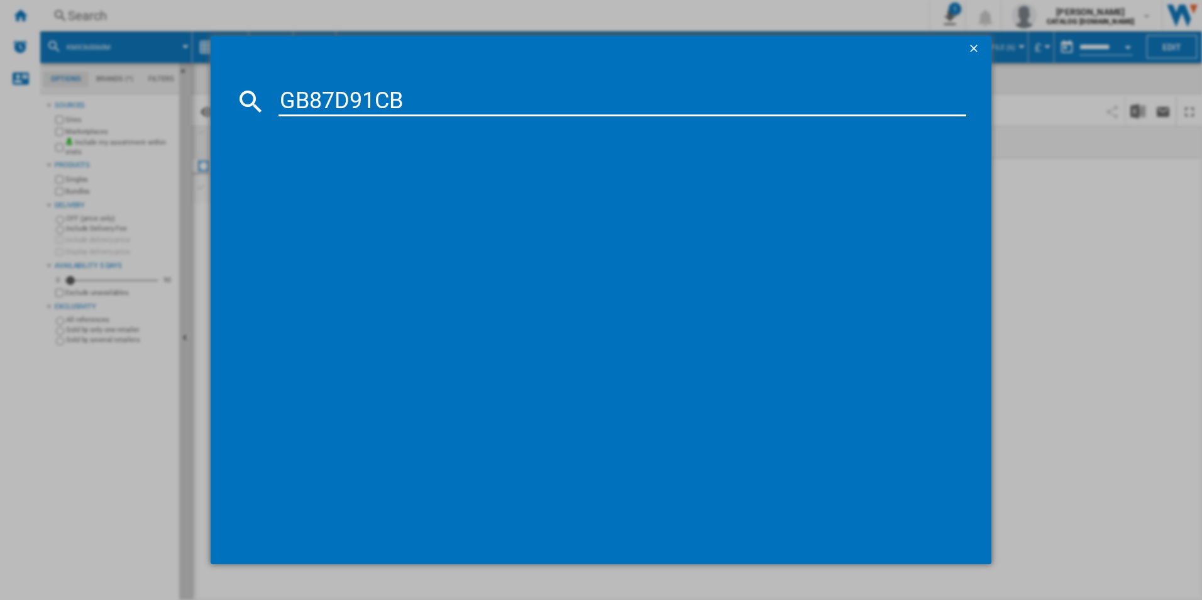
type input "GB87D91CB"
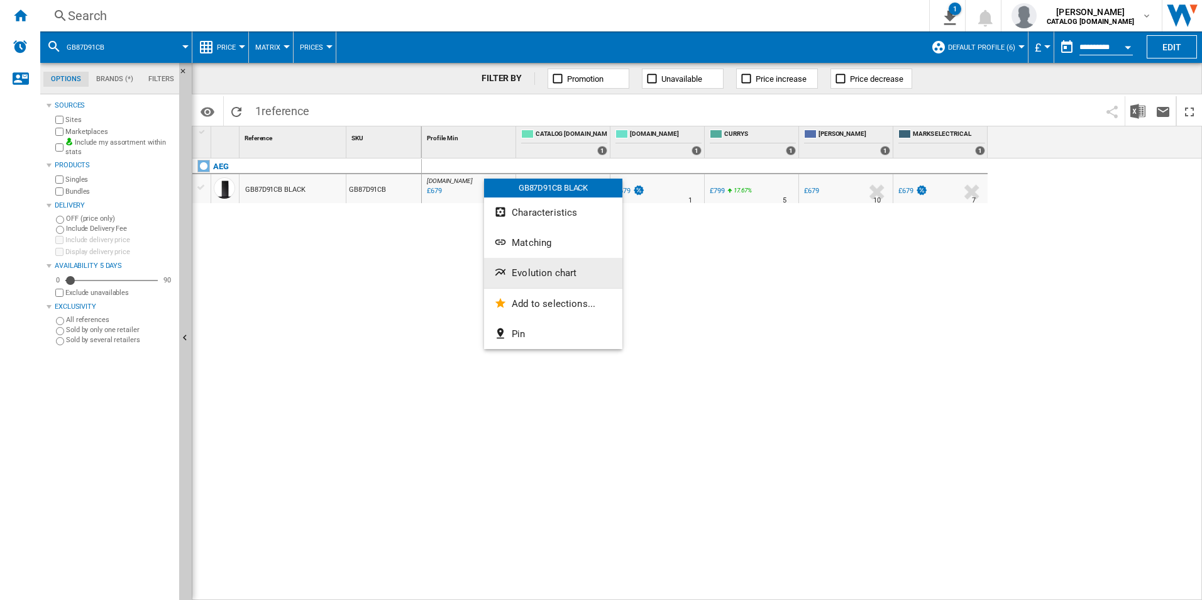
click at [530, 280] on button "Evolution chart" at bounding box center [553, 273] width 138 height 30
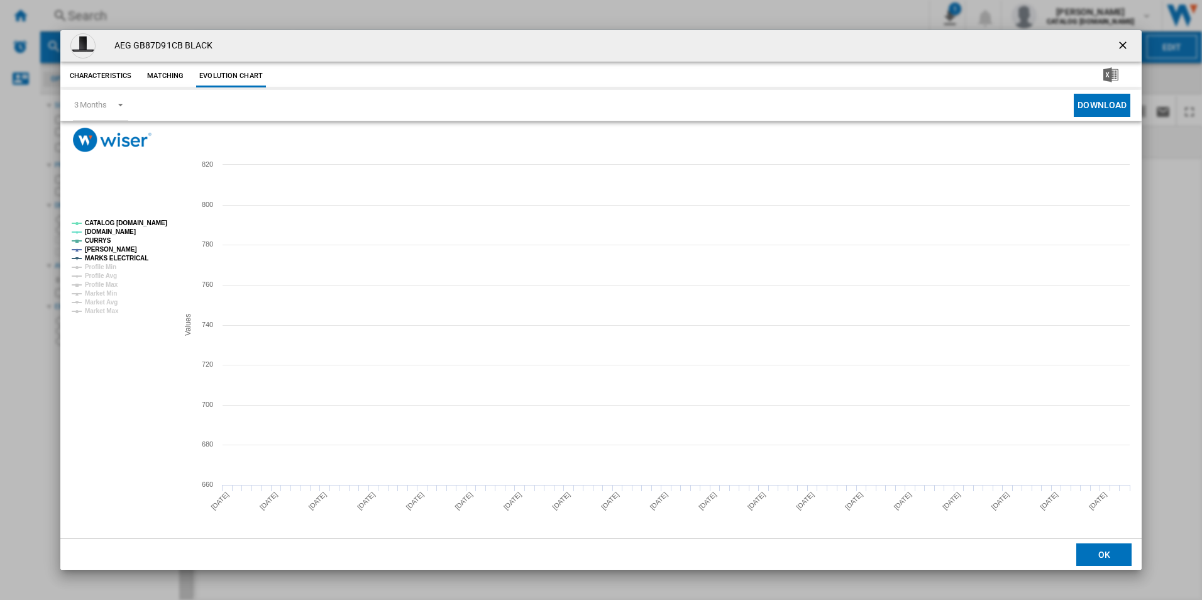
click at [131, 221] on tspan "CATALOG [DOMAIN_NAME]" at bounding box center [126, 222] width 82 height 7
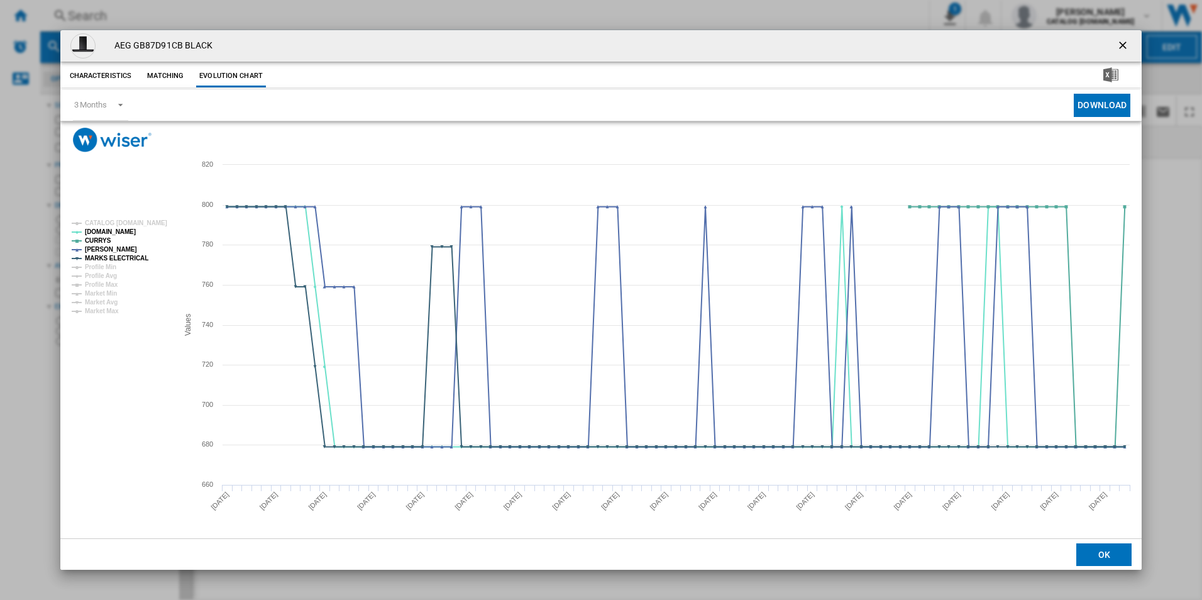
click at [131, 264] on rect "Product popup" at bounding box center [120, 267] width 106 height 104
click at [132, 255] on tspan "MARKS ELECTRICAL" at bounding box center [116, 258] width 63 height 7
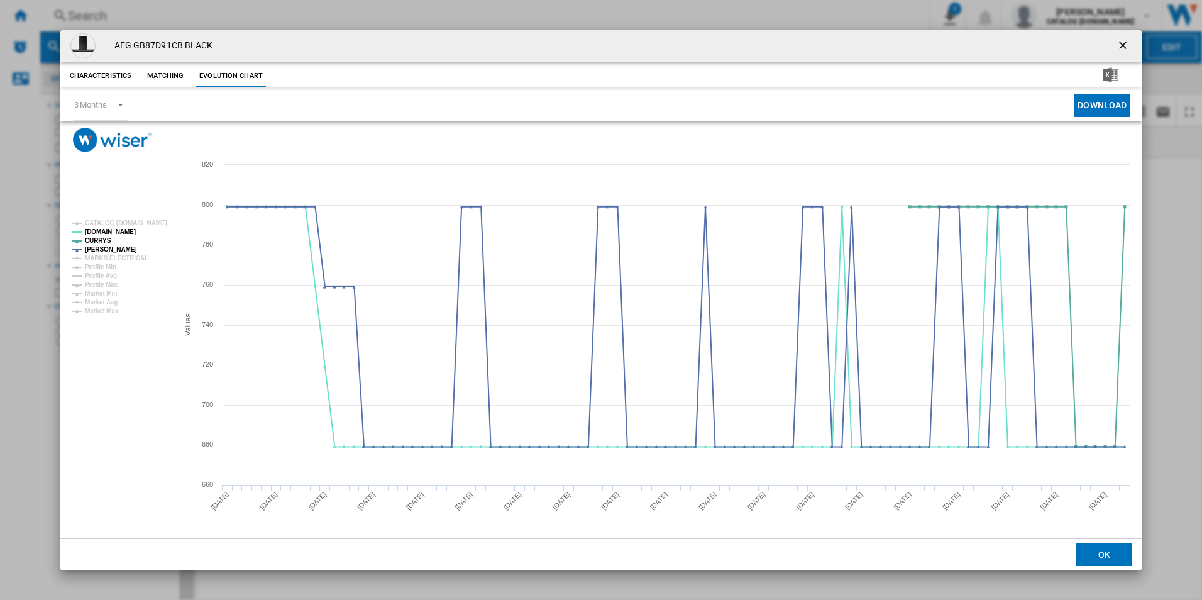
drag, startPoint x: 1126, startPoint y: 40, endPoint x: 1109, endPoint y: 41, distance: 17.0
click at [1126, 40] on ng-md-icon "getI18NText('BUTTONS.CLOSE_DIALOG')" at bounding box center [1123, 46] width 15 height 15
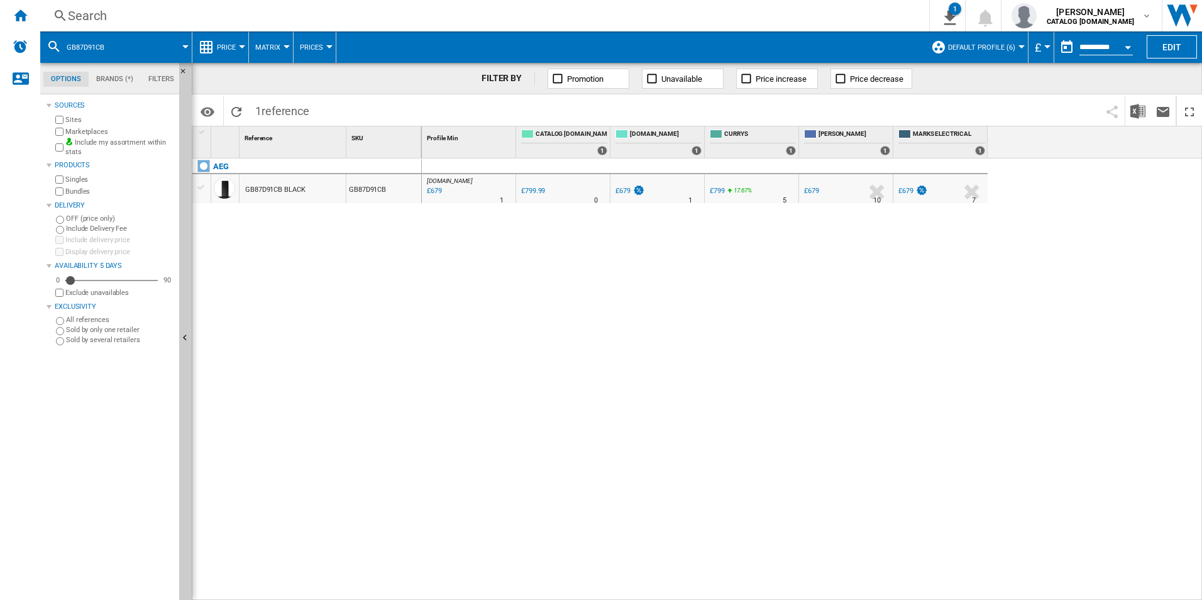
click at [784, 11] on div "Search" at bounding box center [482, 16] width 828 height 18
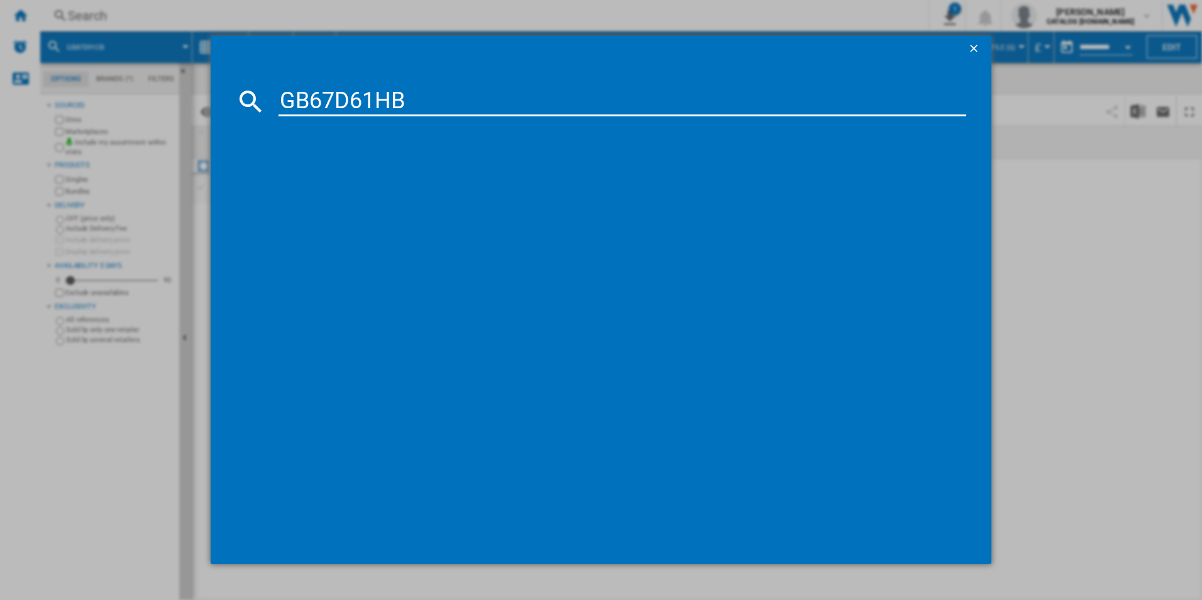
type input "GB67D61HB"
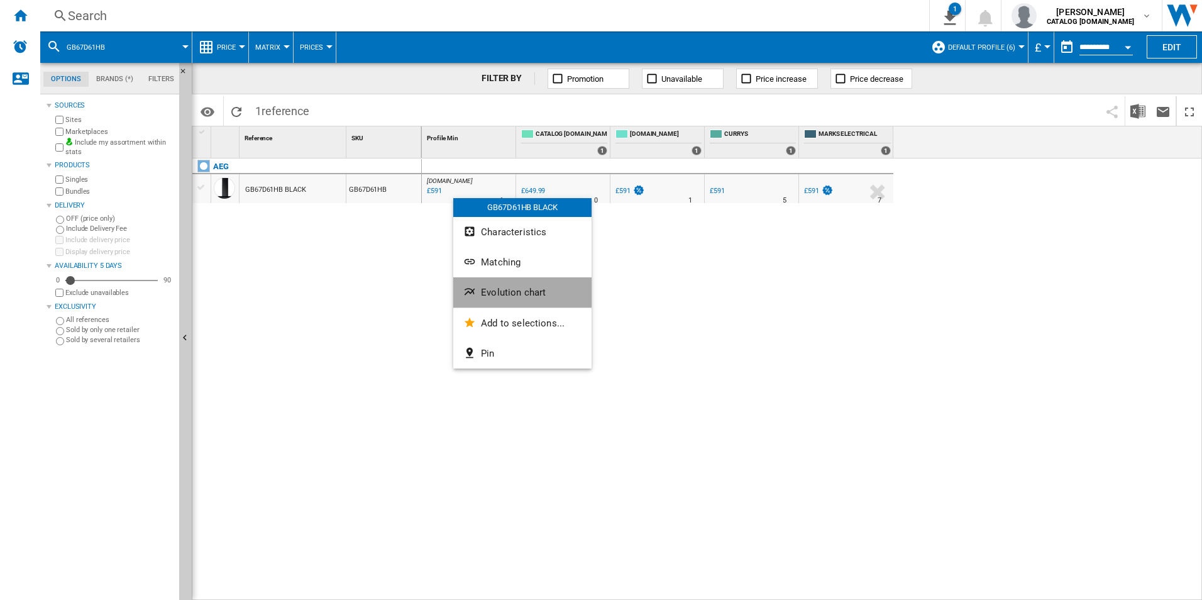
click at [505, 285] on button "Evolution chart" at bounding box center [522, 292] width 138 height 30
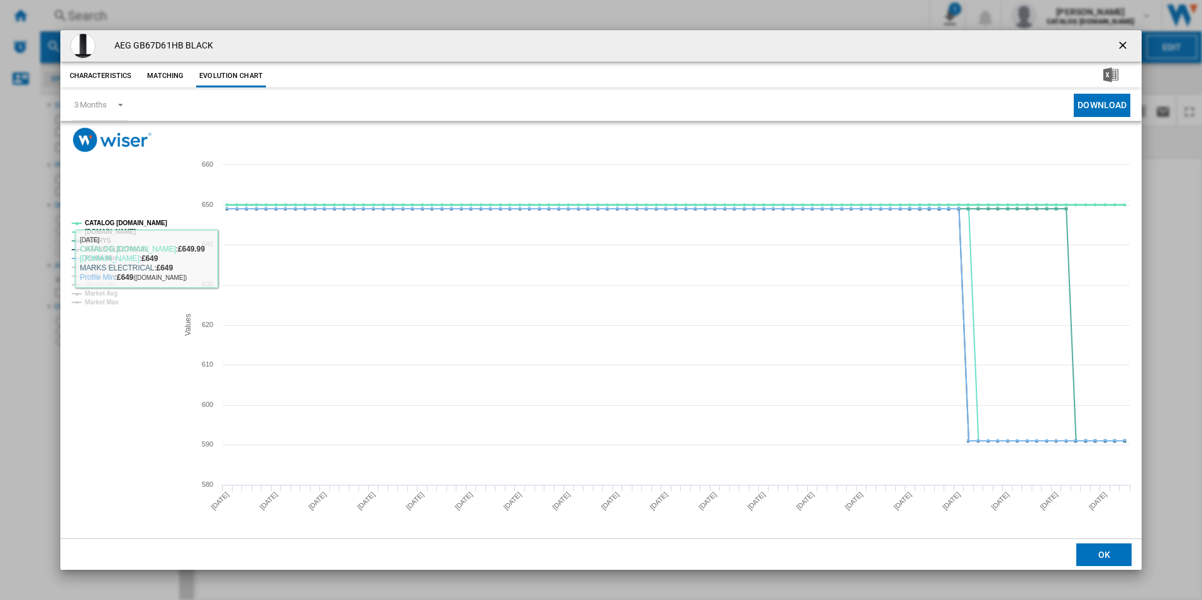
click at [155, 221] on tspan "CATALOG [DOMAIN_NAME]" at bounding box center [126, 222] width 82 height 7
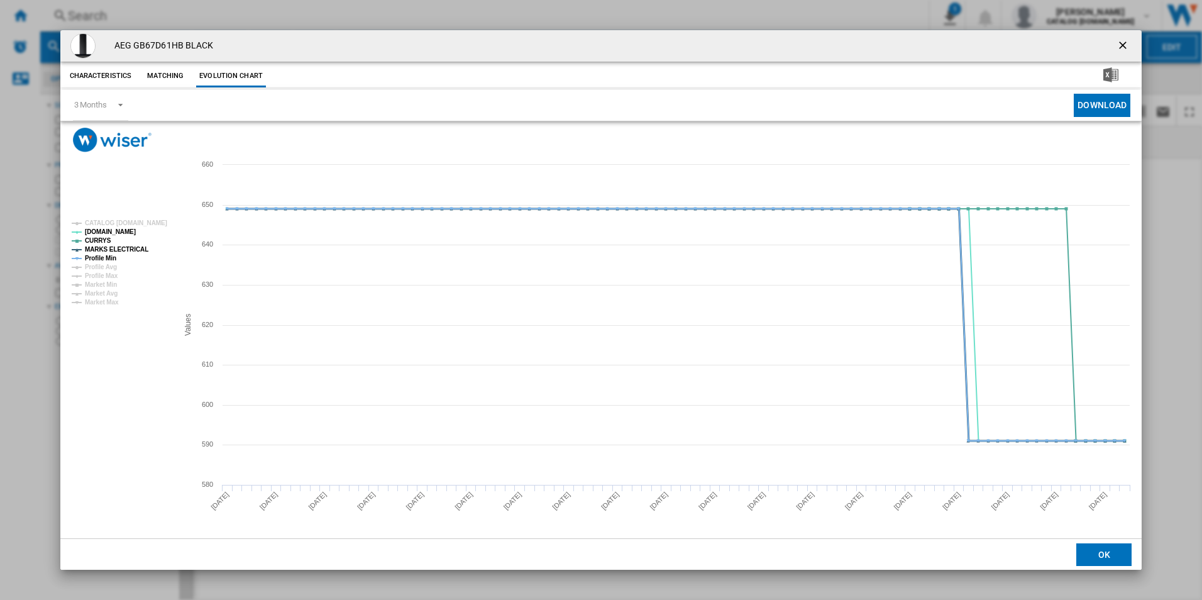
click at [124, 250] on tspan "MARKS ELECTRICAL" at bounding box center [116, 249] width 63 height 7
click at [108, 255] on tspan "Profile Min" at bounding box center [100, 258] width 31 height 7
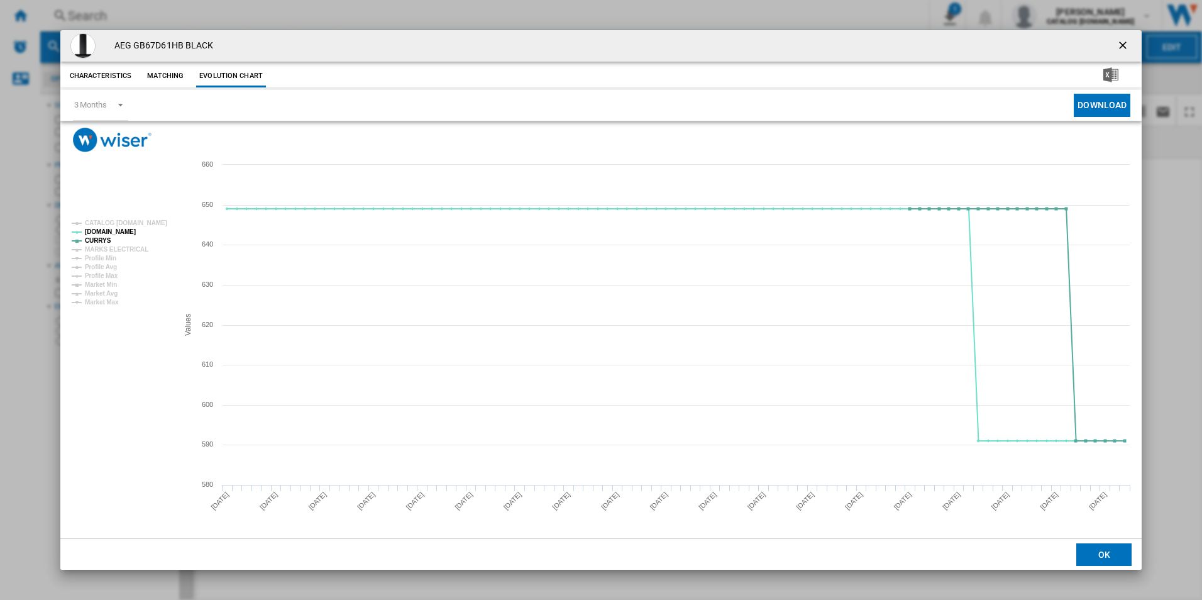
click at [1122, 48] on ng-md-icon "getI18NText('BUTTONS.CLOSE_DIALOG')" at bounding box center [1123, 46] width 15 height 15
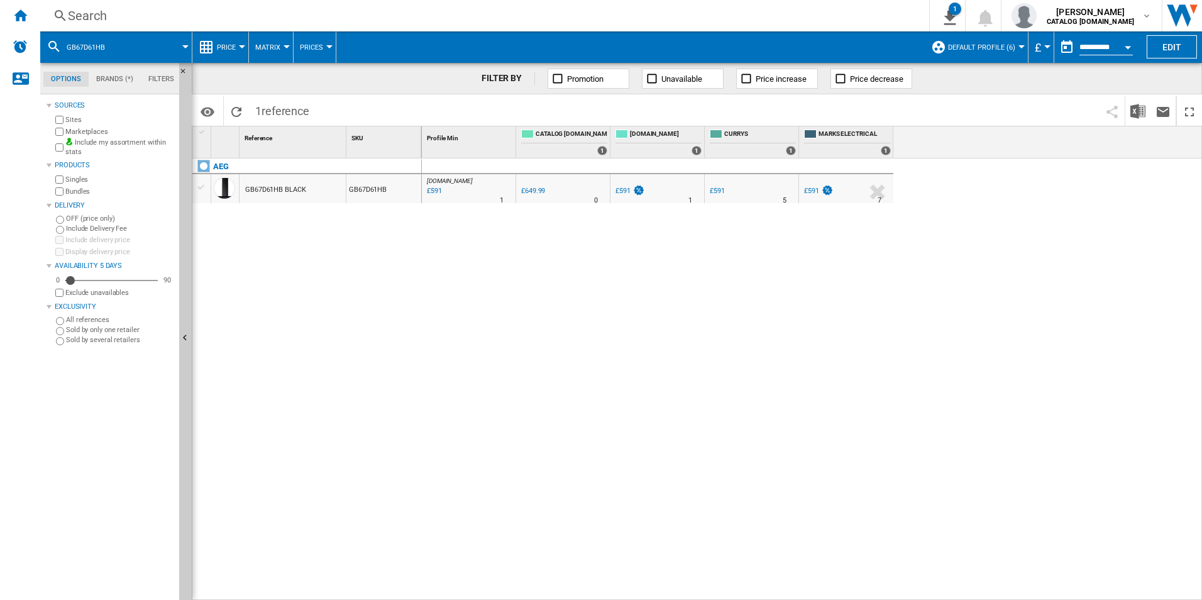
click at [726, 10] on div "Search" at bounding box center [482, 16] width 828 height 18
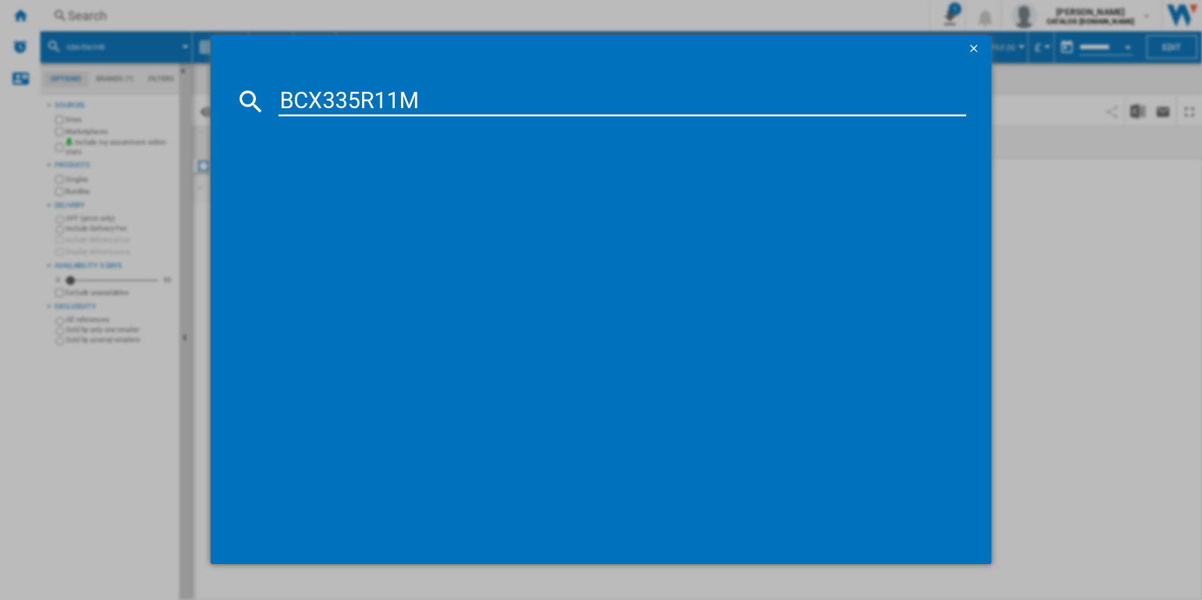
type input "BCX335R11M"
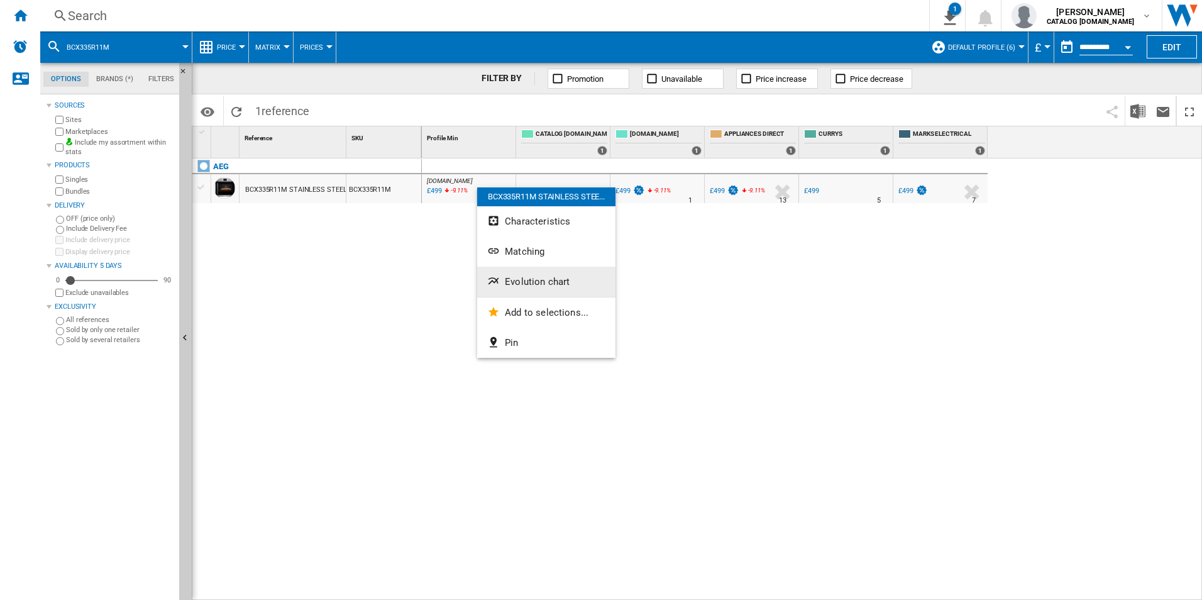
click at [530, 269] on button "Evolution chart" at bounding box center [546, 281] width 138 height 30
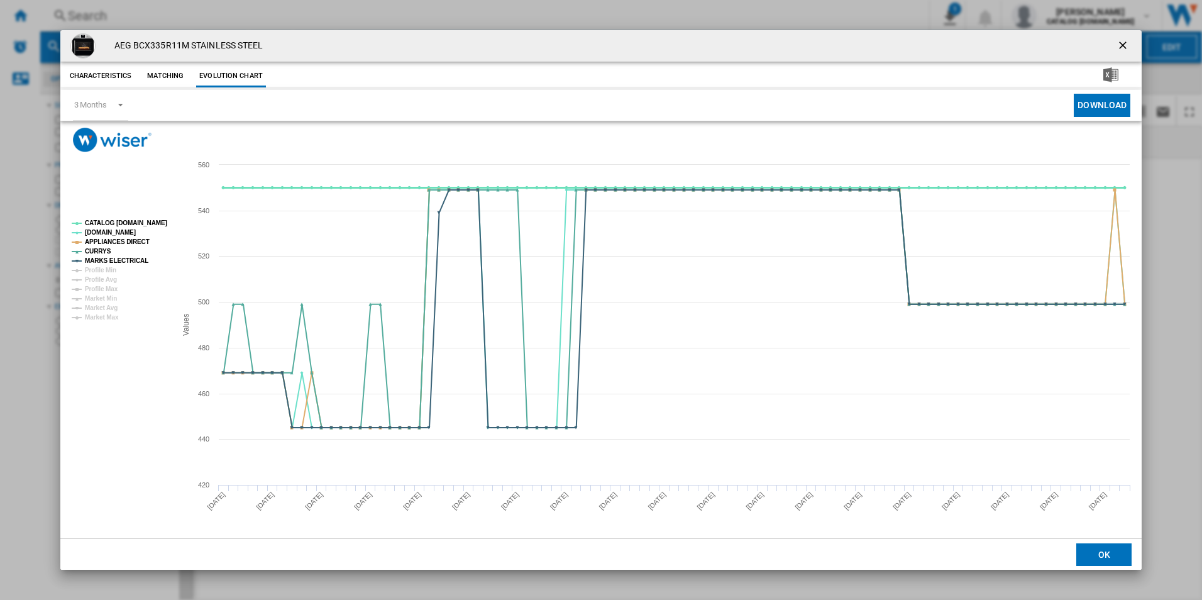
click at [151, 219] on tspan "CATALOG [DOMAIN_NAME]" at bounding box center [126, 222] width 82 height 7
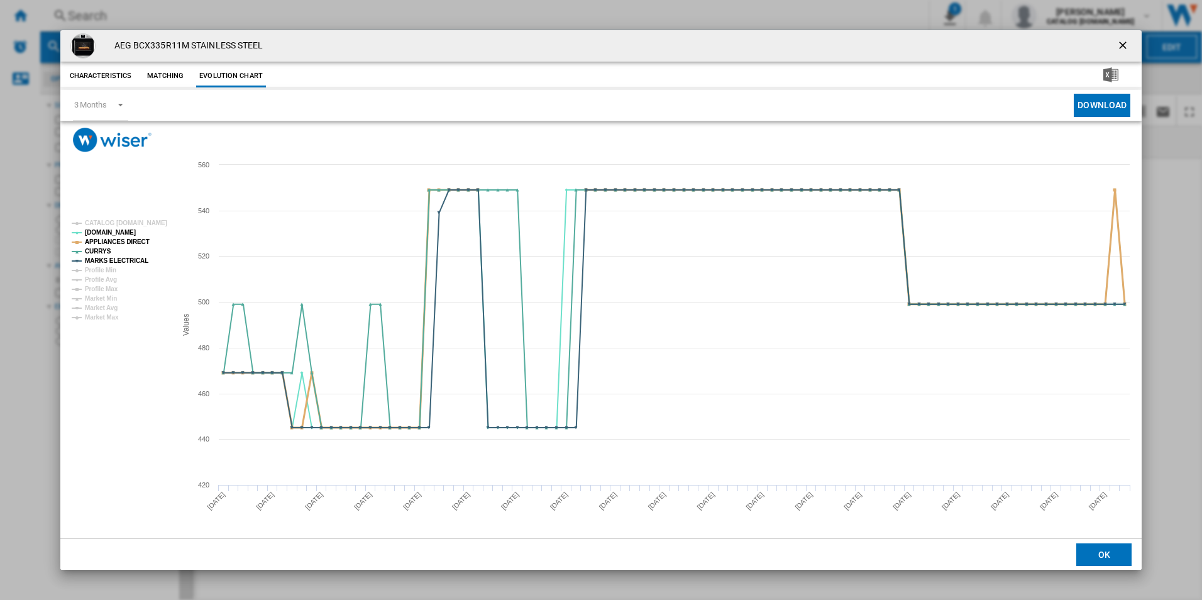
click at [129, 243] on tspan "APPLIANCES DIRECT" at bounding box center [117, 241] width 65 height 7
click at [131, 261] on tspan "MARKS ELECTRICAL" at bounding box center [116, 260] width 63 height 7
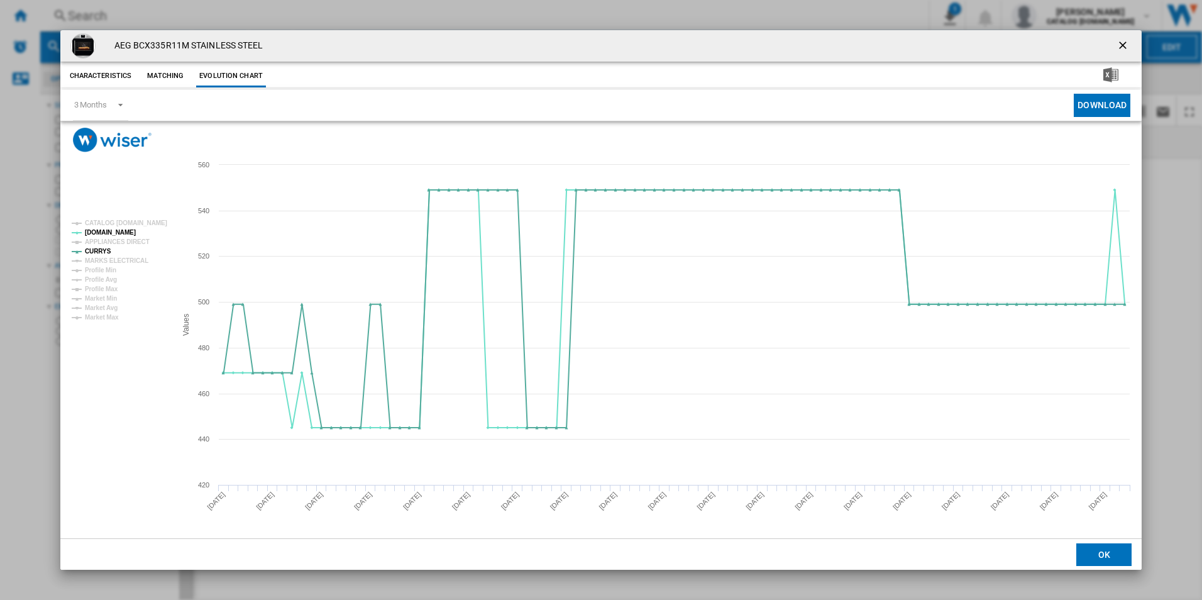
drag, startPoint x: 1126, startPoint y: 45, endPoint x: 1084, endPoint y: 41, distance: 42.2
click at [1126, 45] on ng-md-icon "getI18NText('BUTTONS.CLOSE_DIALOG')" at bounding box center [1123, 46] width 15 height 15
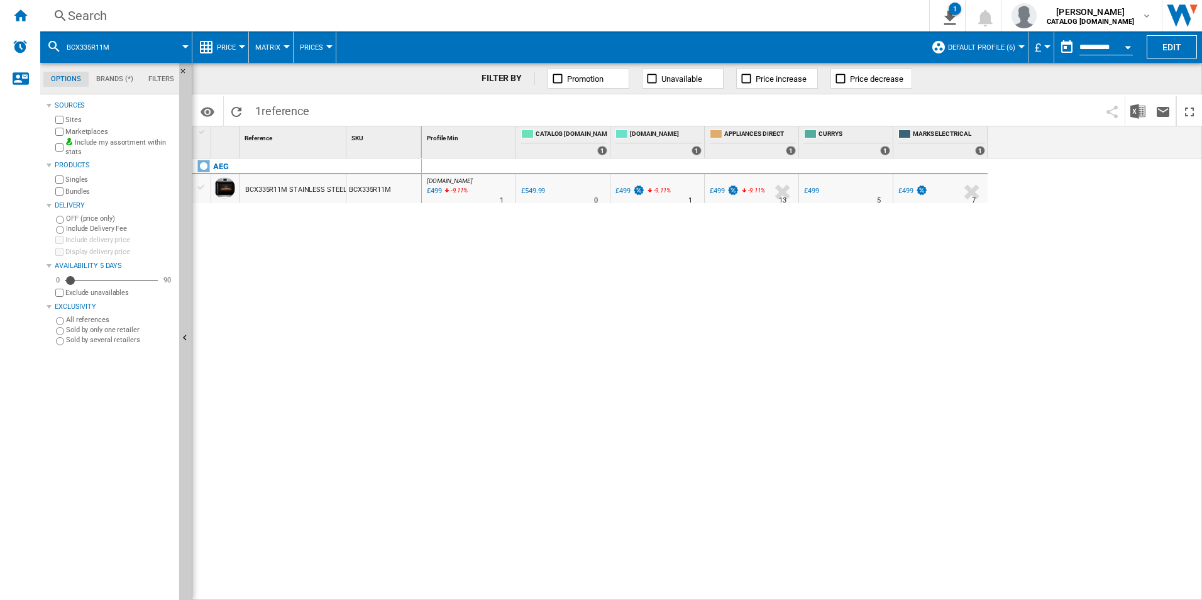
click at [749, 18] on div "Search" at bounding box center [482, 16] width 828 height 18
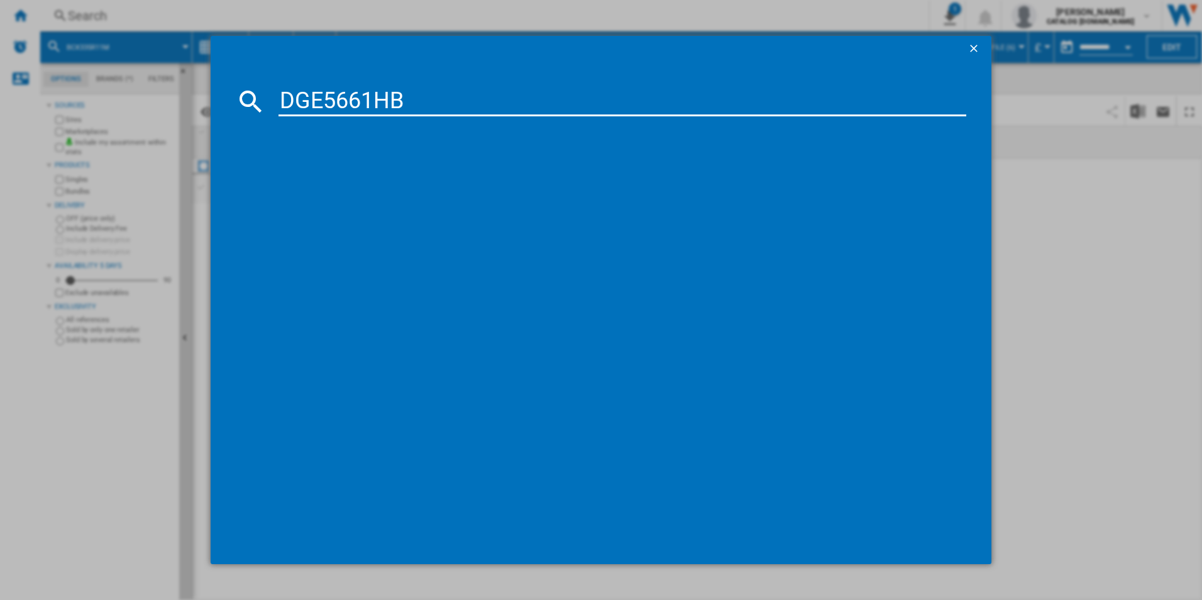
type input "DGE5661HB"
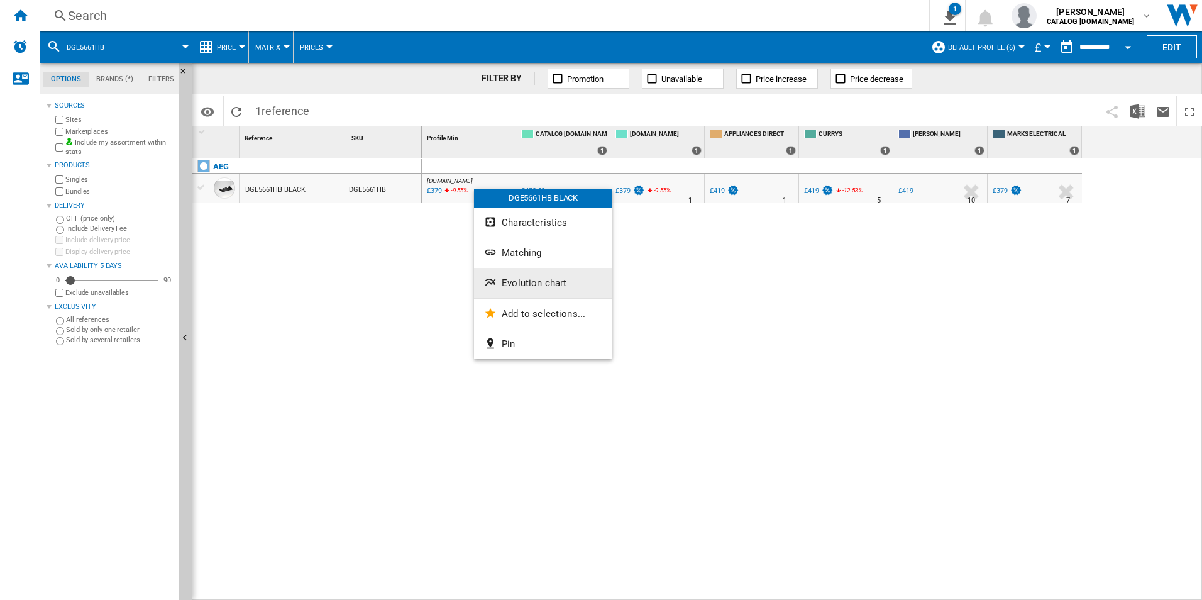
click at [520, 287] on span "Evolution chart" at bounding box center [534, 282] width 65 height 11
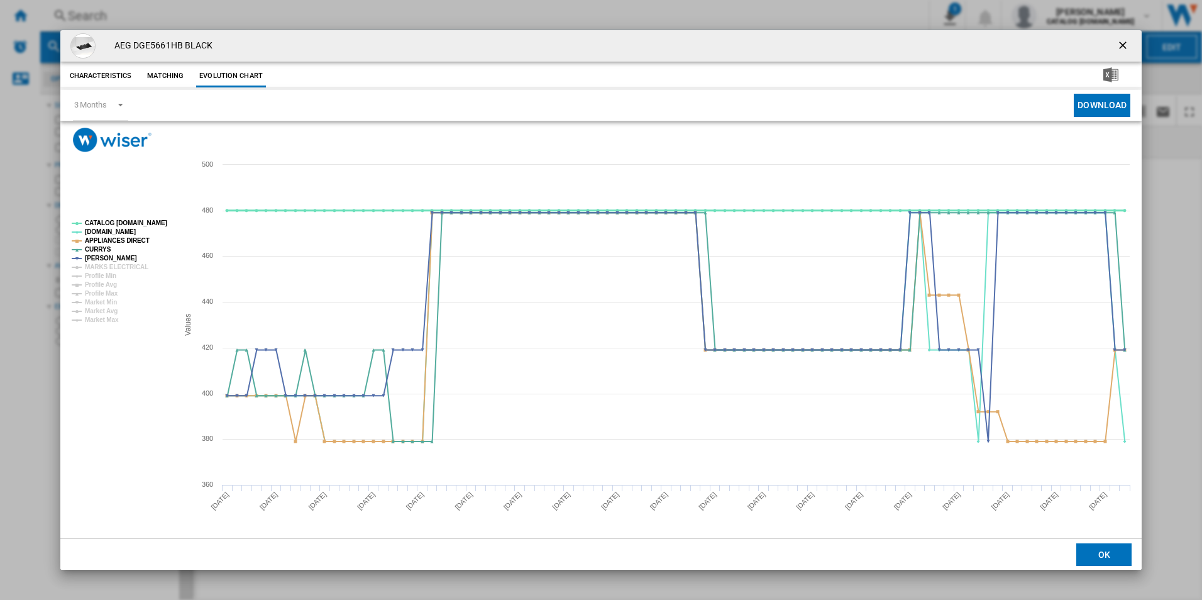
click at [151, 222] on tspan "CATALOG [DOMAIN_NAME]" at bounding box center [126, 222] width 82 height 7
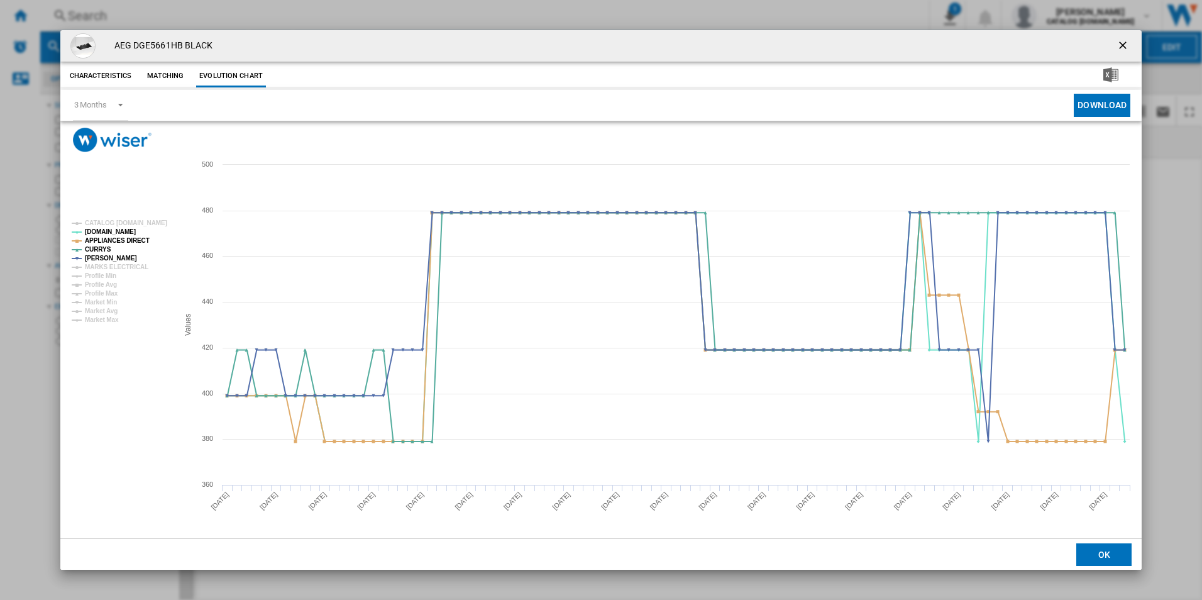
click at [133, 234] on rect "Product popup" at bounding box center [120, 271] width 106 height 112
click at [134, 238] on tspan "APPLIANCES DIRECT" at bounding box center [117, 240] width 65 height 7
drag, startPoint x: 1121, startPoint y: 50, endPoint x: 1001, endPoint y: 44, distance: 119.6
click at [1121, 50] on ng-md-icon "getI18NText('BUTTONS.CLOSE_DIALOG')" at bounding box center [1123, 46] width 15 height 15
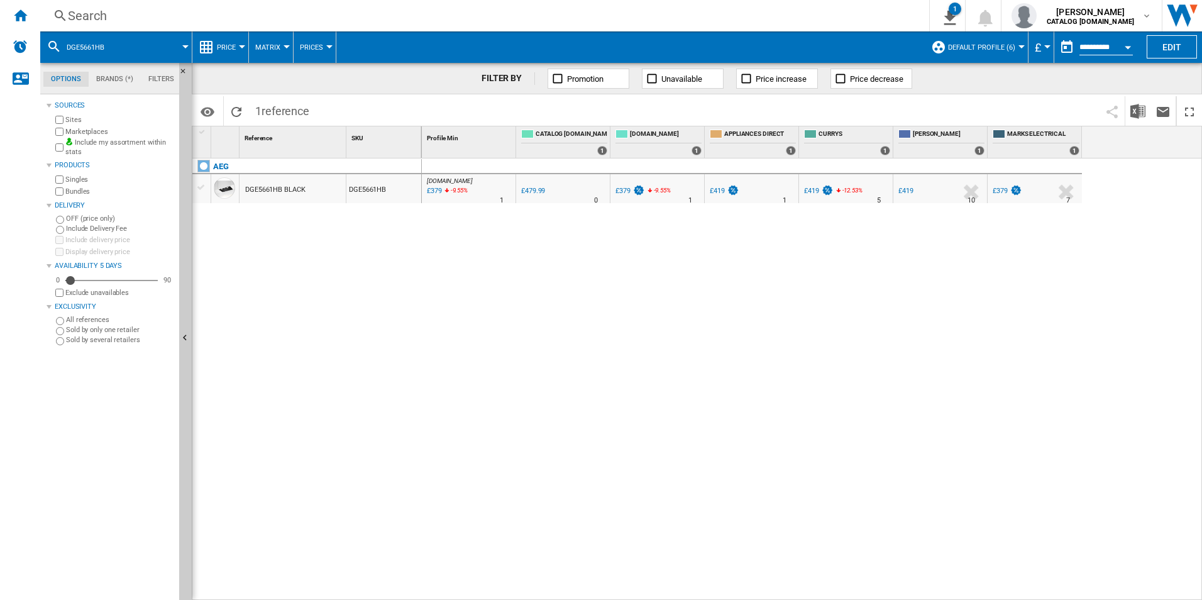
click at [754, 25] on div "Search Search 0 1 adam barber CATALOG ELECTROLUX.UK CATALOG ELECTROLUX.UK My se…" at bounding box center [620, 15] width 1161 height 31
click at [743, 7] on div "Search" at bounding box center [482, 16] width 828 height 18
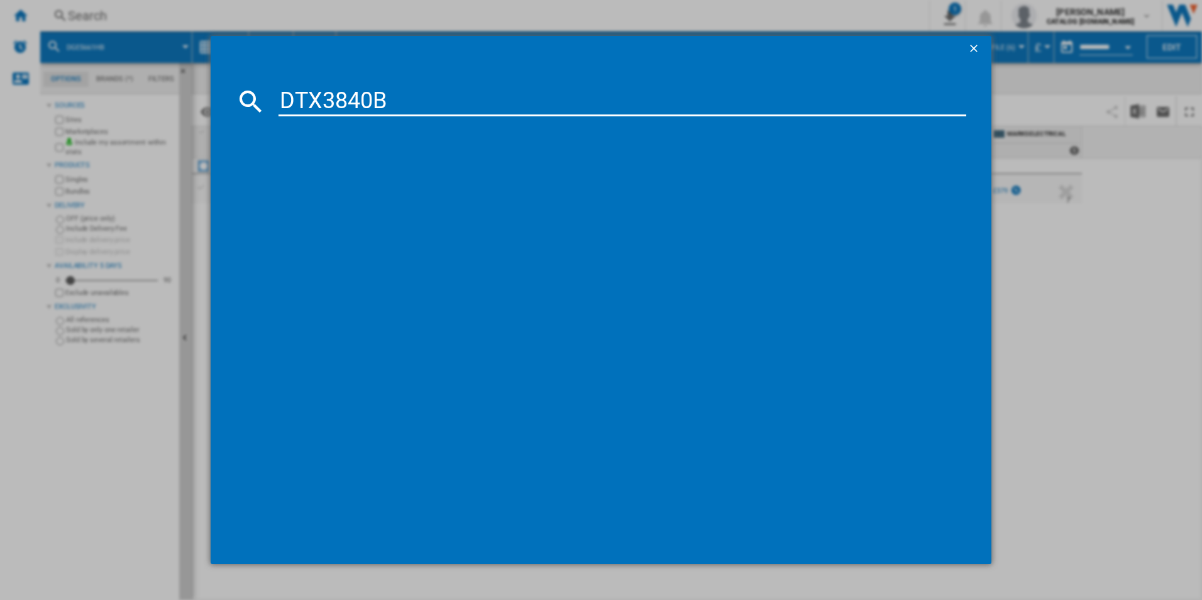
type input "DTX3840B"
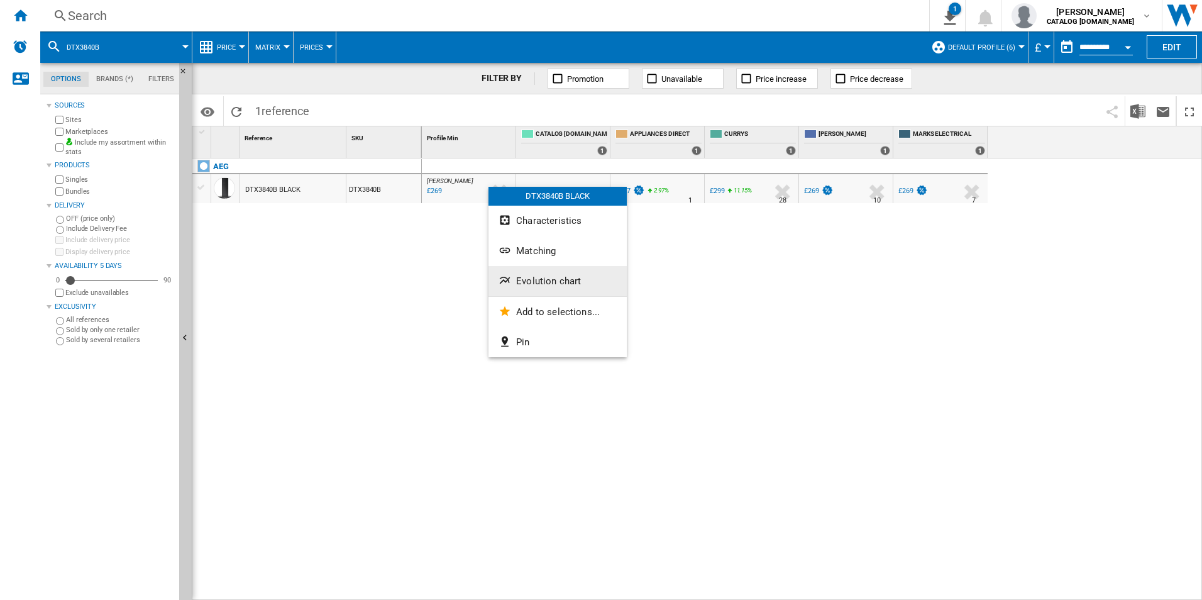
click at [519, 282] on span "Evolution chart" at bounding box center [548, 280] width 65 height 11
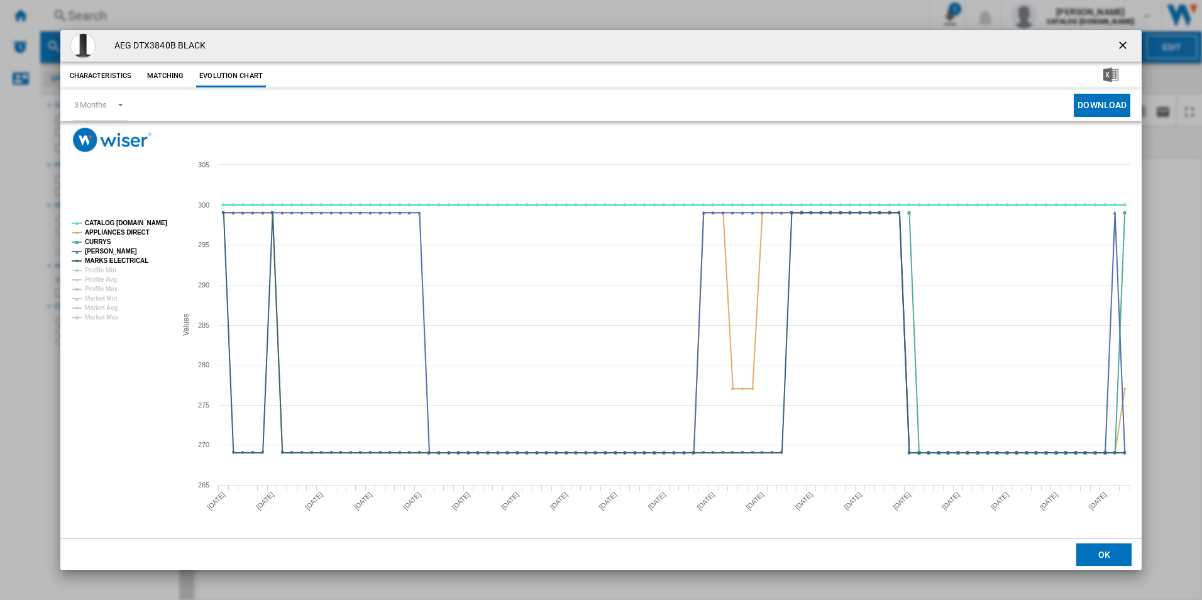
click at [143, 224] on tspan "CATALOG [DOMAIN_NAME]" at bounding box center [126, 222] width 82 height 7
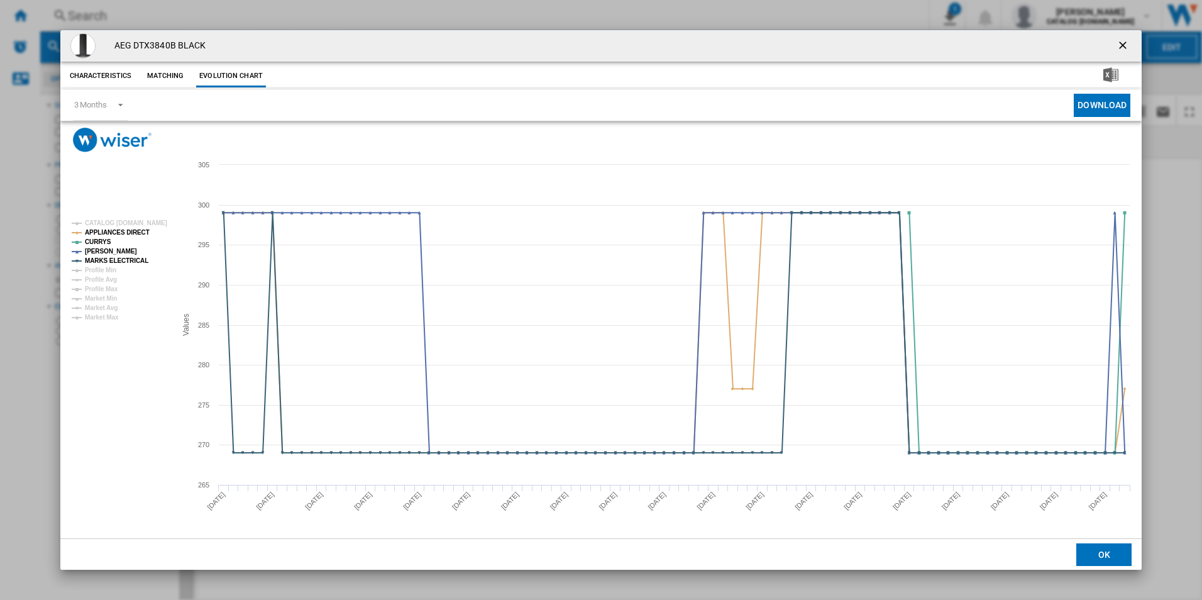
drag, startPoint x: 143, startPoint y: 224, endPoint x: 137, endPoint y: 228, distance: 7.2
click at [142, 224] on tspan "CATALOG [DOMAIN_NAME]" at bounding box center [126, 222] width 82 height 7
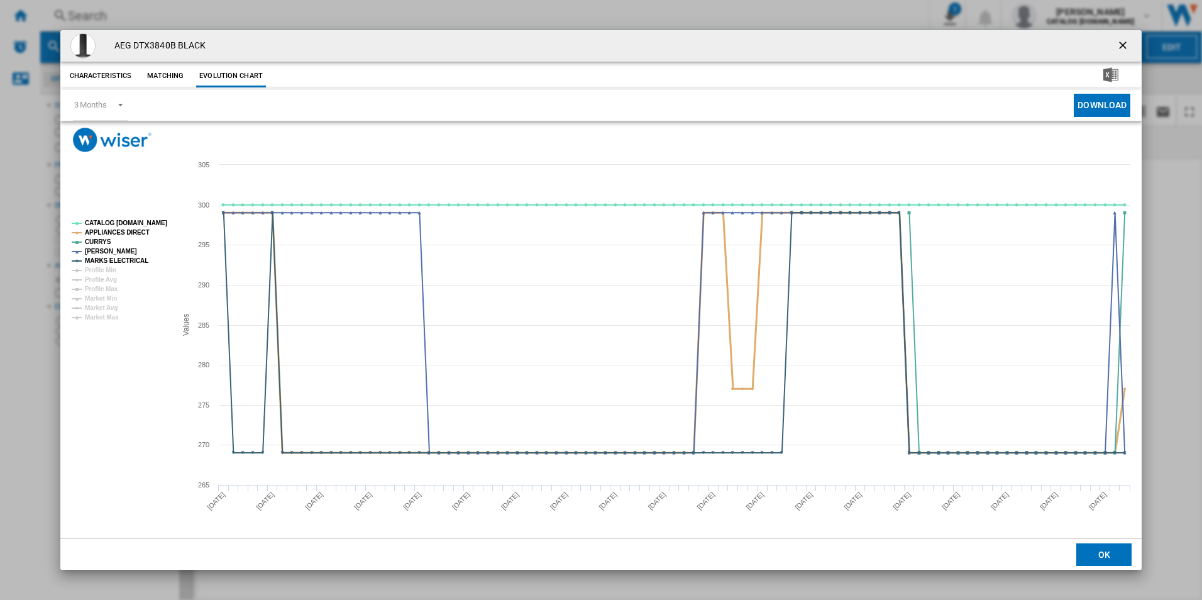
click at [136, 229] on tspan "APPLIANCES DIRECT" at bounding box center [117, 232] width 65 height 7
click at [138, 224] on tspan "CATALOG [DOMAIN_NAME]" at bounding box center [126, 222] width 82 height 7
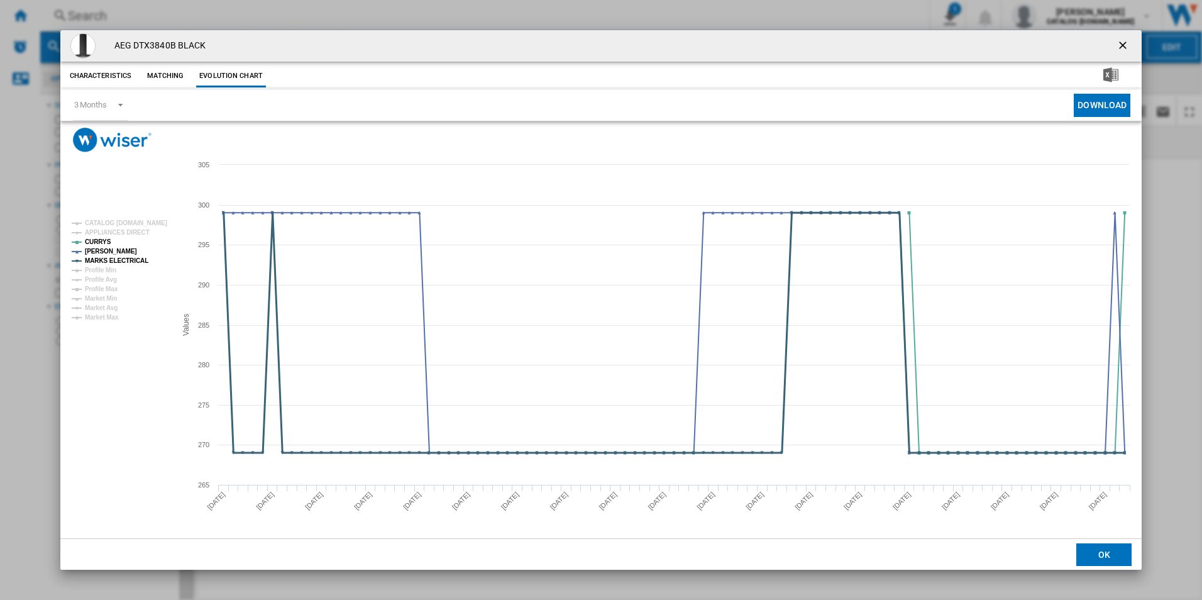
click at [131, 257] on tspan "MARKS ELECTRICAL" at bounding box center [116, 260] width 63 height 7
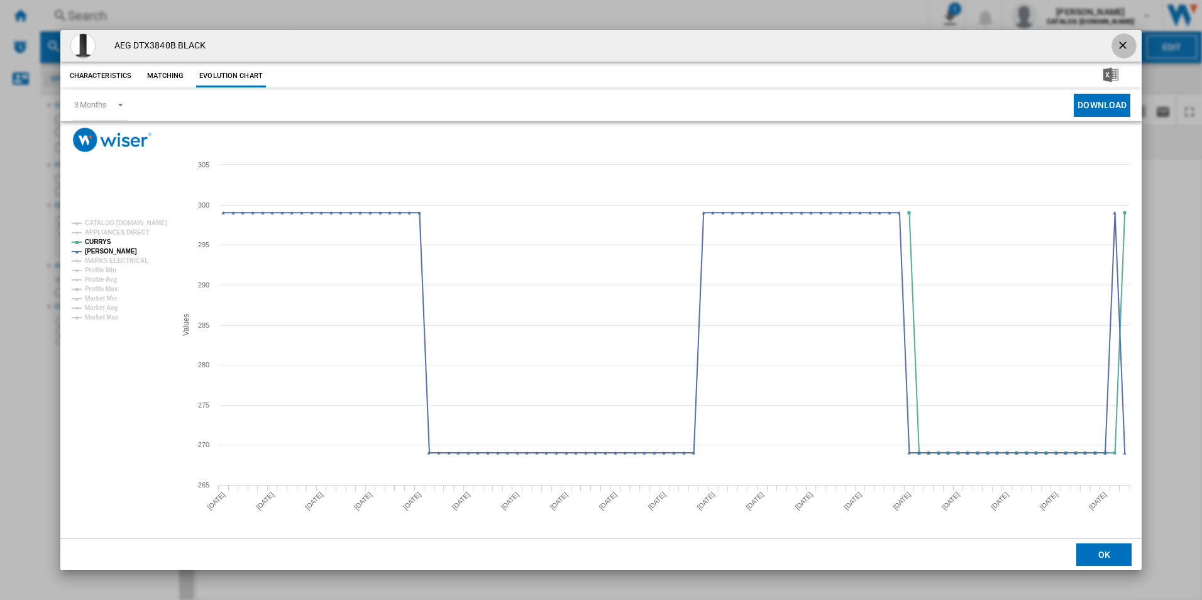
click at [1122, 43] on ng-md-icon "getI18NText('BUTTONS.CLOSE_DIALOG')" at bounding box center [1123, 46] width 15 height 15
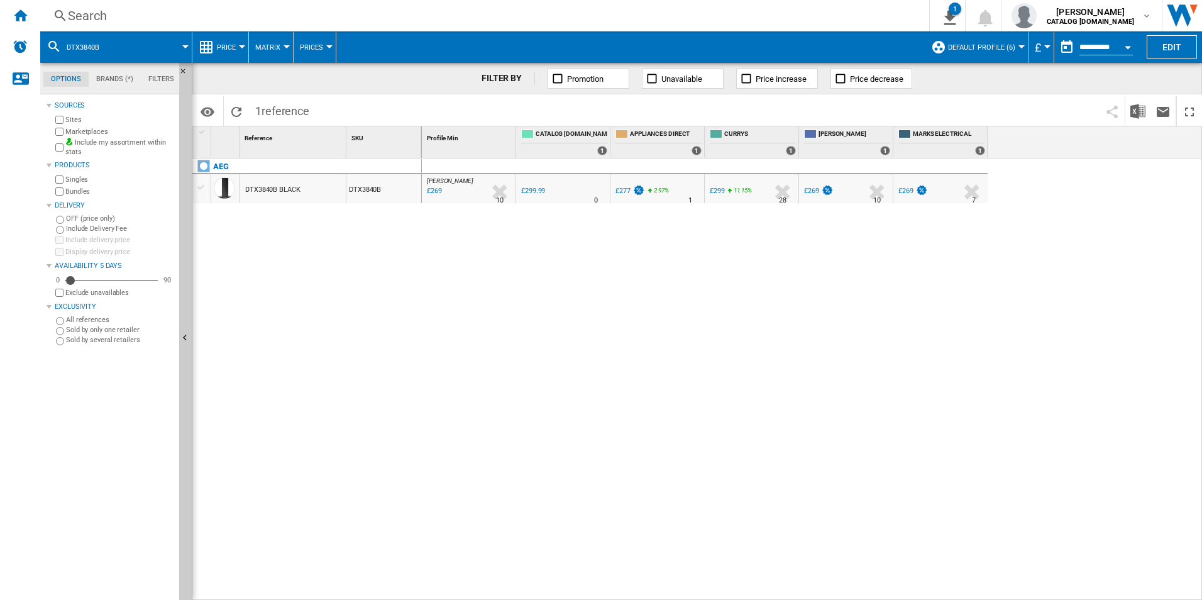
click at [757, 18] on div "Search" at bounding box center [482, 16] width 828 height 18
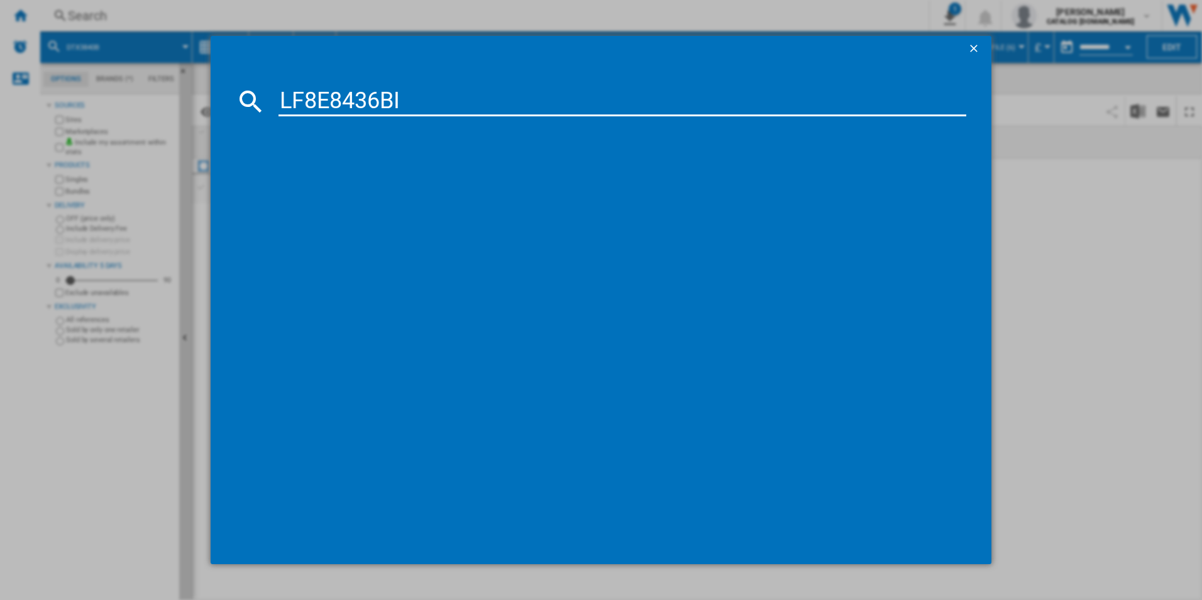
type input "LF8E8436BI"
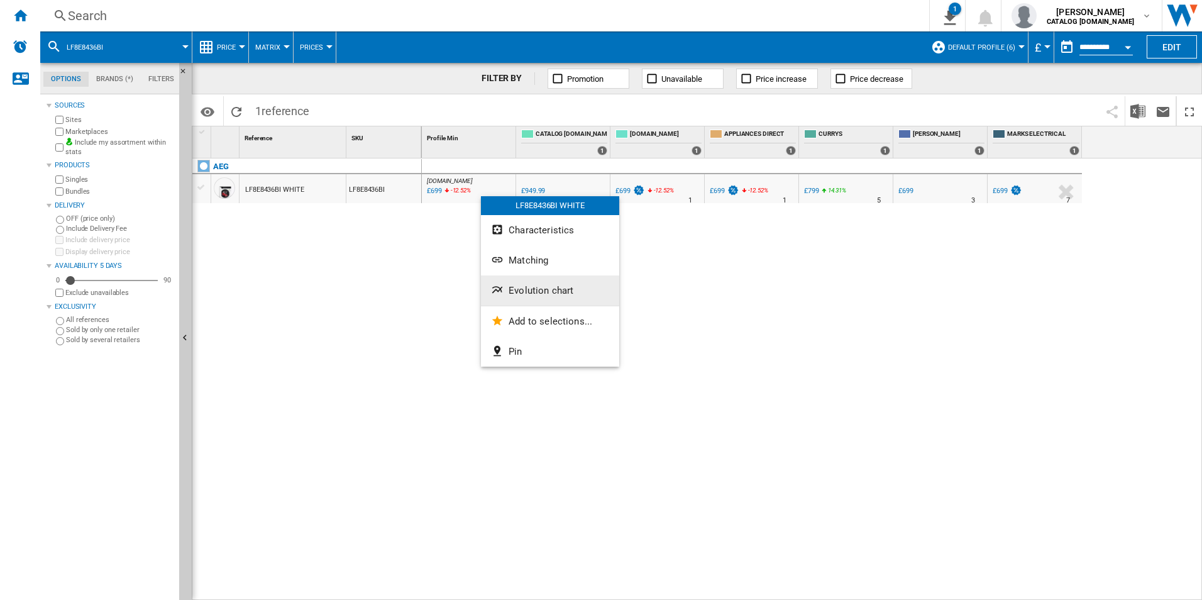
click at [523, 294] on span "Evolution chart" at bounding box center [540, 290] width 65 height 11
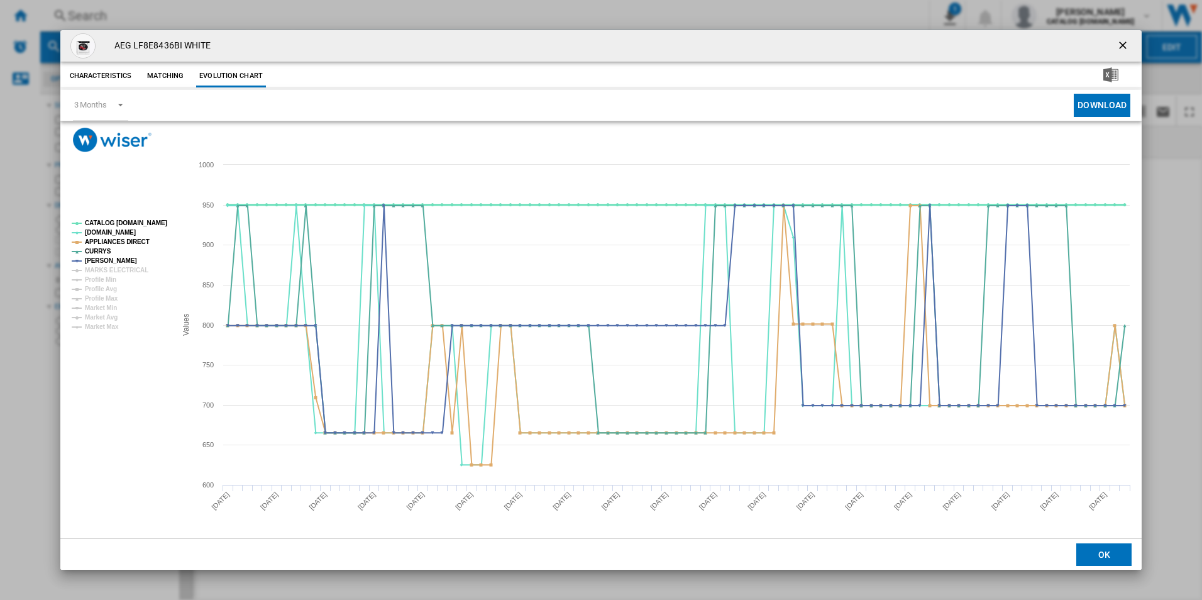
click at [158, 221] on tspan "CATALOG [DOMAIN_NAME]" at bounding box center [126, 222] width 82 height 7
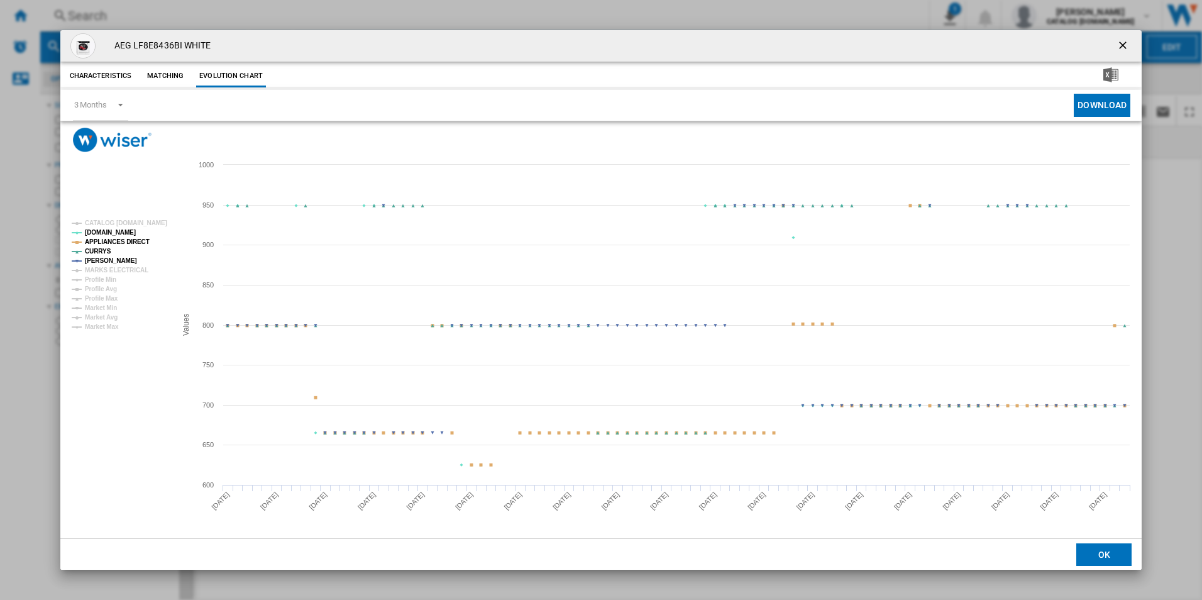
click at [133, 235] on rect "Product popup" at bounding box center [119, 275] width 104 height 120
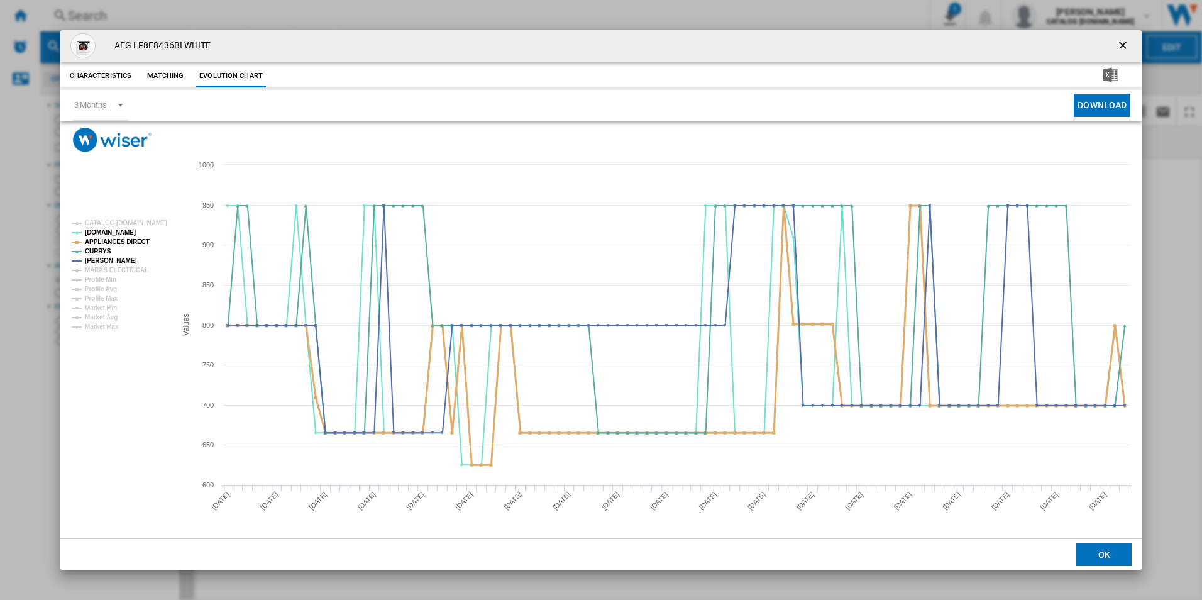
click at [132, 242] on tspan "APPLIANCES DIRECT" at bounding box center [117, 241] width 65 height 7
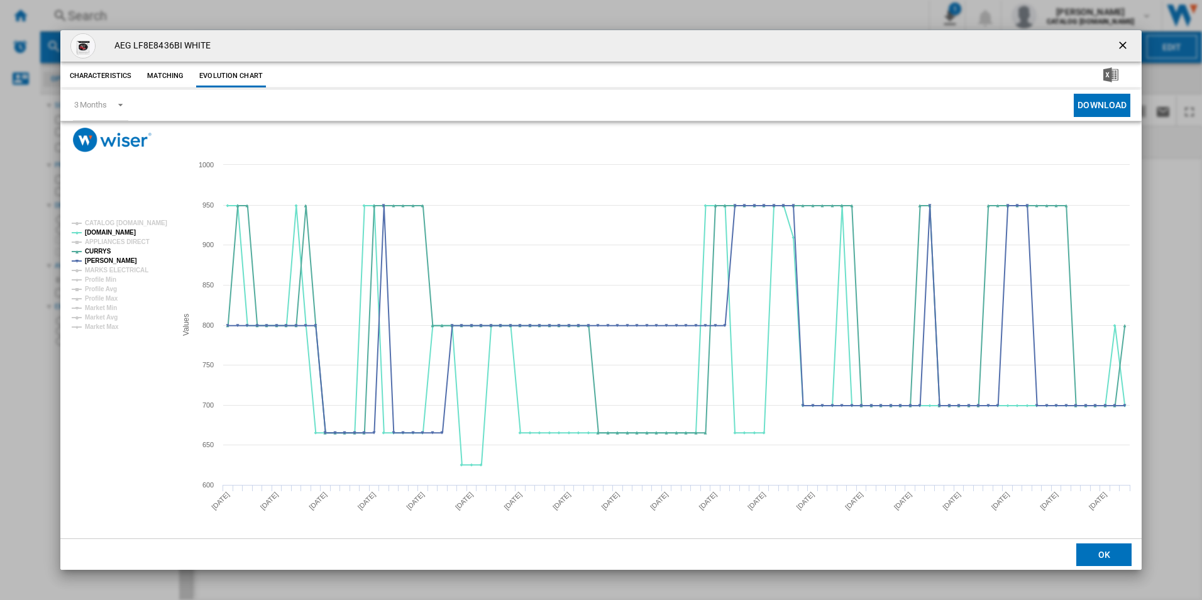
click at [1119, 47] on ng-md-icon "getI18NText('BUTTONS.CLOSE_DIALOG')" at bounding box center [1123, 46] width 15 height 15
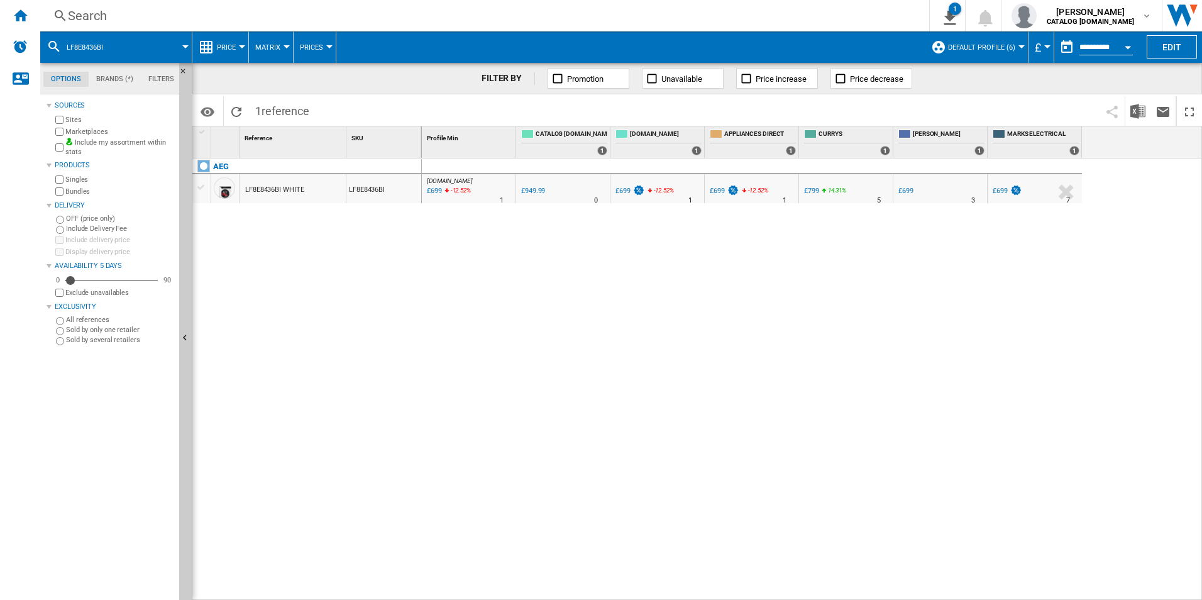
click at [654, 13] on div "Search" at bounding box center [482, 16] width 828 height 18
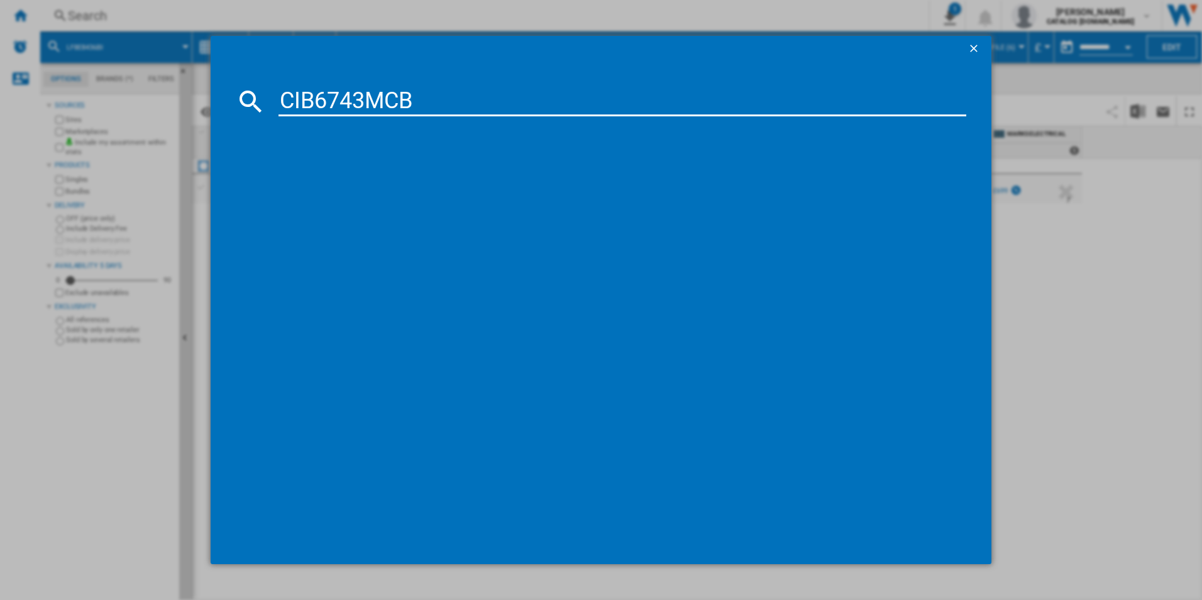
type input "CIB6743MCB"
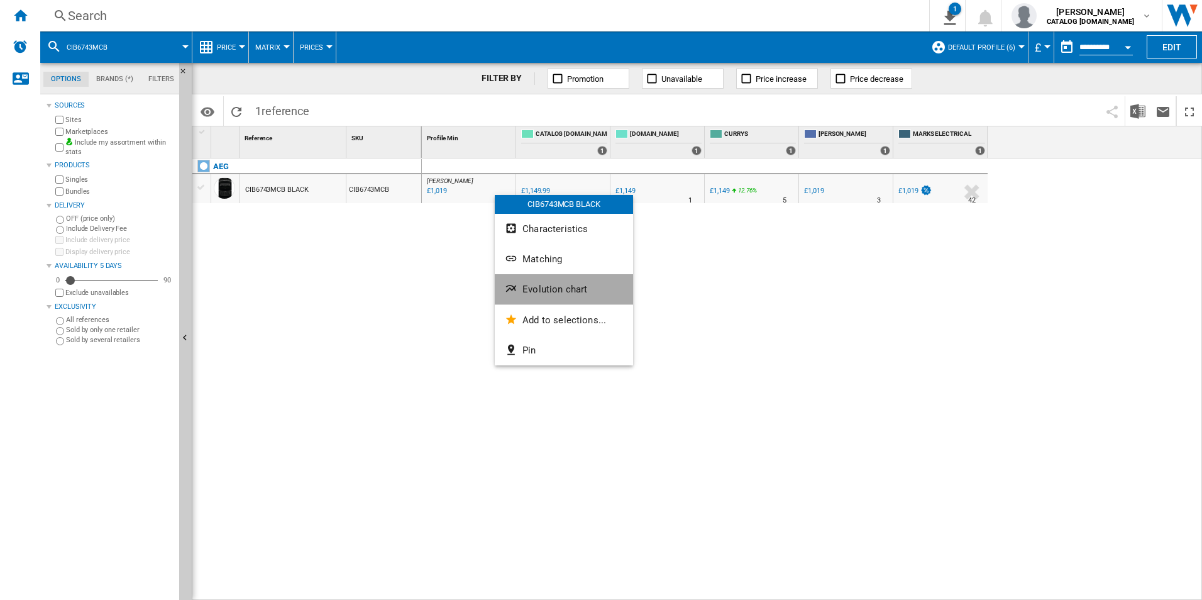
click at [529, 285] on span "Evolution chart" at bounding box center [554, 288] width 65 height 11
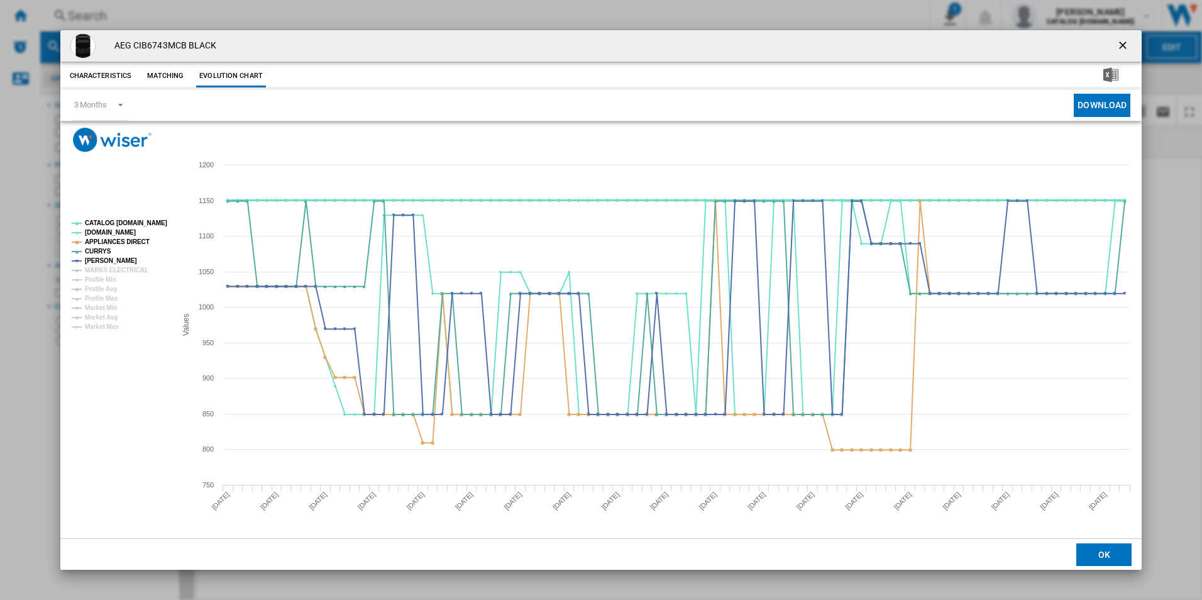
click at [157, 219] on tspan "CATALOG [DOMAIN_NAME]" at bounding box center [126, 222] width 82 height 7
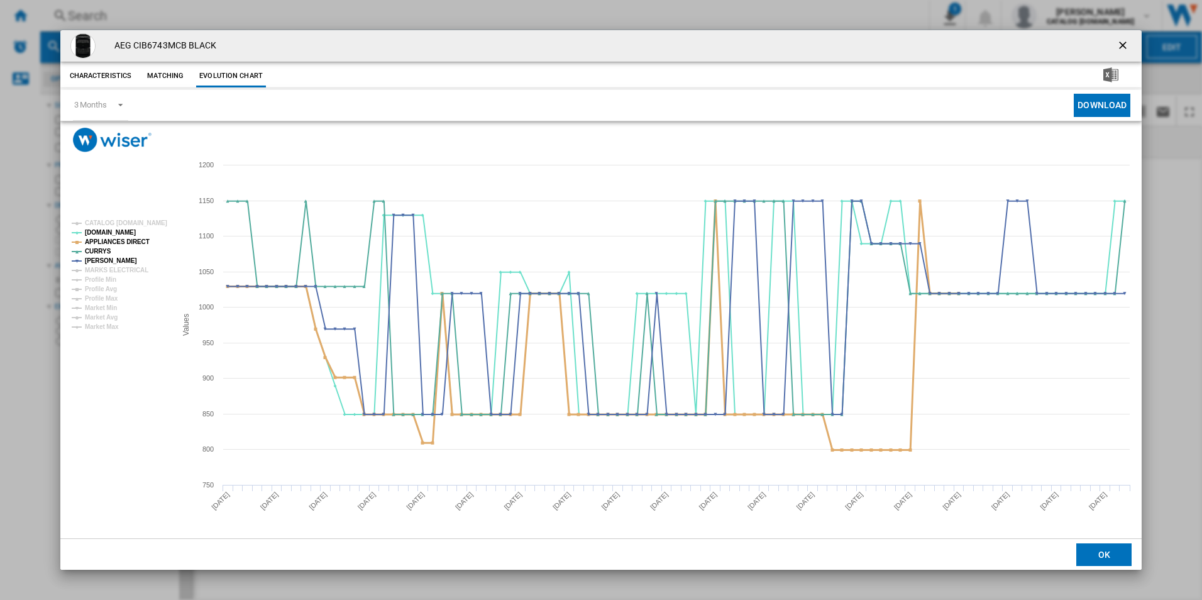
click at [126, 239] on tspan "APPLIANCES DIRECT" at bounding box center [117, 241] width 65 height 7
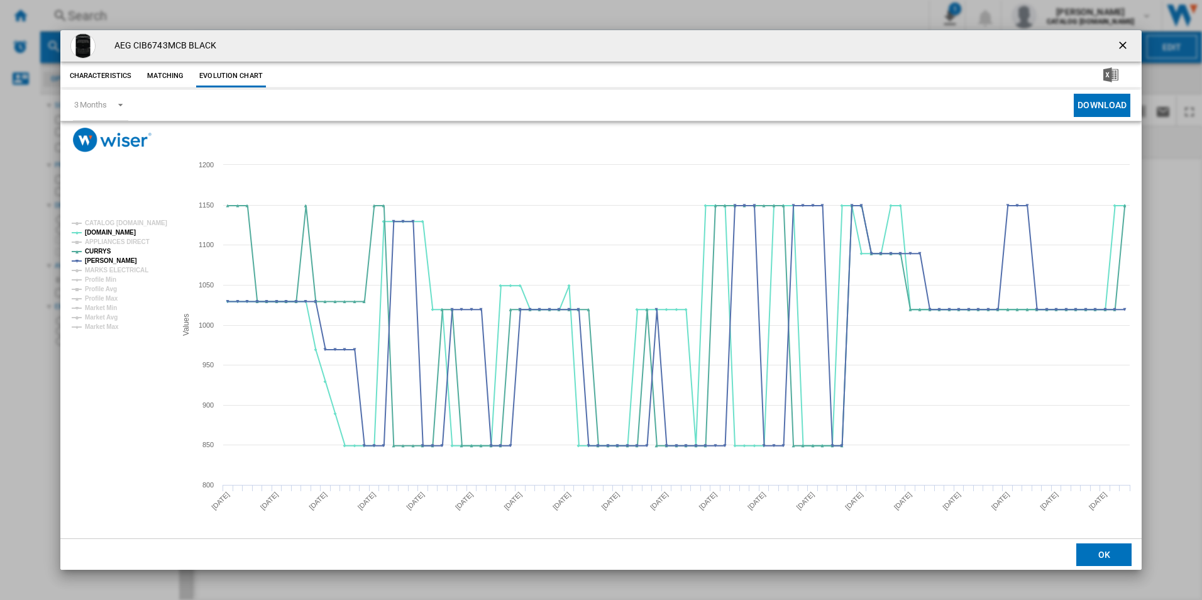
drag, startPoint x: 1121, startPoint y: 41, endPoint x: 925, endPoint y: 50, distance: 195.6
click at [1121, 41] on ng-md-icon "getI18NText('BUTTONS.CLOSE_DIALOG')" at bounding box center [1123, 46] width 15 height 15
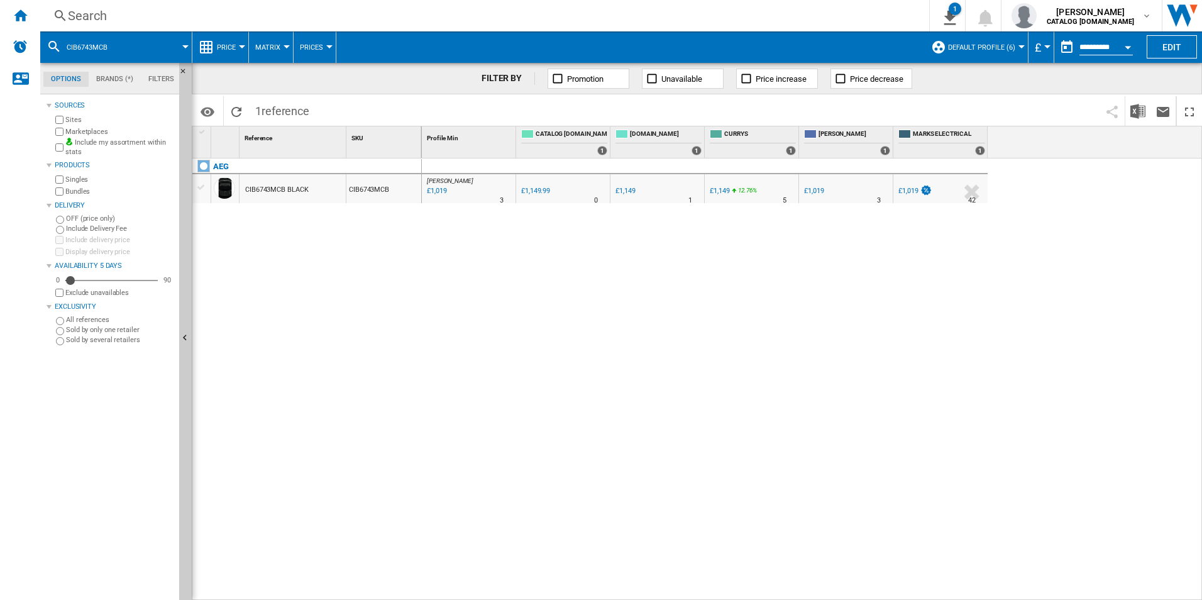
click at [691, 14] on div "Search" at bounding box center [482, 16] width 828 height 18
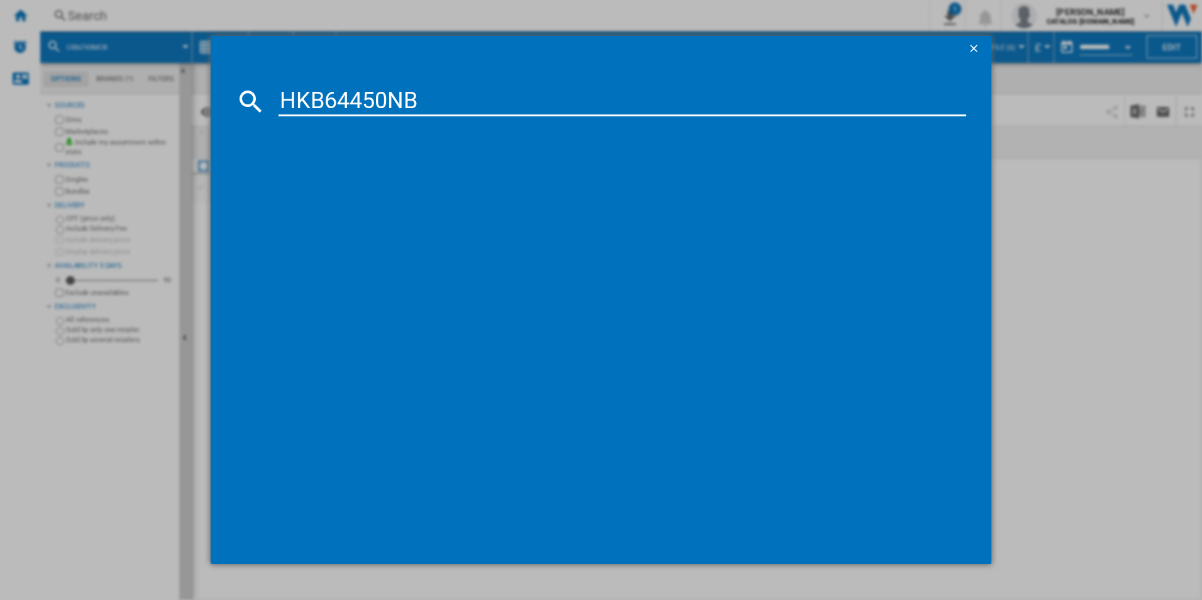
type input "HKB64450NB"
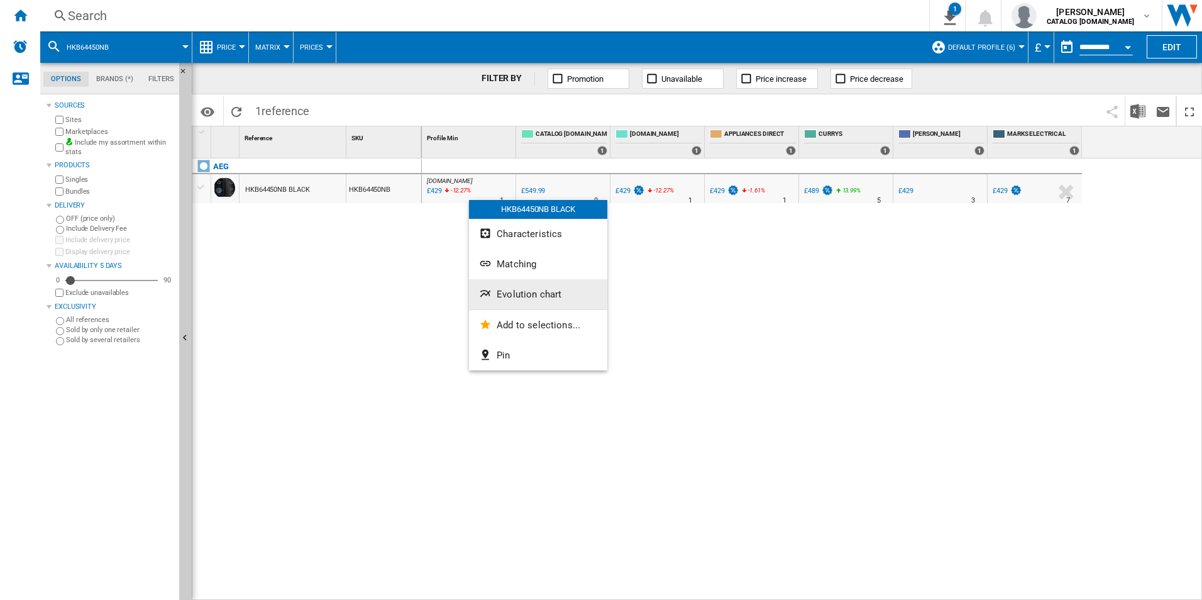
click at [512, 298] on span "Evolution chart" at bounding box center [528, 293] width 65 height 11
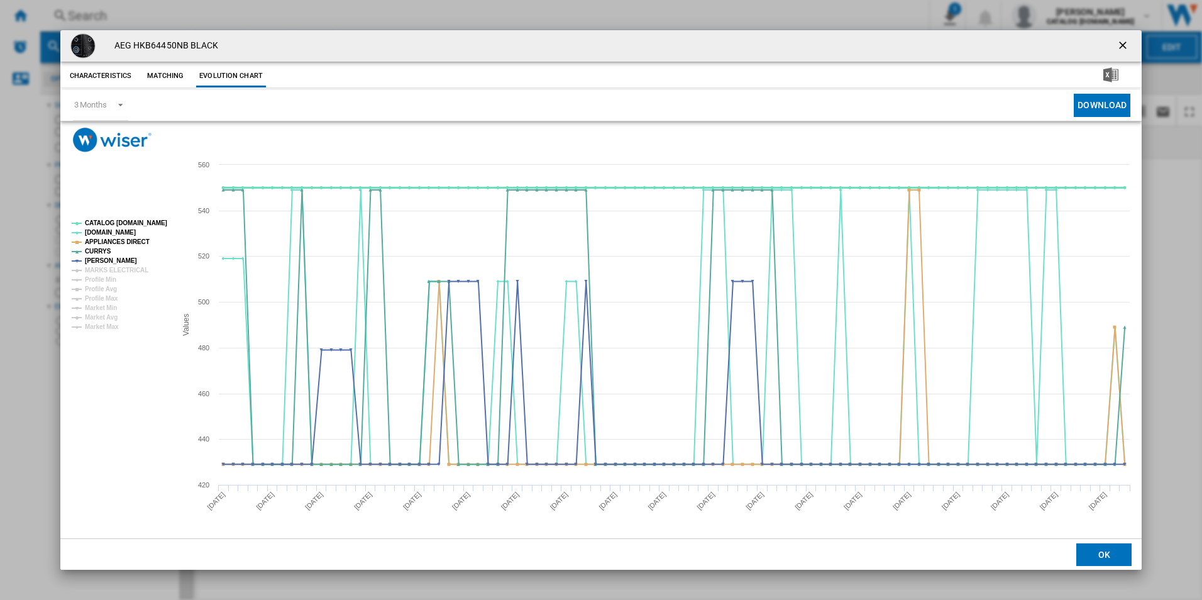
click at [124, 224] on tspan "CATALOG [DOMAIN_NAME]" at bounding box center [126, 222] width 82 height 7
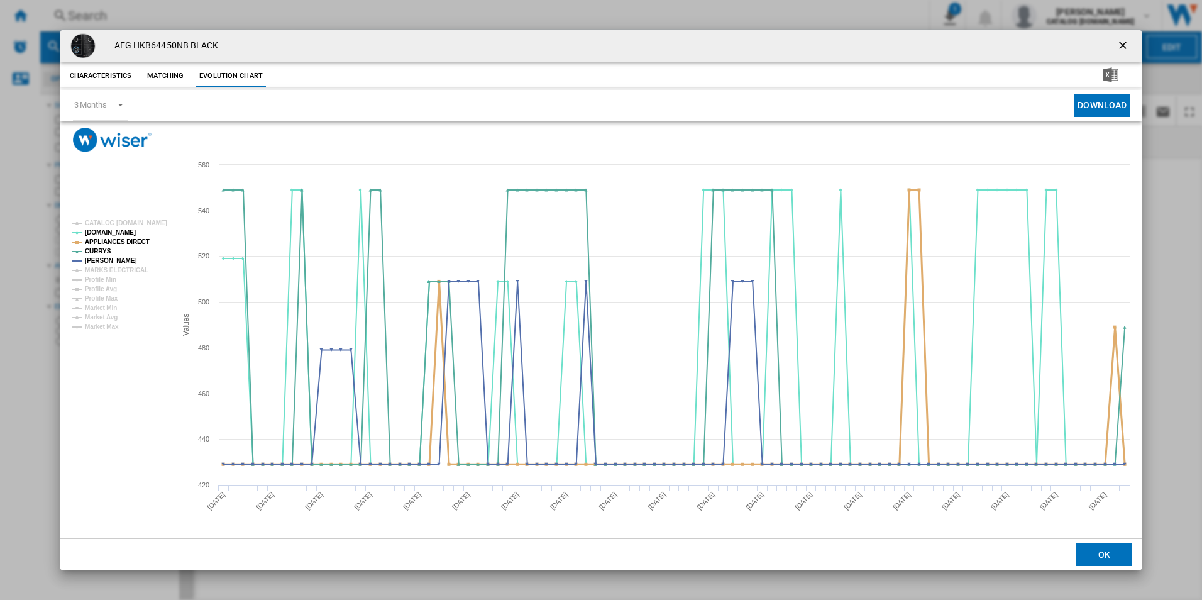
click at [128, 239] on tspan "APPLIANCES DIRECT" at bounding box center [117, 241] width 65 height 7
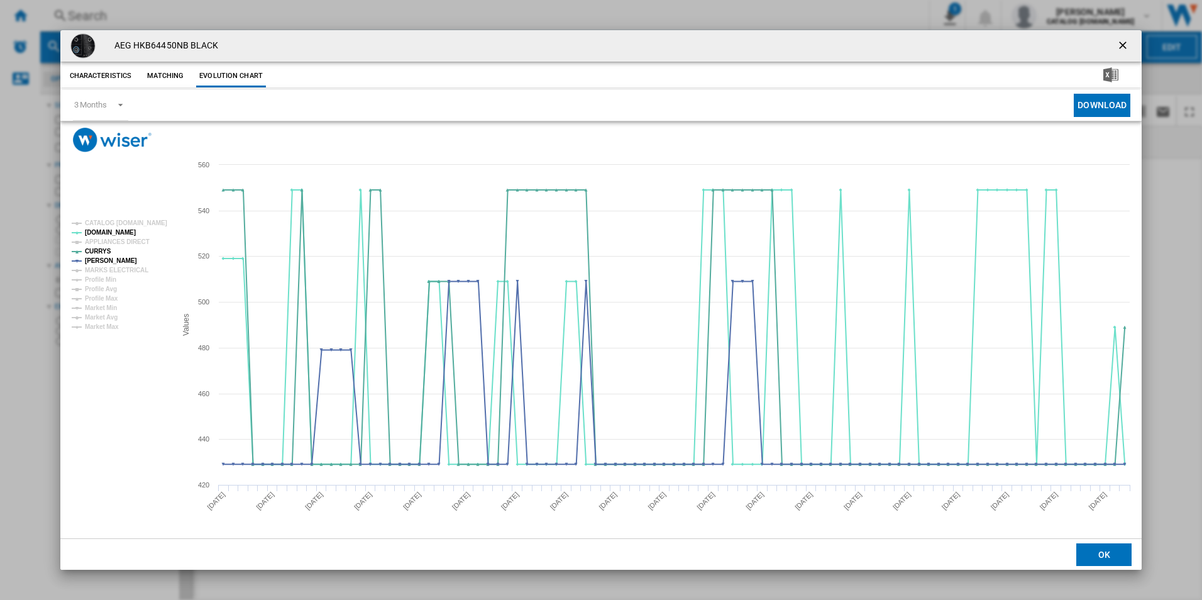
drag, startPoint x: 1124, startPoint y: 47, endPoint x: 1099, endPoint y: 47, distance: 25.1
click at [1124, 47] on ng-md-icon "getI18NText('BUTTONS.CLOSE_DIALOG')" at bounding box center [1123, 46] width 15 height 15
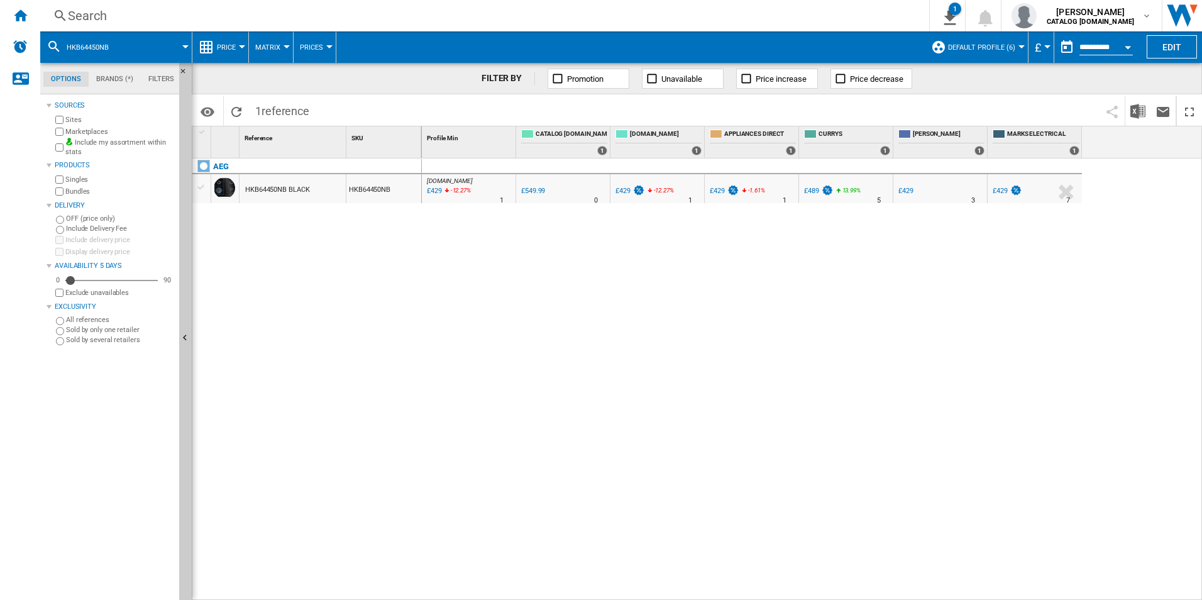
click at [743, 19] on div "Search" at bounding box center [482, 16] width 828 height 18
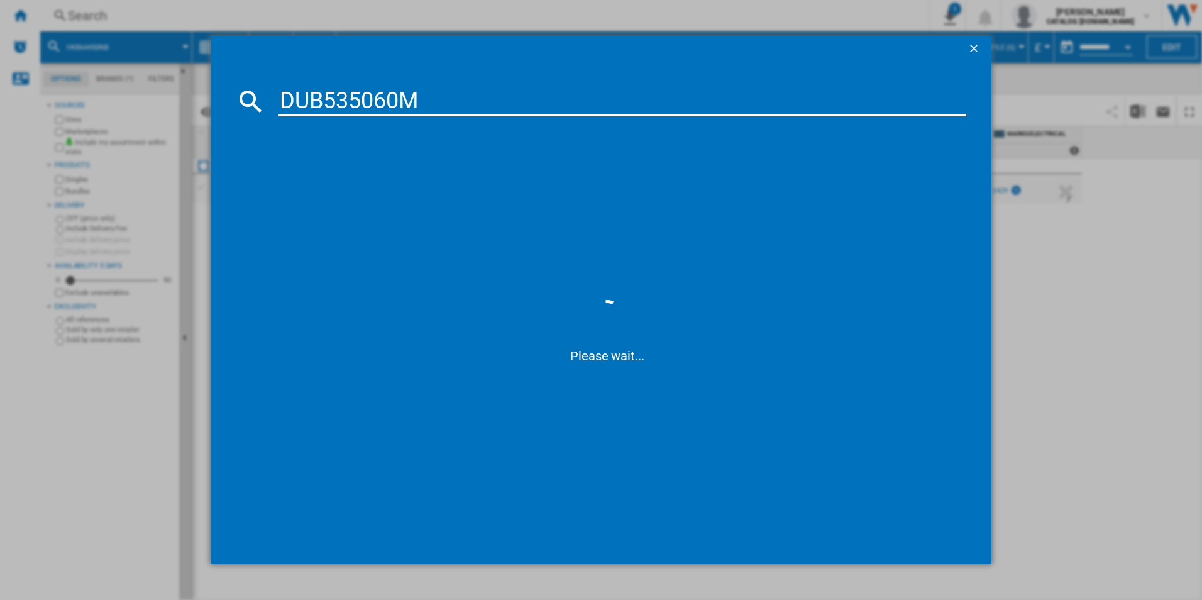
type input "DUB535060M"
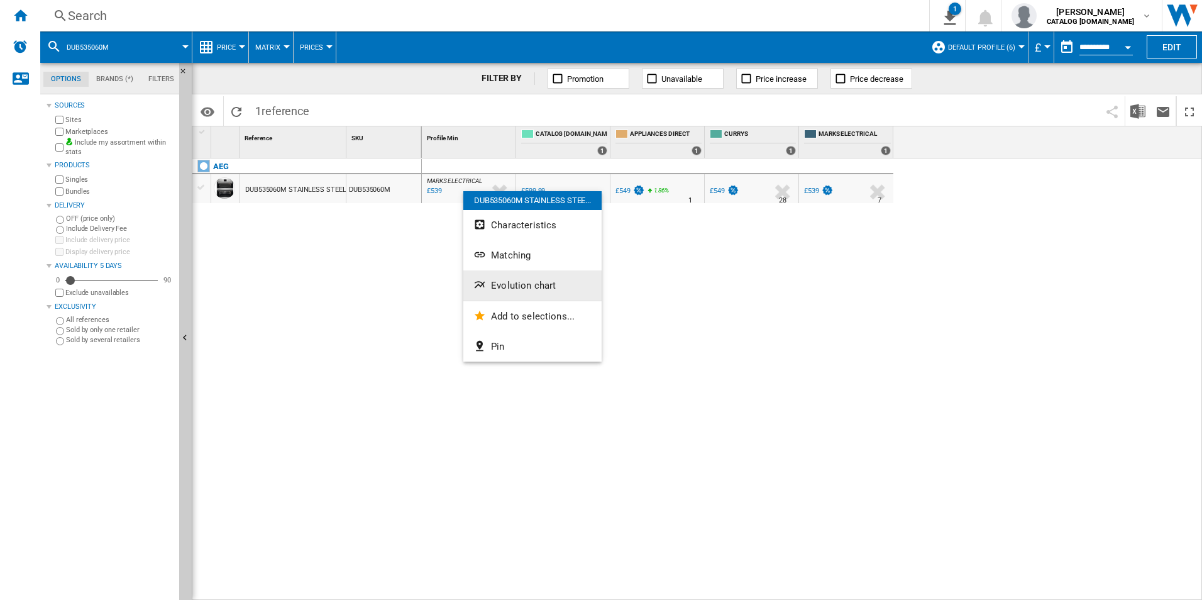
click at [500, 280] on span "Evolution chart" at bounding box center [523, 285] width 65 height 11
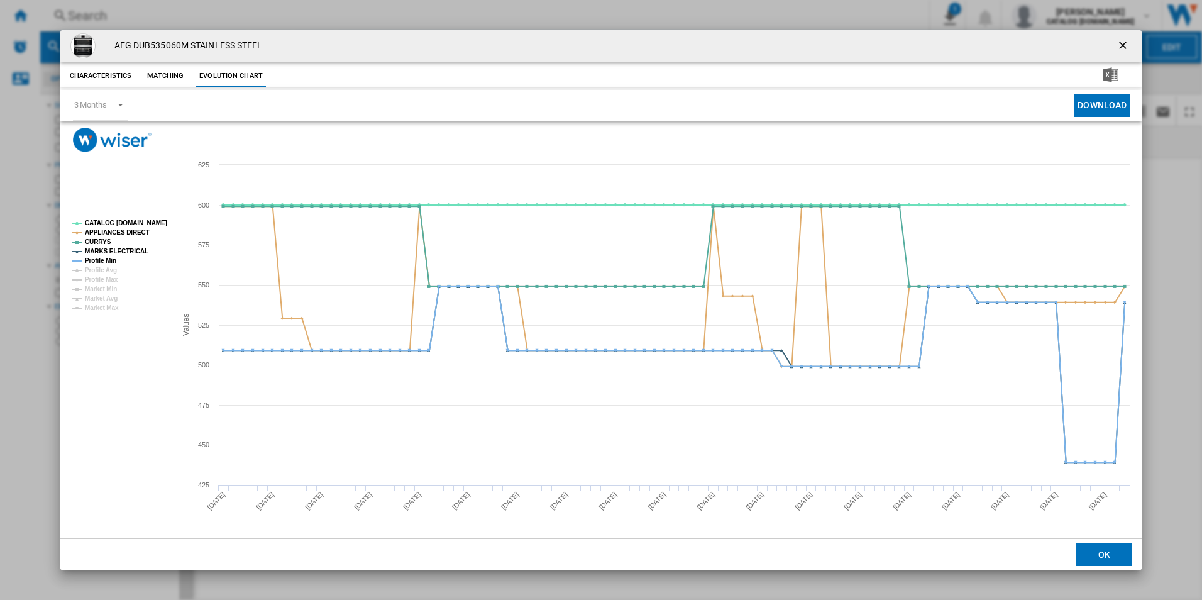
click at [162, 221] on tspan "CATALOG [DOMAIN_NAME]" at bounding box center [126, 222] width 82 height 7
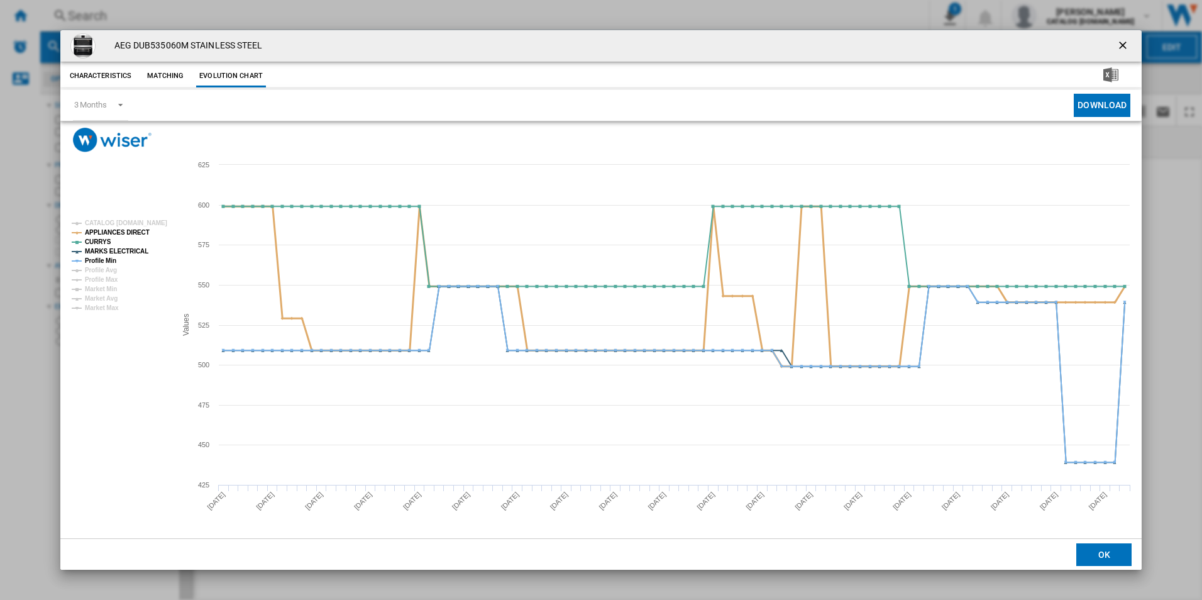
click at [128, 234] on tspan "APPLIANCES DIRECT" at bounding box center [117, 232] width 65 height 7
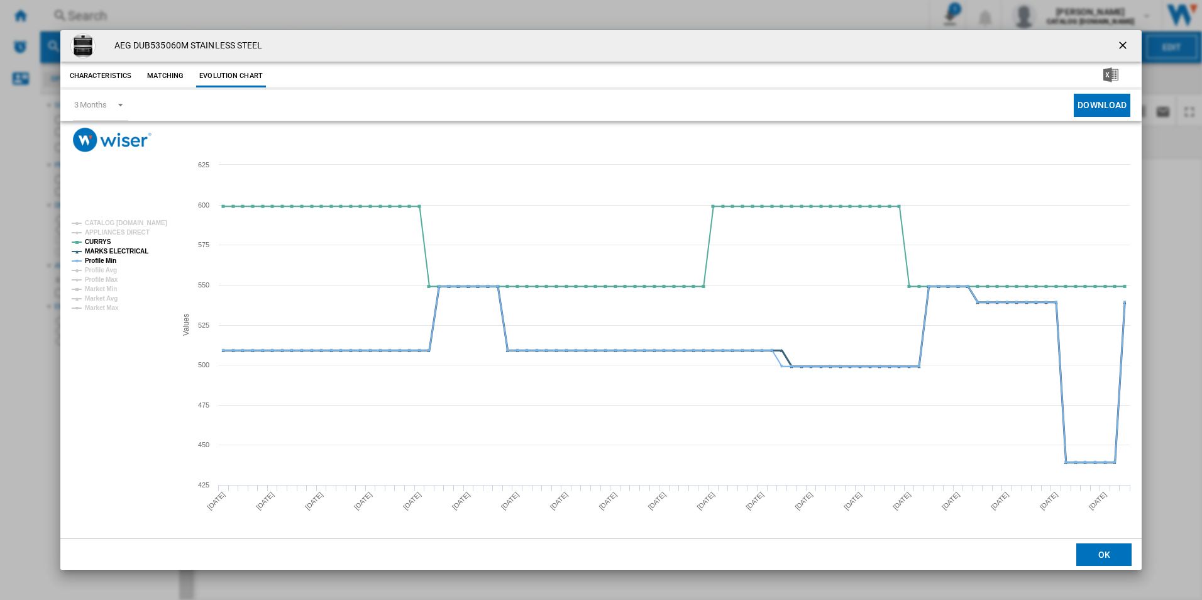
click at [126, 249] on tspan "MARKS ELECTRICAL" at bounding box center [116, 251] width 63 height 7
click at [112, 258] on tspan "Profile Min" at bounding box center [100, 260] width 31 height 7
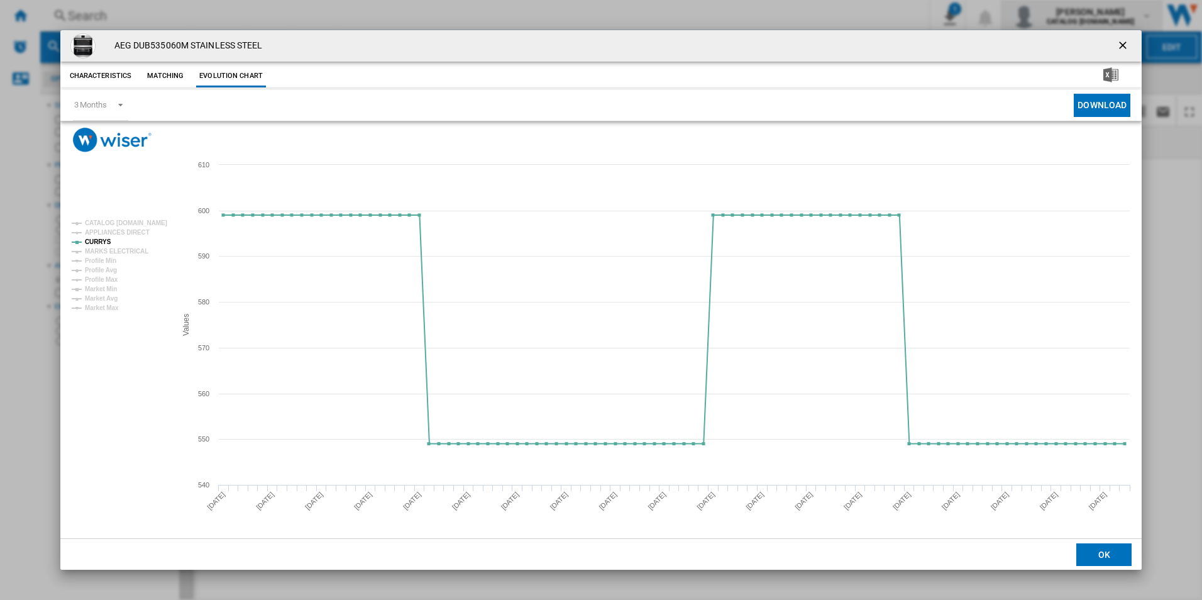
drag, startPoint x: 1126, startPoint y: 40, endPoint x: 1043, endPoint y: 31, distance: 84.1
click at [1126, 40] on ng-md-icon "getI18NText('BUTTONS.CLOSE_DIALOG')" at bounding box center [1123, 46] width 15 height 15
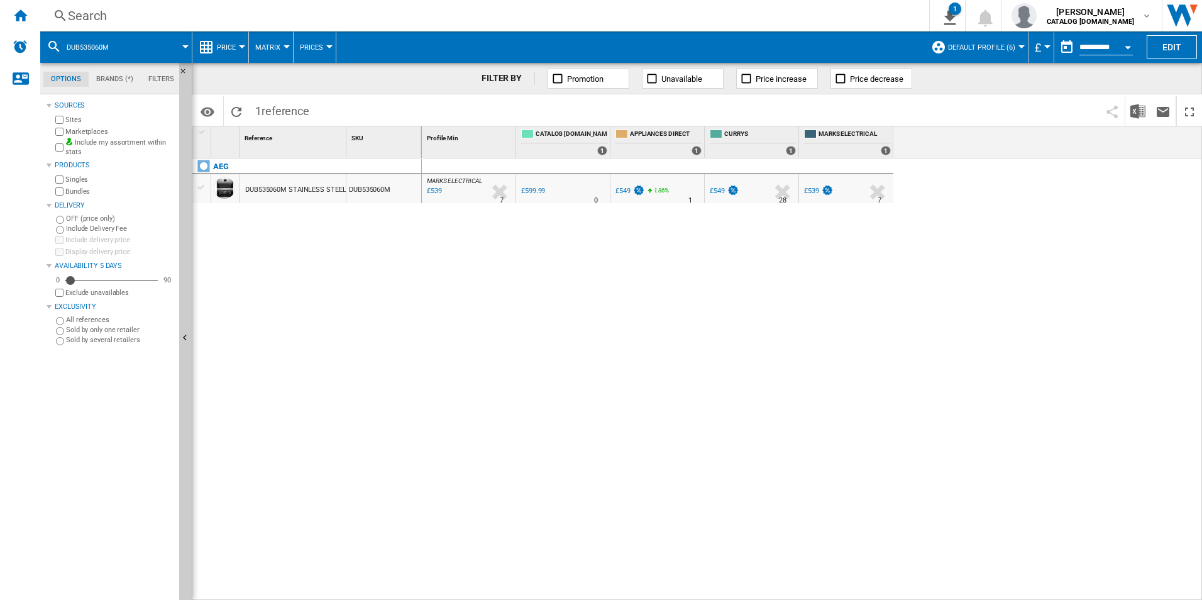
click at [821, 19] on div "Search" at bounding box center [482, 16] width 828 height 18
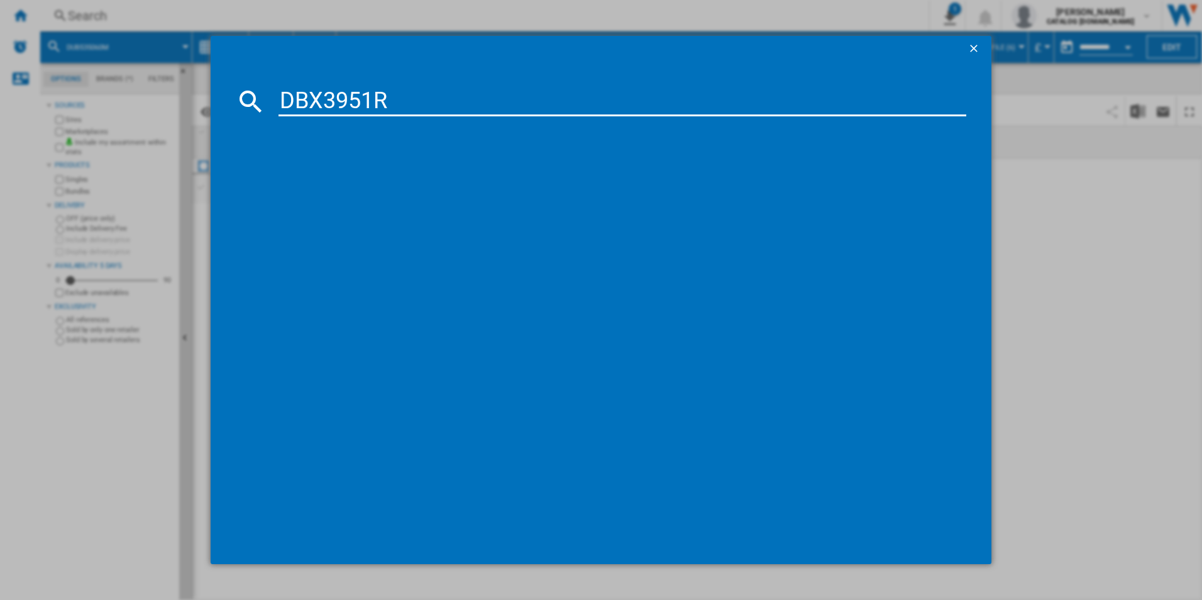
type input "DBX3951R"
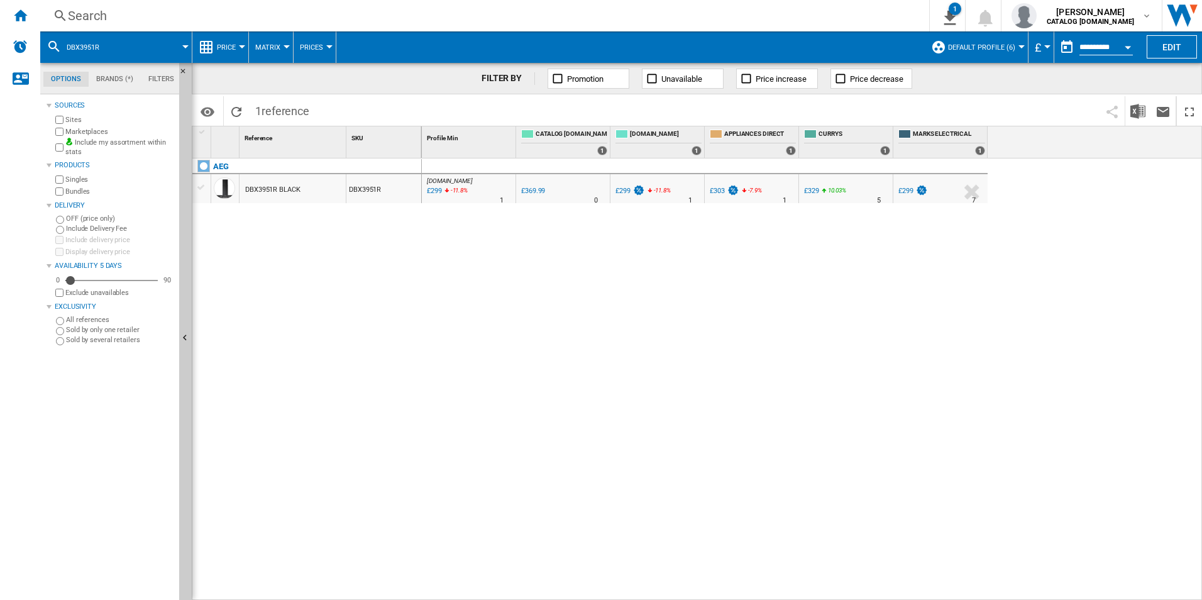
drag, startPoint x: 470, startPoint y: 204, endPoint x: 476, endPoint y: 192, distance: 13.5
click at [476, 192] on div "AO.COM : AO -19.2 % £299 -11.8 % N/A 1 AO.COM : AO" at bounding box center [468, 191] width 89 height 29
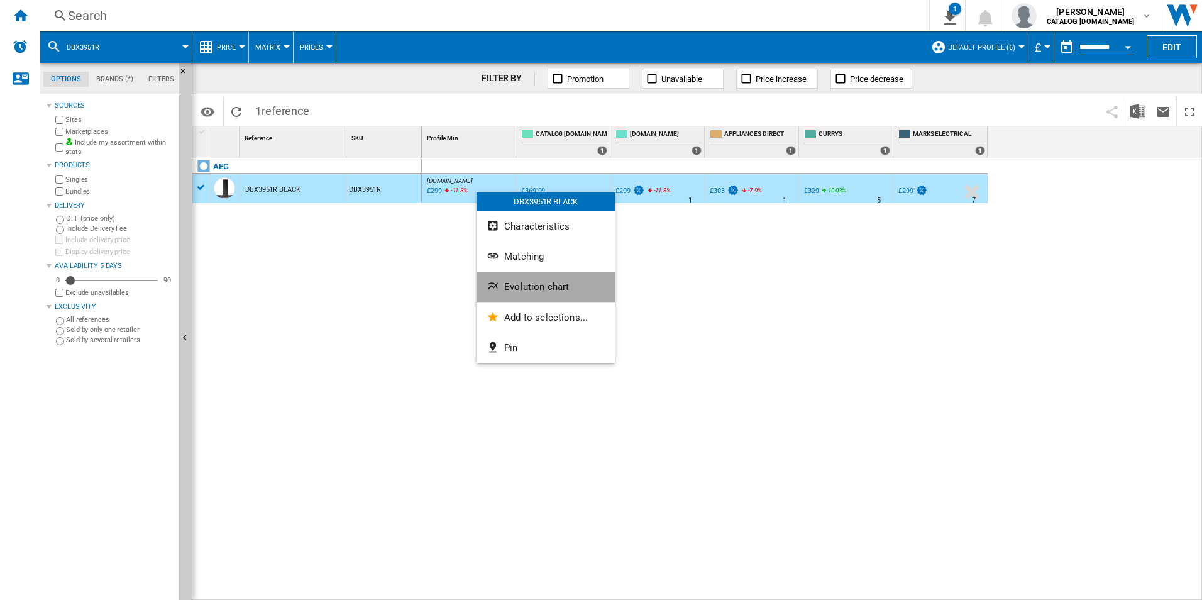
click at [519, 280] on button "Evolution chart" at bounding box center [545, 286] width 138 height 30
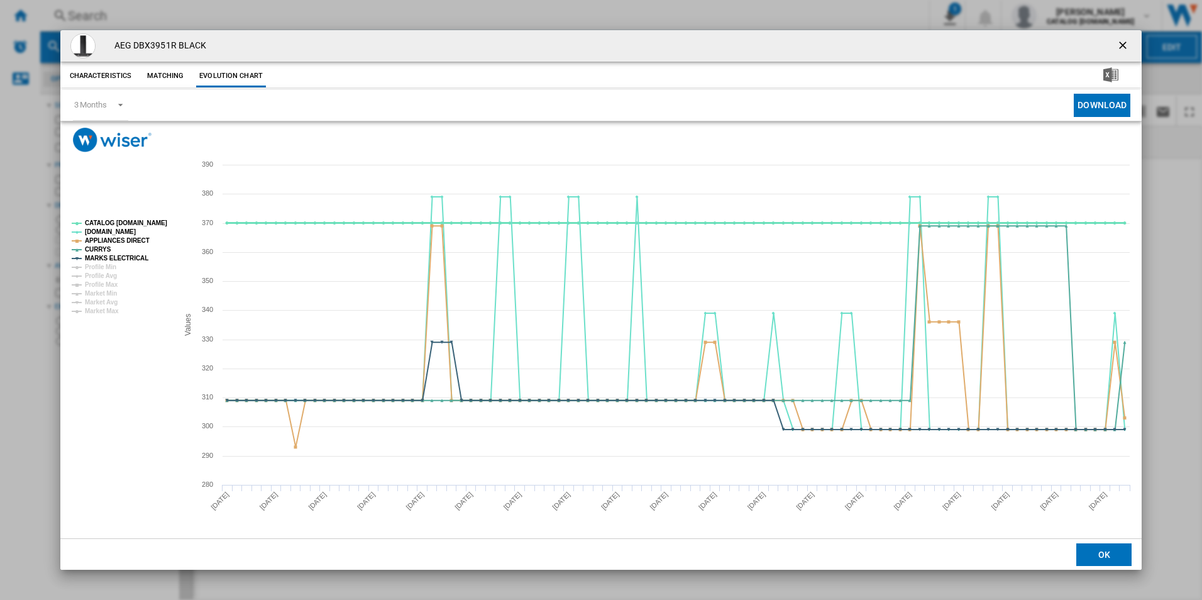
click at [152, 216] on rect "Product popup" at bounding box center [120, 267] width 106 height 104
click at [148, 223] on tspan "CATALOG [DOMAIN_NAME]" at bounding box center [126, 222] width 82 height 7
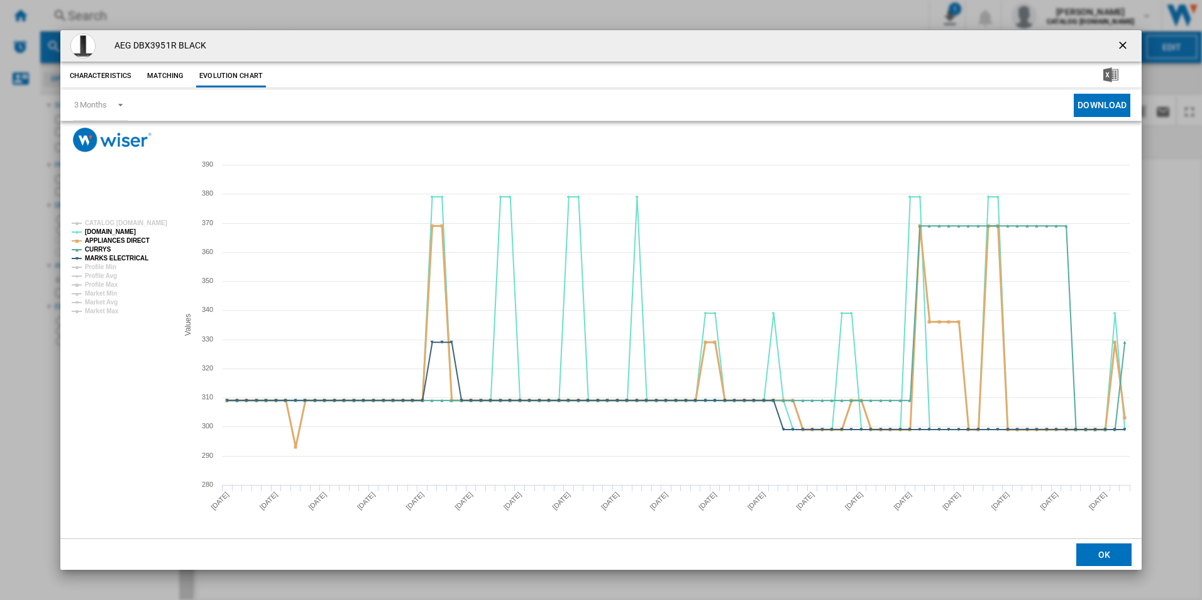
click at [143, 238] on tspan "APPLIANCES DIRECT" at bounding box center [117, 240] width 65 height 7
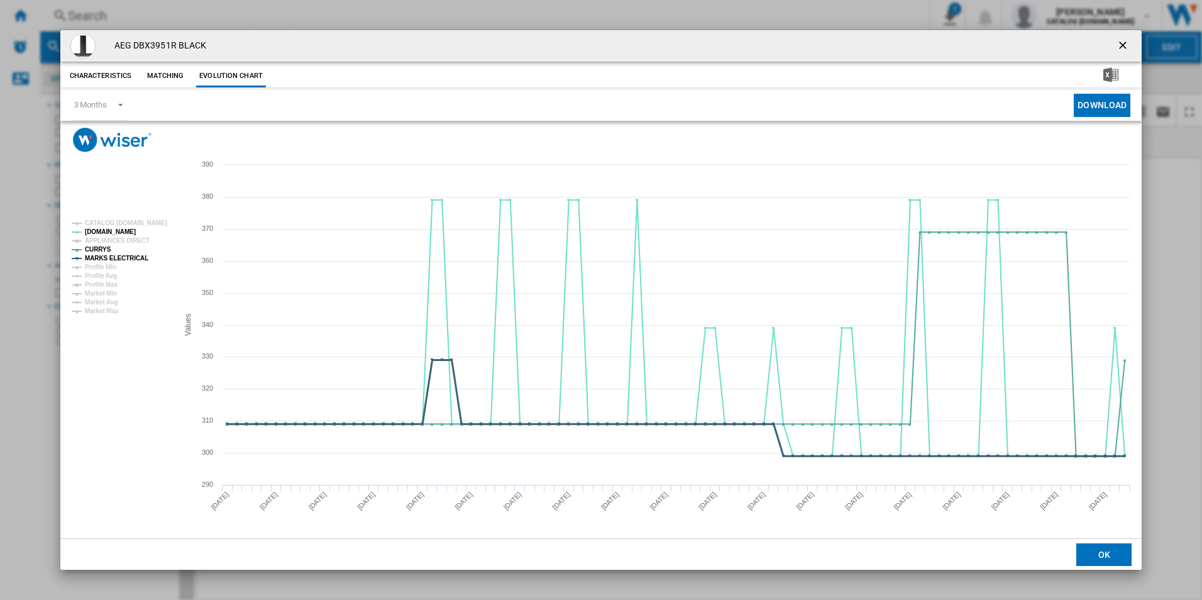
click at [134, 255] on tspan "MARKS ELECTRICAL" at bounding box center [116, 258] width 63 height 7
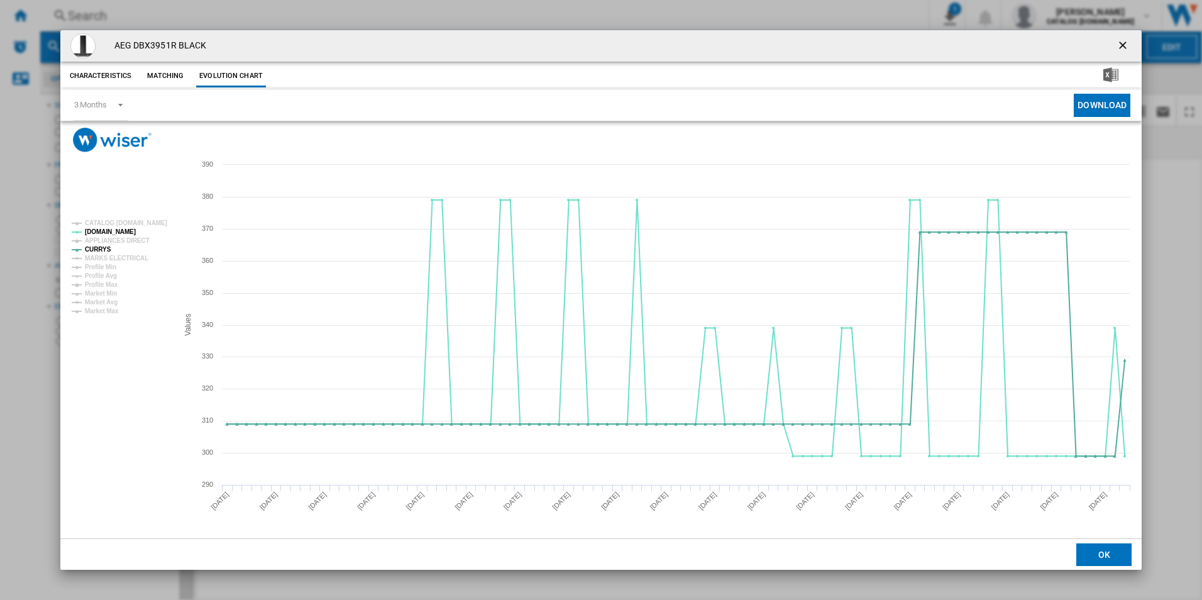
drag, startPoint x: 1121, startPoint y: 44, endPoint x: 877, endPoint y: 38, distance: 243.3
click at [1121, 44] on ng-md-icon "getI18NText('BUTTONS.CLOSE_DIALOG')" at bounding box center [1123, 46] width 15 height 15
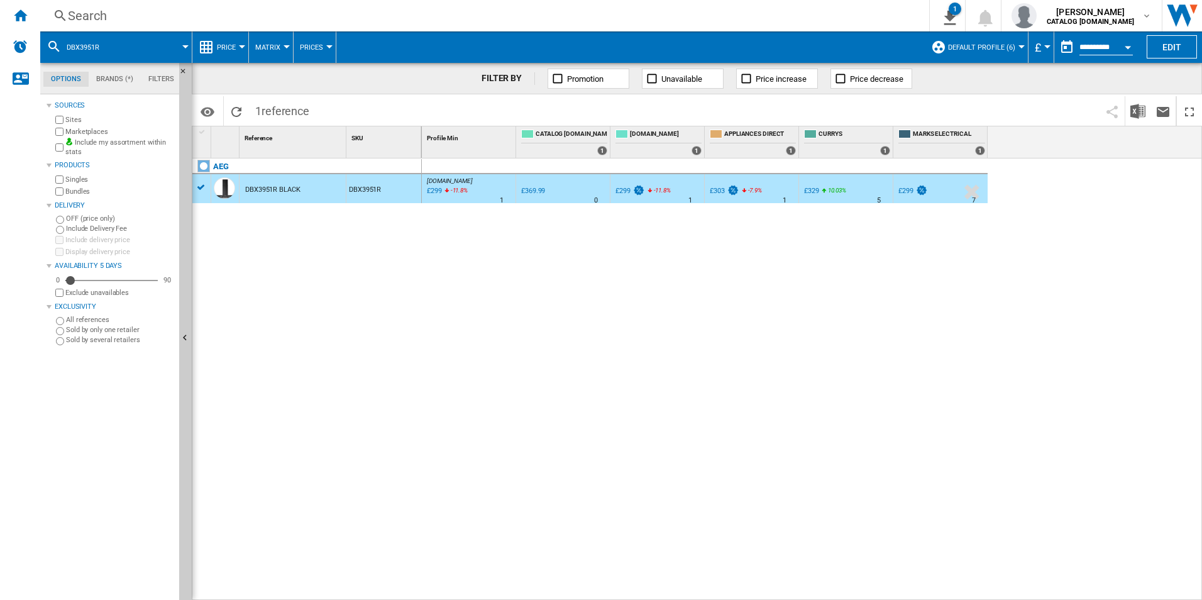
click at [802, 11] on div "Search" at bounding box center [482, 16] width 828 height 18
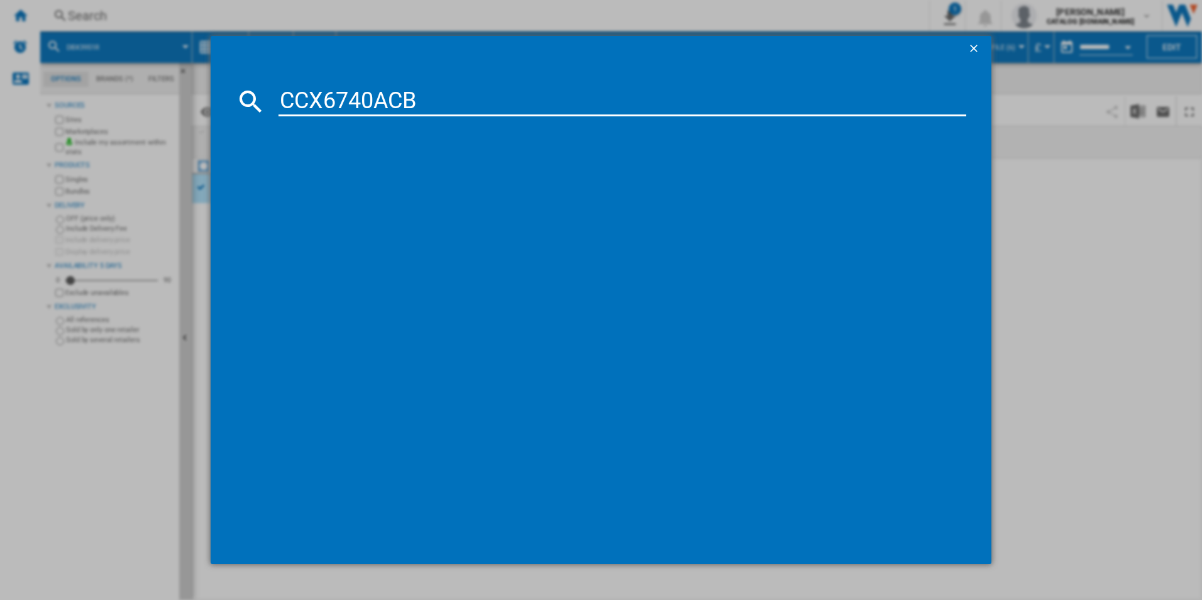
type input "CCX6740ACB"
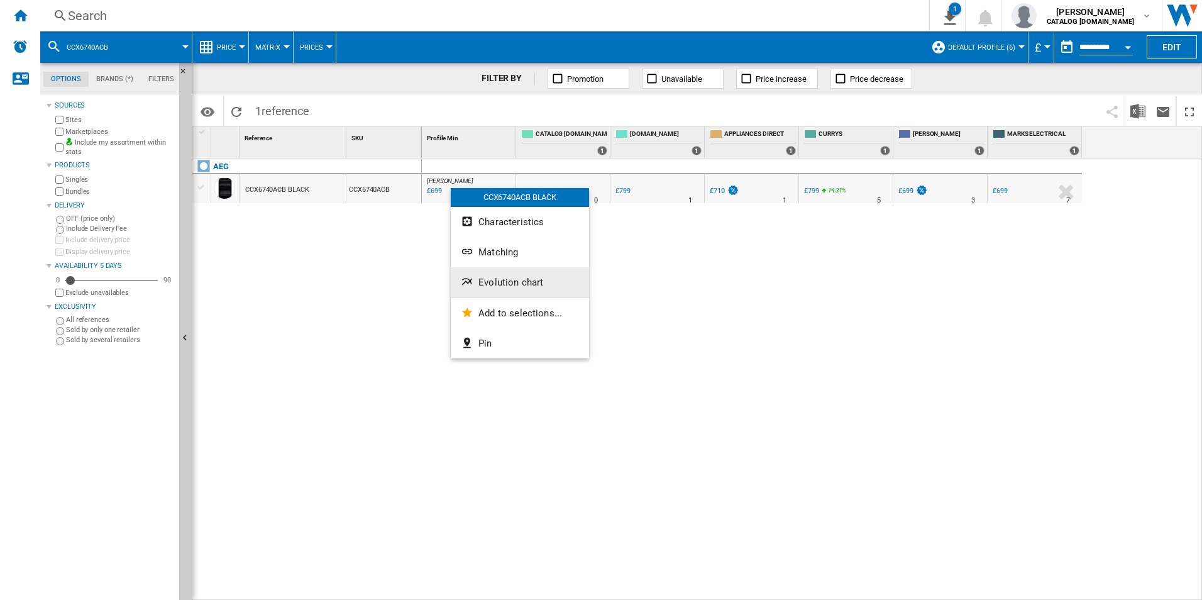
click at [510, 272] on button "Evolution chart" at bounding box center [520, 282] width 138 height 30
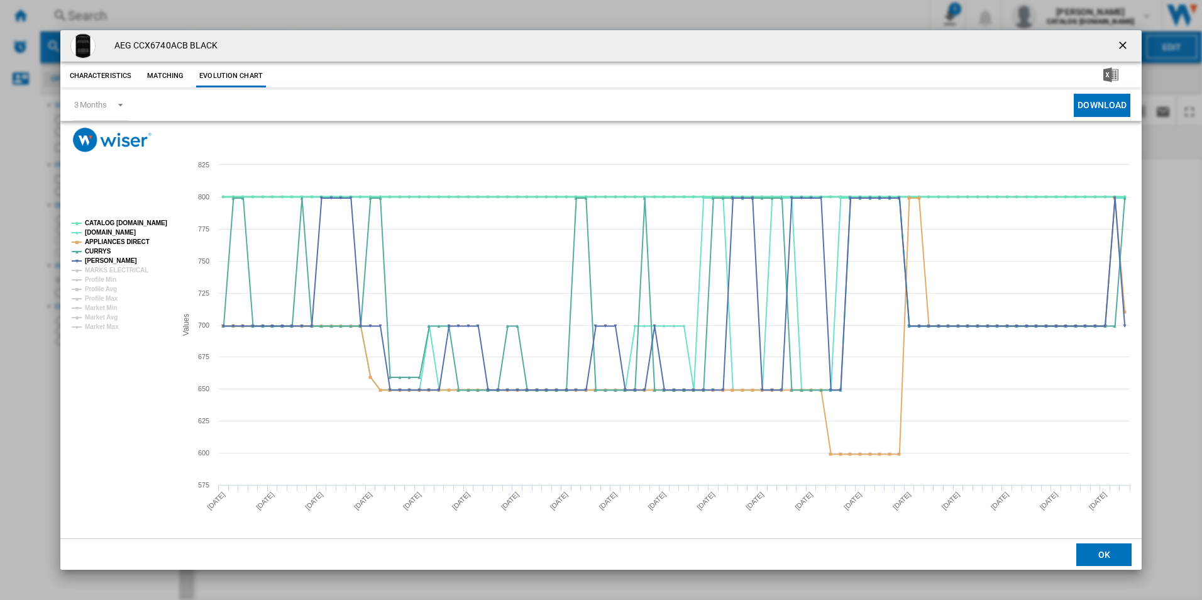
click at [153, 223] on tspan "CATALOG [DOMAIN_NAME]" at bounding box center [126, 222] width 82 height 7
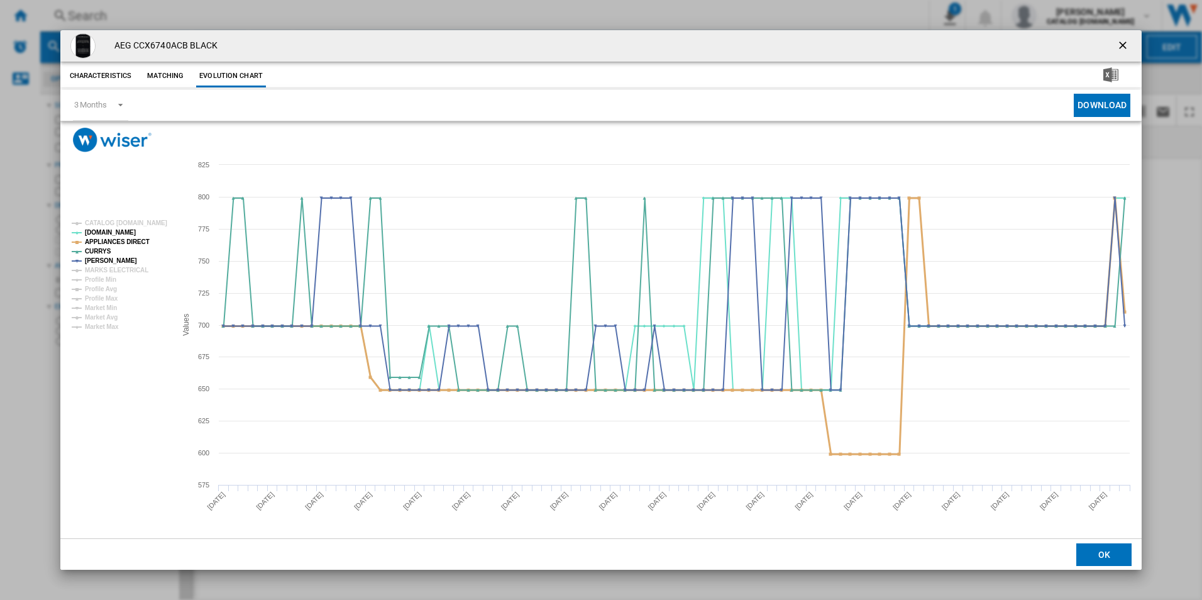
click at [135, 243] on tspan "APPLIANCES DIRECT" at bounding box center [117, 241] width 65 height 7
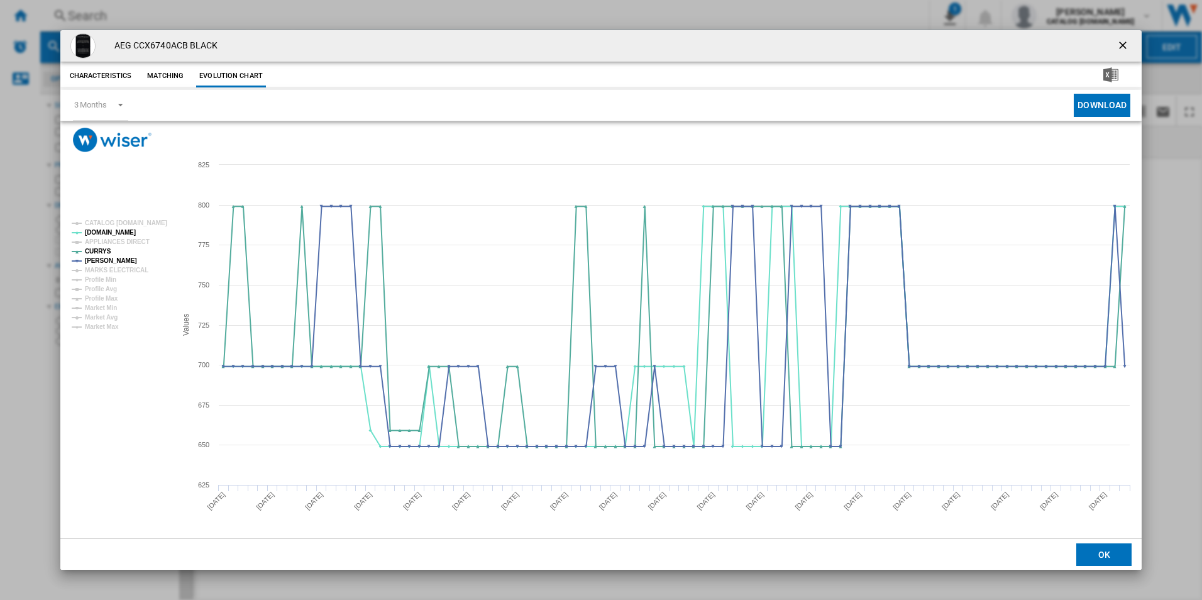
drag, startPoint x: 1120, startPoint y: 44, endPoint x: 1048, endPoint y: 38, distance: 72.5
click at [1114, 39] on button "Product popup" at bounding box center [1123, 45] width 25 height 25
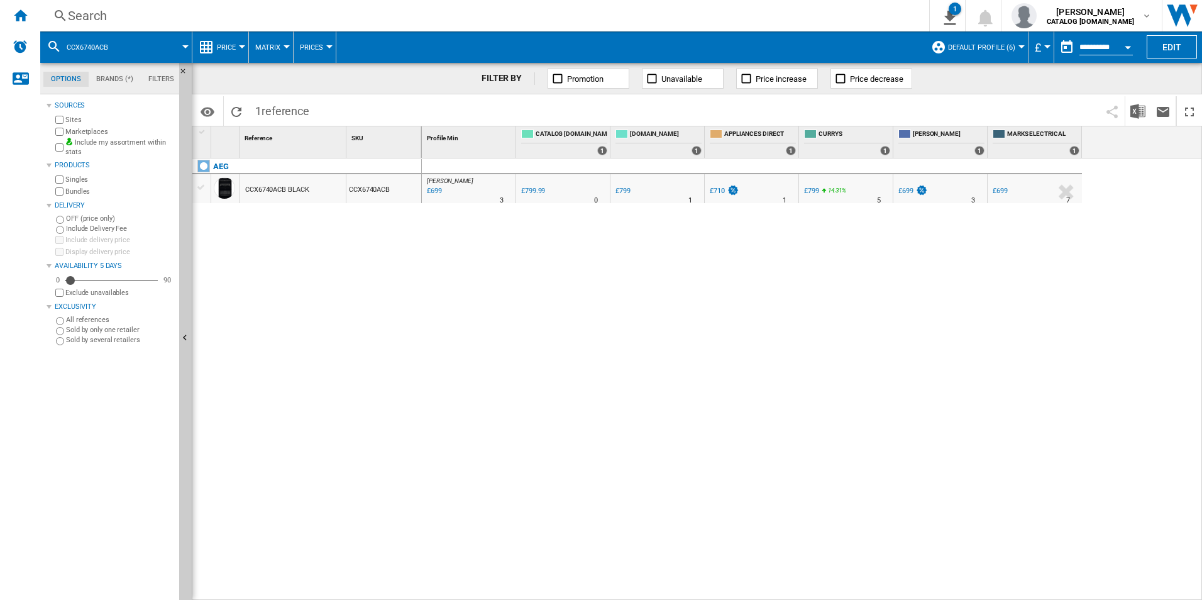
click at [865, 18] on div "Search" at bounding box center [482, 16] width 828 height 18
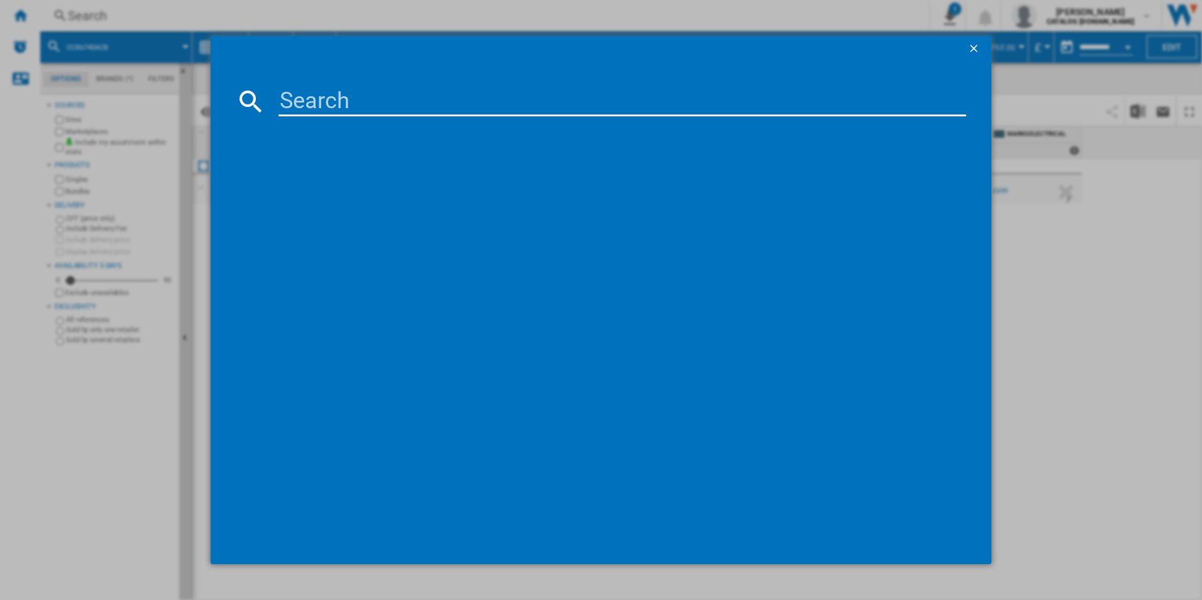
paste input "DBX3651R"
type input "DBX3651R"
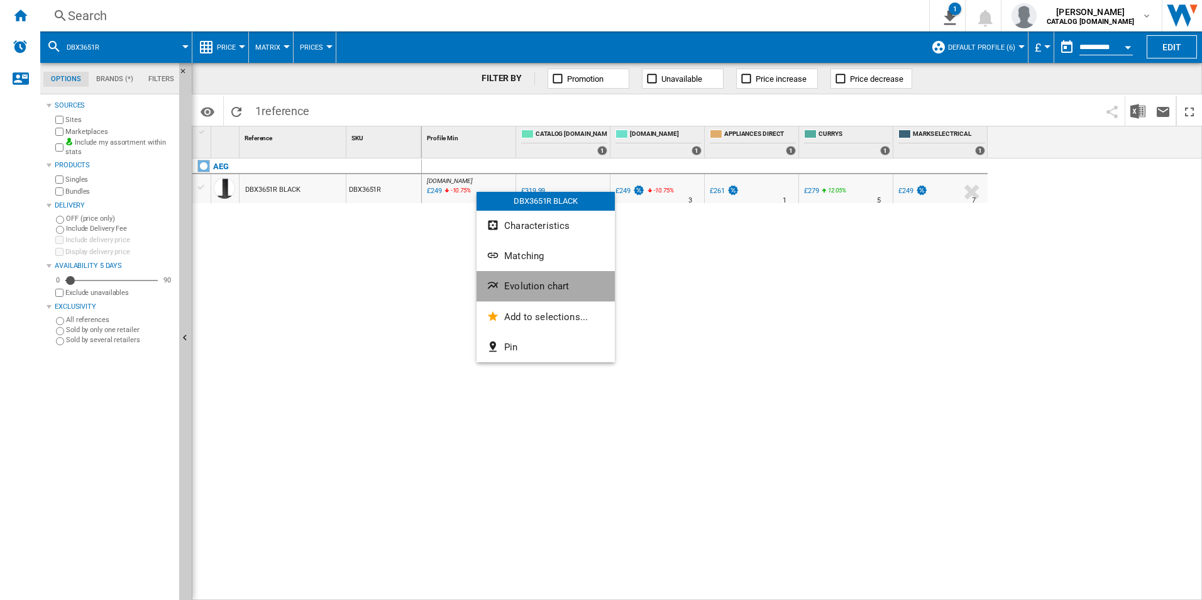
click at [554, 288] on span "Evolution chart" at bounding box center [536, 285] width 65 height 11
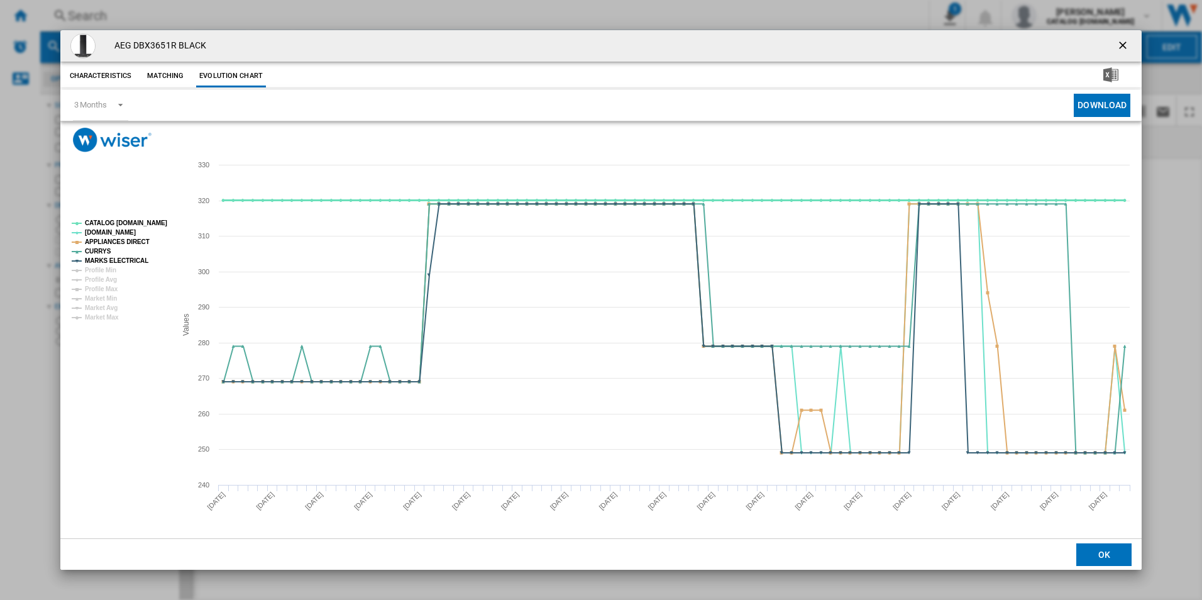
click at [148, 222] on tspan "CATALOG [DOMAIN_NAME]" at bounding box center [126, 222] width 82 height 7
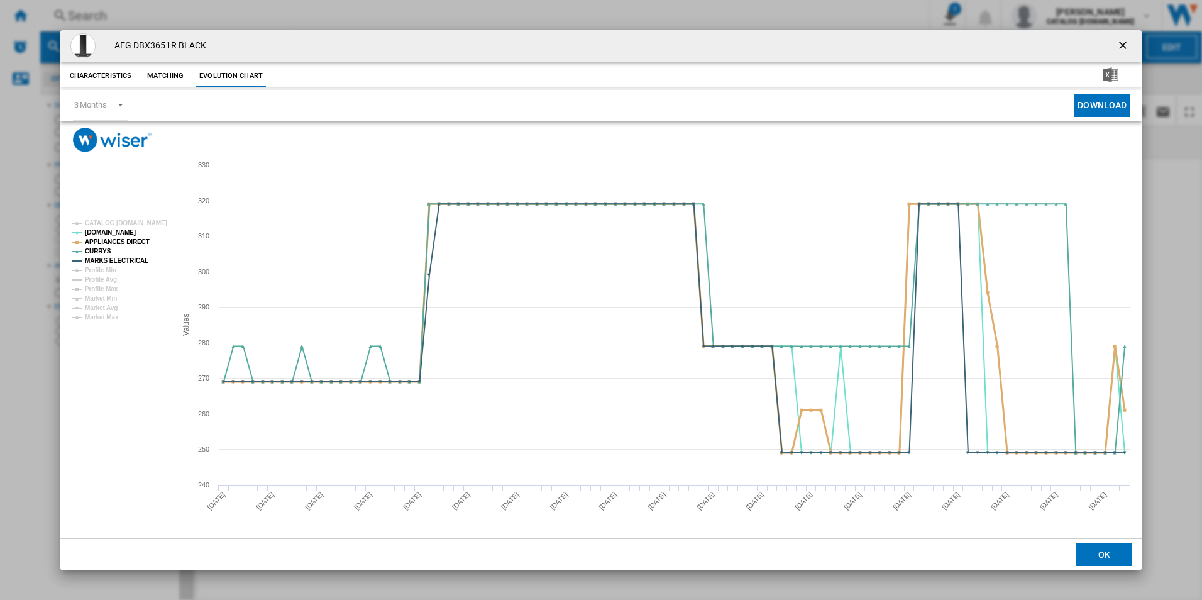
click at [129, 243] on tspan "APPLIANCES DIRECT" at bounding box center [117, 241] width 65 height 7
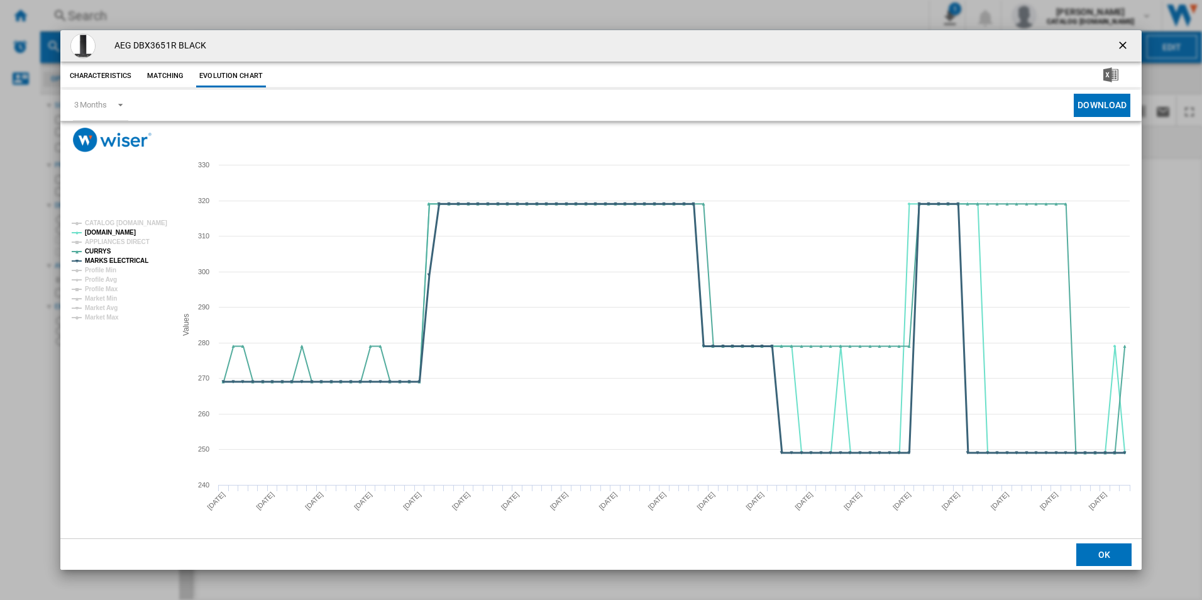
click at [128, 258] on tspan "MARKS ELECTRICAL" at bounding box center [116, 260] width 63 height 7
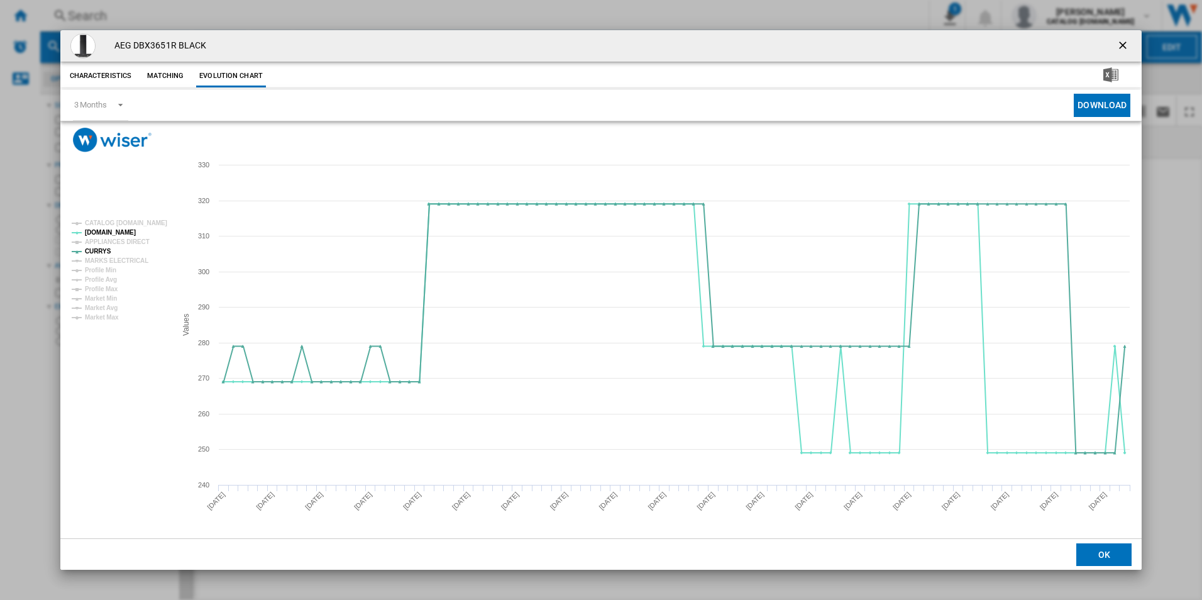
drag, startPoint x: 1124, startPoint y: 41, endPoint x: 1070, endPoint y: 64, distance: 58.6
click at [1124, 41] on ng-md-icon "getI18NText('BUTTONS.CLOSE_DIALOG')" at bounding box center [1123, 46] width 15 height 15
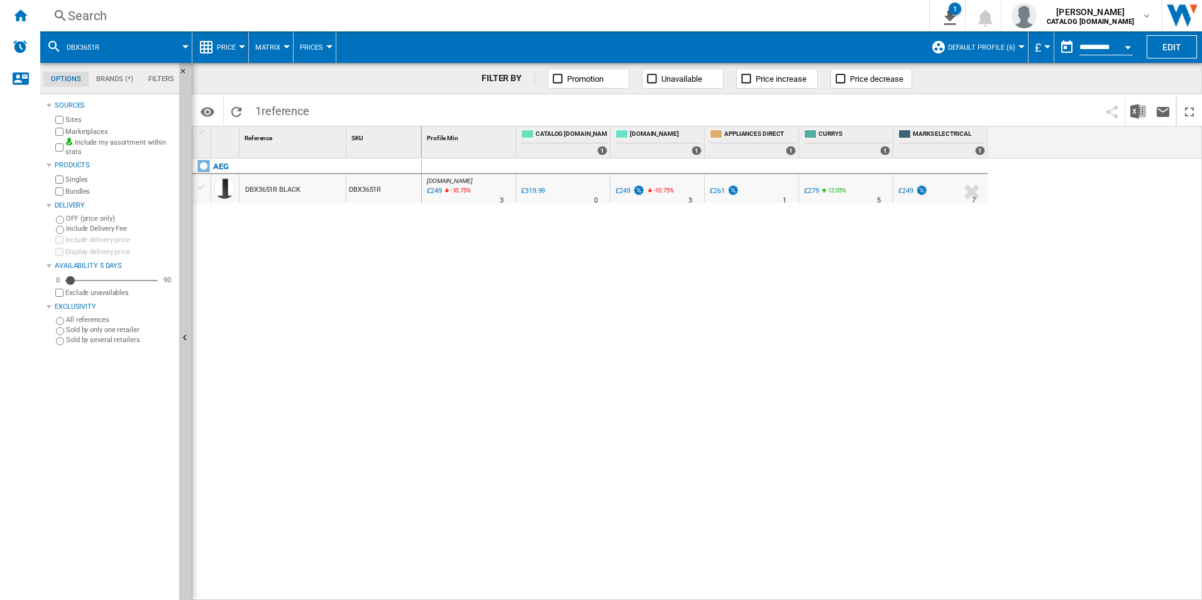
click at [734, 10] on div "Search" at bounding box center [482, 16] width 828 height 18
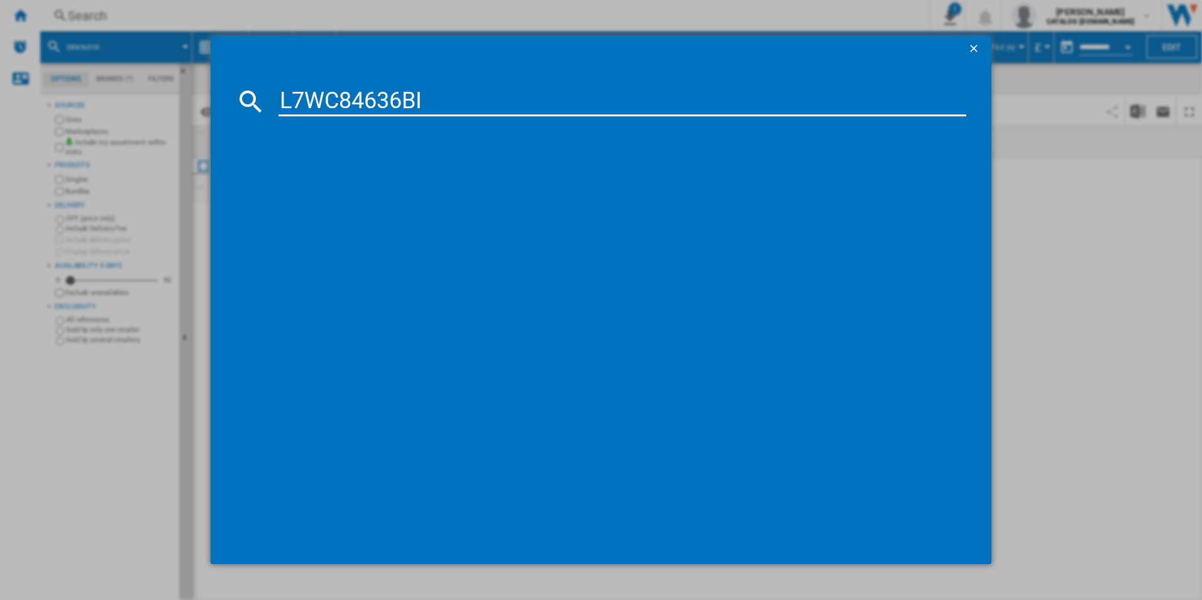
type input "L7WC84636BI"
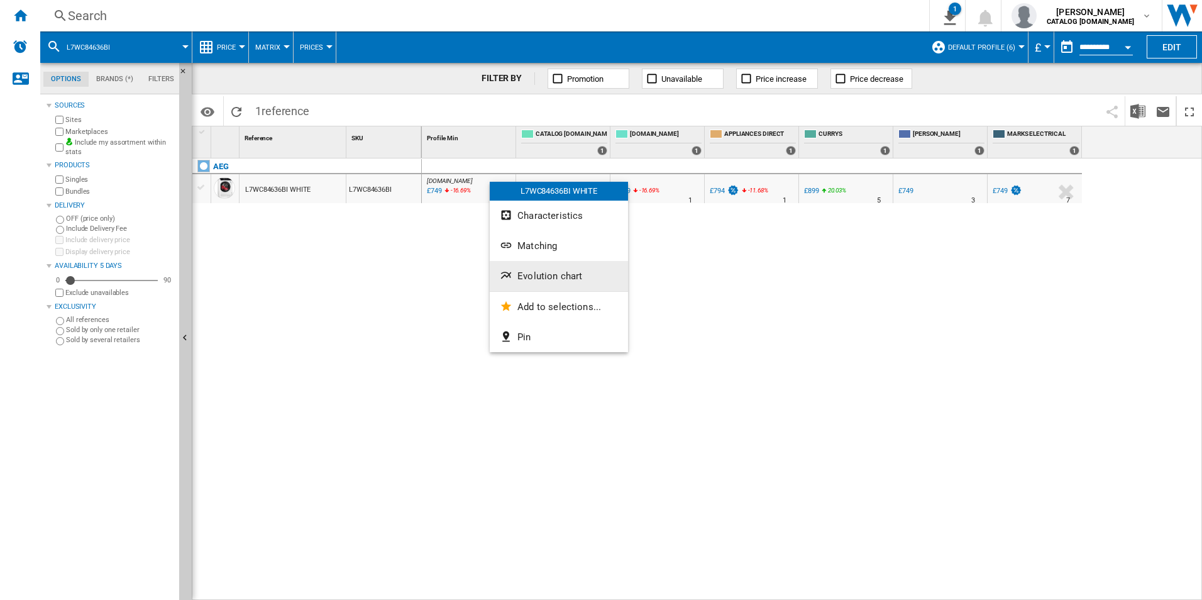
click at [526, 273] on span "Evolution chart" at bounding box center [549, 275] width 65 height 11
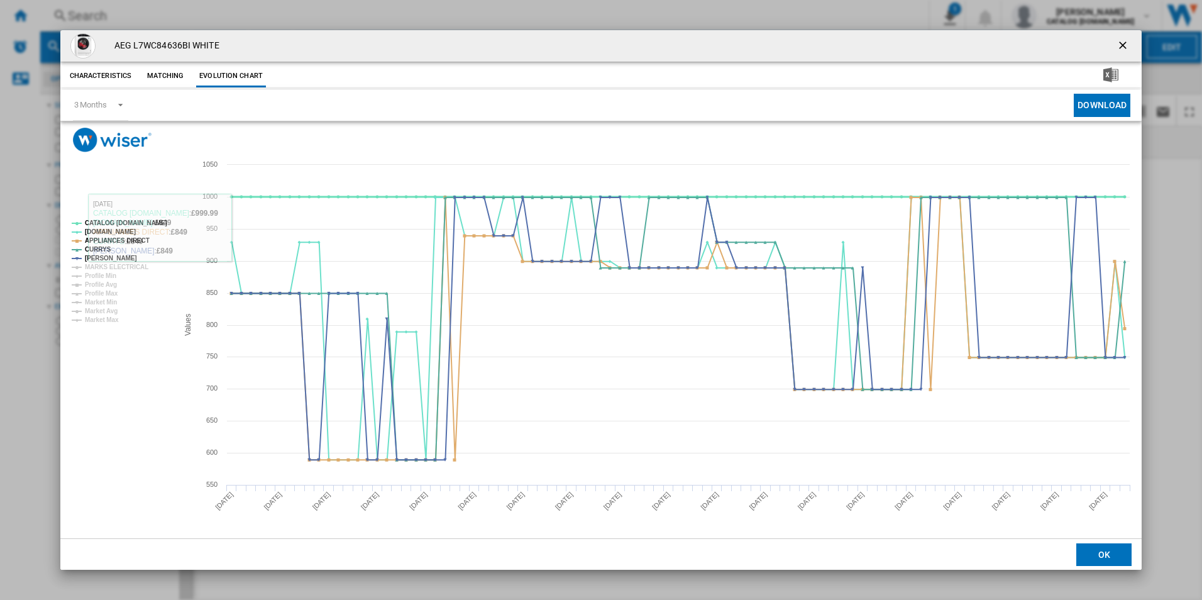
click at [158, 219] on tspan "CATALOG [DOMAIN_NAME]" at bounding box center [126, 222] width 82 height 7
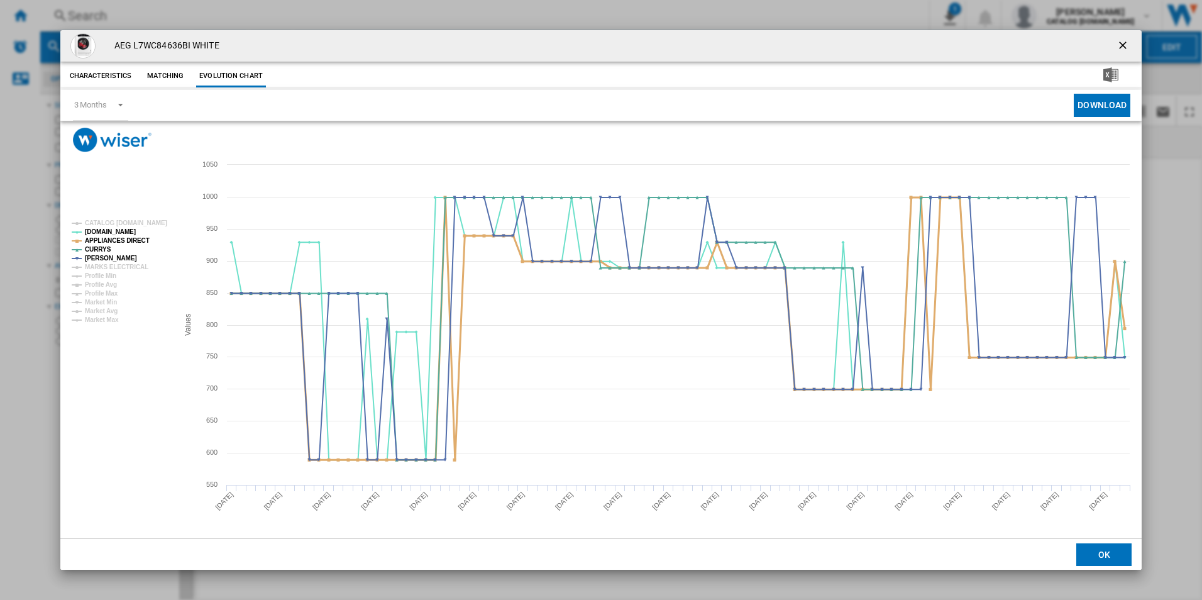
click at [130, 237] on tspan "APPLIANCES DIRECT" at bounding box center [117, 240] width 65 height 7
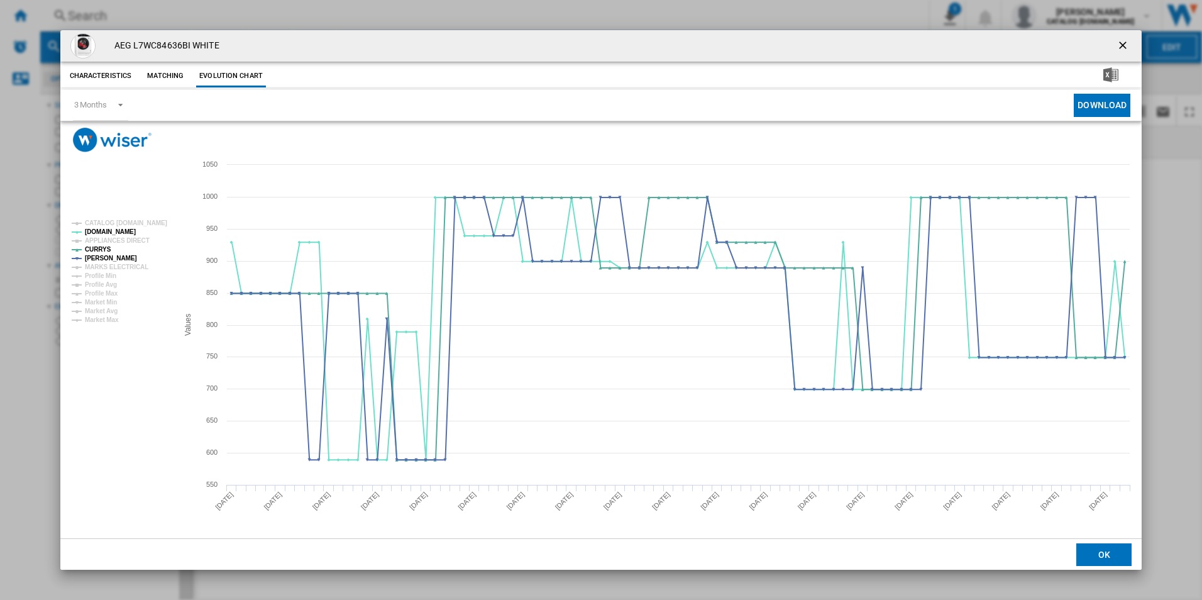
click at [1123, 39] on ng-md-icon "getI18NText('BUTTONS.CLOSE_DIALOG')" at bounding box center [1123, 46] width 15 height 15
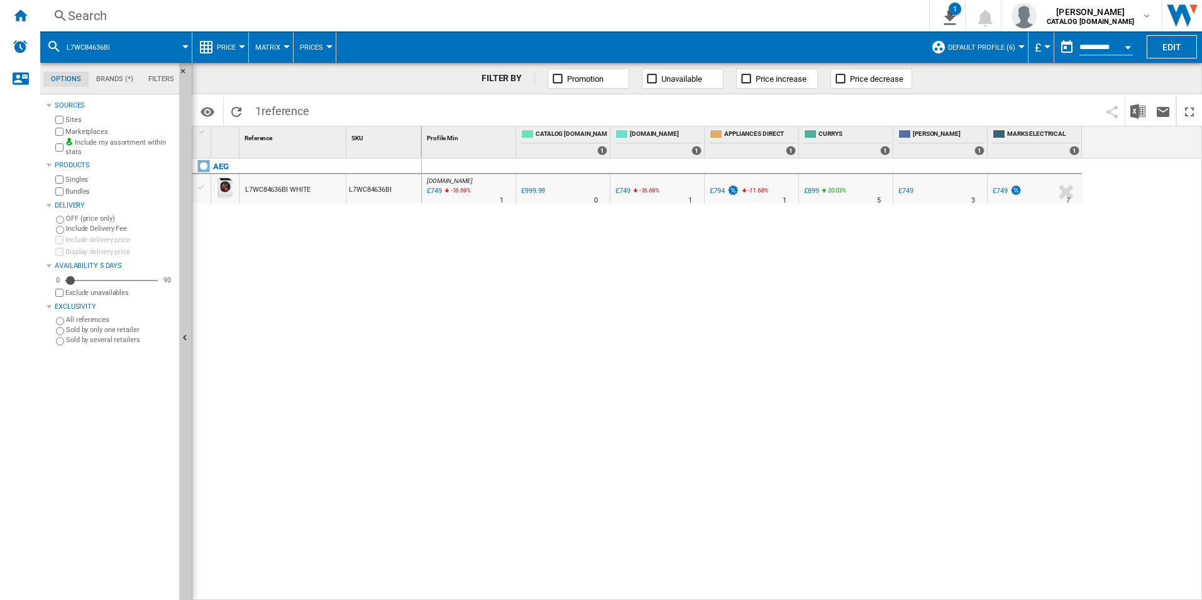
click at [697, 15] on div "Search" at bounding box center [482, 16] width 828 height 18
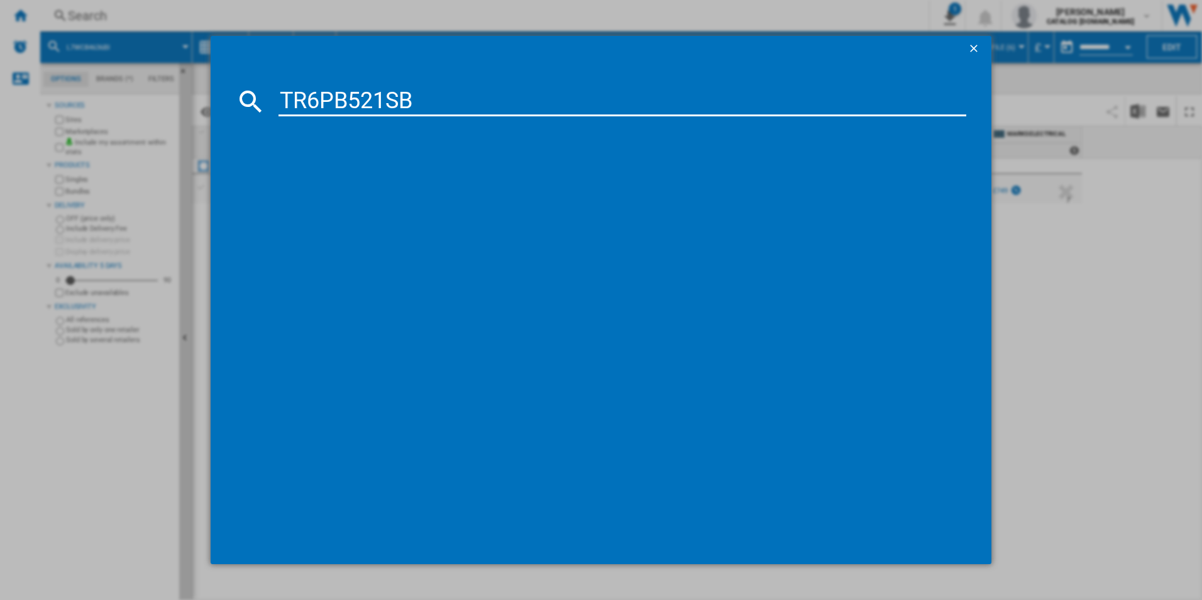
type input "TR6PB521SB"
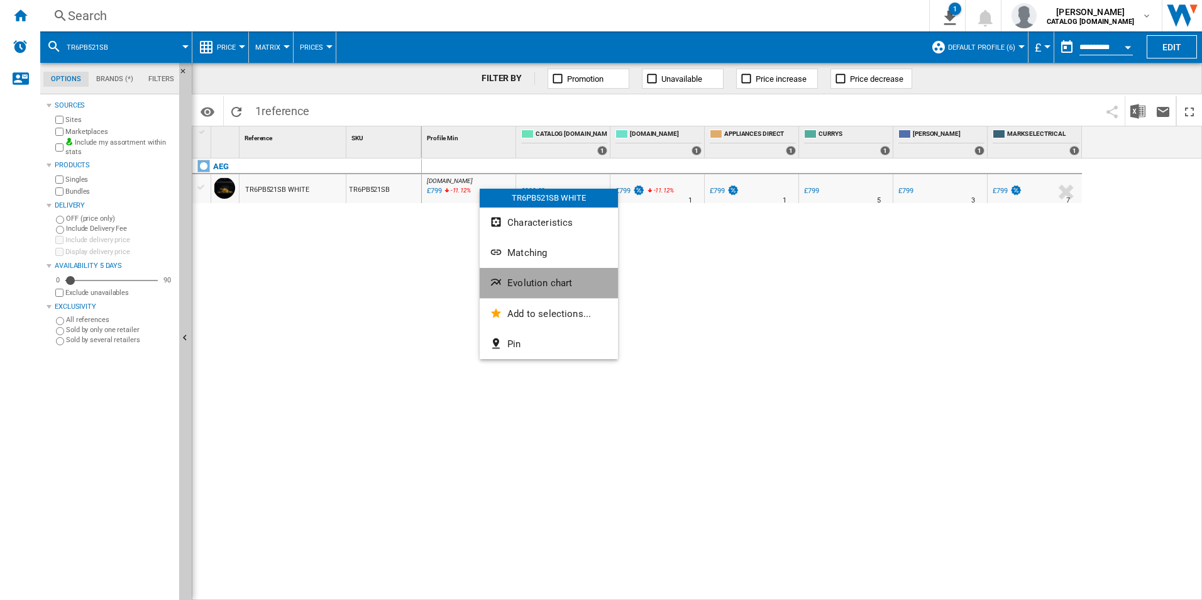
click at [535, 277] on span "Evolution chart" at bounding box center [539, 282] width 65 height 11
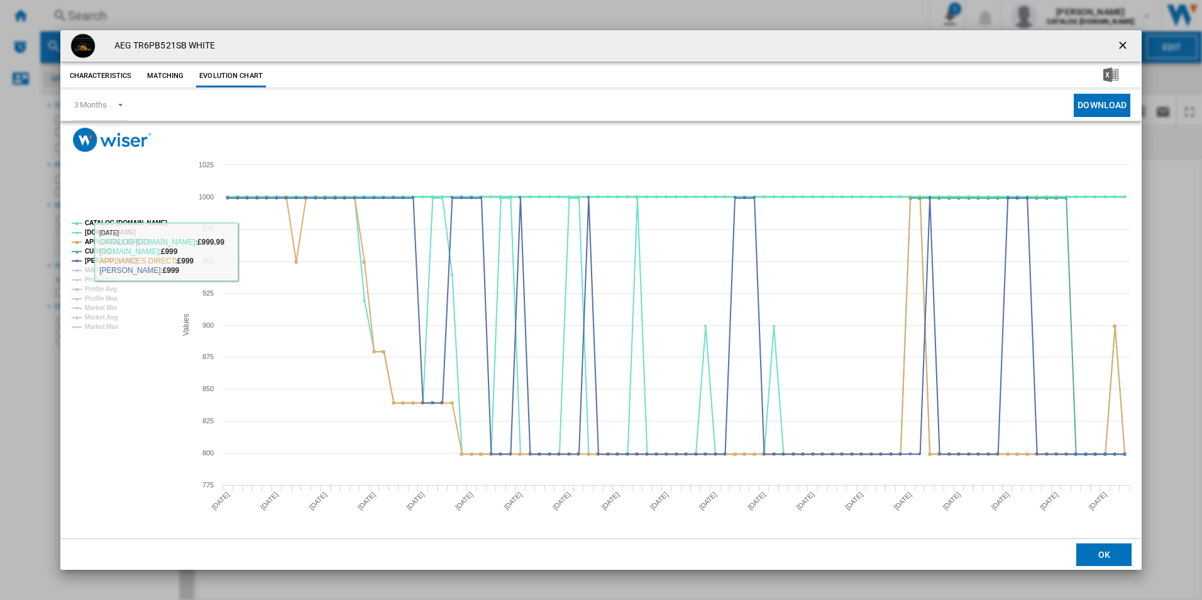
click at [143, 219] on tspan "CATALOG [DOMAIN_NAME]" at bounding box center [126, 222] width 82 height 7
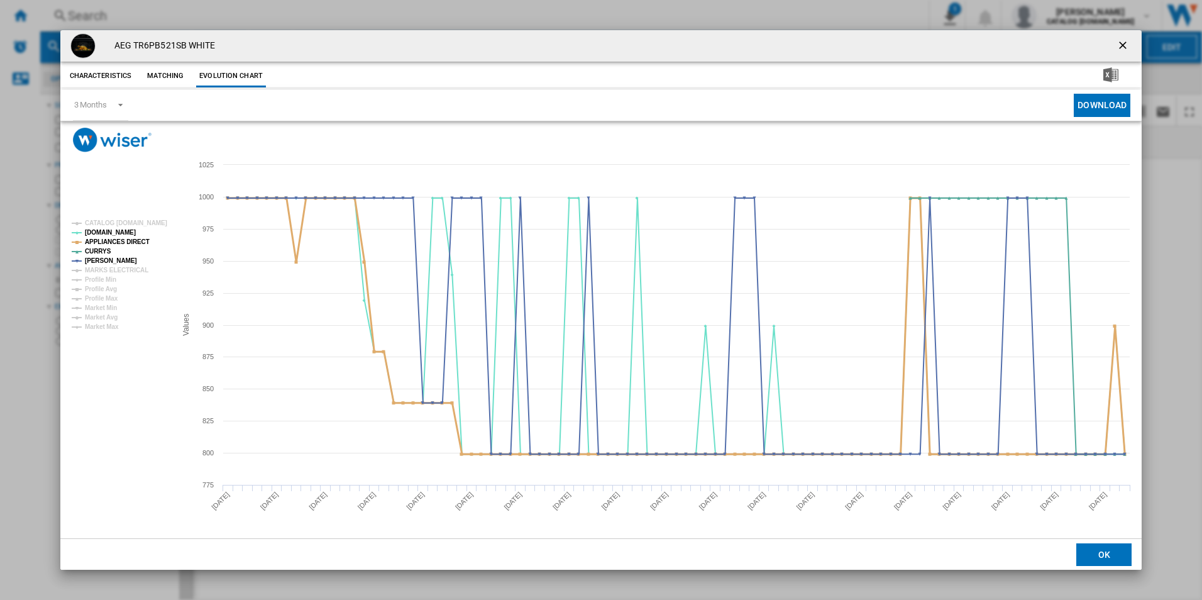
click at [138, 243] on tspan "APPLIANCES DIRECT" at bounding box center [117, 241] width 65 height 7
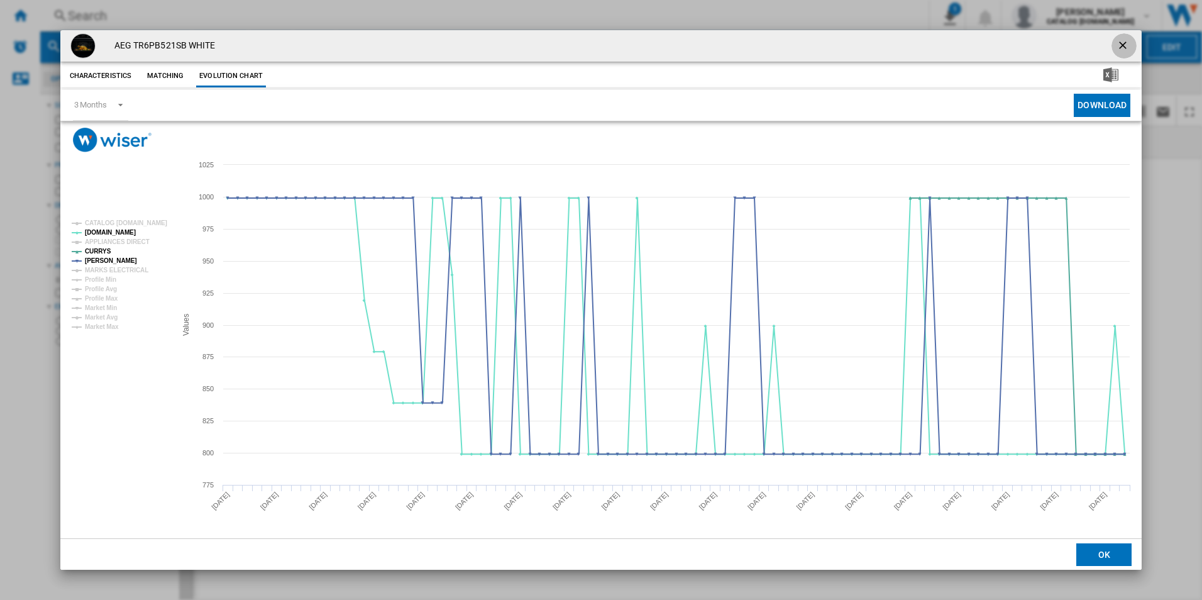
click at [1121, 40] on ng-md-icon "getI18NText('BUTTONS.CLOSE_DIALOG')" at bounding box center [1123, 46] width 15 height 15
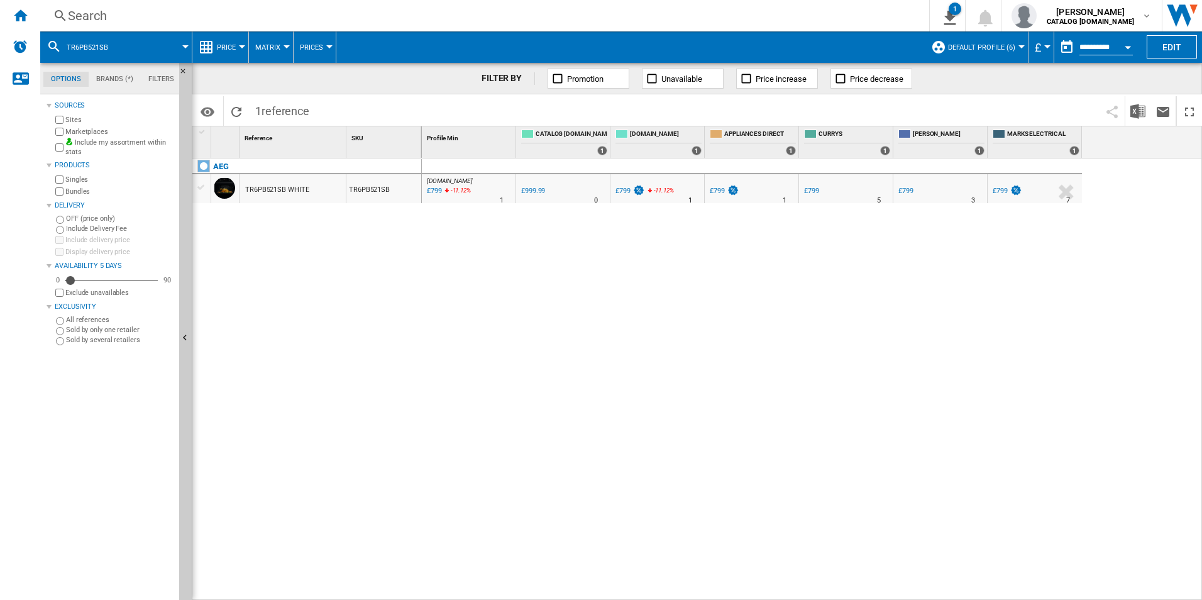
click at [720, 344] on div "AO.COM : AO -20.1 % £799 -11.12 % N/A 1 AO.COM : AO 0.0 % £999.99 % N/A" at bounding box center [812, 379] width 781 height 442
click at [671, 418] on div "AO.COM : AO -20.1 % £799 -11.12 % N/A 1 AO.COM : AO 0.0 % £999.99 % N/A" at bounding box center [812, 379] width 781 height 442
click at [600, 348] on div "AO.COM : AO -20.1 % £799 -11.12 % N/A 1 AO.COM : AO 0.0 % £999.99 % N/A" at bounding box center [812, 379] width 781 height 442
